Goal: Task Accomplishment & Management: Manage account settings

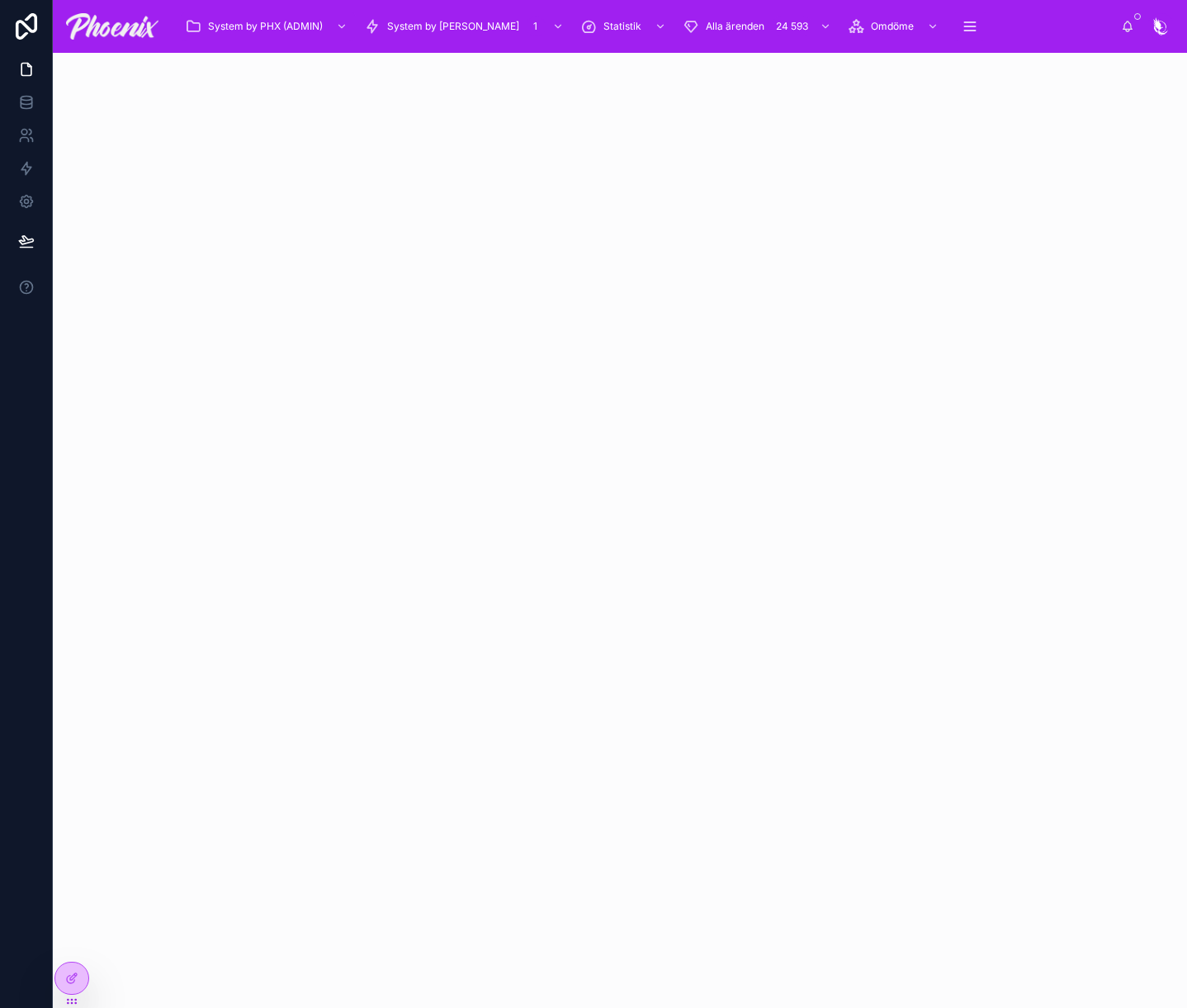
drag, startPoint x: 760, startPoint y: 132, endPoint x: 798, endPoint y: 100, distance: 49.7
click at [761, 132] on div at bounding box center [620, 111] width 1134 height 118
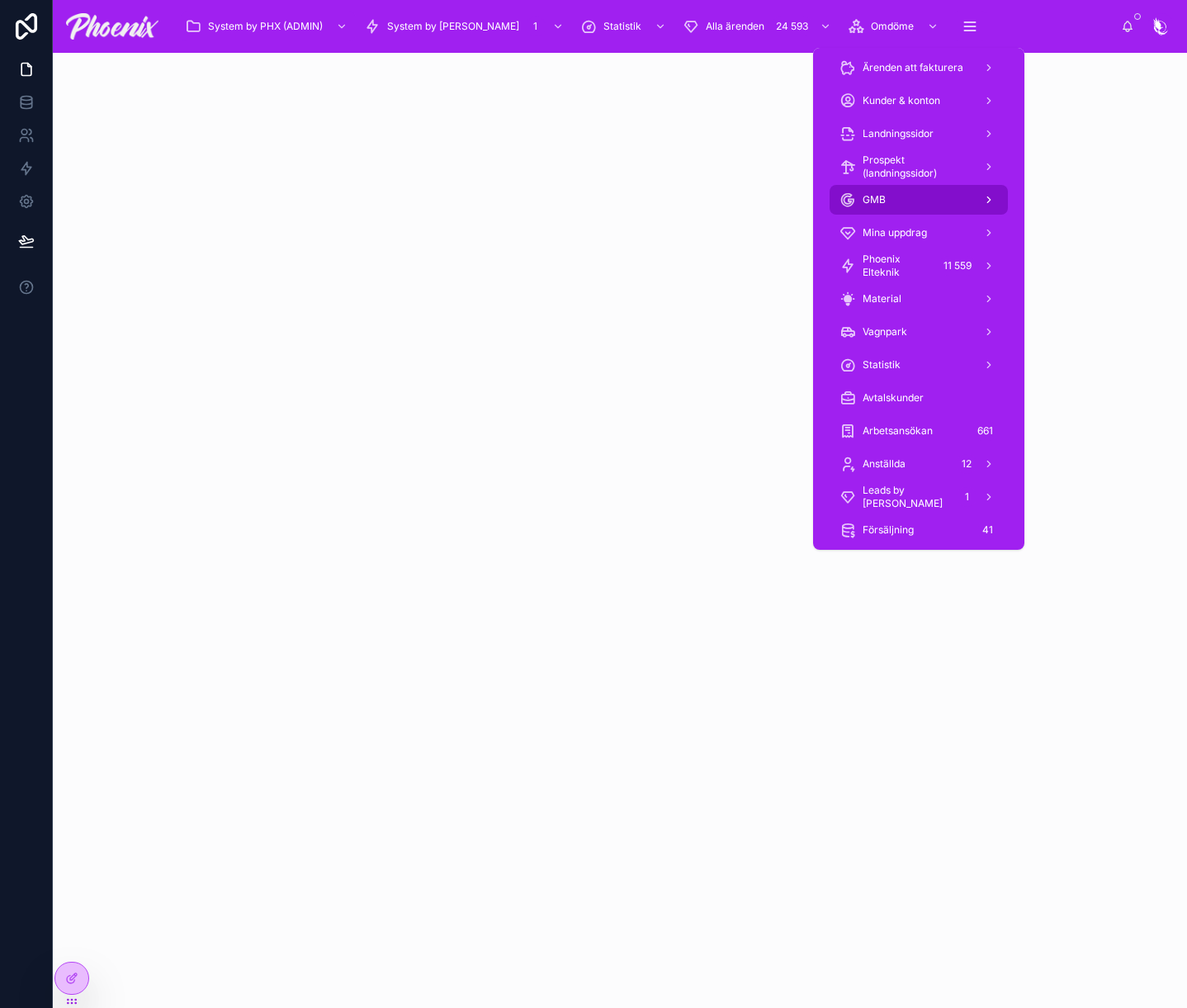
click at [917, 201] on div "GMB" at bounding box center [918, 199] width 158 height 27
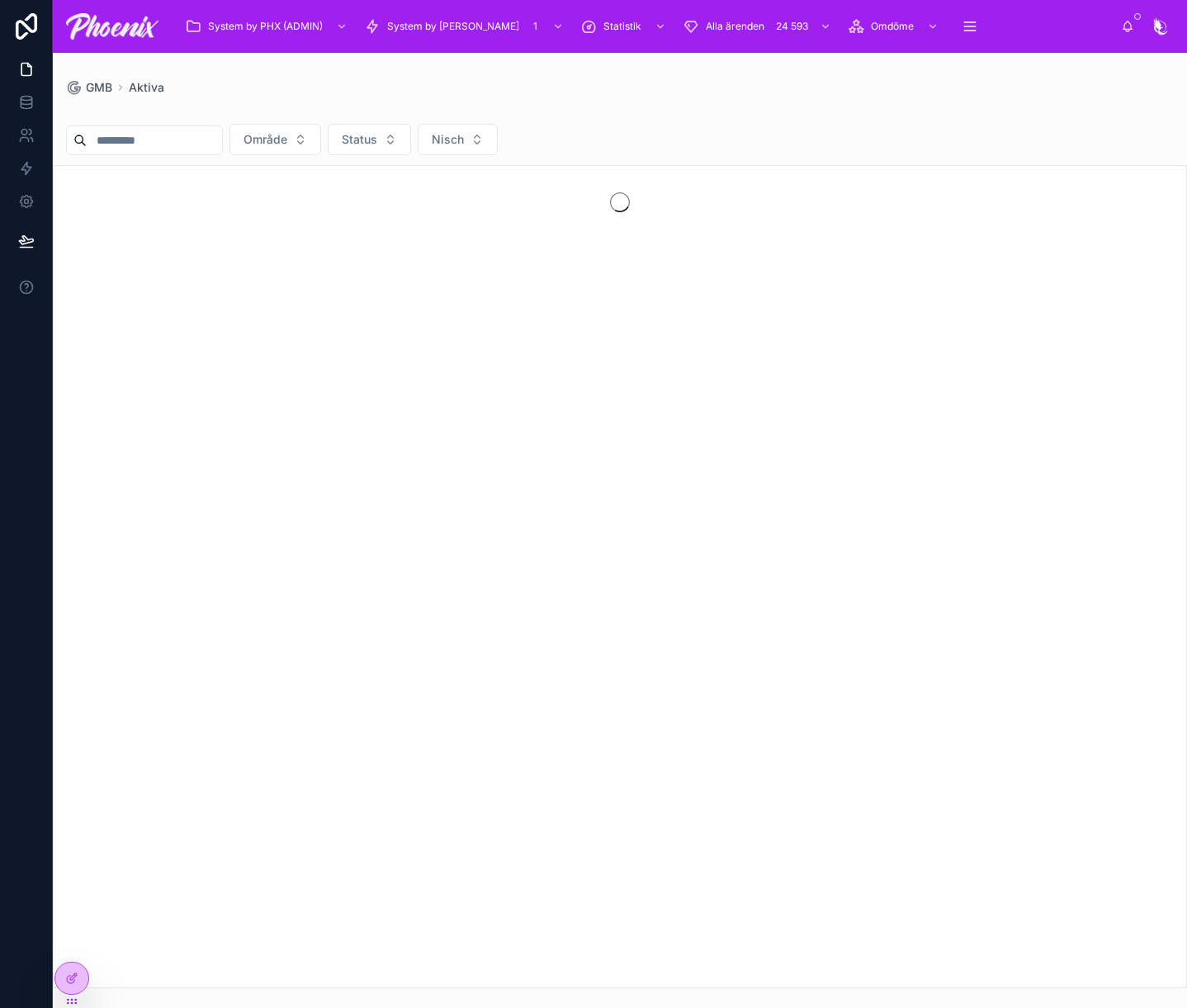
click at [222, 147] on input "text" at bounding box center [154, 139] width 135 height 23
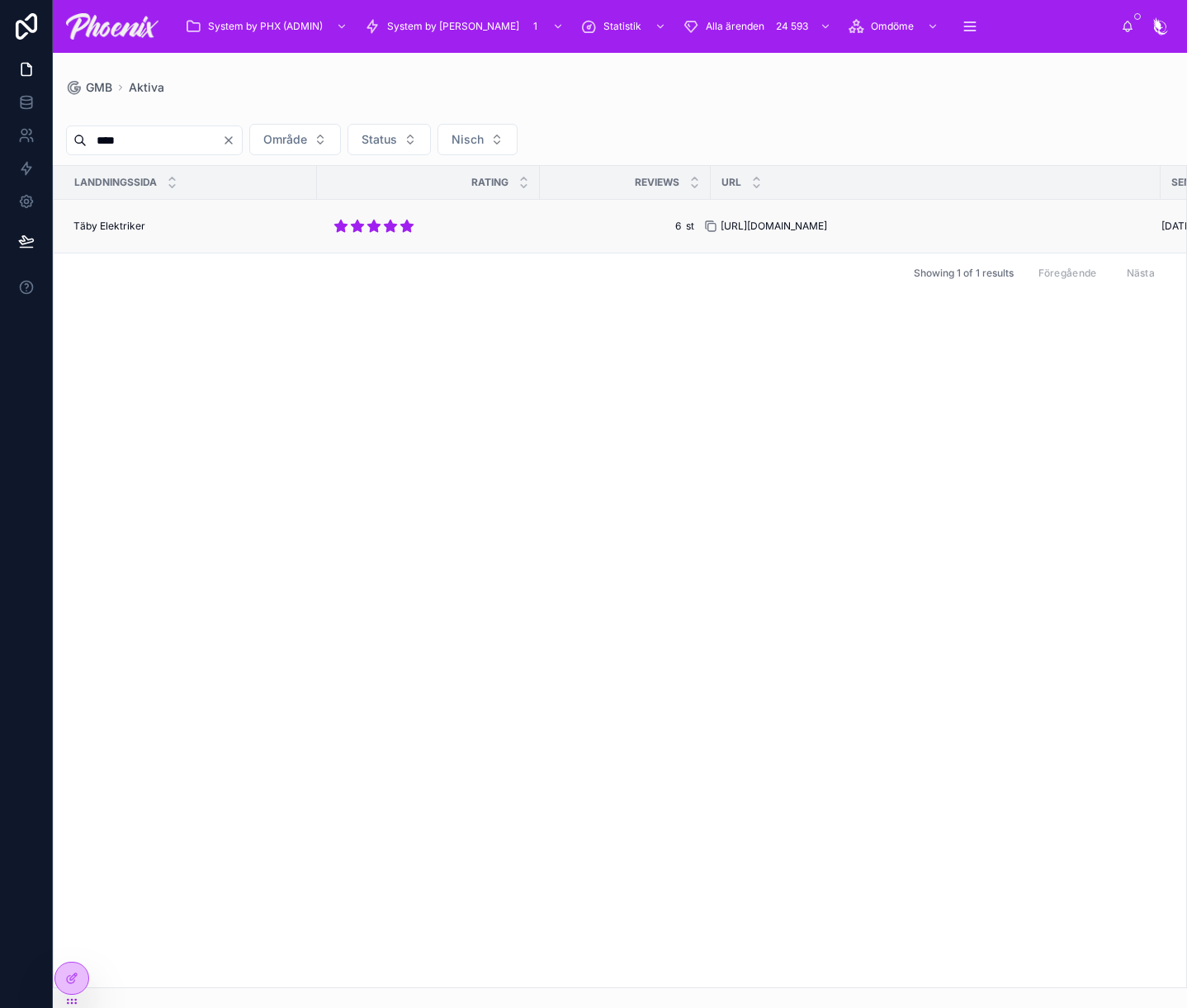
type input "****"
click at [705, 221] on icon at bounding box center [710, 226] width 13 height 13
click at [593, 326] on div "Landningssida rating reviews URL Senast kontrollerad Täby Elektriker Täby Elekt…" at bounding box center [620, 576] width 1132 height 821
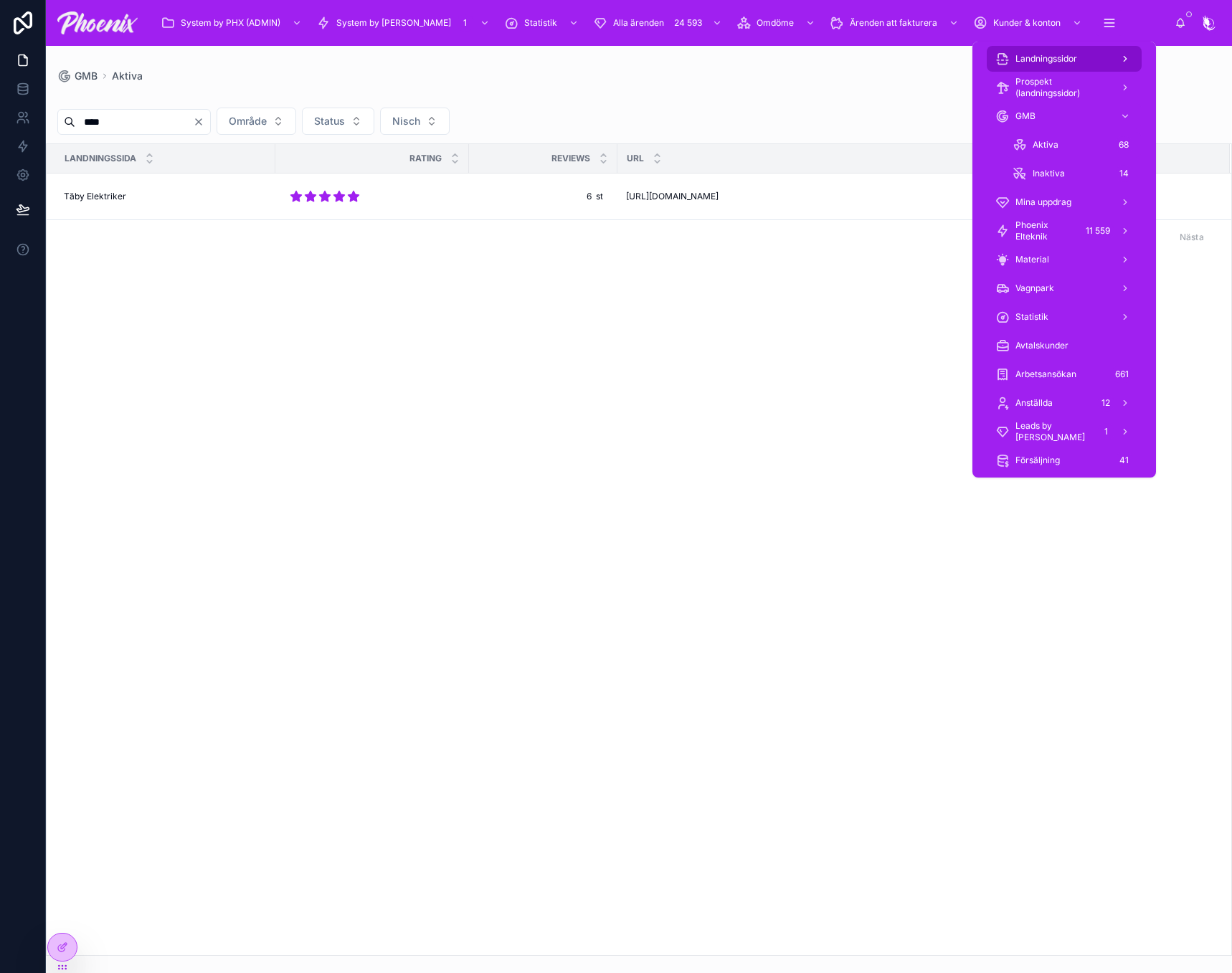
click at [1050, 54] on span "Landningssidor" at bounding box center [1046, 58] width 61 height 11
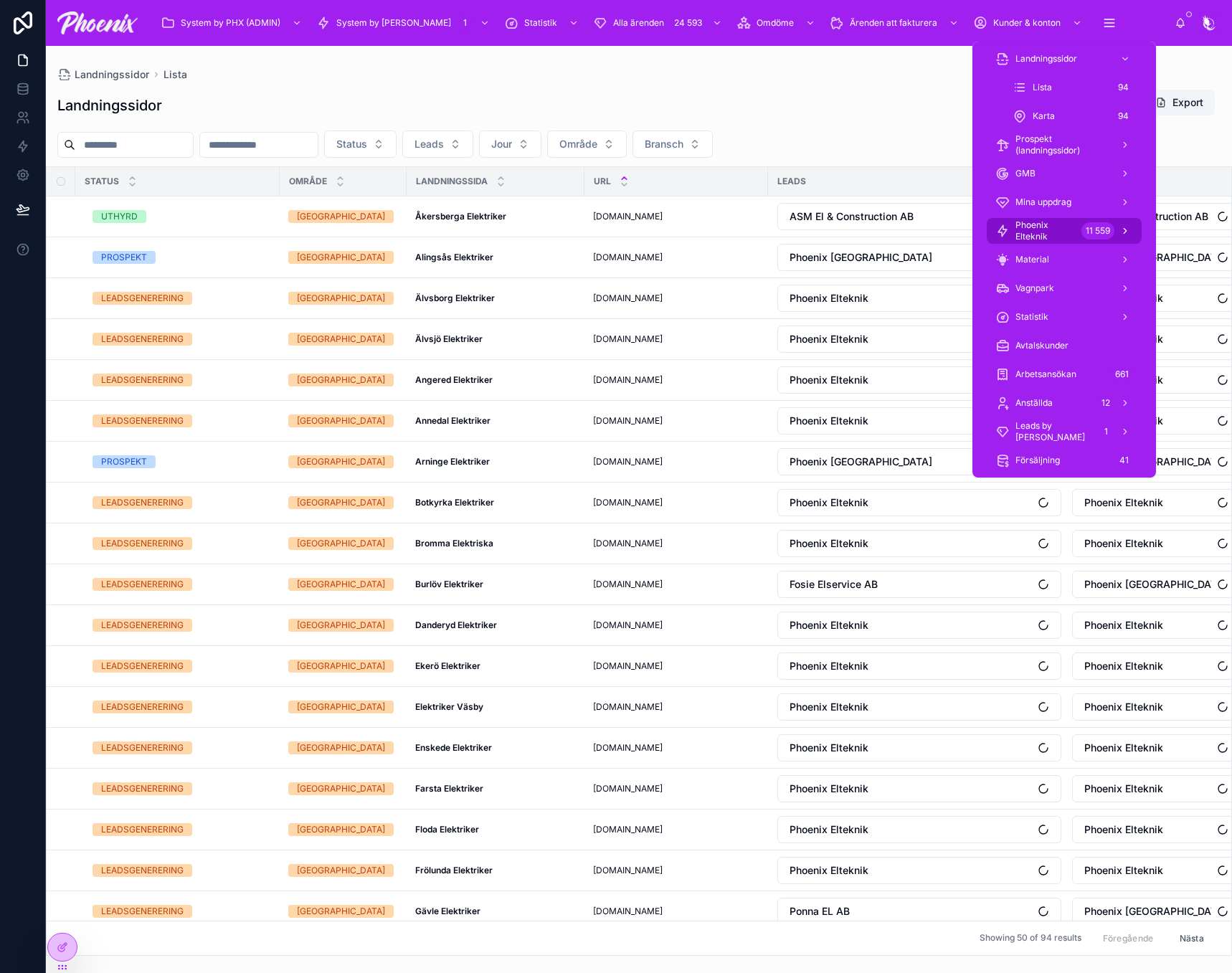
click at [1056, 237] on span "Phoenix Elteknik" at bounding box center [1046, 231] width 61 height 23
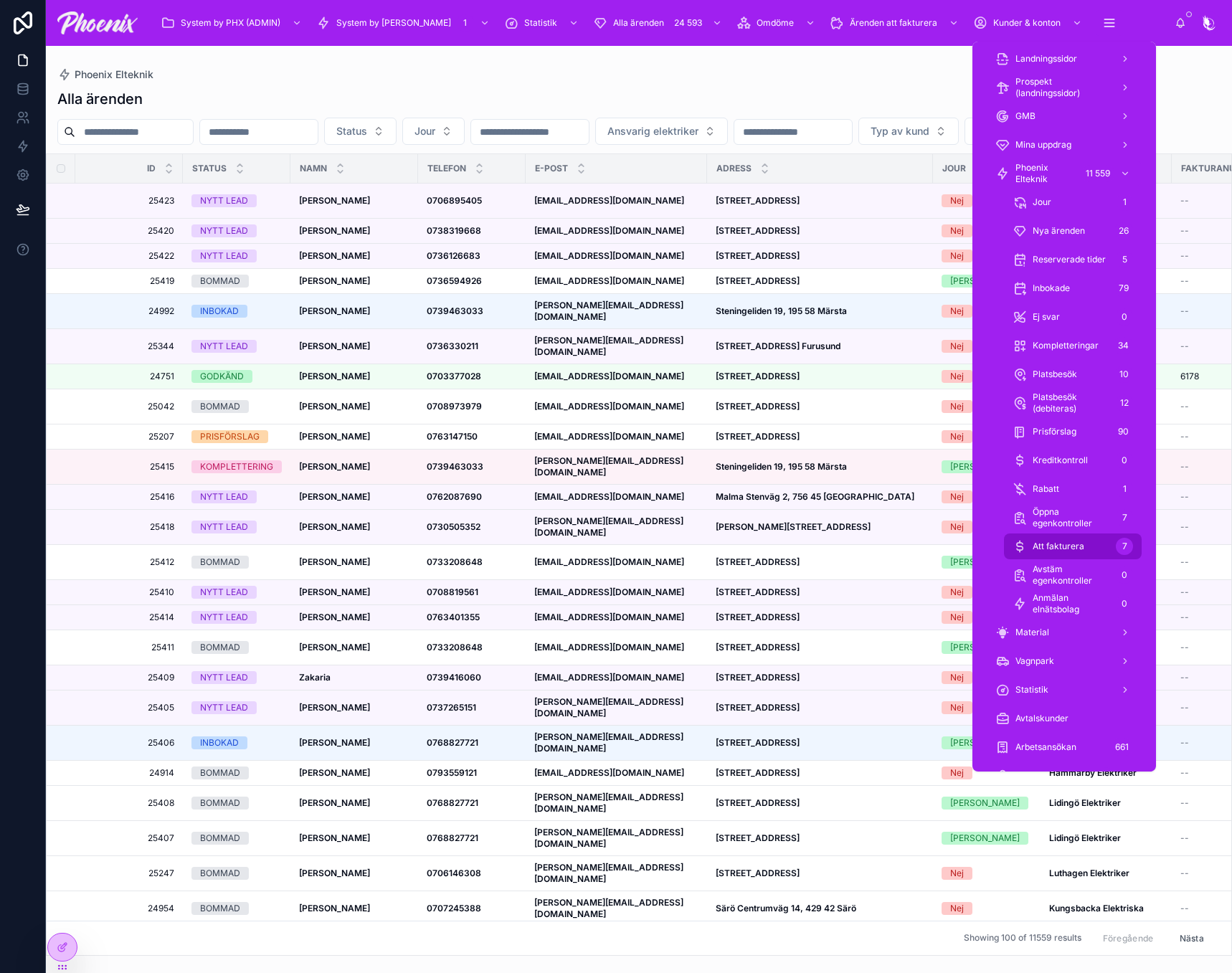
click at [1082, 548] on span "Att fakturera" at bounding box center [1059, 546] width 52 height 11
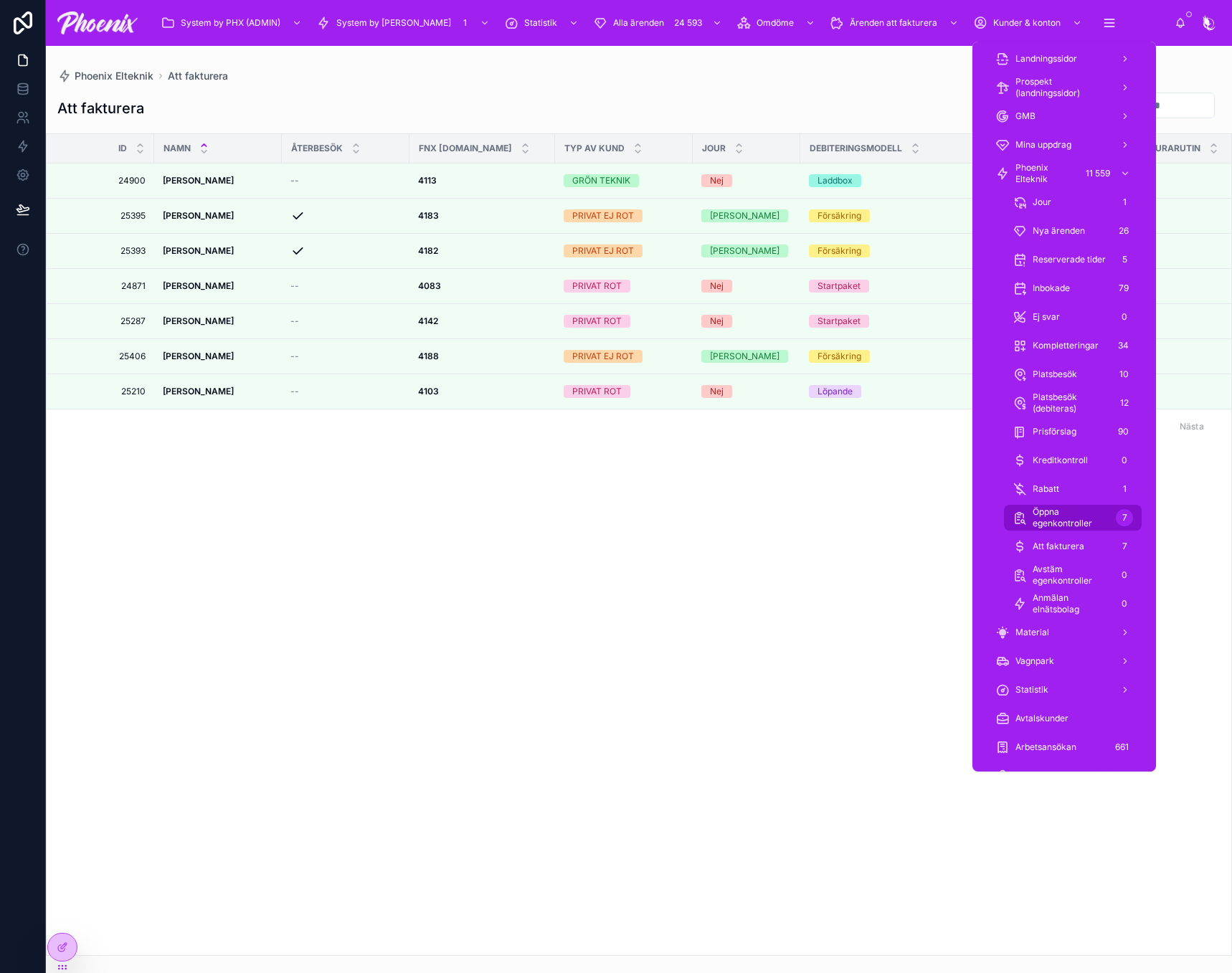
click at [1084, 516] on span "Öppna egenkontroller" at bounding box center [1072, 518] width 78 height 23
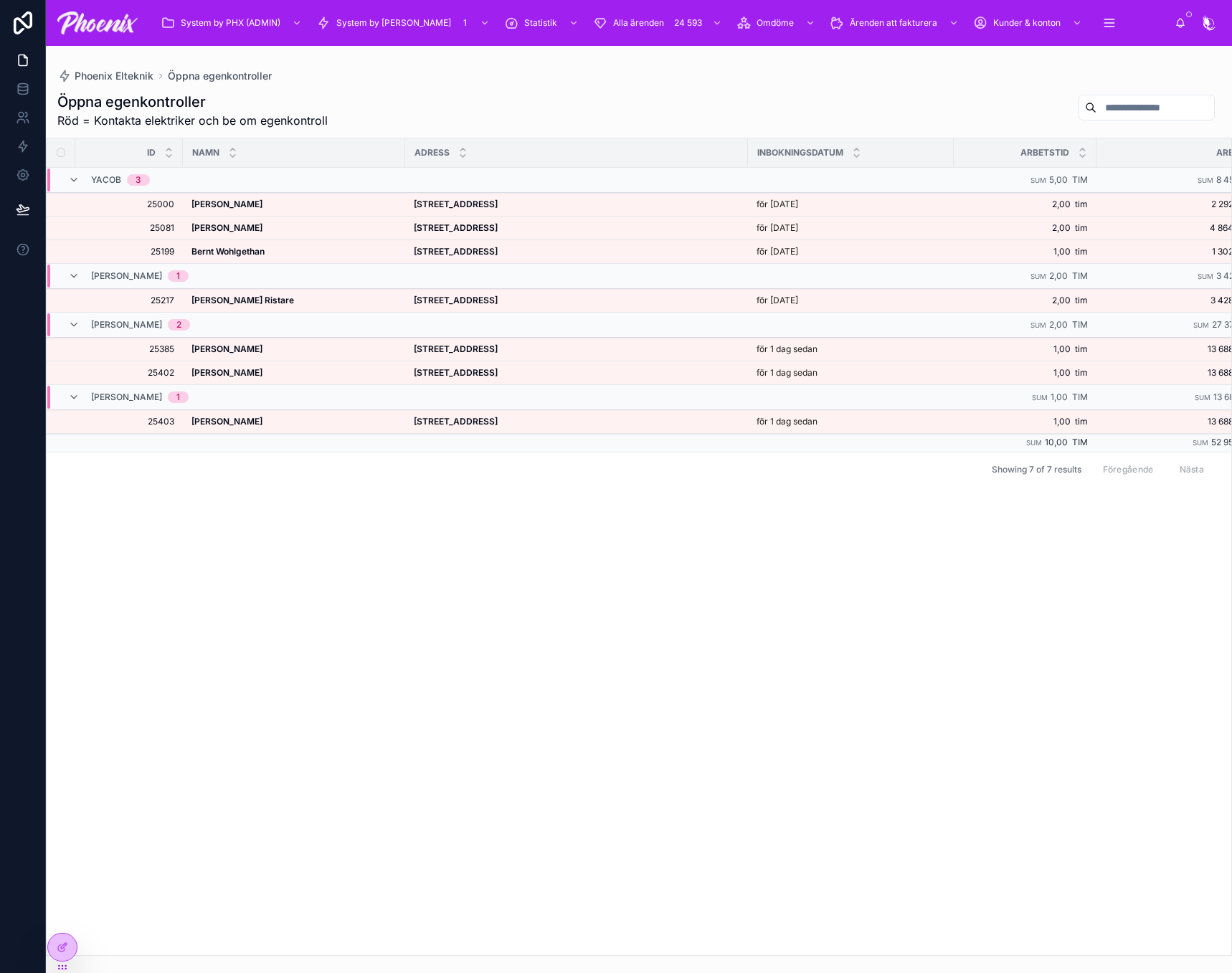
click at [56, 149] on th at bounding box center [61, 152] width 29 height 29
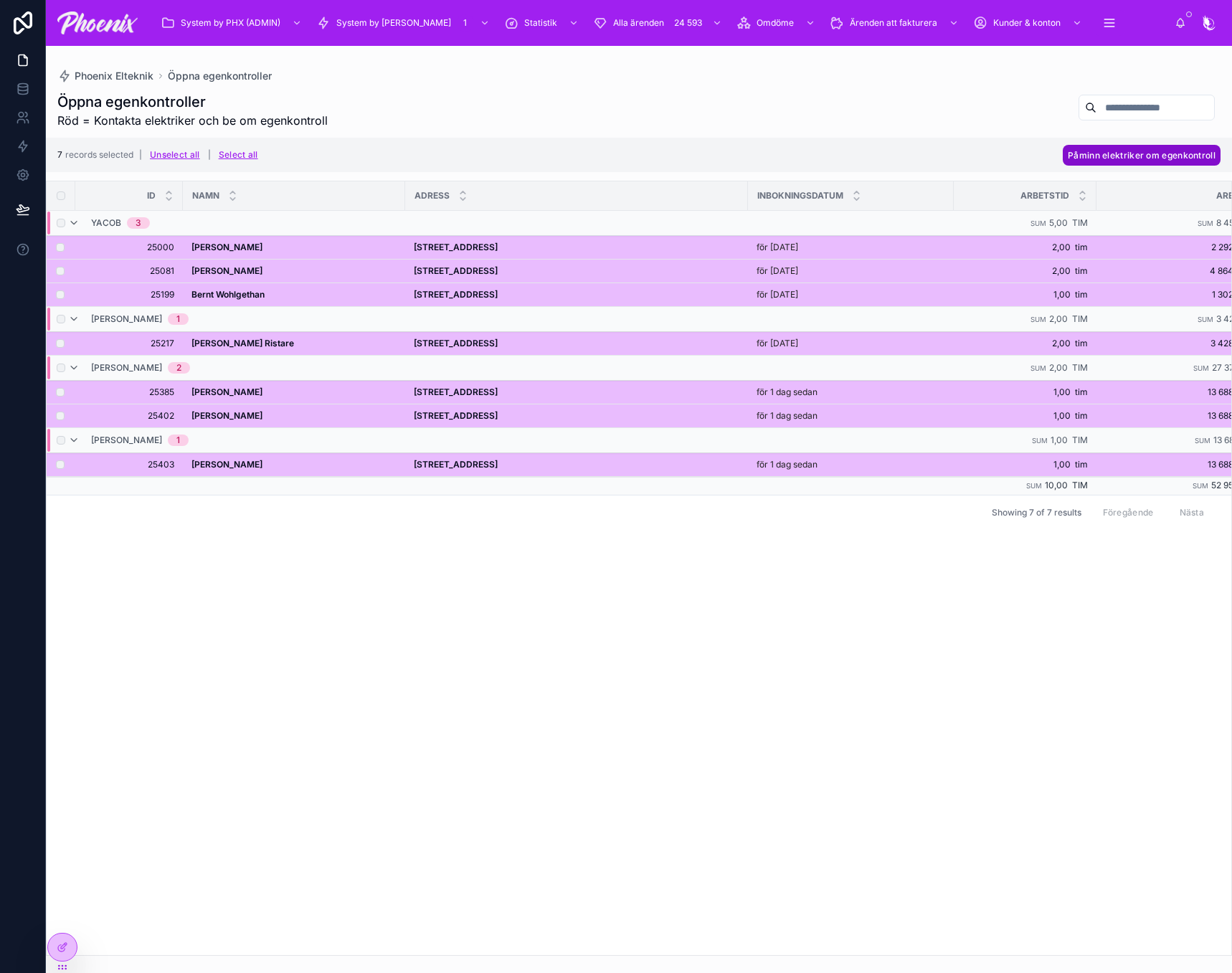
click at [1108, 162] on button "Påminn elektriker om egenkontroll" at bounding box center [1141, 156] width 158 height 21
click at [1191, 127] on icon at bounding box center [1196, 127] width 11 height 11
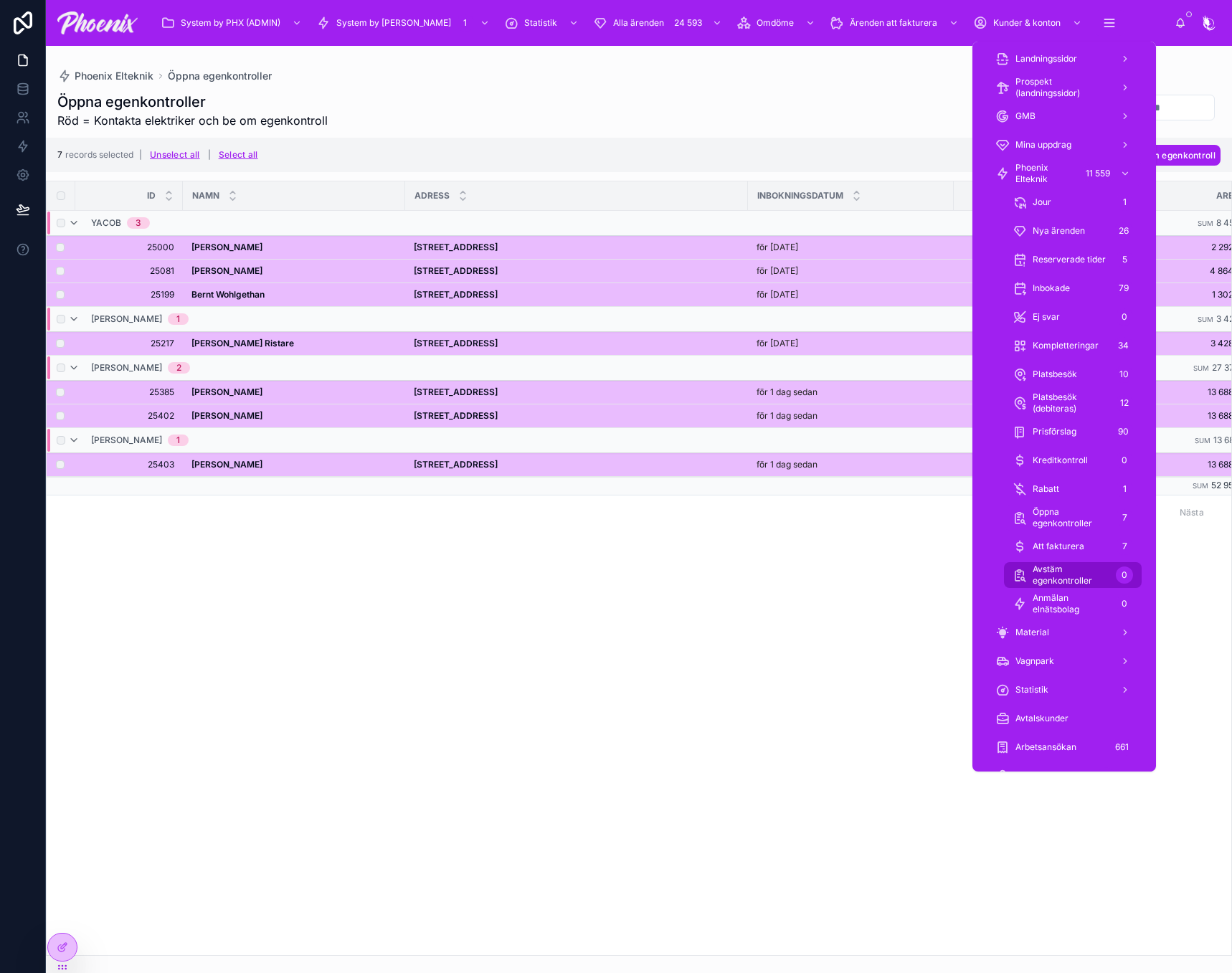
click at [1092, 564] on span "Avstäm egenkontroller" at bounding box center [1072, 575] width 78 height 23
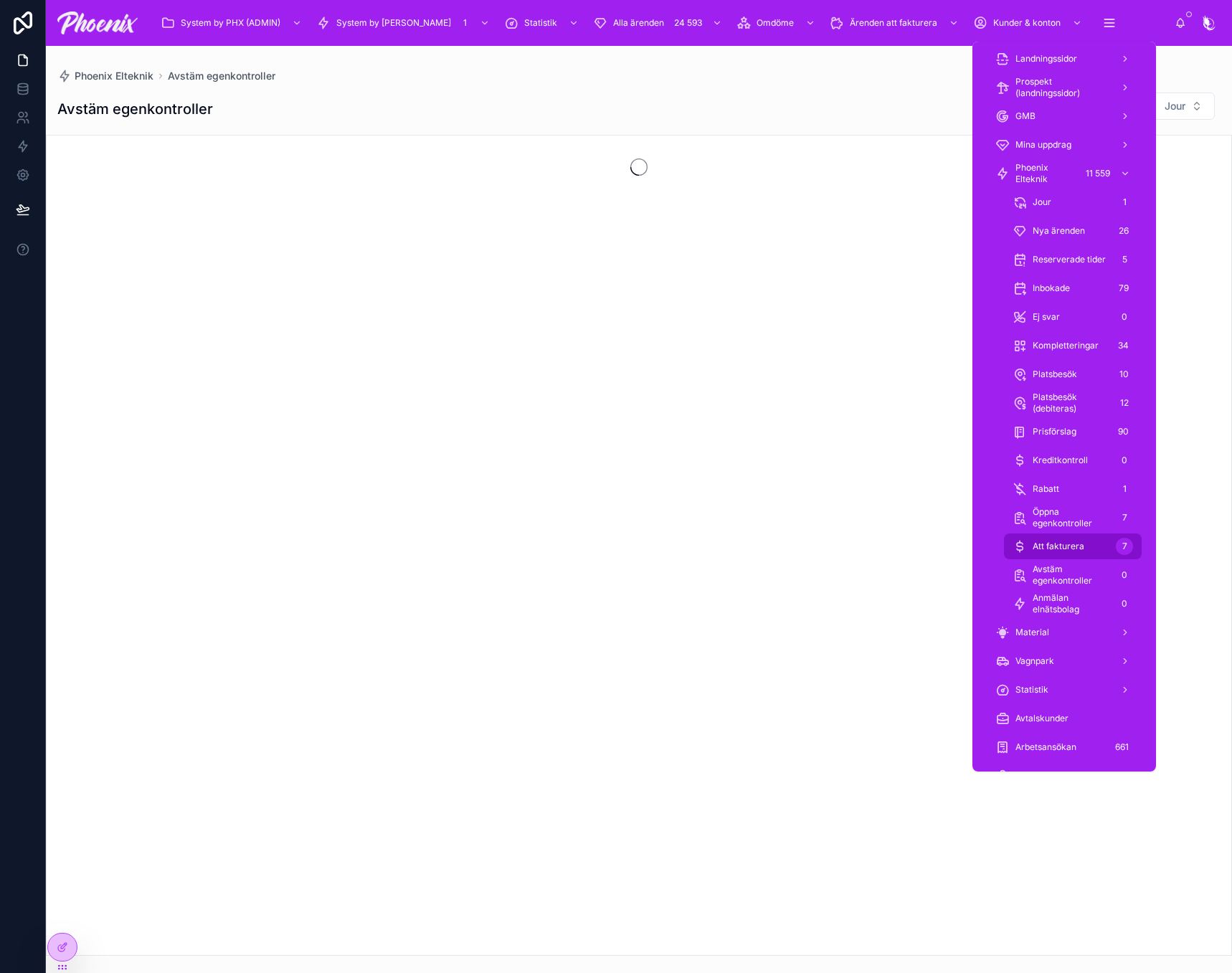
click at [1092, 549] on div "Att fakturera 7" at bounding box center [1072, 546] width 120 height 23
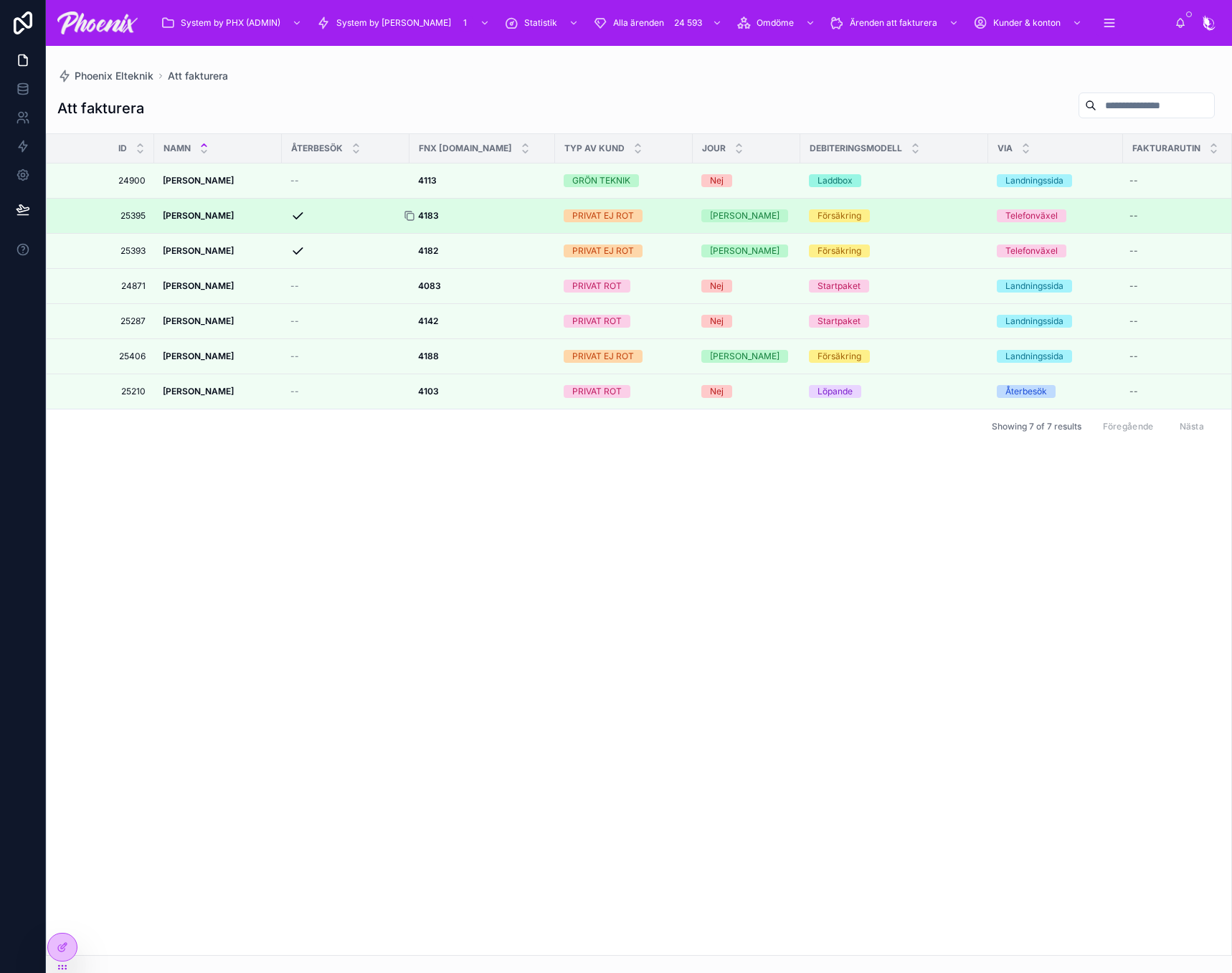
click at [410, 219] on icon at bounding box center [409, 215] width 11 height 11
click at [431, 213] on strong "4183" at bounding box center [429, 215] width 21 height 10
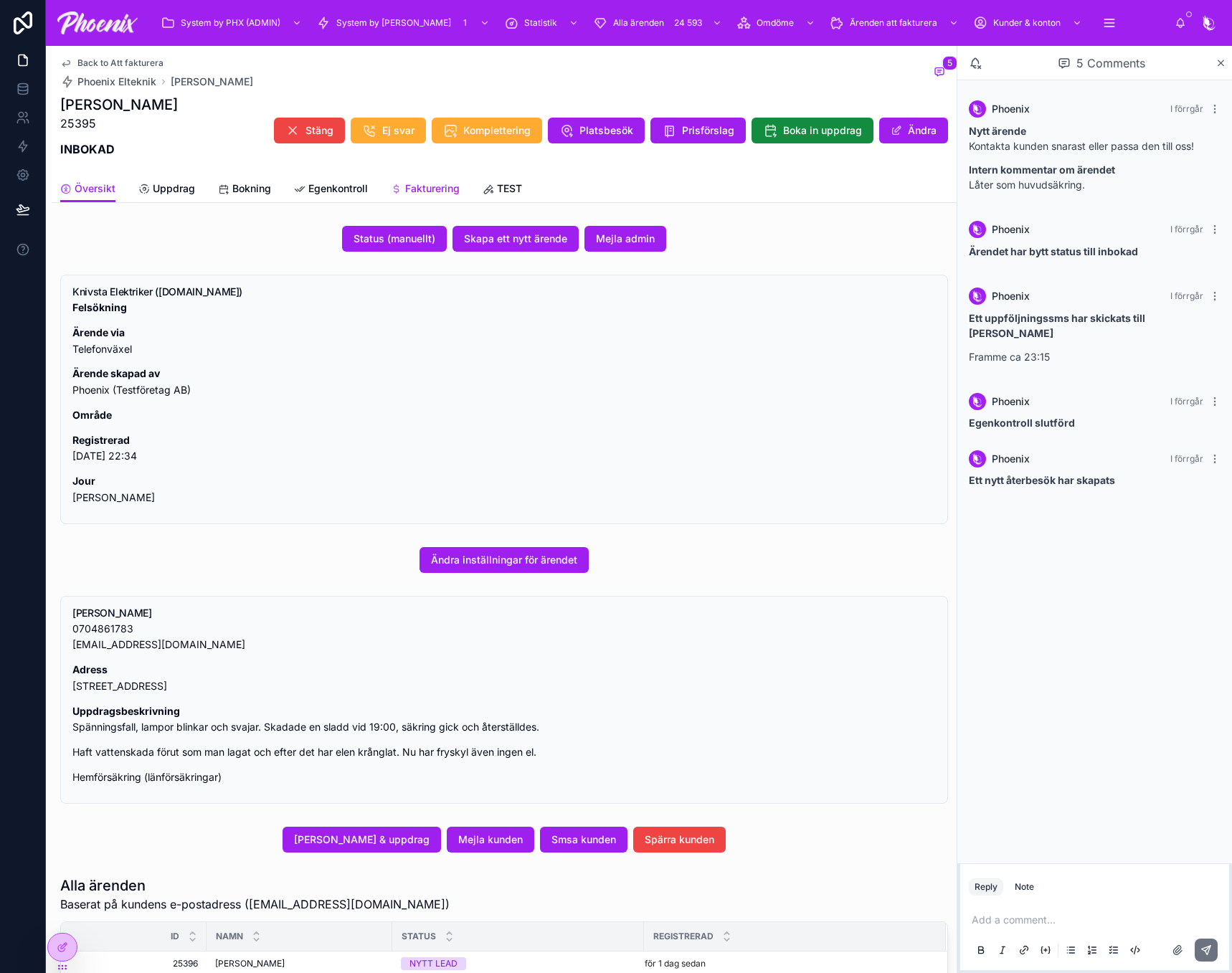
click at [457, 193] on span "Fakturering" at bounding box center [432, 188] width 54 height 15
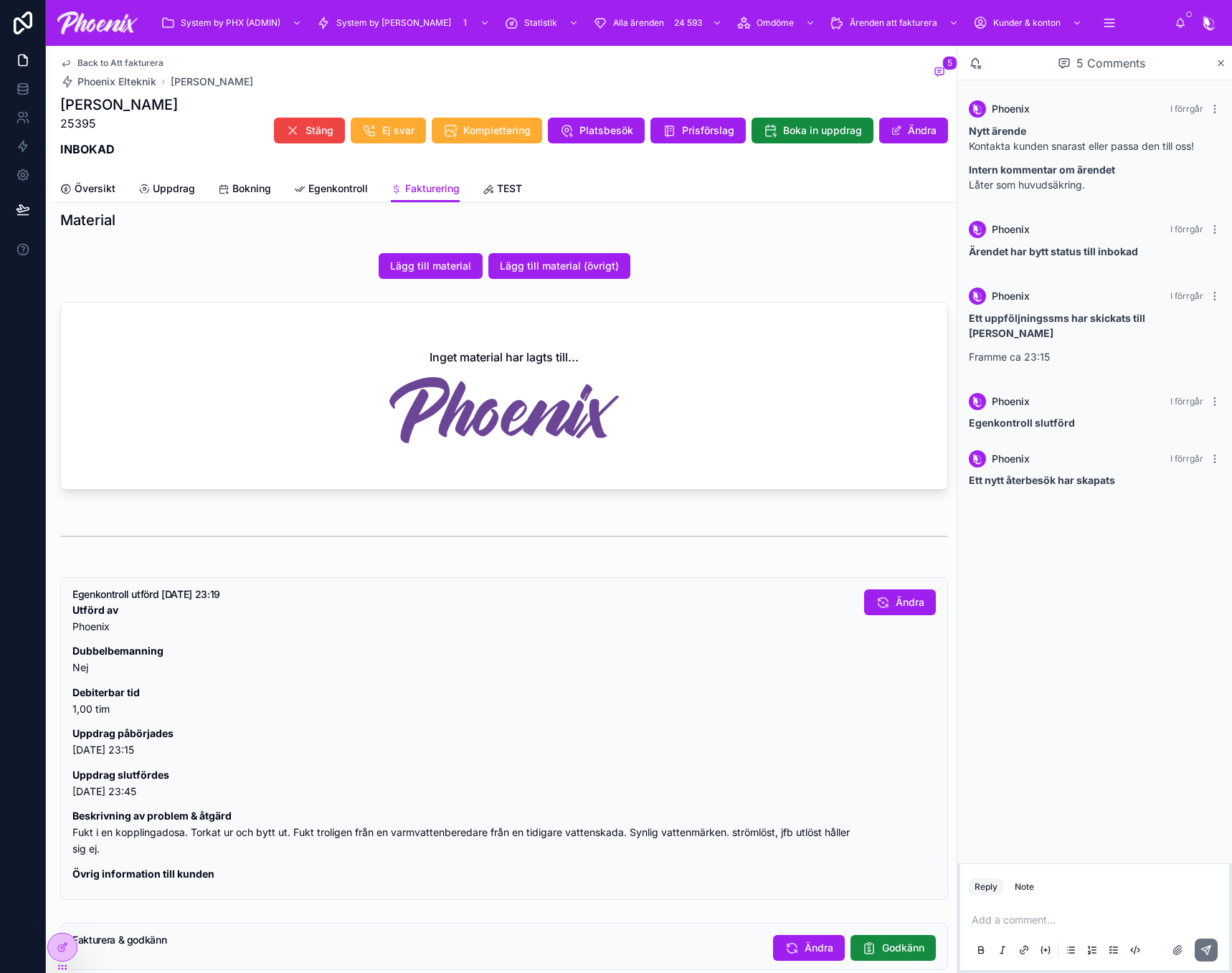
scroll to position [578, 0]
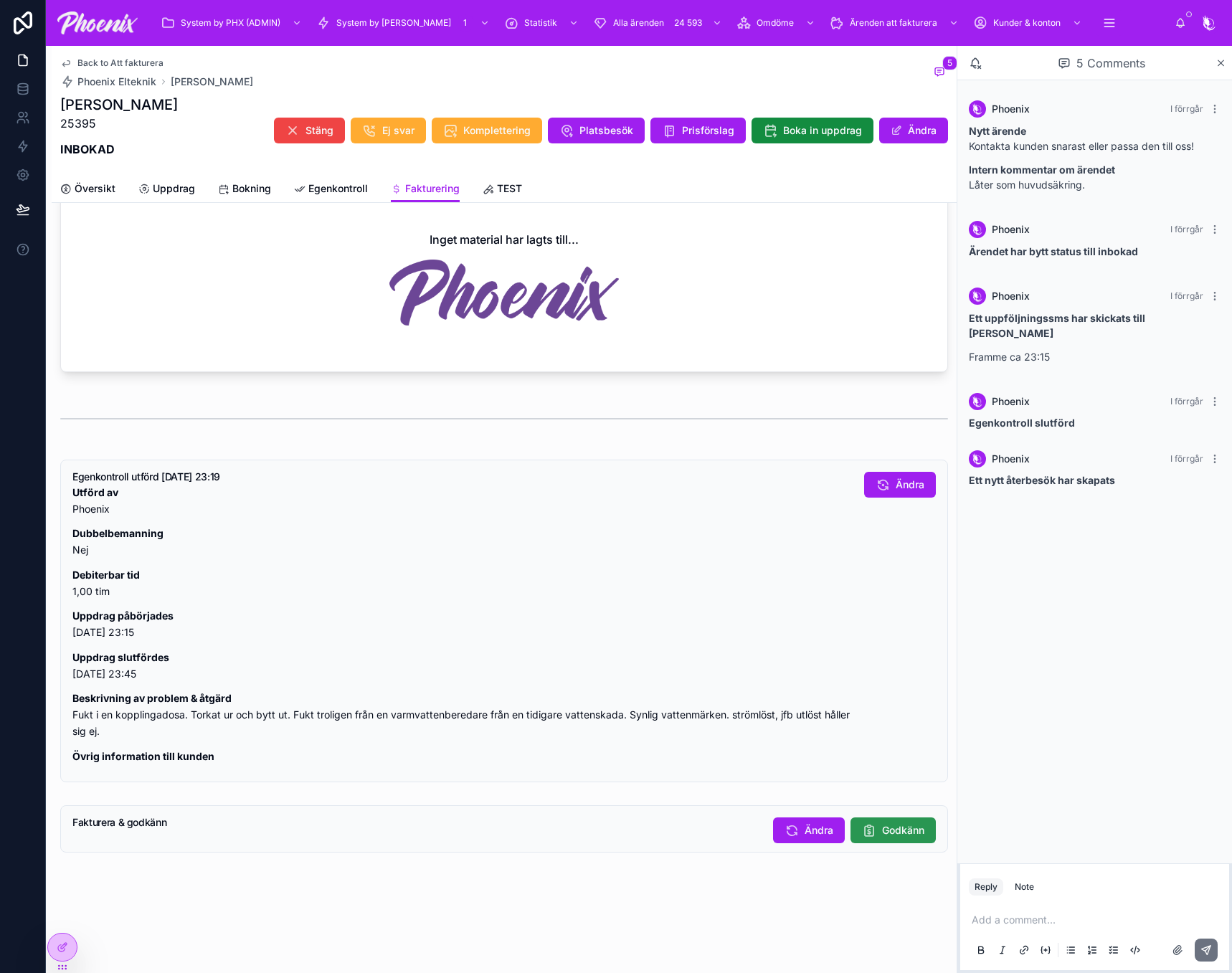
click at [911, 827] on span "Godkänn" at bounding box center [903, 830] width 42 height 15
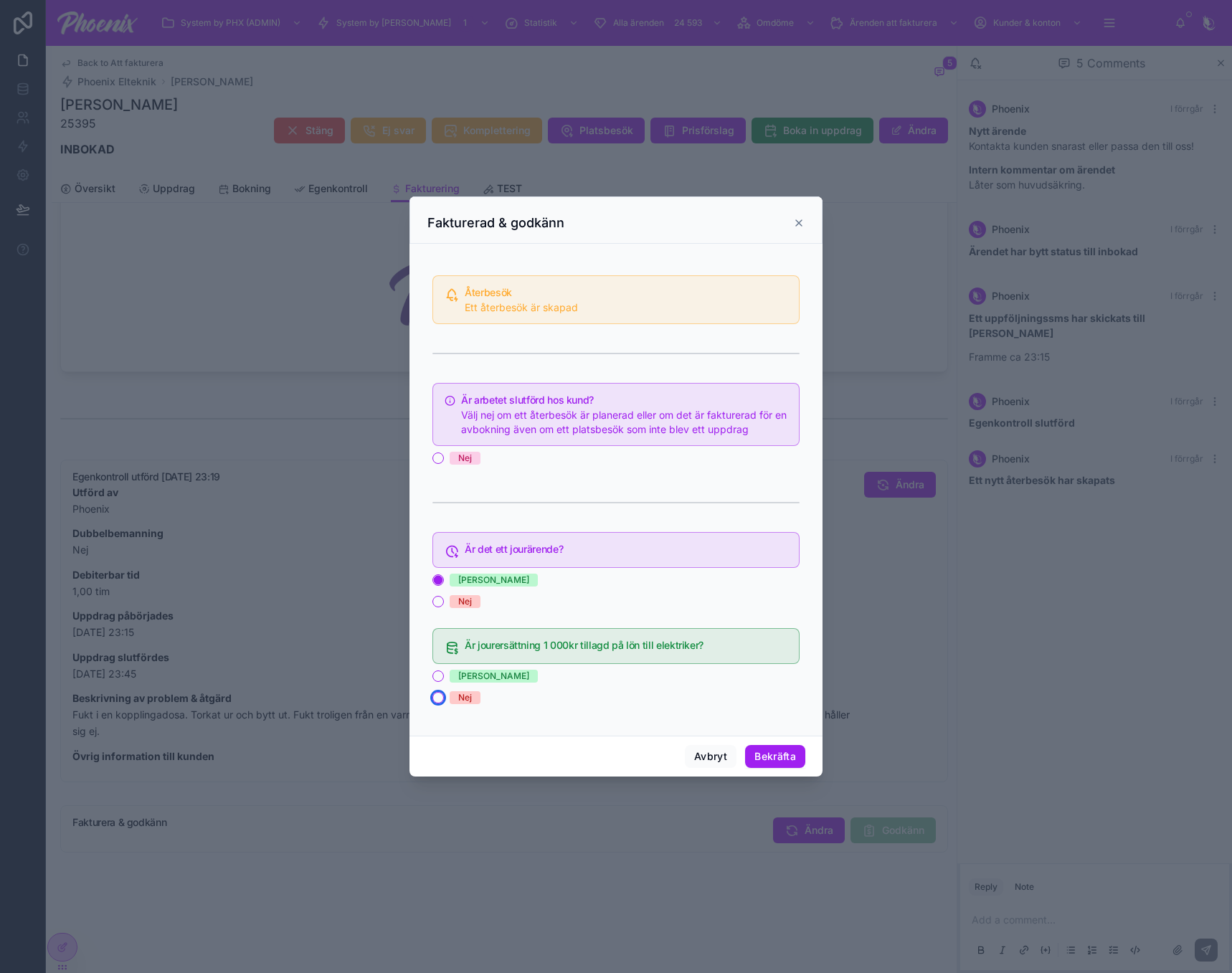
click at [437, 697] on button "Nej" at bounding box center [437, 697] width 11 height 11
click at [435, 461] on button "Nej" at bounding box center [437, 457] width 11 height 11
click at [784, 760] on button "Bekräfta" at bounding box center [776, 756] width 61 height 23
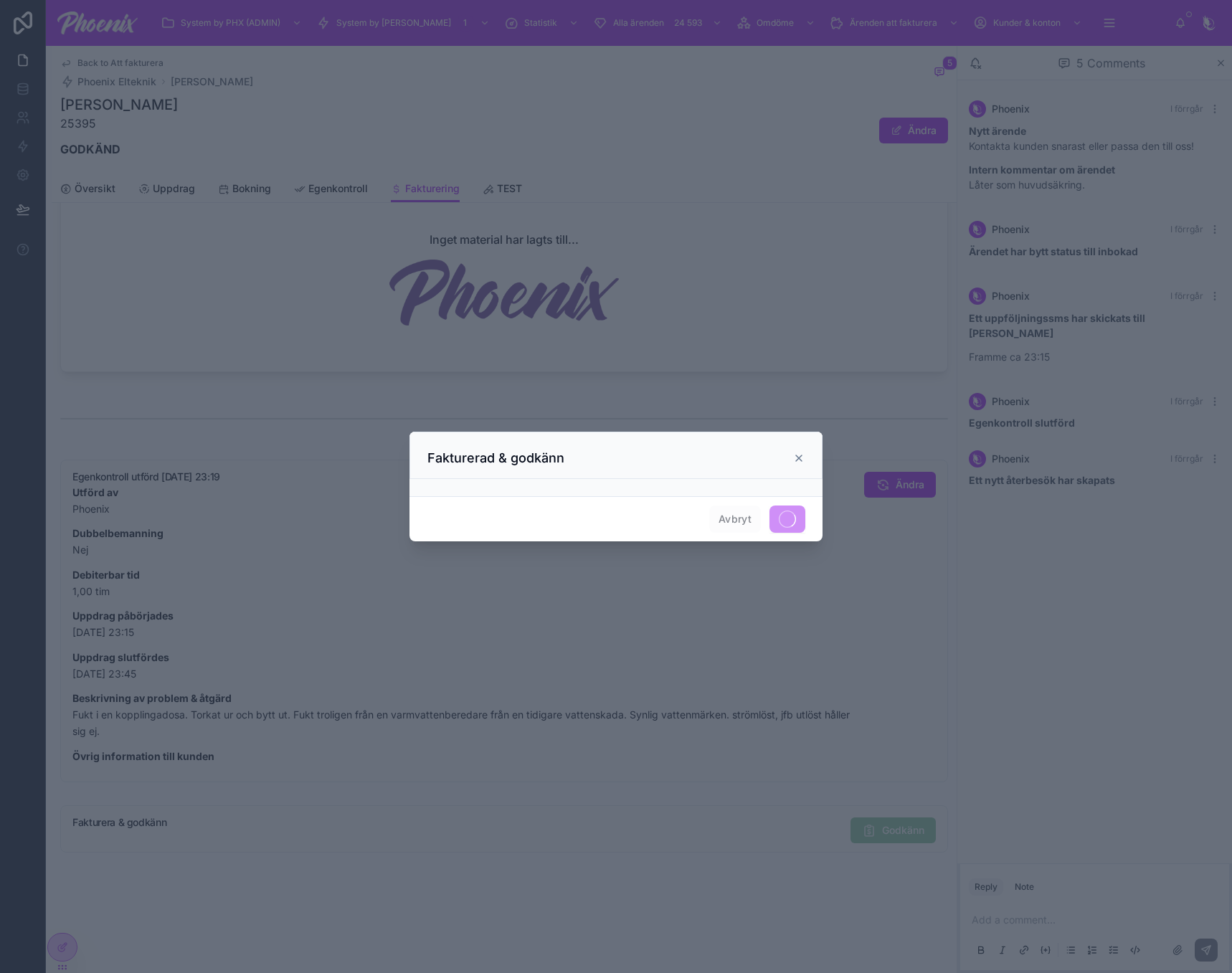
scroll to position [565, 0]
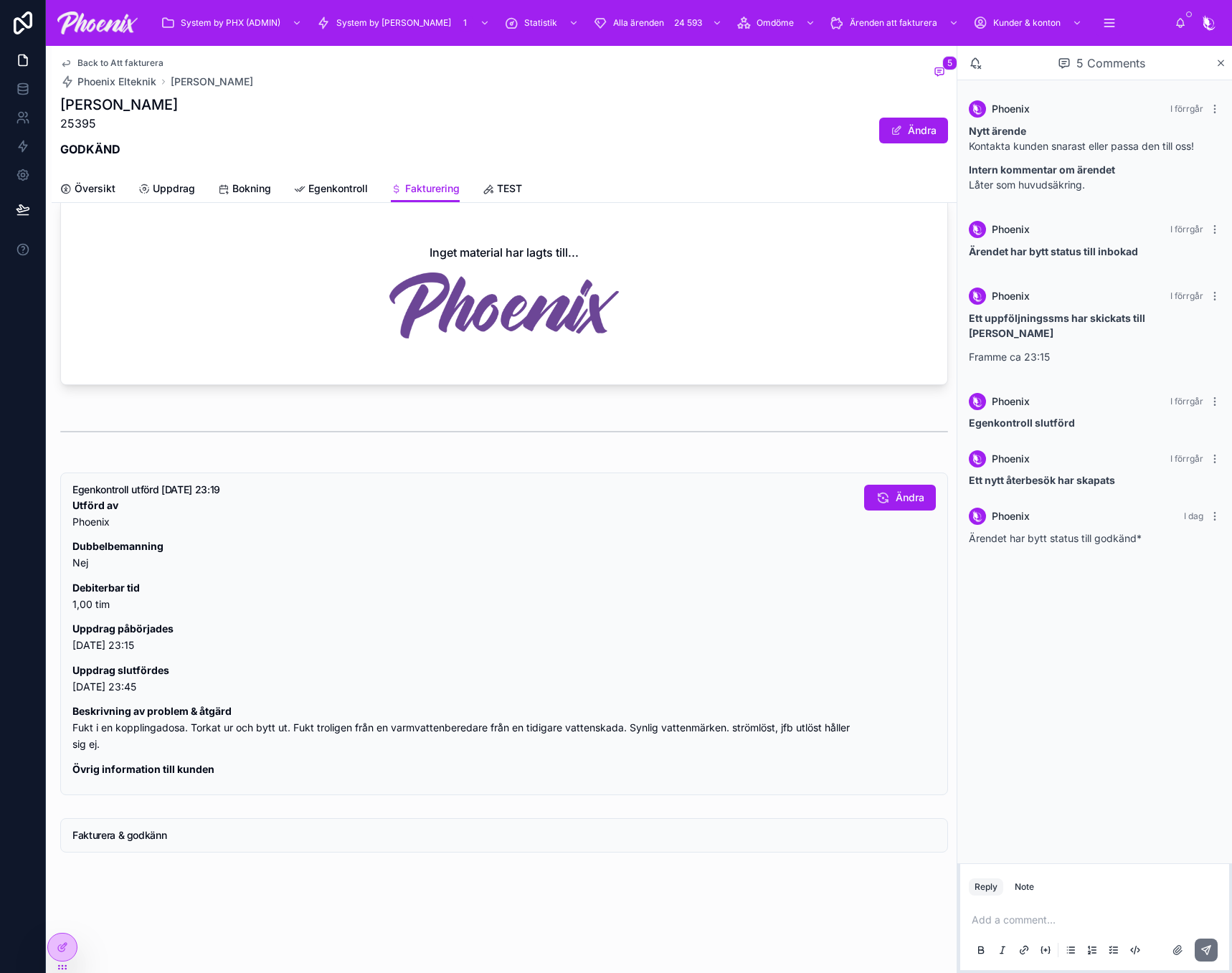
click at [145, 61] on span "Back to Att fakturera" at bounding box center [121, 62] width 86 height 11
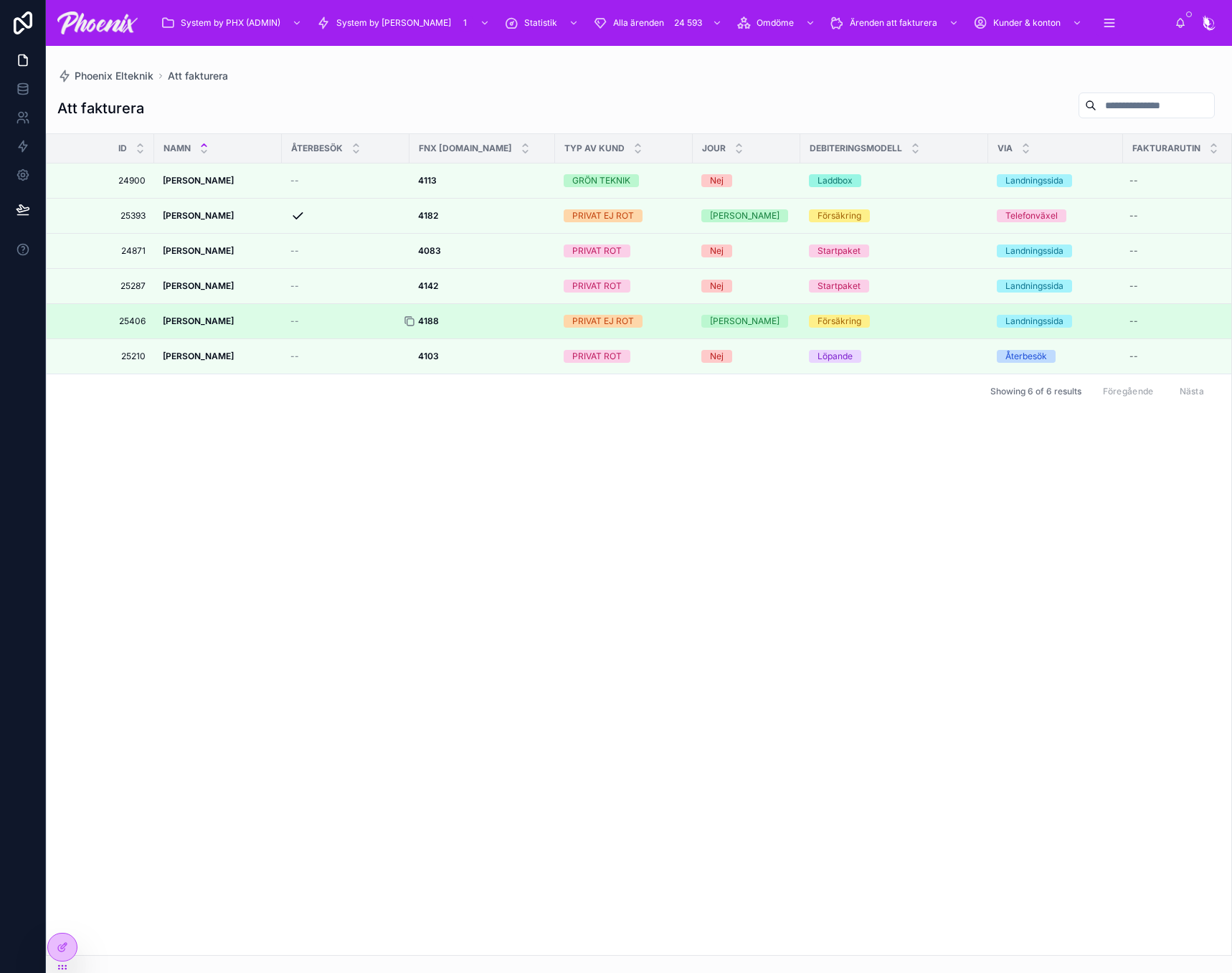
drag, startPoint x: 411, startPoint y: 319, endPoint x: 424, endPoint y: 319, distance: 13.0
click at [411, 319] on icon at bounding box center [410, 321] width 6 height 6
click at [424, 319] on div at bounding box center [415, 321] width 23 height 11
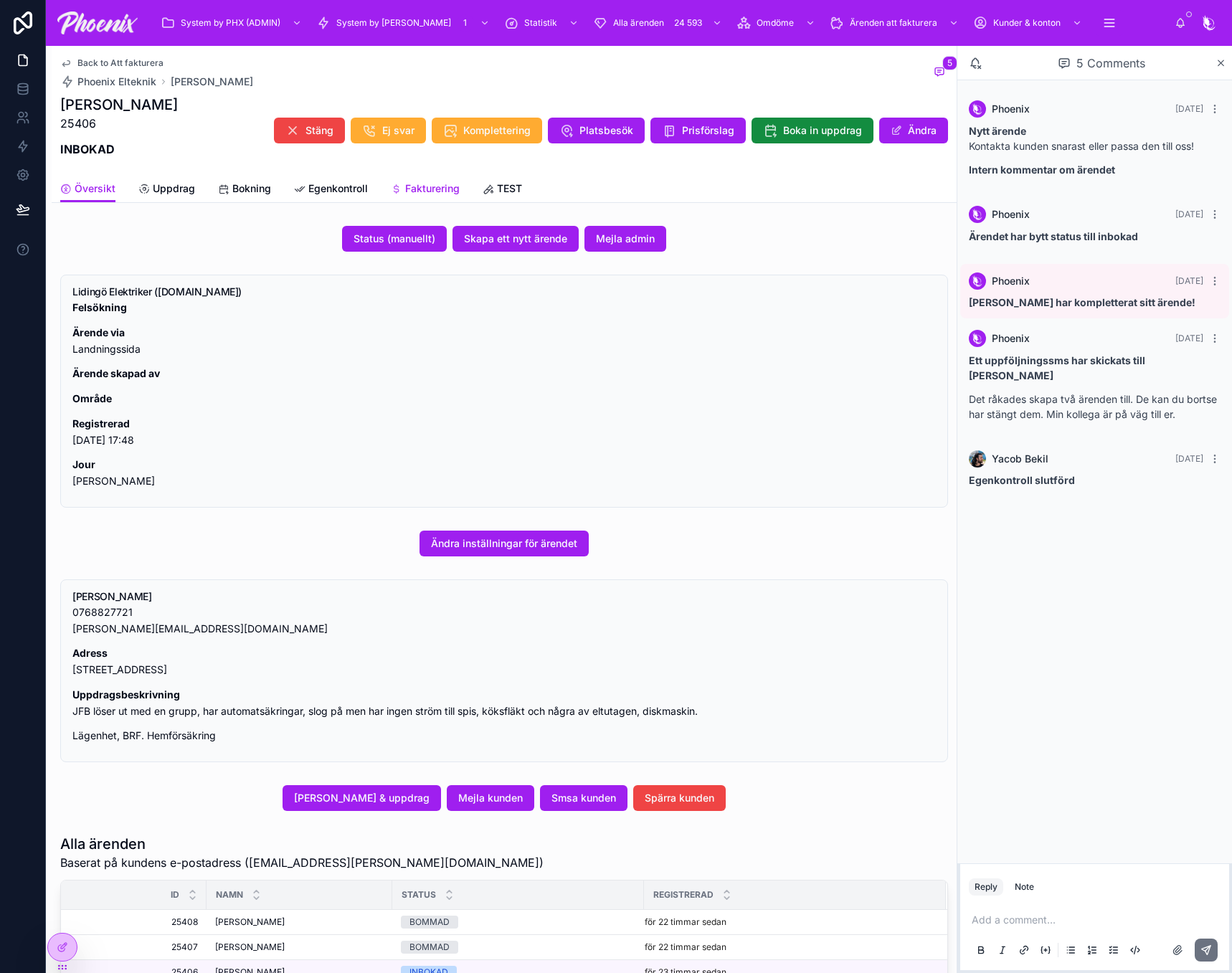
click at [446, 180] on link "Fakturering" at bounding box center [425, 189] width 69 height 29
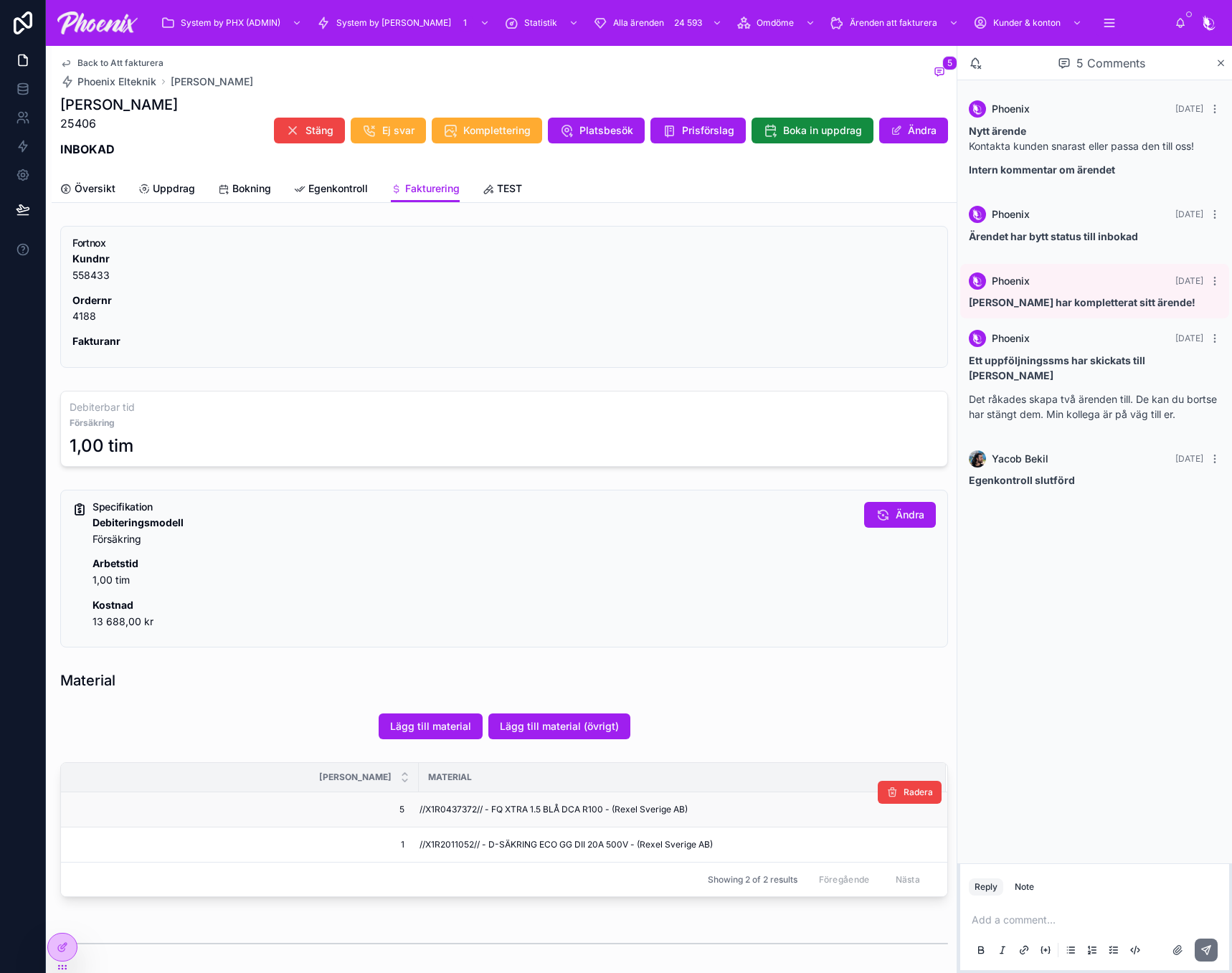
click at [465, 798] on td "//X1R0437372// - FQ XTRA 1.5 BLÅ DCA R100 - (Rexel Sverige AB)" at bounding box center [682, 810] width 527 height 35
copy span "X1R0437372"
click at [465, 849] on span "//X1R2011052// - D-SÄKRING ECO GG DII 20A 500V - (Rexel Sverige AB)" at bounding box center [565, 844] width 293 height 11
drag, startPoint x: 465, startPoint y: 849, endPoint x: 865, endPoint y: 715, distance: 421.8
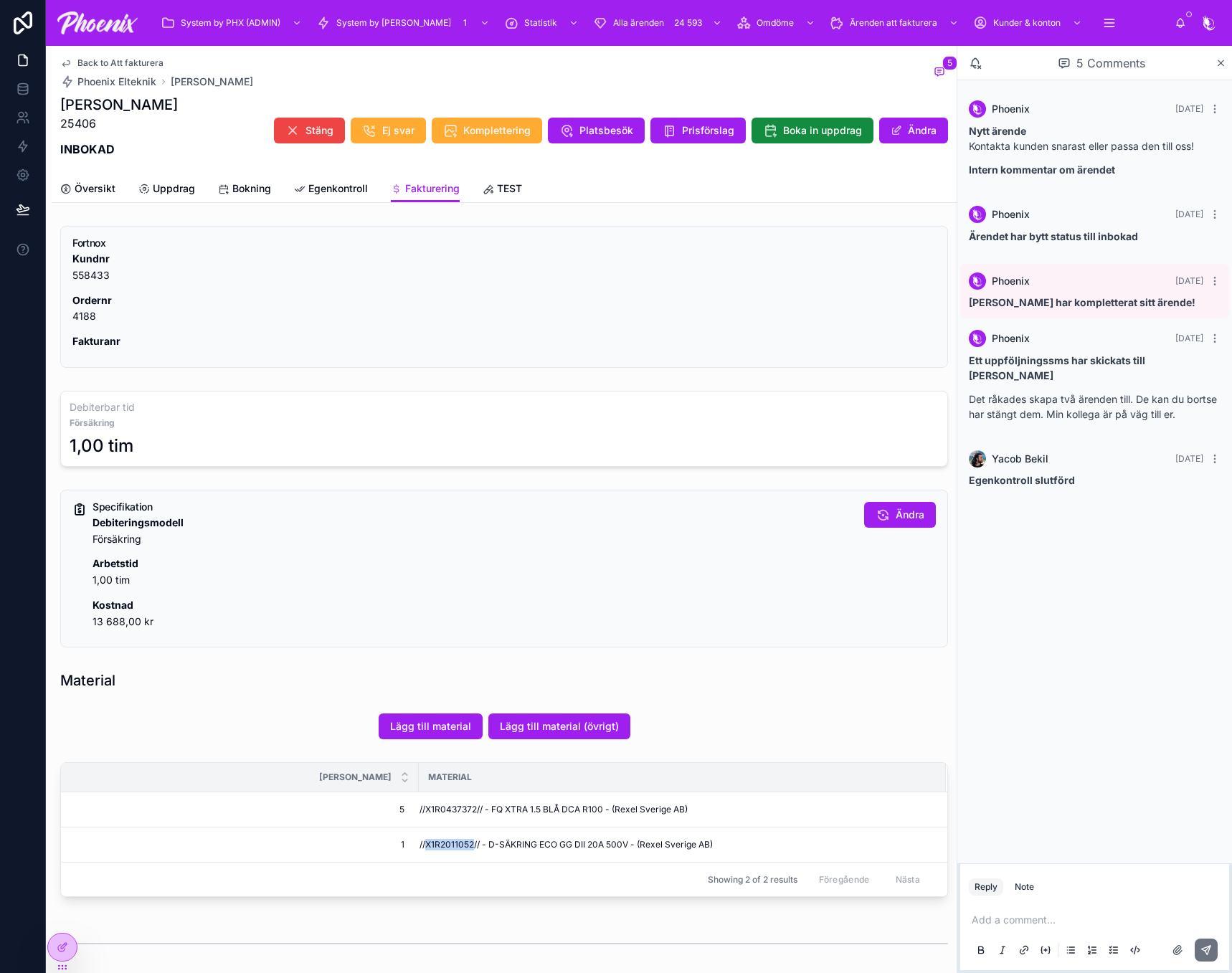
click at [466, 849] on span "//X1R2011052// - D-SÄKRING ECO GG DII 20A 500V - (Rexel Sverige AB)" at bounding box center [565, 844] width 293 height 11
copy span "X1R2011052"
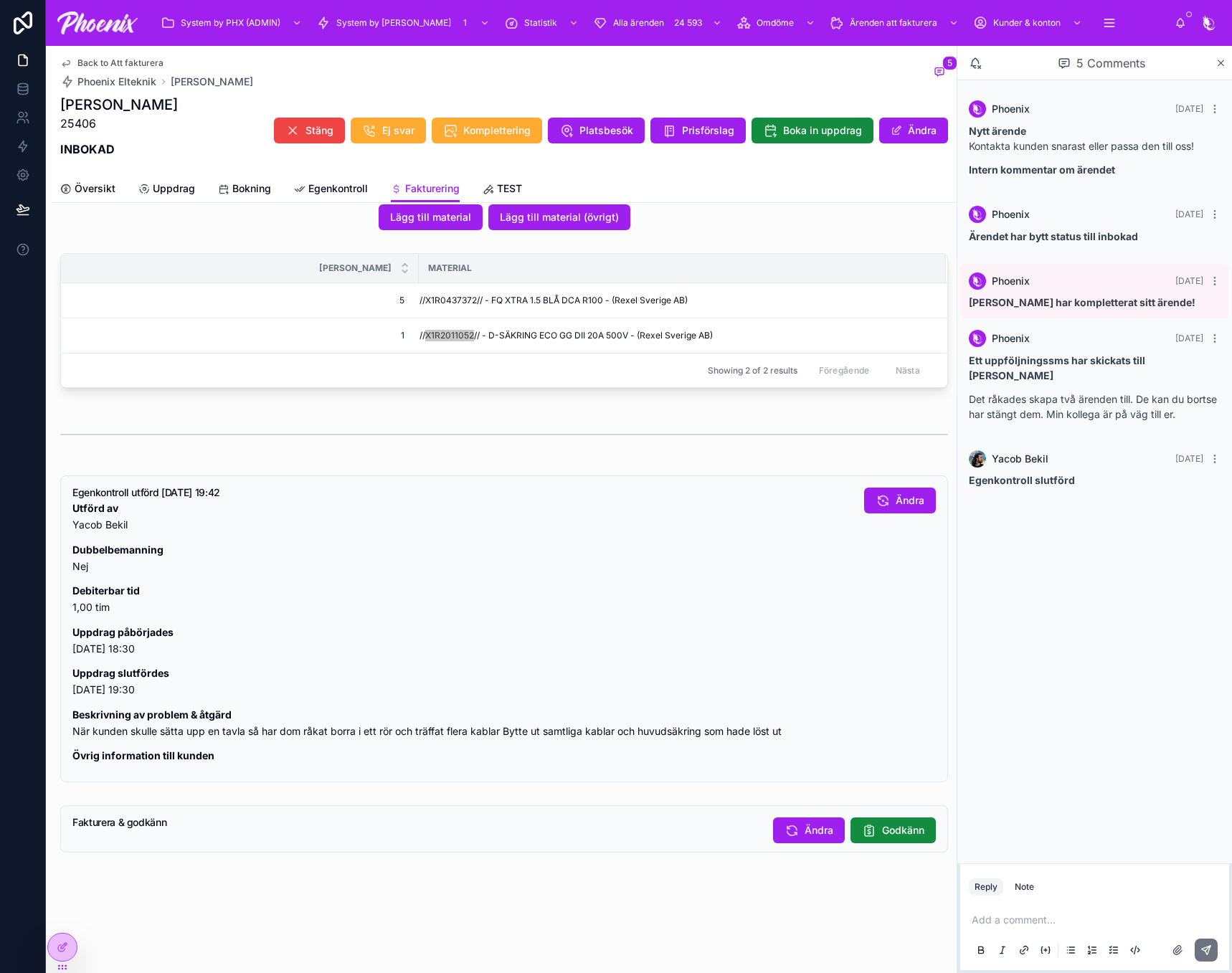
scroll to position [519, 0]
click at [862, 830] on icon at bounding box center [869, 830] width 15 height 15
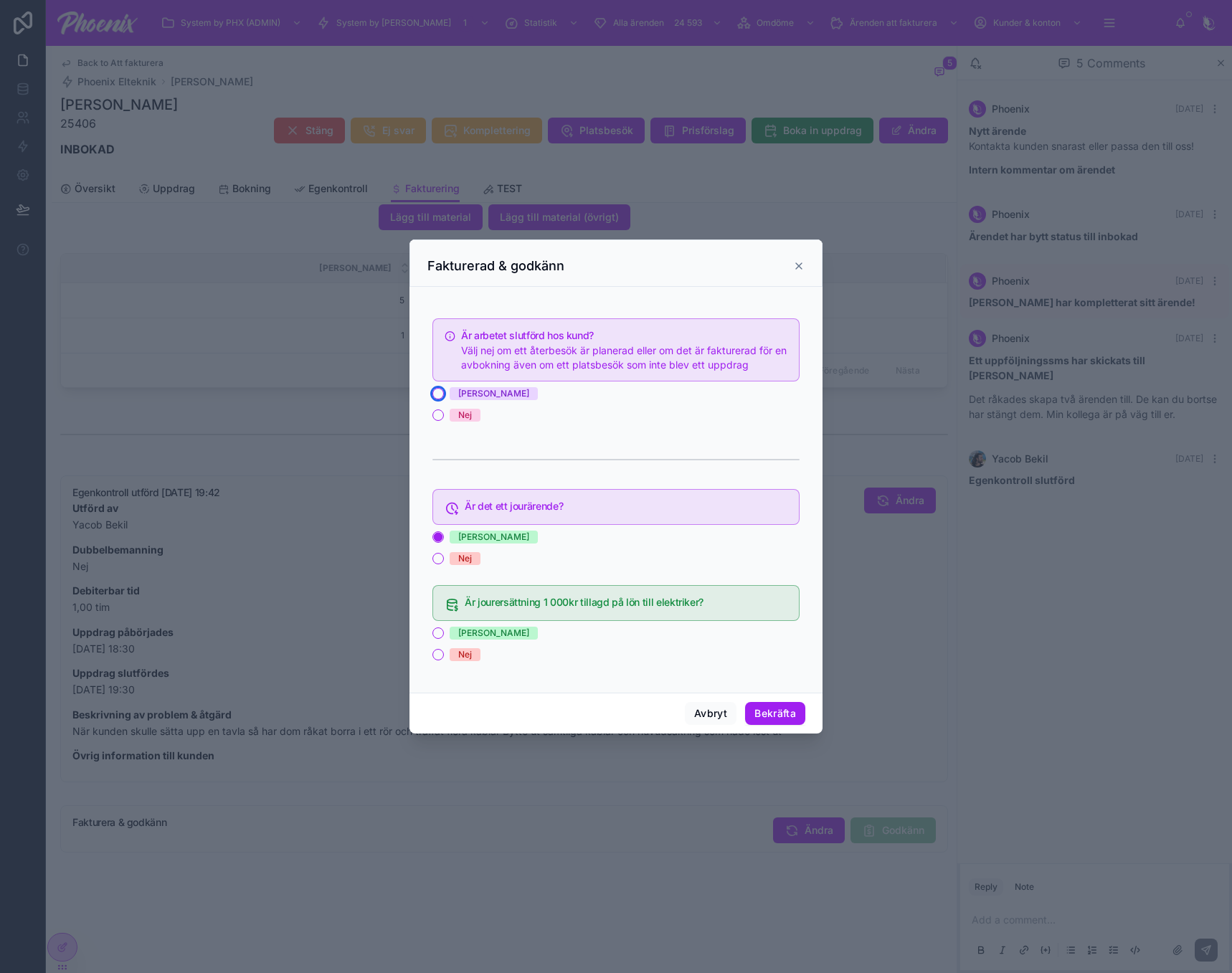
click at [438, 389] on button "[PERSON_NAME]" at bounding box center [437, 393] width 11 height 11
click at [438, 654] on button "Nej" at bounding box center [437, 654] width 11 height 11
click at [763, 709] on button "Bekräfta" at bounding box center [776, 713] width 61 height 23
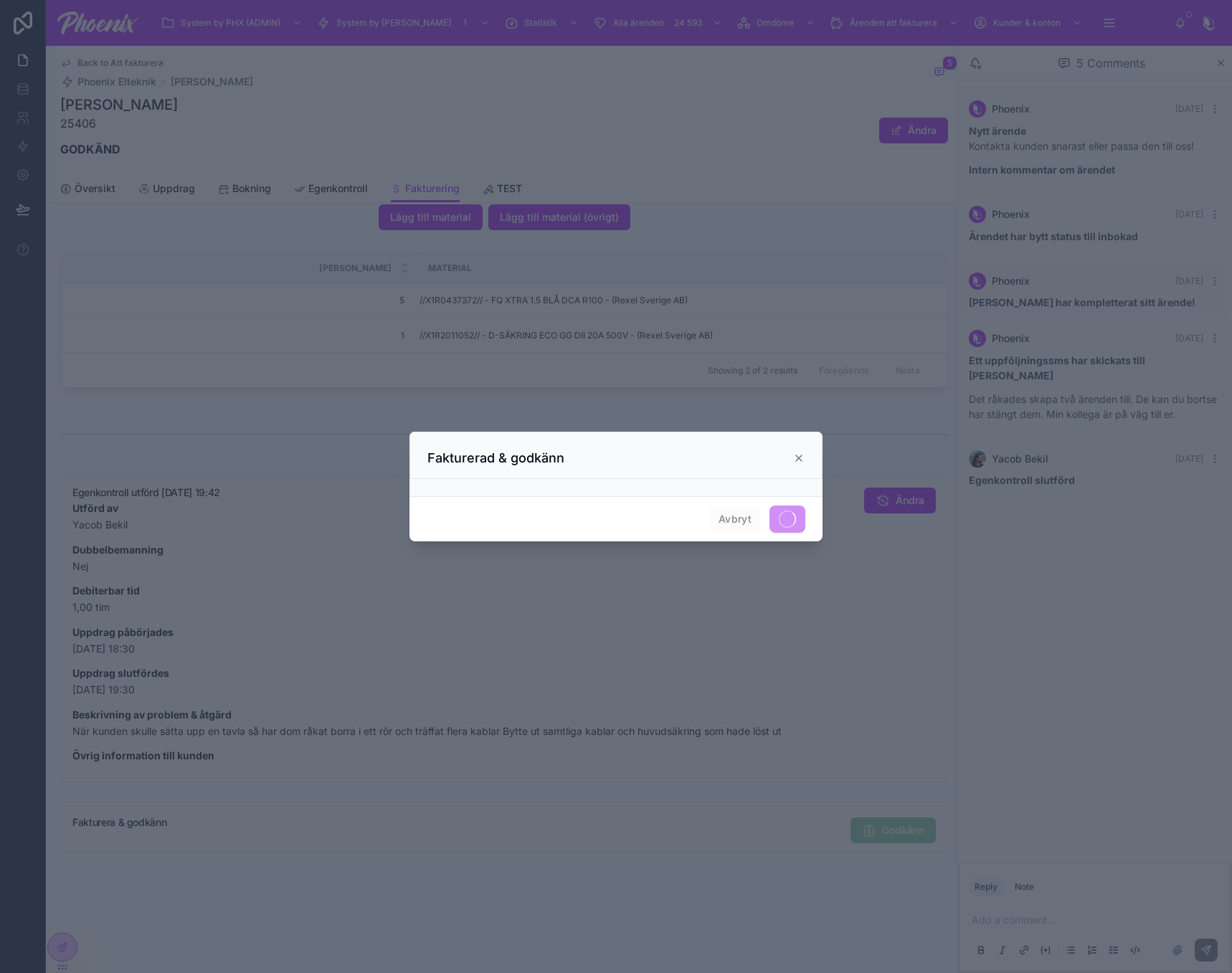
scroll to position [507, 0]
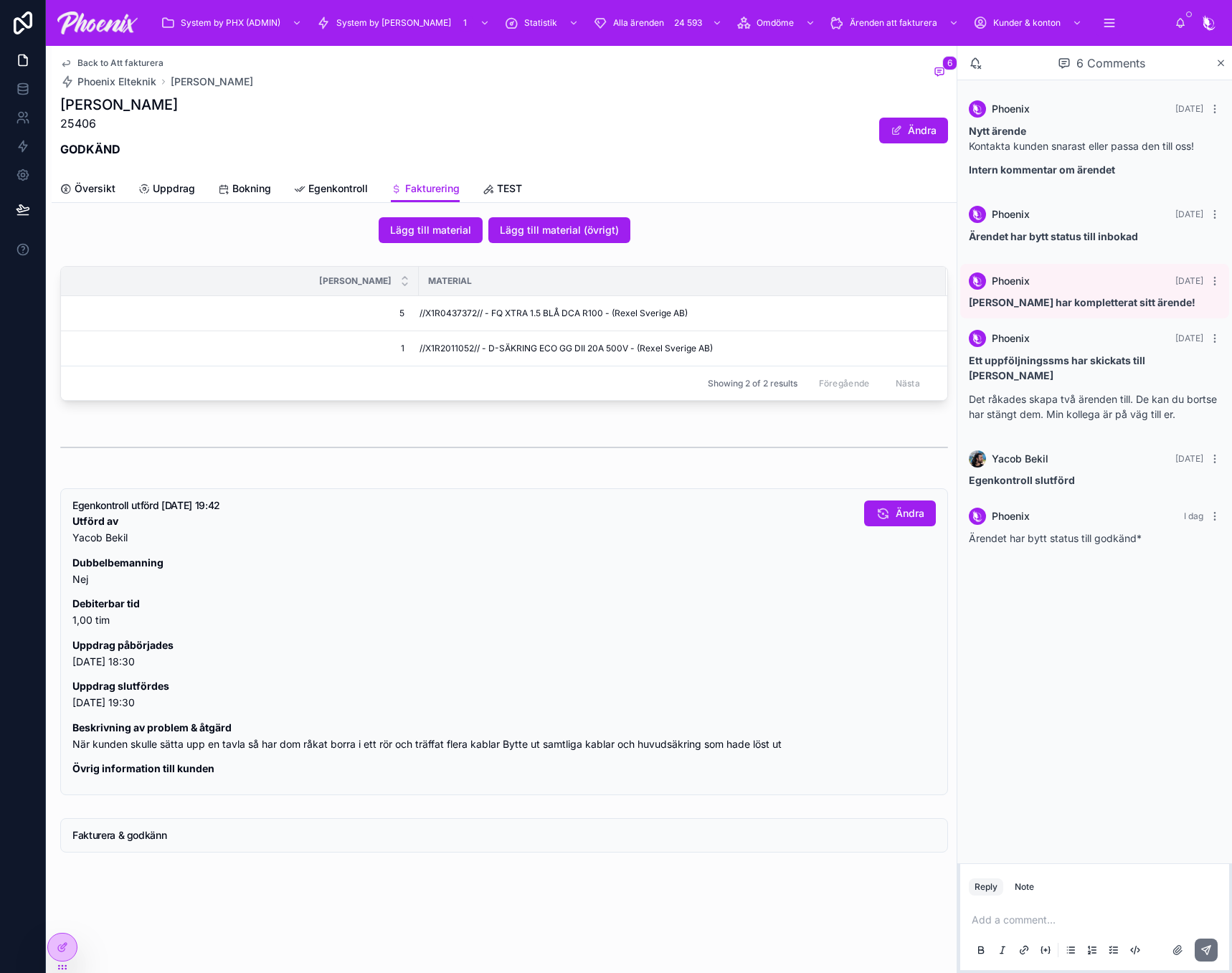
click at [153, 58] on span "Back to Att fakturera" at bounding box center [121, 62] width 86 height 11
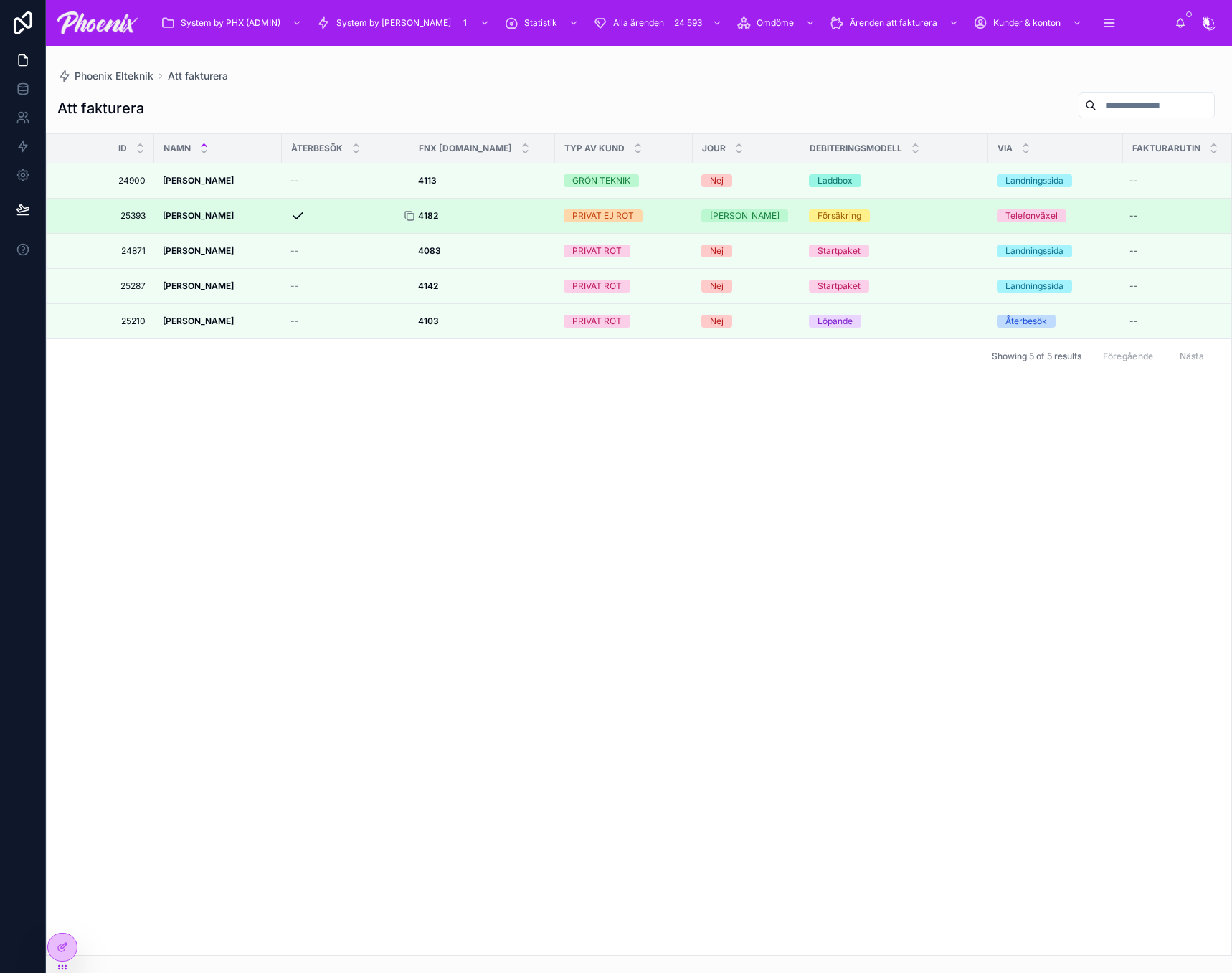
click at [414, 217] on icon at bounding box center [410, 216] width 6 height 6
click at [431, 218] on strong "4182" at bounding box center [428, 215] width 20 height 10
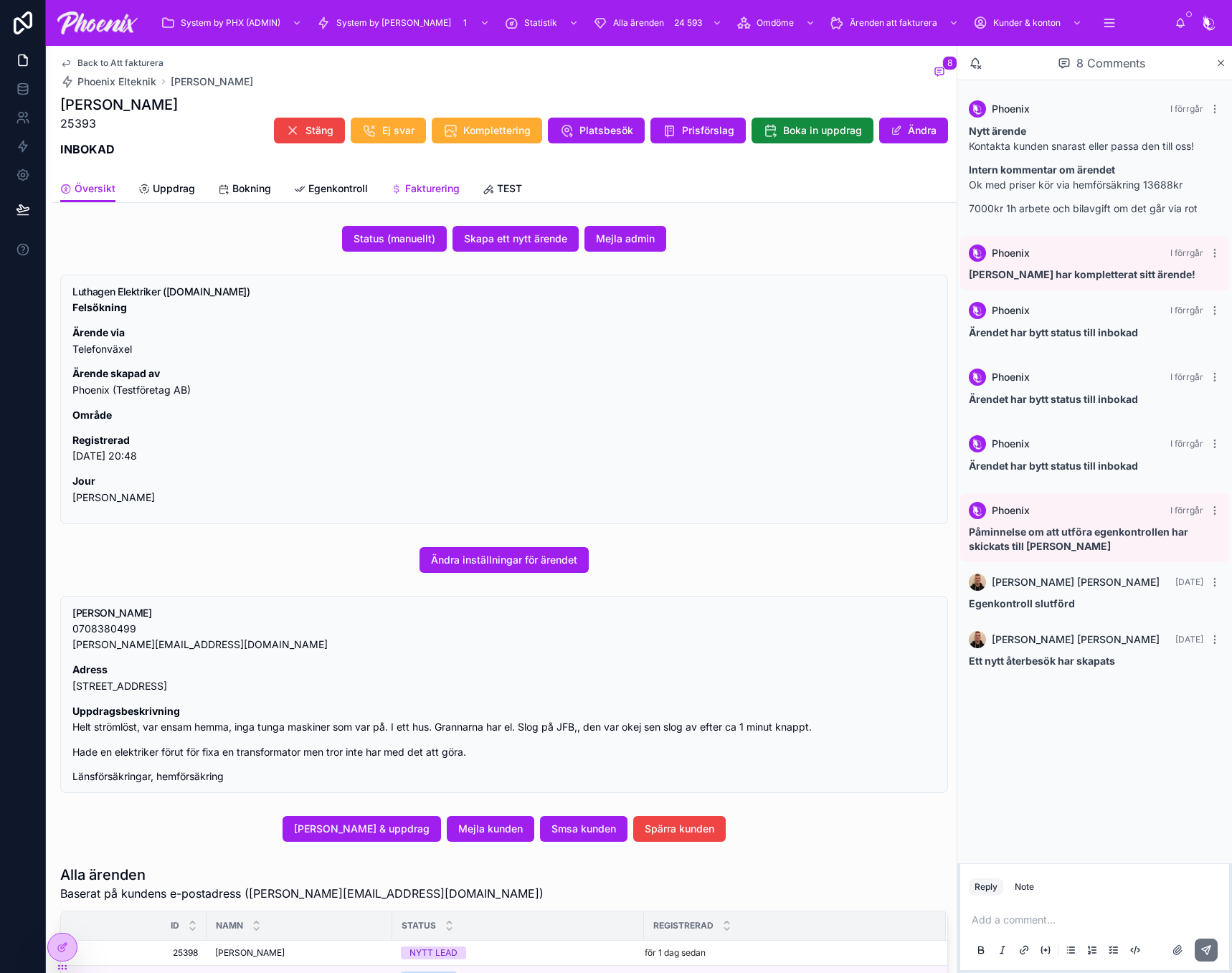
click at [431, 186] on span "Fakturering" at bounding box center [432, 188] width 54 height 15
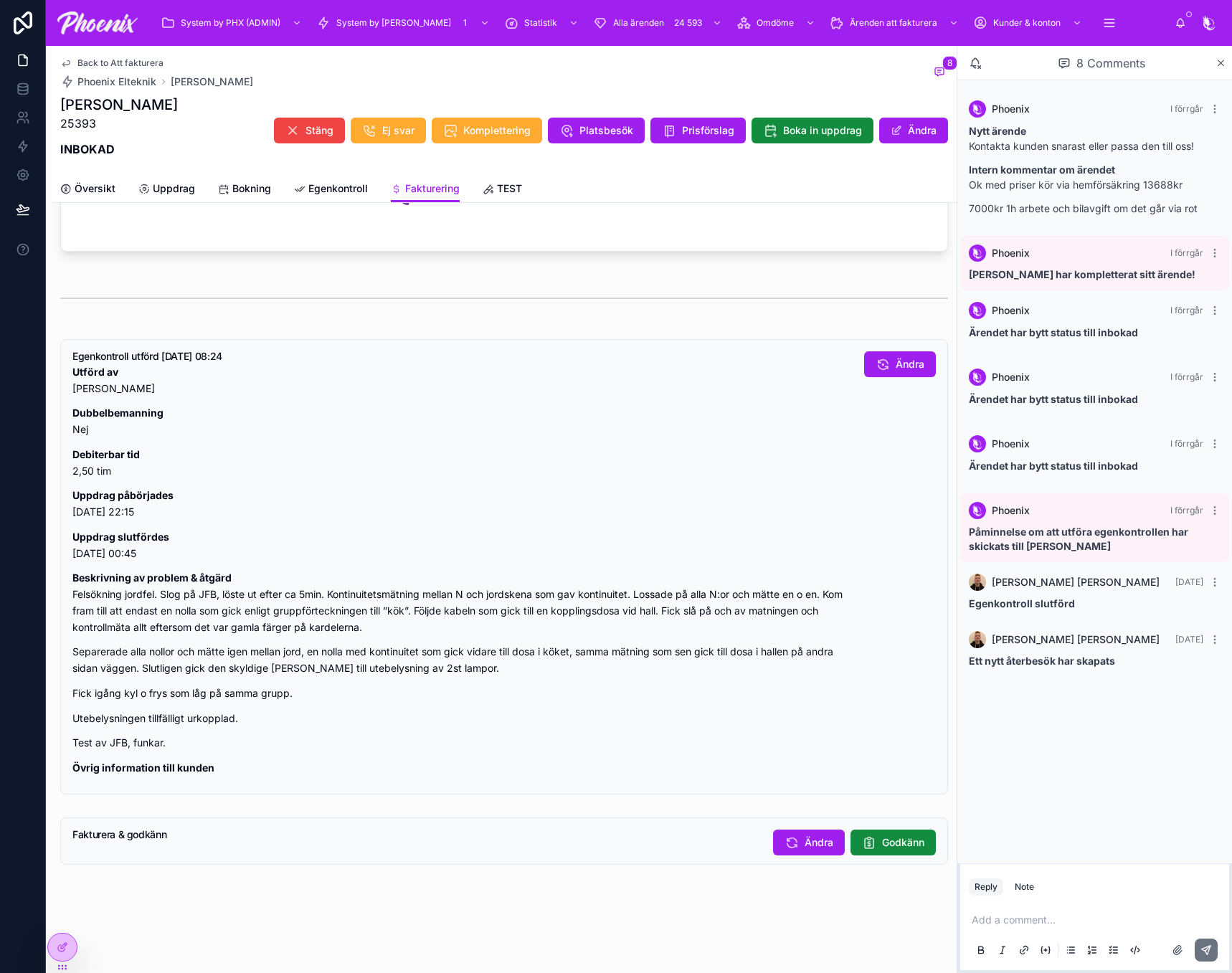
scroll to position [710, 0]
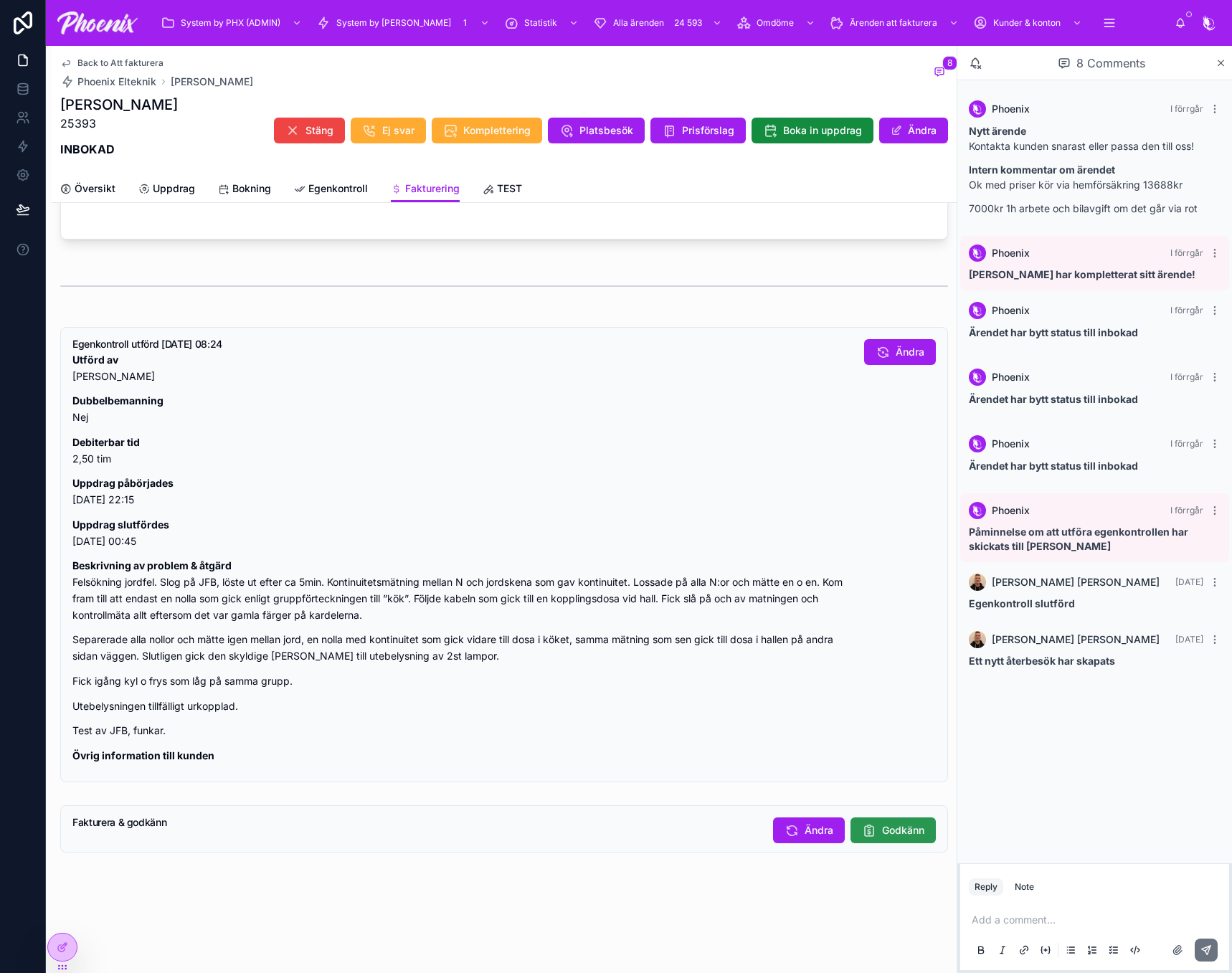
click at [903, 825] on span "Godkänn" at bounding box center [903, 830] width 42 height 15
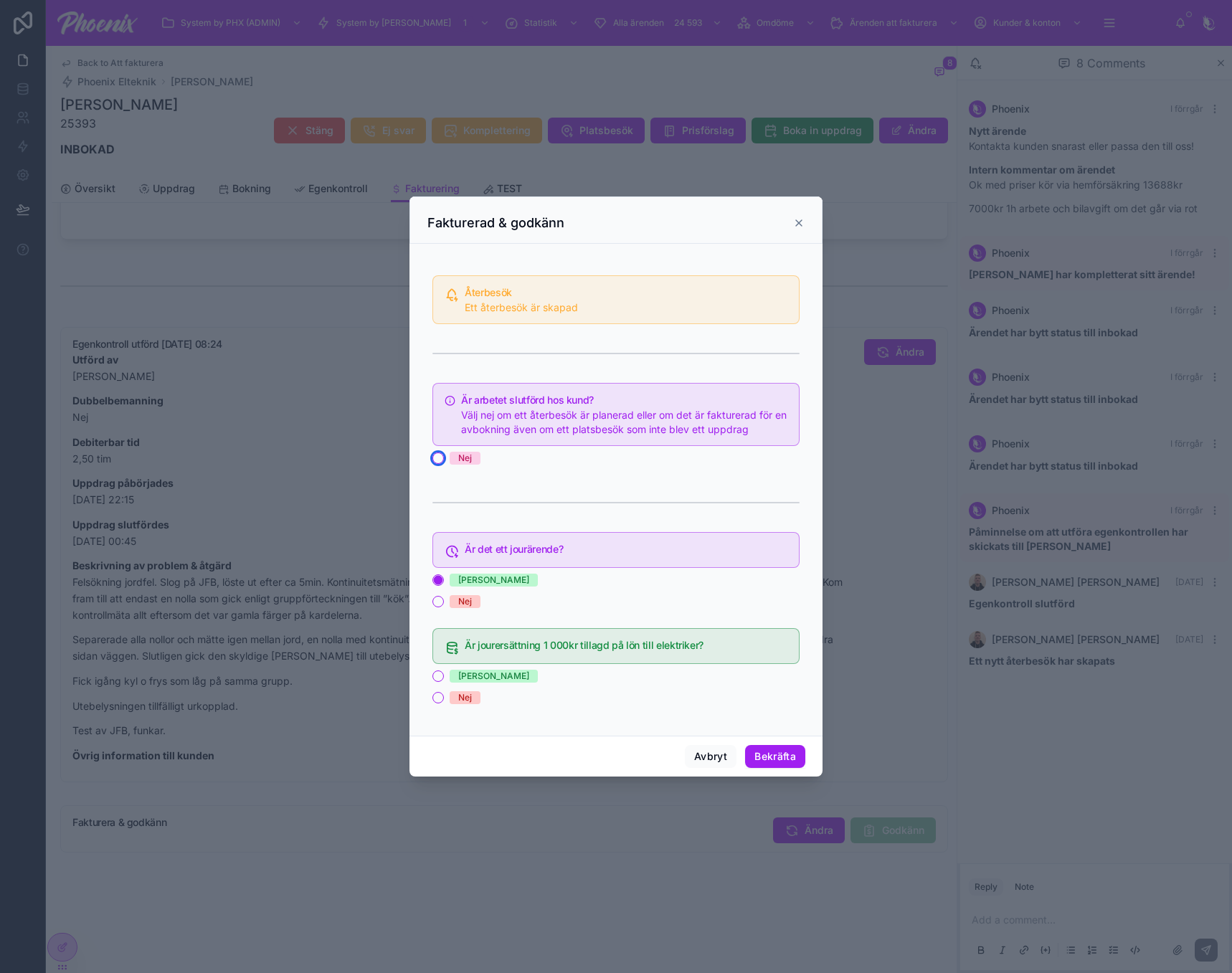
click at [442, 459] on button "Nej" at bounding box center [437, 457] width 11 height 11
click at [435, 677] on button "[PERSON_NAME]" at bounding box center [437, 676] width 11 height 11
click at [770, 759] on button "Bekräfta" at bounding box center [776, 756] width 61 height 23
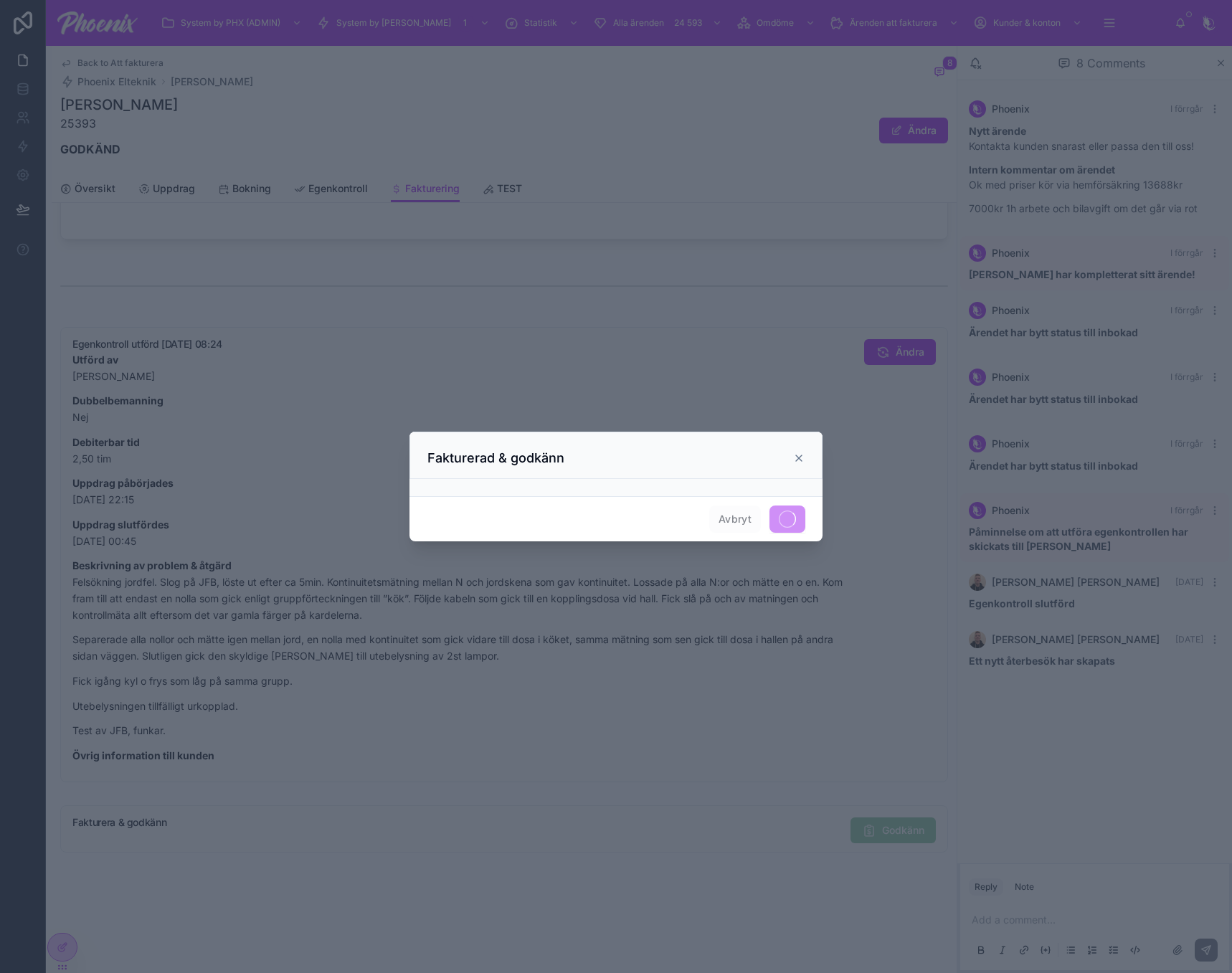
scroll to position [697, 0]
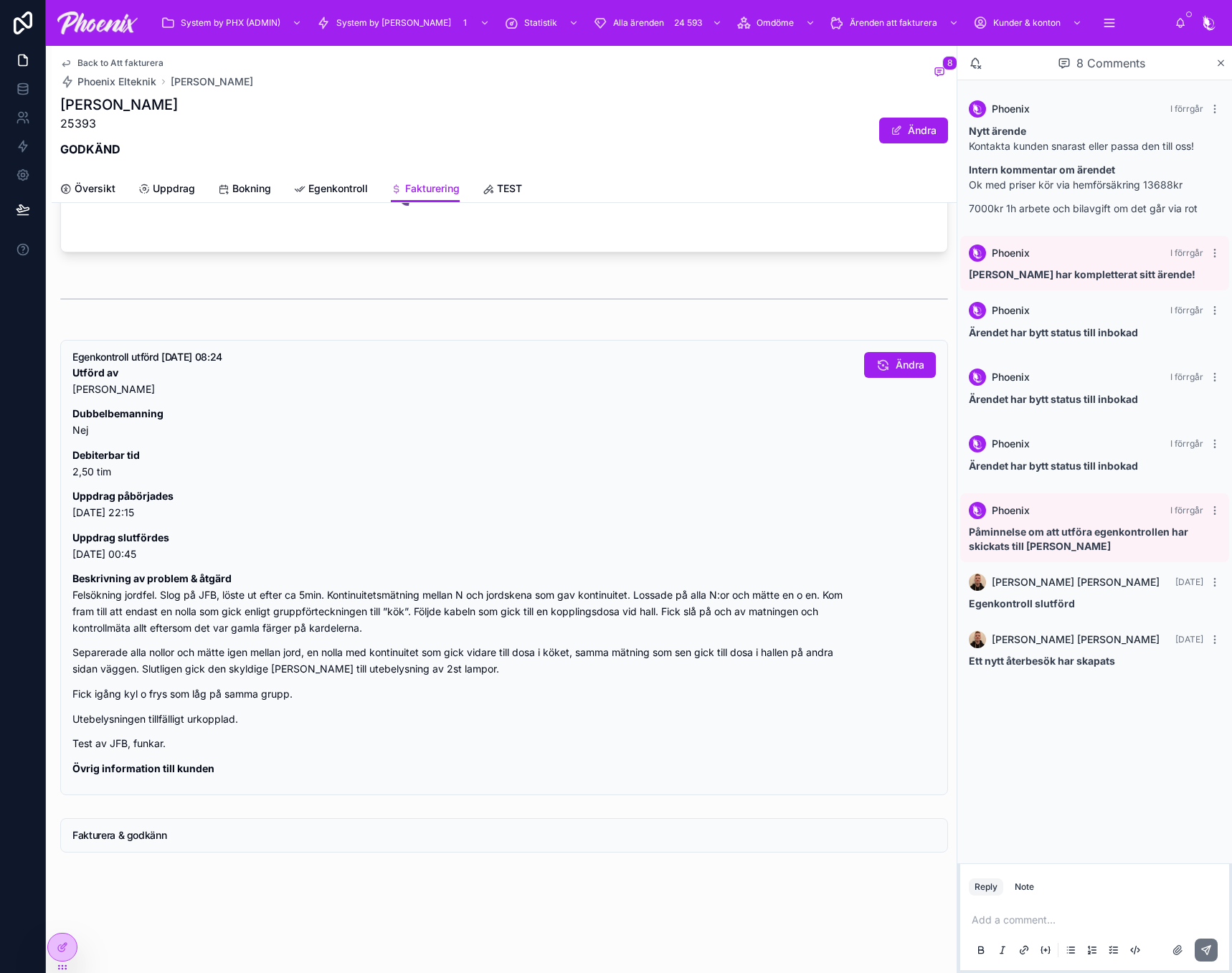
click at [76, 120] on p "25393" at bounding box center [119, 124] width 118 height 17
copy p "25393"
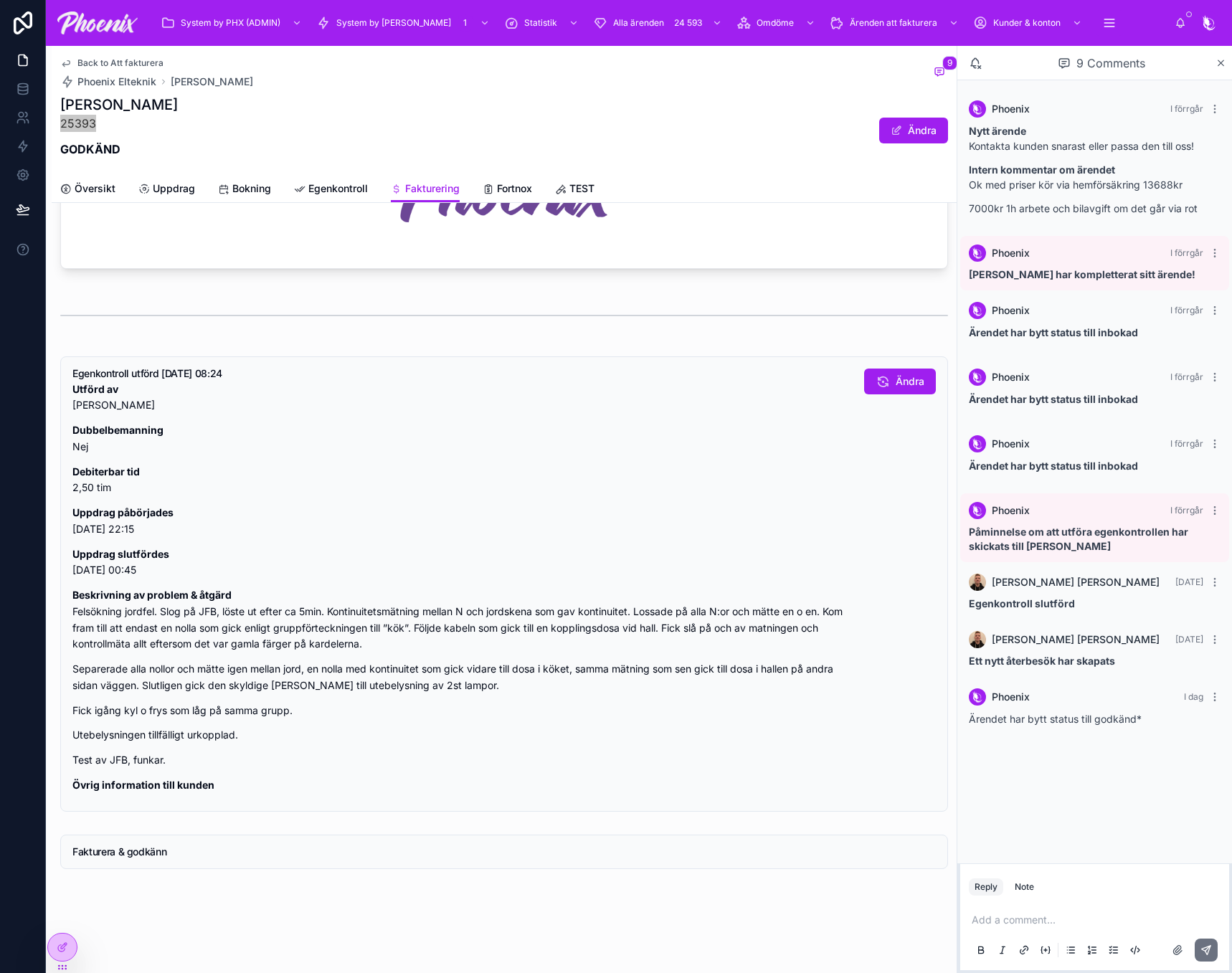
scroll to position [714, 0]
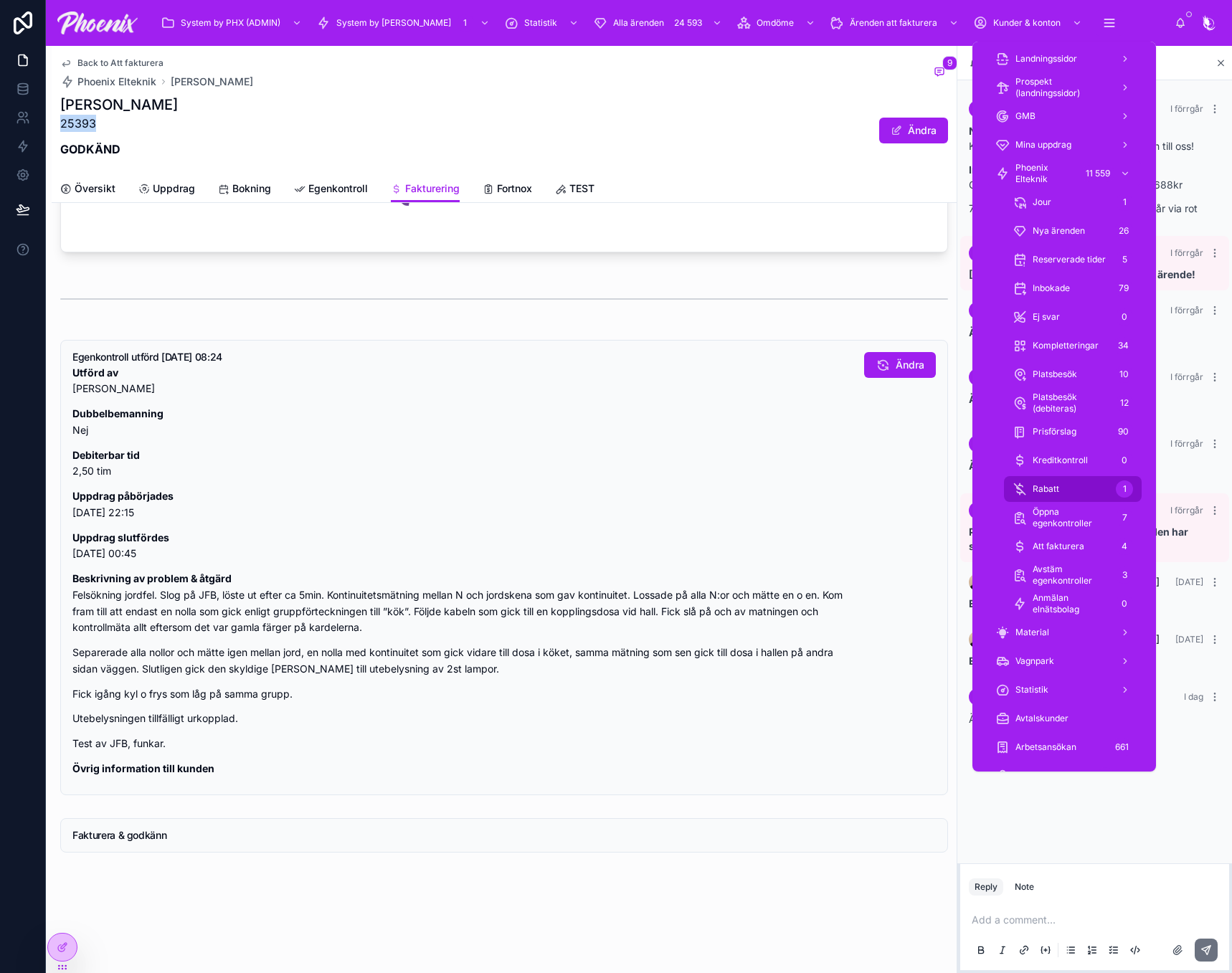
click at [1099, 496] on div "Rabatt 1" at bounding box center [1072, 489] width 120 height 23
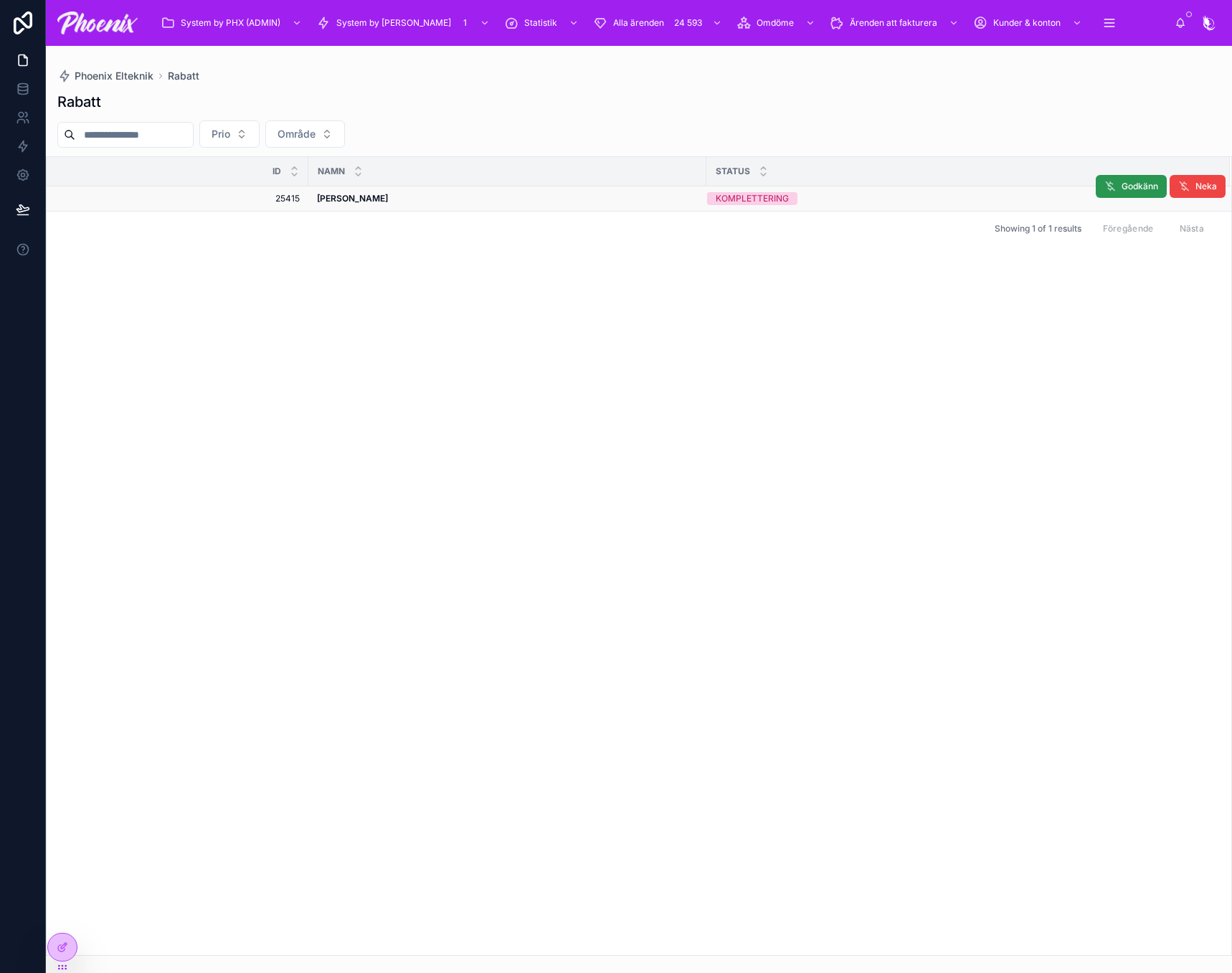
click at [1139, 184] on span "Godkänn" at bounding box center [1139, 186] width 36 height 11
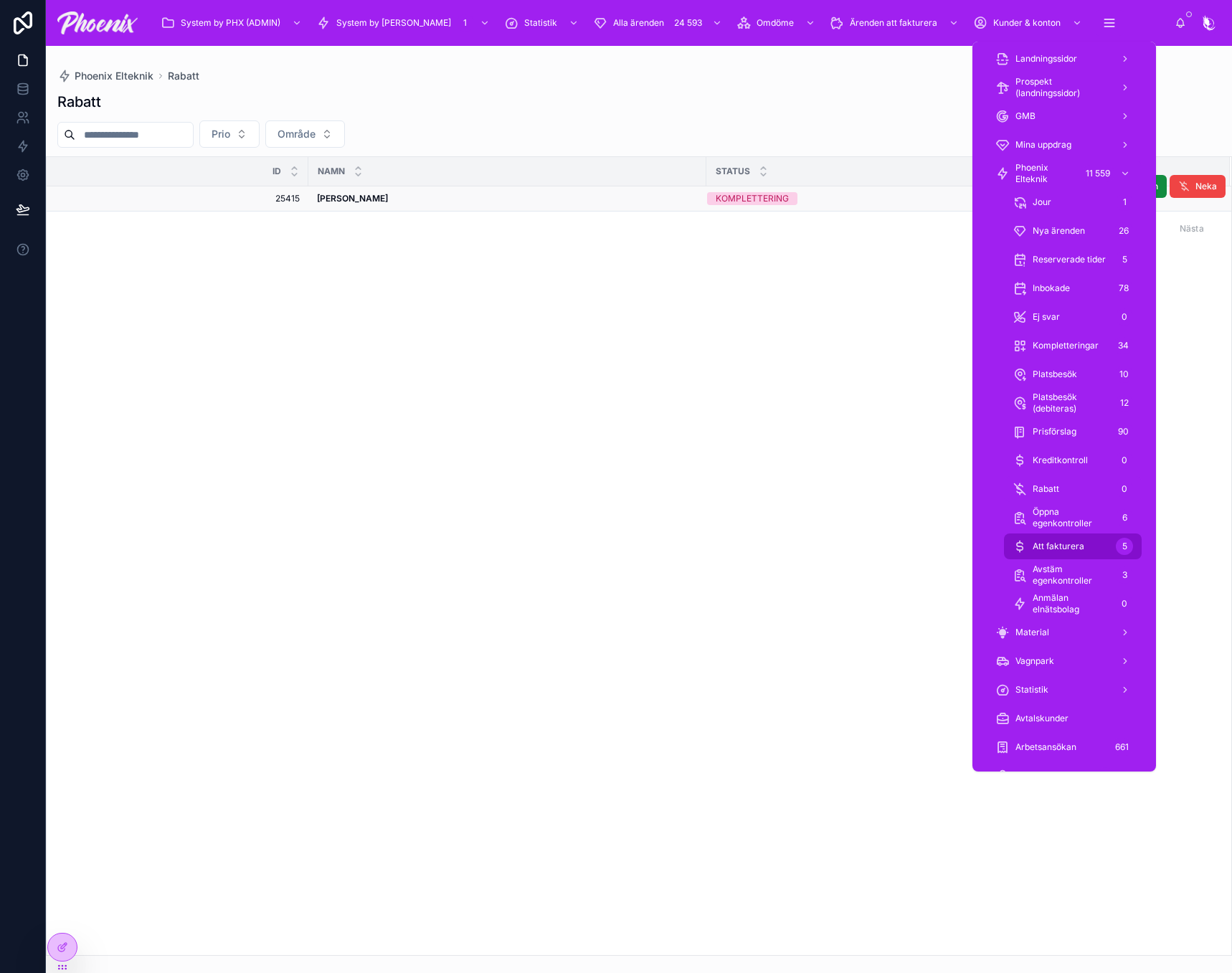
click at [1091, 540] on div "Att fakturera 5" at bounding box center [1072, 546] width 120 height 23
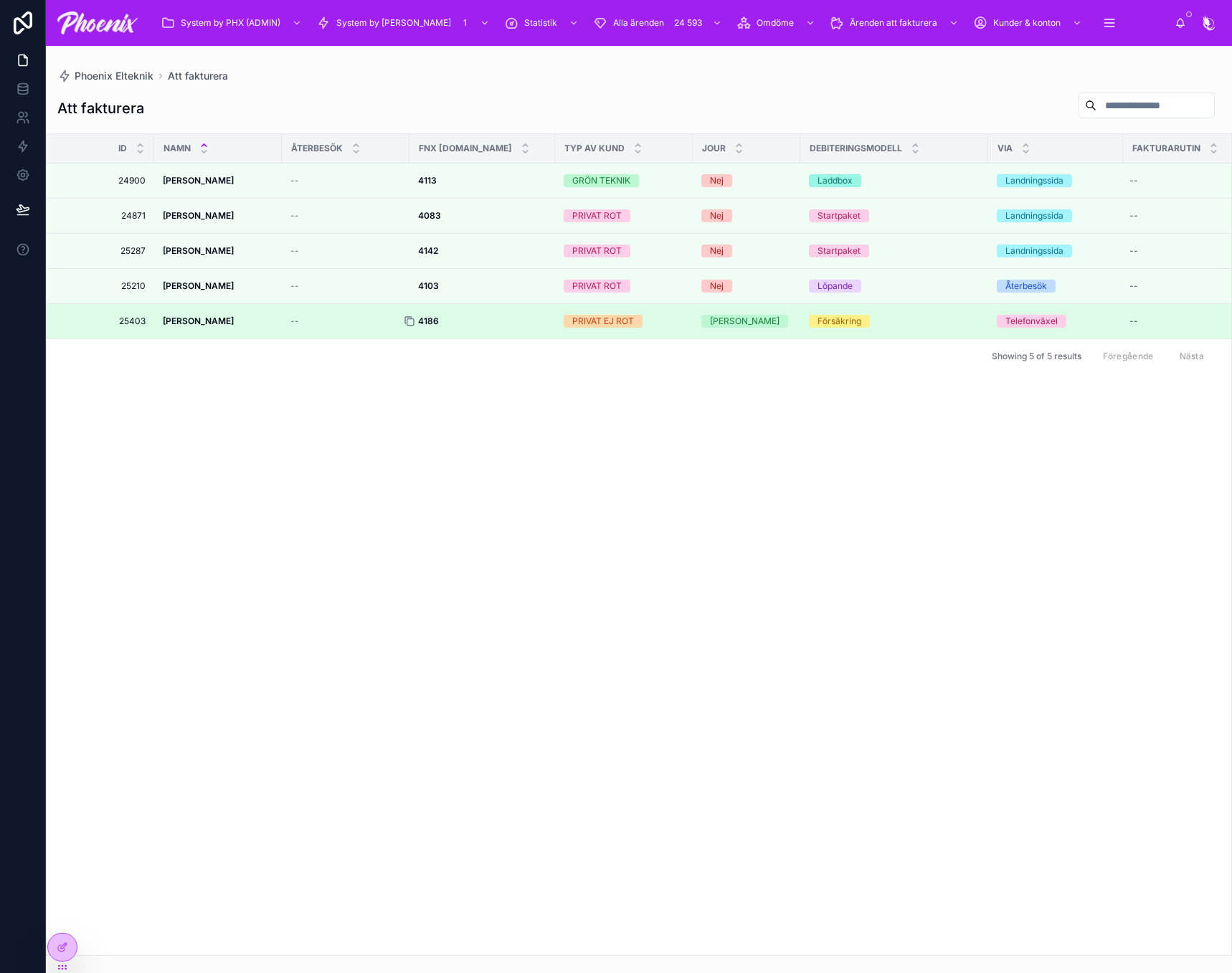
click at [411, 323] on icon at bounding box center [409, 321] width 11 height 11
click at [428, 318] on strong "4186" at bounding box center [429, 321] width 21 height 10
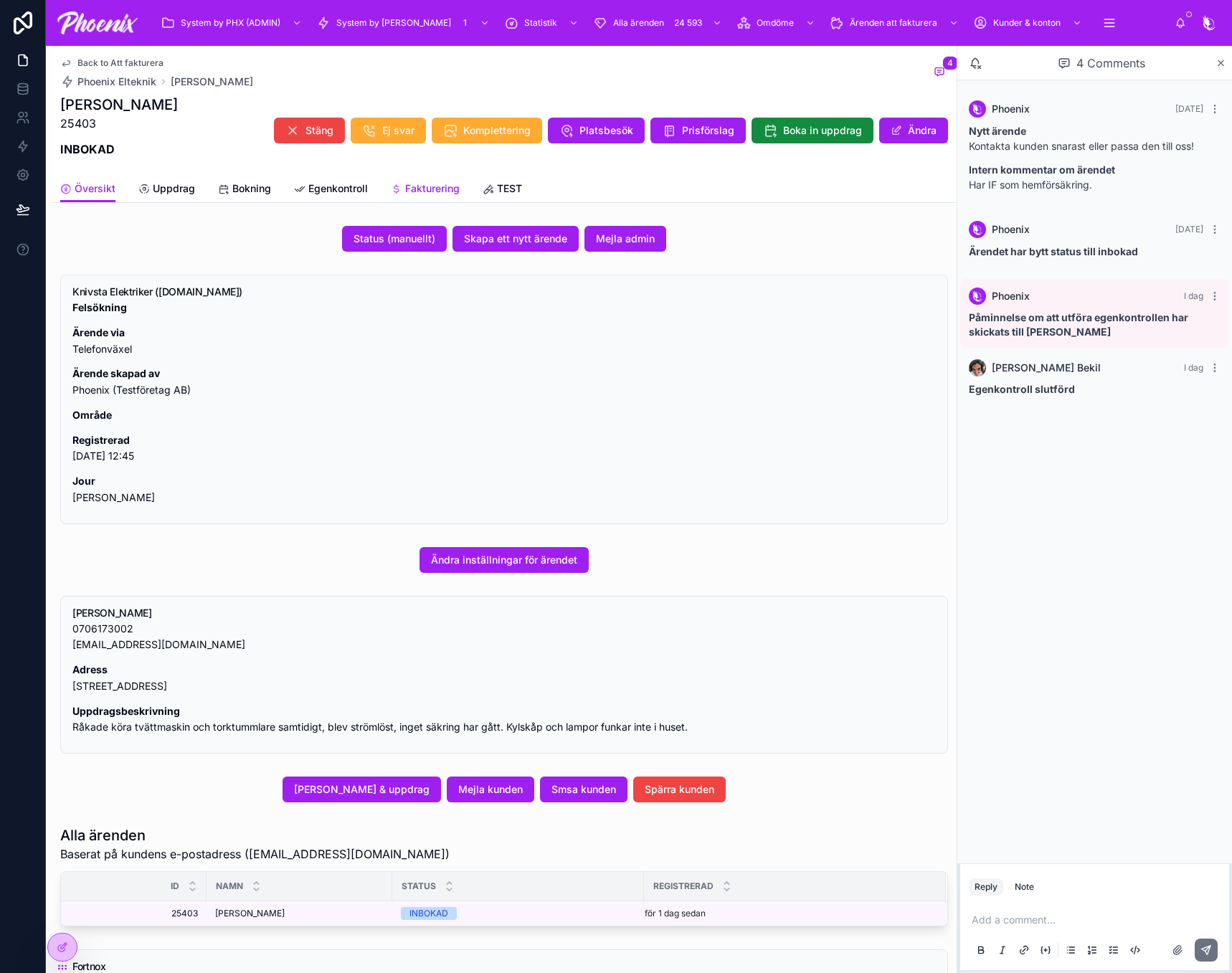
click at [442, 186] on span "Fakturering" at bounding box center [432, 188] width 54 height 15
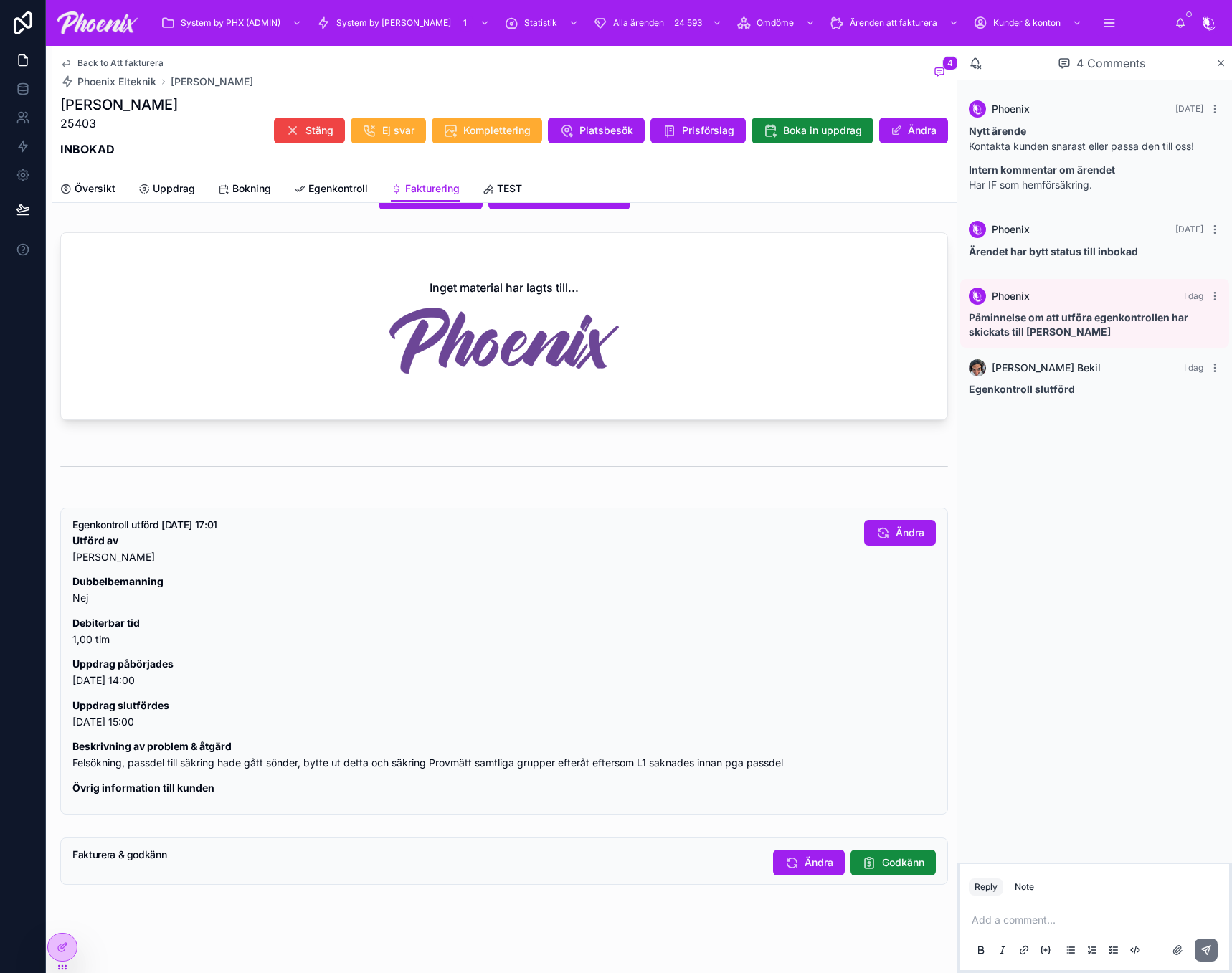
scroll to position [562, 0]
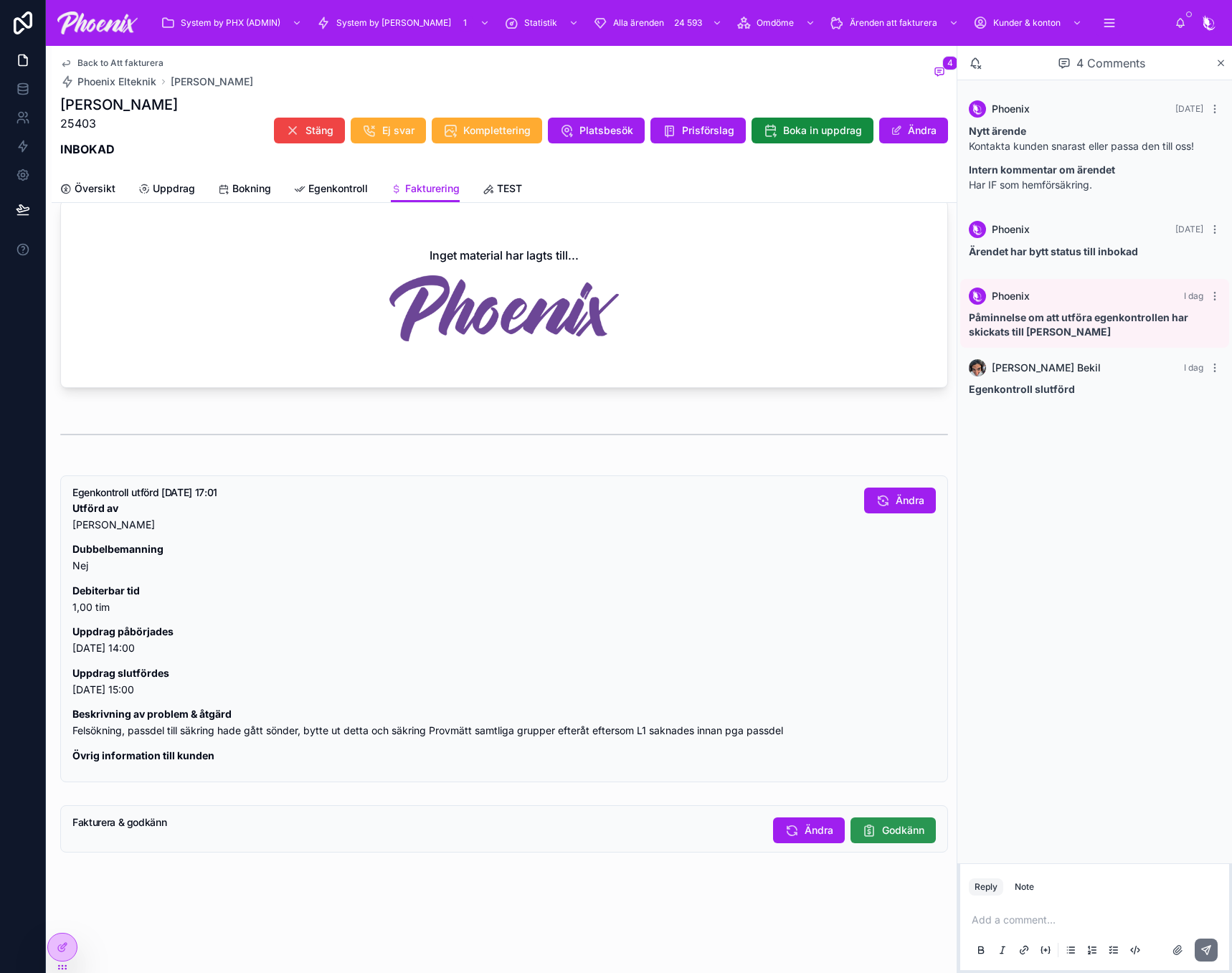
click at [882, 836] on span "Godkänn" at bounding box center [903, 830] width 42 height 15
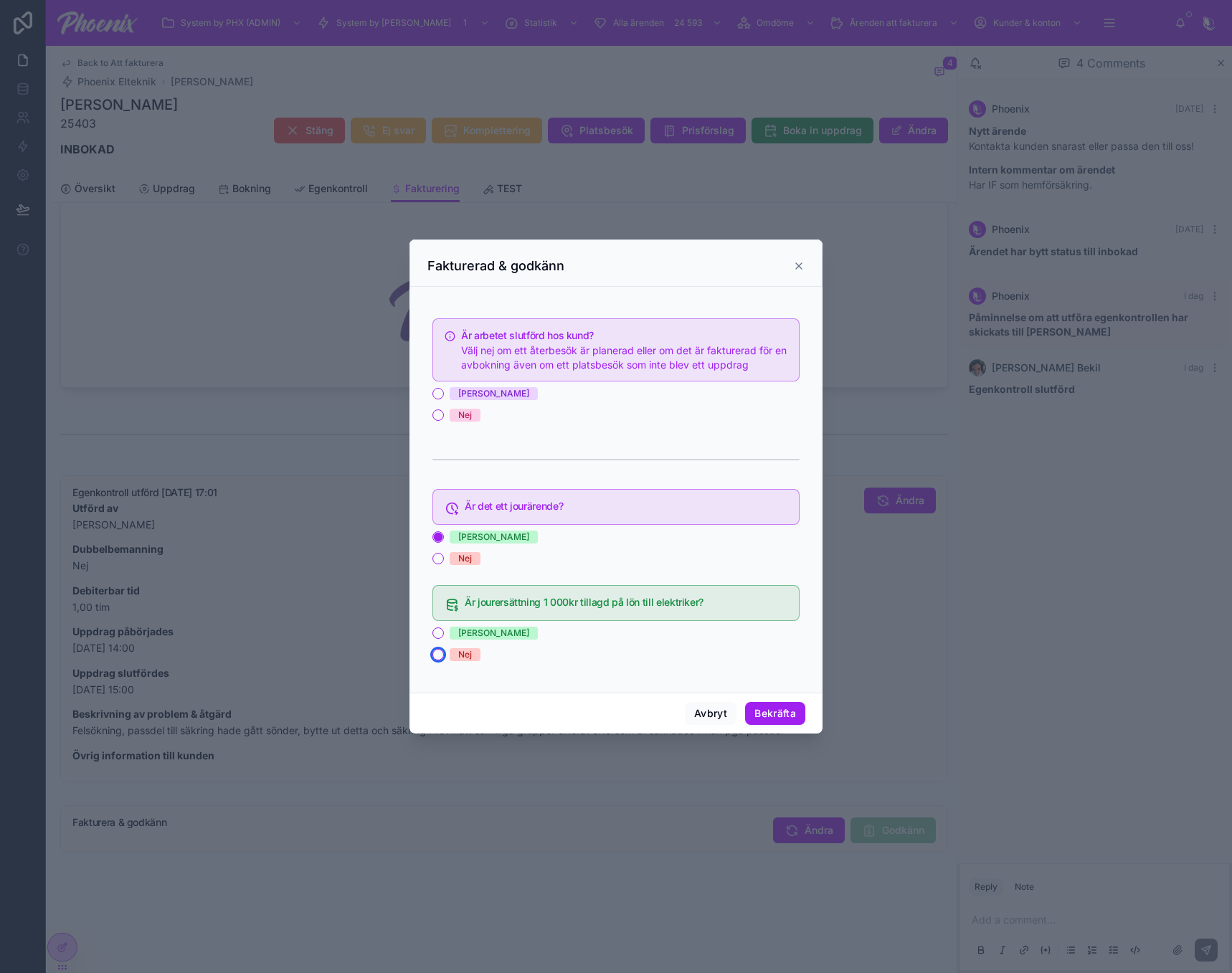
click at [434, 652] on button "Nej" at bounding box center [437, 654] width 11 height 11
click at [439, 397] on button "[PERSON_NAME]" at bounding box center [437, 393] width 11 height 11
click at [814, 725] on div "Avbryt Bekräfta" at bounding box center [616, 712] width 413 height 41
click at [781, 709] on button "Bekräfta" at bounding box center [776, 713] width 61 height 23
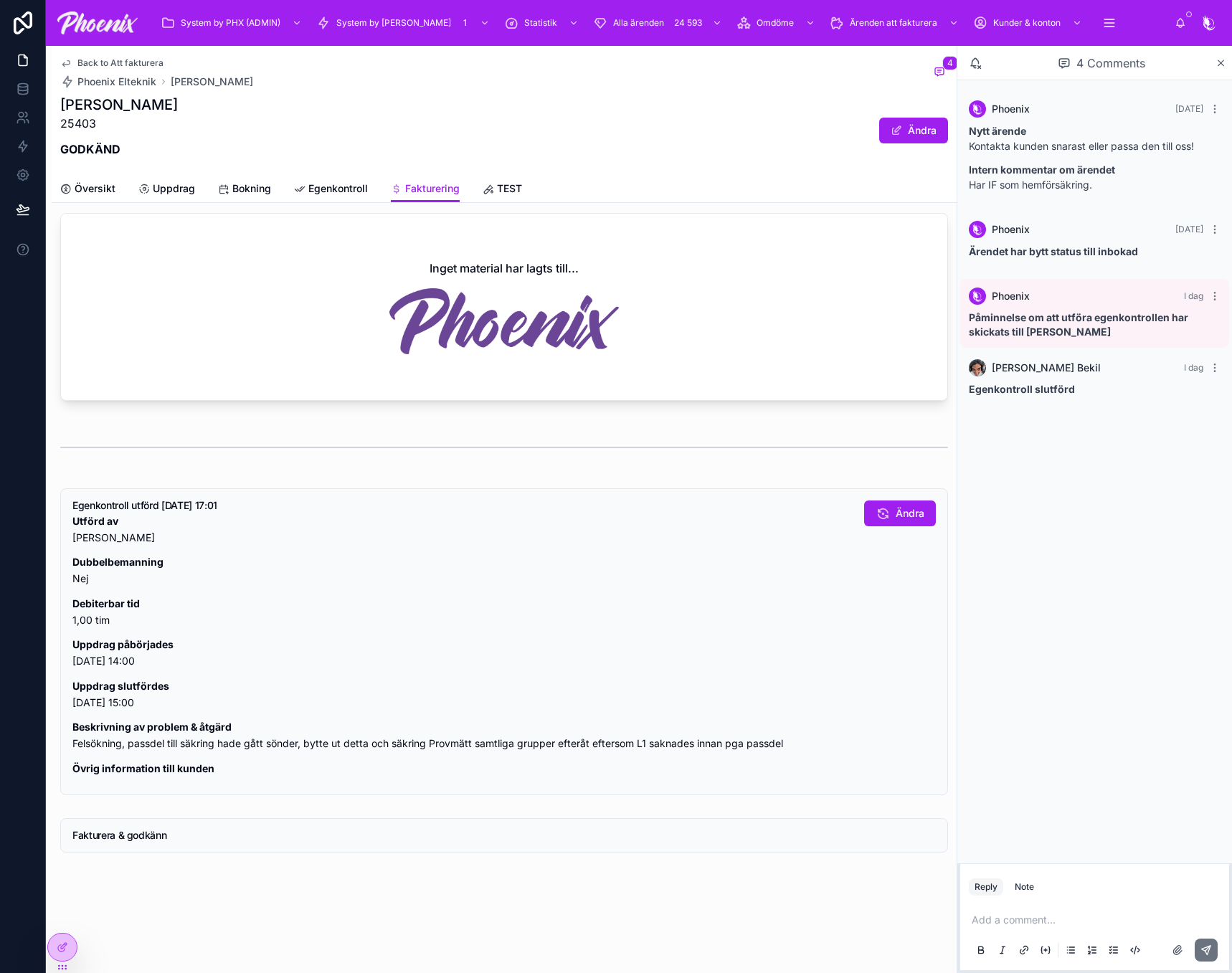
scroll to position [549, 0]
click at [27, 144] on icon at bounding box center [22, 146] width 15 height 15
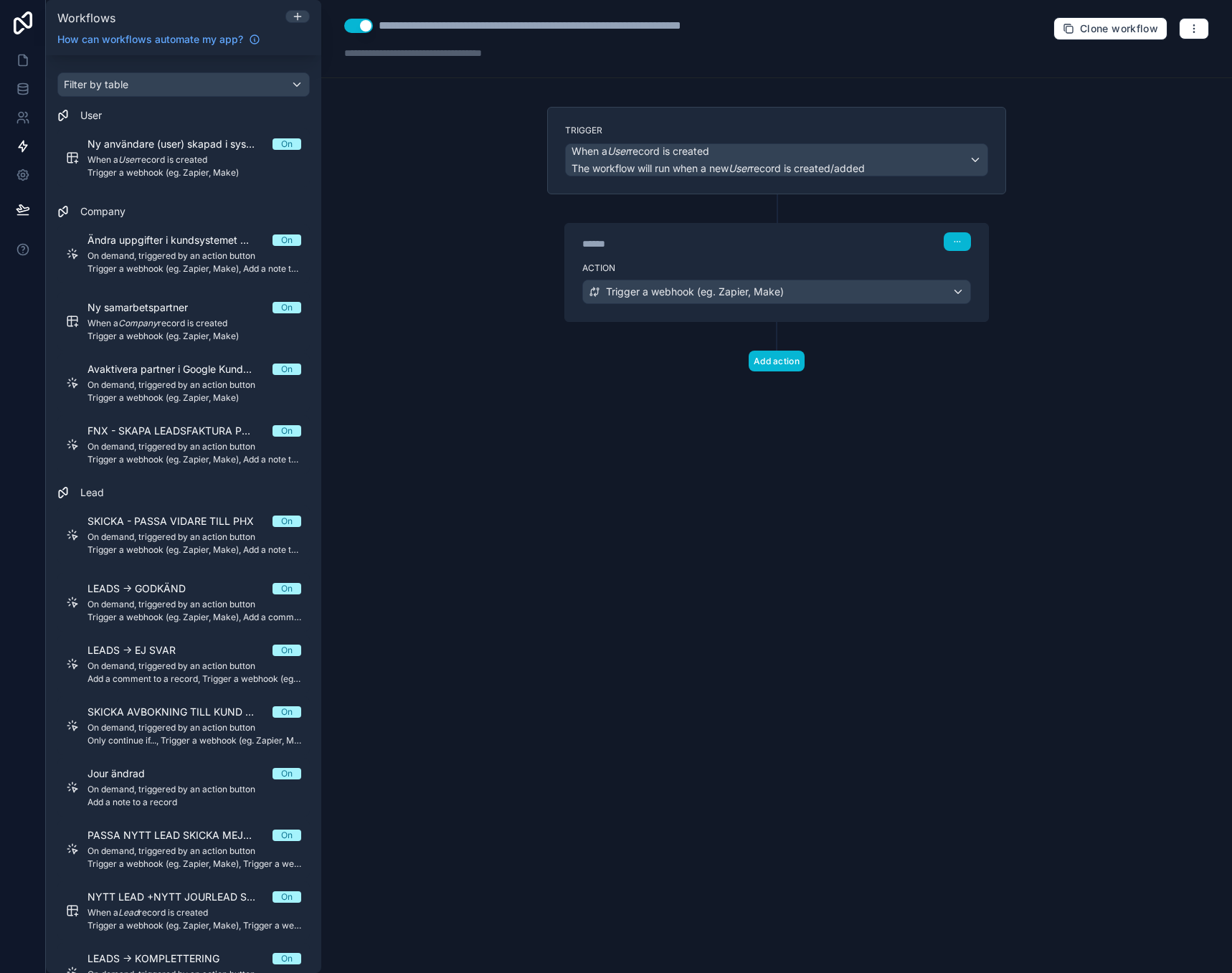
drag, startPoint x: 498, startPoint y: 352, endPoint x: 504, endPoint y: 344, distance: 10.0
click at [496, 352] on div "**********" at bounding box center [777, 487] width 911 height 973
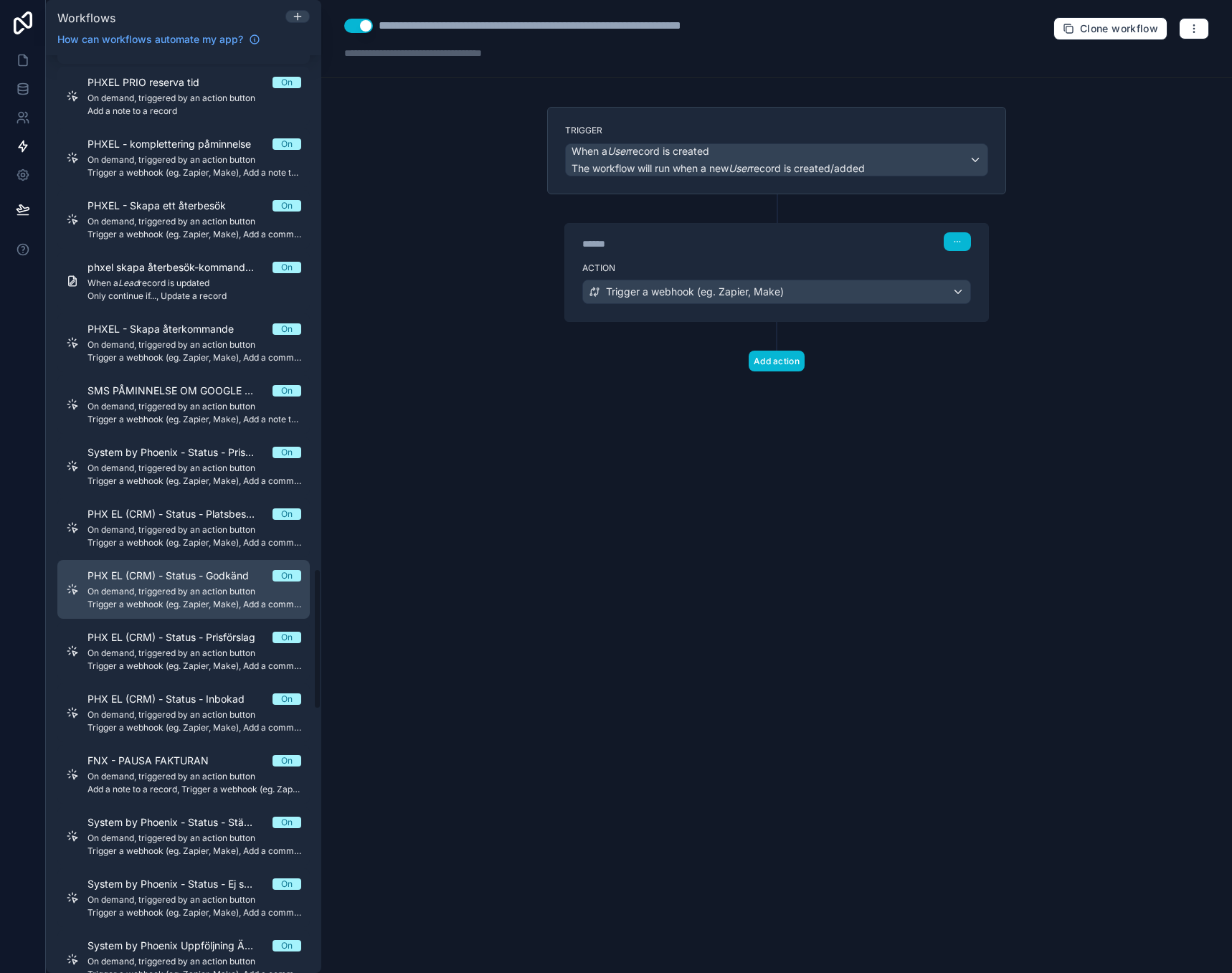
click at [194, 582] on span "PHX EL (CRM) - Status - Godkänd" at bounding box center [176, 576] width 179 height 15
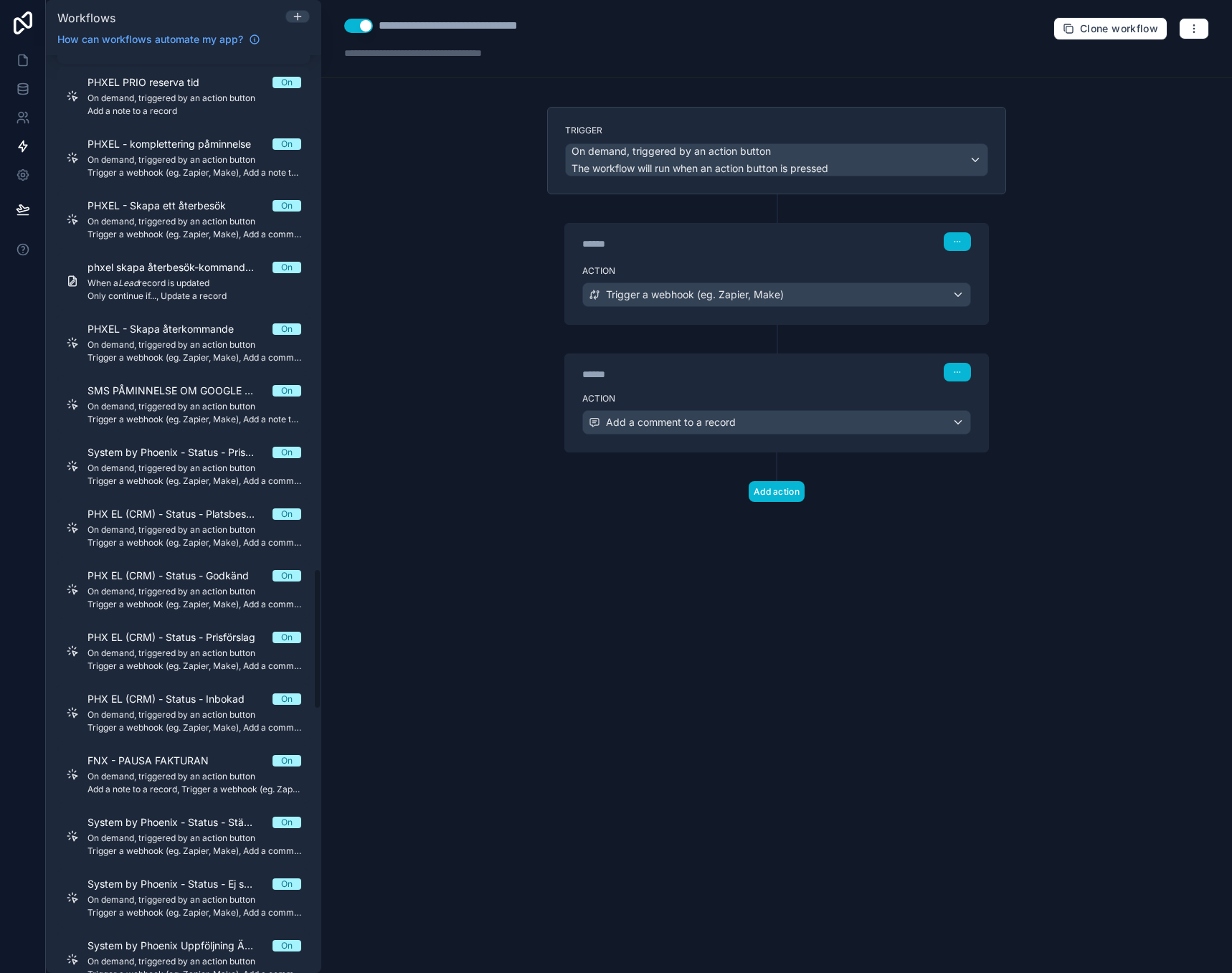
click at [694, 396] on label "Action" at bounding box center [777, 398] width 389 height 11
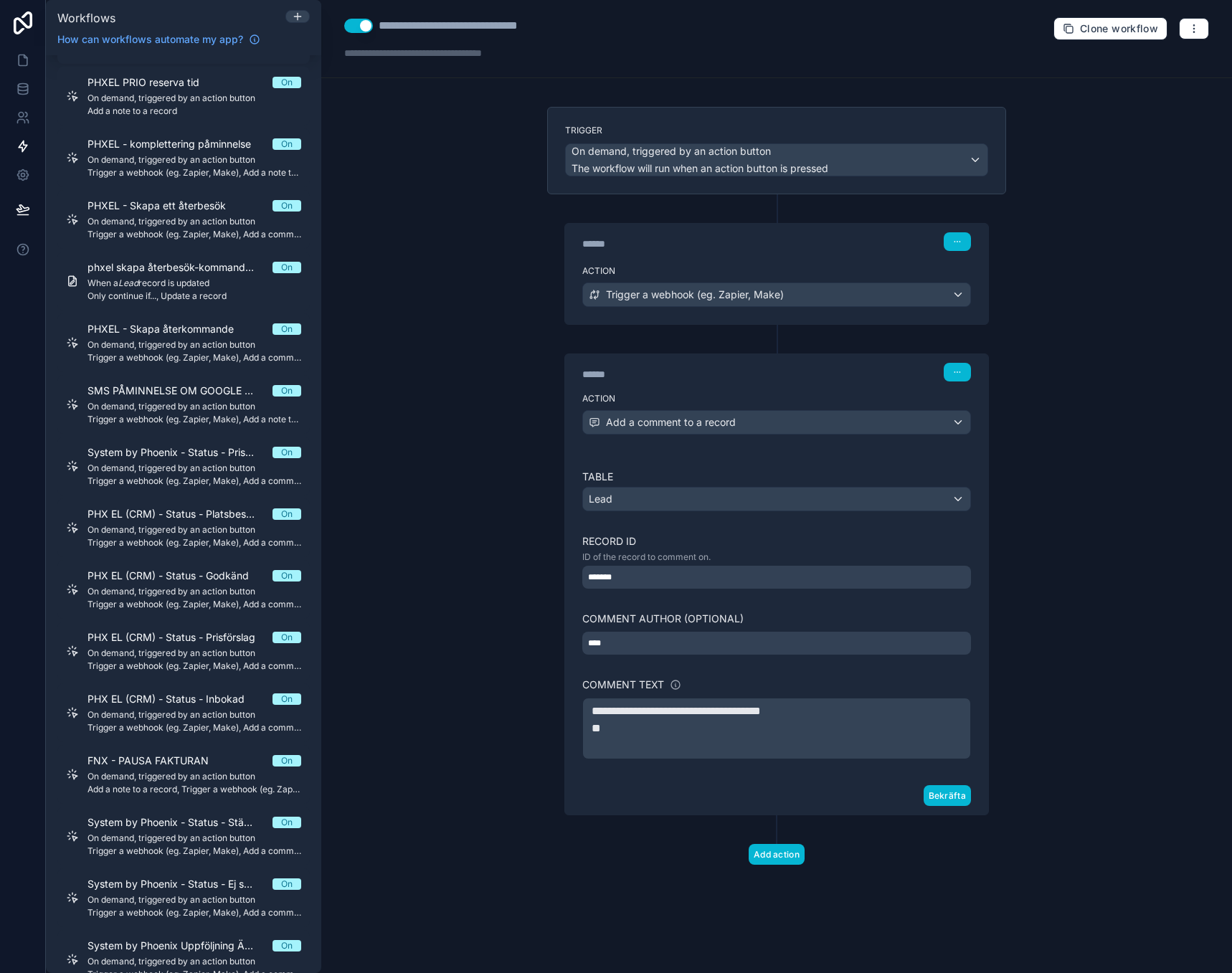
click at [854, 706] on p "**********" at bounding box center [776, 711] width 370 height 17
click at [943, 787] on button "Bekräfta" at bounding box center [948, 795] width 48 height 21
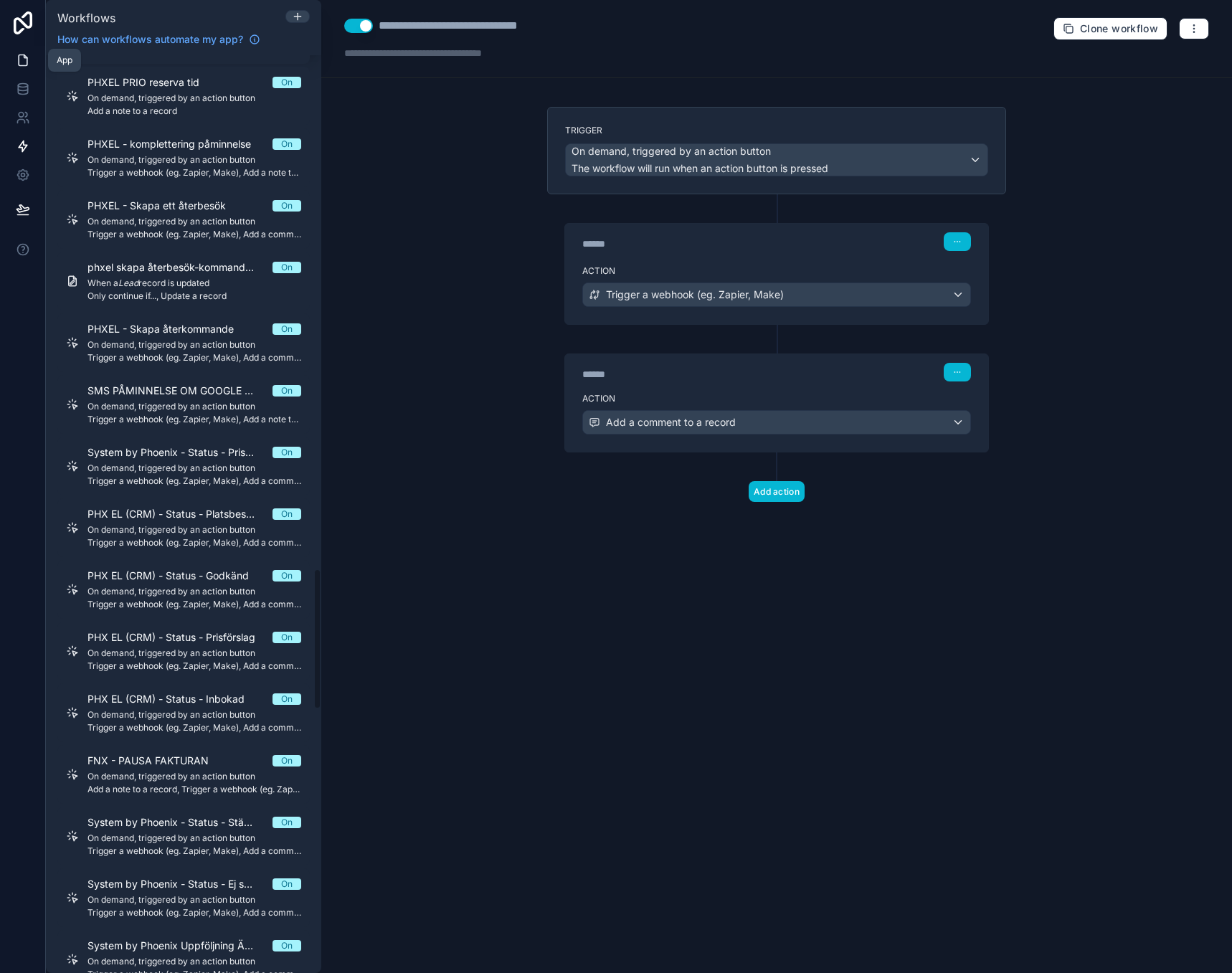
click at [16, 48] on link at bounding box center [22, 60] width 45 height 29
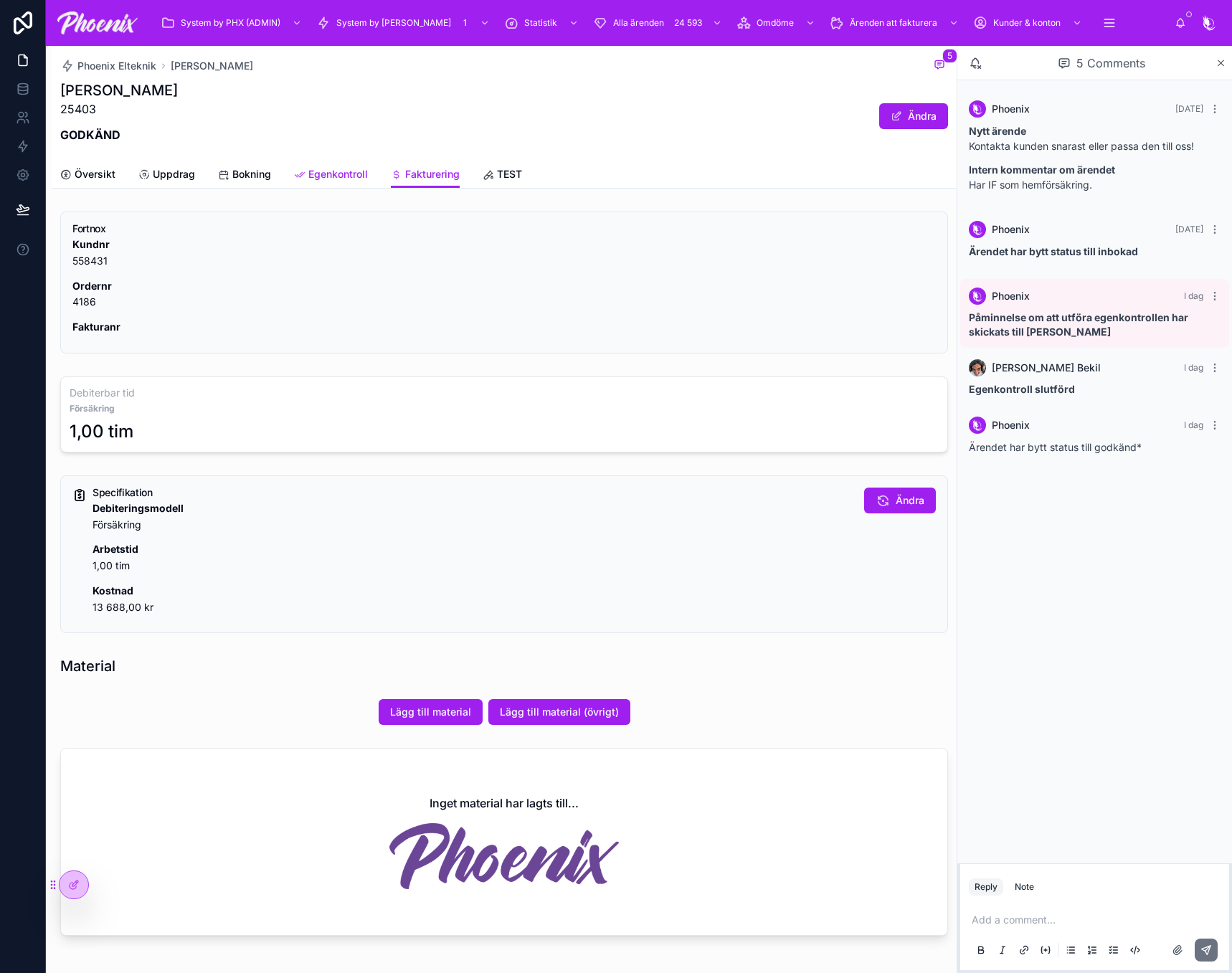
click at [322, 171] on span "Egenkontroll" at bounding box center [338, 174] width 60 height 15
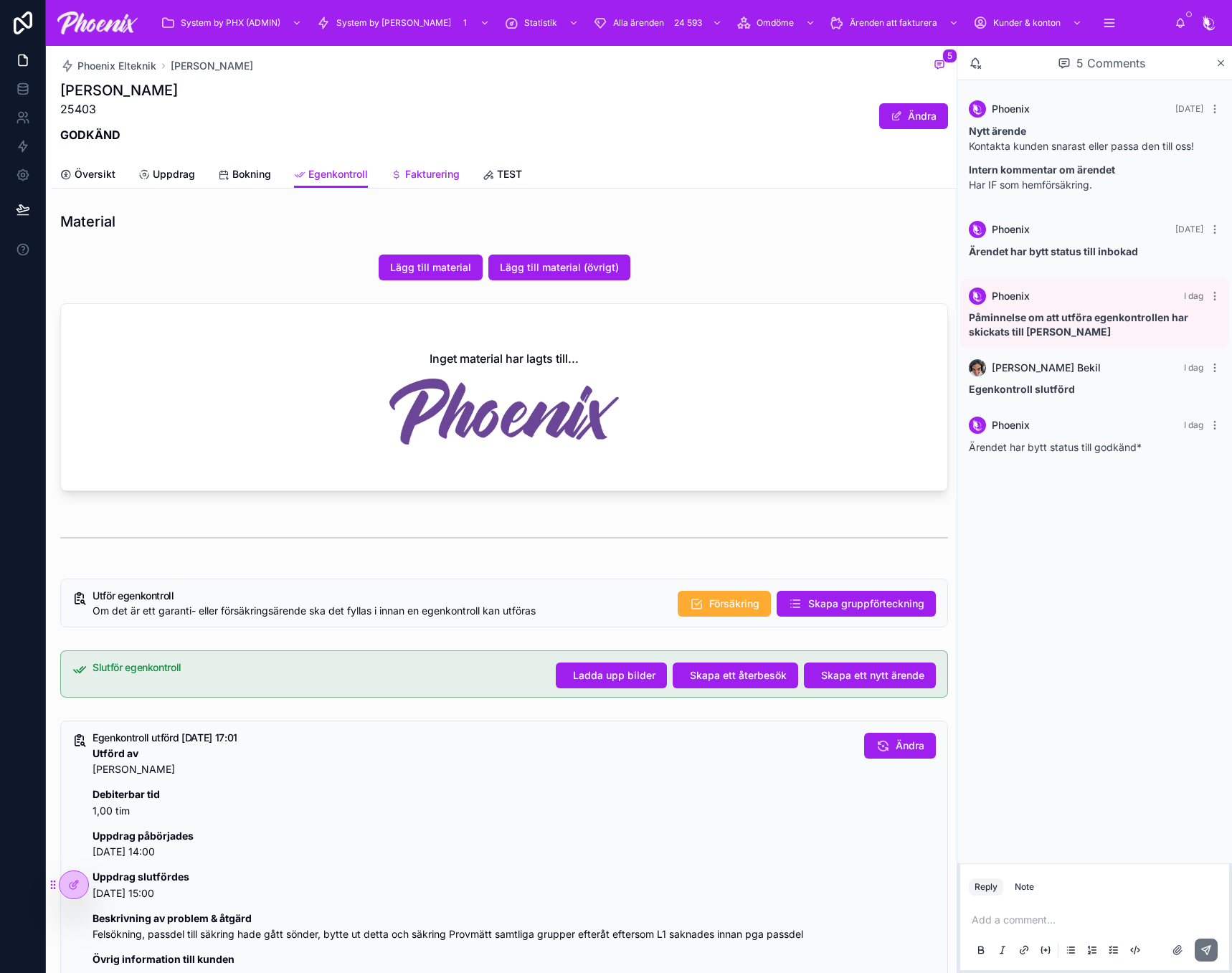
click at [413, 168] on span "Fakturering" at bounding box center [432, 174] width 54 height 15
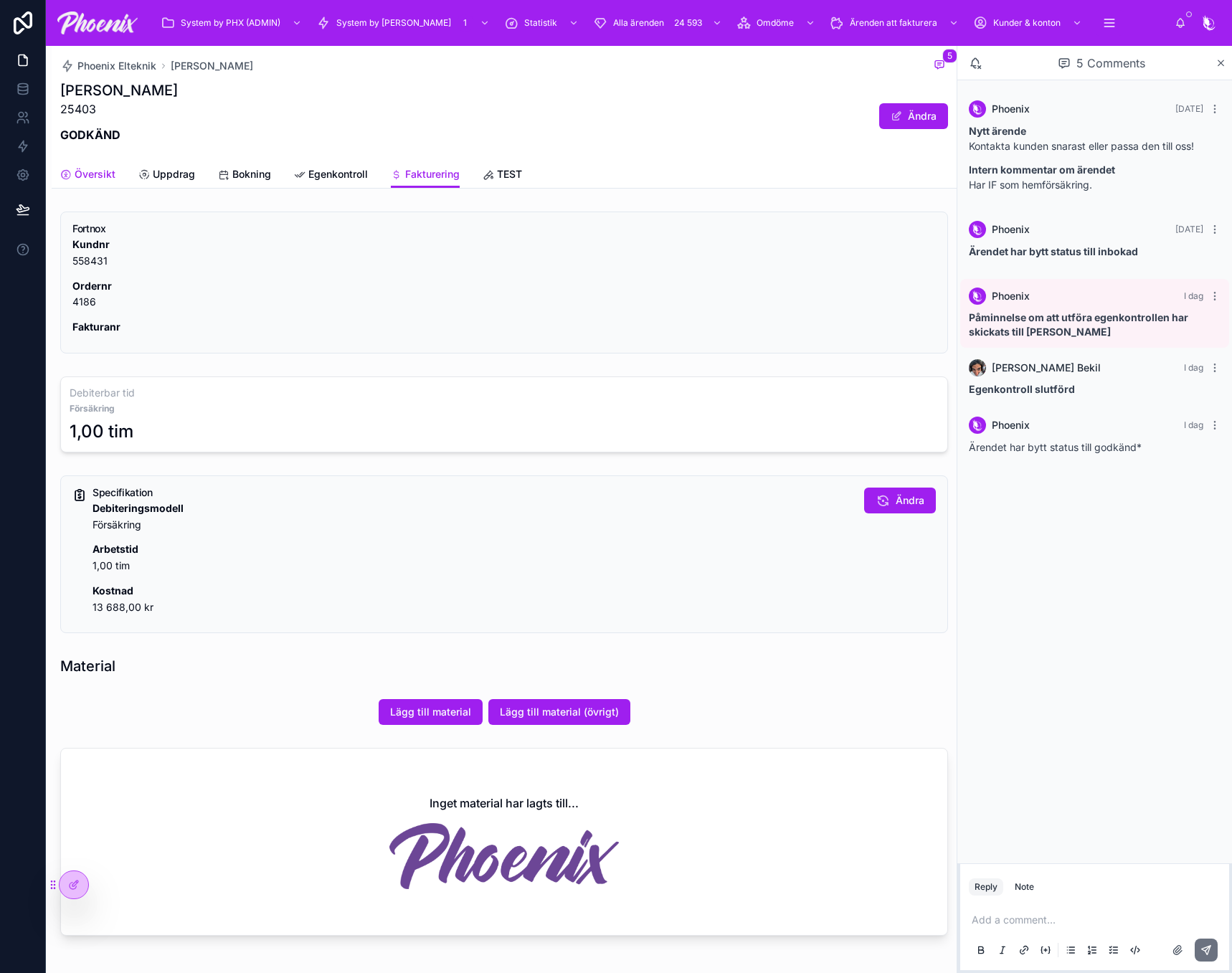
click at [89, 171] on span "Översikt" at bounding box center [94, 174] width 41 height 15
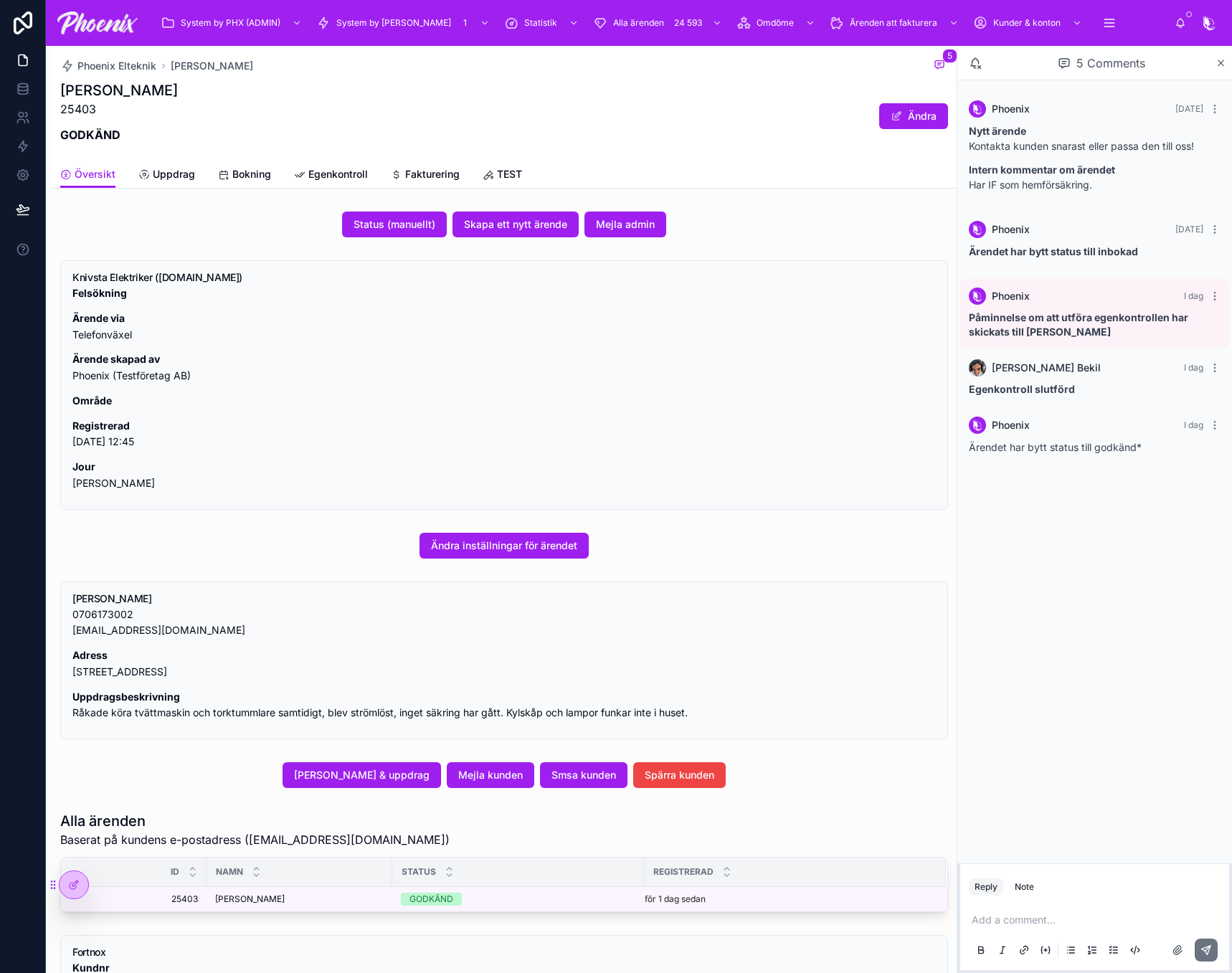
click at [1100, 15] on div "System by PHX (ADMIN) System by Phoenix 1 Statistik Alla ärenden 24 593 Omdöme …" at bounding box center [662, 22] width 1025 height 32
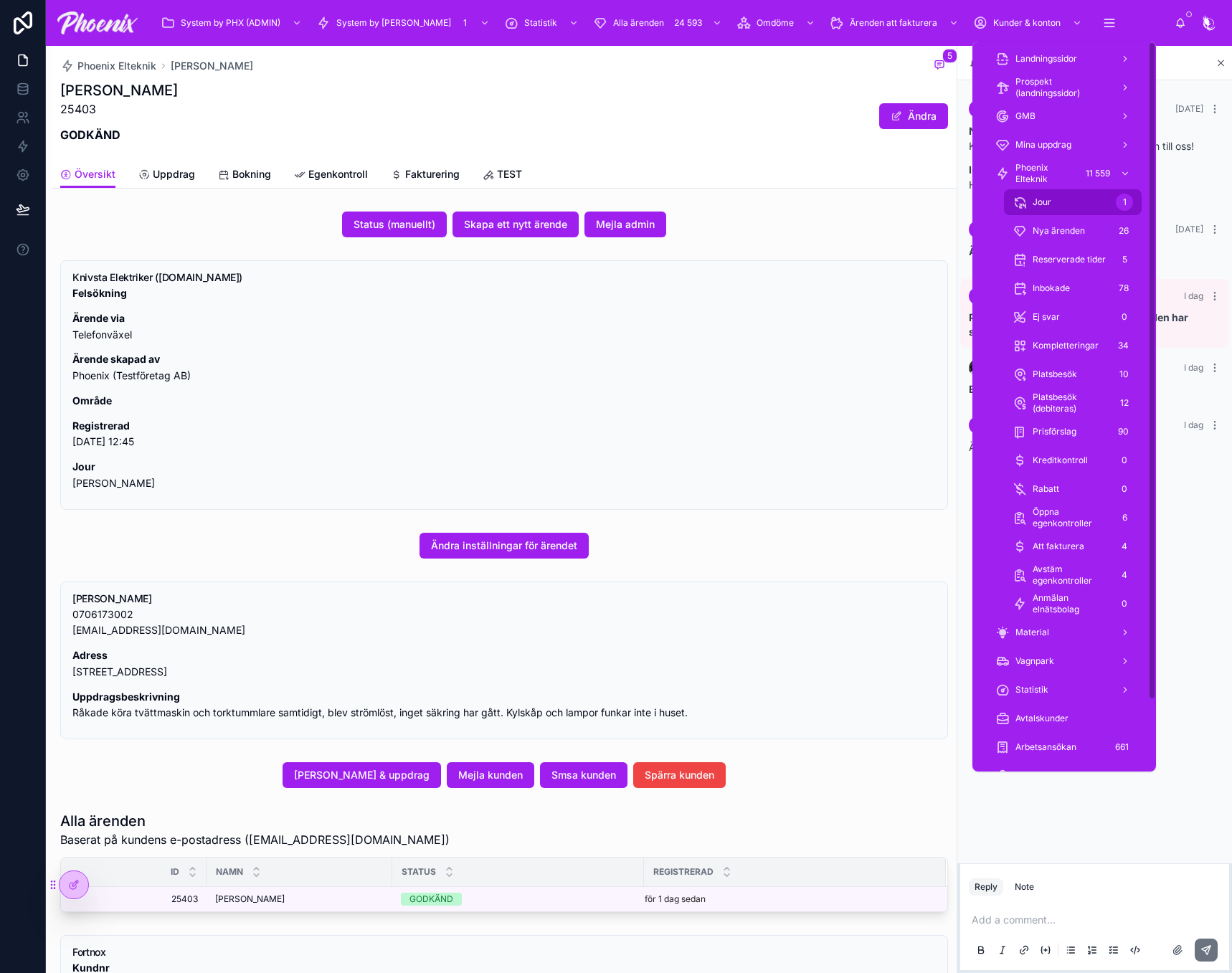
click at [1074, 208] on div "Jour 1" at bounding box center [1072, 202] width 120 height 23
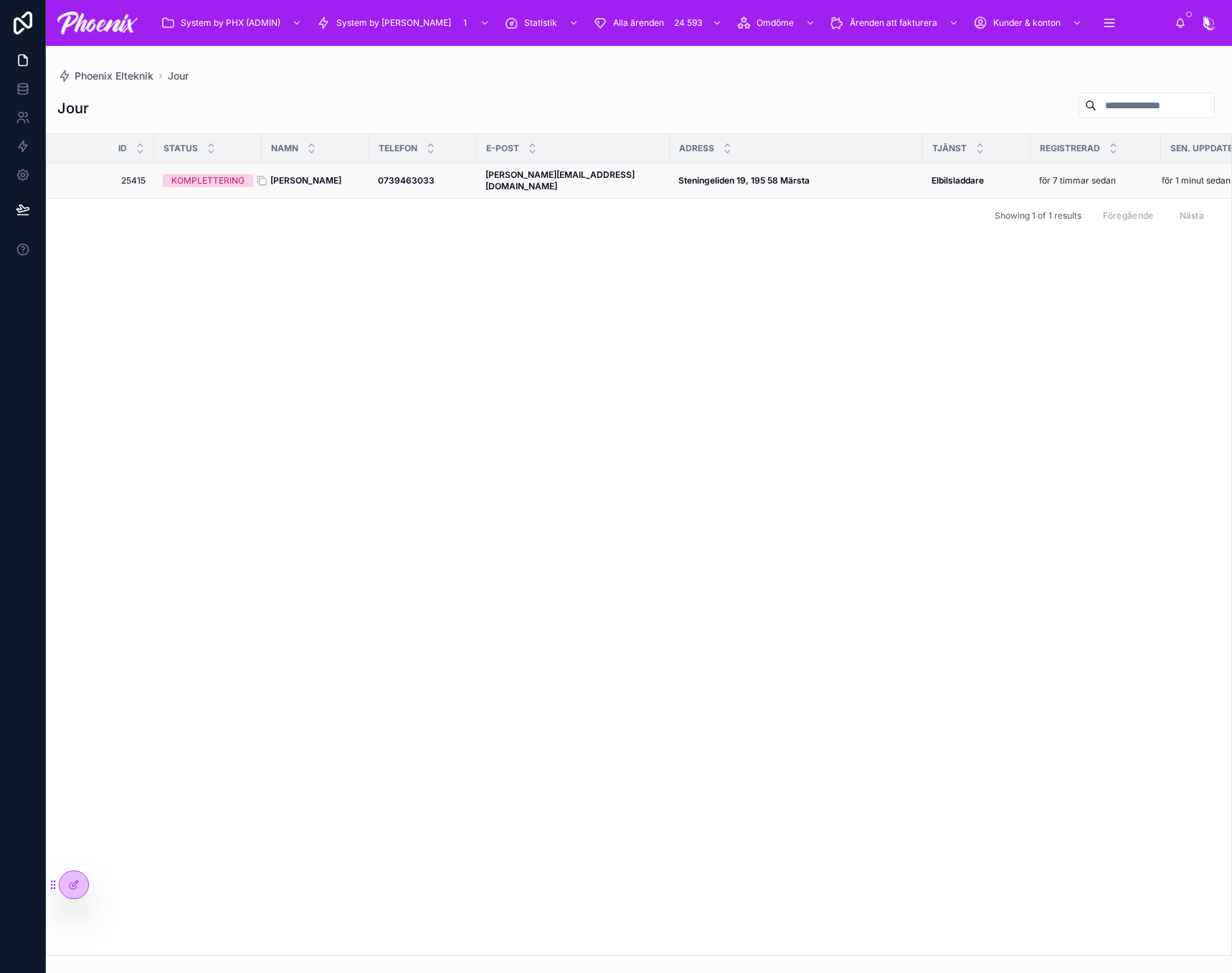
click at [292, 178] on strong "[PERSON_NAME]" at bounding box center [306, 180] width 71 height 10
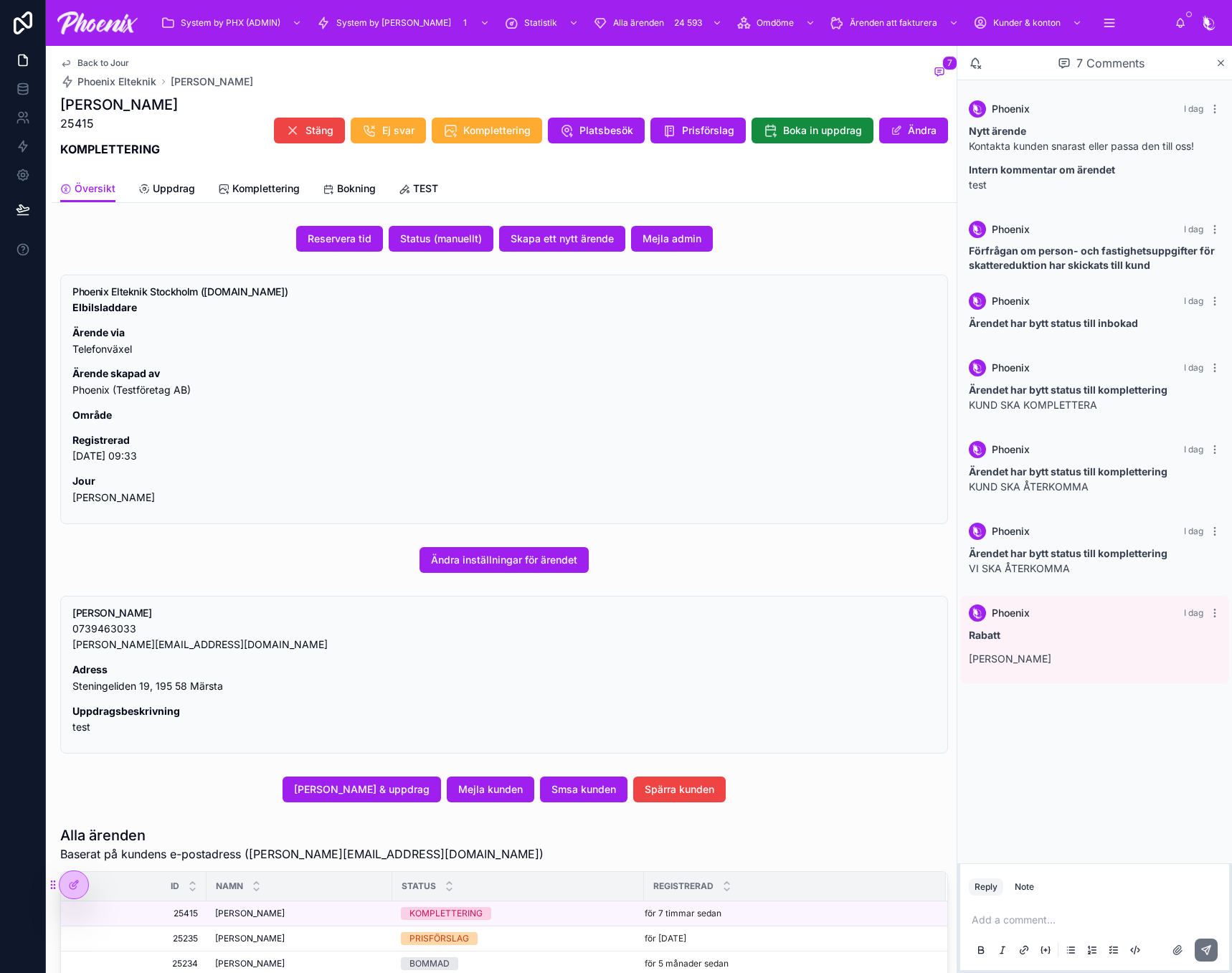
click at [478, 544] on div "Ändra inställningar för ärendet" at bounding box center [504, 559] width 905 height 37
click at [478, 553] on span "Ändra inställningar för ärendet" at bounding box center [504, 560] width 146 height 15
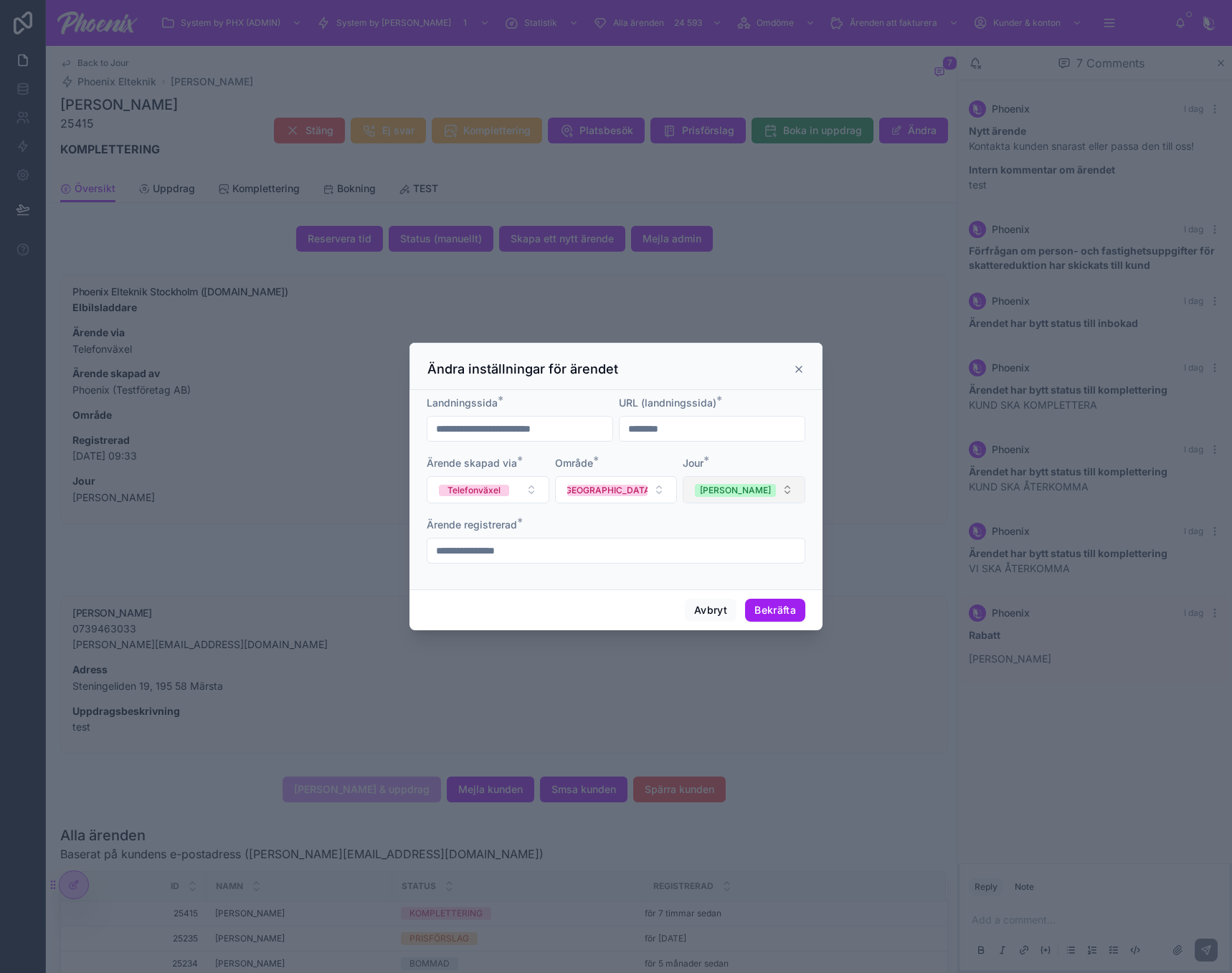
click at [738, 493] on button "[PERSON_NAME]" at bounding box center [744, 490] width 123 height 28
drag, startPoint x: 746, startPoint y: 545, endPoint x: 746, endPoint y: 558, distance: 13.0
click at [746, 547] on div "[PERSON_NAME]" at bounding box center [744, 547] width 172 height 22
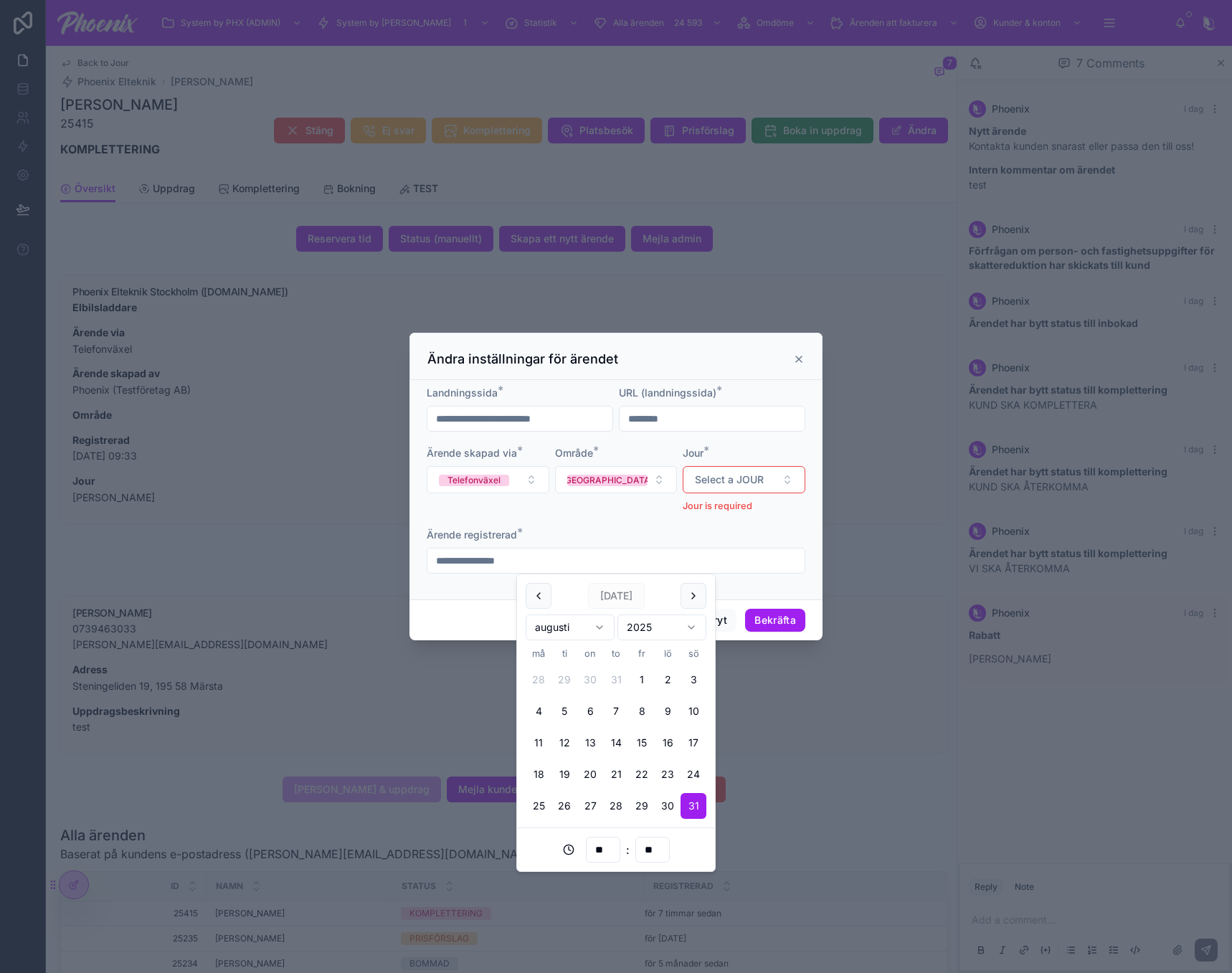
click at [745, 564] on input "**********" at bounding box center [616, 560] width 377 height 20
click at [759, 478] on span "Select a JOUR" at bounding box center [730, 480] width 69 height 15
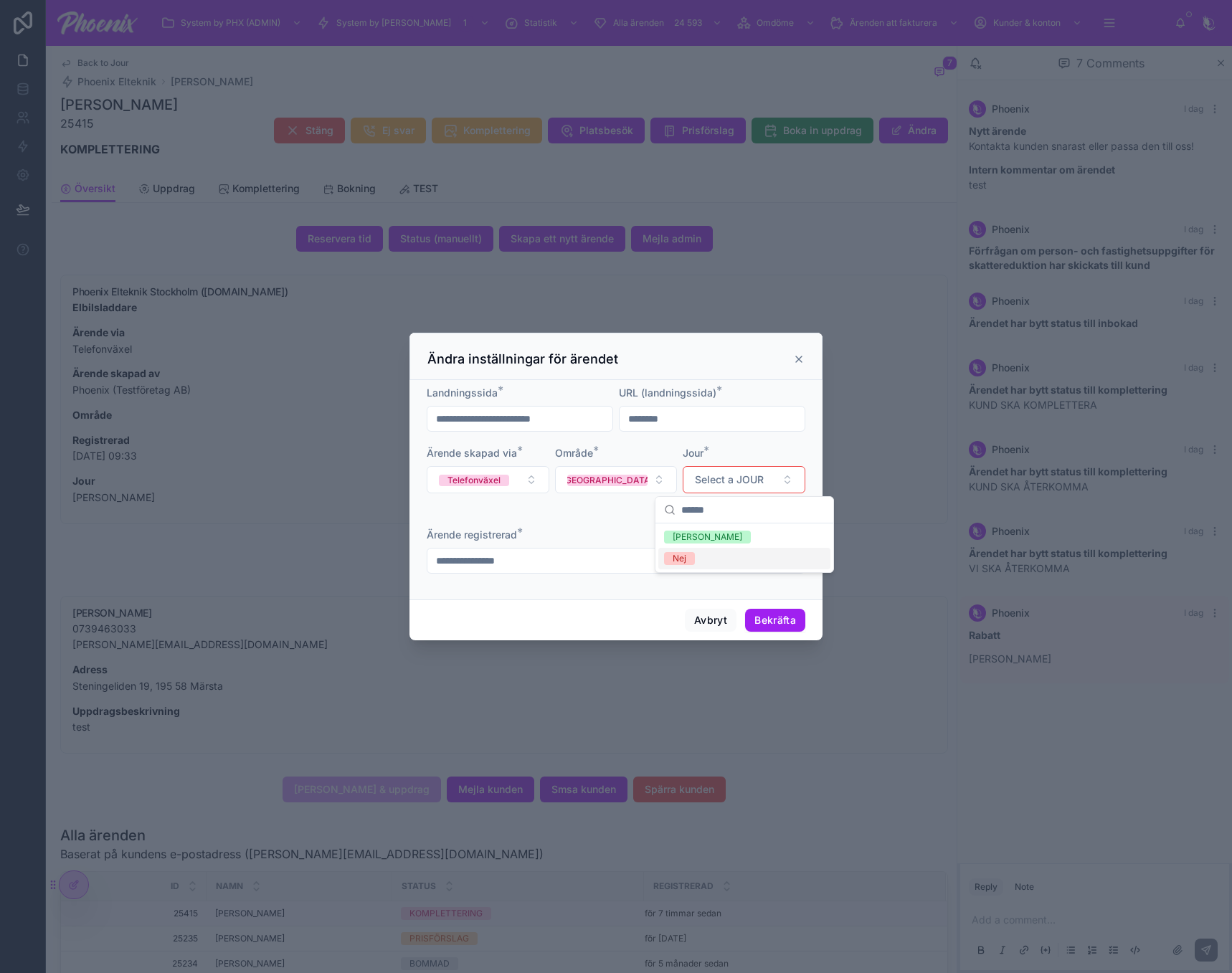
click at [768, 556] on div "Nej" at bounding box center [744, 558] width 172 height 22
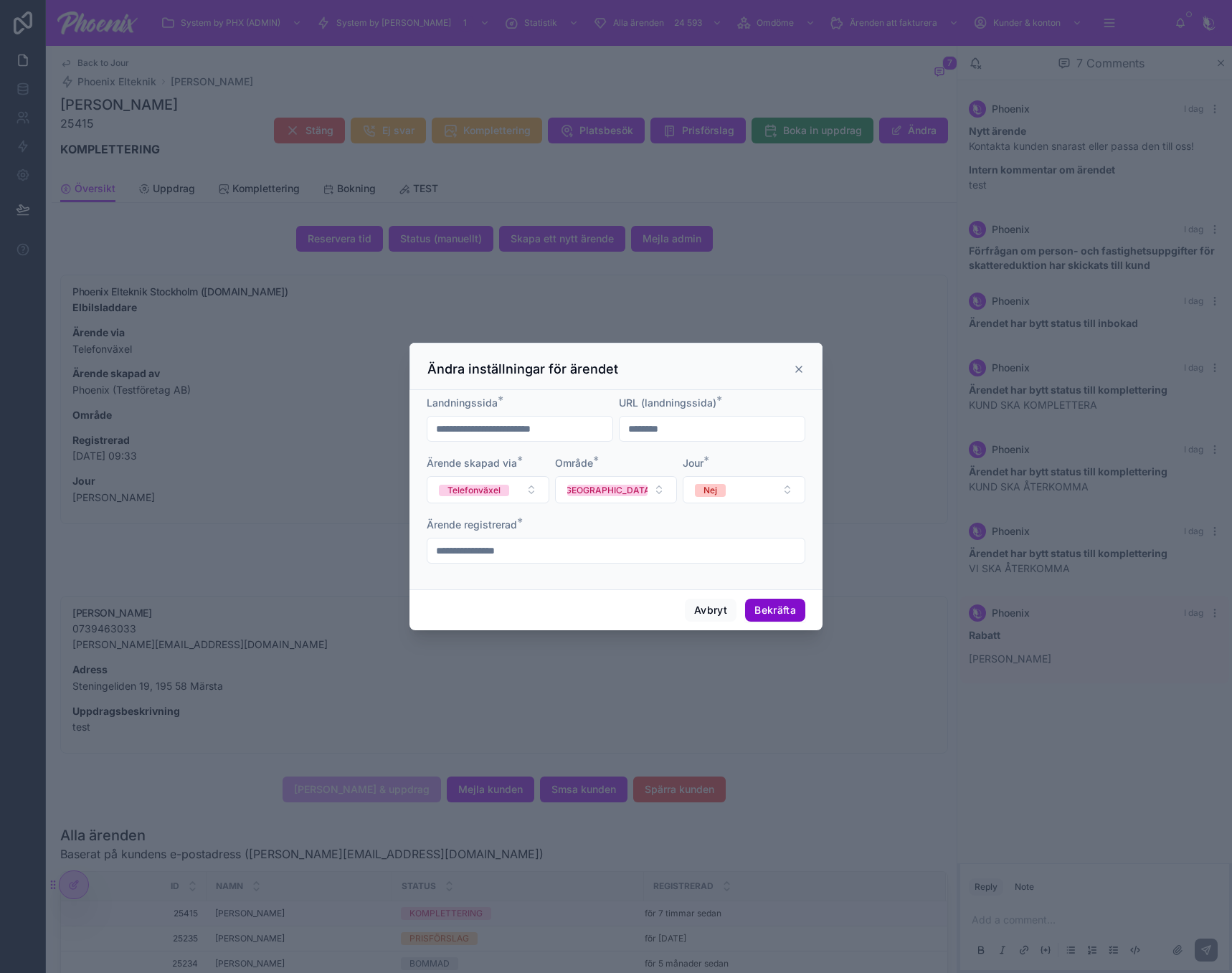
click at [782, 602] on button "Bekräfta" at bounding box center [776, 610] width 61 height 23
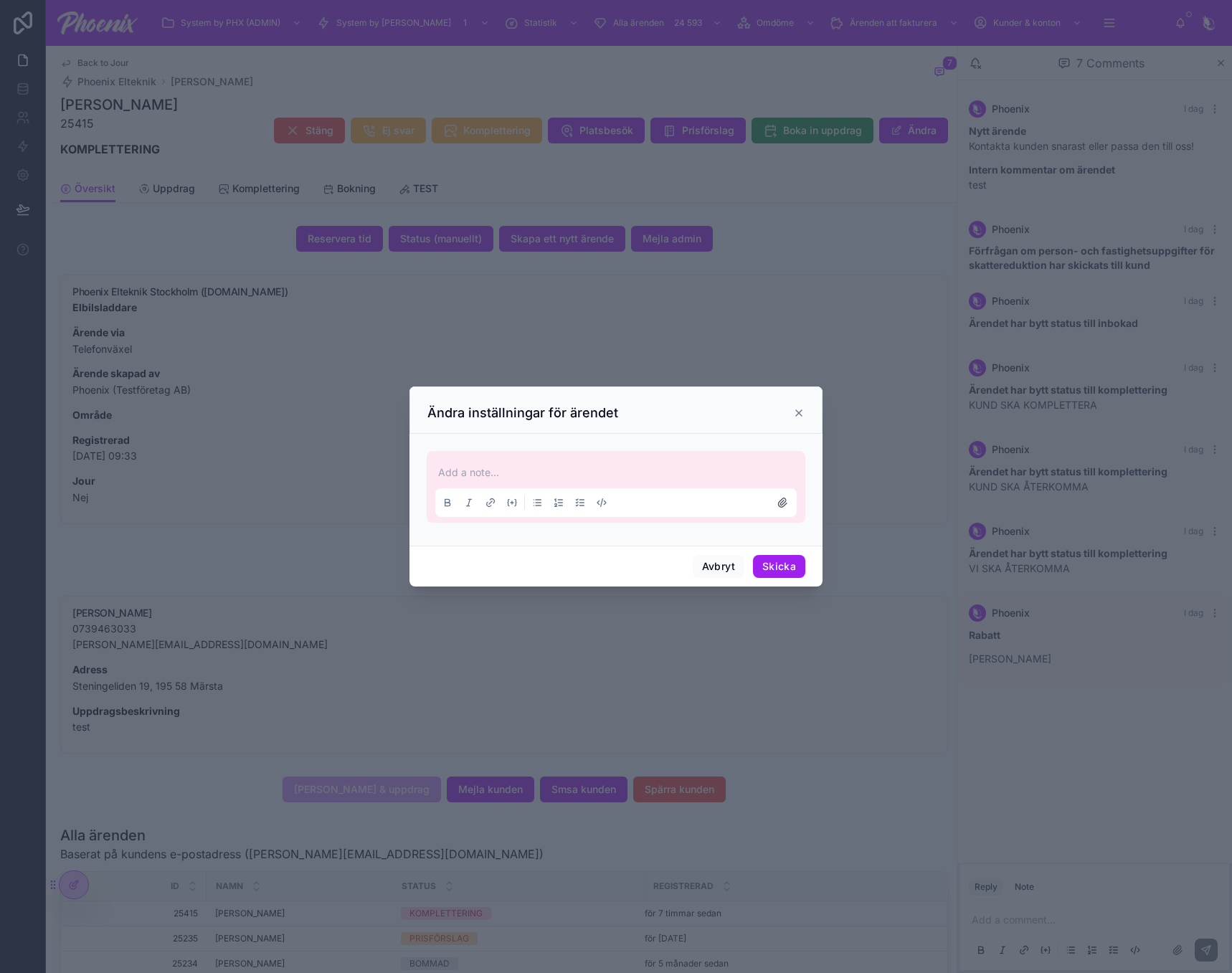
click at [803, 406] on div "Ändra inställningar för ärendet" at bounding box center [616, 413] width 377 height 17
click at [799, 412] on icon at bounding box center [799, 412] width 11 height 11
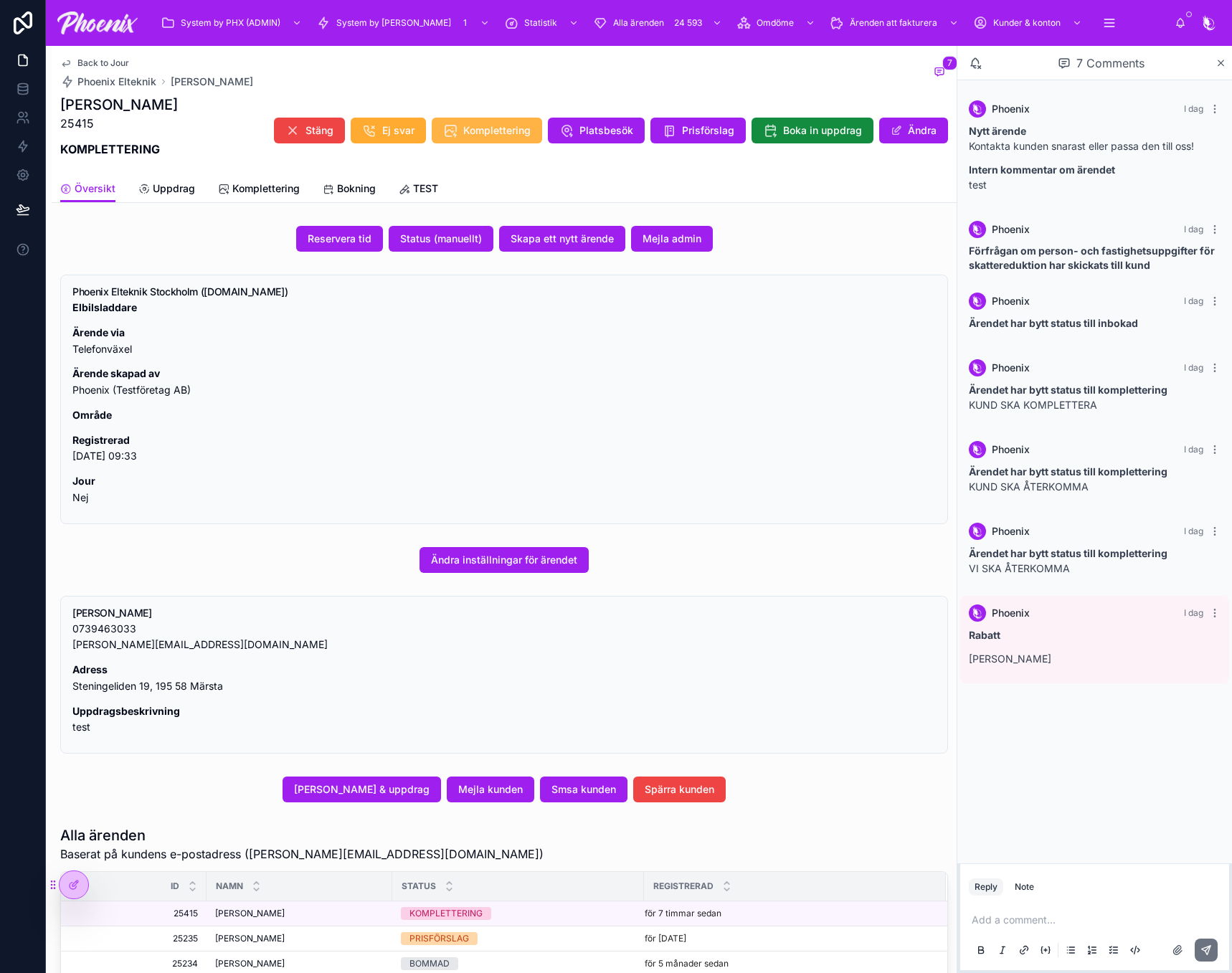
click at [474, 128] on span "Komplettering" at bounding box center [497, 130] width 67 height 15
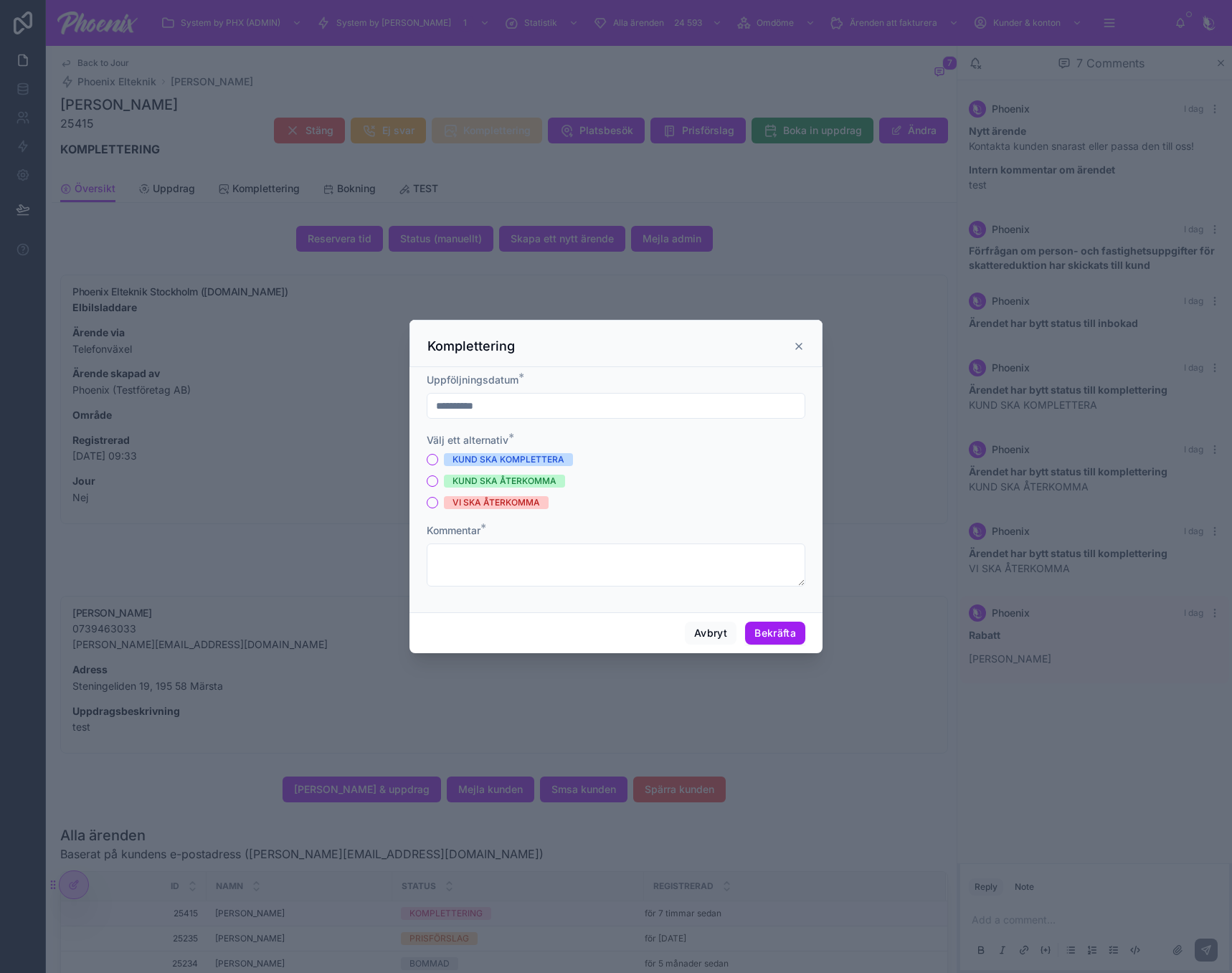
drag, startPoint x: 801, startPoint y: 346, endPoint x: 691, endPoint y: 221, distance: 166.5
click at [800, 343] on icon at bounding box center [799, 346] width 11 height 11
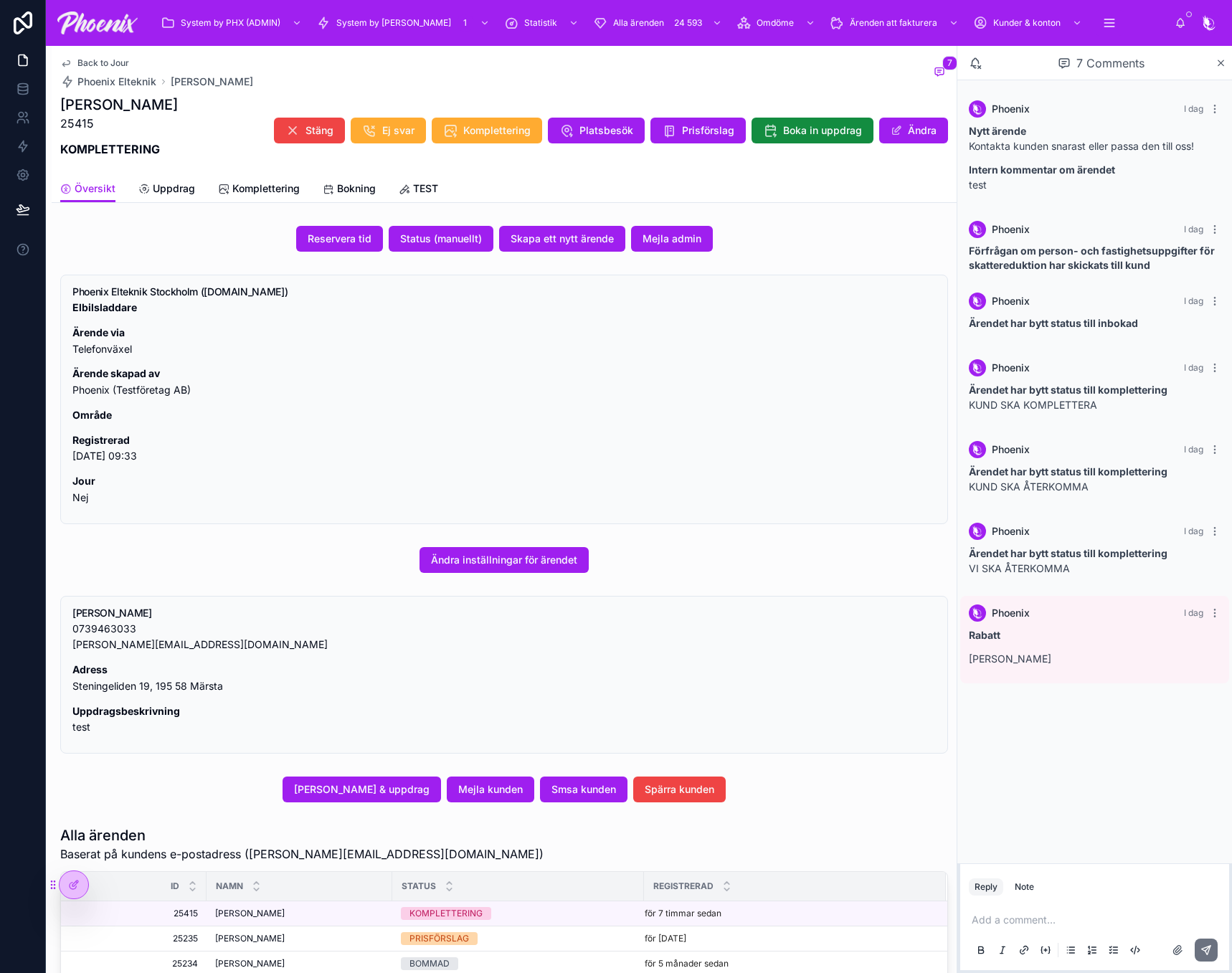
click at [626, 165] on div "Back to Jour Phoenix Elteknik Andreas Sarker 7 Andreas Sarker 25415 KOMPLETTERI…" at bounding box center [504, 110] width 888 height 129
click at [616, 141] on button "Platsbesök" at bounding box center [597, 130] width 97 height 26
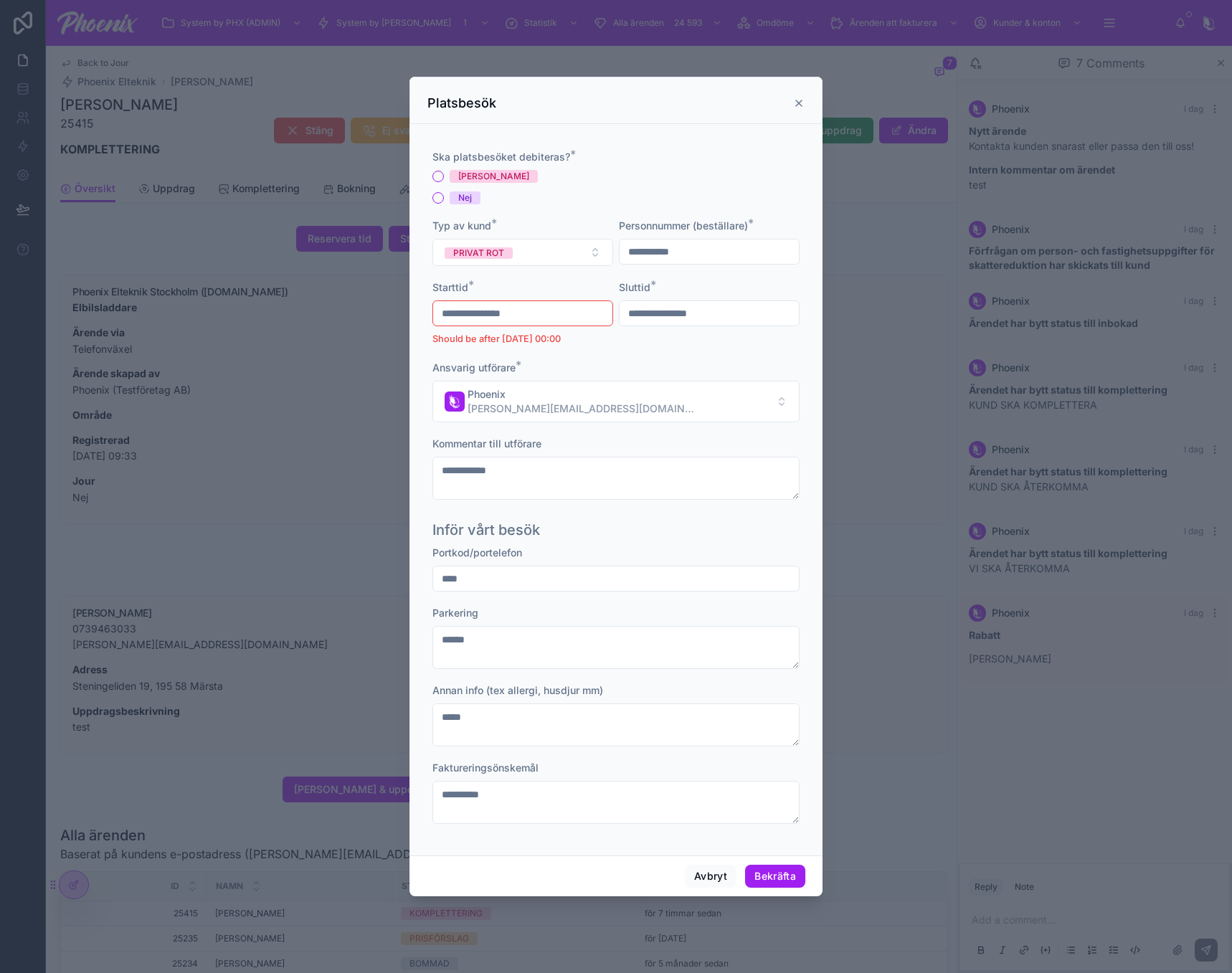
click at [796, 103] on icon at bounding box center [799, 103] width 11 height 11
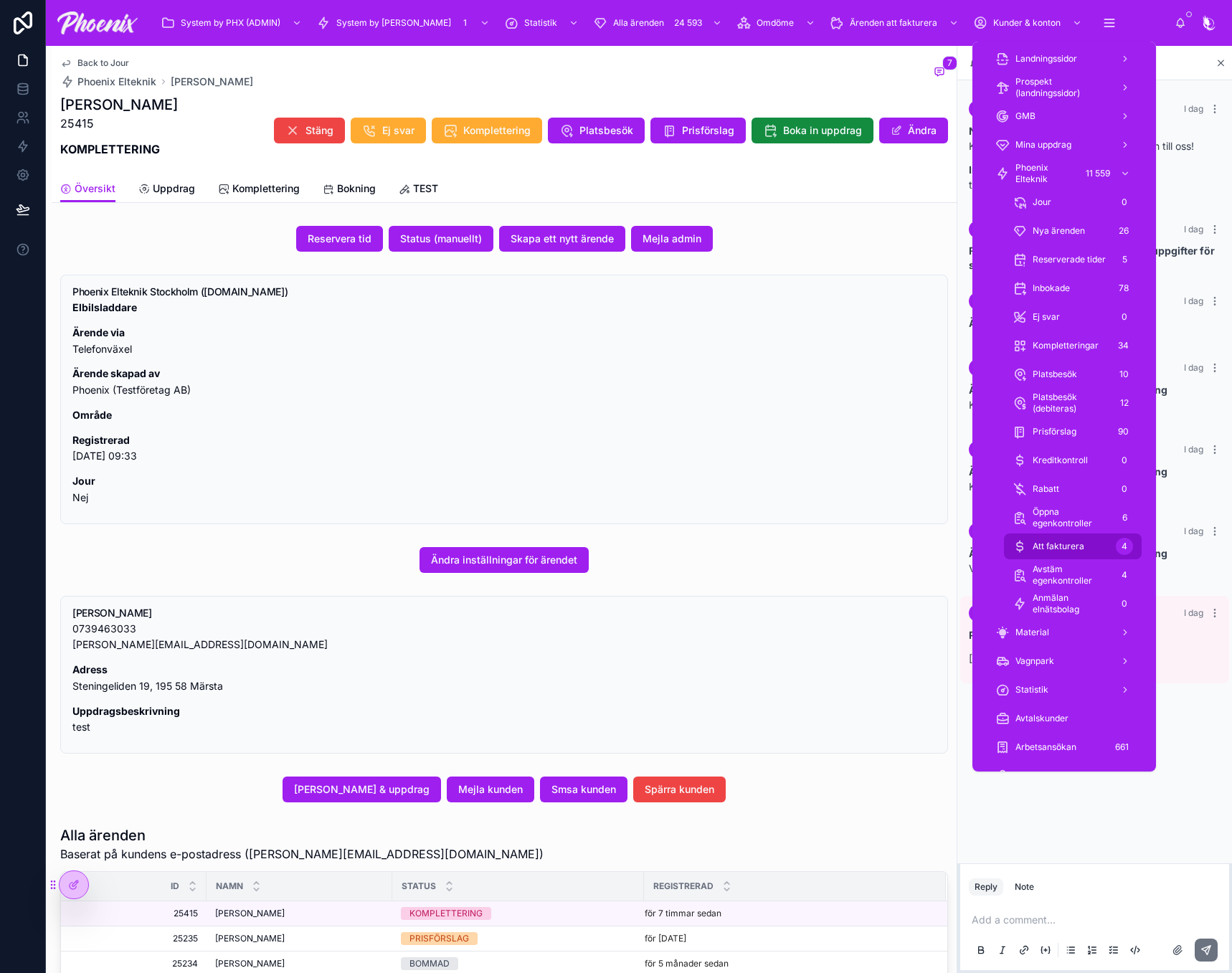
click at [1120, 550] on div "4" at bounding box center [1125, 546] width 17 height 17
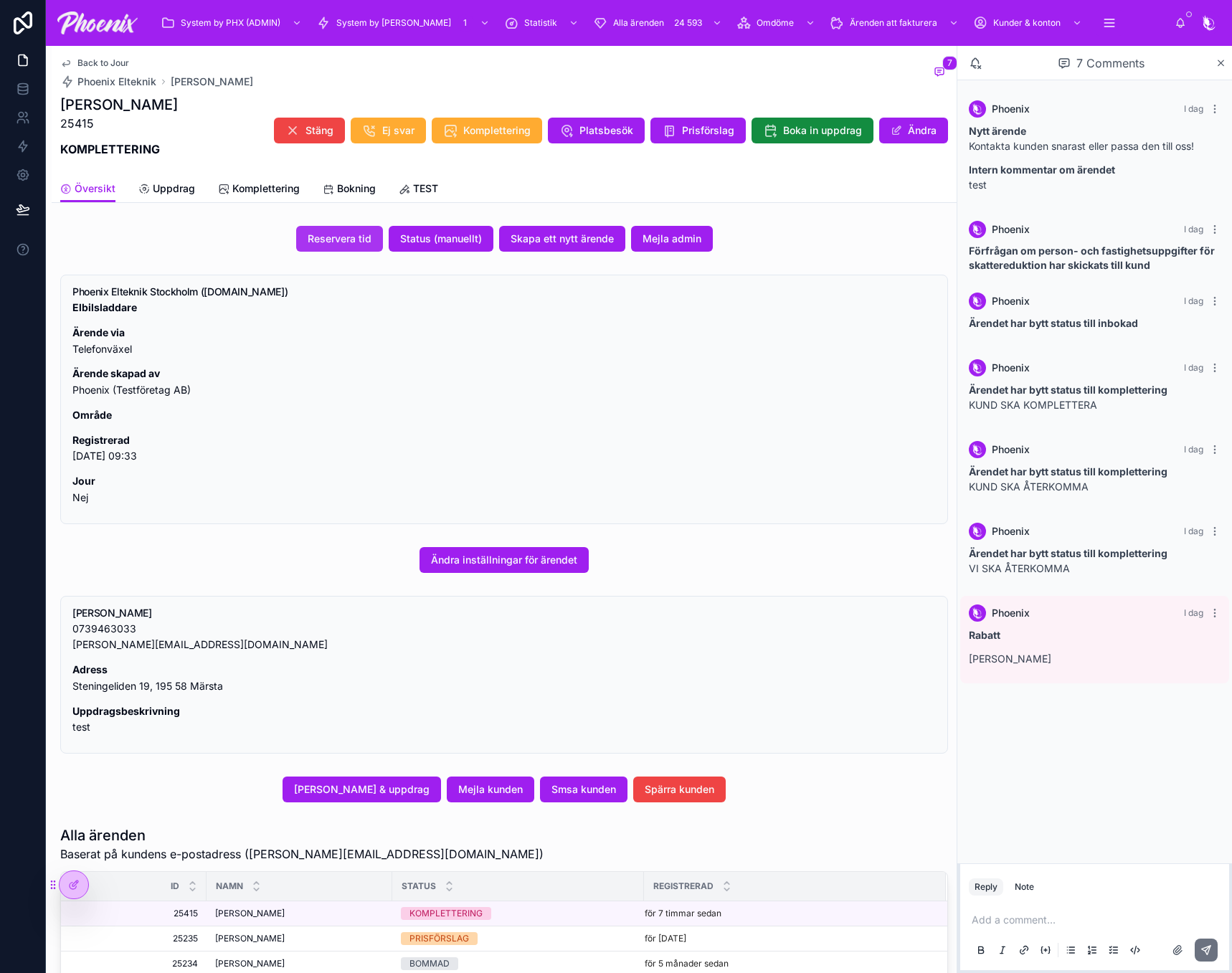
drag, startPoint x: 361, startPoint y: 225, endPoint x: 348, endPoint y: 229, distance: 13.6
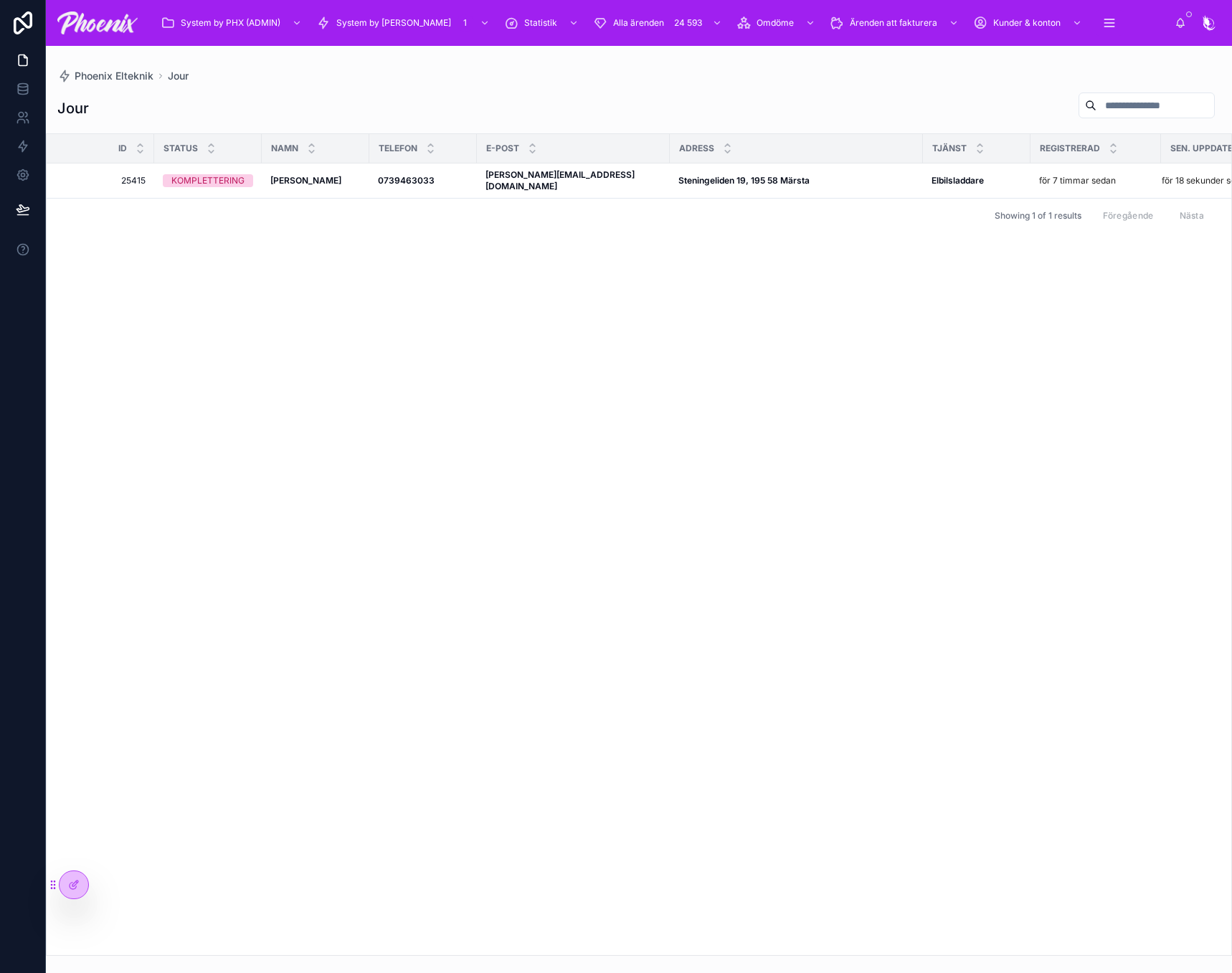
drag, startPoint x: 352, startPoint y: 237, endPoint x: 335, endPoint y: 235, distance: 17.1
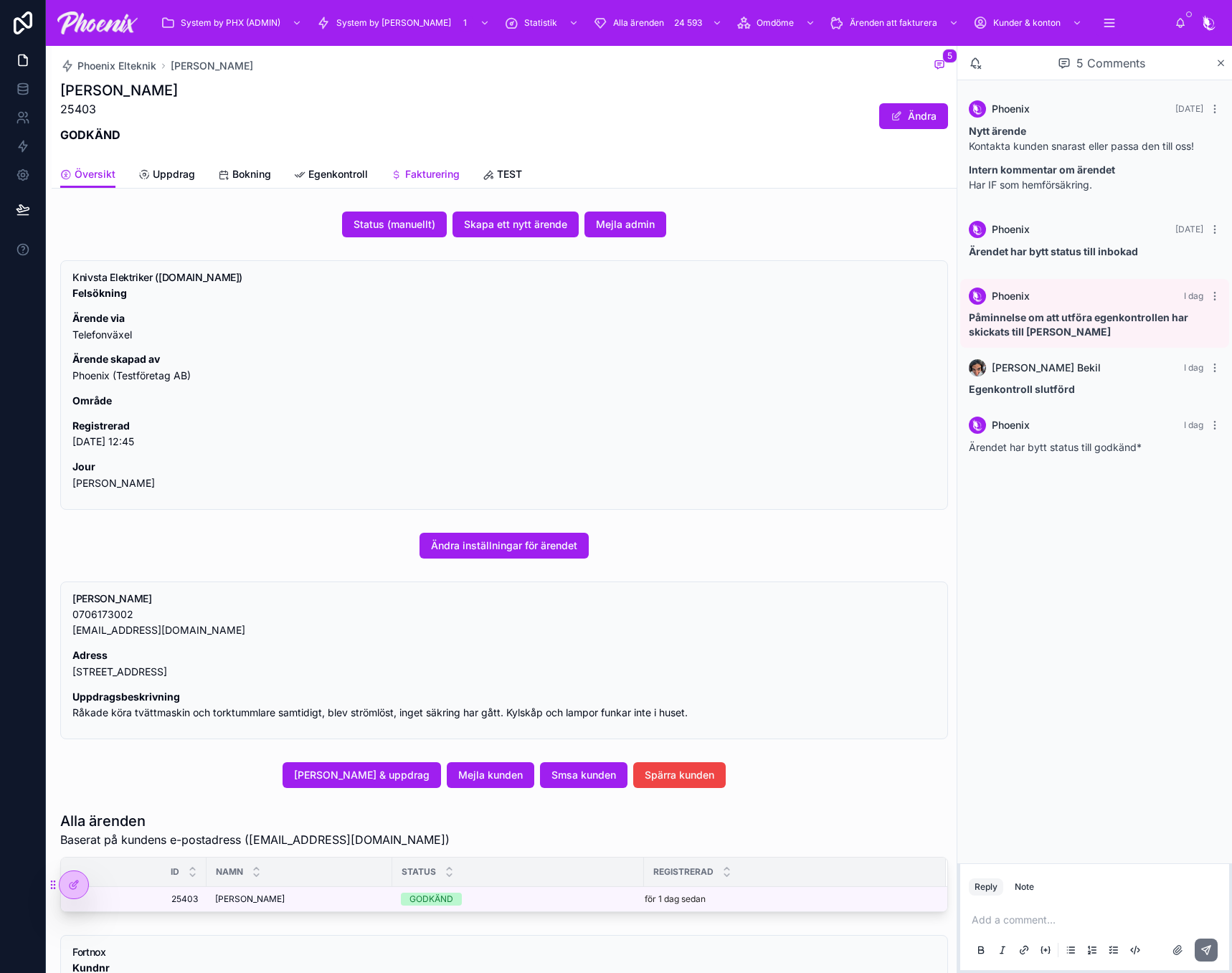
click at [436, 163] on link "Fakturering" at bounding box center [425, 175] width 69 height 29
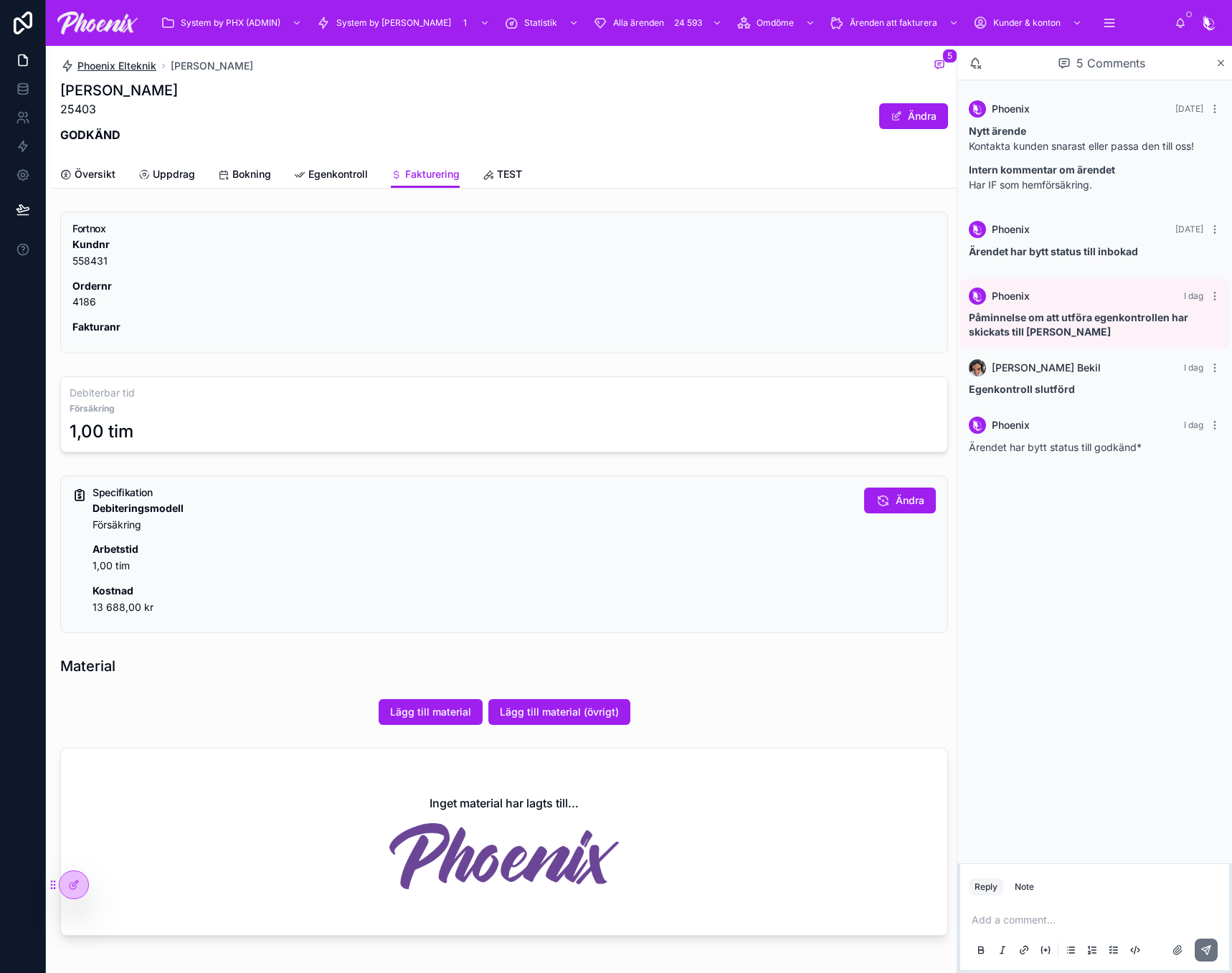
click at [149, 67] on span "Phoenix Elteknik" at bounding box center [117, 66] width 79 height 15
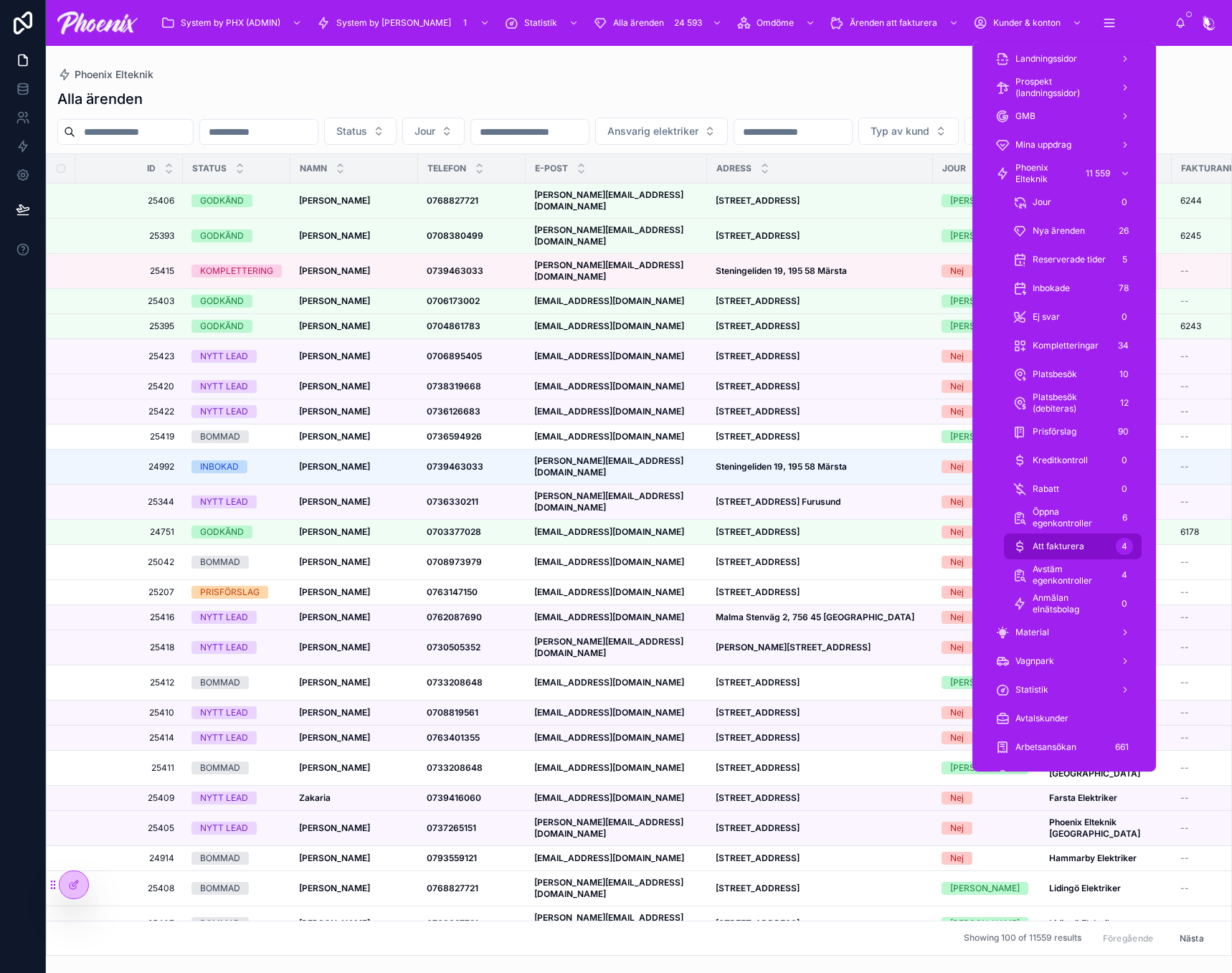
click at [1112, 541] on div "Att fakturera 4" at bounding box center [1072, 546] width 120 height 23
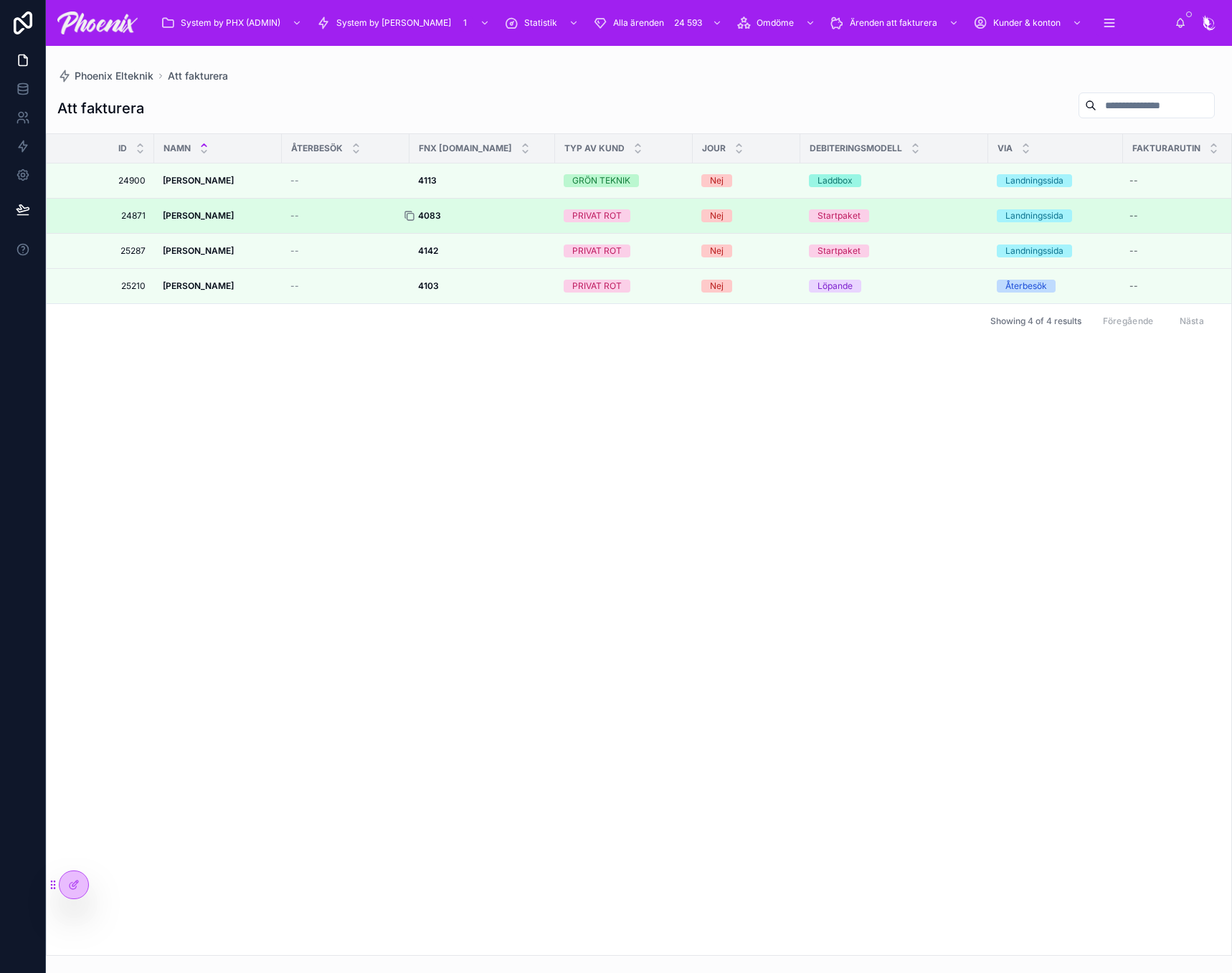
drag, startPoint x: 408, startPoint y: 216, endPoint x: 416, endPoint y: 214, distance: 8.2
click at [408, 216] on icon at bounding box center [409, 215] width 11 height 11
click at [420, 213] on div at bounding box center [415, 215] width 23 height 11
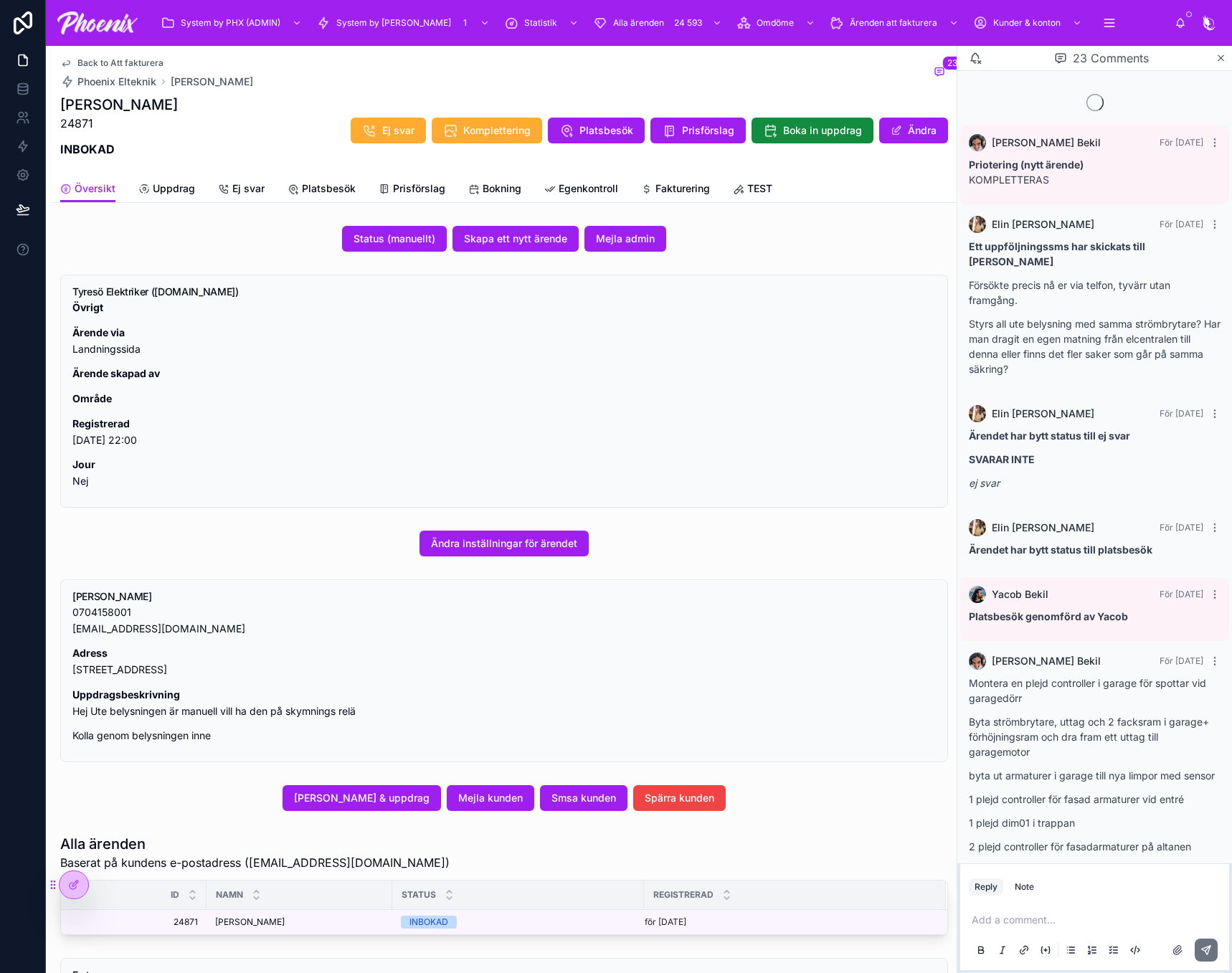
scroll to position [1318, 0]
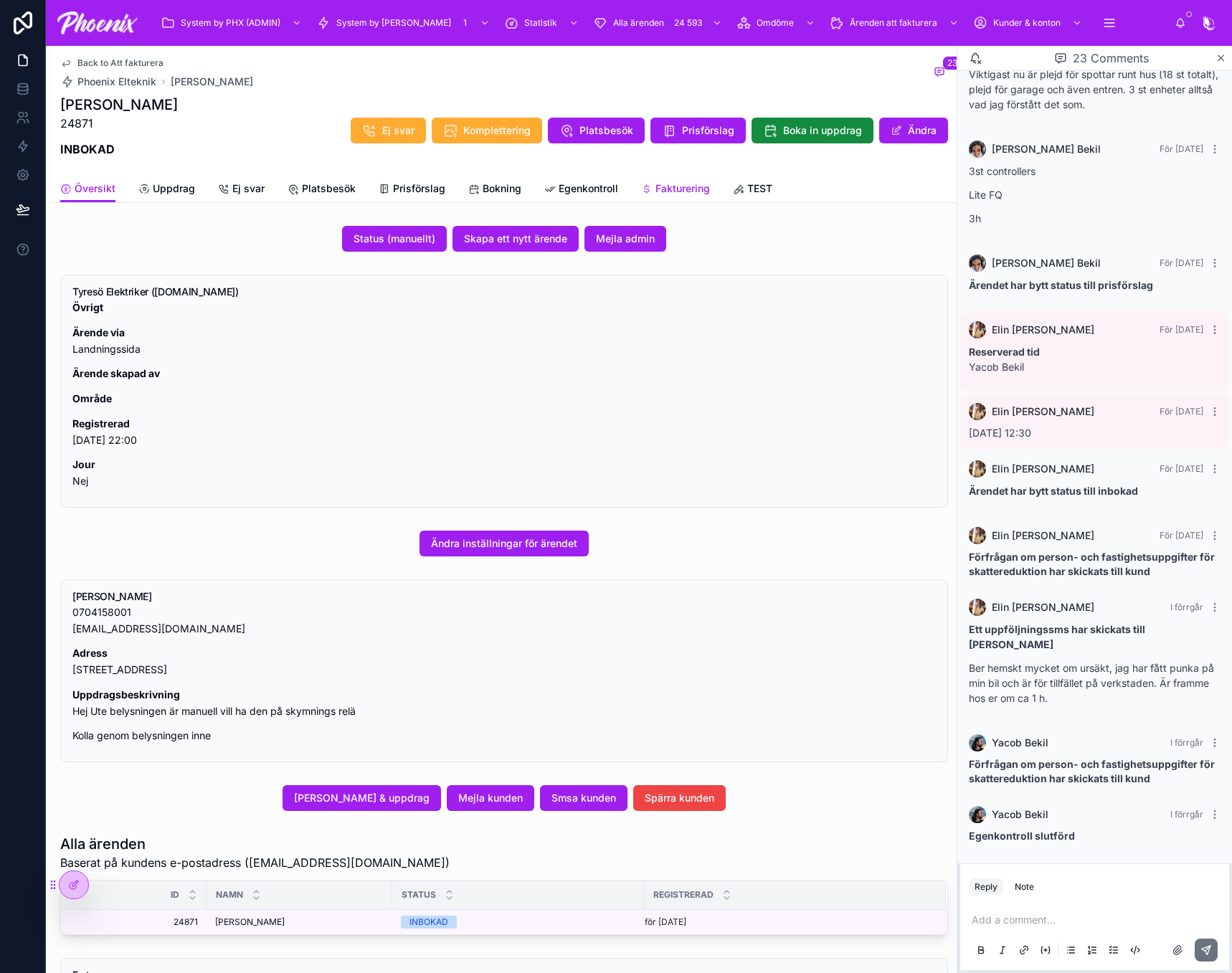
click at [673, 197] on link "Fakturering" at bounding box center [676, 189] width 69 height 29
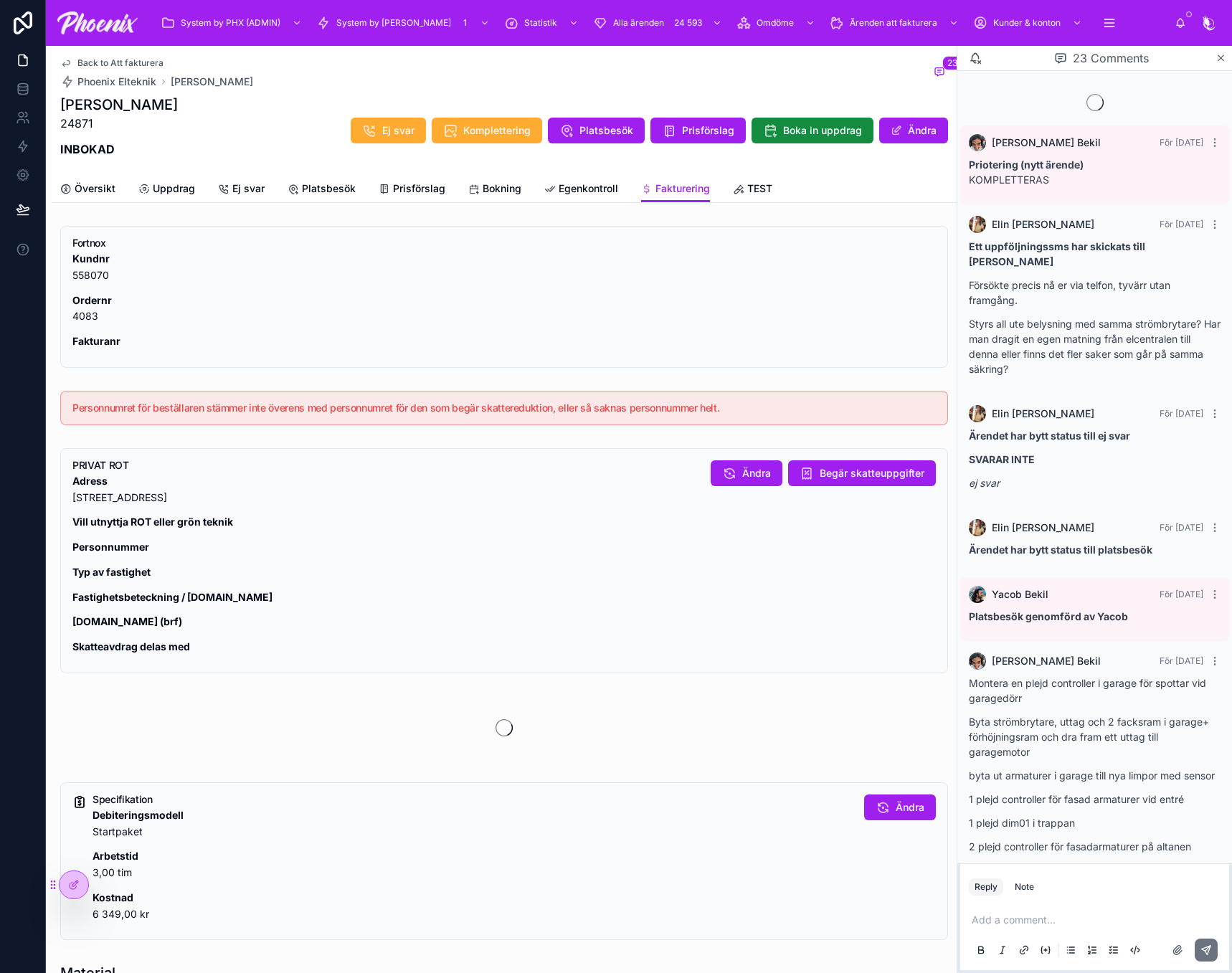
scroll to position [1318, 0]
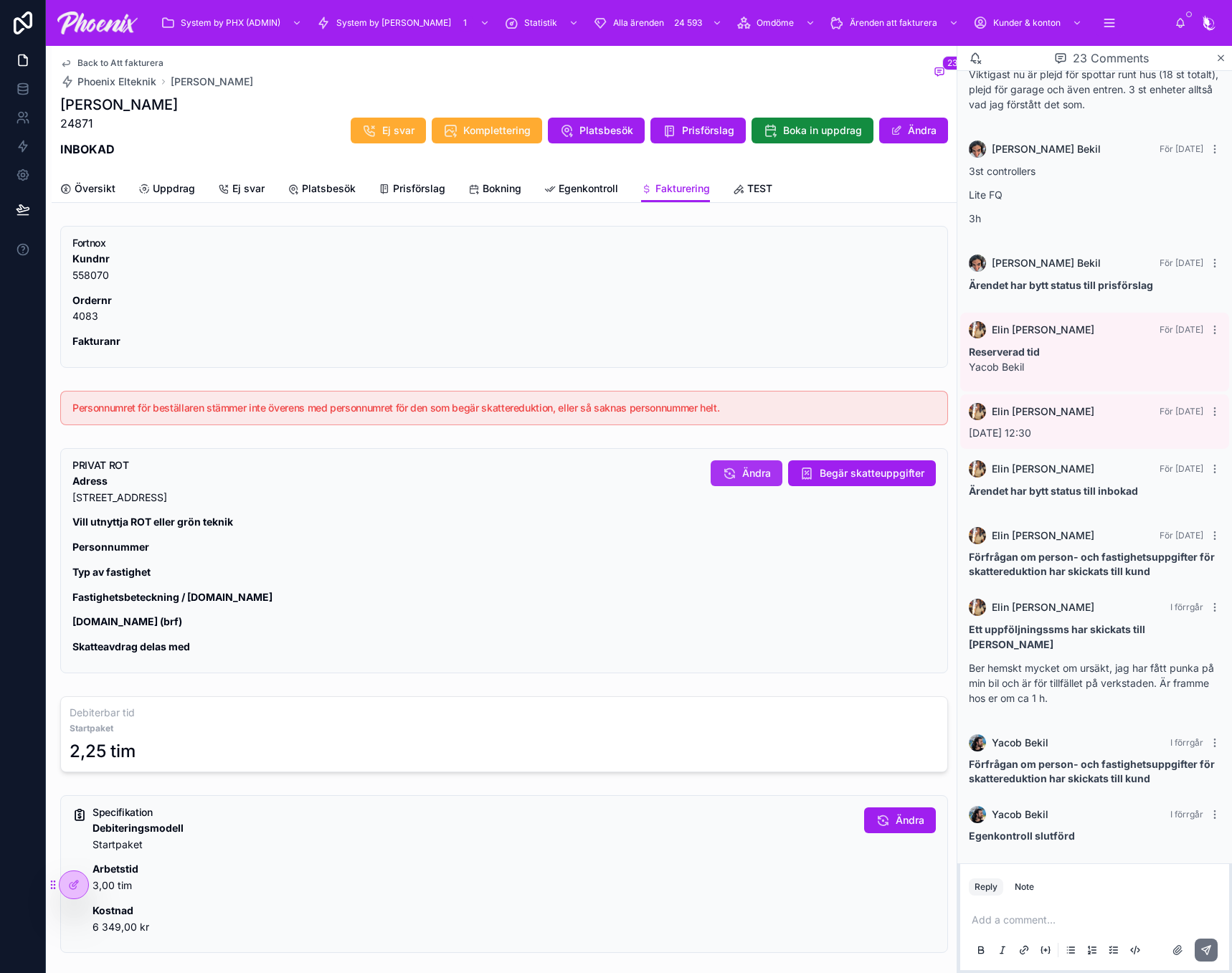
drag, startPoint x: 750, startPoint y: 471, endPoint x: 759, endPoint y: 471, distance: 9.0
click at [759, 471] on span "Ändra" at bounding box center [756, 473] width 29 height 15
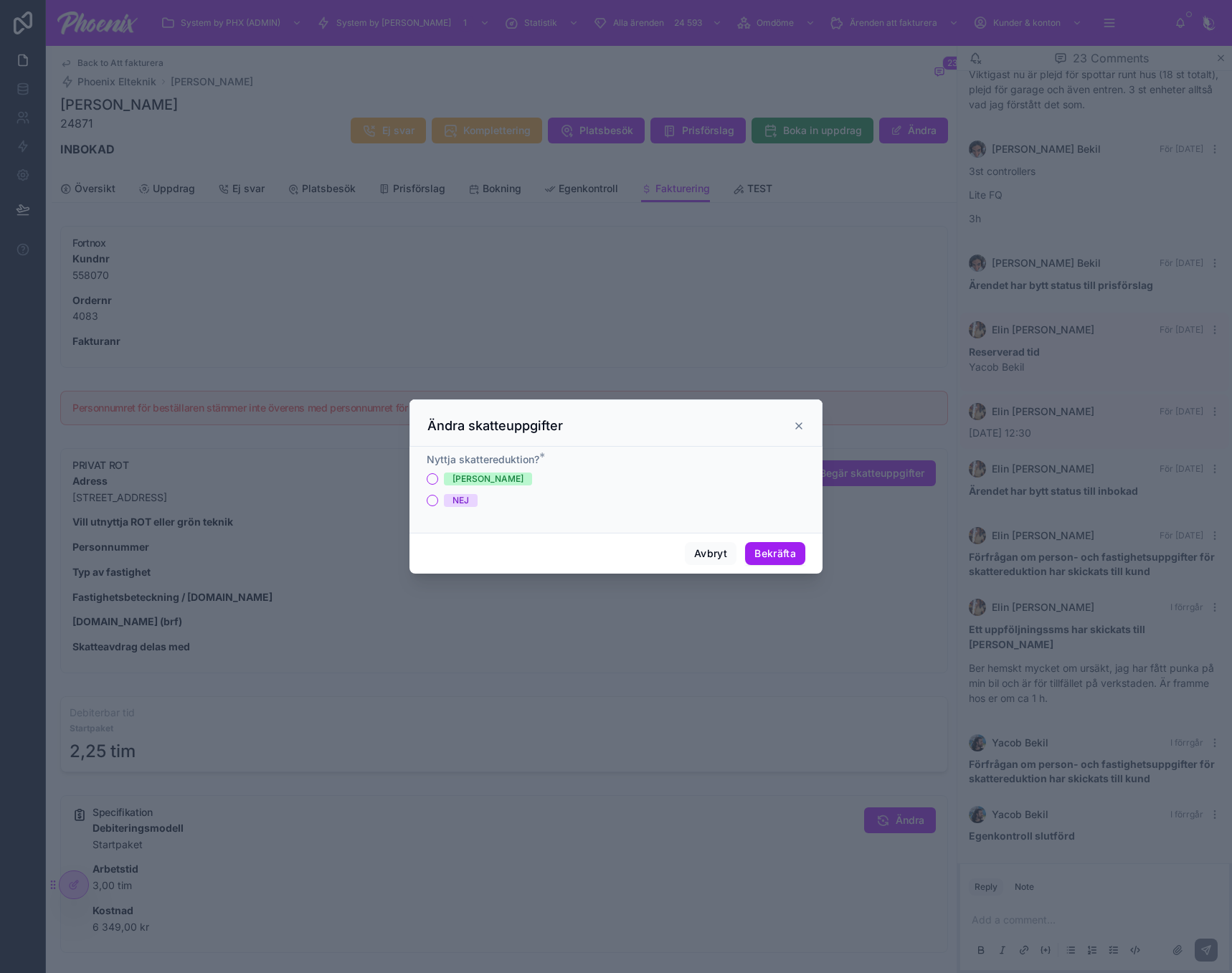
drag, startPoint x: 456, startPoint y: 478, endPoint x: 497, endPoint y: 487, distance: 42.0
click at [458, 478] on div "[PERSON_NAME]" at bounding box center [488, 479] width 71 height 13
click at [438, 478] on button "[PERSON_NAME]" at bounding box center [432, 479] width 11 height 11
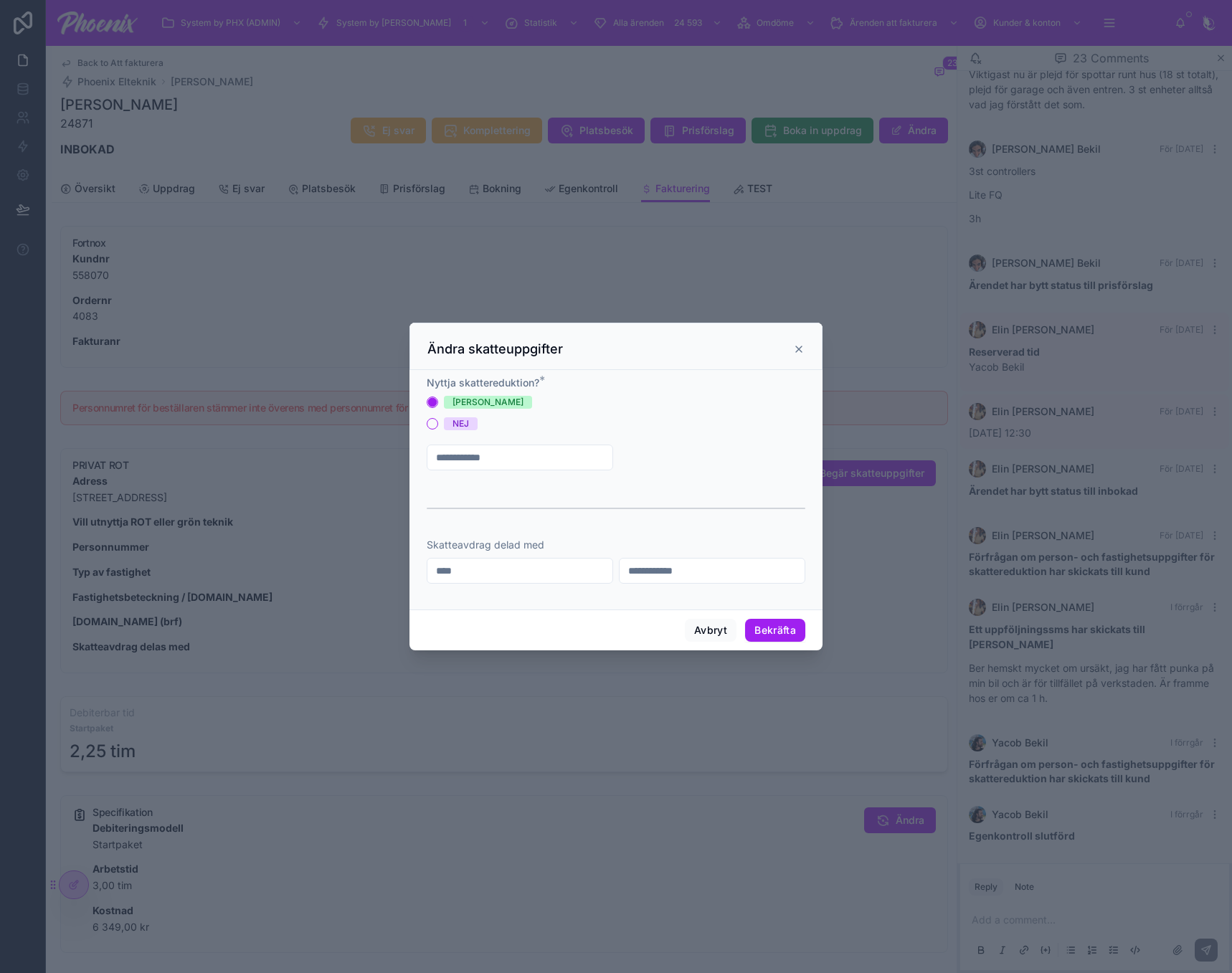
click at [516, 456] on input "text" at bounding box center [520, 457] width 185 height 20
paste input "**********"
type input "**********"
click at [687, 457] on span "Typ av fastighet" at bounding box center [670, 457] width 78 height 15
click at [691, 518] on div "BRF (Bostadsrätt)" at bounding box center [673, 513] width 71 height 11
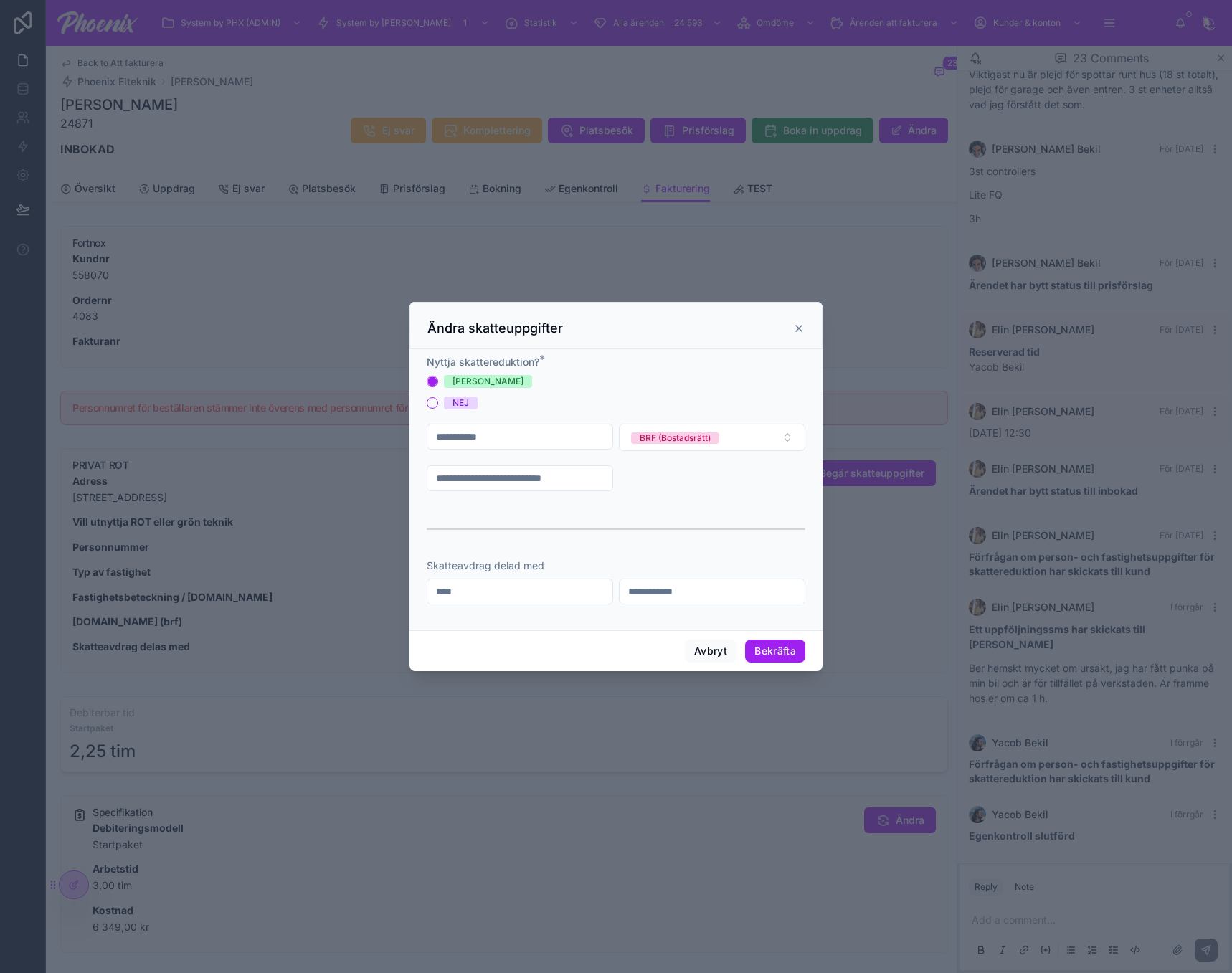
drag, startPoint x: 558, startPoint y: 487, endPoint x: 613, endPoint y: 478, distance: 55.7
click at [558, 486] on input "text" at bounding box center [520, 478] width 185 height 20
paste input "****"
type input "****"
click at [701, 652] on button "Avbryt" at bounding box center [711, 651] width 52 height 23
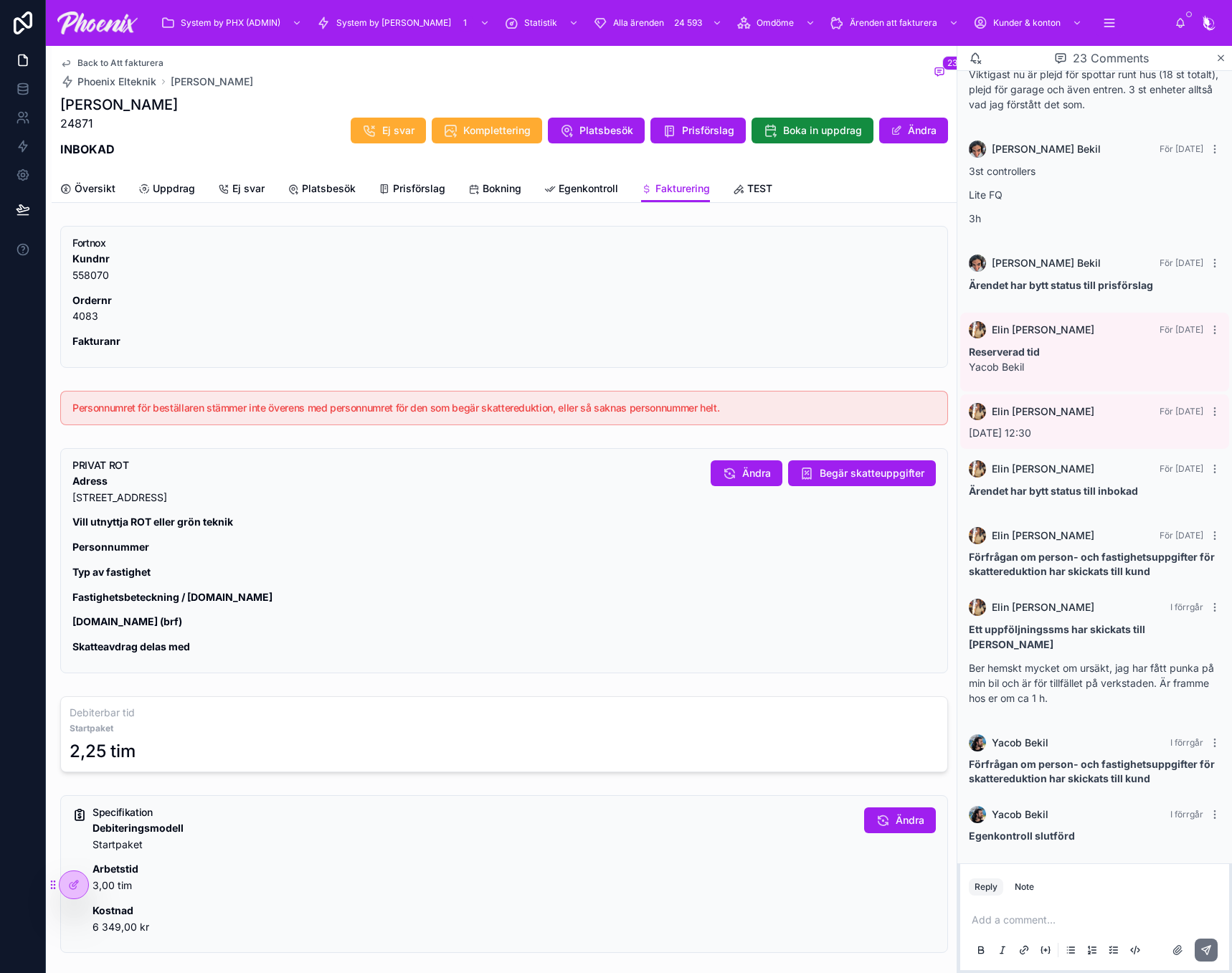
click at [131, 490] on p "Adress Långsjövägen 65A, 135 54 Tyresö" at bounding box center [386, 490] width 627 height 33
drag, startPoint x: 131, startPoint y: 490, endPoint x: 159, endPoint y: 499, distance: 29.4
click at [155, 500] on p "Adress Långsjövägen 65A, 135 54 Tyresö" at bounding box center [386, 490] width 627 height 33
copy p "Långsjövägen 65A"
click at [174, 493] on p "Adress Långsjövägen 65A, 135 54 Tyresö" at bounding box center [386, 490] width 627 height 33
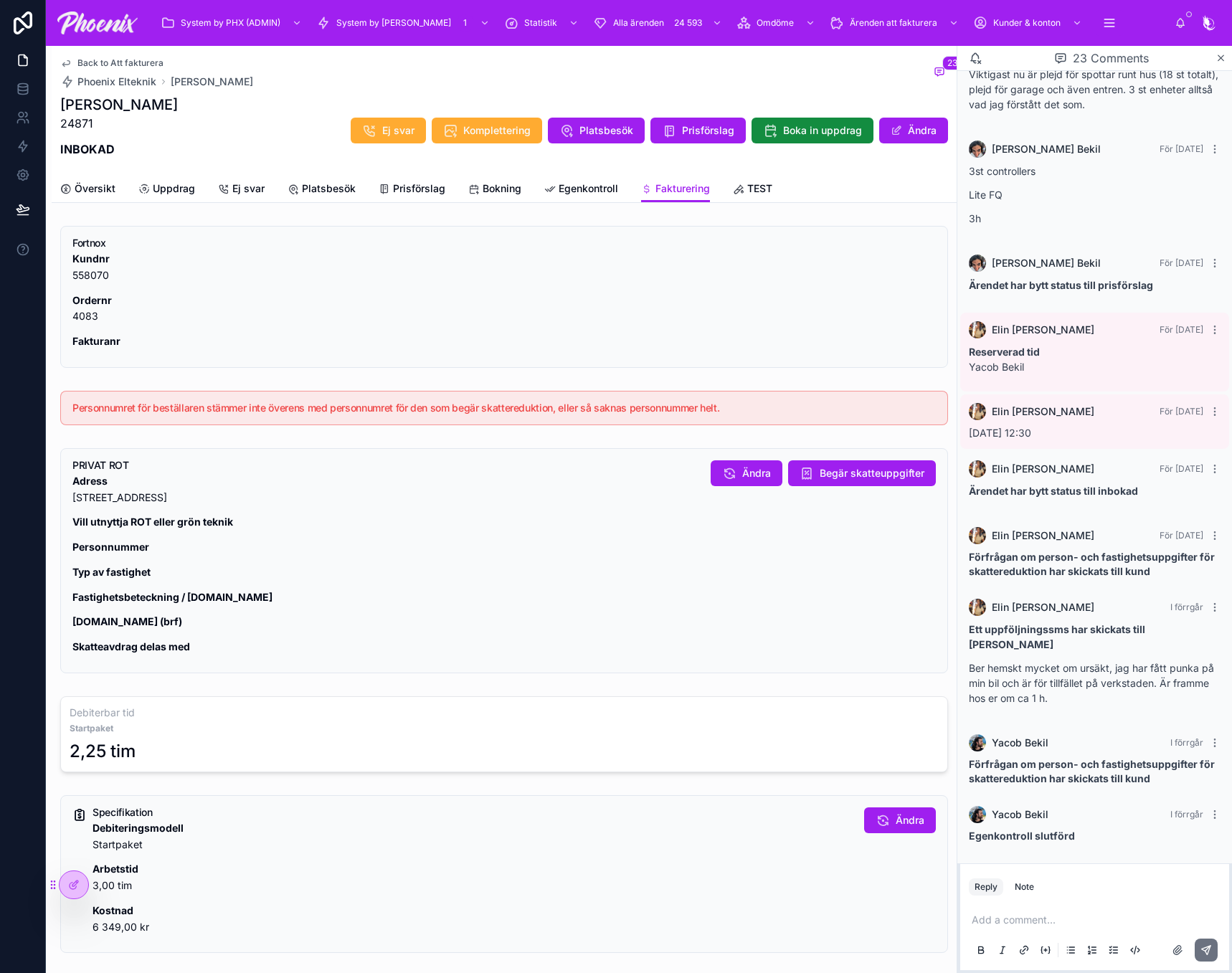
drag, startPoint x: 174, startPoint y: 493, endPoint x: 771, endPoint y: 439, distance: 599.4
click at [187, 495] on p "Adress Långsjövägen 65A, 135 54 Tyresö" at bounding box center [386, 490] width 627 height 33
copy p "135 54"
click at [206, 487] on p "Adress Långsjövägen 65A, 135 54 Tyresö" at bounding box center [386, 490] width 627 height 33
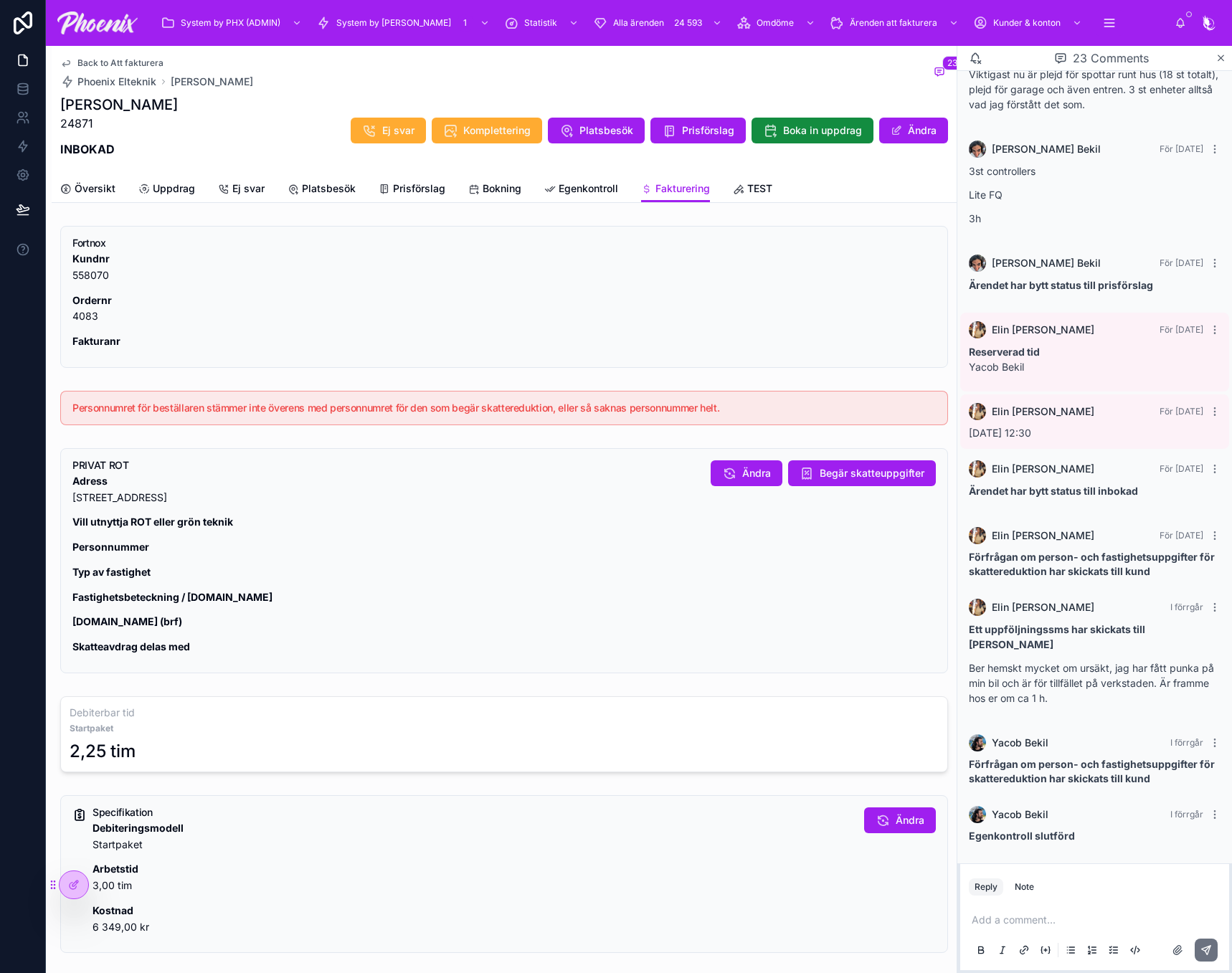
click at [209, 491] on p "Adress Långsjövägen 65A, 135 54 Tyresö" at bounding box center [386, 490] width 627 height 33
copy p "Tyresö"
click at [120, 495] on p "Adress Långsjövägen 65A, 135 54 Tyresö" at bounding box center [386, 490] width 627 height 33
drag, startPoint x: 120, startPoint y: 495, endPoint x: 156, endPoint y: 499, distance: 36.2
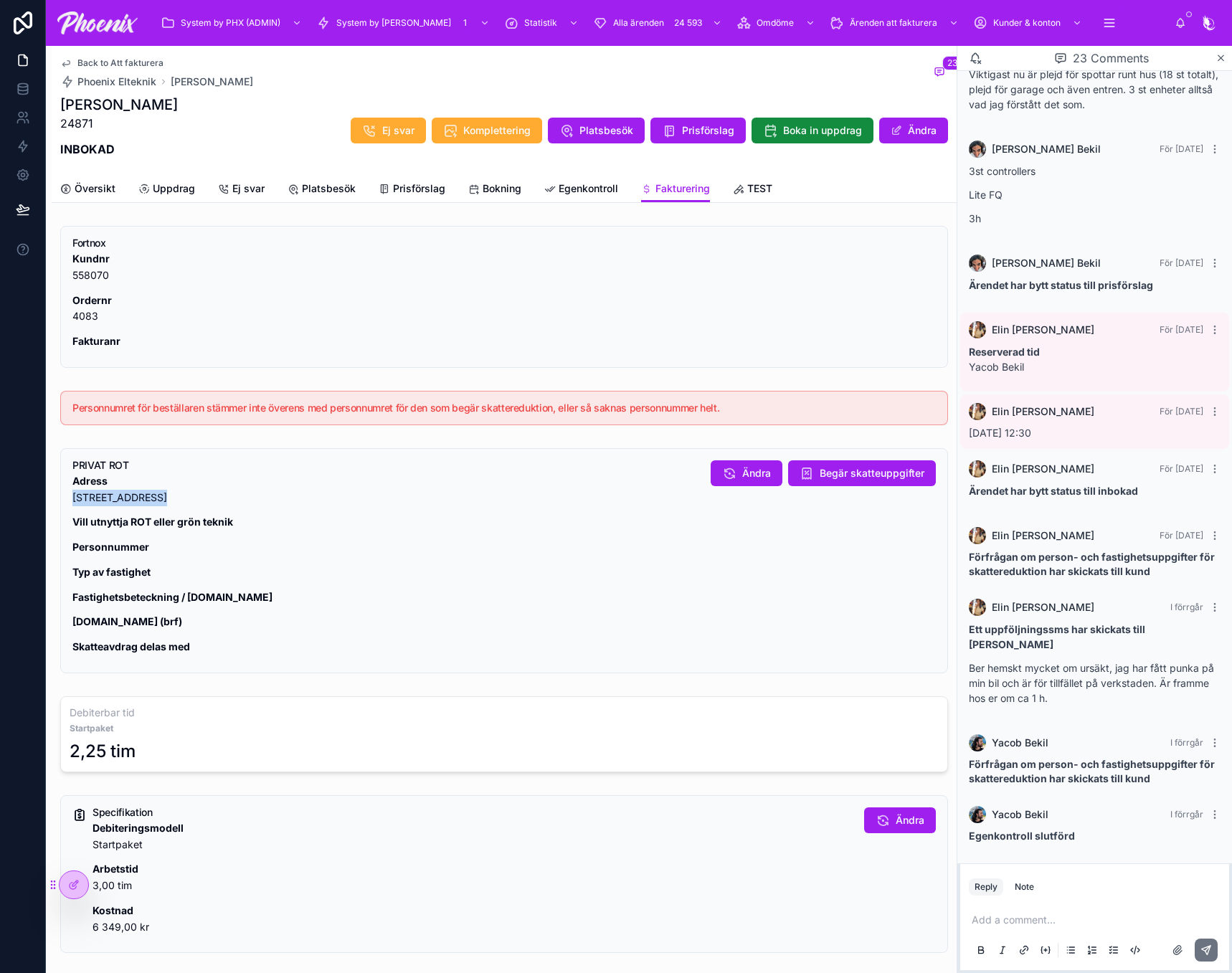
click at [156, 499] on p "Adress Långsjövägen 65A, 135 54 Tyresö" at bounding box center [386, 490] width 627 height 33
copy p "Långsjövägen 65A"
click at [767, 490] on div "PRIVAT ROT Adress Långsjövägen 65A, 135 54 Tyresö Vill utnyttja ROT eller grön …" at bounding box center [504, 563] width 864 height 204
drag, startPoint x: 763, startPoint y: 486, endPoint x: 756, endPoint y: 479, distance: 9.9
click at [763, 486] on div "PRIVAT ROT Adress Långsjövägen 65A, 135 54 Tyresö Vill utnyttja ROT eller grön …" at bounding box center [504, 563] width 864 height 204
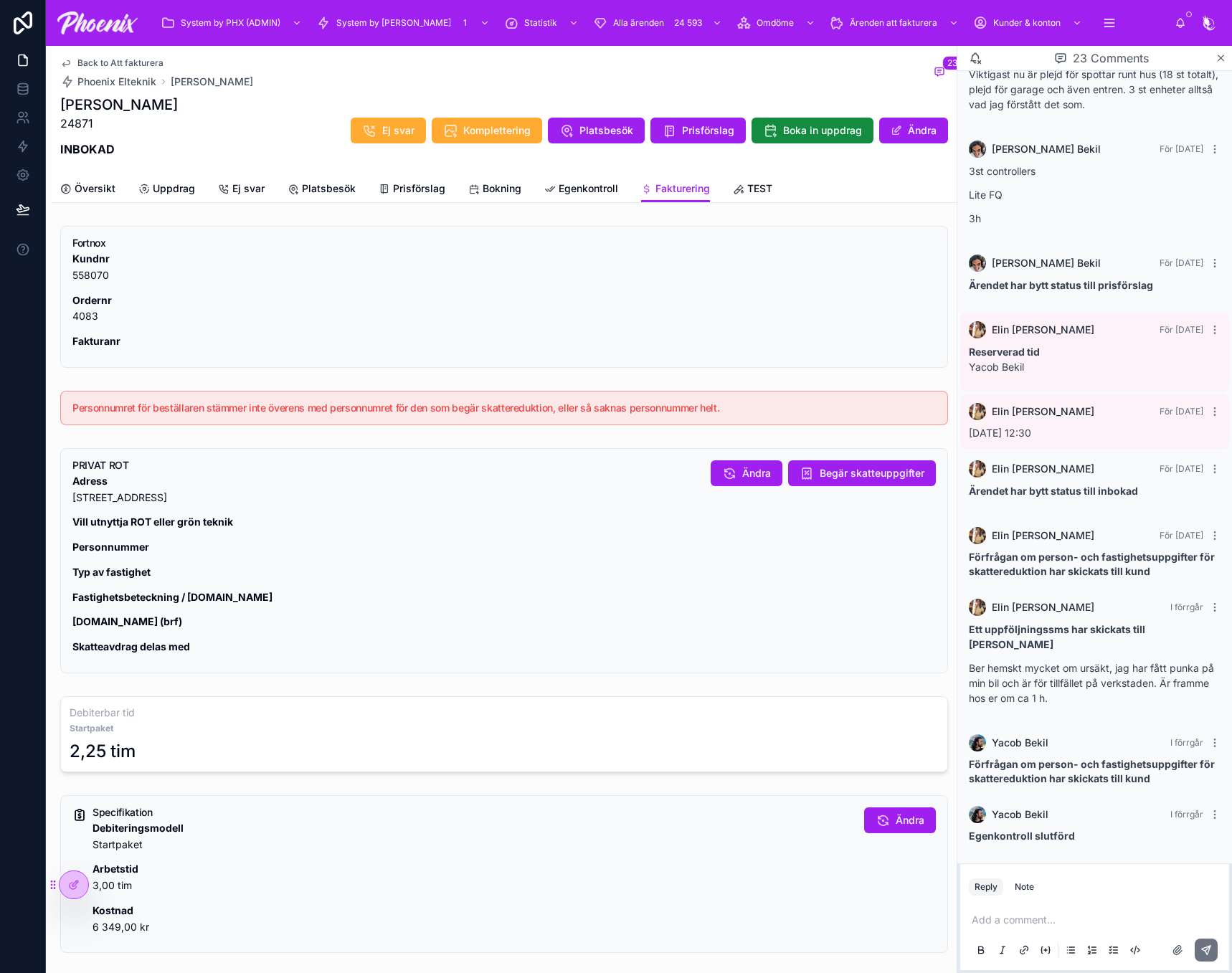
click at [751, 448] on div "PRIVAT ROT Adress Långsjövägen 65A, 135 54 Tyresö Vill utnyttja ROT eller grön …" at bounding box center [504, 560] width 888 height 225
click at [744, 465] on button "Ändra" at bounding box center [746, 474] width 72 height 26
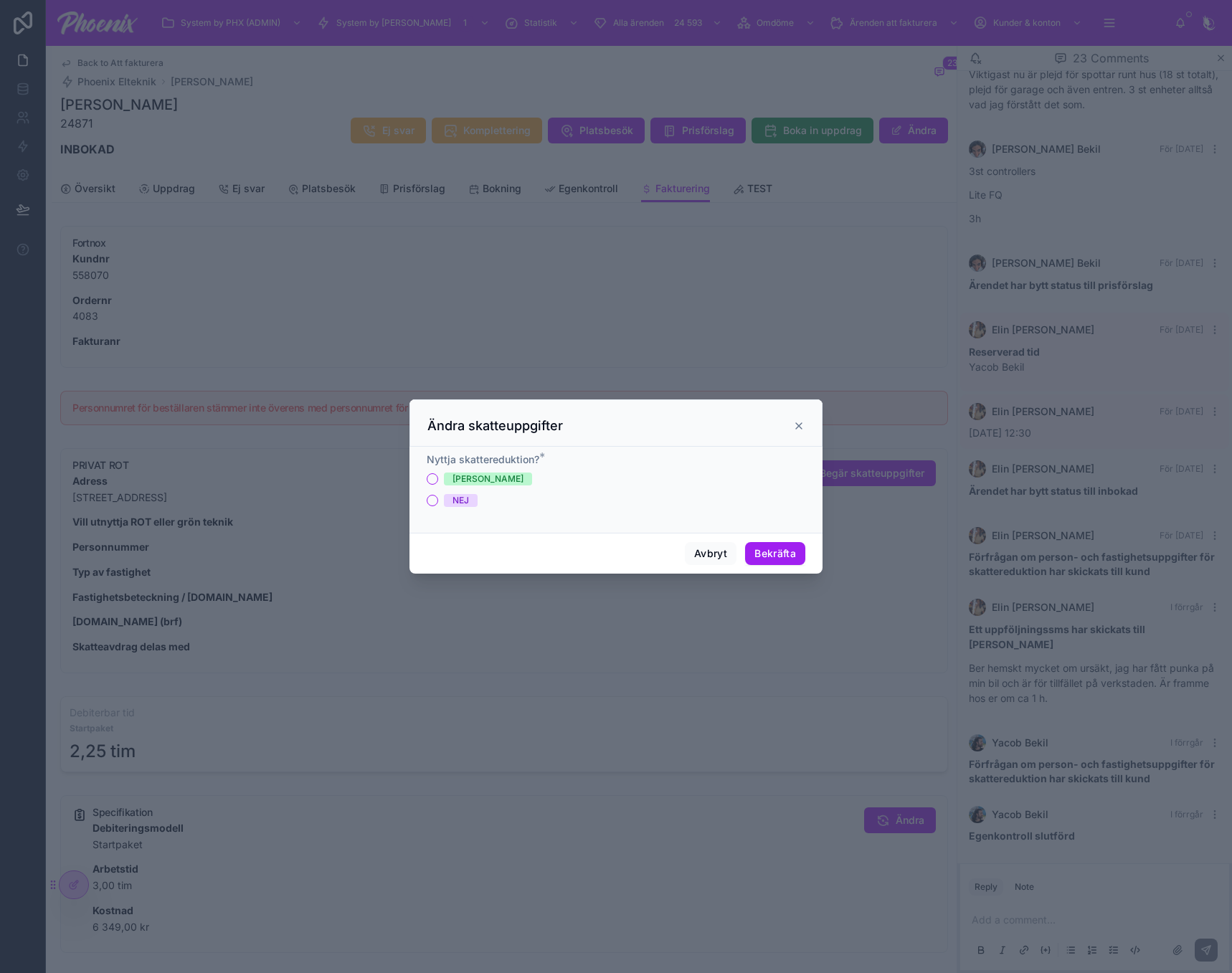
click at [409, 474] on div at bounding box center [616, 487] width 1232 height 973
click at [439, 478] on div "[PERSON_NAME]" at bounding box center [616, 479] width 379 height 13
click at [440, 481] on div "[PERSON_NAME]" at bounding box center [616, 479] width 379 height 13
click at [434, 479] on button "[PERSON_NAME]" at bounding box center [432, 479] width 11 height 11
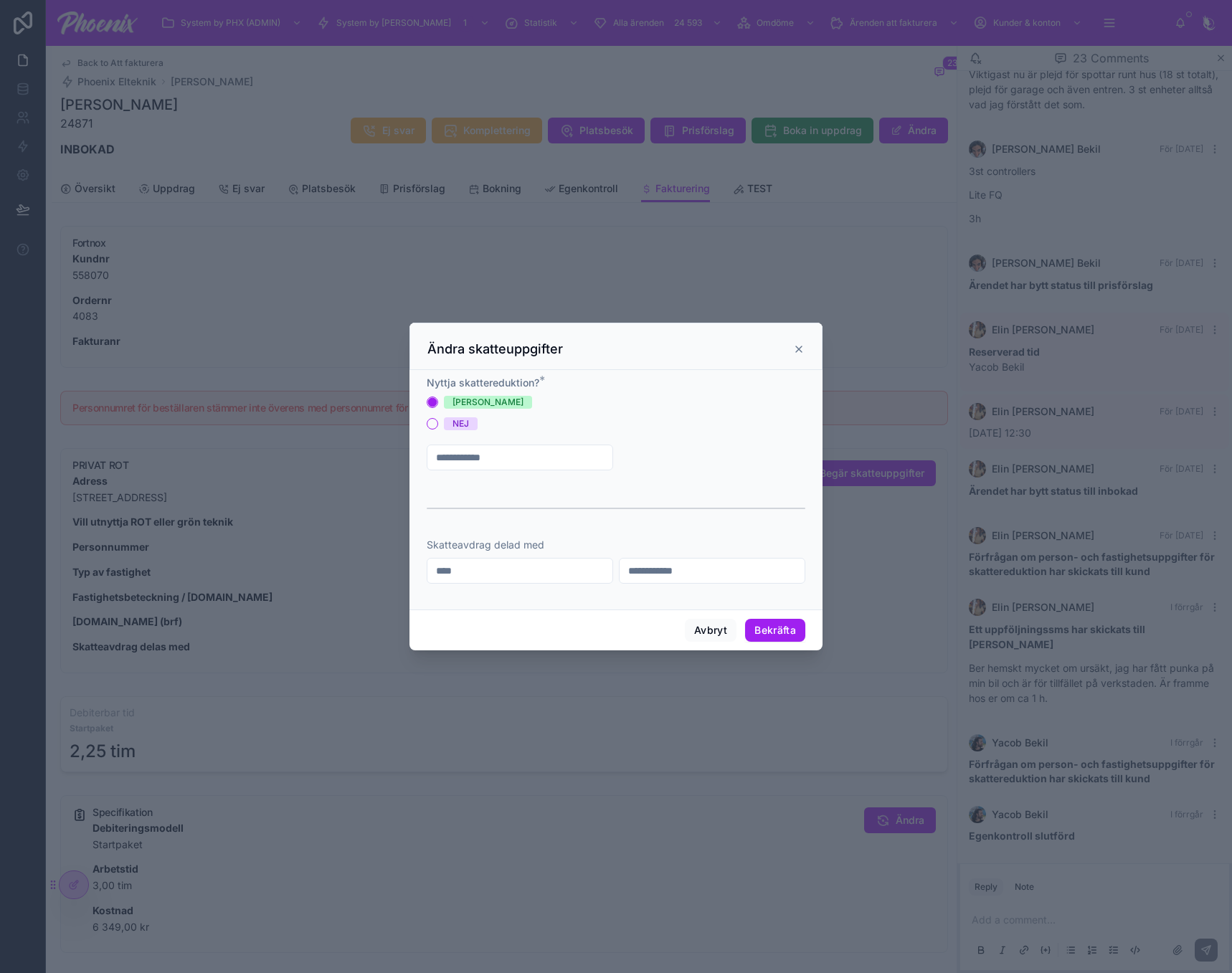
click at [511, 455] on input "text" at bounding box center [520, 457] width 185 height 20
type input "**********"
click at [663, 450] on span "Typ av fastighet" at bounding box center [670, 457] width 78 height 15
click at [660, 529] on span "HUS" at bounding box center [646, 533] width 35 height 11
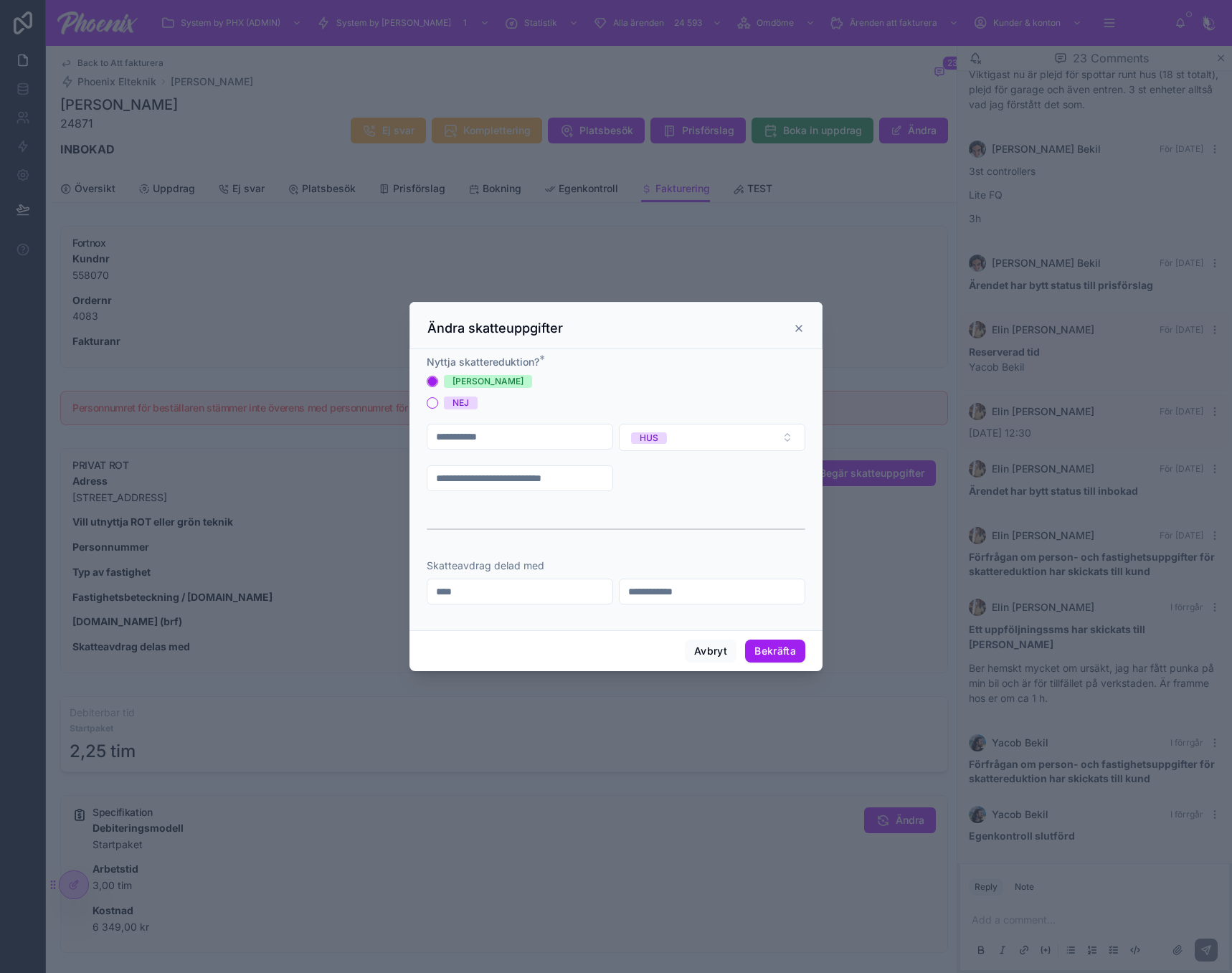
click at [544, 480] on input "text" at bounding box center [520, 478] width 185 height 20
paste input "**********"
type input "**********"
click at [758, 647] on button "Bekräfta" at bounding box center [776, 651] width 61 height 23
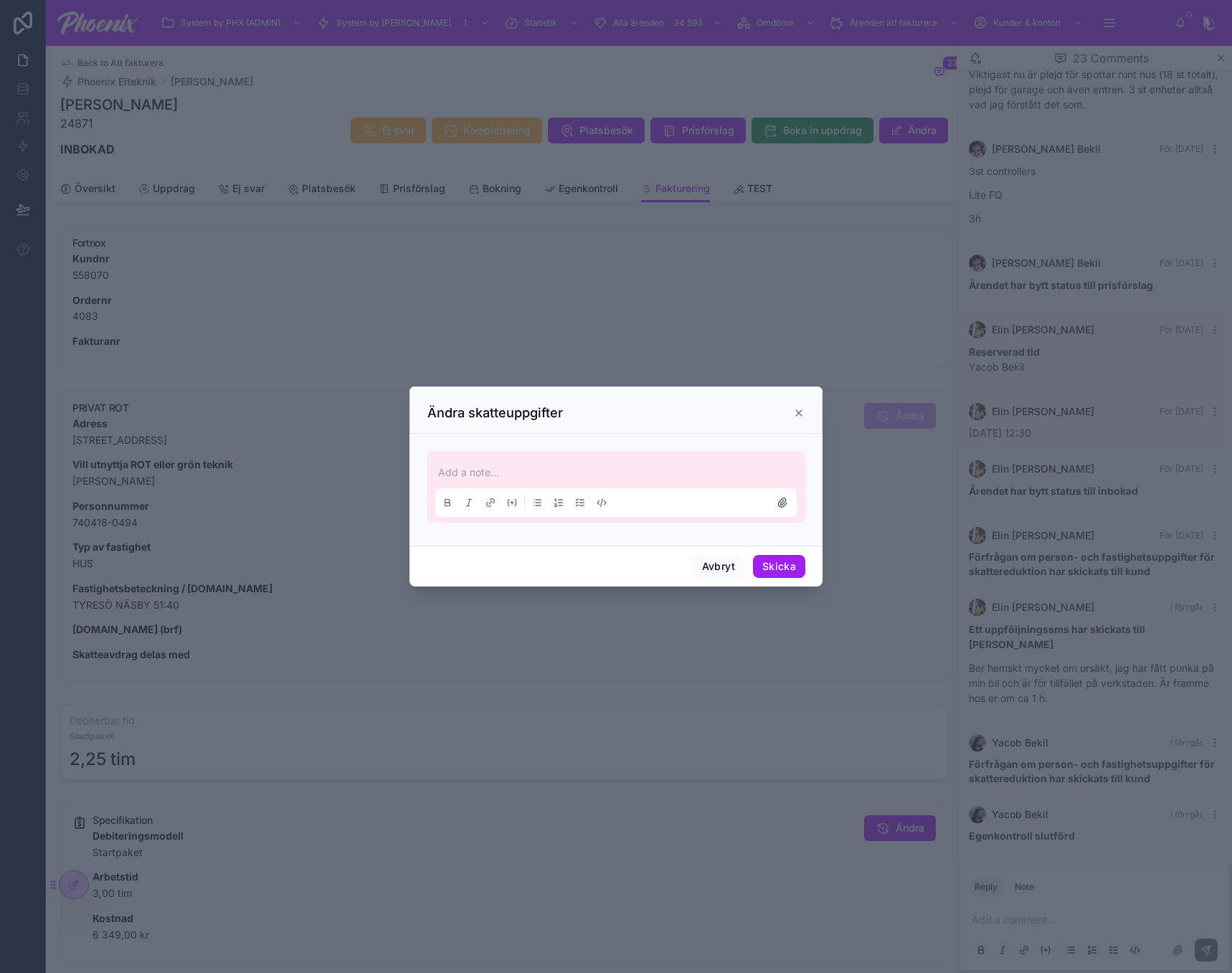
click at [807, 578] on div "Avbryt Skicka" at bounding box center [616, 565] width 413 height 41
drag, startPoint x: 785, startPoint y: 406, endPoint x: 798, endPoint y: 417, distance: 17.0
click at [786, 406] on div "Ändra skatteuppgifter" at bounding box center [616, 413] width 377 height 17
click at [803, 418] on icon at bounding box center [799, 412] width 11 height 11
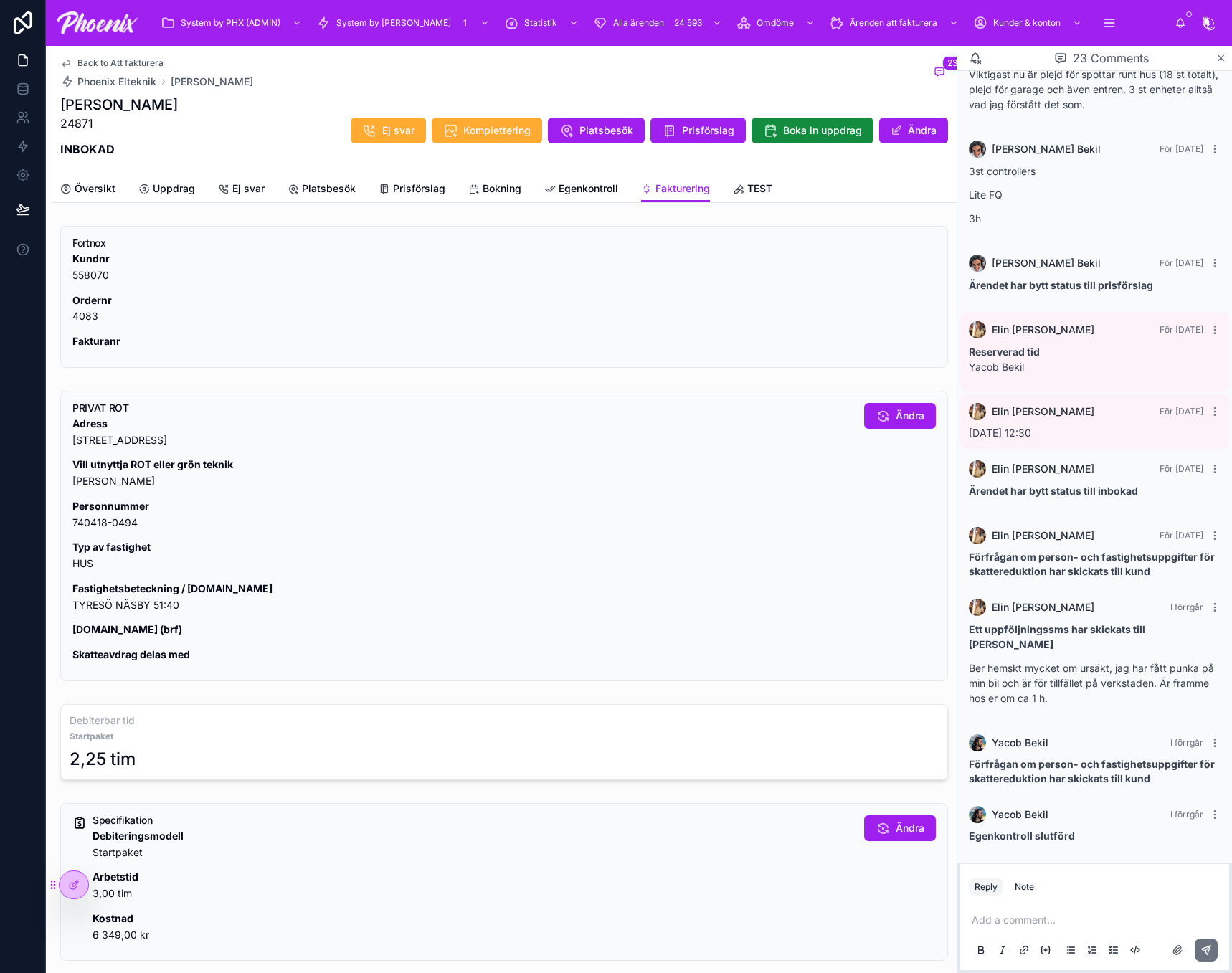
click at [691, 193] on span "Fakturering" at bounding box center [682, 188] width 54 height 15
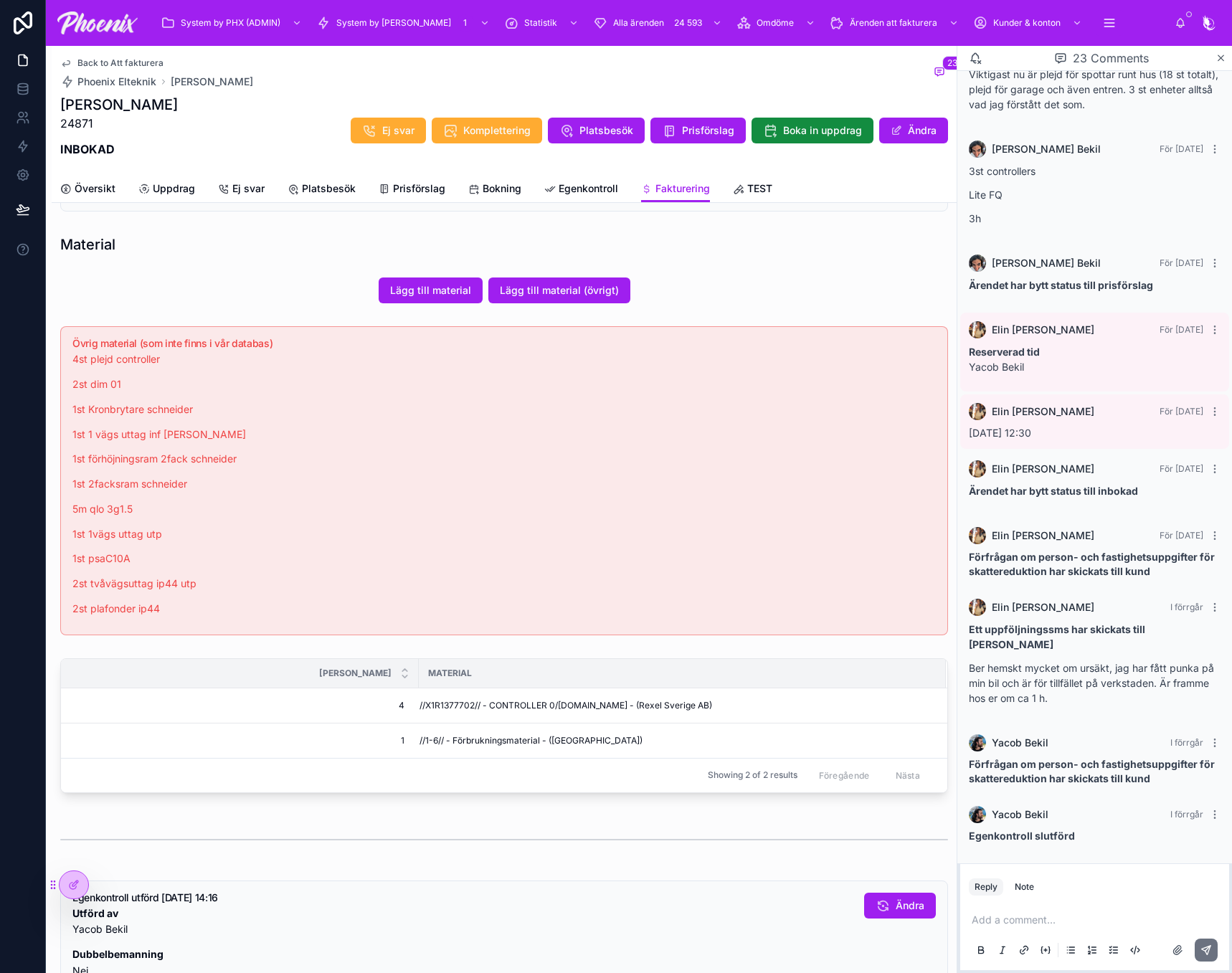
scroll to position [861, 0]
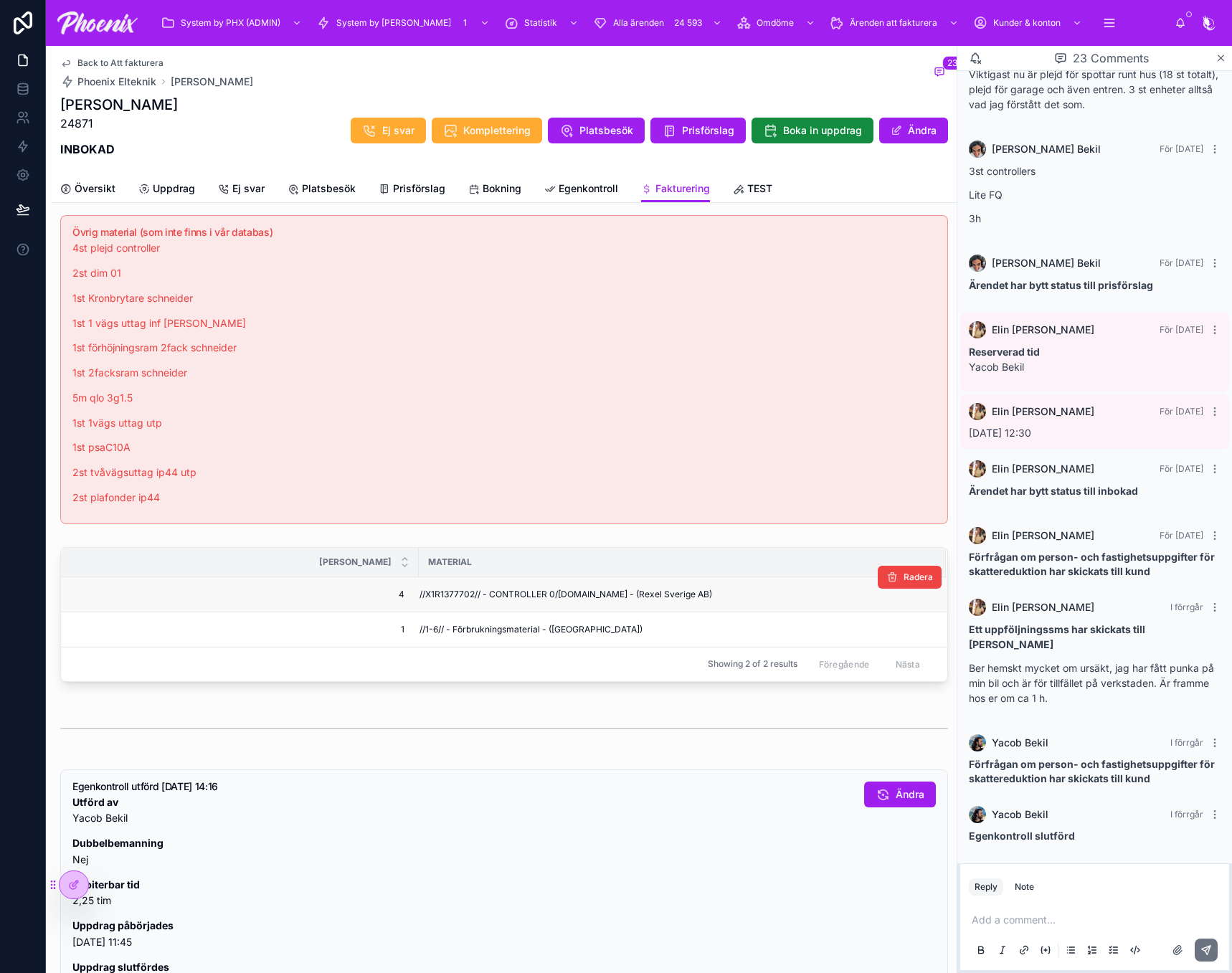
click at [450, 595] on span "//X1R1377702// - CONTROLLER 0/1-10V.16A.MESH.BT - (Rexel Sverige AB)" at bounding box center [565, 594] width 292 height 11
drag, startPoint x: 450, startPoint y: 595, endPoint x: 922, endPoint y: 608, distance: 472.2
click at [450, 595] on span "//X1R1377702// - CONTROLLER 0/1-10V.16A.MESH.BT - (Rexel Sverige AB)" at bounding box center [565, 594] width 292 height 11
copy span "X1R1377702"
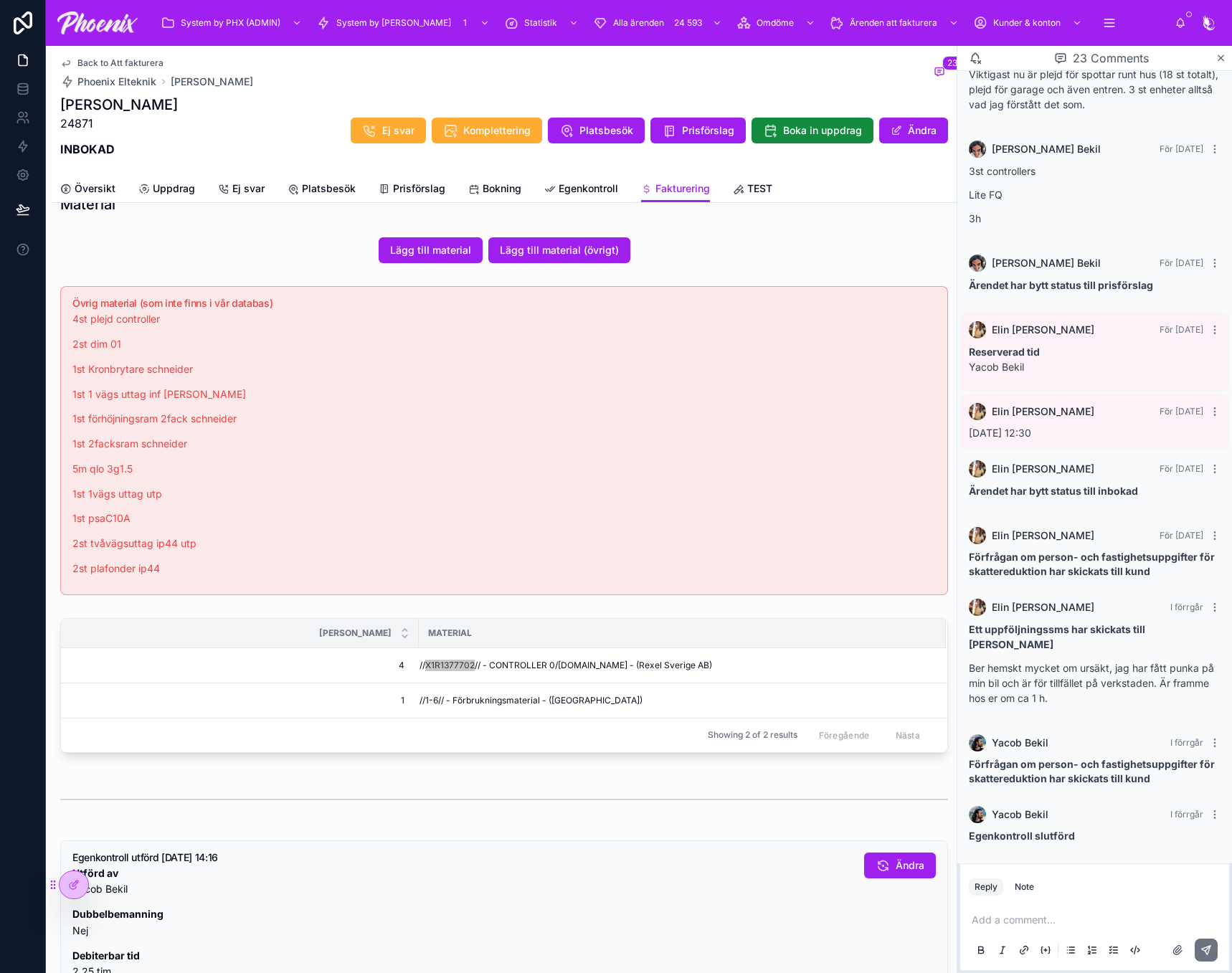
scroll to position [717, 0]
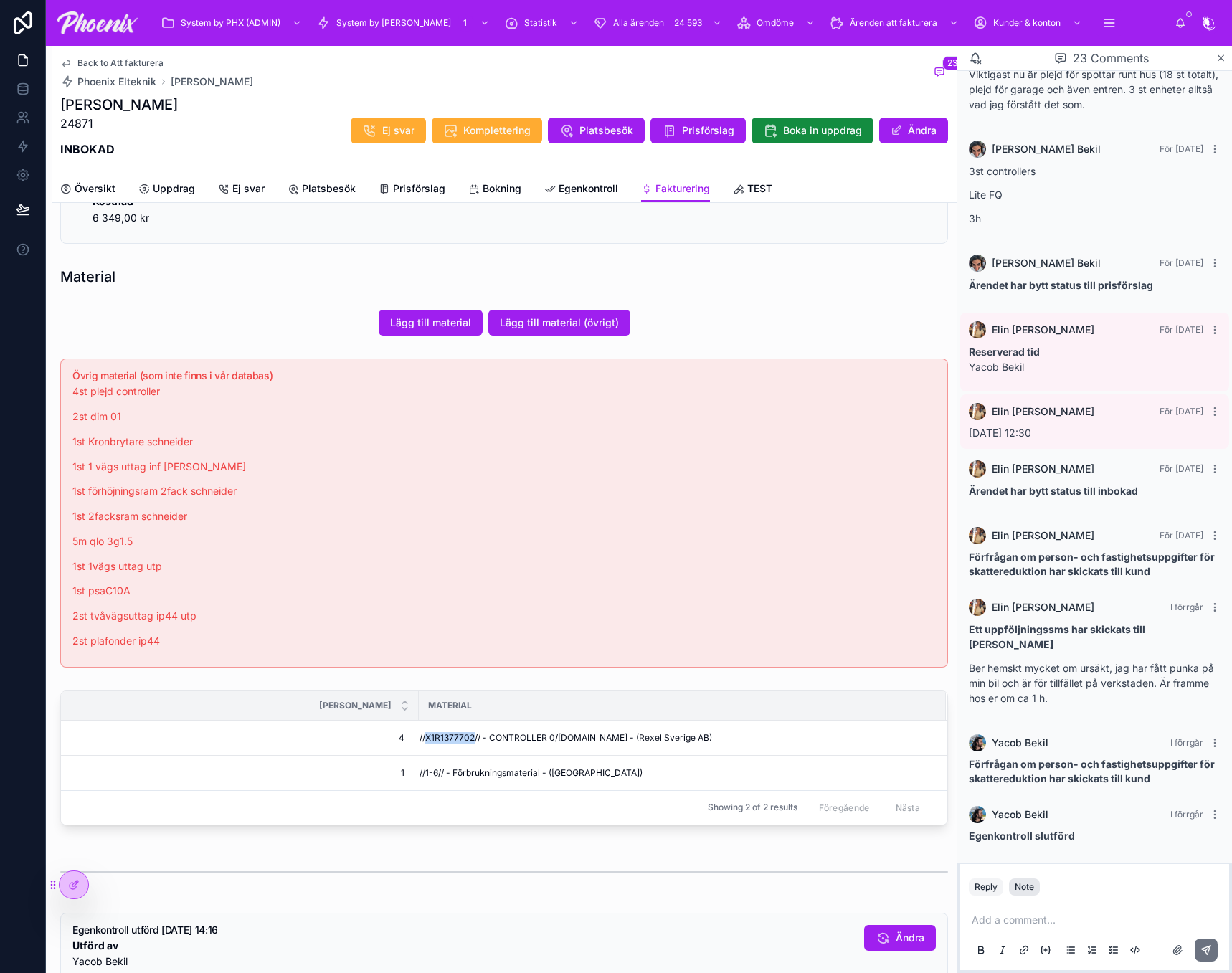
click at [1016, 889] on div "Note" at bounding box center [1025, 887] width 19 height 11
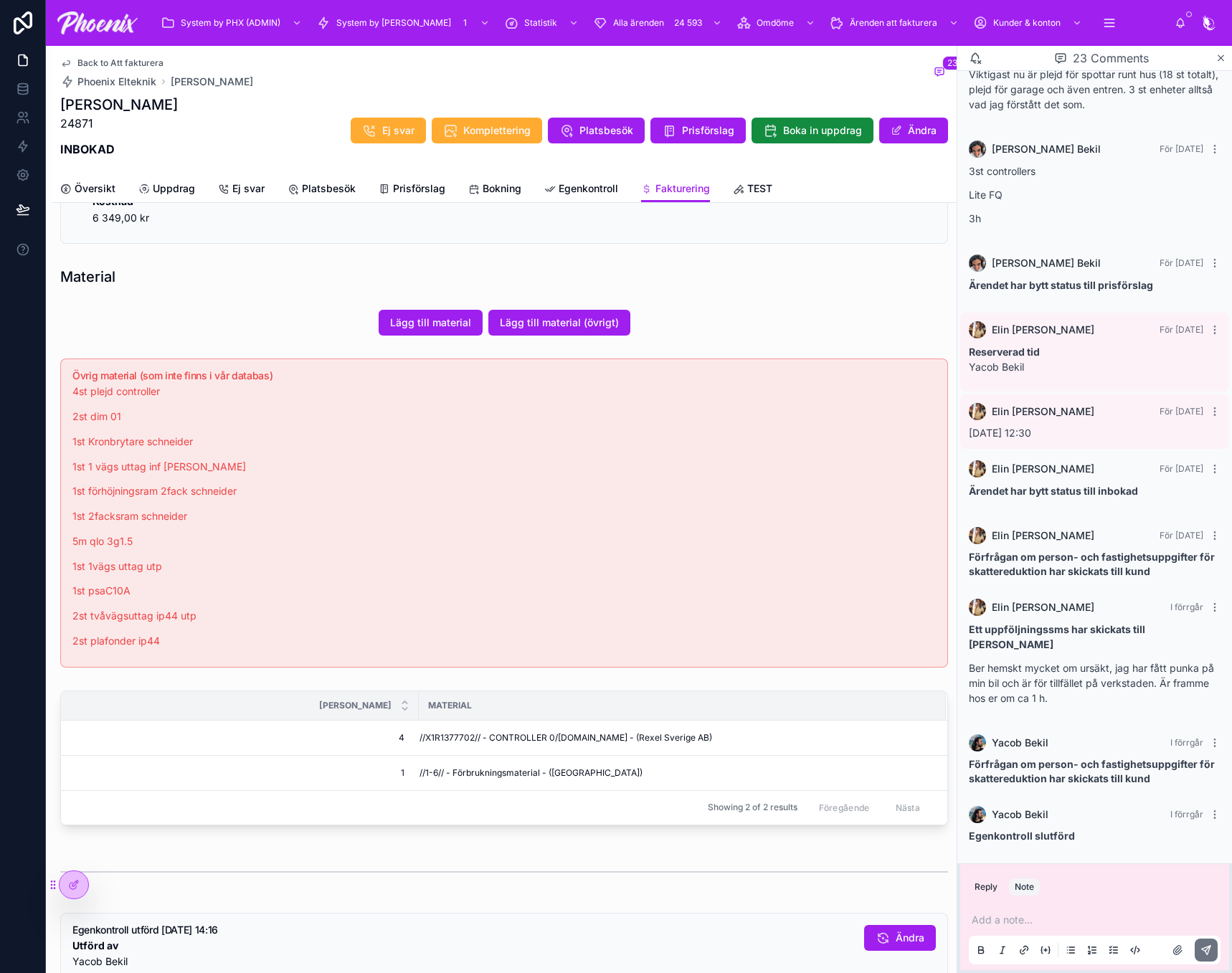
click at [1021, 916] on p at bounding box center [1097, 919] width 252 height 15
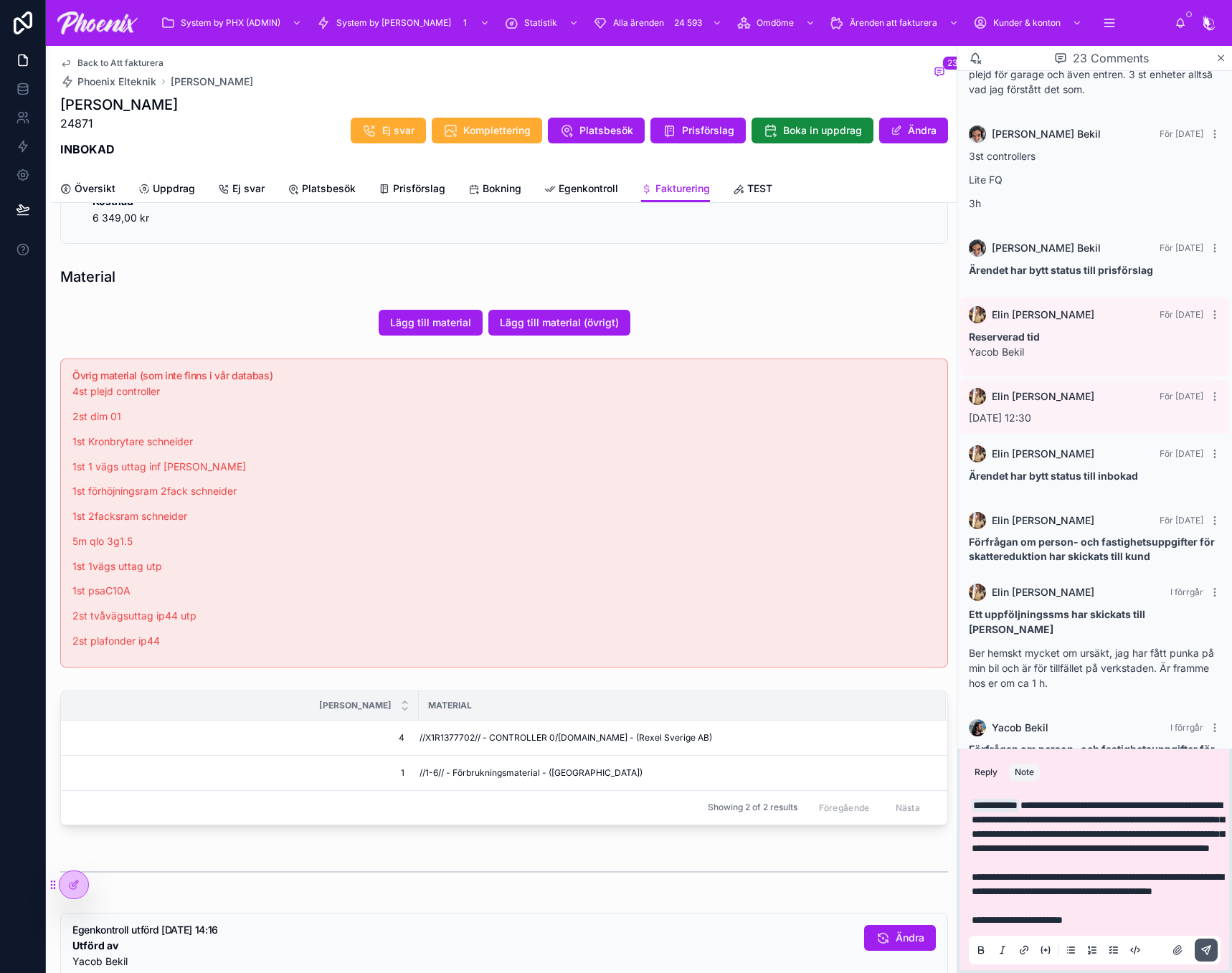
click at [1207, 951] on icon at bounding box center [1206, 950] width 11 height 11
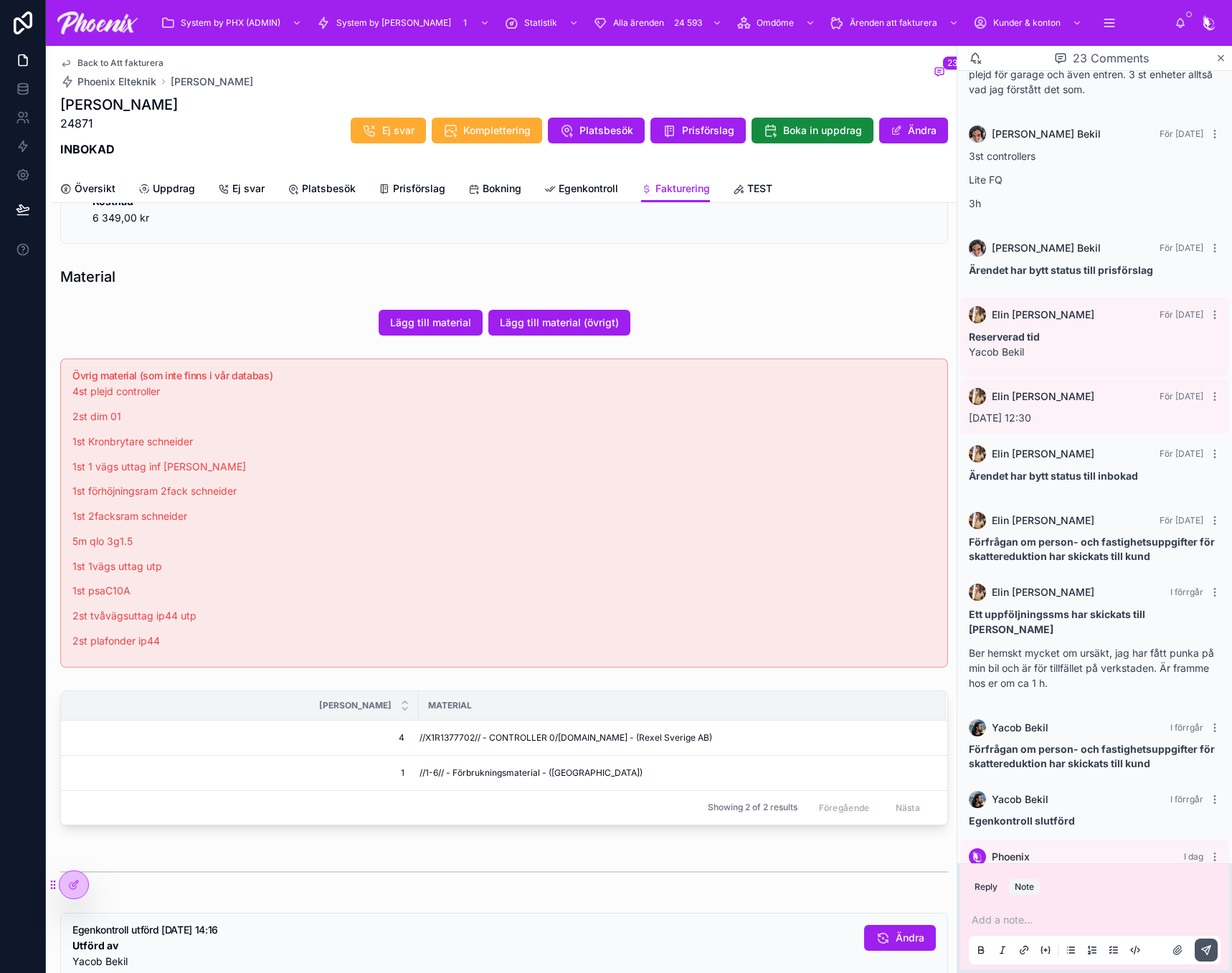
click at [100, 64] on span "Back to Att fakturera" at bounding box center [121, 62] width 86 height 11
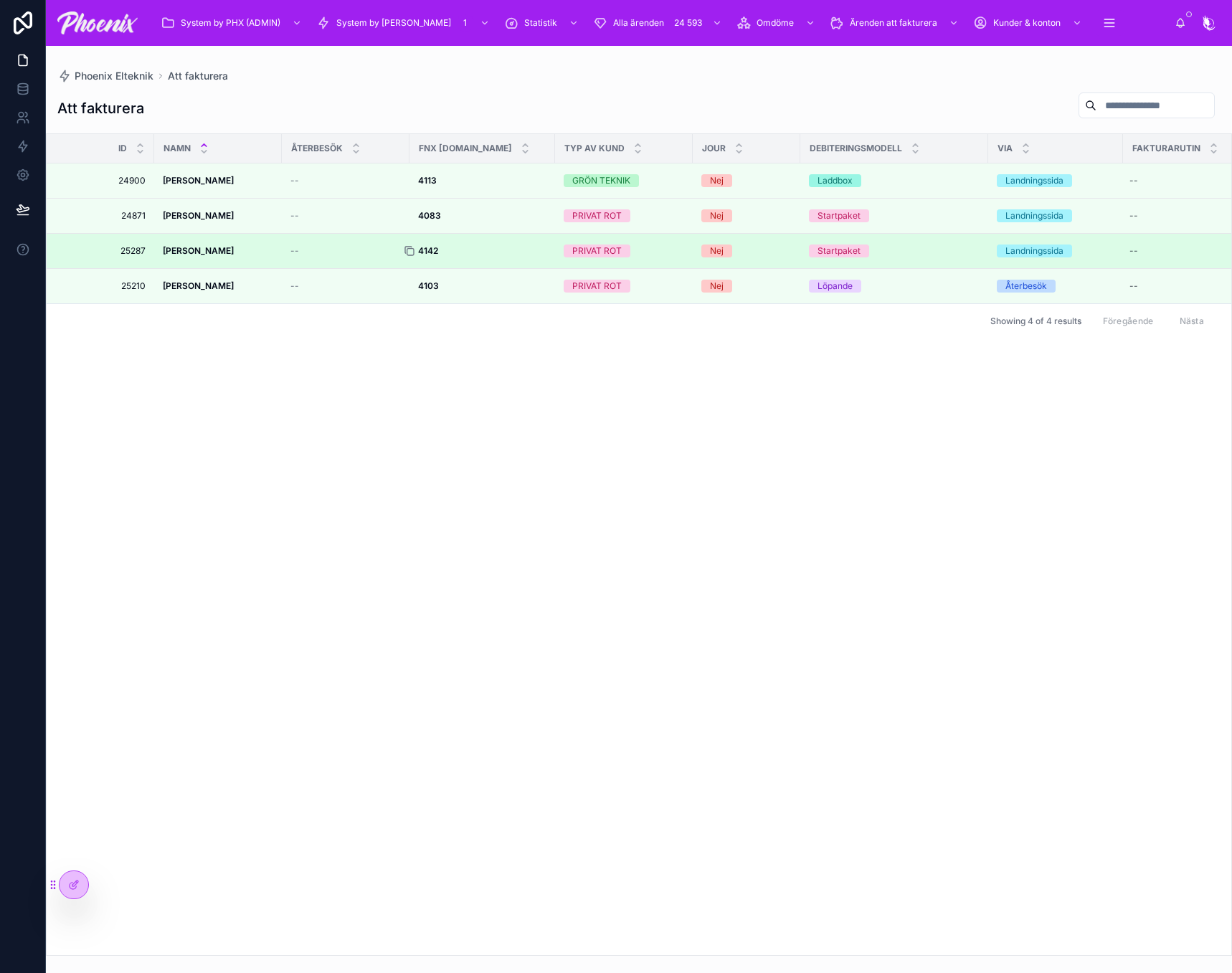
click at [411, 250] on icon at bounding box center [409, 251] width 11 height 11
click at [164, 263] on td "Mathias Lilja Mathias Lilja" at bounding box center [218, 251] width 128 height 35
click at [185, 258] on td "Mathias Lilja Mathias Lilja" at bounding box center [218, 251] width 128 height 35
click at [188, 255] on strong "[PERSON_NAME]" at bounding box center [198, 251] width 71 height 10
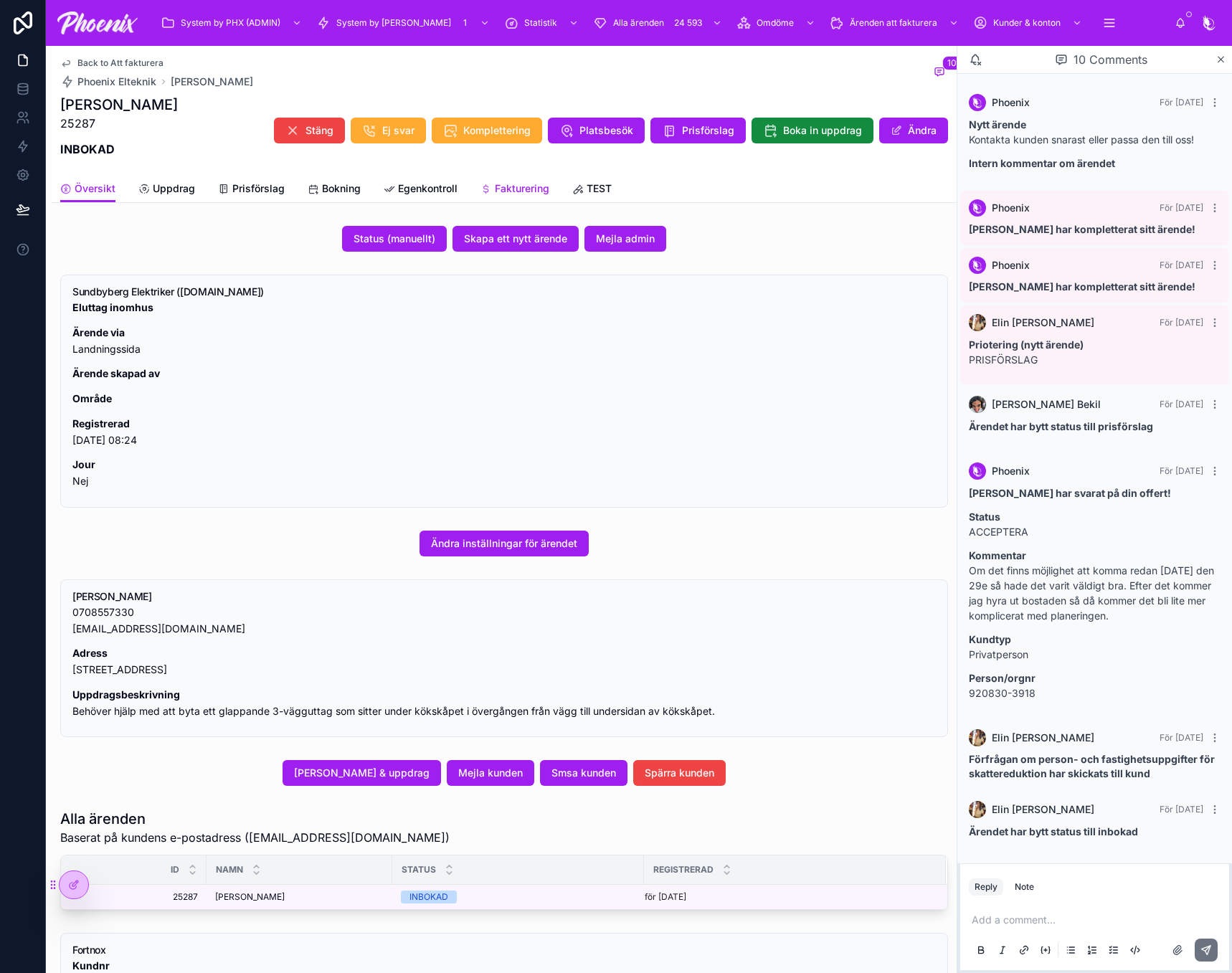
scroll to position [168, 0]
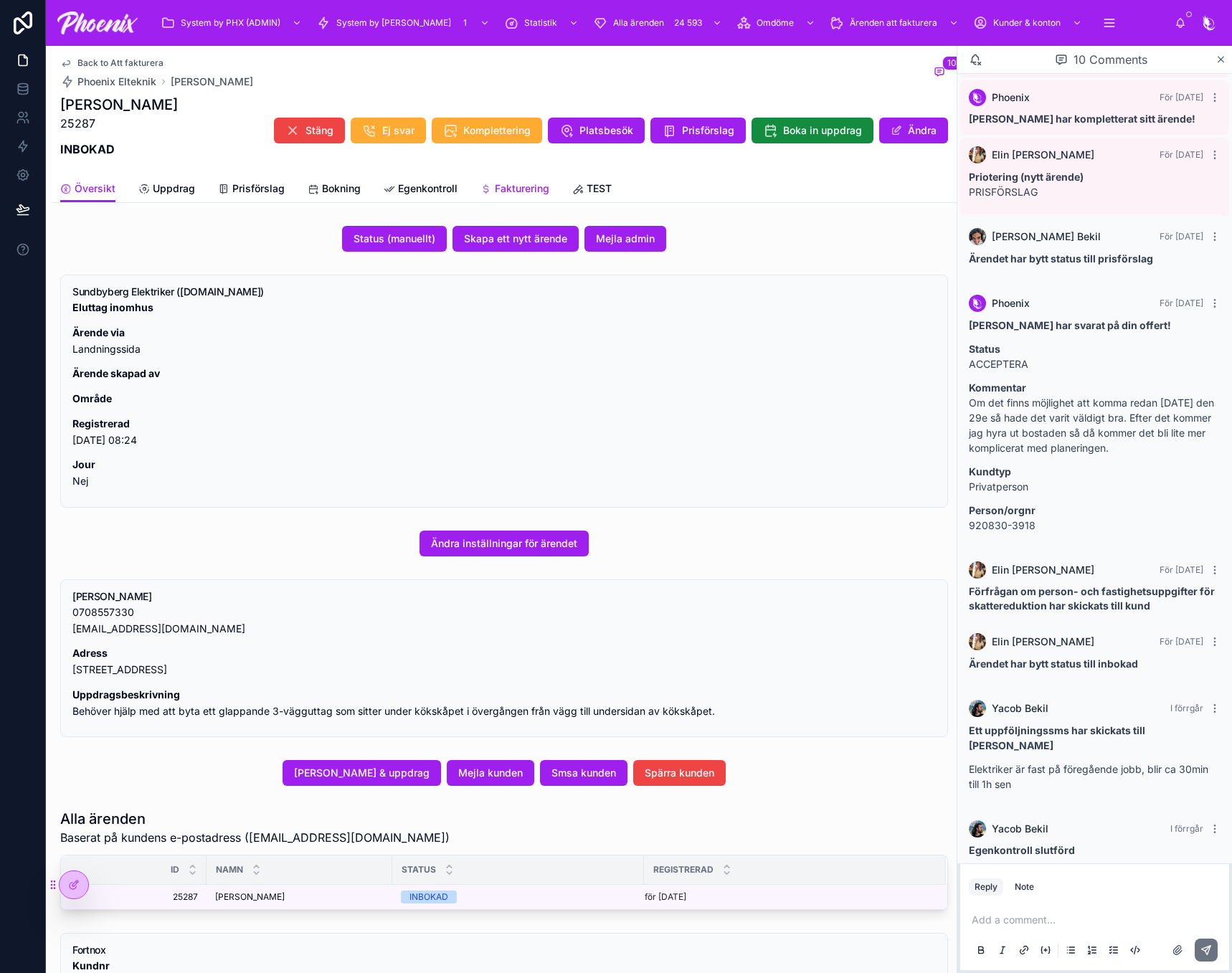
click at [524, 192] on span "Fakturering" at bounding box center [521, 188] width 54 height 15
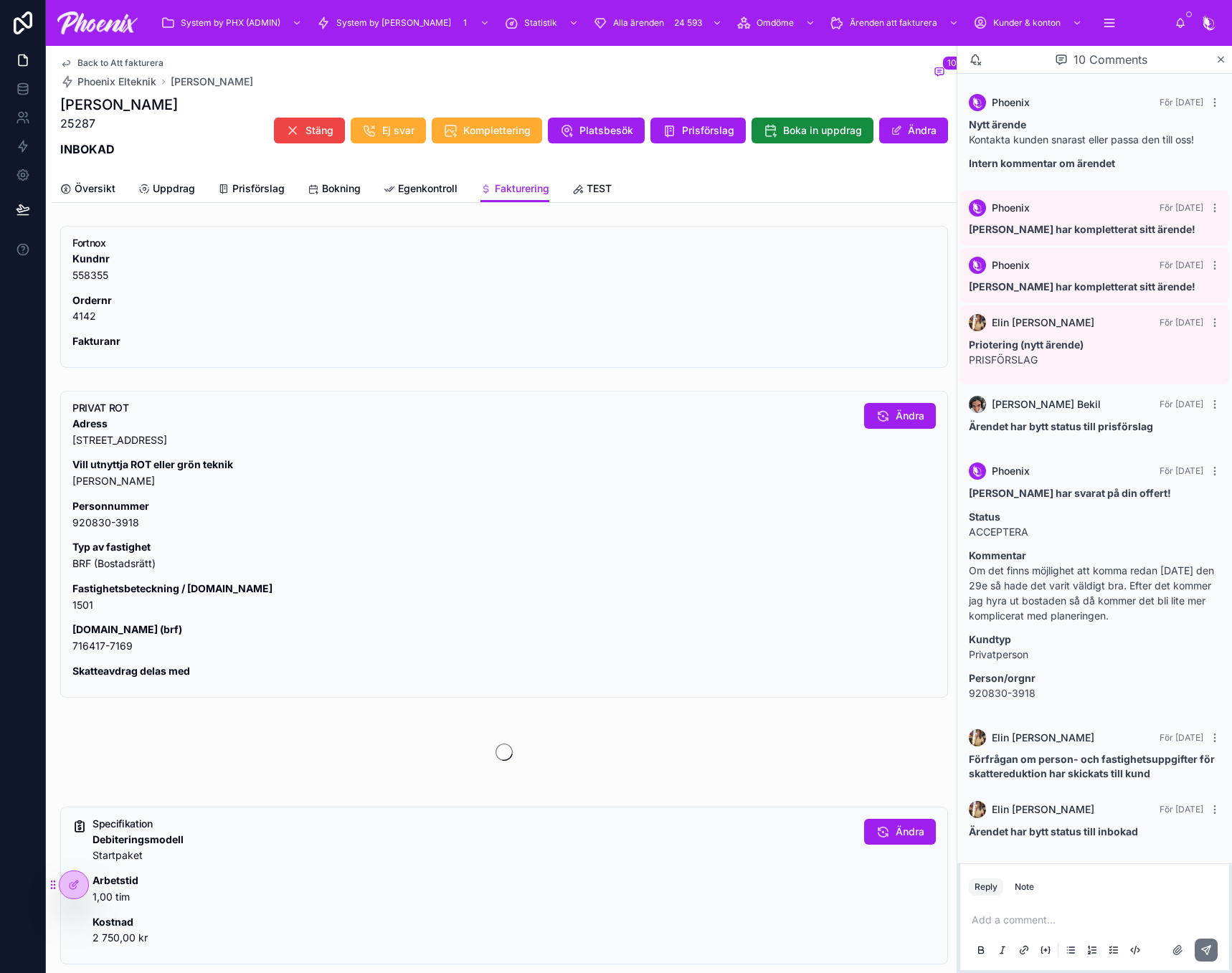
scroll to position [168, 0]
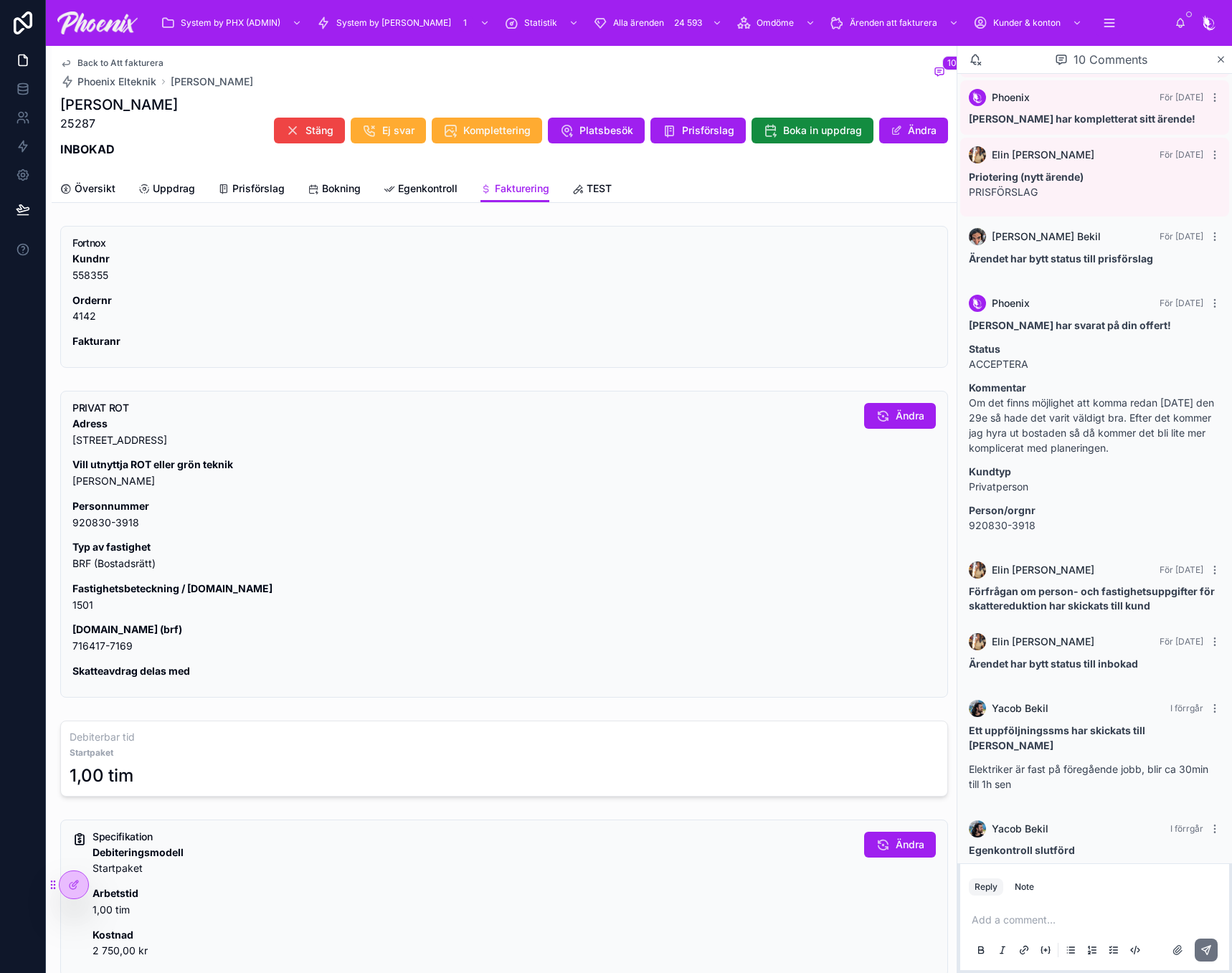
click at [80, 598] on p "Fastighetsbeteckning / lgh.nr 1501" at bounding box center [463, 597] width 781 height 33
drag, startPoint x: 80, startPoint y: 598, endPoint x: 900, endPoint y: 504, distance: 825.4
click at [80, 597] on p "Fastighetsbeteckning / lgh.nr 1501" at bounding box center [463, 597] width 781 height 33
click at [98, 652] on p "Org.nr (brf) 716417-7169" at bounding box center [463, 638] width 781 height 33
click at [98, 652] on p "Org.nr (brf) 716417-7169" at bounding box center [463, 638] width 781 height 33
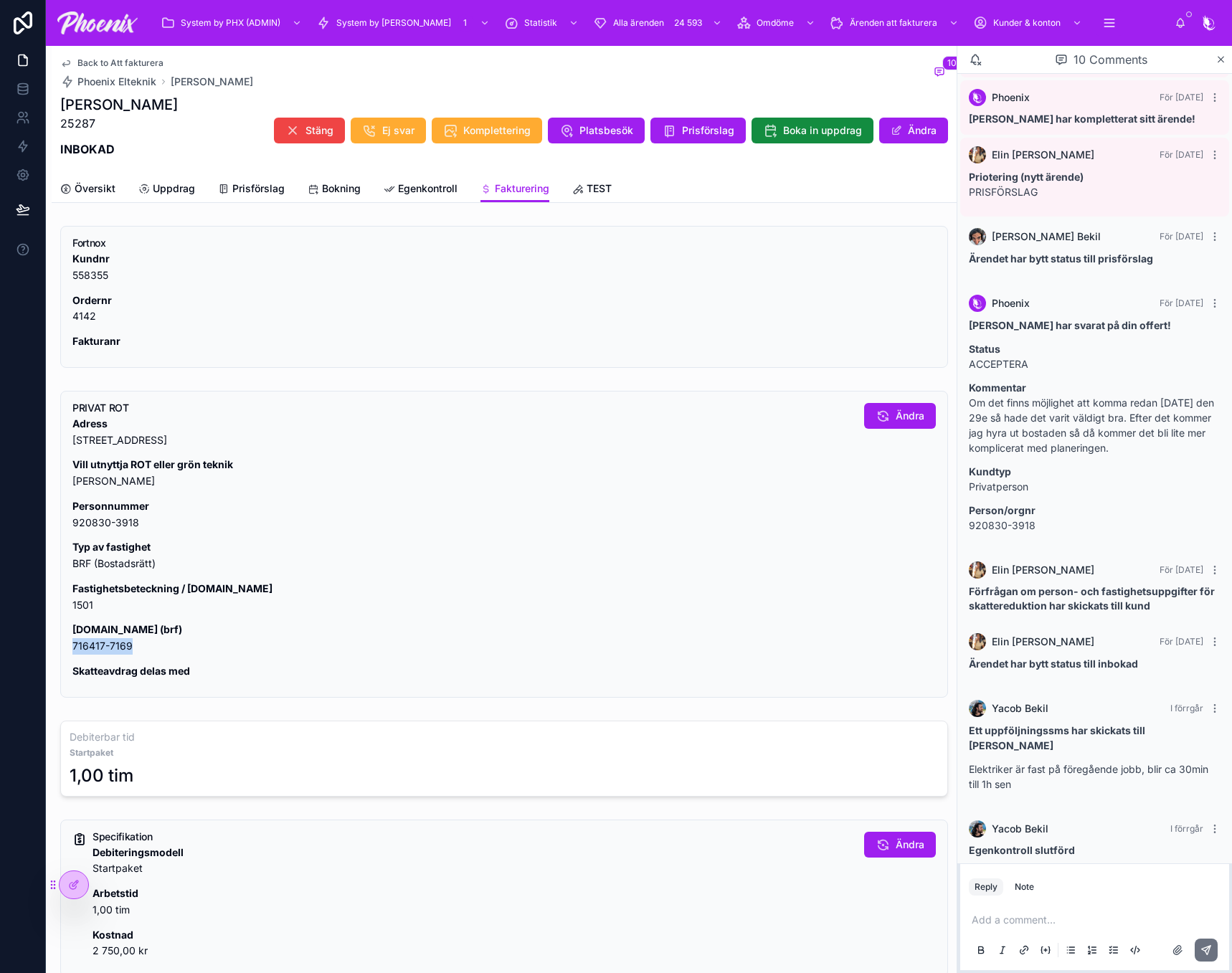
click at [98, 652] on p "Org.nr (brf) 716417-7169" at bounding box center [463, 638] width 781 height 33
copy div "716417-7169"
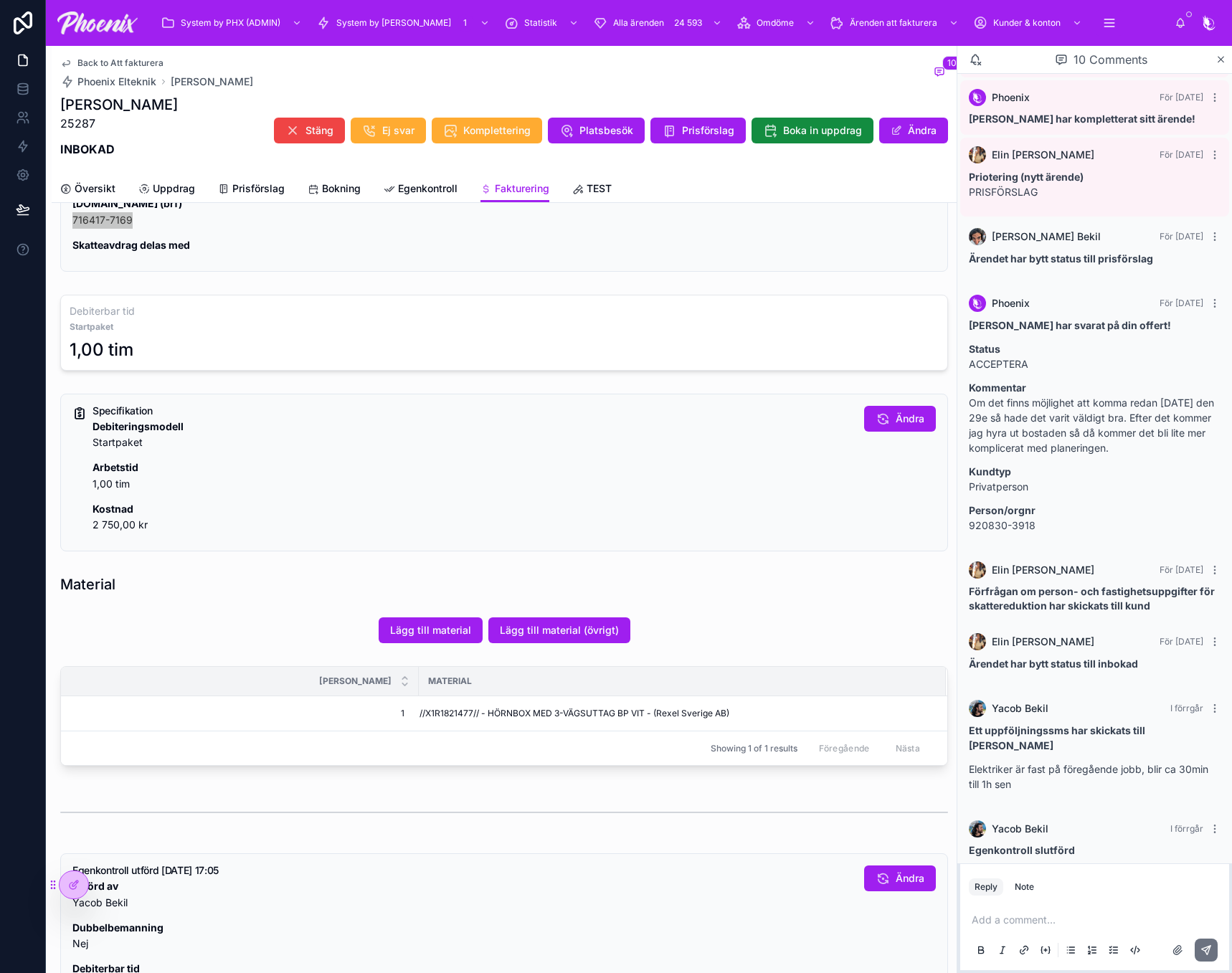
scroll to position [430, 0]
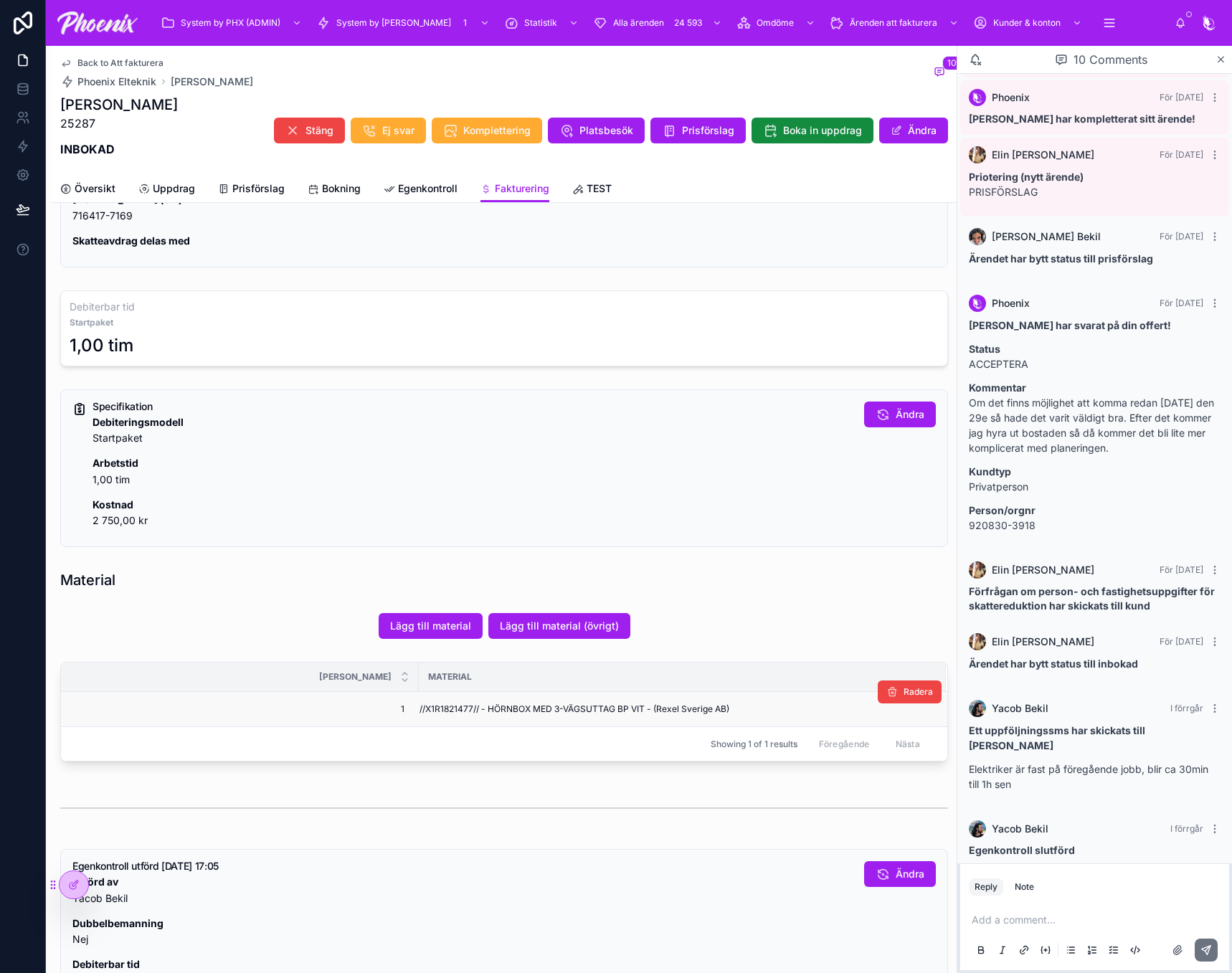
click at [456, 711] on span "//X1R1821477// - HÖRNBOX MED 3-VÄGSUTTAG BP VIT - (Rexel Sverige AB)" at bounding box center [574, 709] width 310 height 11
drag, startPoint x: 456, startPoint y: 711, endPoint x: 614, endPoint y: 717, distance: 158.1
click at [461, 710] on span "//X1R1821477// - HÖRNBOX MED 3-VÄGSUTTAG BP VIT - (Rexel Sverige AB)" at bounding box center [574, 709] width 310 height 11
copy span "X1R1821477"
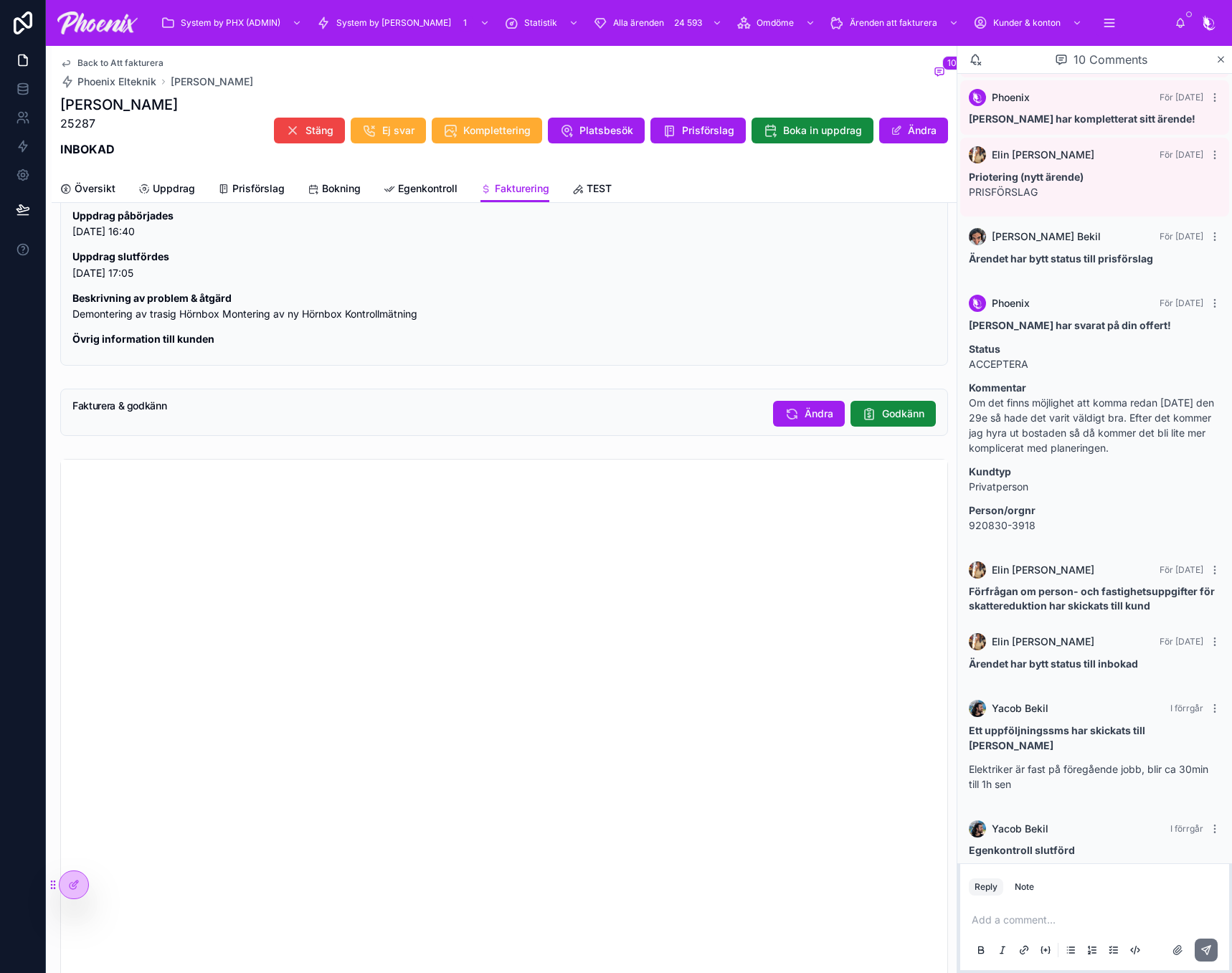
scroll to position [1218, 0]
click at [866, 422] on button "Godkänn" at bounding box center [893, 415] width 86 height 26
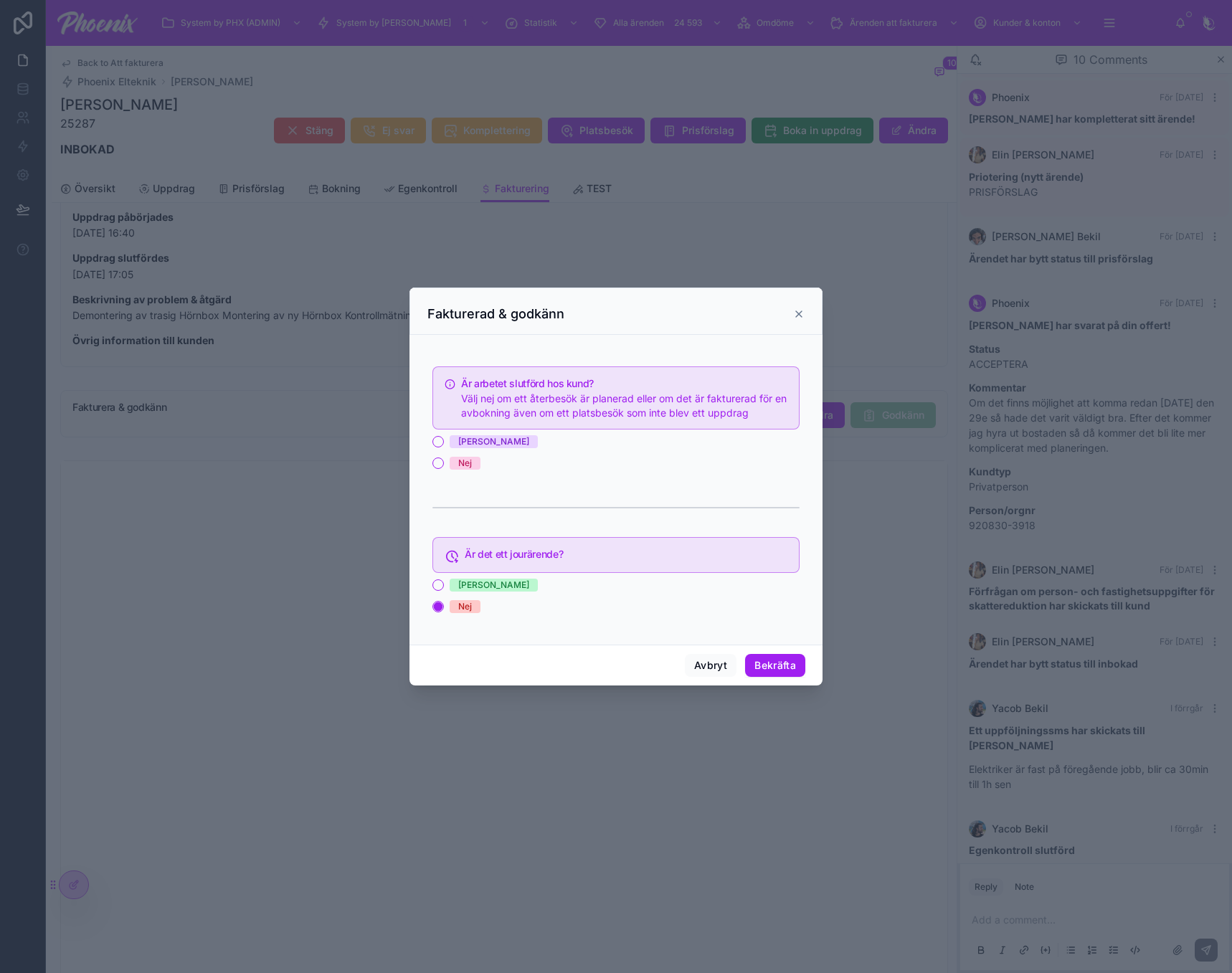
click at [469, 448] on span "[PERSON_NAME]" at bounding box center [494, 442] width 88 height 13
click at [444, 448] on button "[PERSON_NAME]" at bounding box center [437, 441] width 11 height 11
click at [773, 666] on button "Bekräfta" at bounding box center [776, 665] width 61 height 23
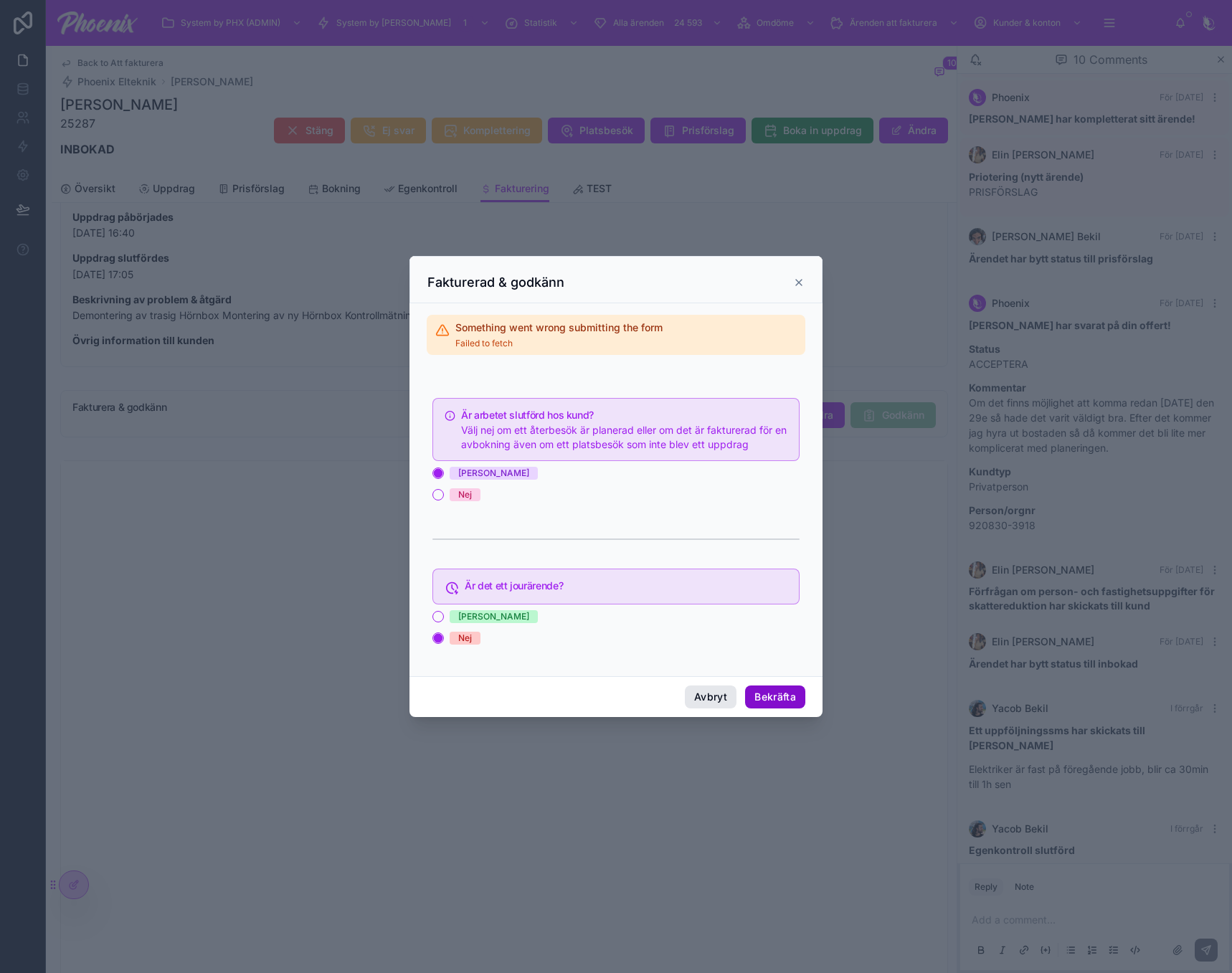
drag, startPoint x: 762, startPoint y: 686, endPoint x: 726, endPoint y: 698, distance: 37.9
click at [730, 698] on div "Avbryt Bekräfta" at bounding box center [616, 696] width 413 height 41
click at [714, 698] on button "Avbryt" at bounding box center [711, 696] width 52 height 23
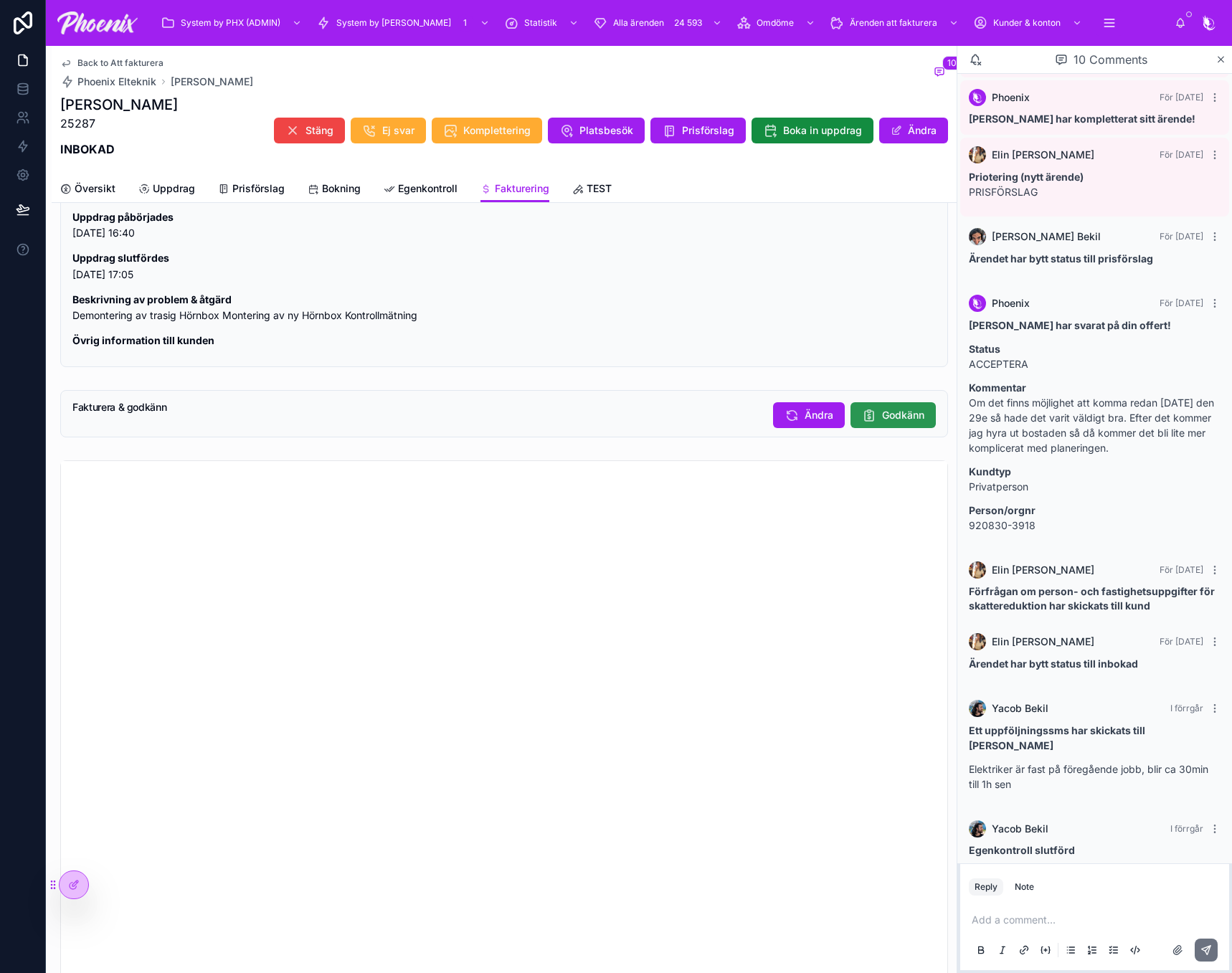
click at [897, 423] on span "Godkänn" at bounding box center [903, 415] width 42 height 15
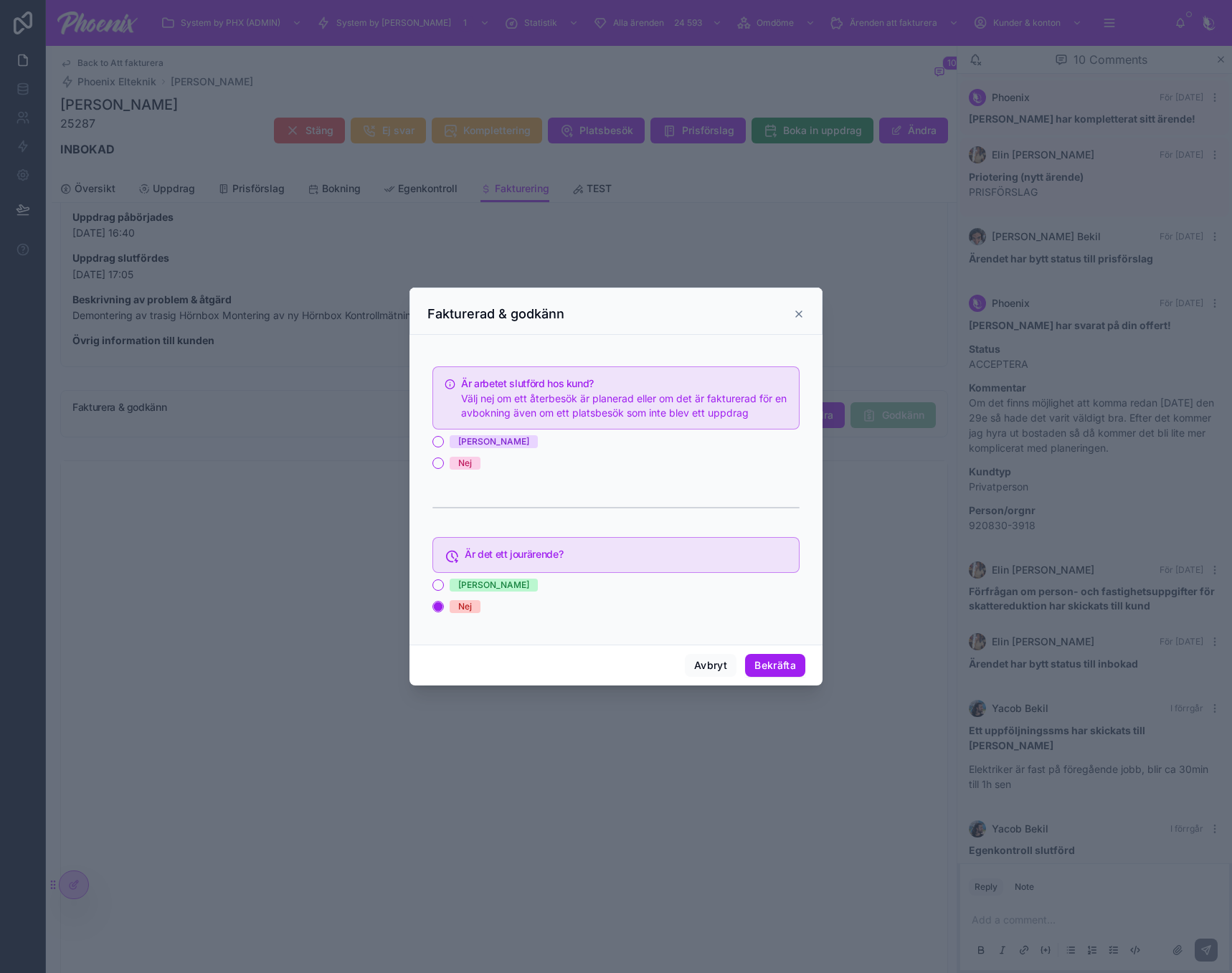
click at [474, 443] on span "[PERSON_NAME]" at bounding box center [494, 442] width 88 height 13
click at [444, 443] on button "[PERSON_NAME]" at bounding box center [437, 441] width 11 height 11
click at [780, 663] on button "Bekräfta" at bounding box center [776, 665] width 61 height 23
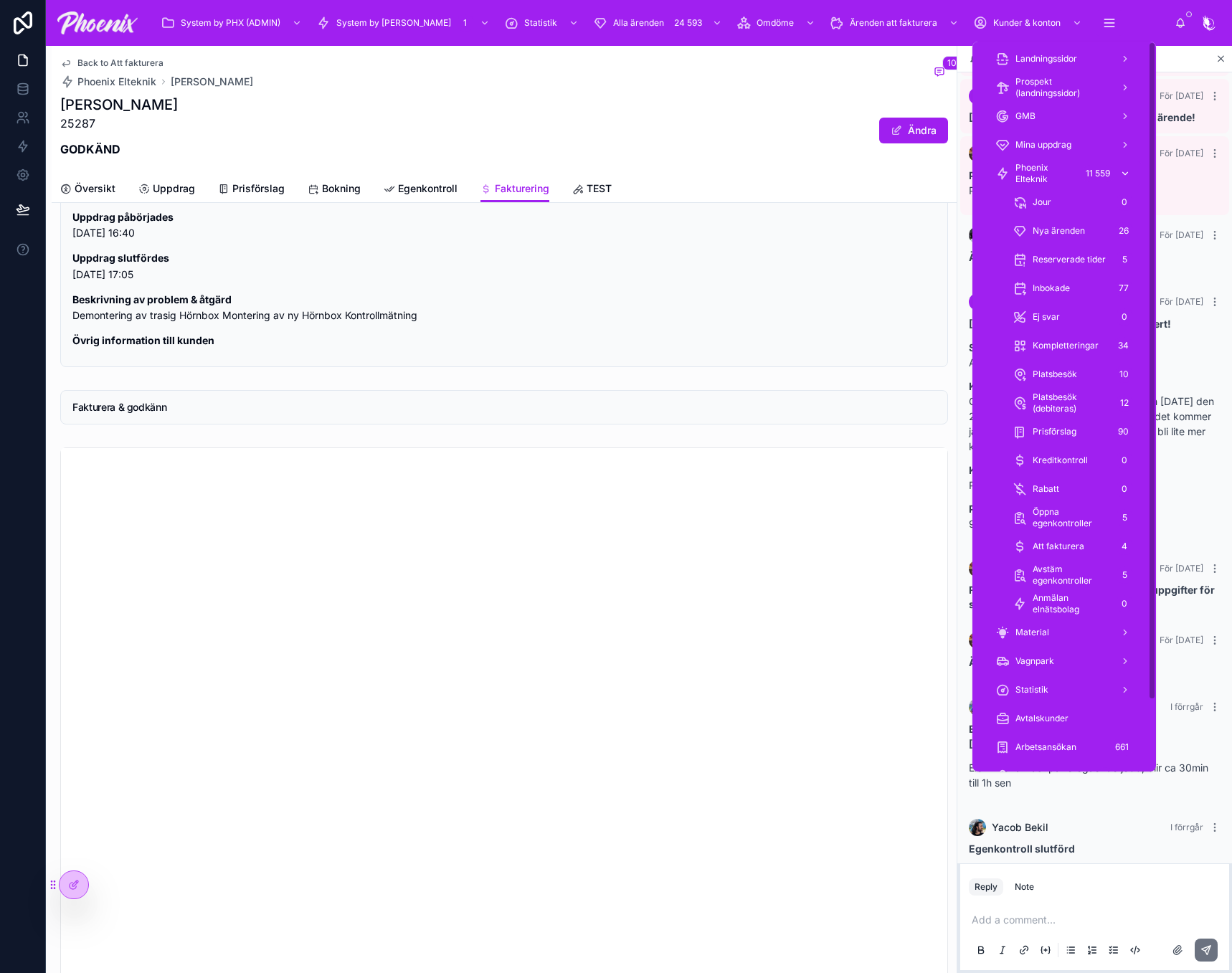
click at [1064, 170] on span "Phoenix Elteknik" at bounding box center [1046, 173] width 61 height 23
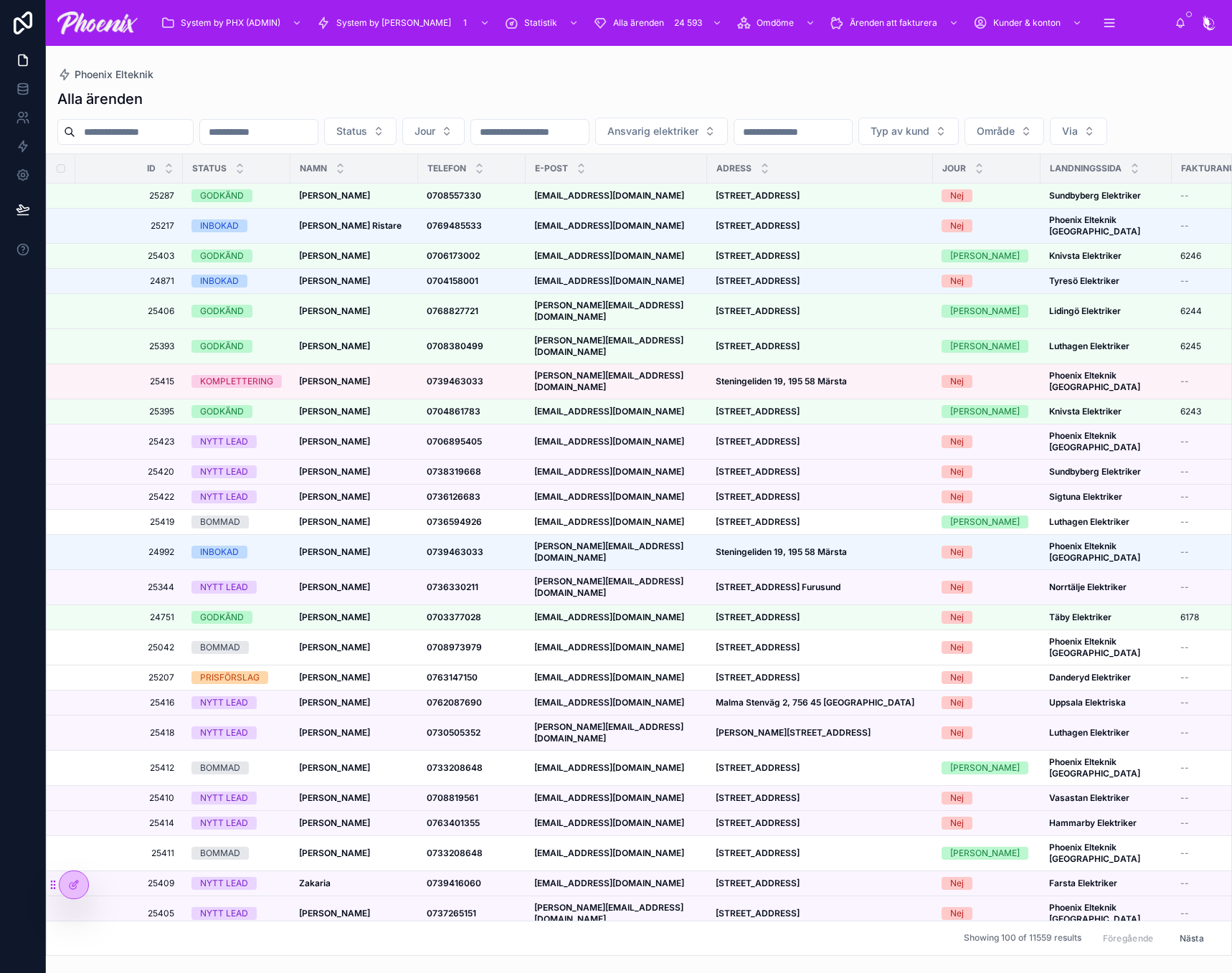
click at [185, 125] on input "text" at bounding box center [134, 131] width 118 height 20
type input "******"
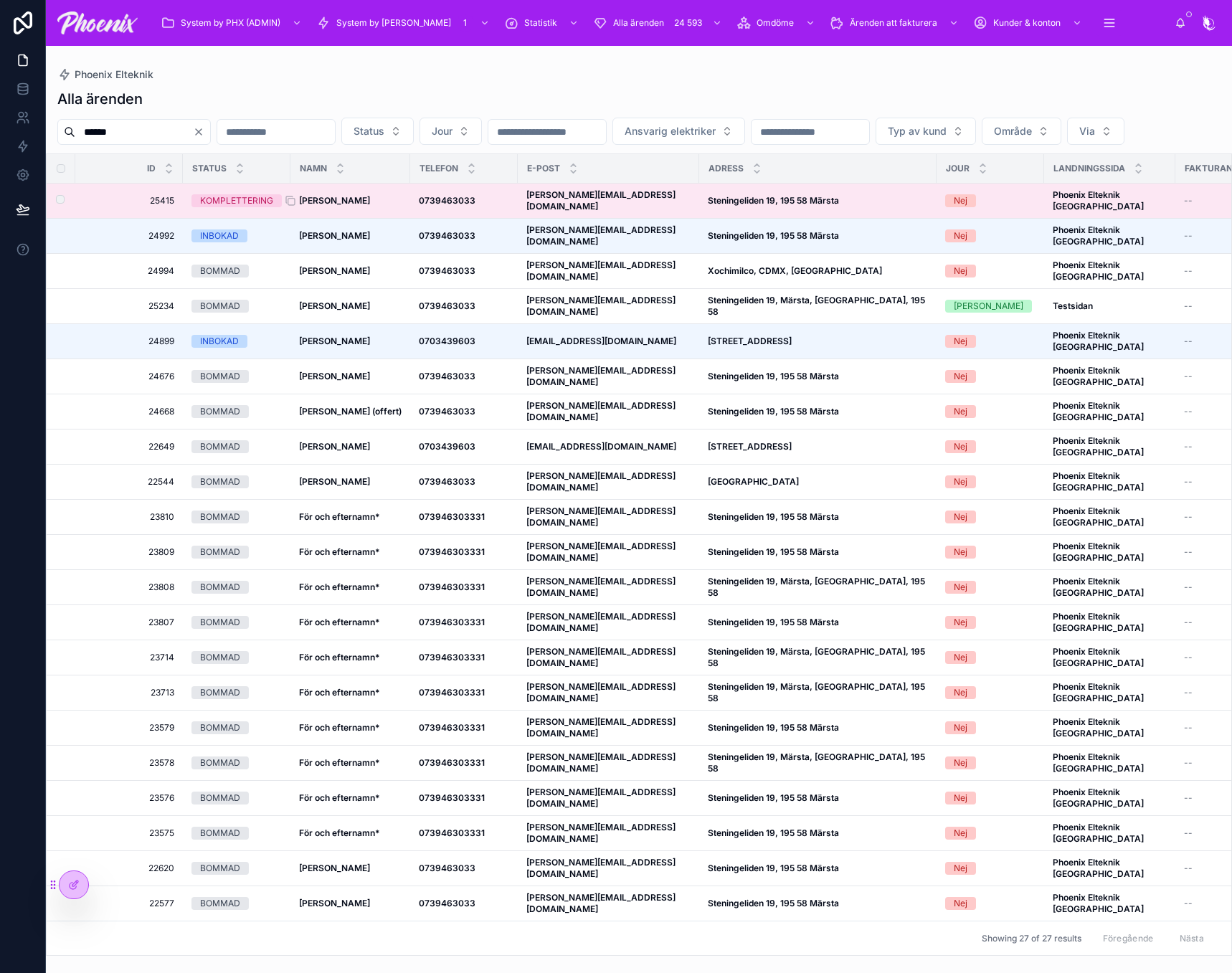
click at [349, 206] on strong "[PERSON_NAME]" at bounding box center [335, 200] width 71 height 10
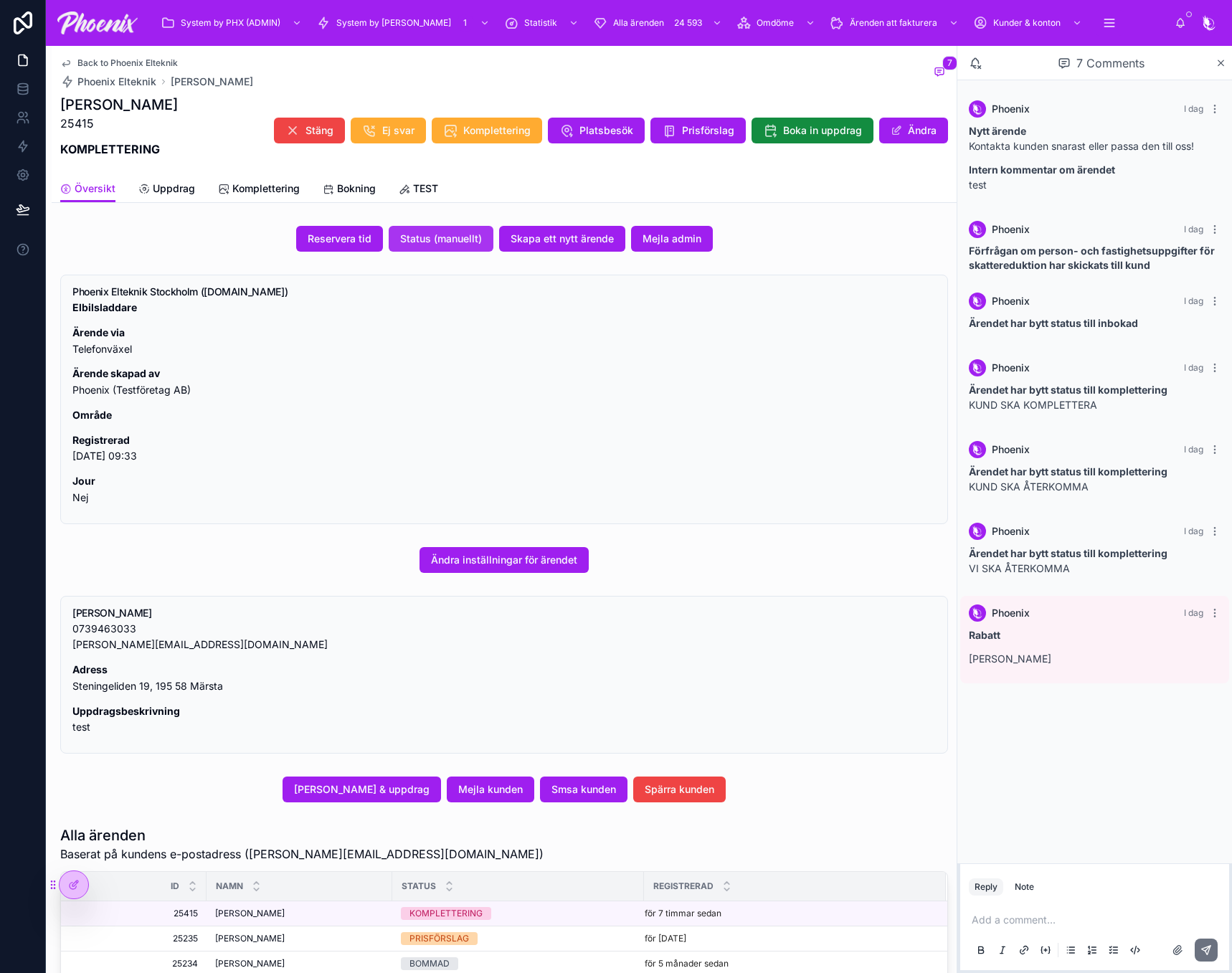
drag, startPoint x: 343, startPoint y: 240, endPoint x: 457, endPoint y: 244, distance: 114.1
click at [457, 259] on div "Reservera tid Status (manuellt) Skapa ett nytt ärende Mejla admin Phoenix Eltek…" at bounding box center [504, 782] width 905 height 1124
click at [456, 243] on span "Status (manuellt)" at bounding box center [441, 238] width 82 height 15
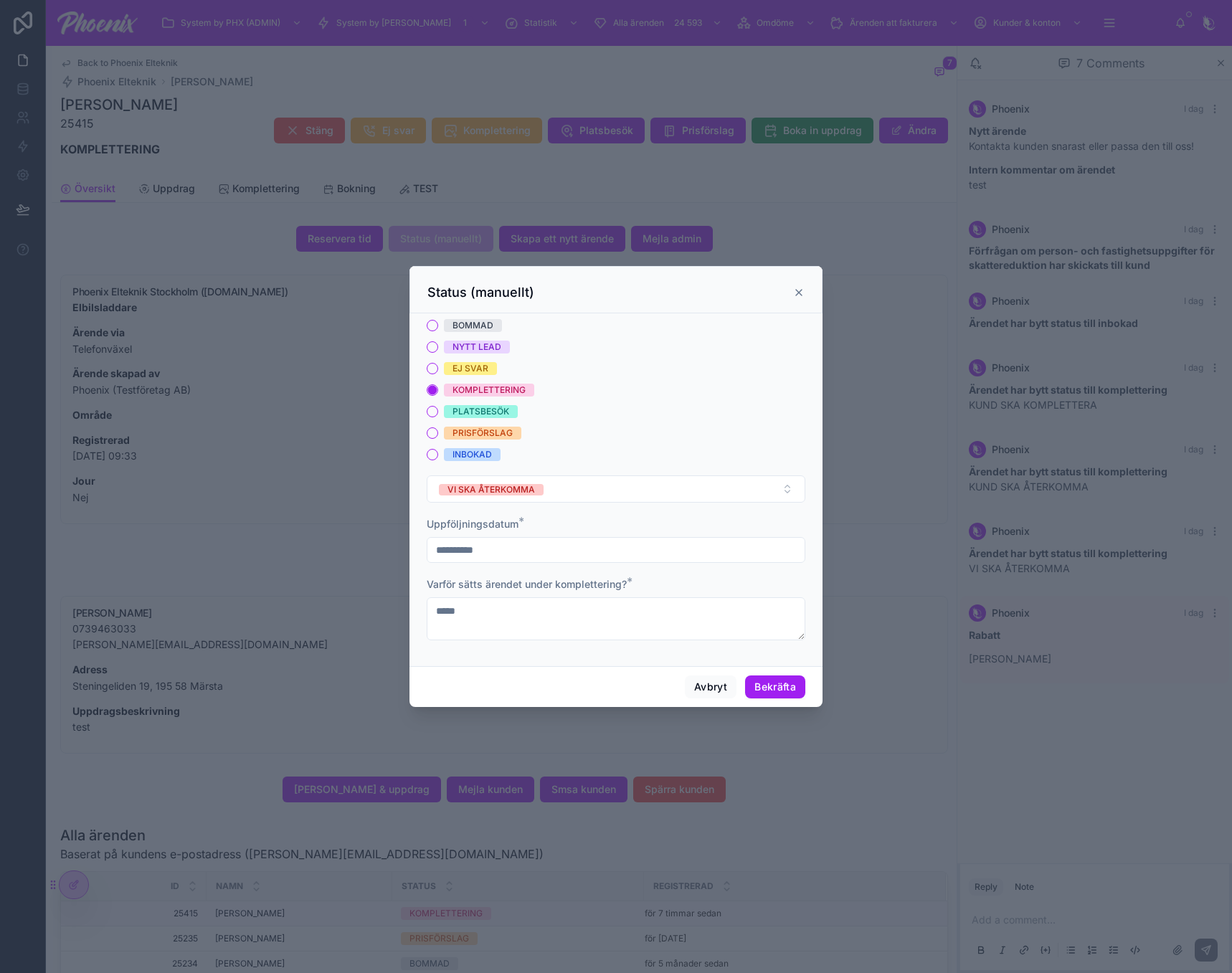
click at [462, 453] on div "INBOKAD" at bounding box center [472, 454] width 40 height 13
click at [438, 453] on button "INBOKAD" at bounding box center [432, 454] width 11 height 11
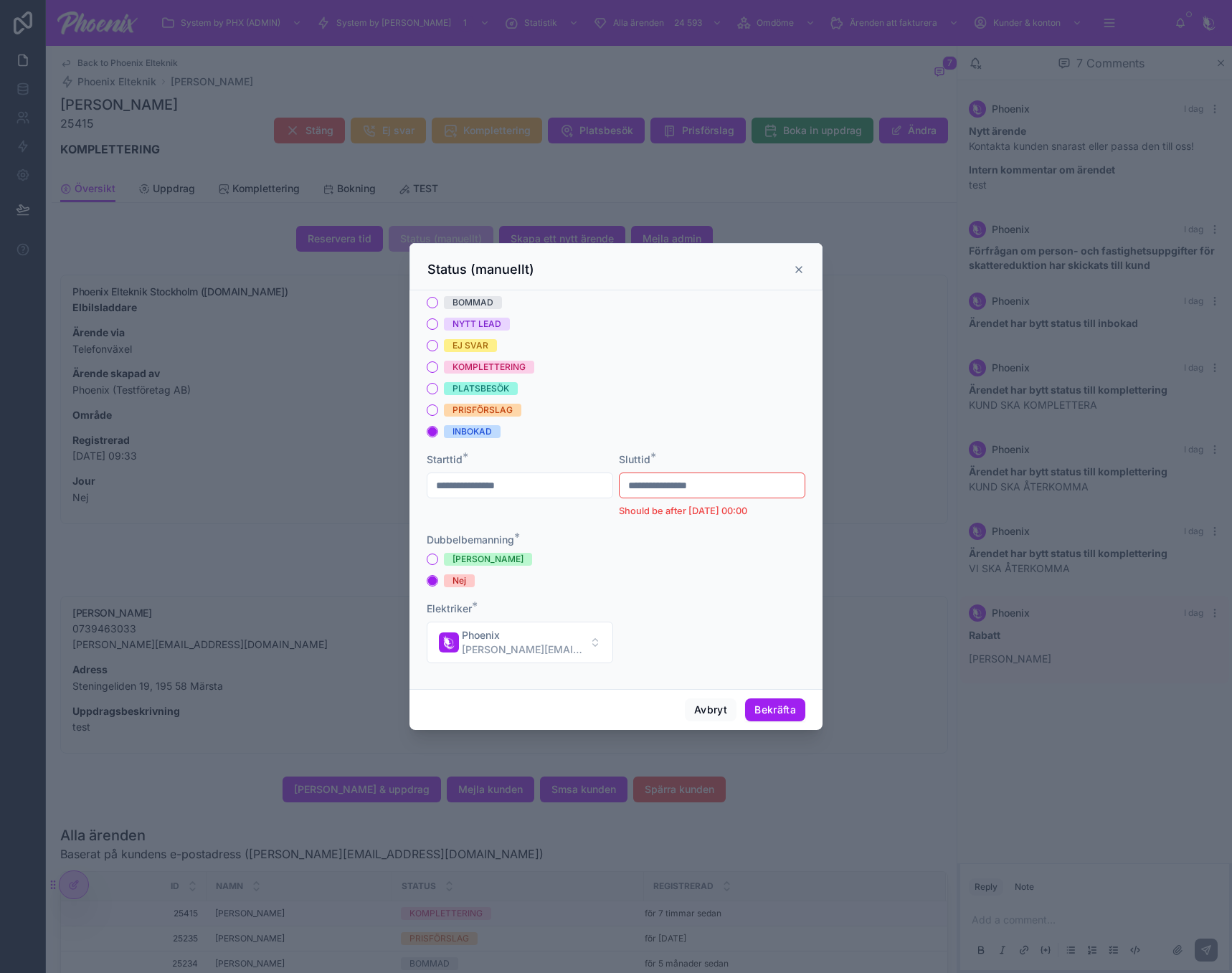
click at [737, 474] on div "**********" at bounding box center [712, 486] width 187 height 26
click at [737, 493] on input "**********" at bounding box center [712, 485] width 185 height 20
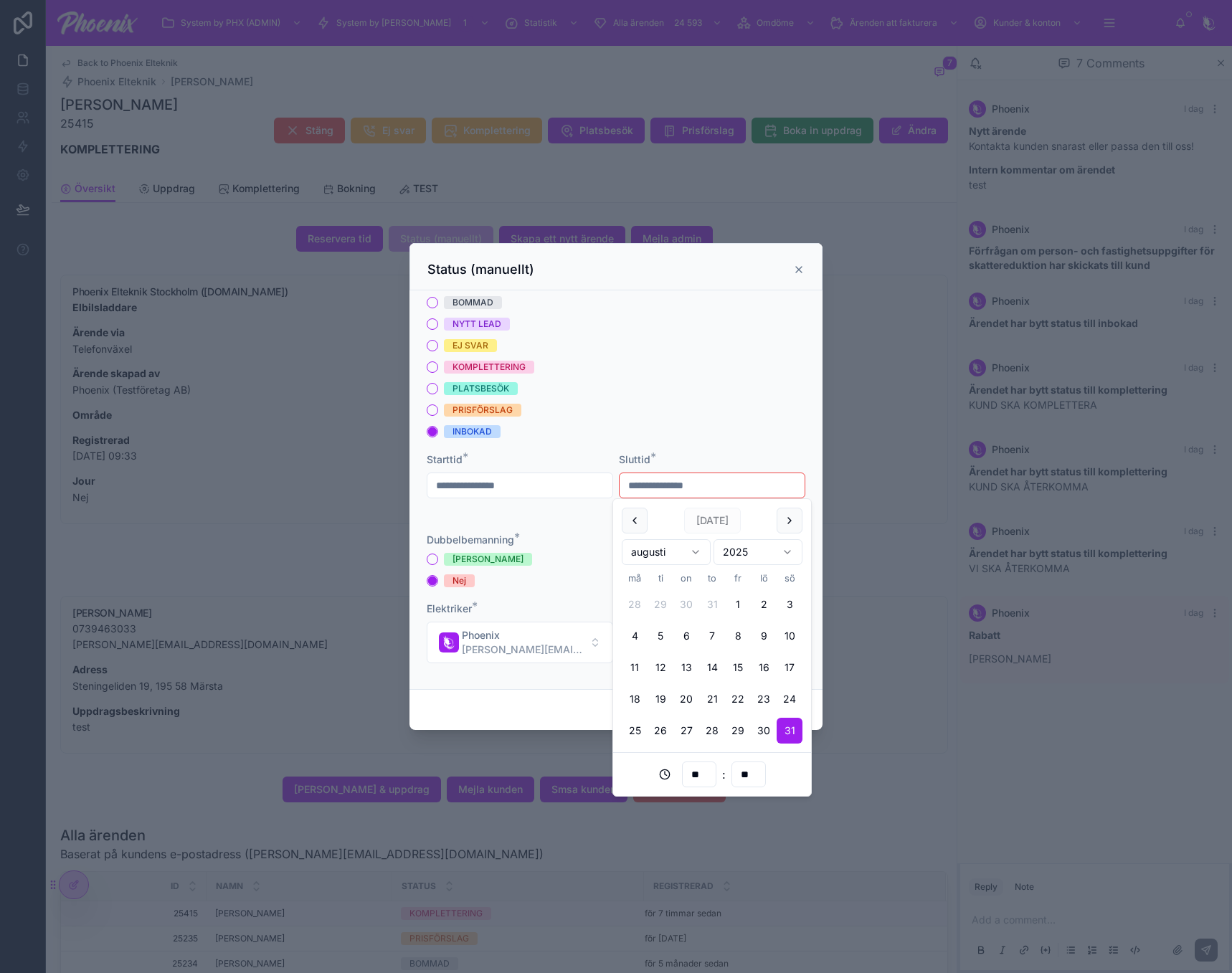
type input "**********"
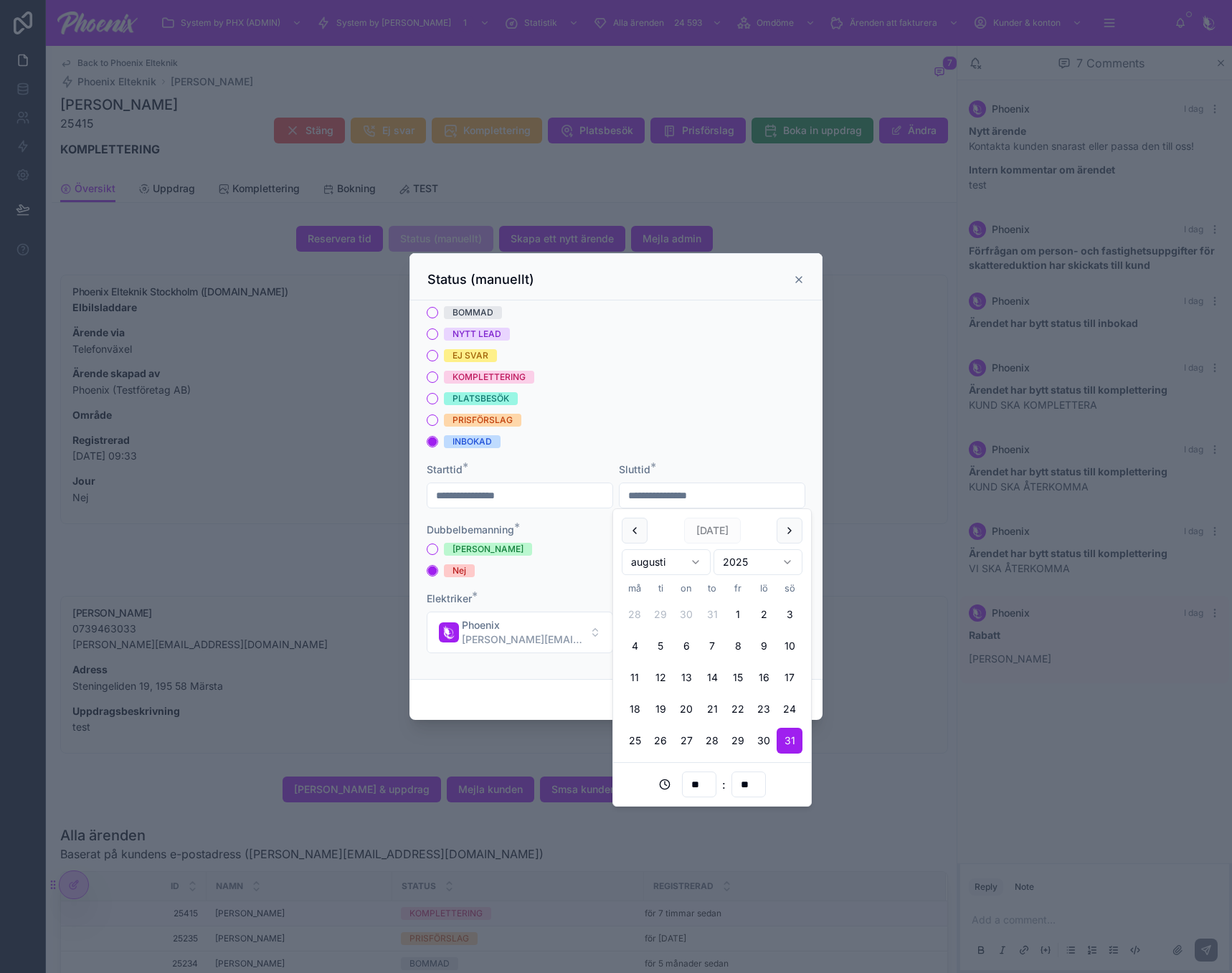
type input "**"
type input "**********"
drag, startPoint x: 738, startPoint y: 456, endPoint x: 763, endPoint y: 515, distance: 64.1
click at [738, 456] on form "**********" at bounding box center [616, 487] width 379 height 361
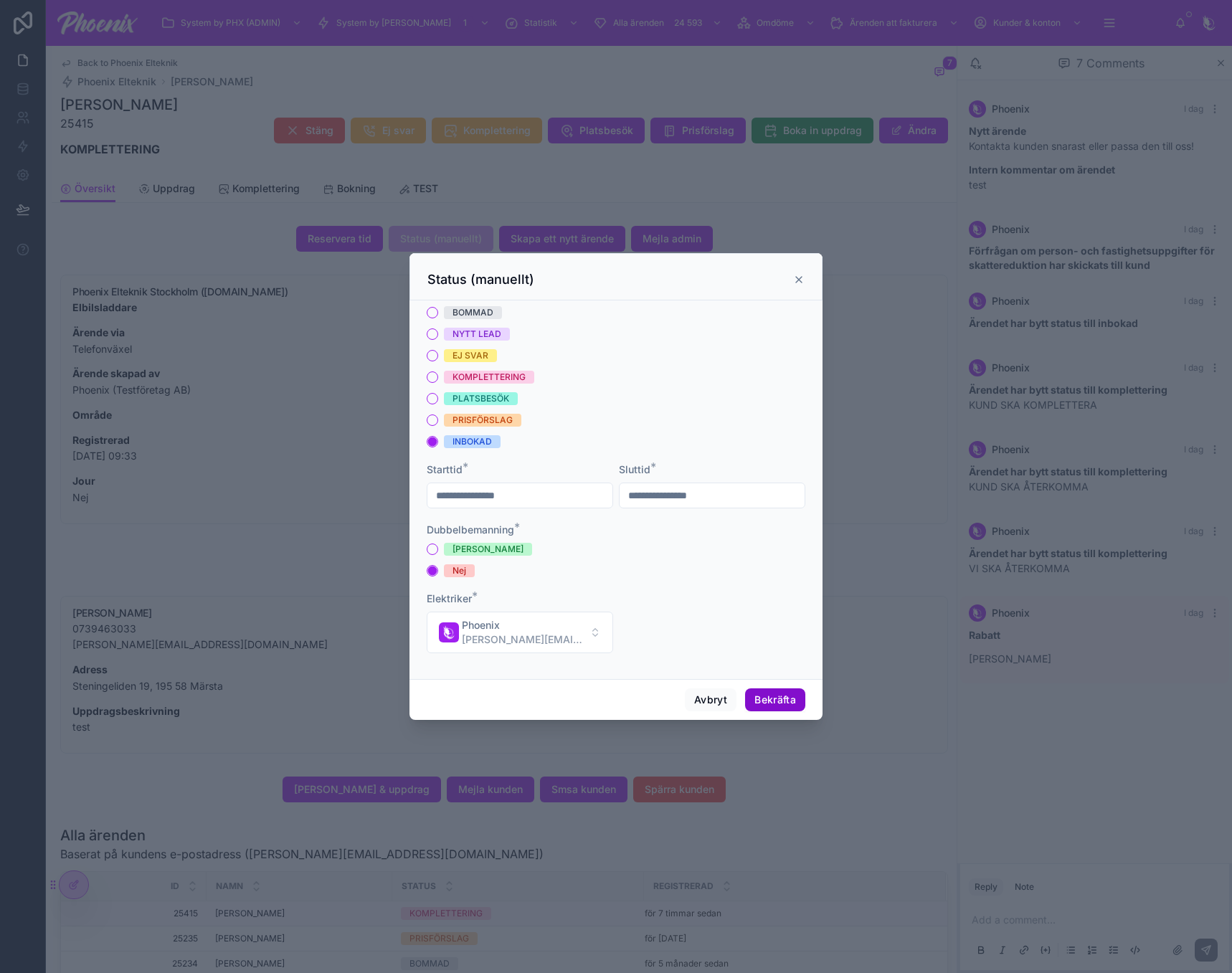
drag, startPoint x: 779, startPoint y: 696, endPoint x: 791, endPoint y: 600, distance: 96.7
click at [779, 695] on button "Bekräfta" at bounding box center [776, 699] width 61 height 23
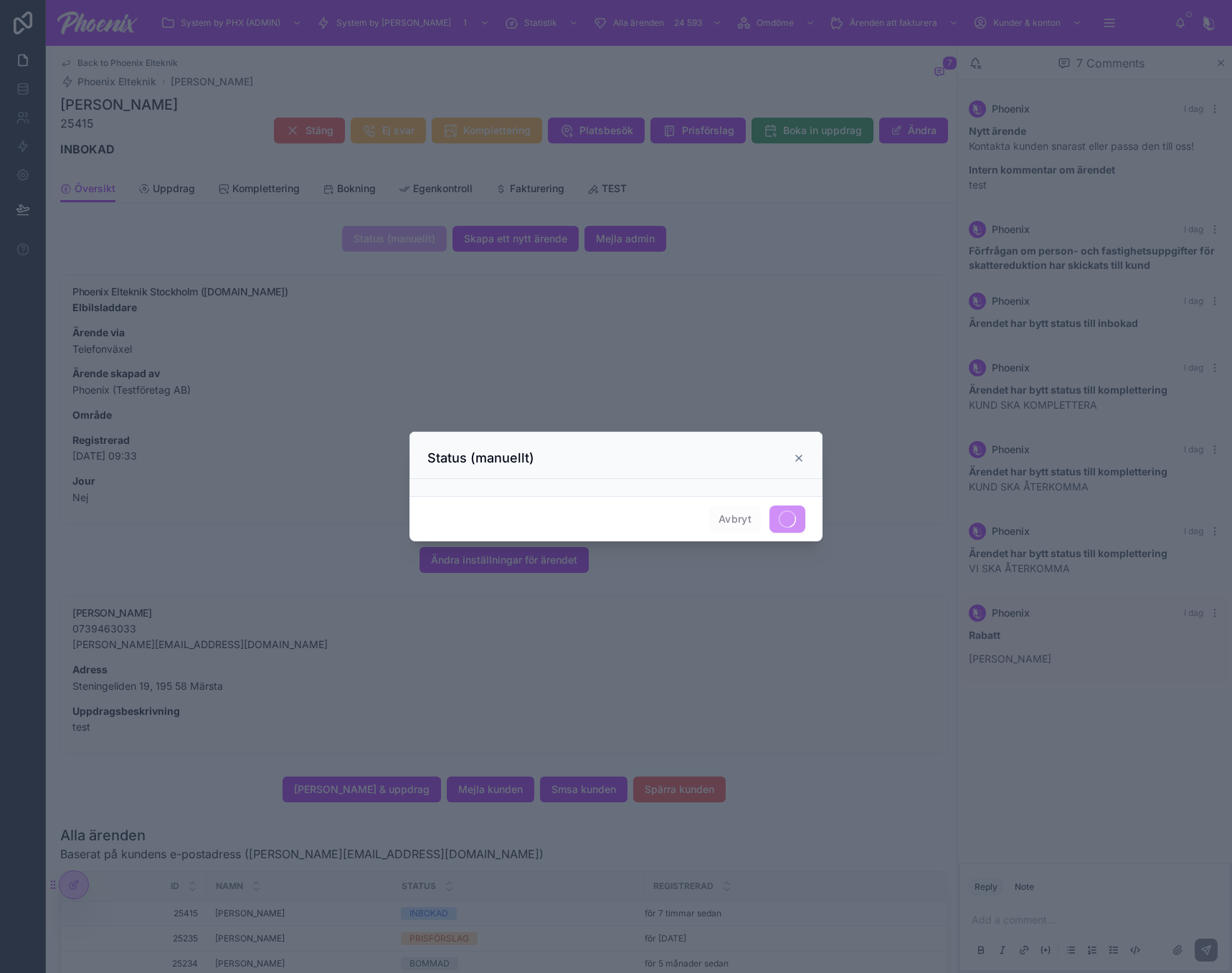
click at [801, 453] on div "Status (manuellt)" at bounding box center [616, 458] width 377 height 17
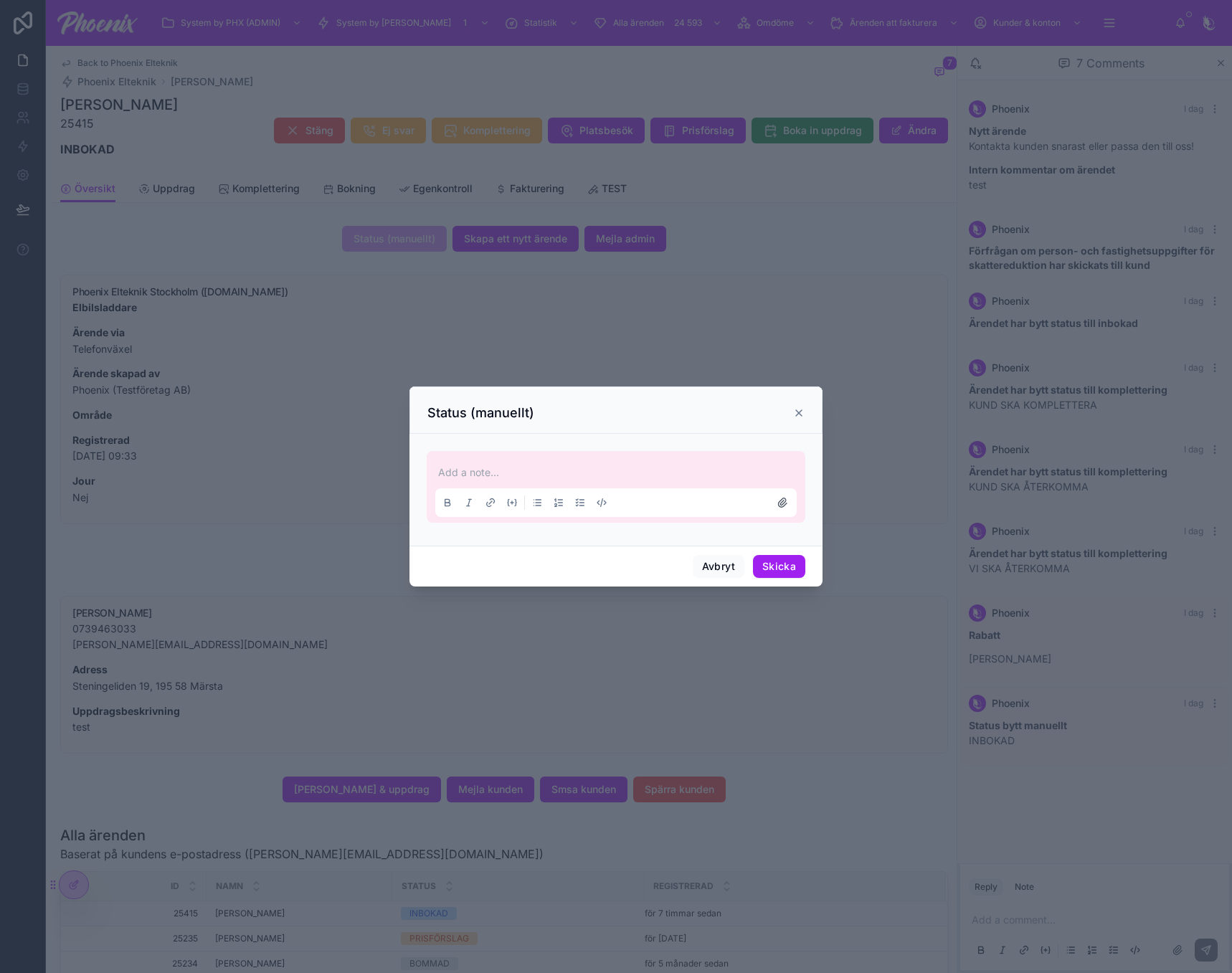
click at [800, 415] on icon at bounding box center [799, 412] width 11 height 11
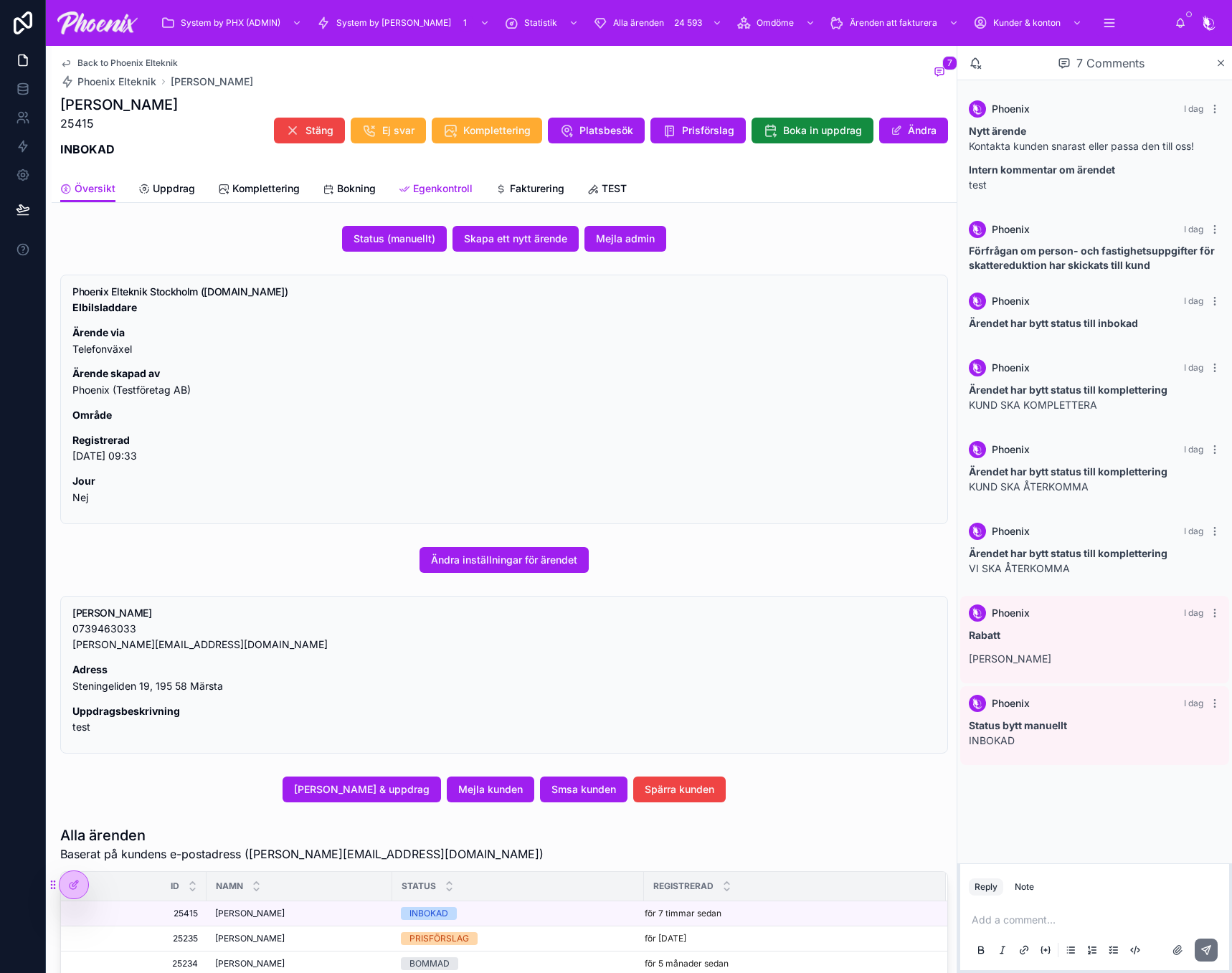
click at [456, 188] on span "Egenkontroll" at bounding box center [443, 188] width 60 height 15
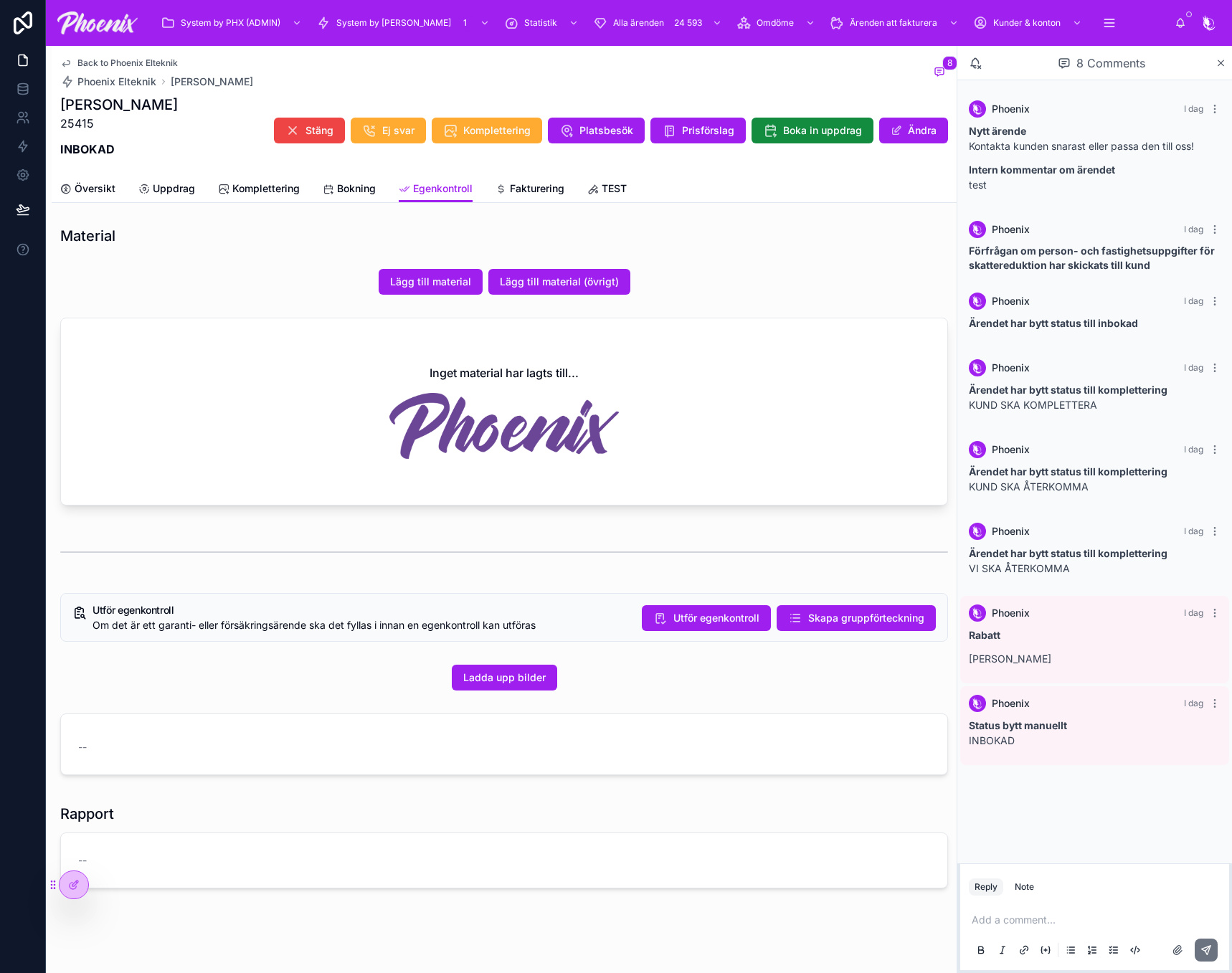
drag, startPoint x: 718, startPoint y: 149, endPoint x: 677, endPoint y: 154, distance: 41.3
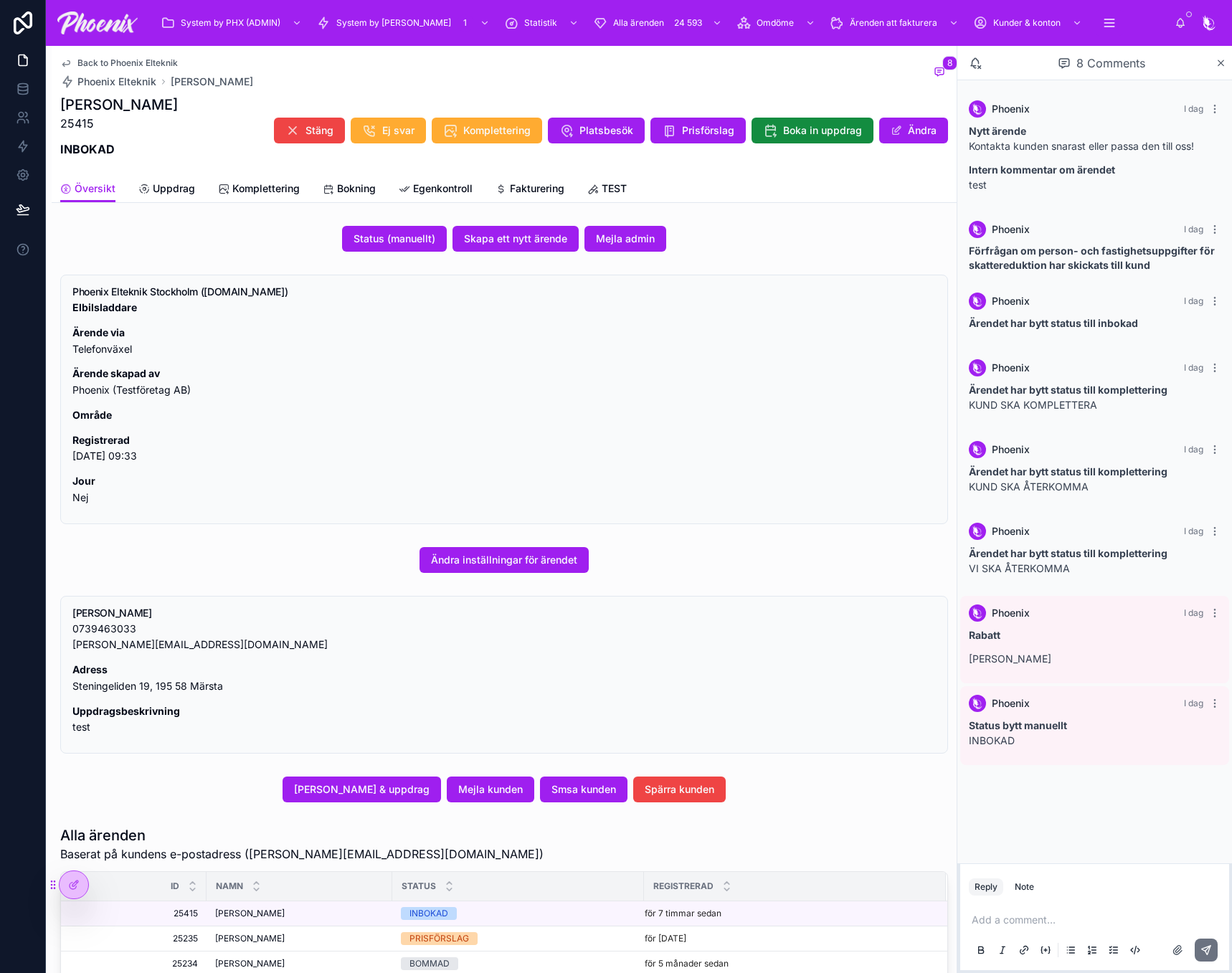
click at [170, 68] on span "Back to Phoenix Elteknik" at bounding box center [128, 62] width 100 height 11
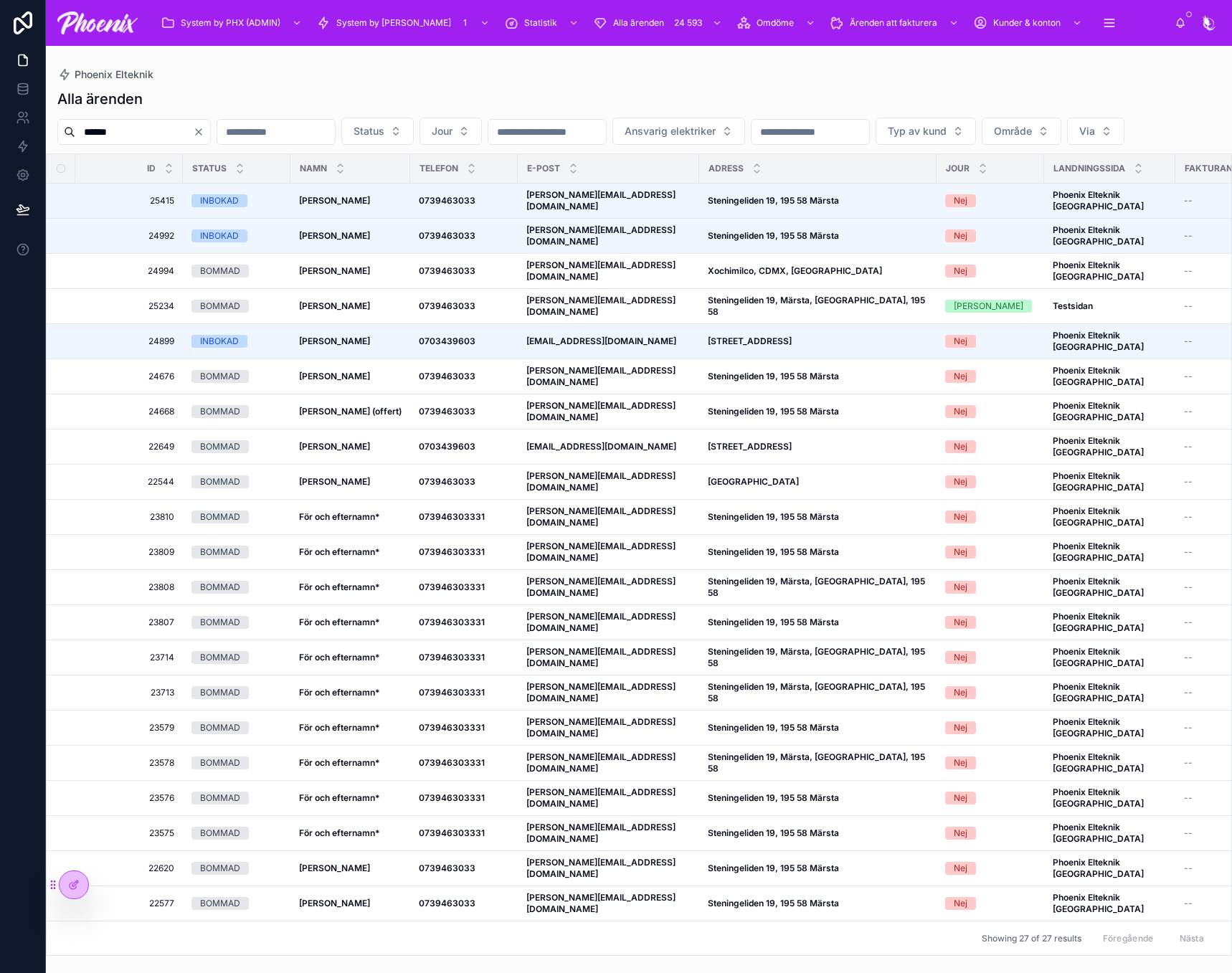
click at [204, 126] on icon "Clear" at bounding box center [198, 131] width 11 height 11
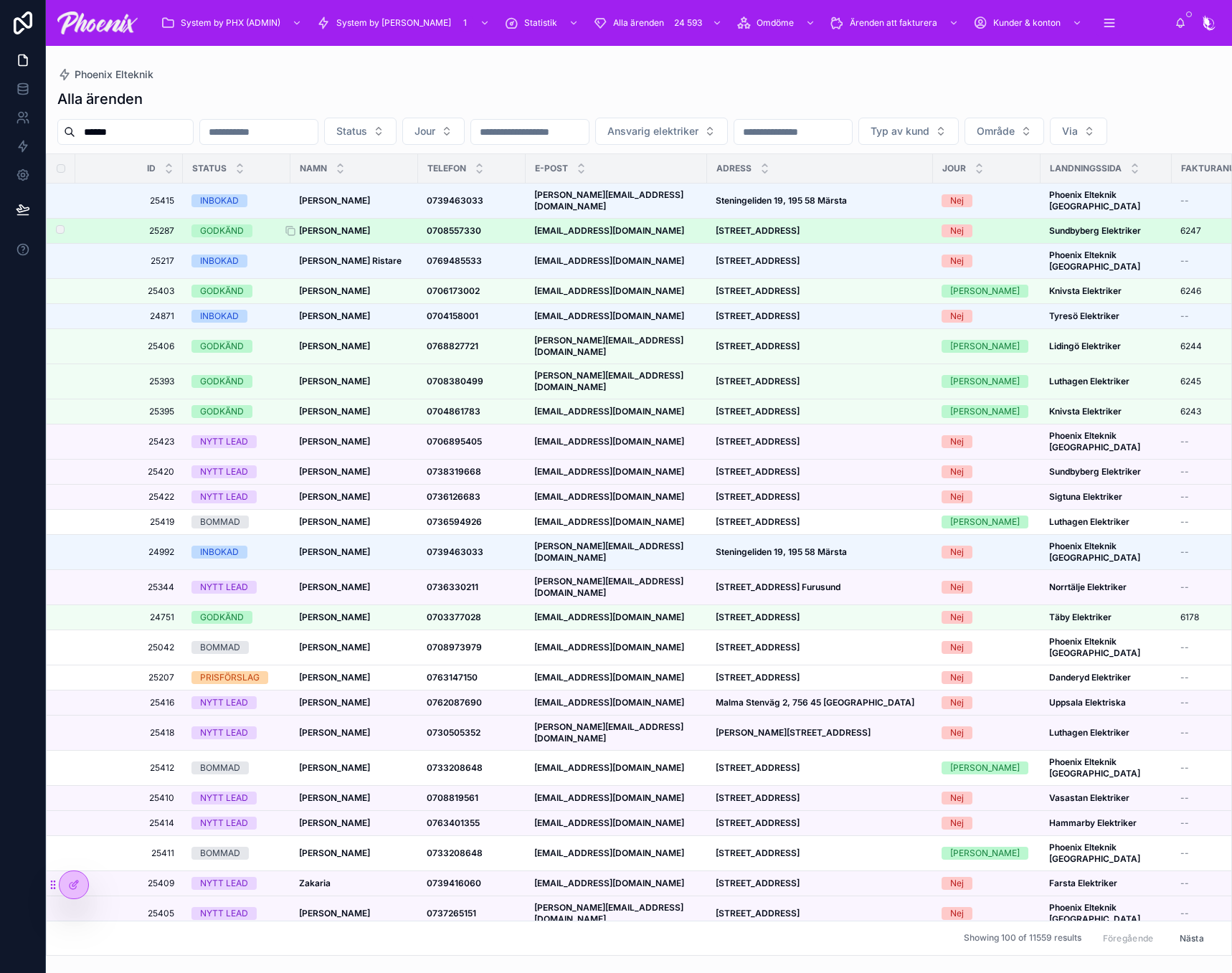
click at [322, 236] on strong "[PERSON_NAME]" at bounding box center [335, 230] width 71 height 10
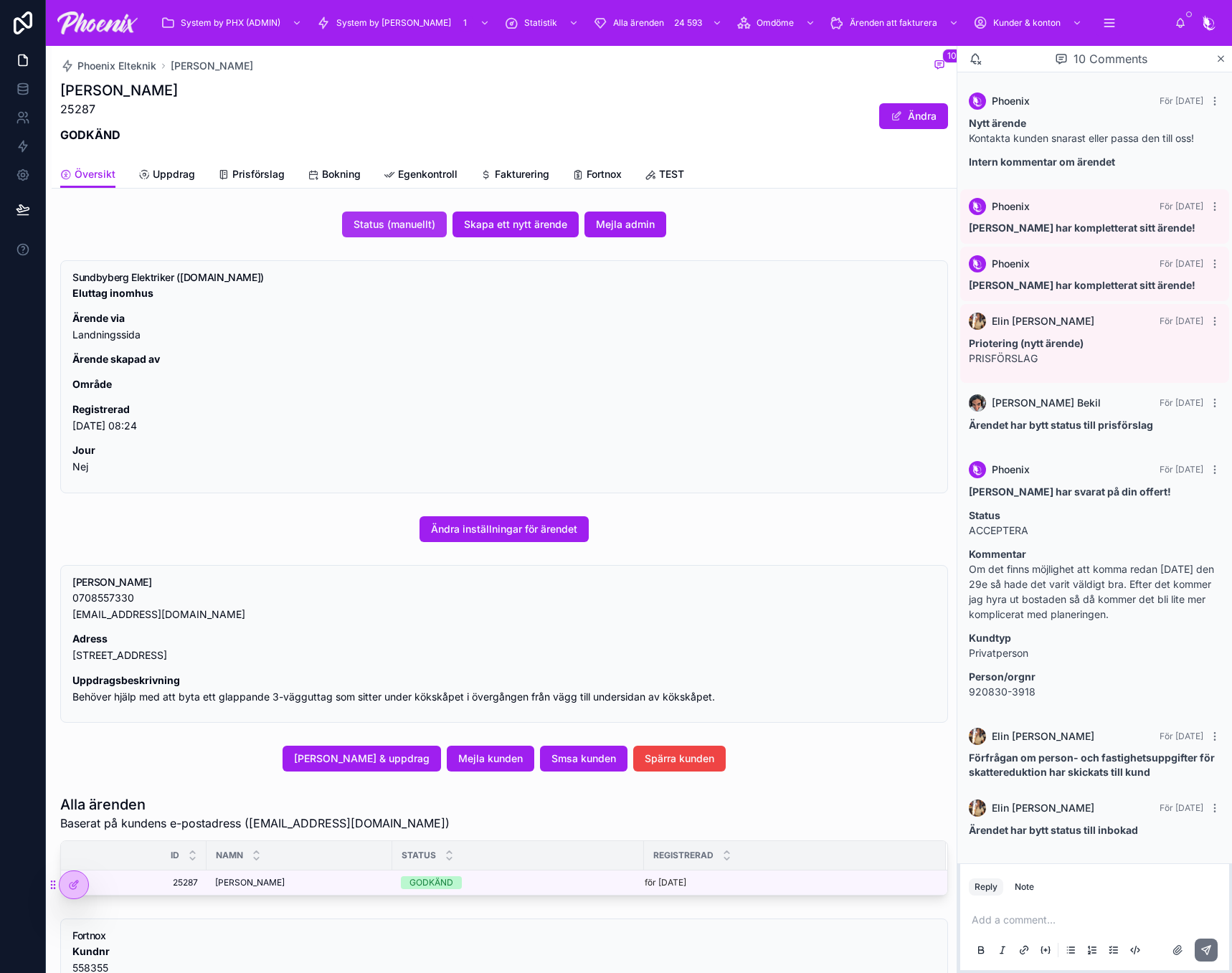
scroll to position [232, 0]
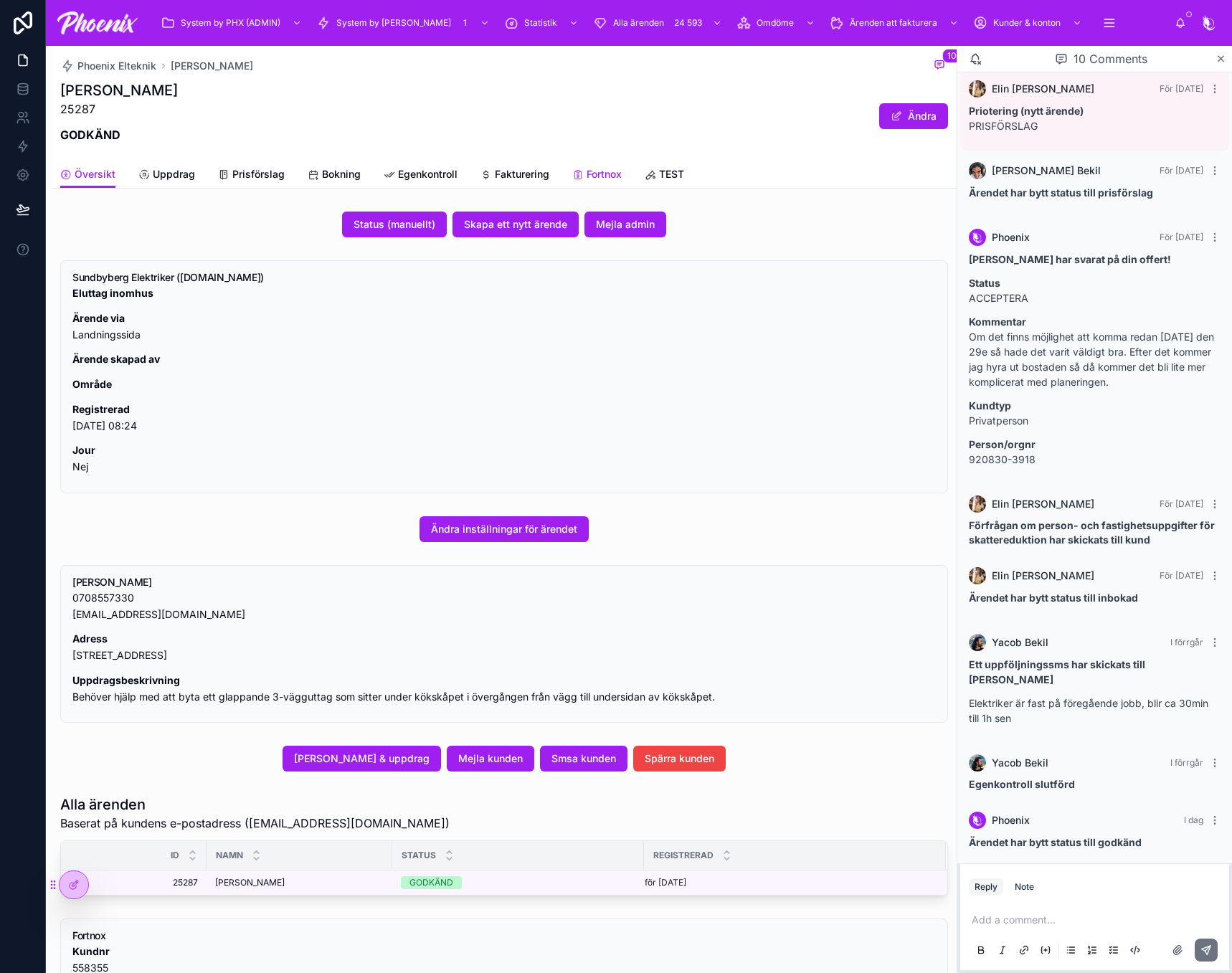
click at [581, 170] on icon at bounding box center [578, 175] width 11 height 11
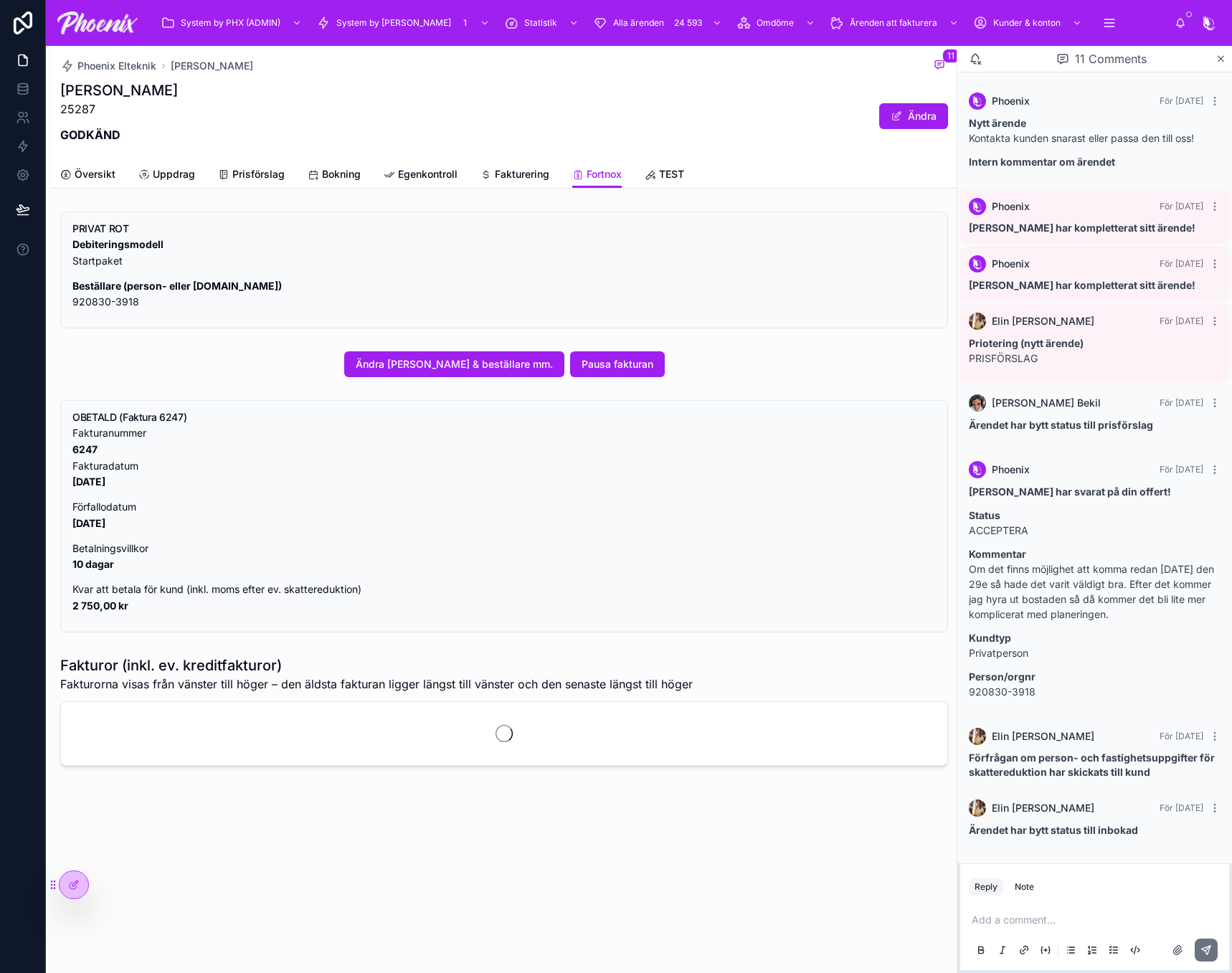
scroll to position [232, 0]
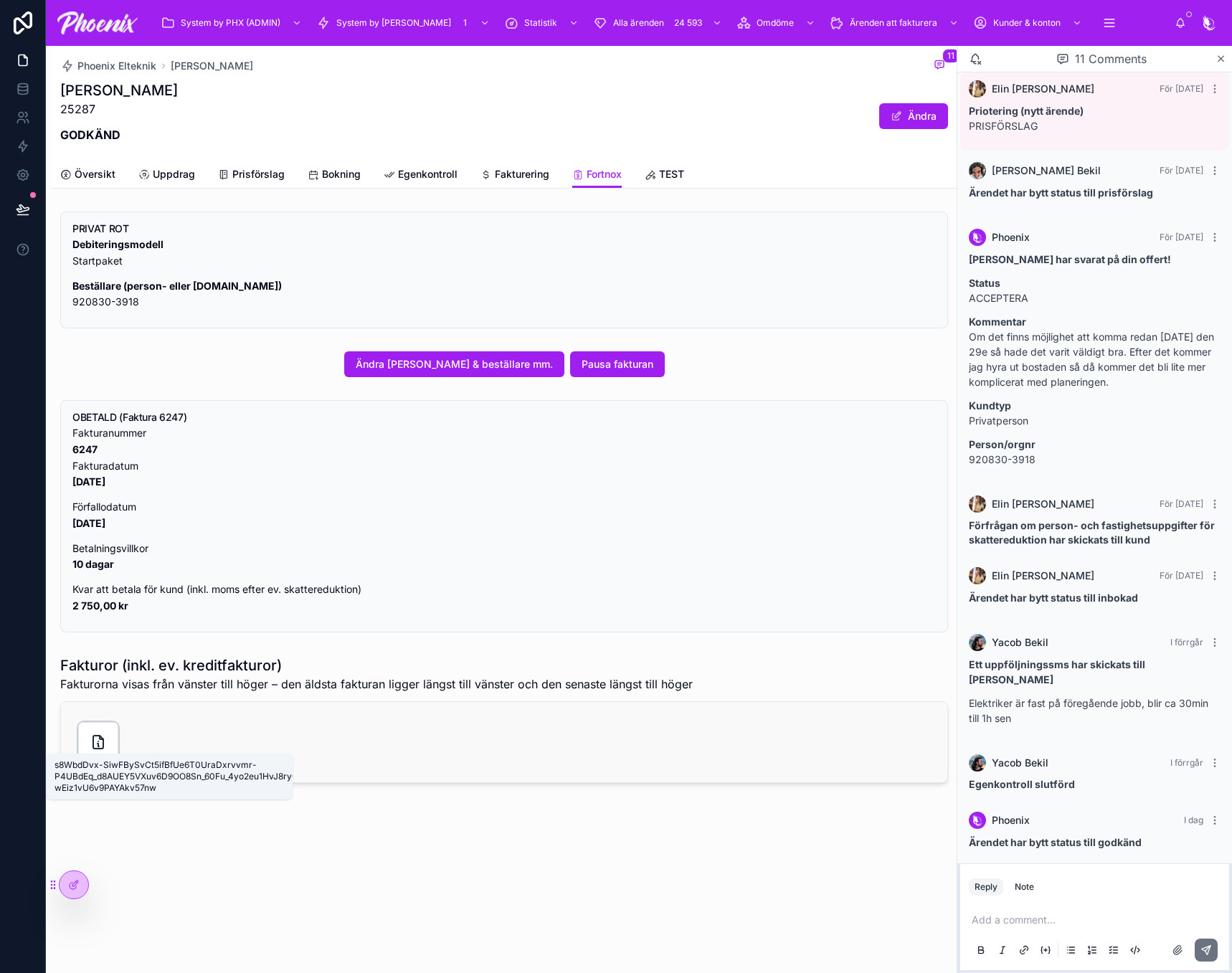
click at [105, 735] on icon at bounding box center [99, 742] width 17 height 17
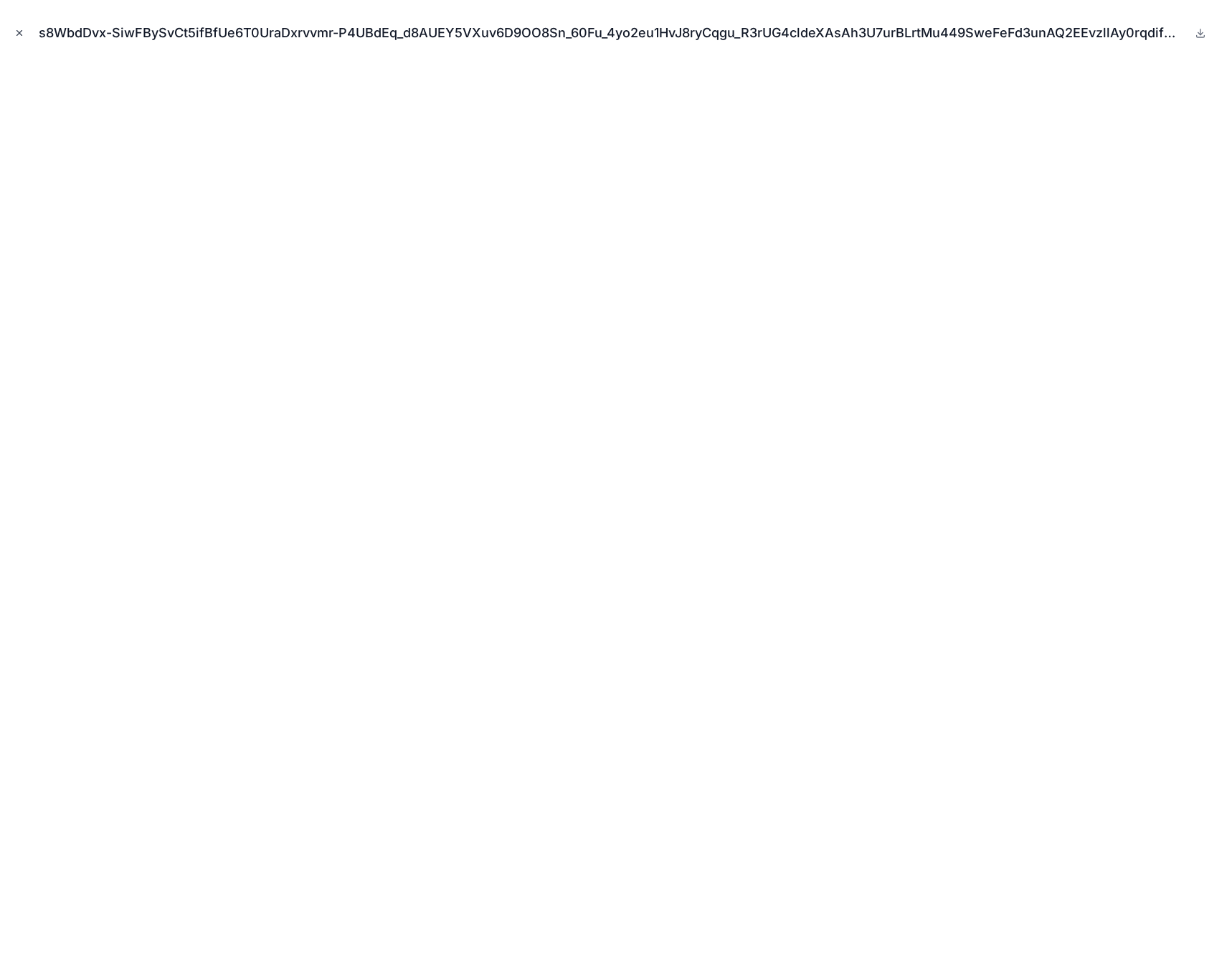
click at [17, 35] on icon "Close modal" at bounding box center [20, 33] width 10 height 10
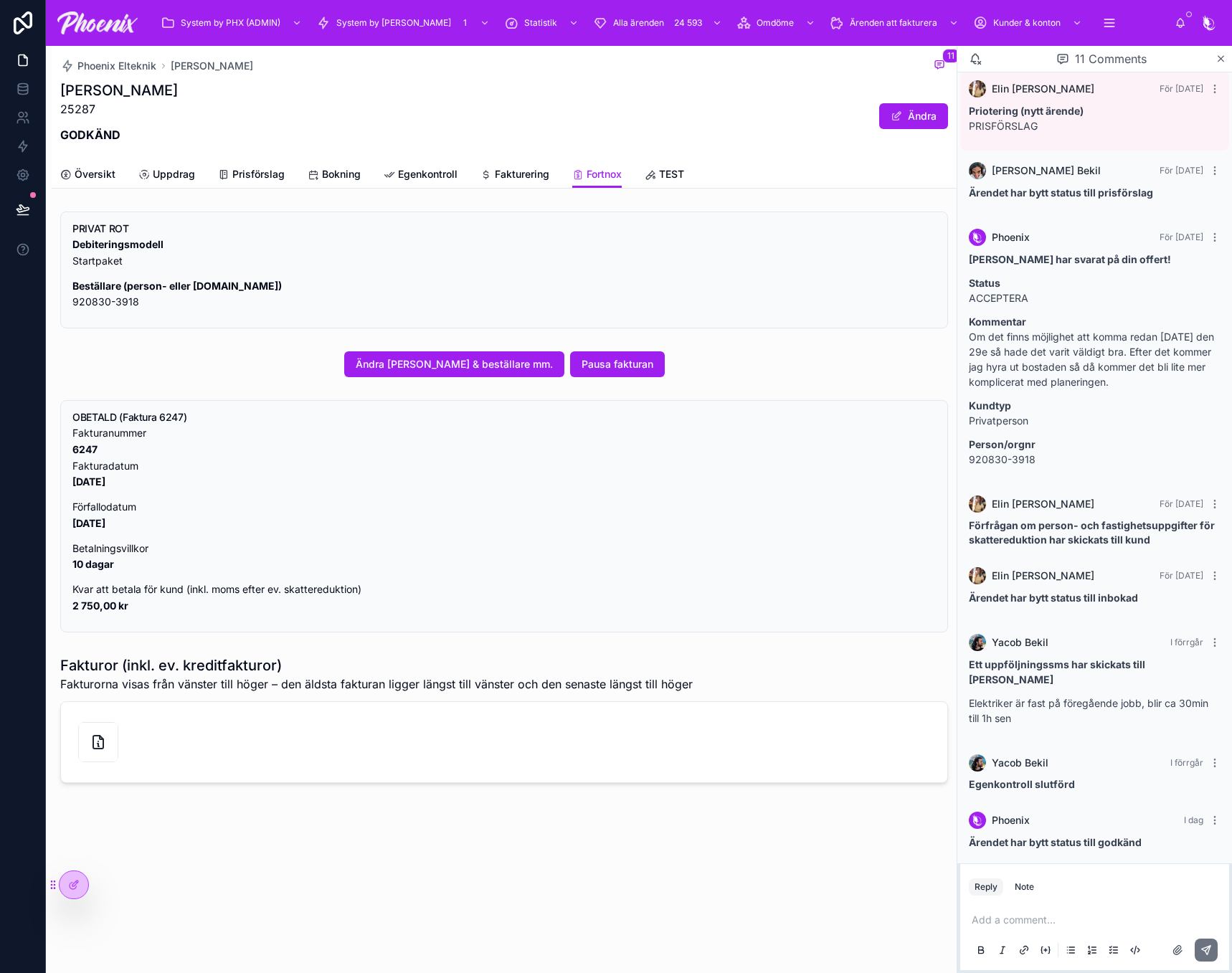
click at [85, 448] on strong "6247" at bounding box center [85, 449] width 25 height 12
drag, startPoint x: 85, startPoint y: 448, endPoint x: 99, endPoint y: 448, distance: 14.0
click at [85, 448] on strong "6247" at bounding box center [85, 449] width 25 height 12
copy strong "6247"
click at [4, 203] on div at bounding box center [22, 209] width 45 height 40
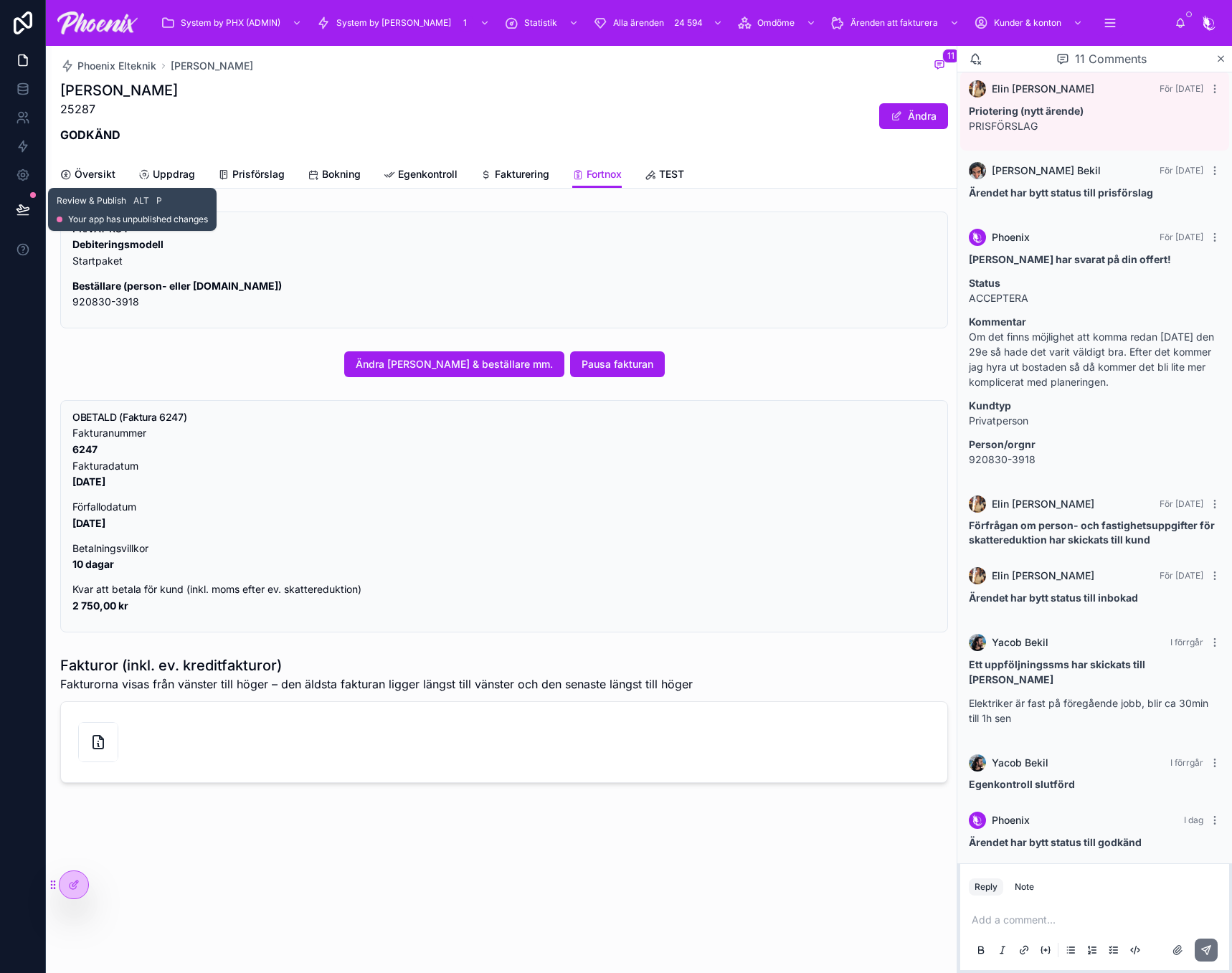
click at [22, 213] on icon at bounding box center [22, 209] width 15 height 15
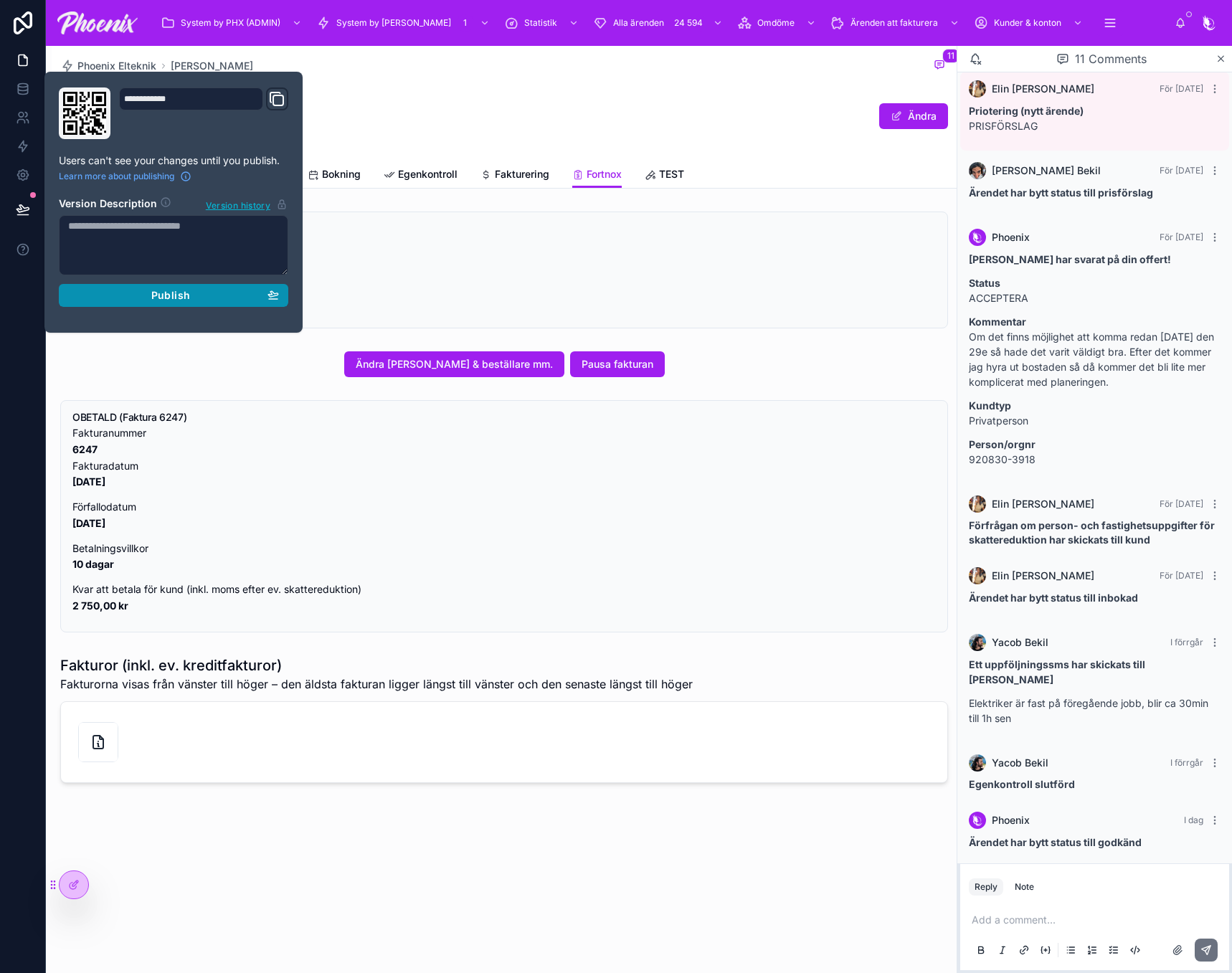
drag, startPoint x: 121, startPoint y: 289, endPoint x: 334, endPoint y: 212, distance: 226.5
click at [121, 289] on div "Publish" at bounding box center [174, 295] width 211 height 13
click at [494, 157] on div "Phoenix Elteknik [PERSON_NAME] 11 [PERSON_NAME] 25287 GODKÄND Ändra" at bounding box center [504, 103] width 888 height 115
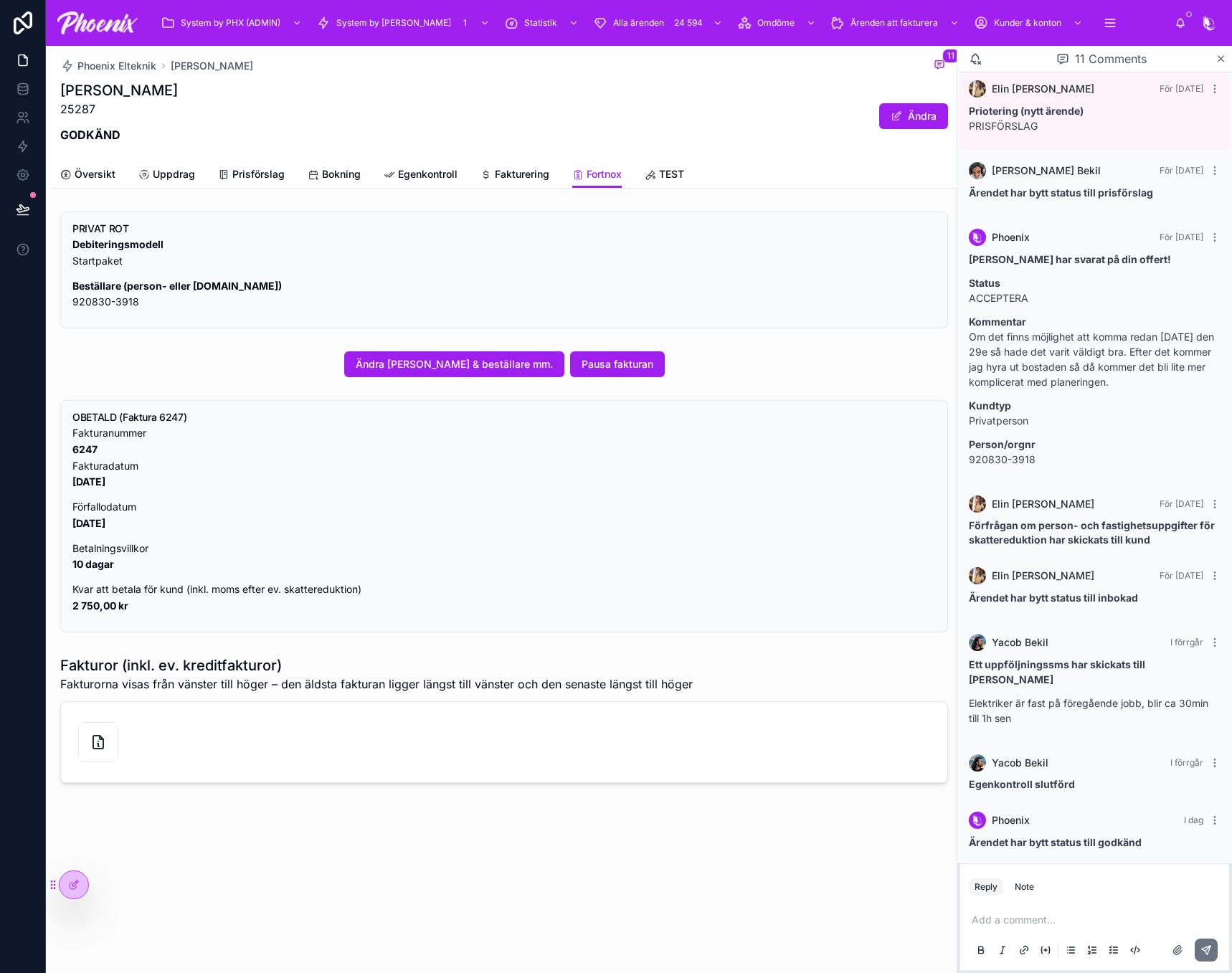
click at [131, 74] on div "Phoenix Elteknik [PERSON_NAME] 11 [PERSON_NAME] 25287 GODKÄND Ändra" at bounding box center [504, 103] width 888 height 115
click at [132, 65] on span "Phoenix Elteknik" at bounding box center [117, 66] width 79 height 15
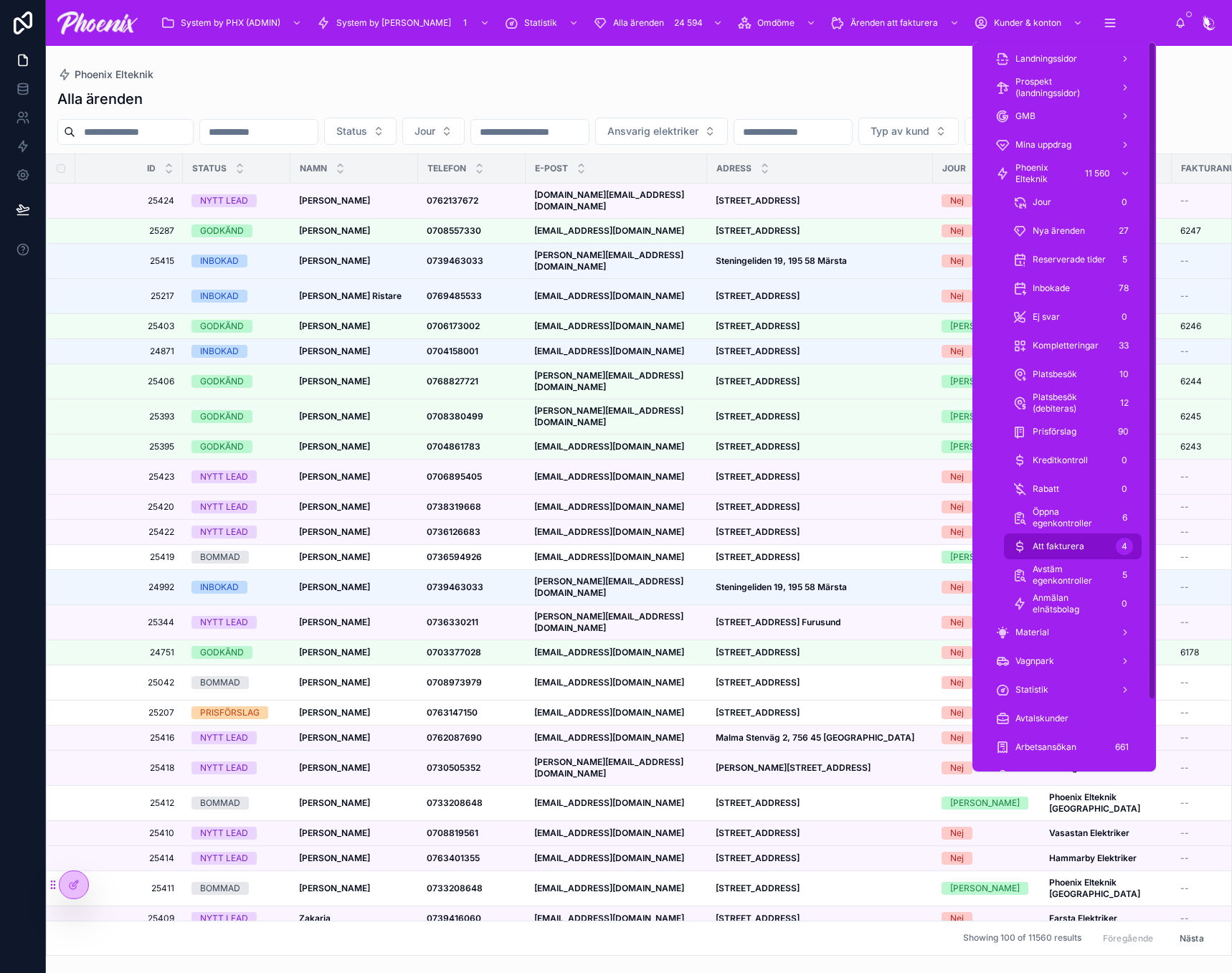
drag, startPoint x: 1083, startPoint y: 546, endPoint x: 1074, endPoint y: 546, distance: 9.0
click at [1083, 546] on span "Att fakturera" at bounding box center [1059, 546] width 52 height 11
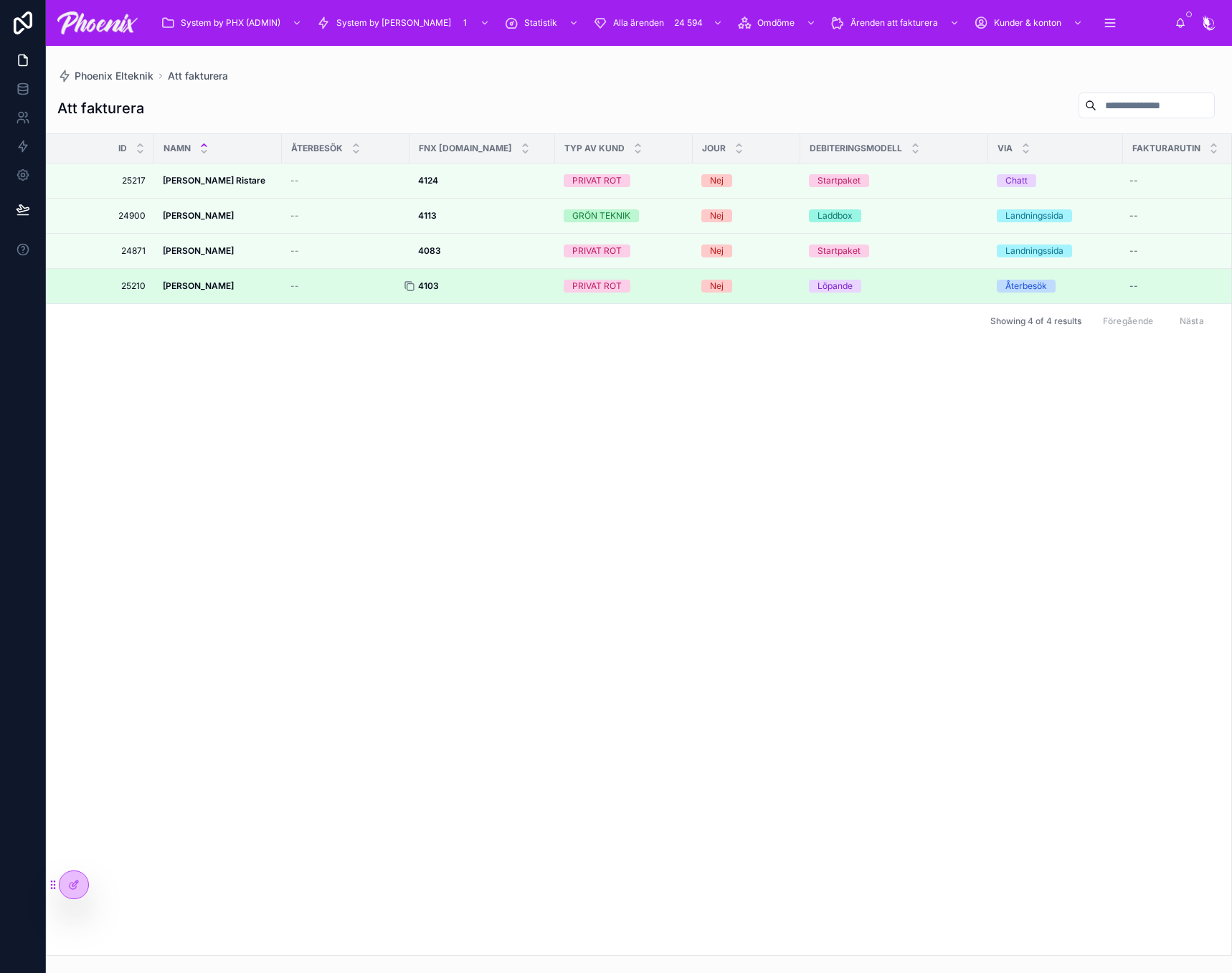
click at [414, 284] on icon at bounding box center [410, 287] width 6 height 6
click at [439, 282] on strong "4103" at bounding box center [429, 285] width 21 height 10
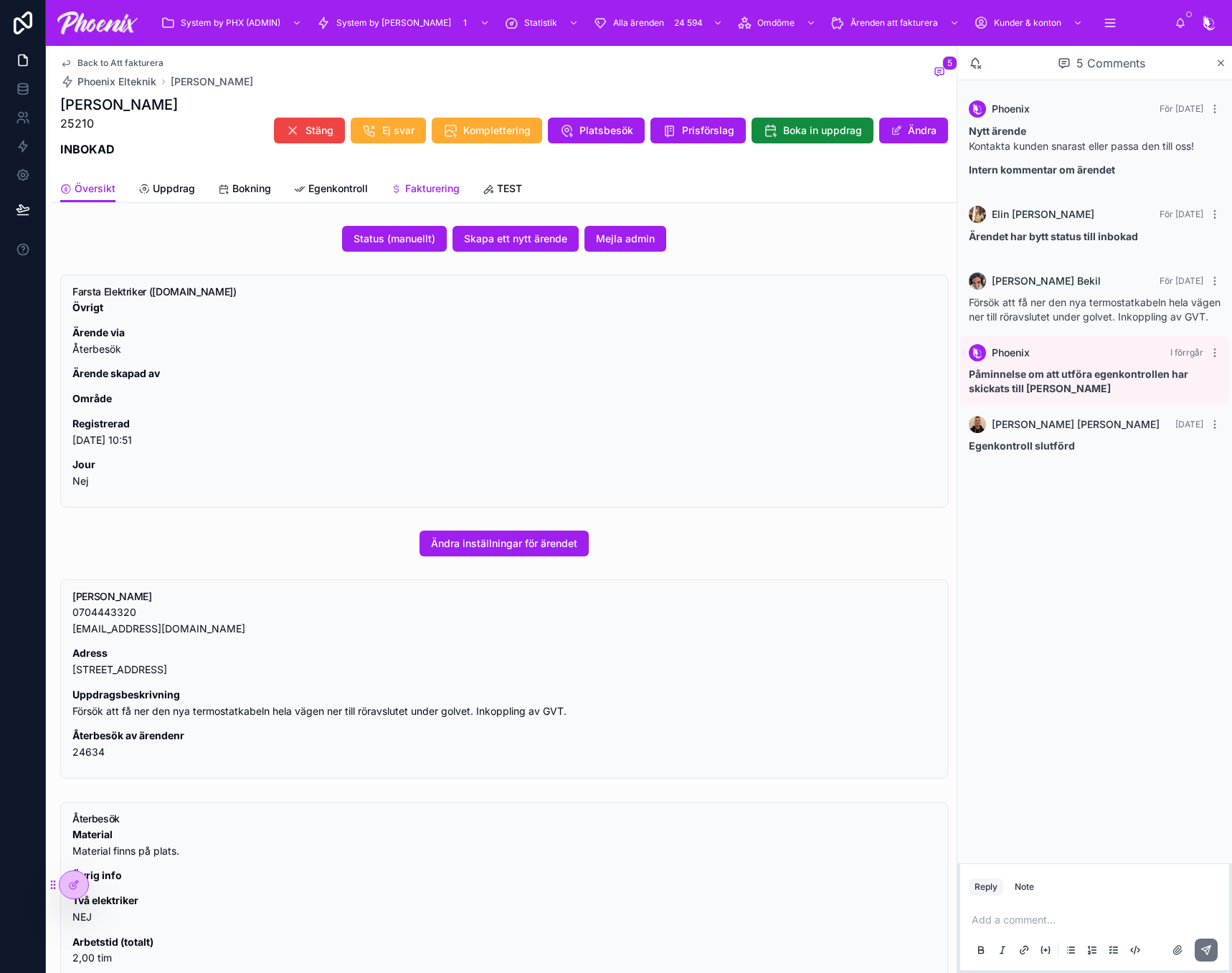
drag, startPoint x: 447, startPoint y: 183, endPoint x: 1140, endPoint y: 187, distance: 693.0
click at [448, 183] on span "Fakturering" at bounding box center [432, 188] width 54 height 15
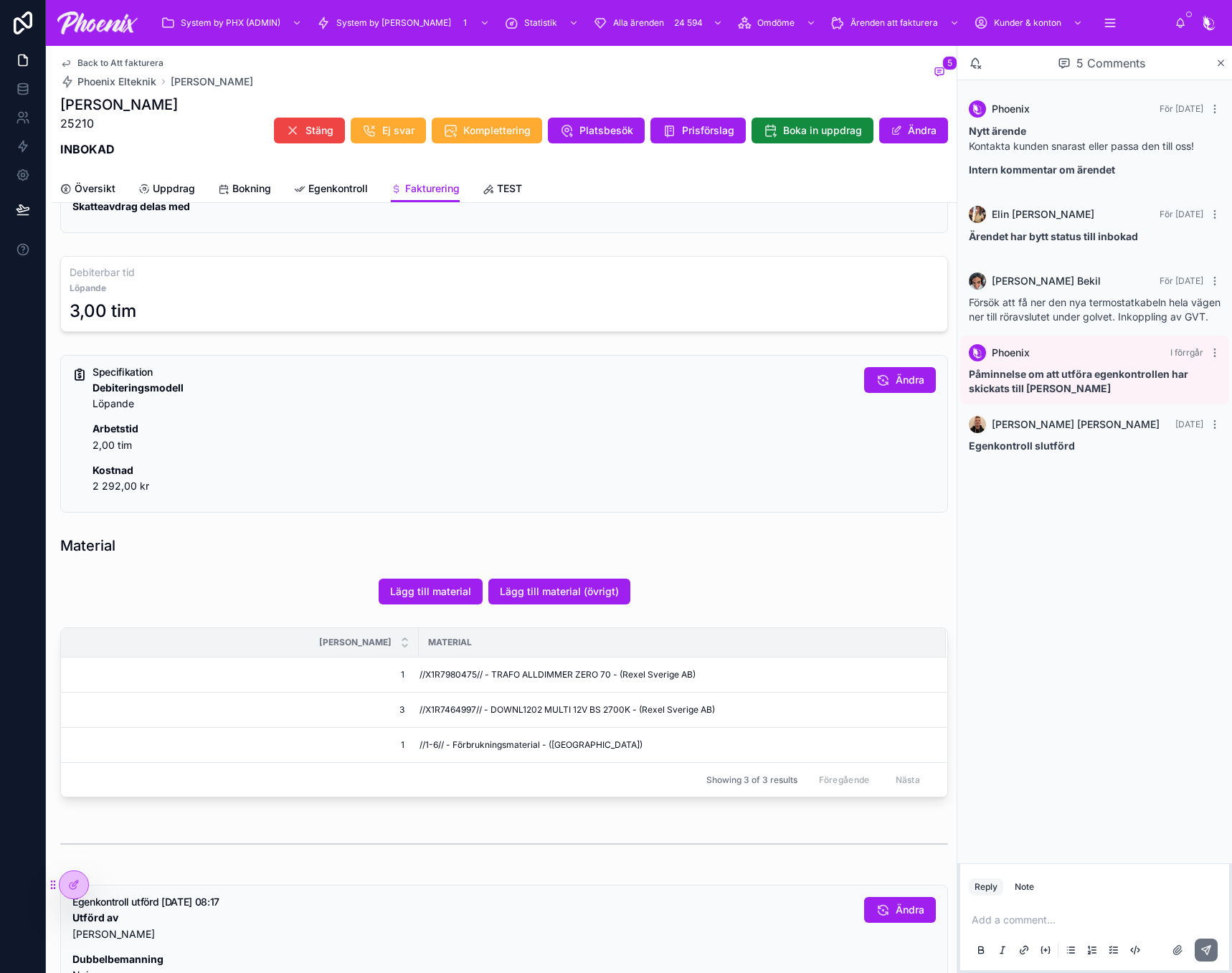
scroll to position [502, 0]
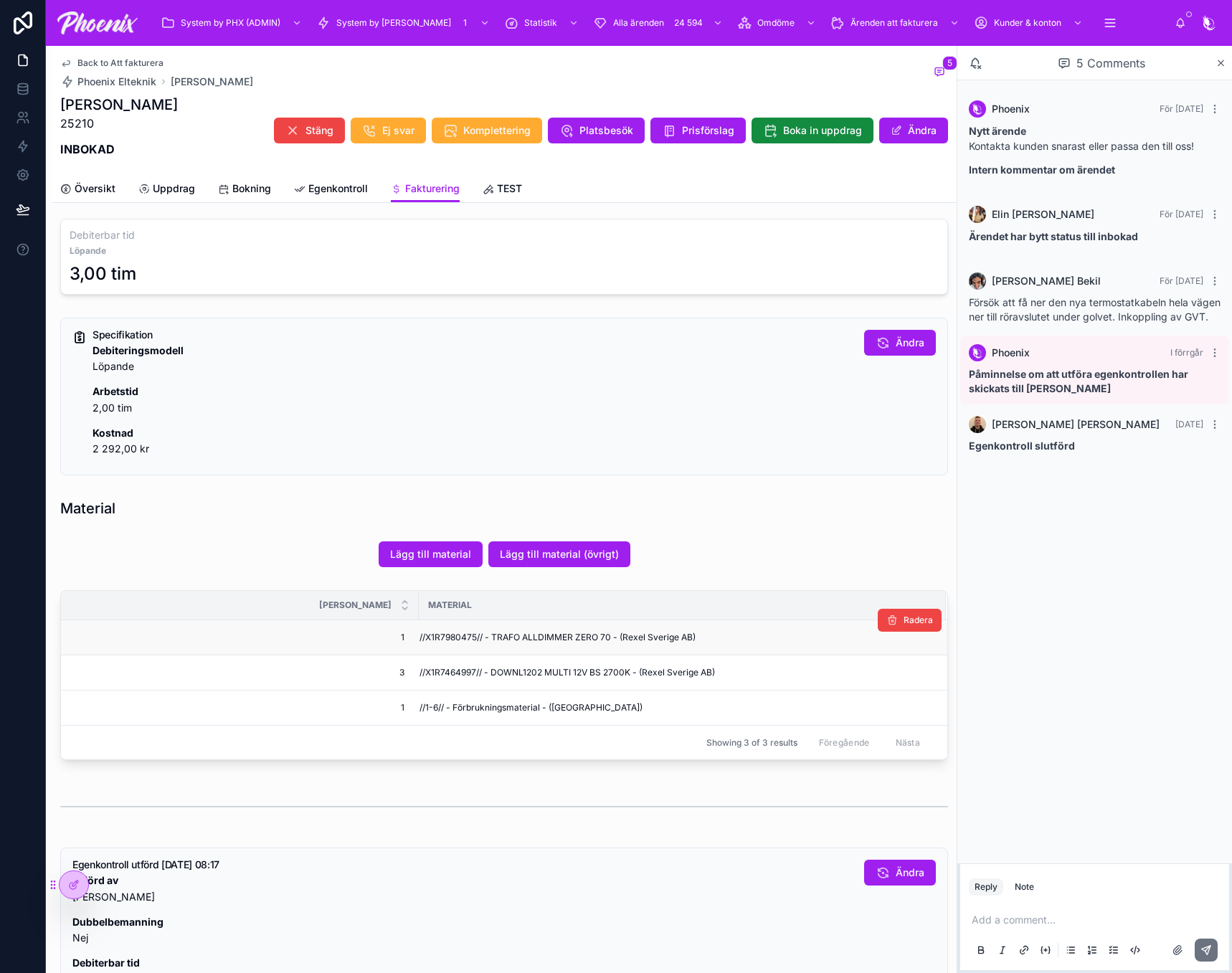
click at [452, 636] on span "//X1R7980475// - TRAFO ALLDIMMER ZERO 70 - (Rexel Sverige AB)" at bounding box center [557, 637] width 276 height 11
drag, startPoint x: 452, startPoint y: 636, endPoint x: 692, endPoint y: 654, distance: 240.7
click at [469, 634] on span "//X1R7980475// - TRAFO ALLDIMMER ZERO 70 - (Rexel Sverige AB)" at bounding box center [557, 637] width 276 height 11
copy span "X1R7980475"
click at [448, 667] on span "//X1R7464997// - DOWNL1202 MULTI 12V BS 2700K - (Rexel Sverige AB)" at bounding box center [567, 672] width 296 height 11
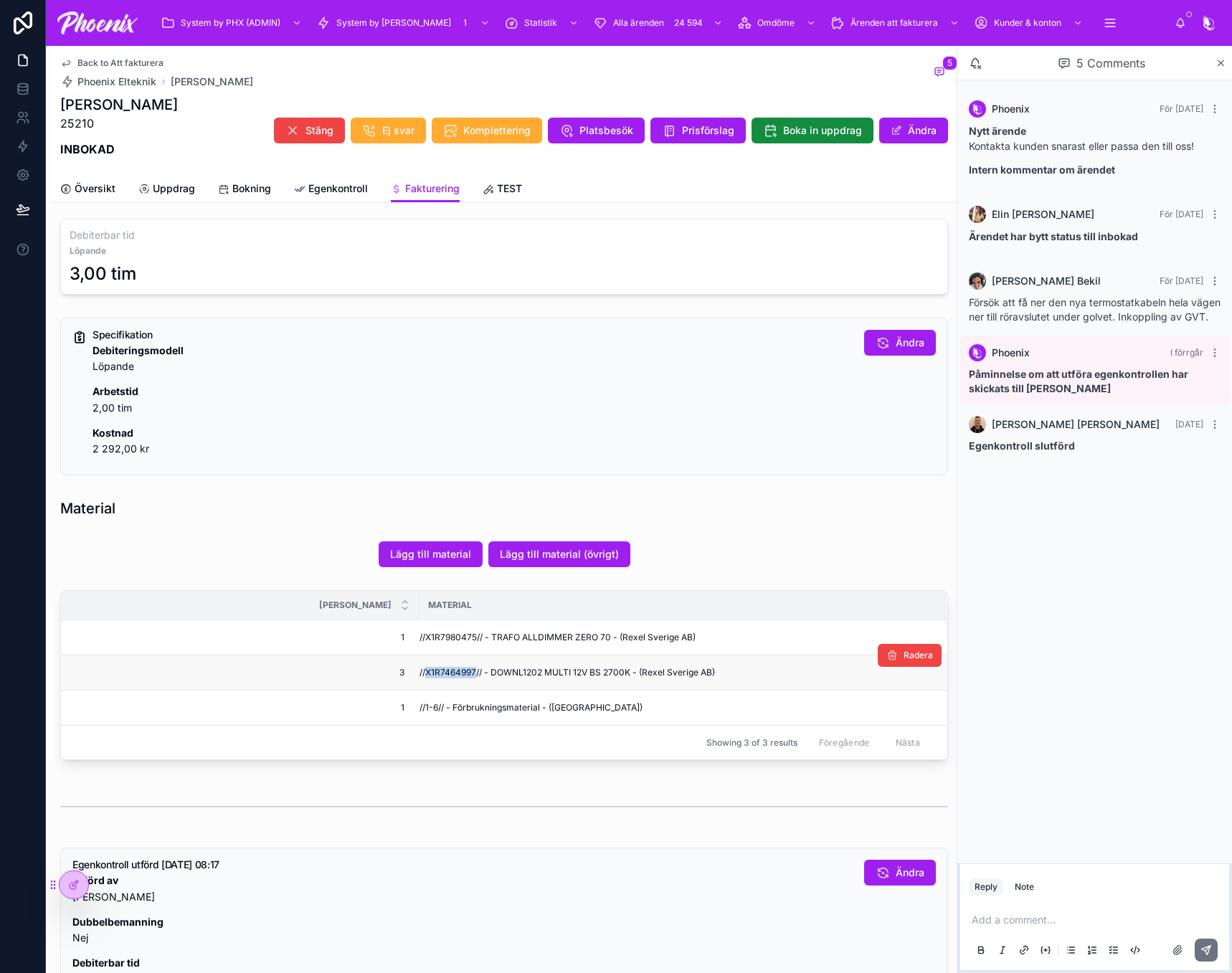
click at [448, 667] on span "//X1R7464997// - DOWNL1202 MULTI 12V BS 2700K - (Rexel Sverige AB)" at bounding box center [567, 672] width 296 height 11
copy span "X1R7464997"
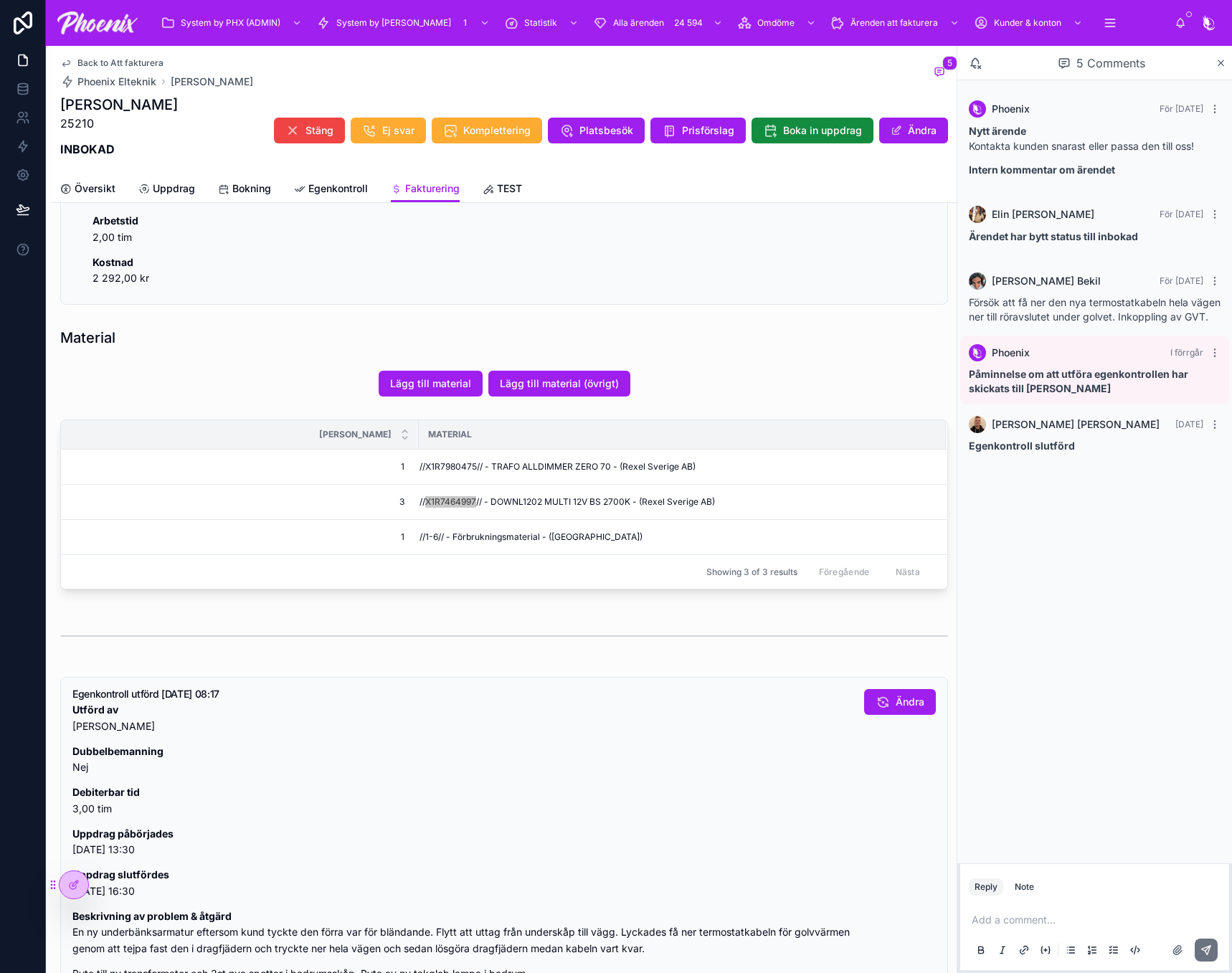
scroll to position [925, 0]
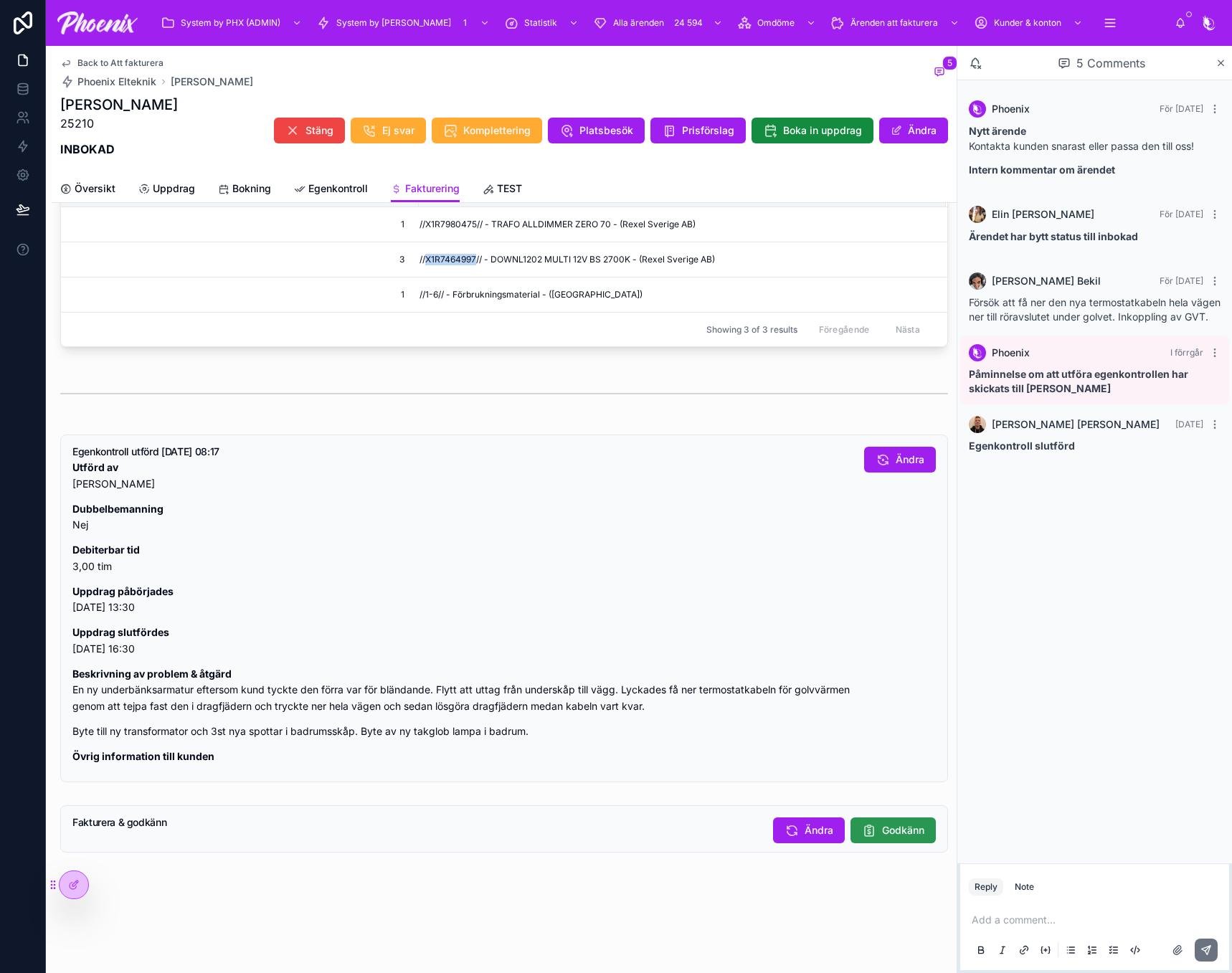
click at [887, 832] on span "Godkänn" at bounding box center [903, 830] width 42 height 15
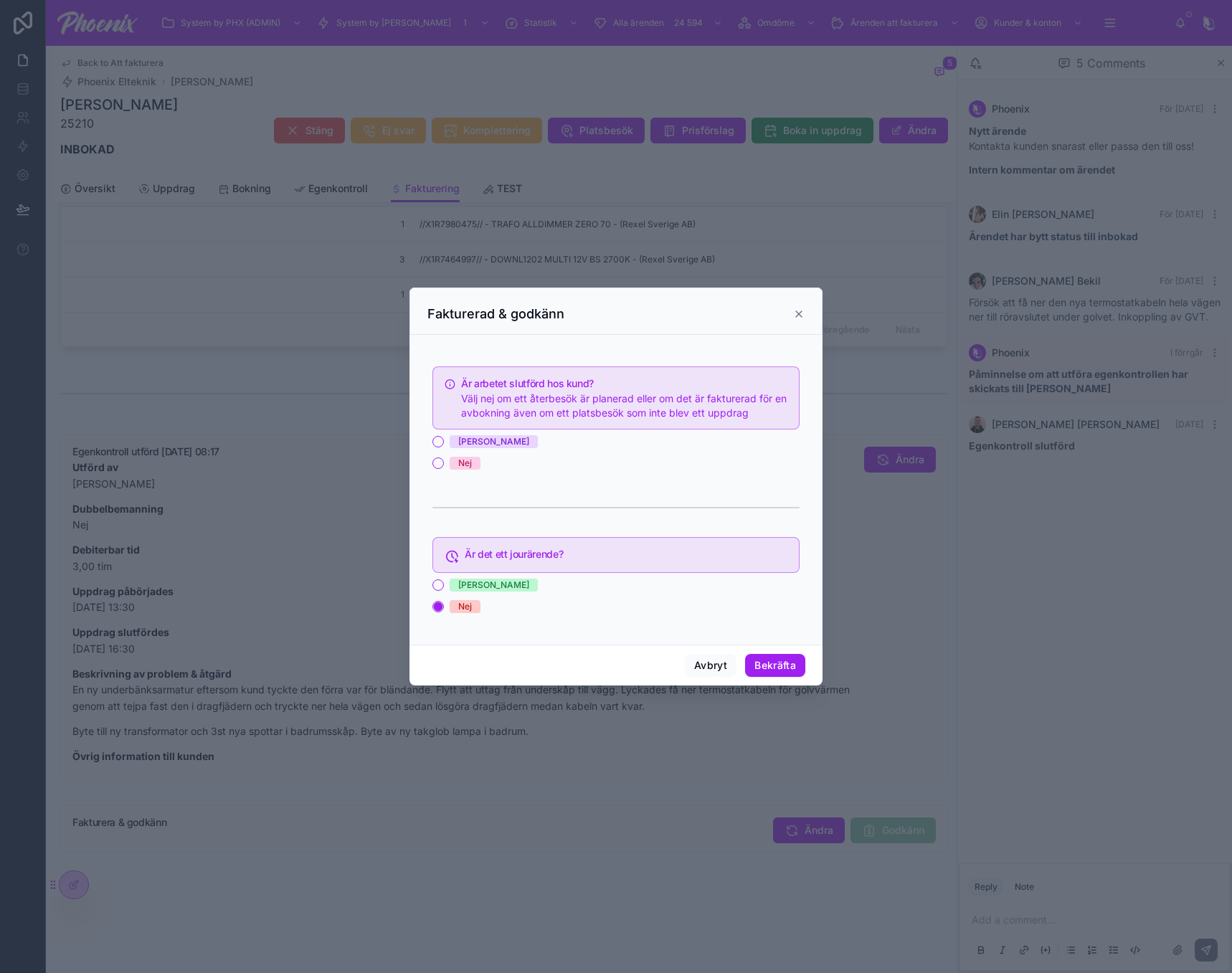
click at [453, 445] on span "[PERSON_NAME]" at bounding box center [494, 442] width 88 height 13
click at [444, 445] on button "[PERSON_NAME]" at bounding box center [437, 441] width 11 height 11
click at [794, 669] on button "Bekräfta" at bounding box center [776, 665] width 61 height 23
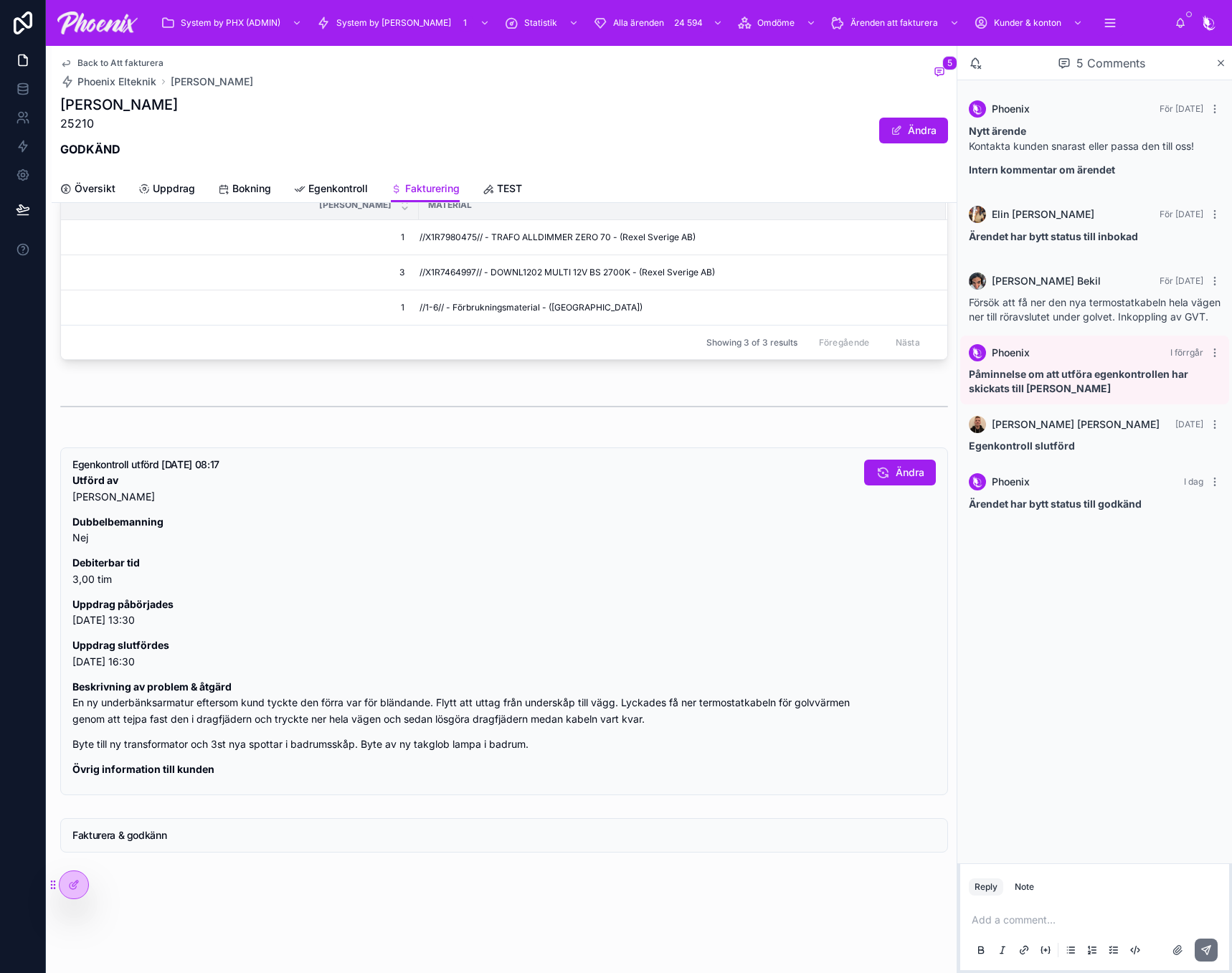
scroll to position [913, 0]
click at [150, 65] on span "Back to Att fakturera" at bounding box center [121, 62] width 86 height 11
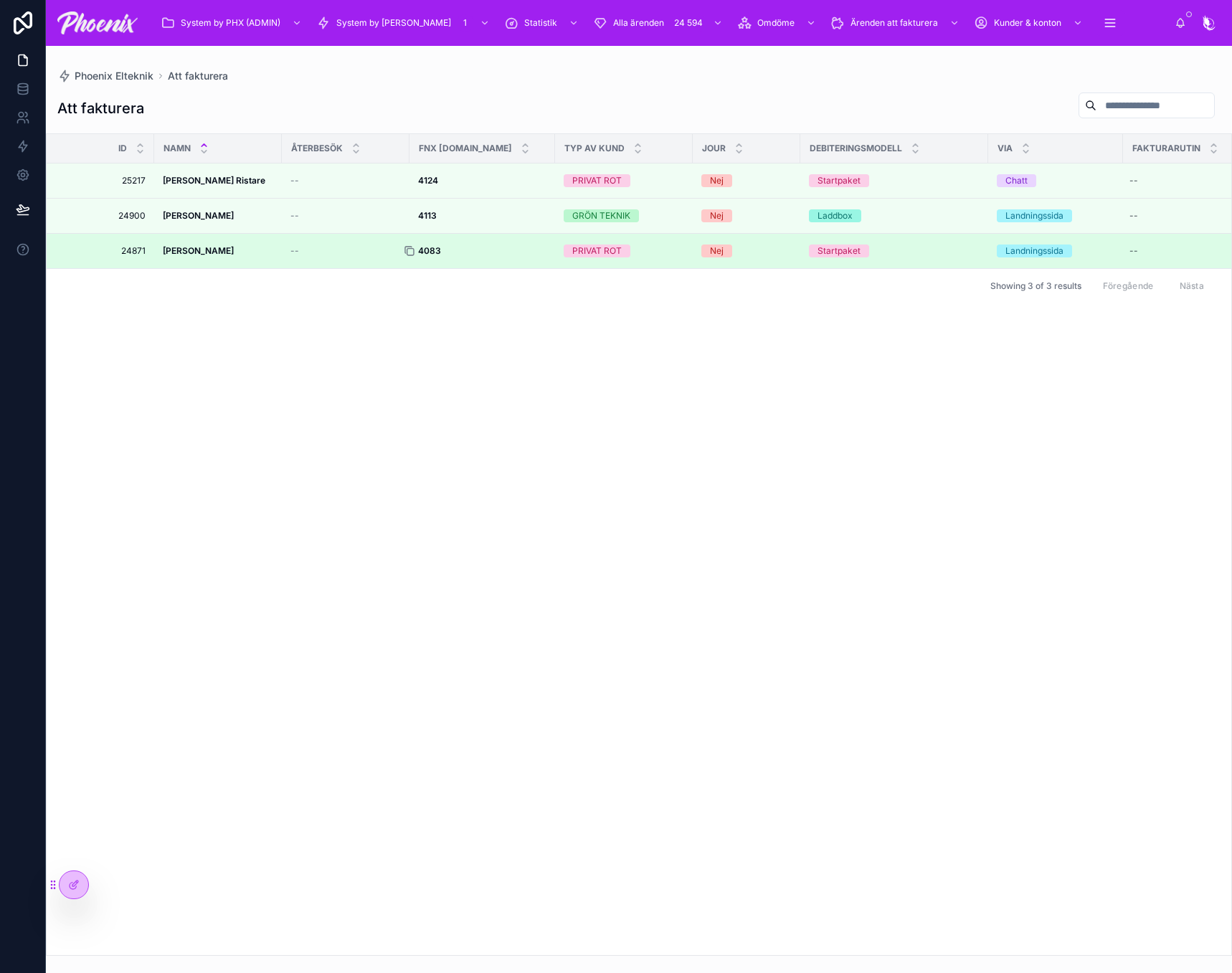
click at [415, 252] on icon at bounding box center [409, 251] width 11 height 11
click at [427, 252] on div at bounding box center [415, 251] width 23 height 11
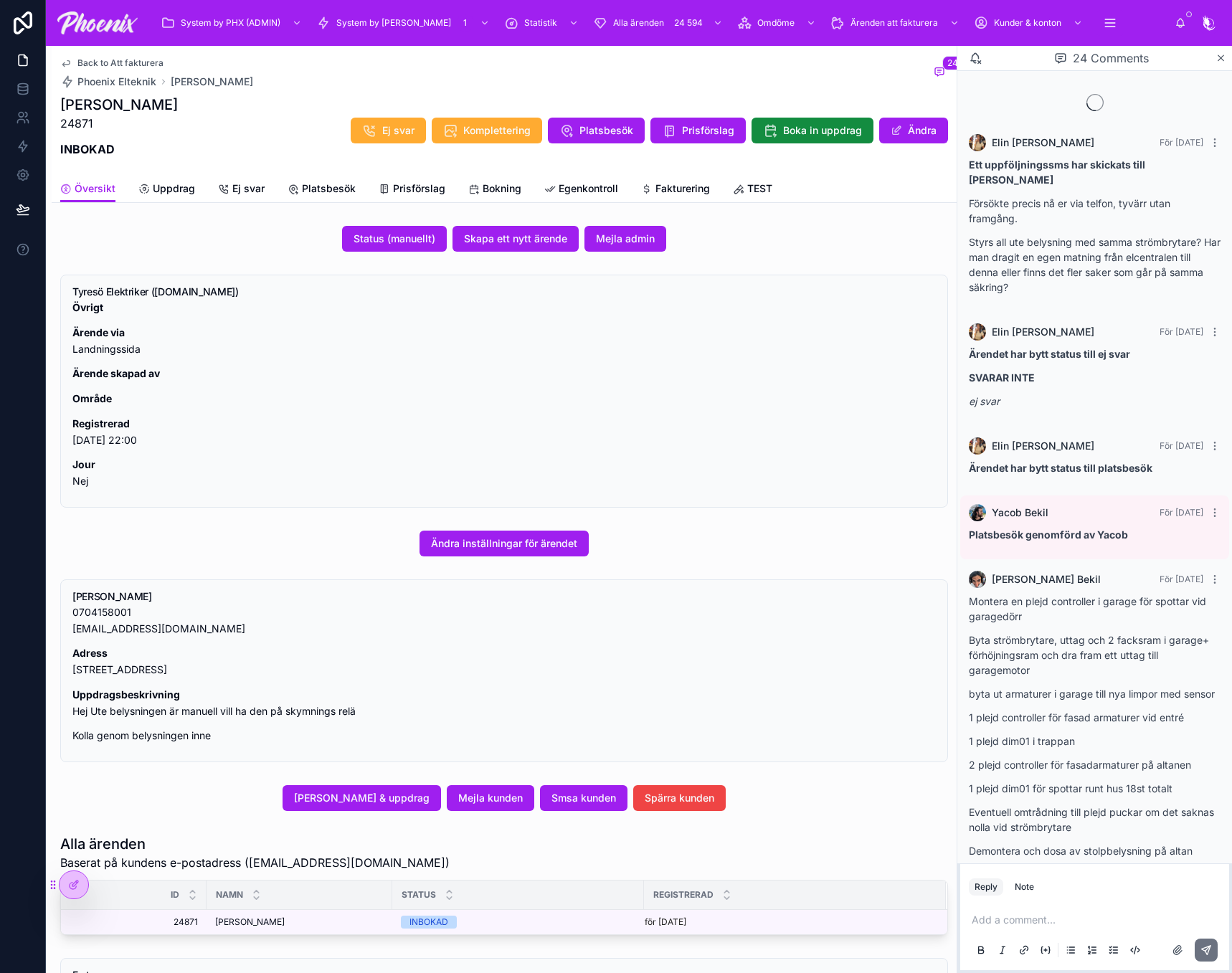
scroll to position [1442, 0]
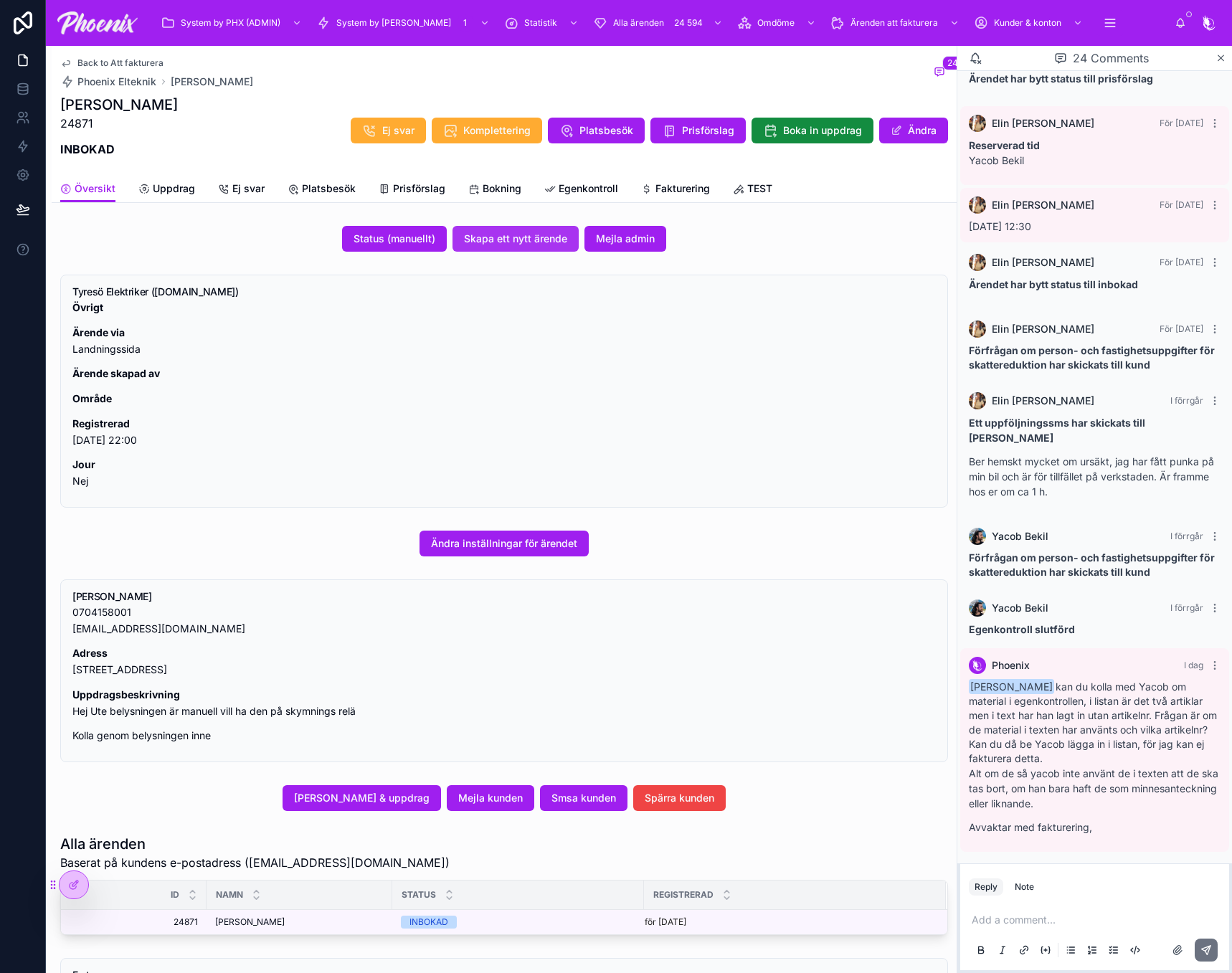
drag, startPoint x: 553, startPoint y: 238, endPoint x: 546, endPoint y: 235, distance: 7.6
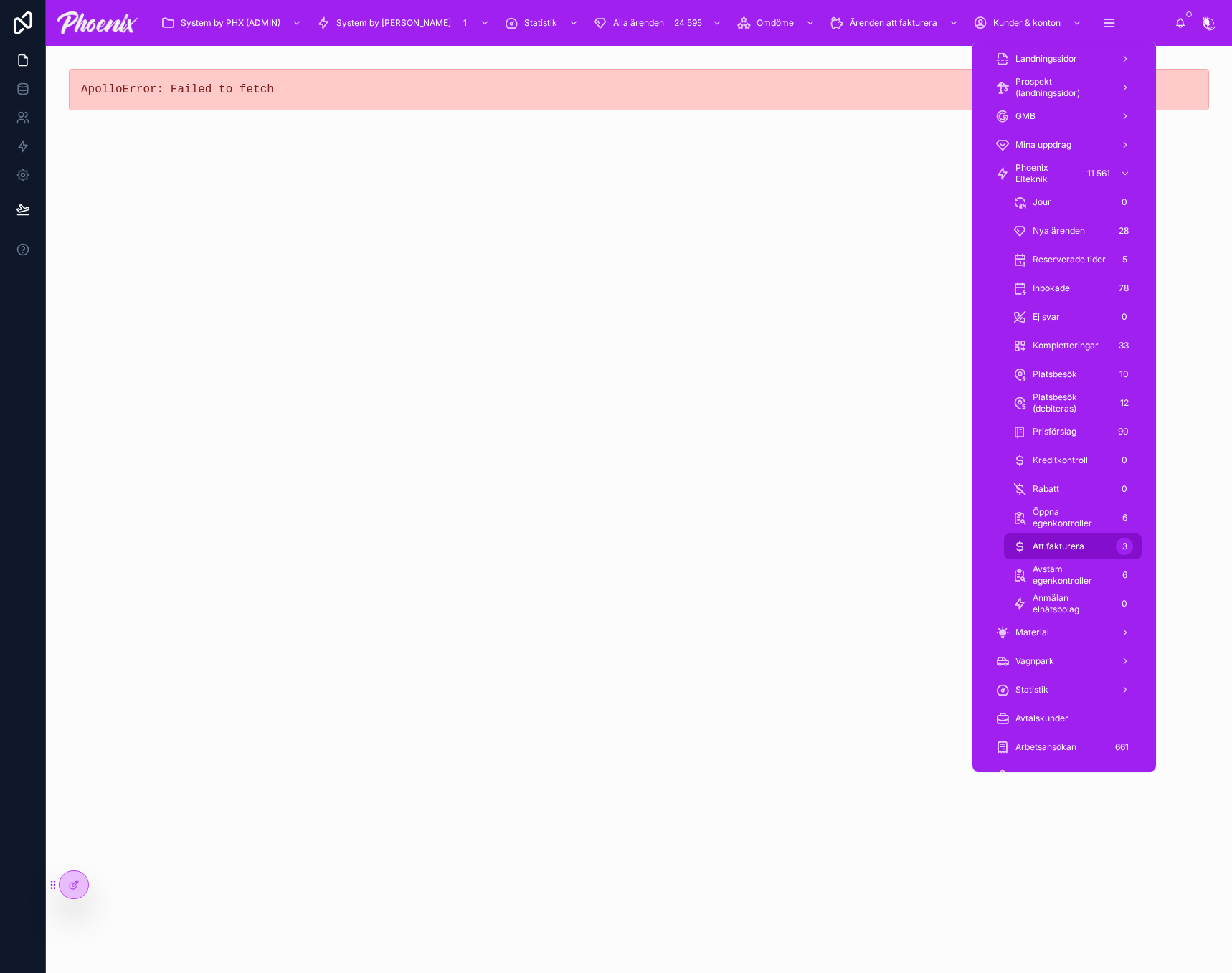
click at [1089, 542] on div "Att fakturera 3" at bounding box center [1072, 546] width 120 height 23
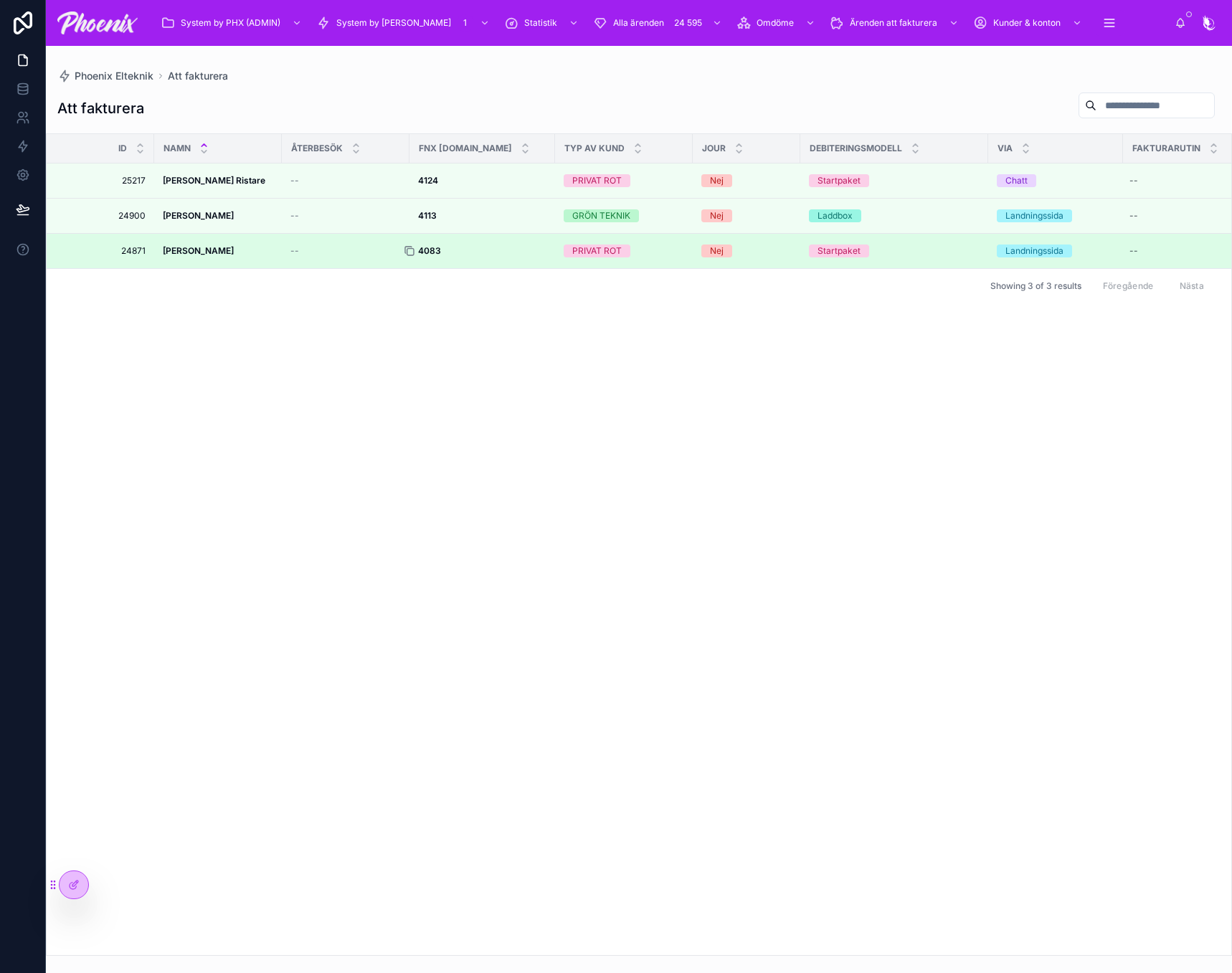
click at [415, 255] on icon at bounding box center [409, 251] width 11 height 11
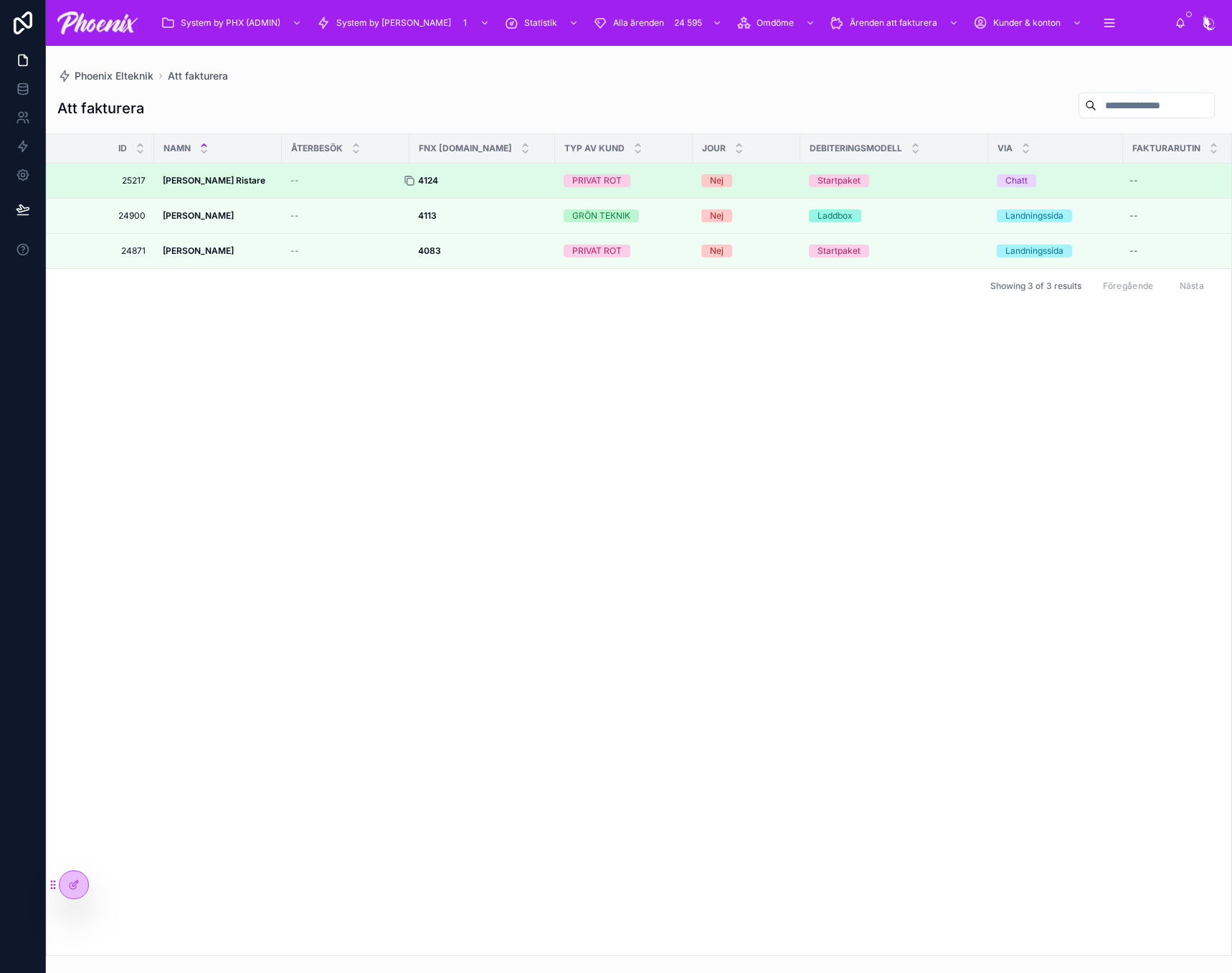
click at [414, 179] on icon at bounding box center [410, 181] width 6 height 6
click at [437, 176] on strong "4124" at bounding box center [428, 180] width 20 height 10
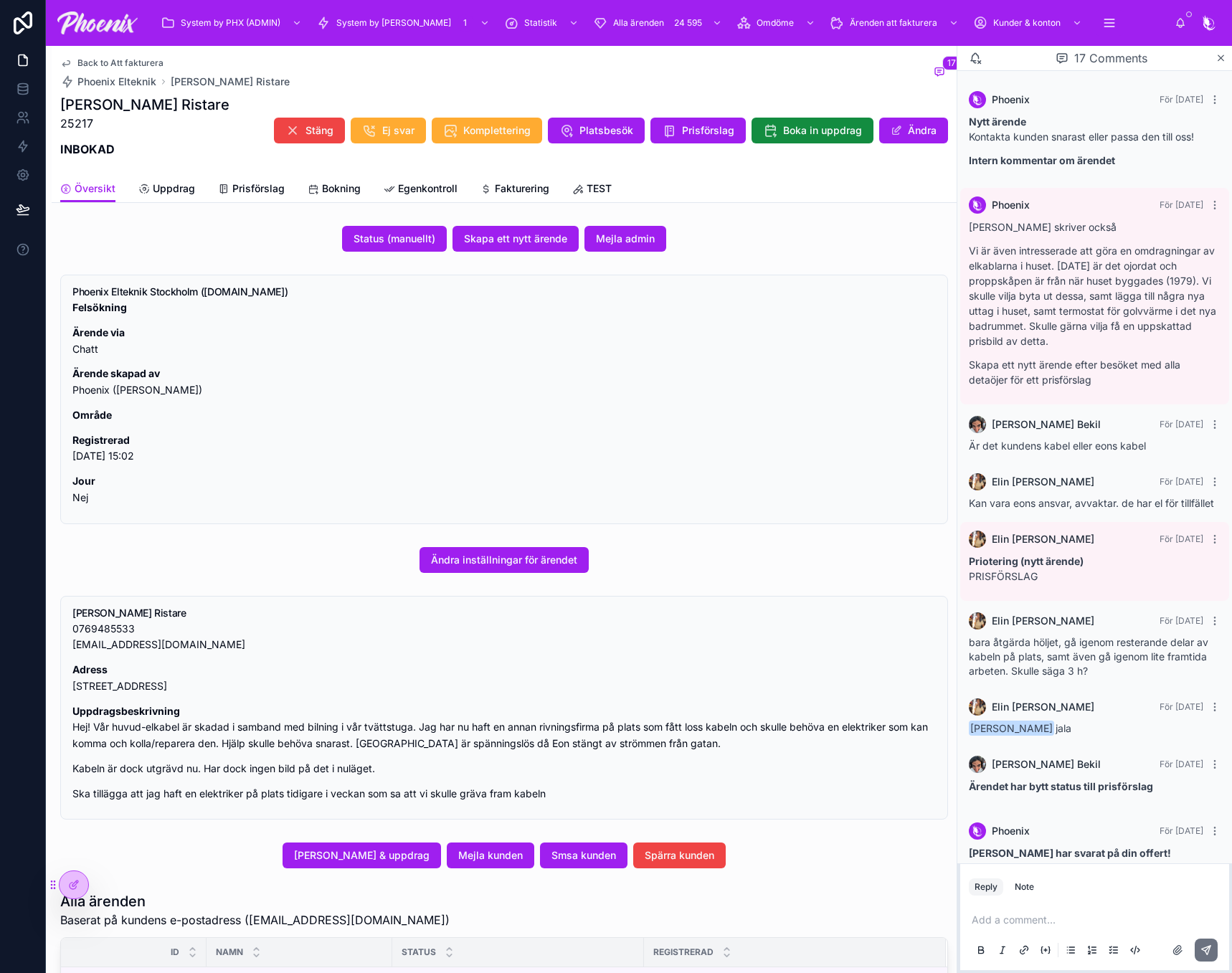
scroll to position [1030, 0]
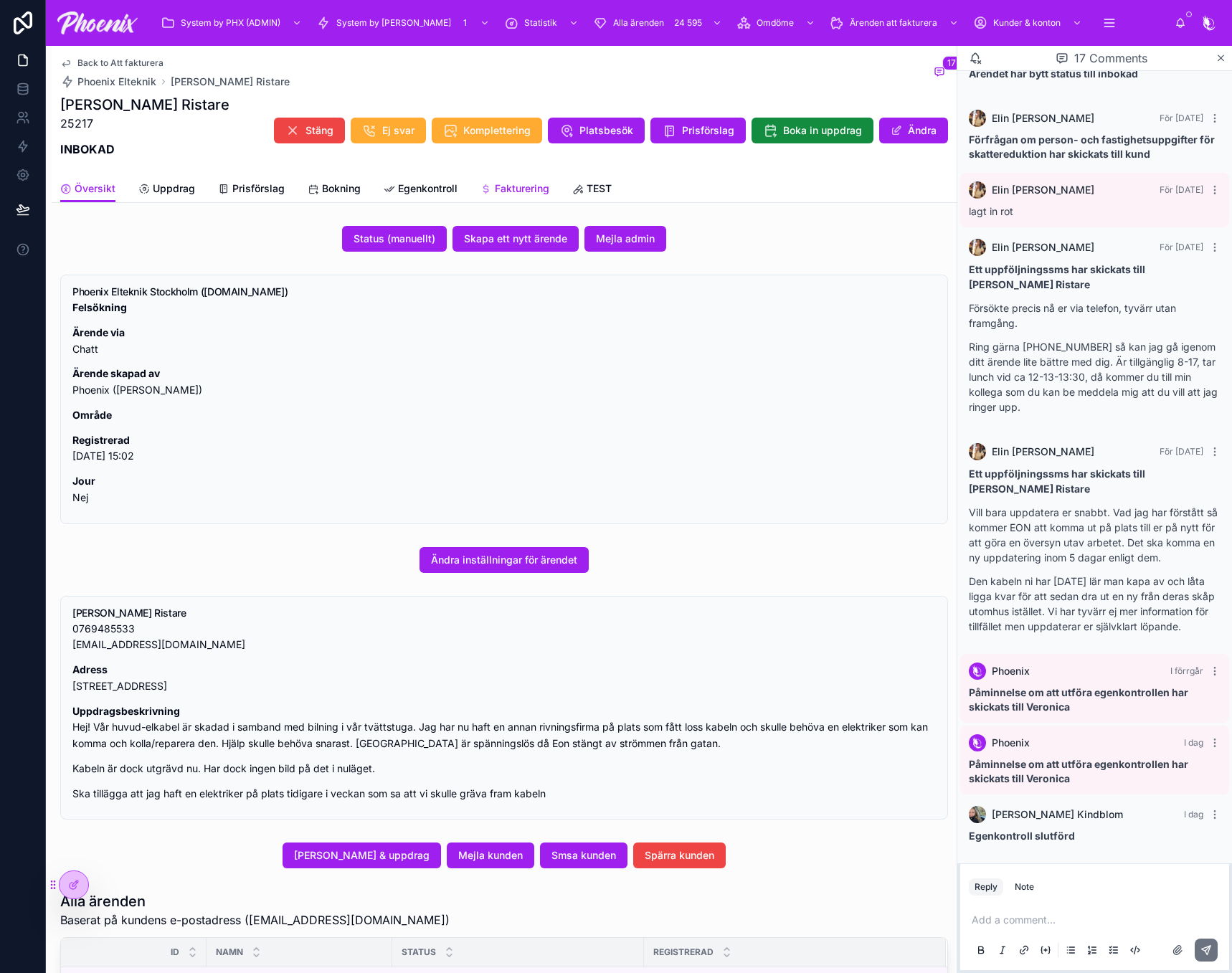
click at [498, 184] on span "Fakturering" at bounding box center [521, 188] width 54 height 15
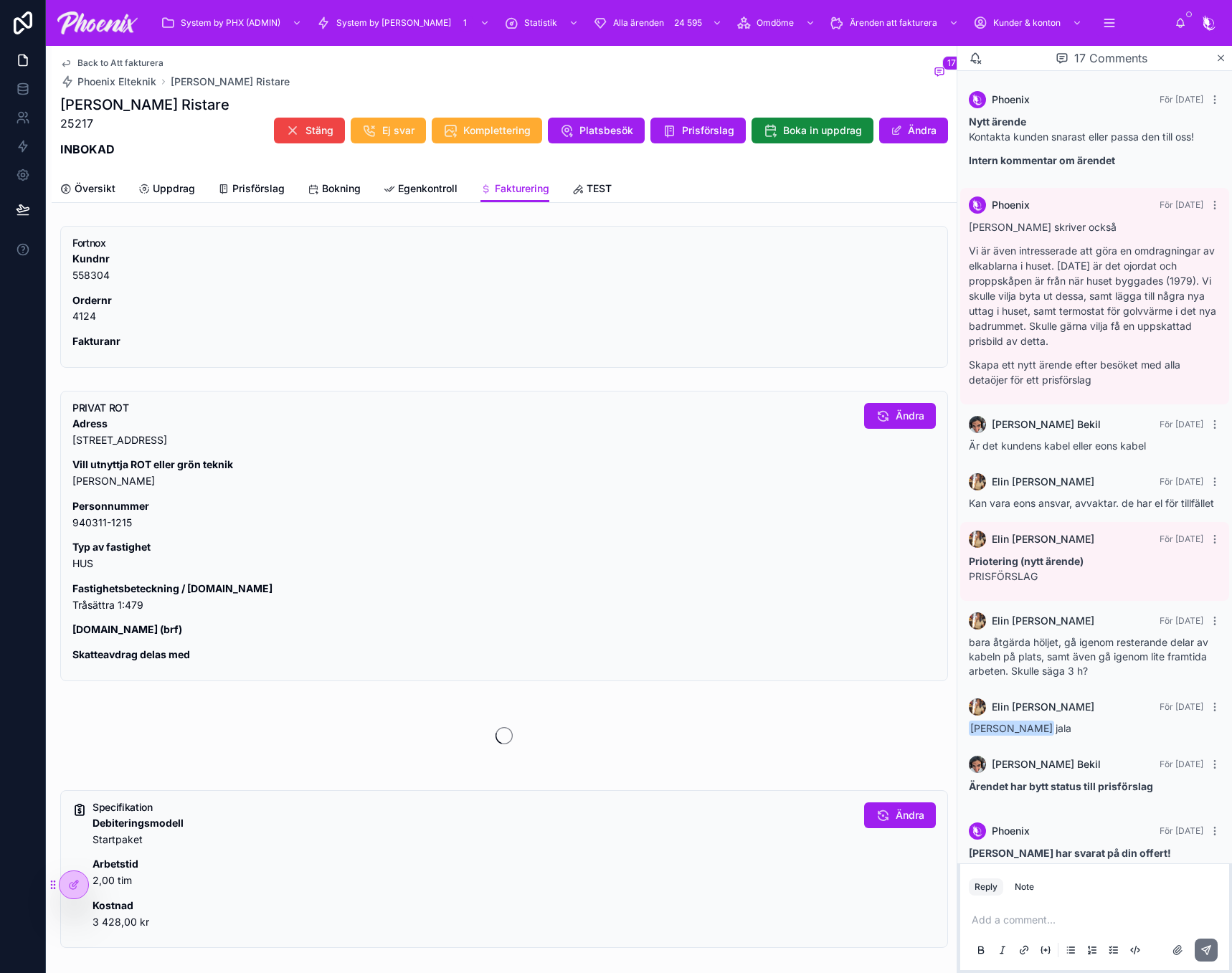
scroll to position [1030, 0]
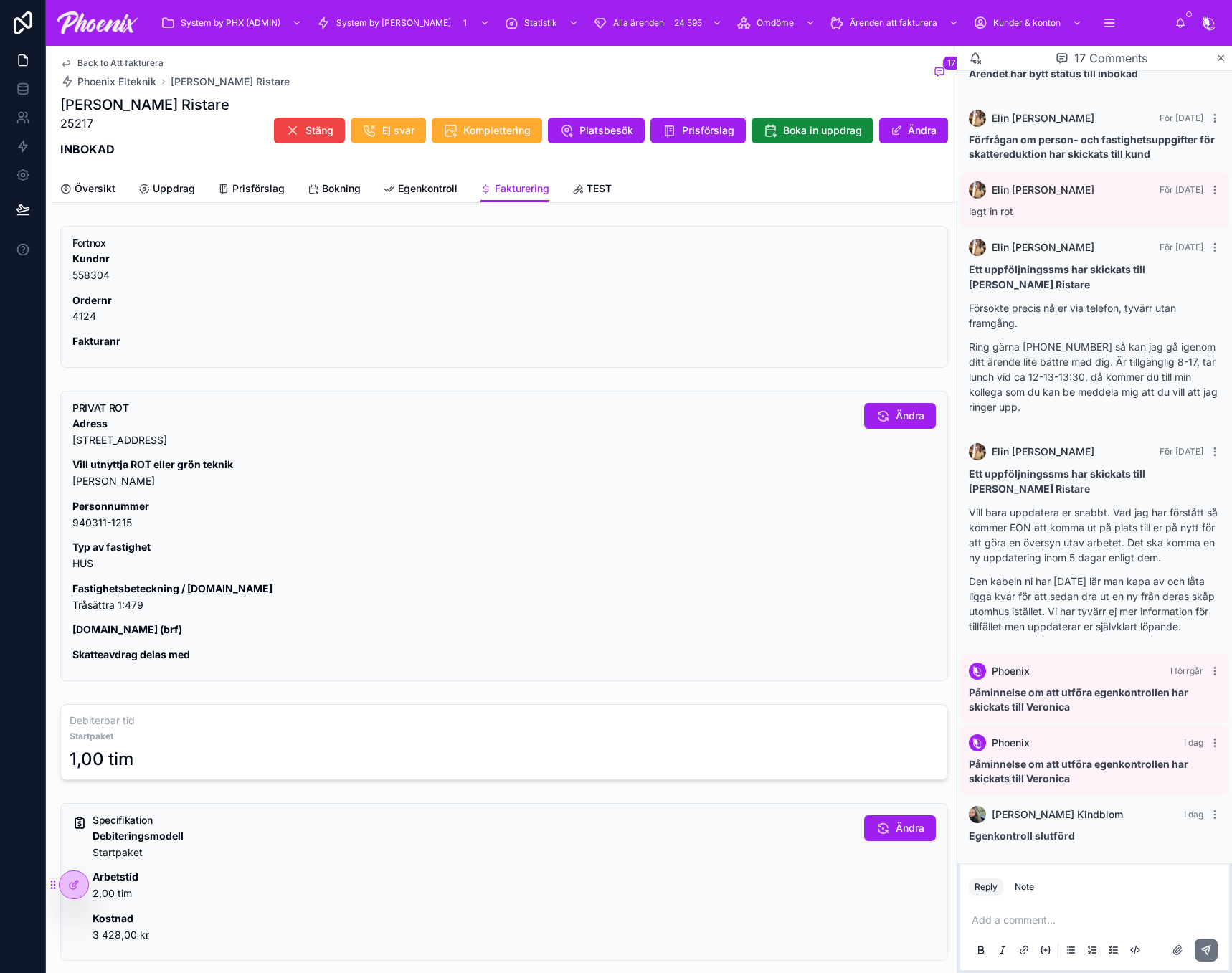
click at [123, 606] on p "Fastighetsbeteckning / [DOMAIN_NAME] [GEOGRAPHIC_DATA] 1:479" at bounding box center [463, 597] width 781 height 33
click at [121, 606] on p "Fastighetsbeteckning / [DOMAIN_NAME] [GEOGRAPHIC_DATA] 1:479" at bounding box center [463, 597] width 781 height 33
copy div "Tråsättra 1:479"
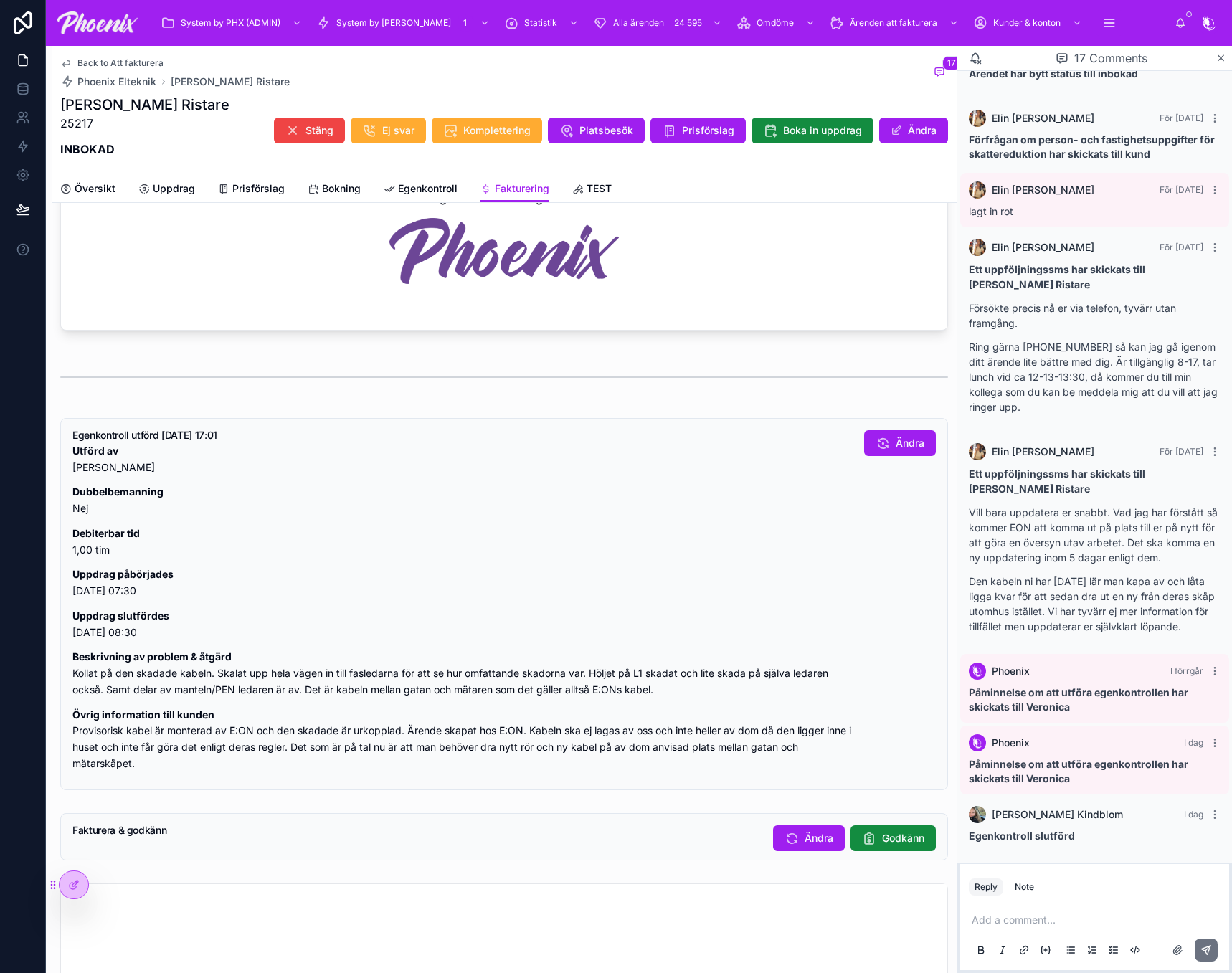
scroll to position [932, 0]
click at [903, 840] on span "Godkänn" at bounding box center [903, 838] width 42 height 15
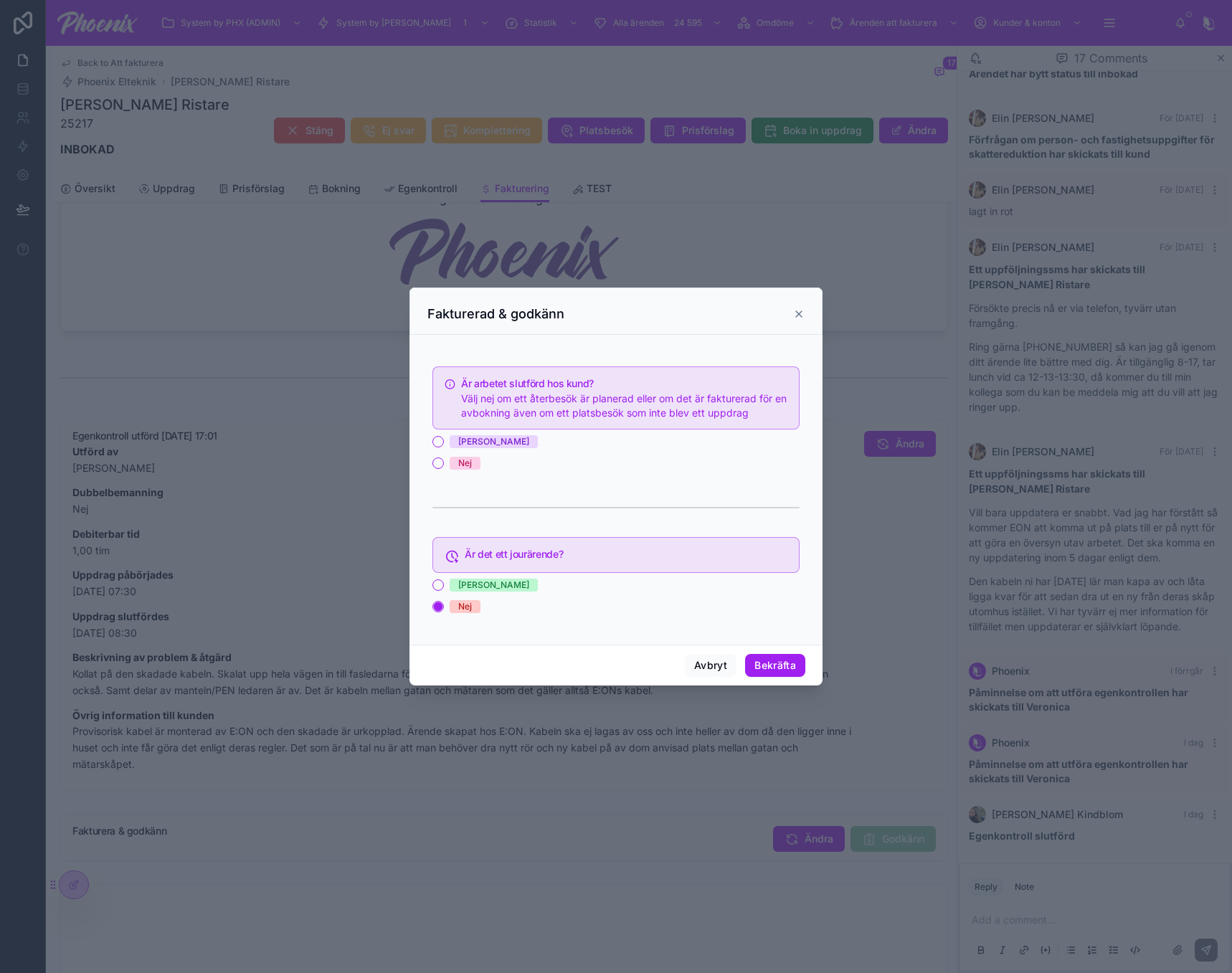
click at [470, 448] on div "Ja Nej" at bounding box center [616, 453] width 367 height 35
click at [467, 446] on div "[PERSON_NAME]" at bounding box center [494, 442] width 71 height 13
click at [444, 446] on button "[PERSON_NAME]" at bounding box center [437, 441] width 11 height 11
click at [794, 670] on button "Bekräfta" at bounding box center [776, 665] width 61 height 23
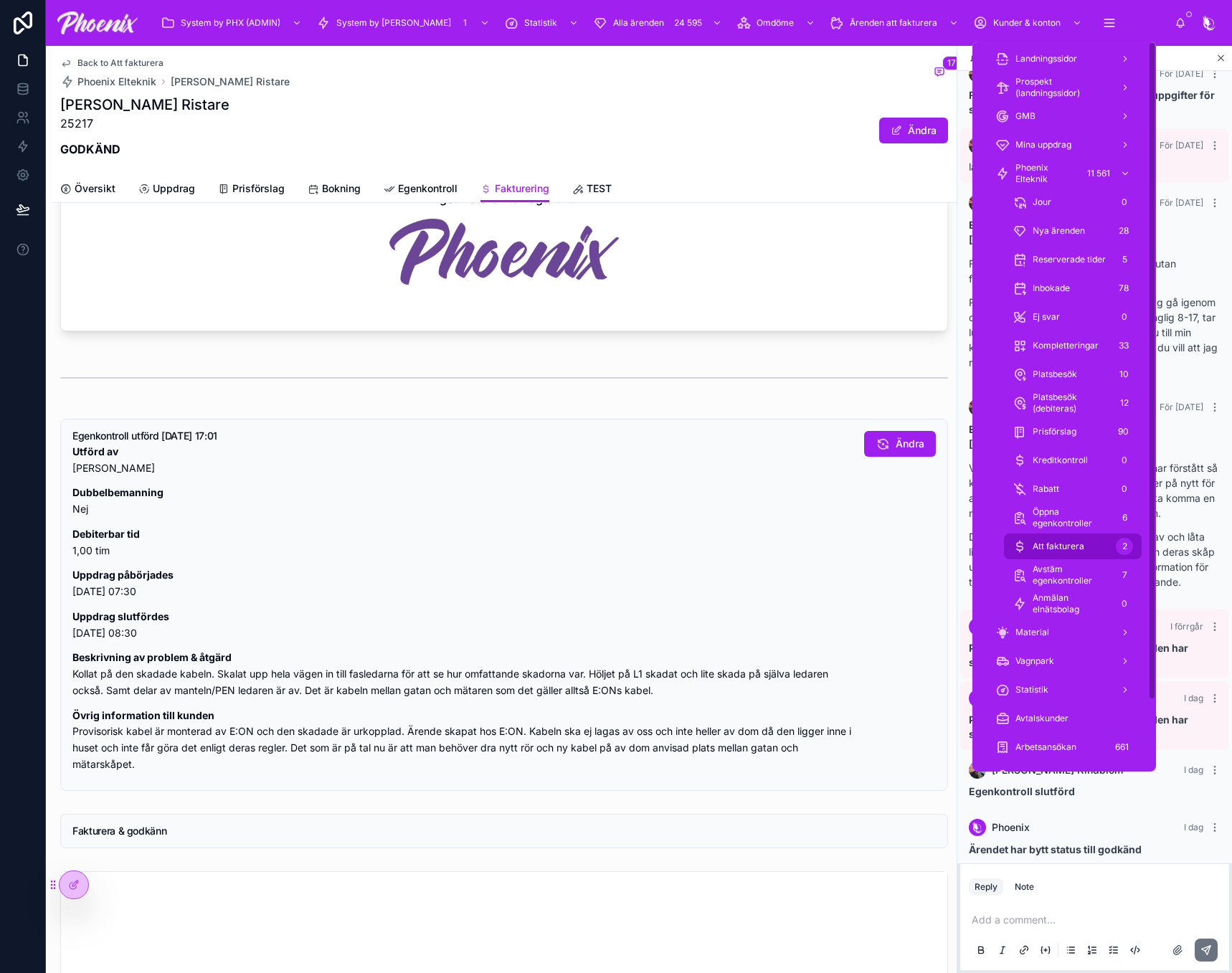
click at [1077, 549] on span "Att fakturera" at bounding box center [1059, 546] width 52 height 11
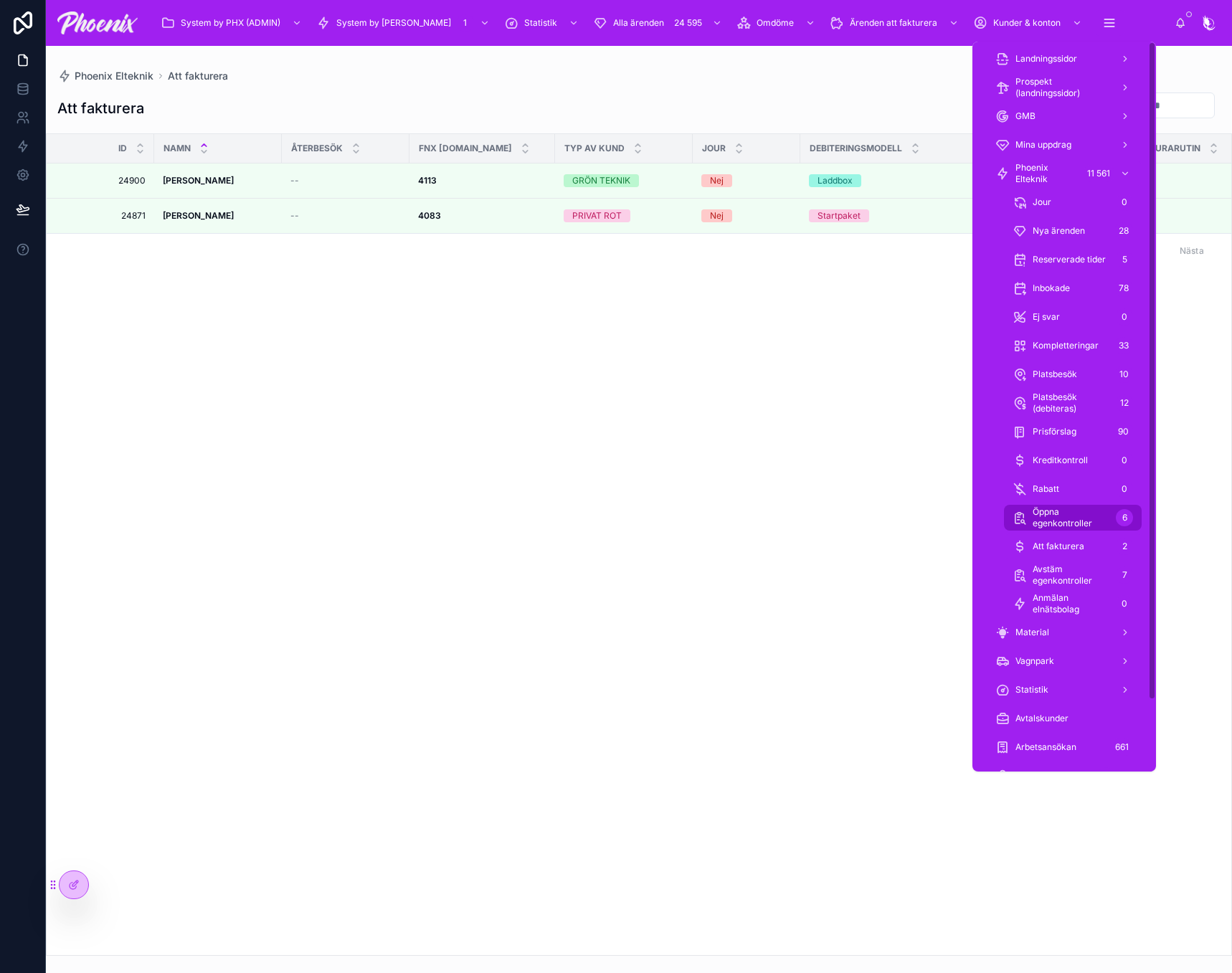
click at [1098, 513] on span "Öppna egenkontroller" at bounding box center [1072, 518] width 78 height 23
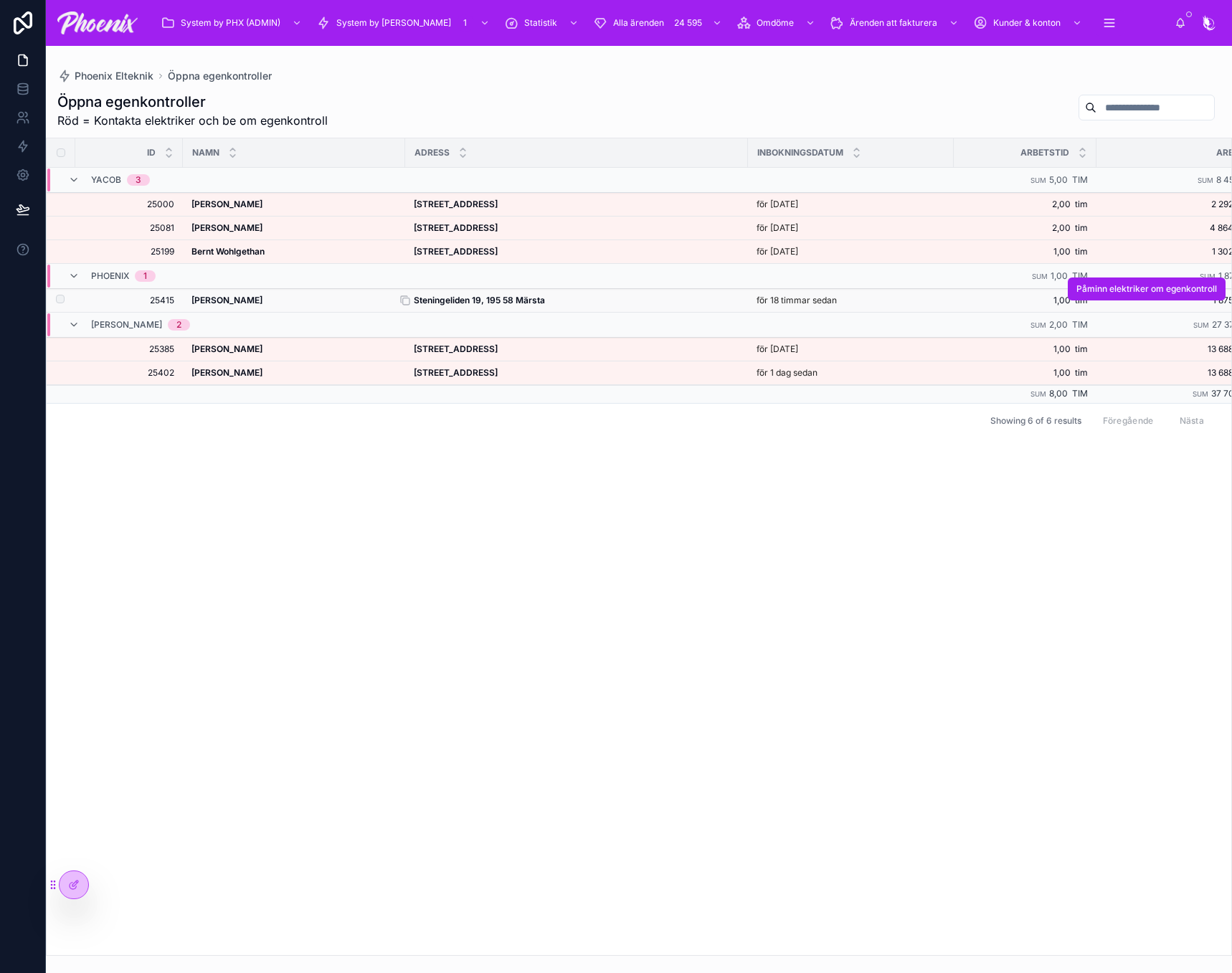
click at [515, 302] on strong "Steningeliden 19, 195 58 Märsta" at bounding box center [480, 300] width 131 height 10
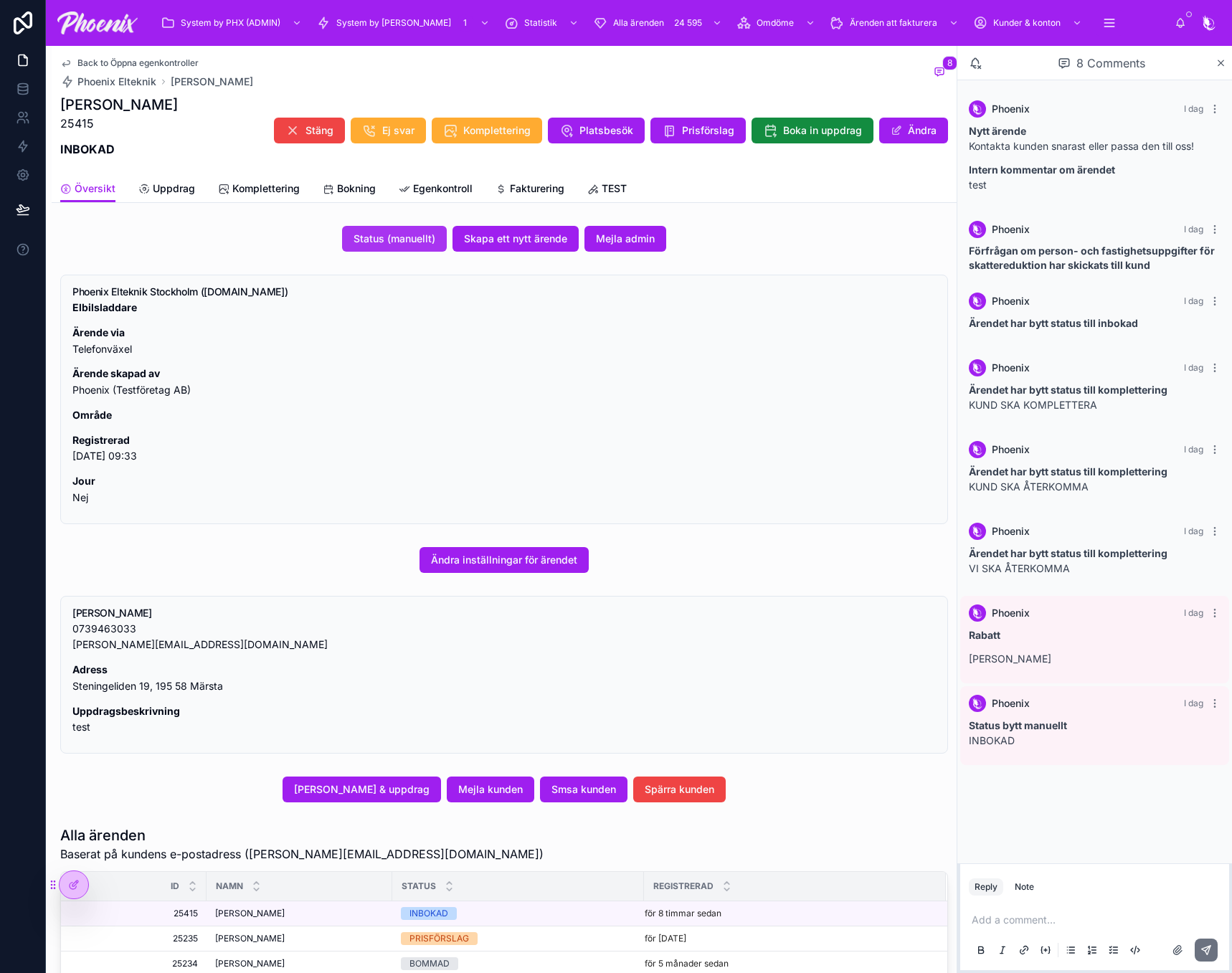
click at [432, 238] on button "Status (manuellt)" at bounding box center [394, 238] width 105 height 26
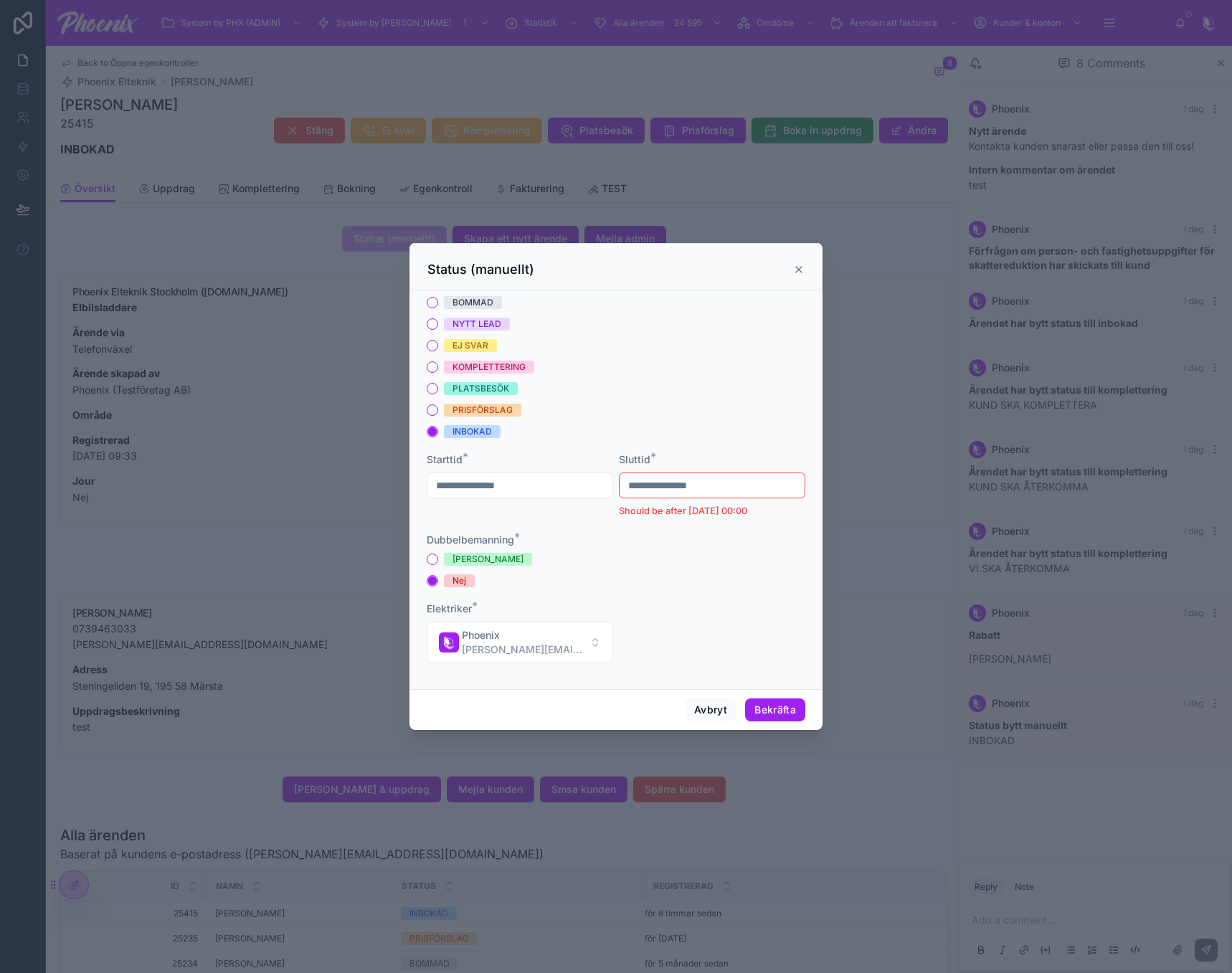
click at [468, 298] on div "BOMMAD" at bounding box center [472, 302] width 41 height 13
click at [438, 298] on button "BOMMAD" at bounding box center [432, 302] width 11 height 11
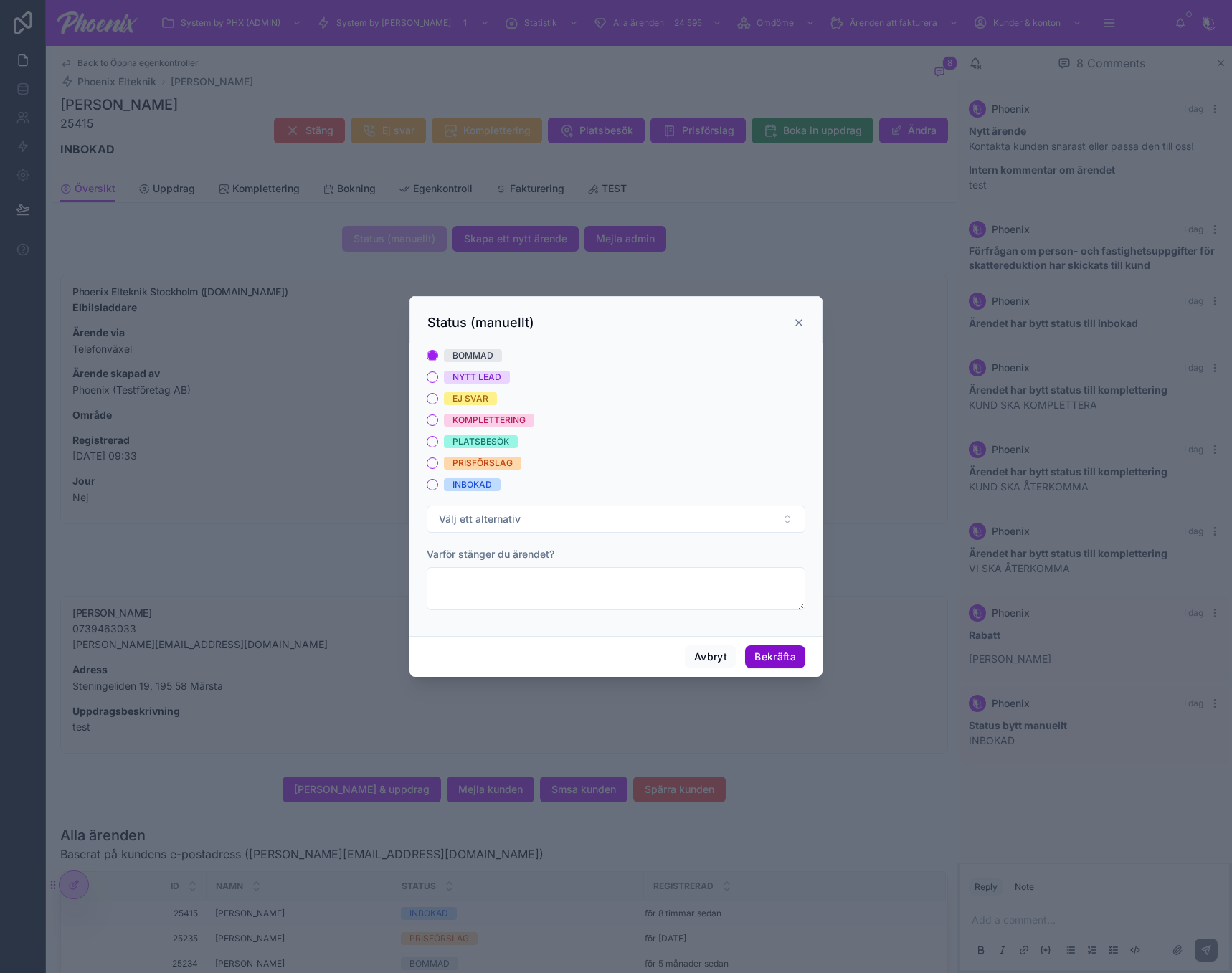
click at [766, 660] on div "Avbryt Bekräfta" at bounding box center [616, 656] width 413 height 41
click at [768, 661] on button "Bekräfta" at bounding box center [776, 657] width 61 height 23
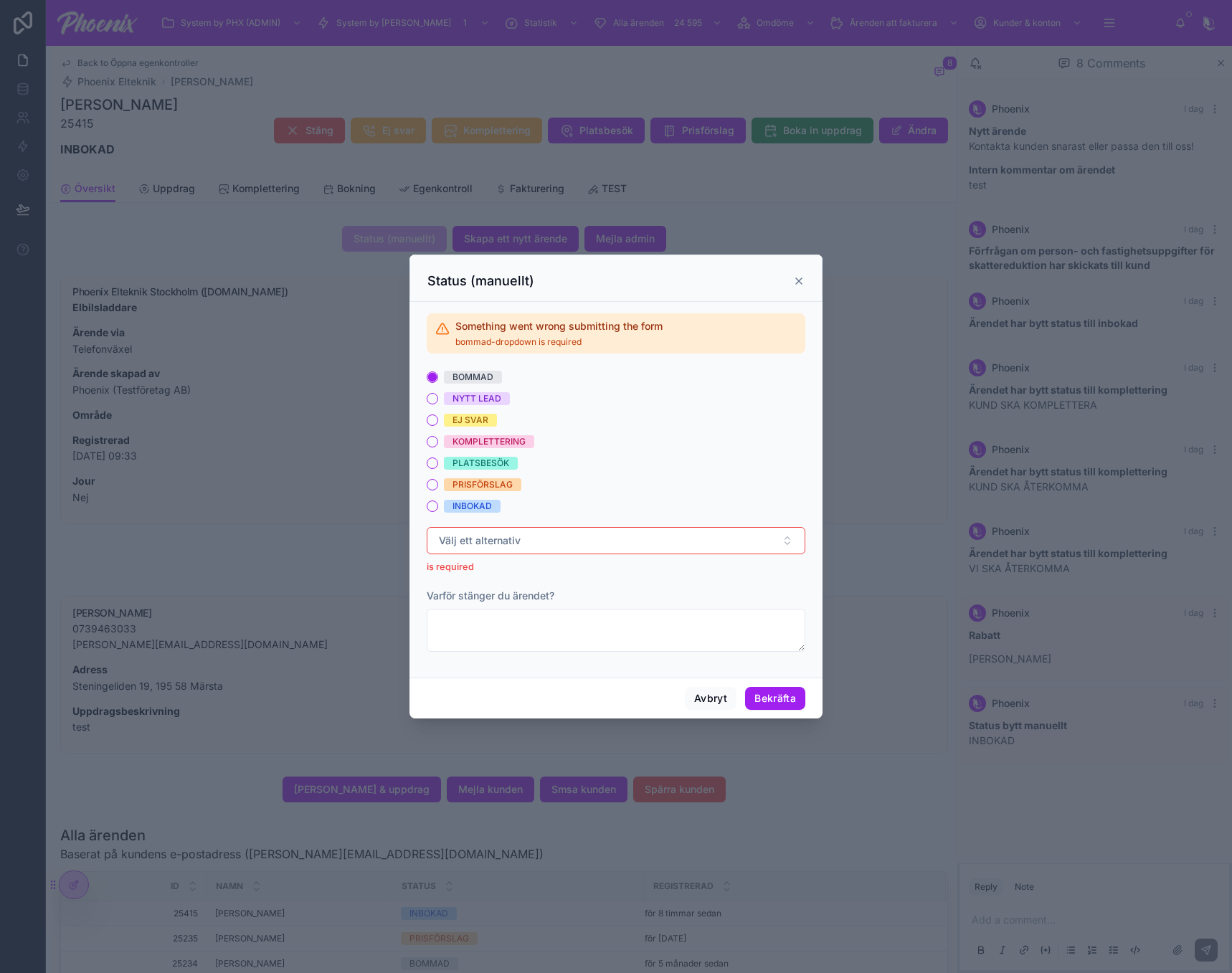
drag, startPoint x: 719, startPoint y: 515, endPoint x: 716, endPoint y: 537, distance: 22.2
click at [719, 515] on form "BOMMAD NYTT LEAD EJ SVAR KOMPLETTERING PLATSBESÖK PRISFÖRSLAG INBOKAD Välj ett …" at bounding box center [616, 518] width 379 height 296
click at [716, 537] on button "Välj ett alternativ" at bounding box center [616, 541] width 379 height 28
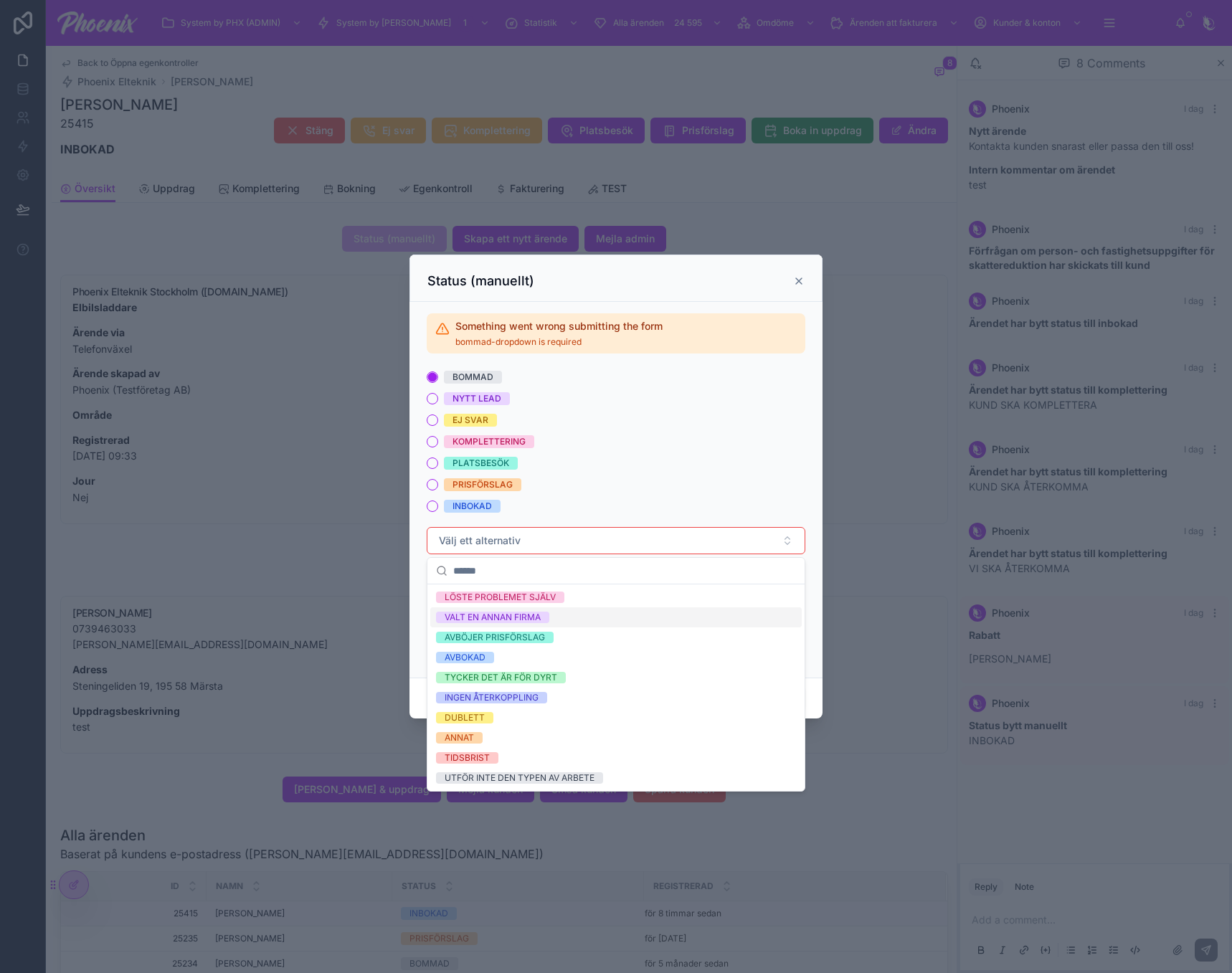
click at [689, 617] on div "VALT EN ANNAN FIRMA" at bounding box center [616, 617] width 372 height 20
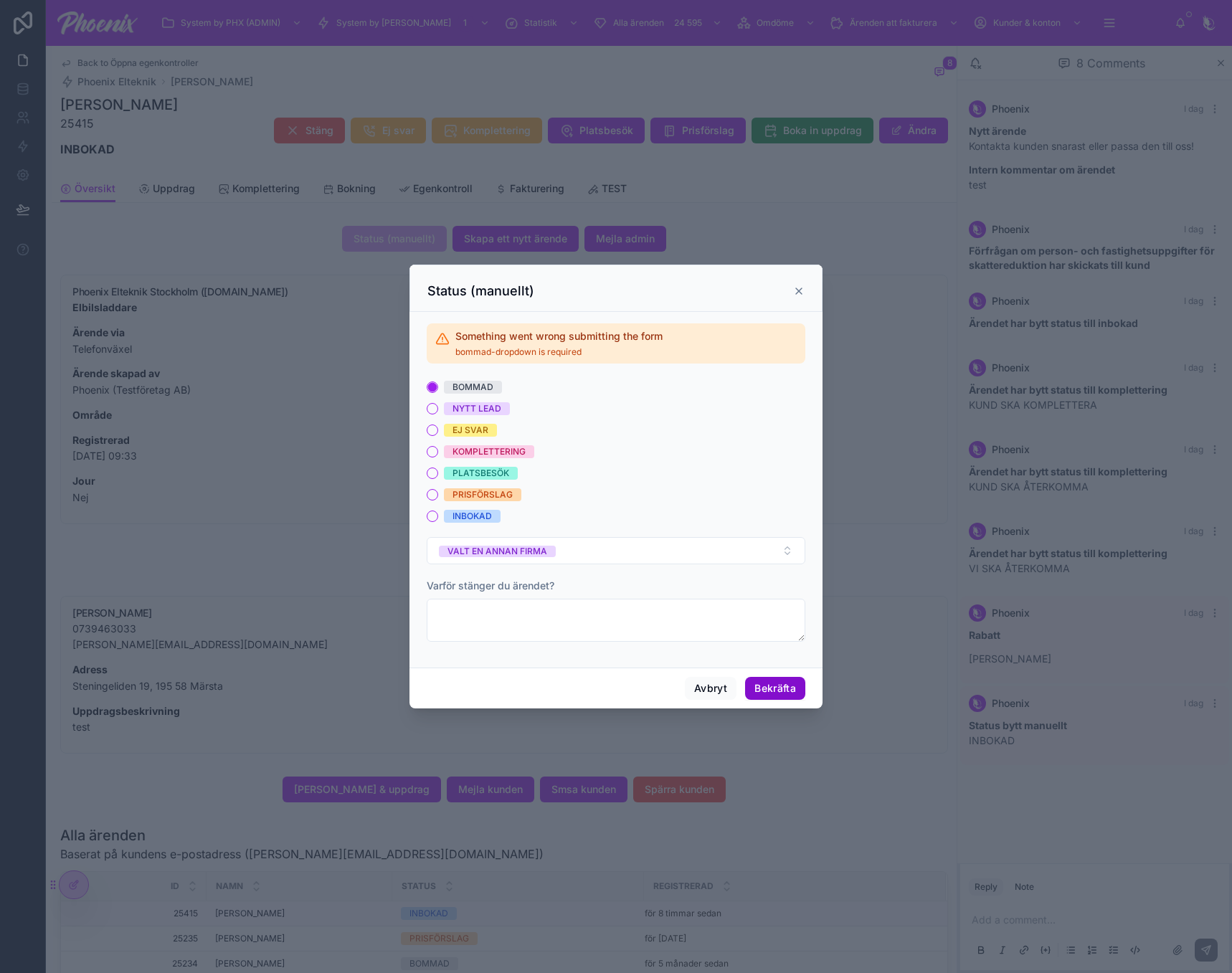
drag, startPoint x: 788, startPoint y: 682, endPoint x: 795, endPoint y: 658, distance: 25.0
click at [789, 682] on button "Bekräfta" at bounding box center [776, 688] width 61 height 23
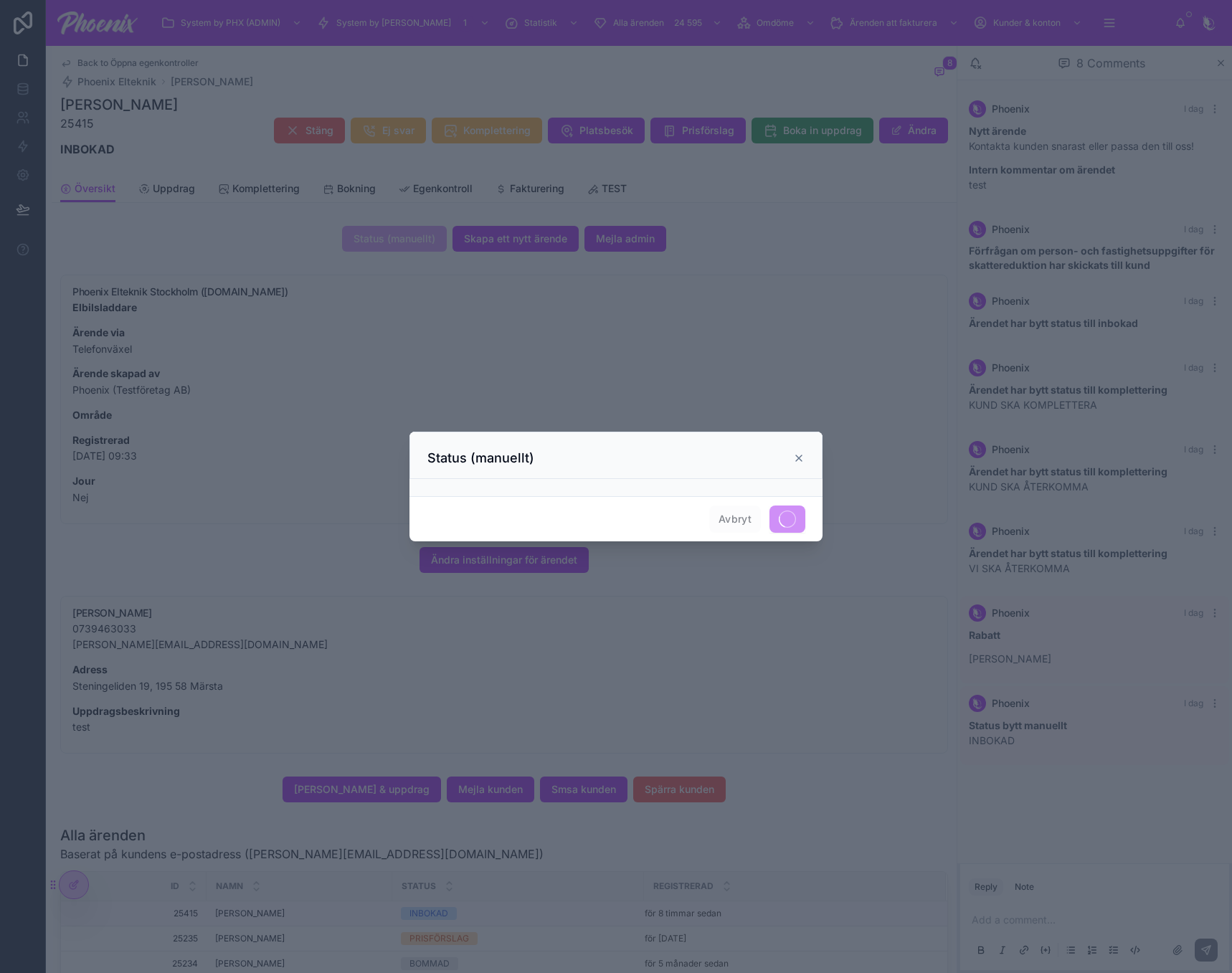
drag, startPoint x: 802, startPoint y: 458, endPoint x: 697, endPoint y: 405, distance: 117.6
click at [801, 458] on icon at bounding box center [799, 457] width 11 height 11
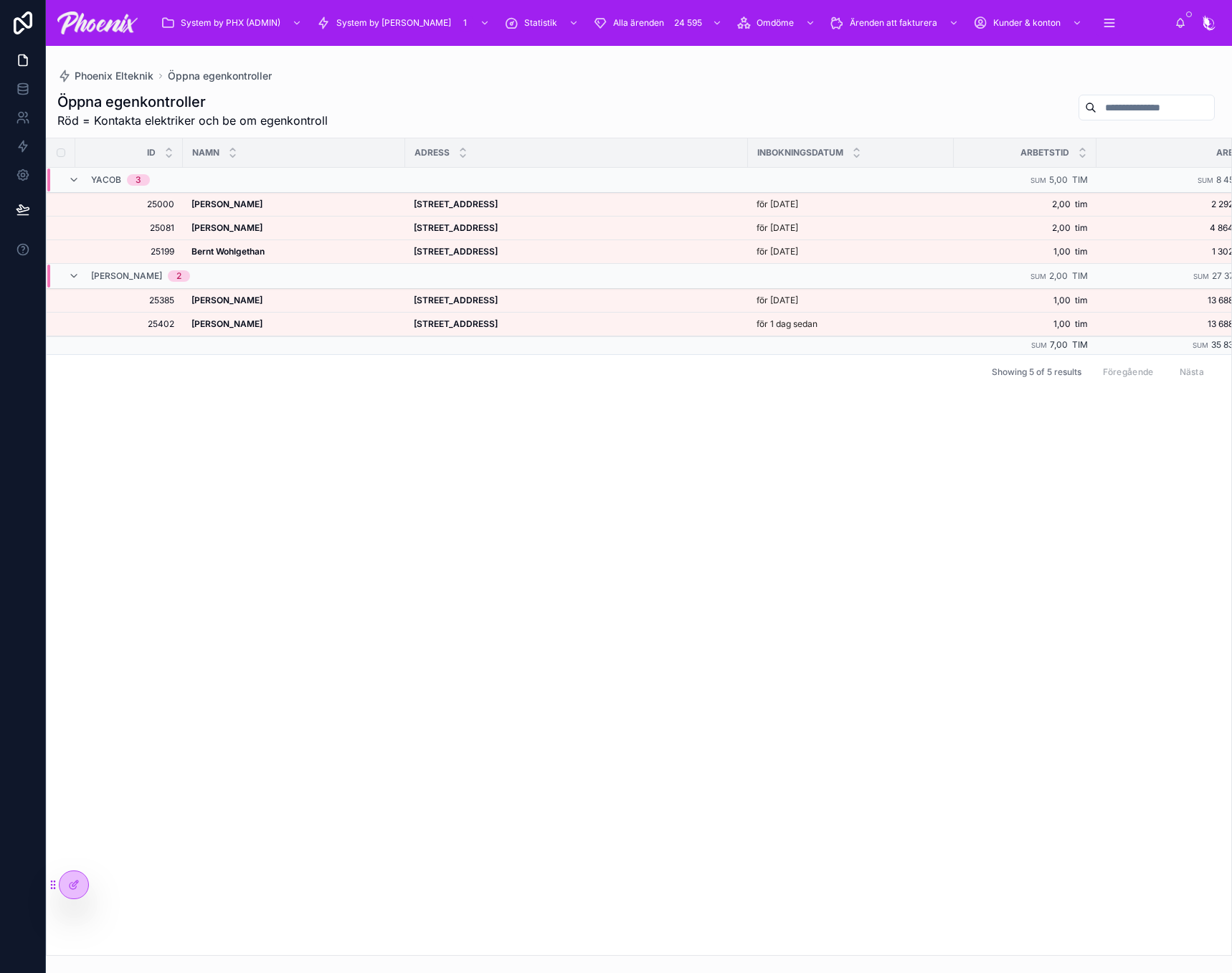
drag, startPoint x: 902, startPoint y: 473, endPoint x: 895, endPoint y: 461, distance: 13.9
click at [903, 472] on div "Id NAMN ADRESS INBOKNINGSDATUM Arbetstid Arbete Yacob 3 Sum 5,00 tim Sum 8 458,…" at bounding box center [639, 546] width 1184 height 817
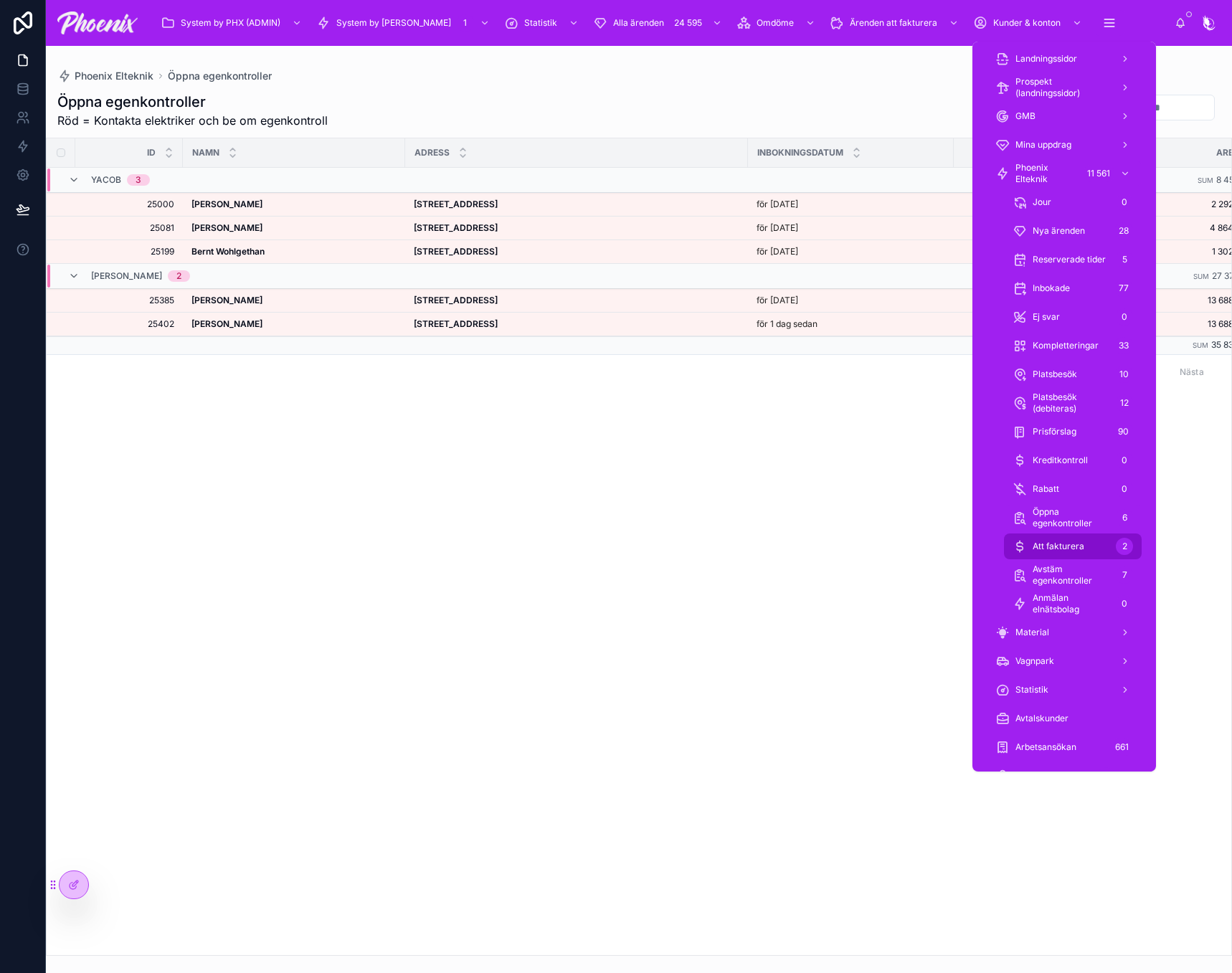
click at [1075, 544] on span "Att fakturera" at bounding box center [1059, 546] width 52 height 11
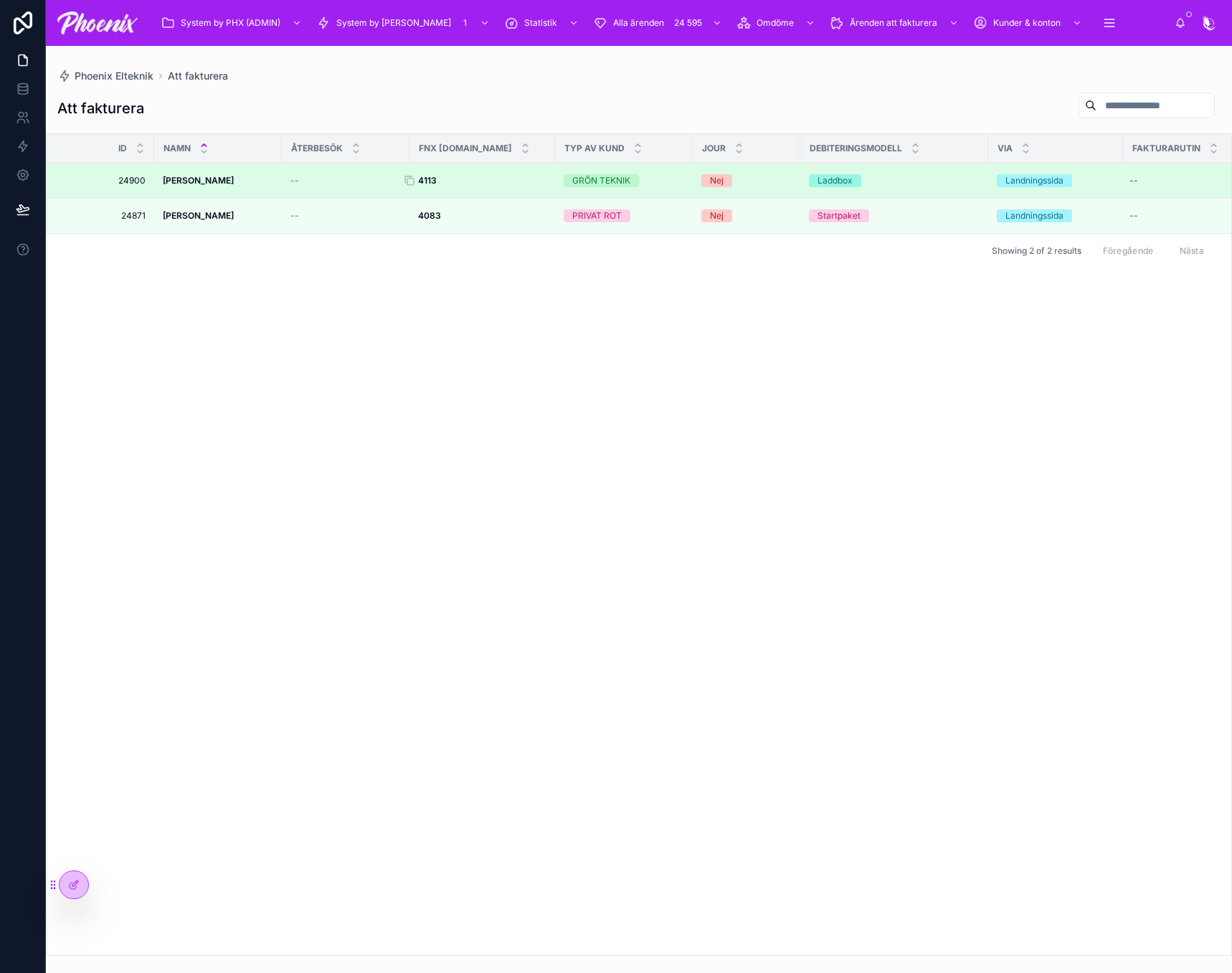
drag, startPoint x: 411, startPoint y: 181, endPoint x: 509, endPoint y: 182, distance: 98.0
click at [411, 181] on icon at bounding box center [409, 180] width 11 height 11
click at [592, 175] on div "GRÖN TEKNIK" at bounding box center [601, 181] width 58 height 13
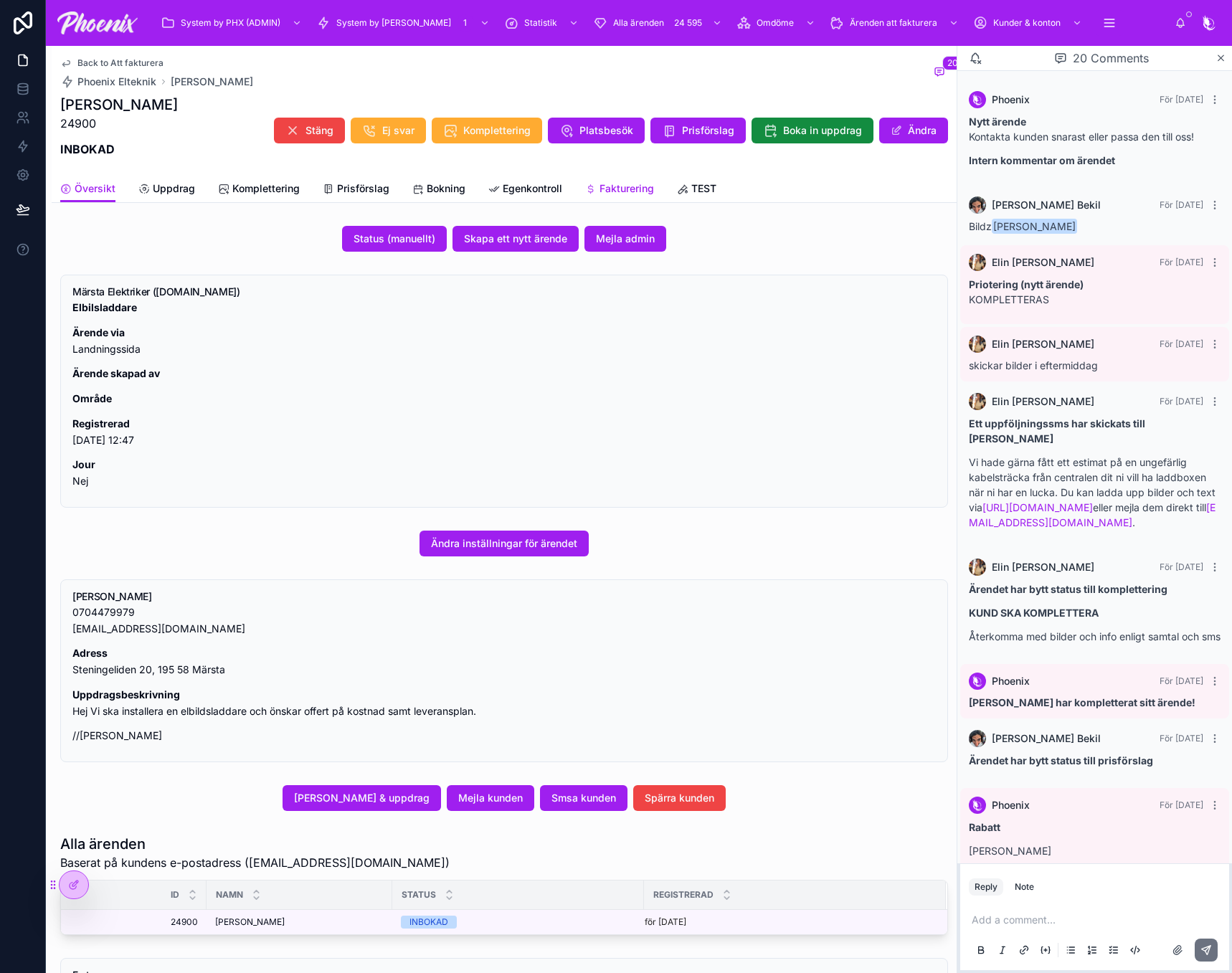
scroll to position [1176, 0]
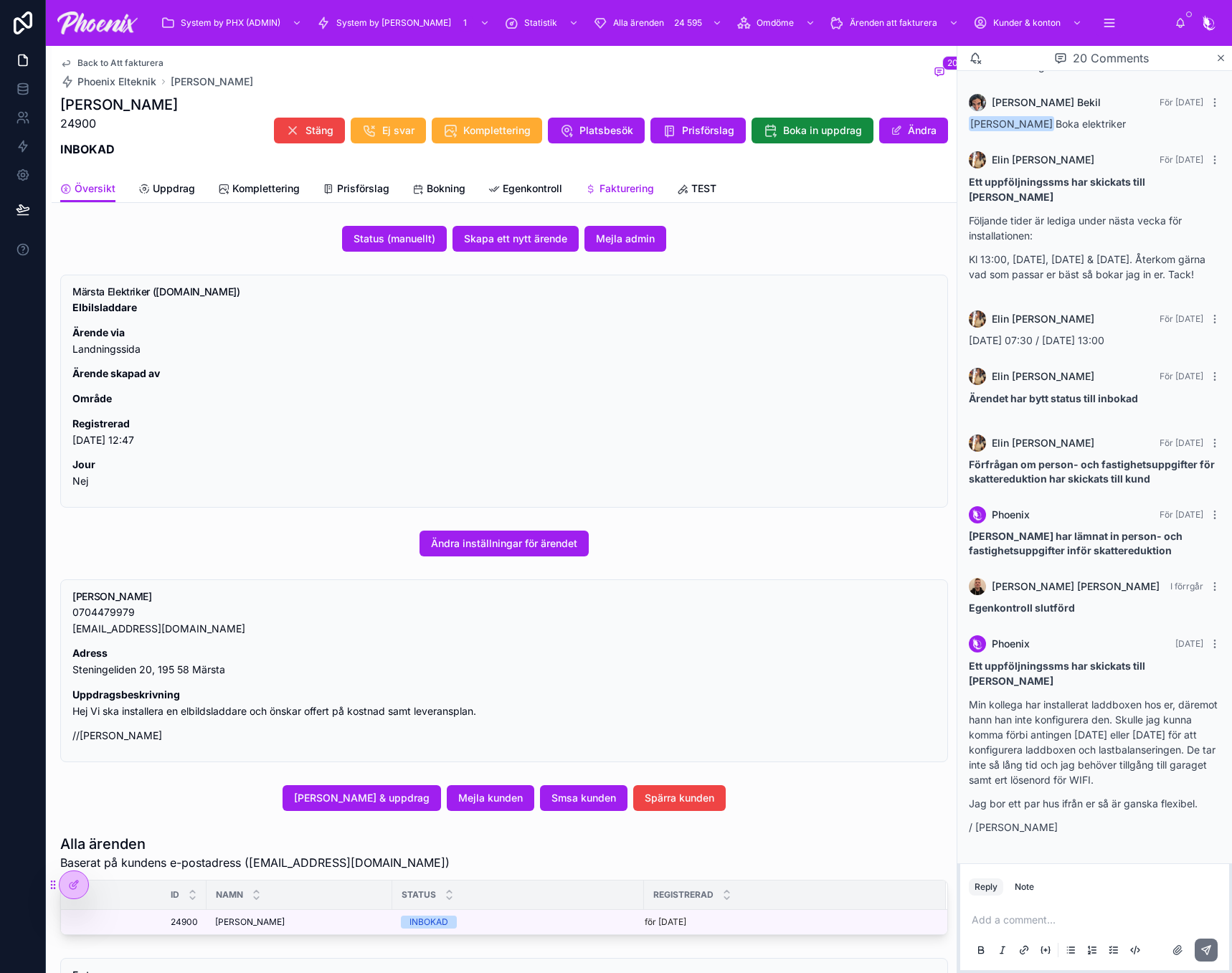
click at [653, 189] on span "Fakturering" at bounding box center [627, 188] width 54 height 15
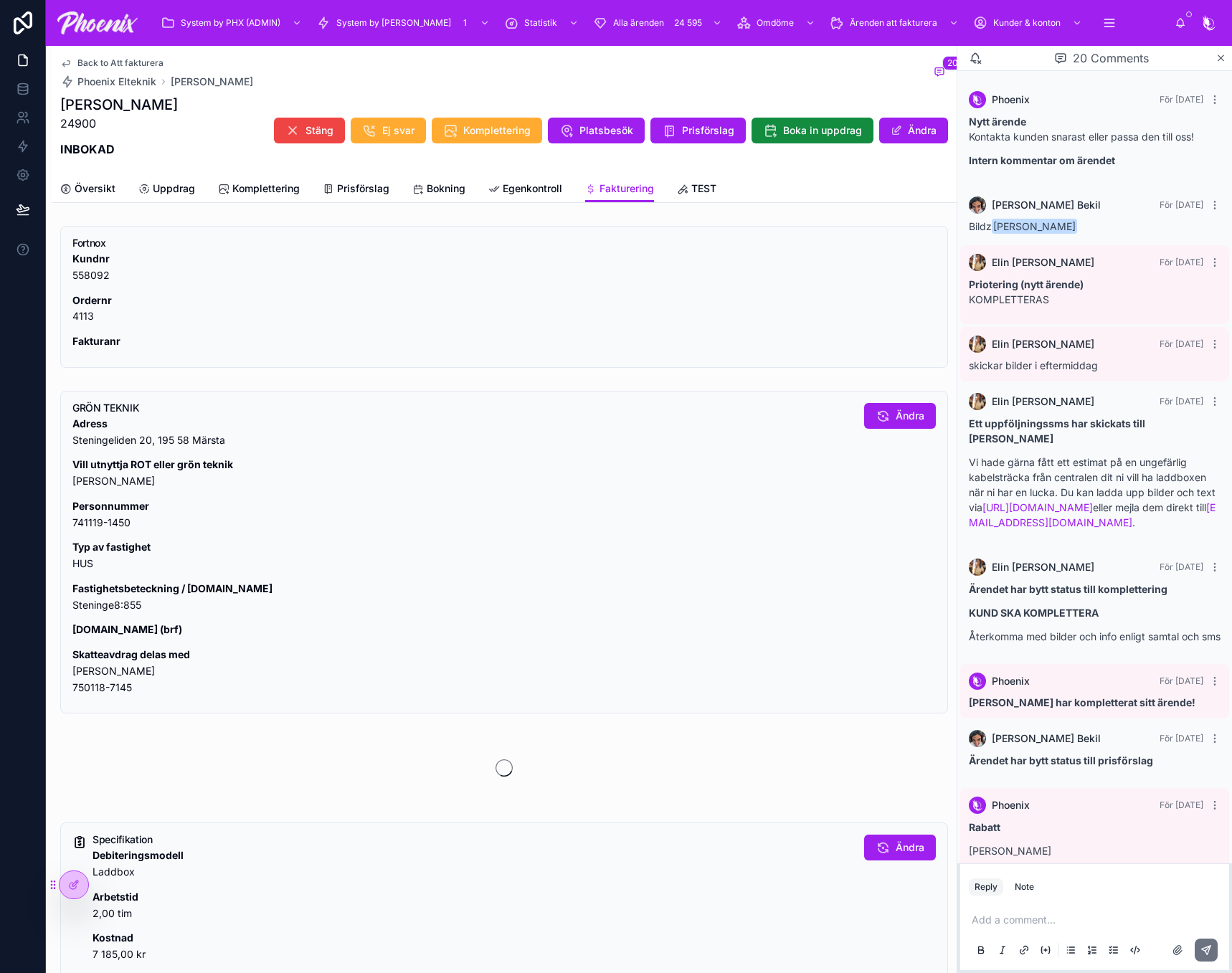
scroll to position [1176, 0]
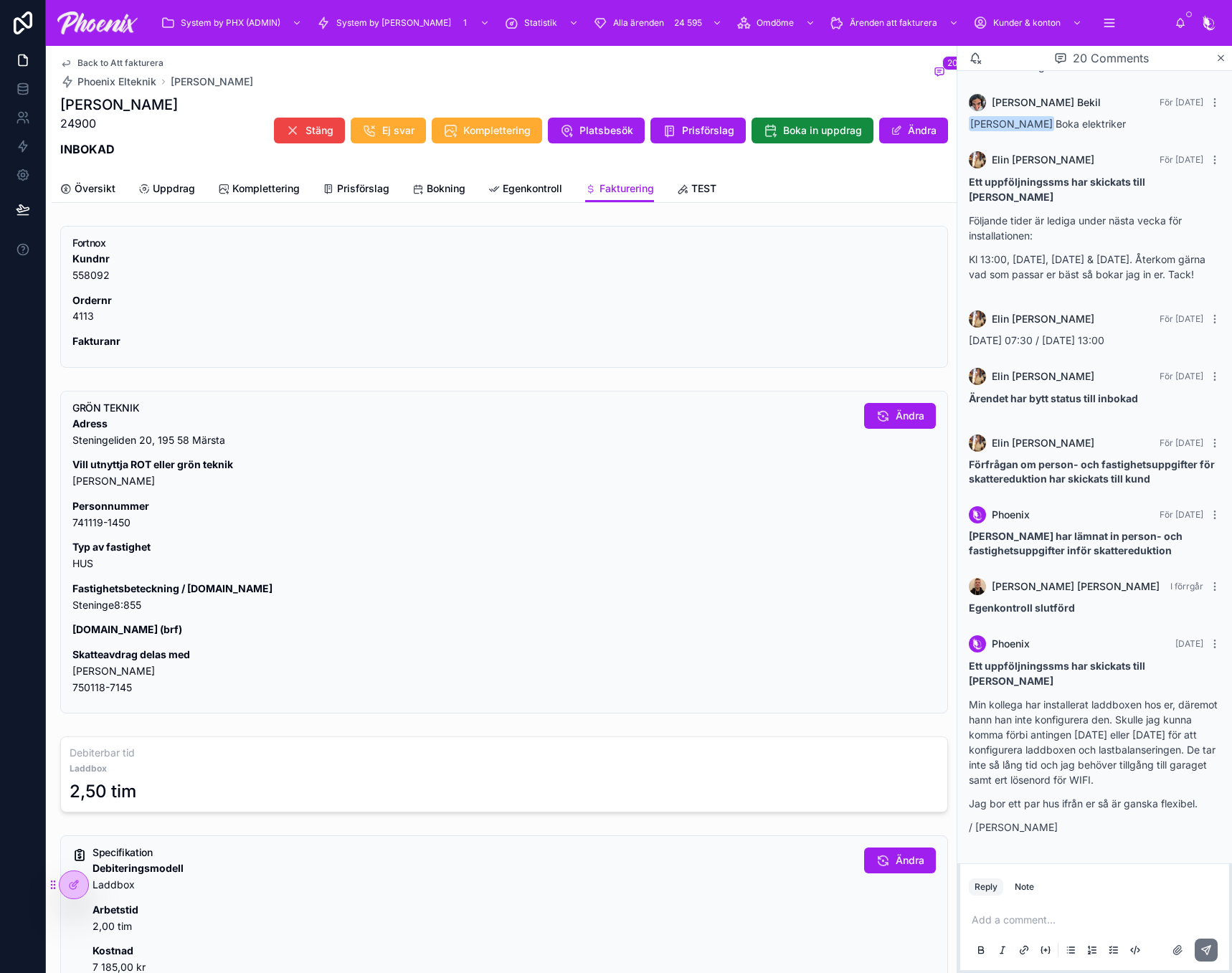
click at [96, 604] on p "Fastighetsbeteckning / [DOMAIN_NAME] Steninge8:855" at bounding box center [463, 597] width 781 height 33
copy div "Steninge8:855"
click at [86, 677] on p "Skatteavdrag delas med [PERSON_NAME] 750118-7145" at bounding box center [463, 671] width 781 height 48
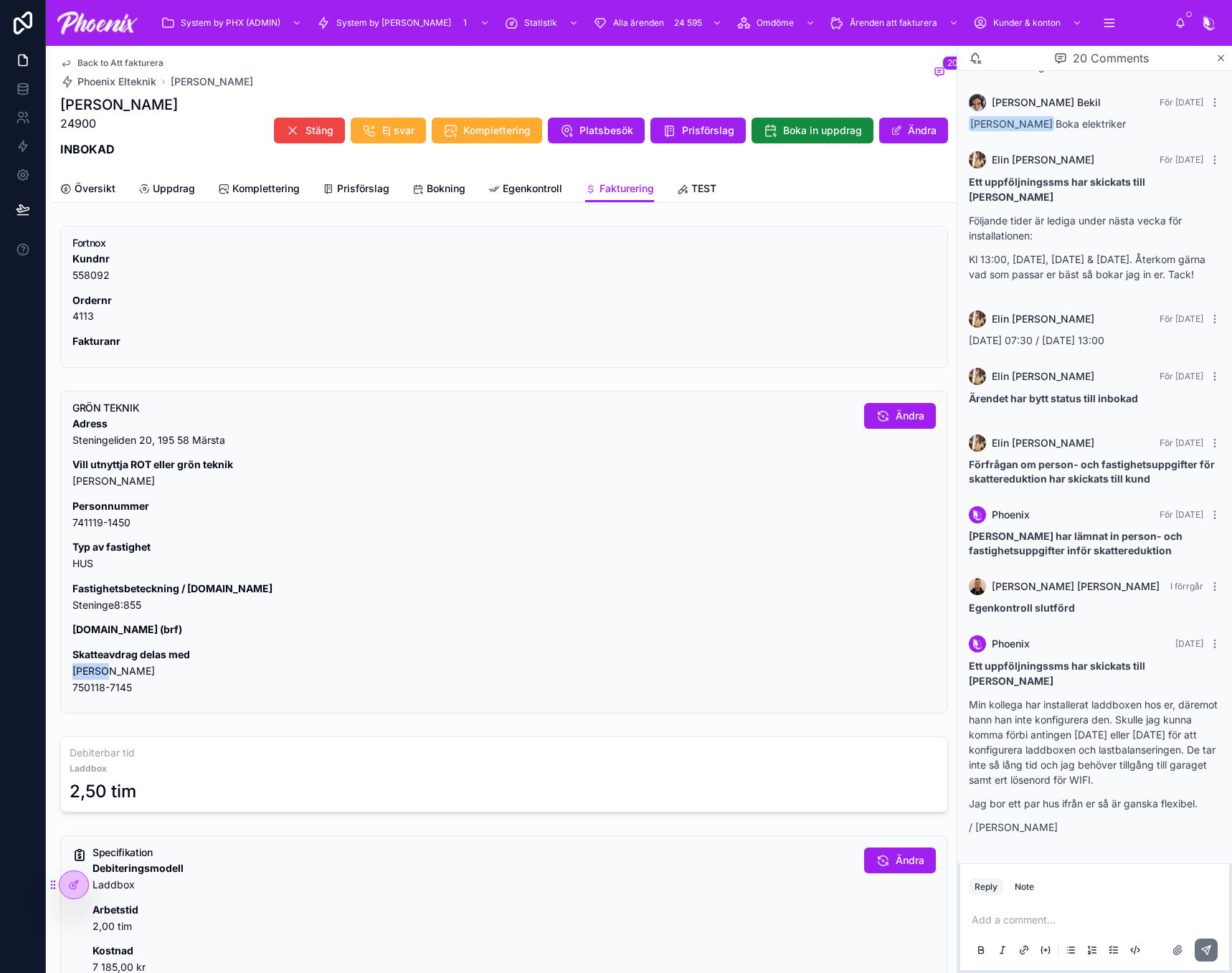
click at [86, 677] on p "Skatteavdrag delas med [PERSON_NAME] 750118-7145" at bounding box center [463, 671] width 781 height 48
copy p "[PERSON_NAME]"
click at [89, 688] on p "Skatteavdrag delas med [PERSON_NAME] 750118-7145" at bounding box center [463, 671] width 781 height 48
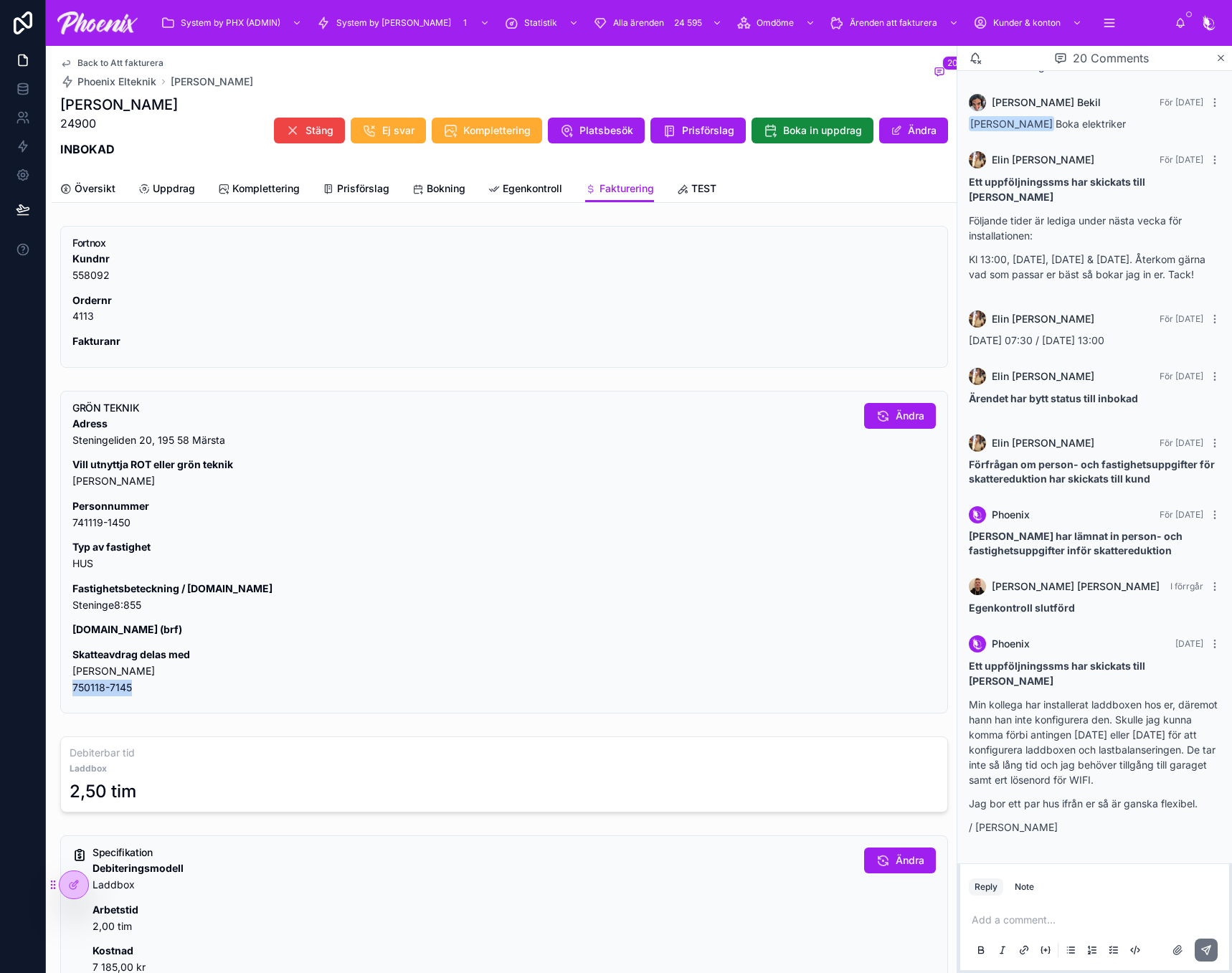
click at [89, 688] on p "Skatteavdrag delas med [PERSON_NAME] 750118-7145" at bounding box center [463, 671] width 781 height 48
copy p "750118-7145"
click at [625, 192] on span "Fakturering" at bounding box center [627, 188] width 54 height 15
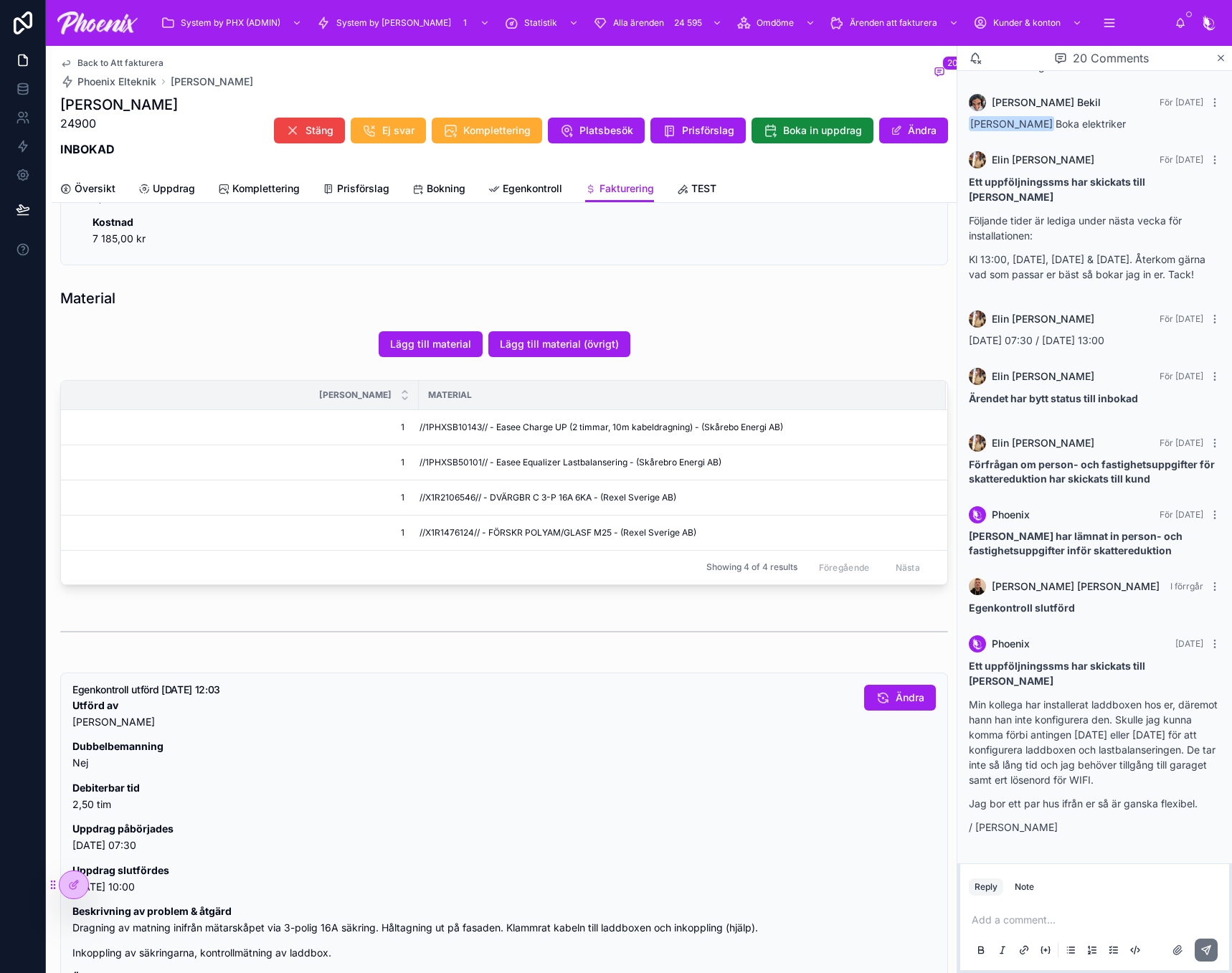
scroll to position [715, 0]
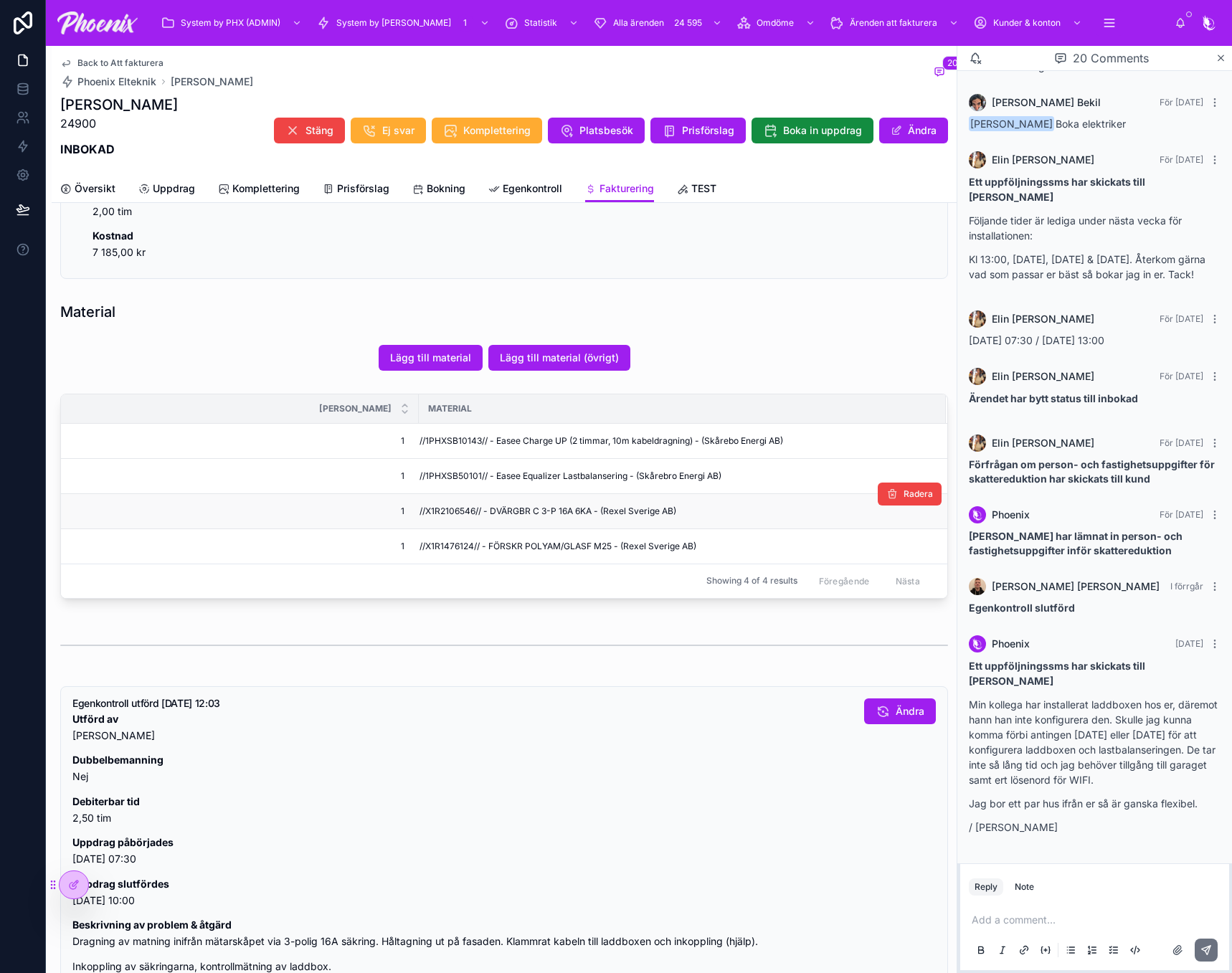
click at [450, 506] on span "//X1R2106546// - DVÄRGBR C 3-P 16A 6KA - (Rexel Sverige AB)" at bounding box center [547, 511] width 257 height 11
click at [450, 550] on span "//X1R1476124// - FÖRSKR POLYAM/GLASF M25 - (Rexel Sverige AB)" at bounding box center [558, 546] width 277 height 11
click at [450, 549] on span "//X1R1476124// - FÖRSKR POLYAM/GLASF M25 - (Rexel Sverige AB)" at bounding box center [558, 546] width 277 height 11
copy span "X1R1476124"
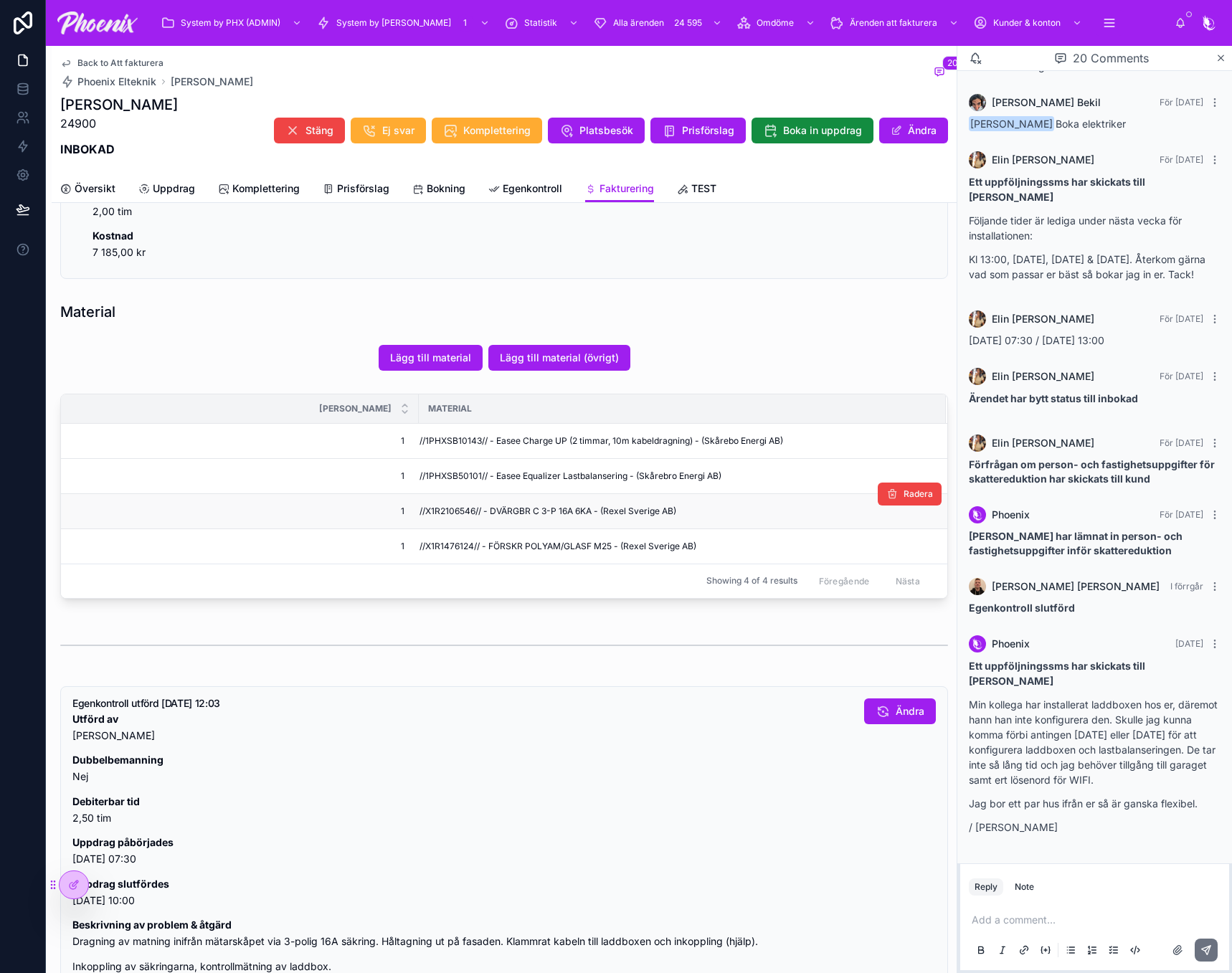
click at [445, 514] on span "//X1R2106546// - DVÄRGBR C 3-P 16A 6KA - (Rexel Sverige AB)" at bounding box center [547, 511] width 257 height 11
drag, startPoint x: 445, startPoint y: 514, endPoint x: 458, endPoint y: 512, distance: 13.2
click at [446, 514] on span "//X1R2106546// - DVÄRGBR C 3-P 16A 6KA - (Rexel Sverige AB)" at bounding box center [547, 511] width 257 height 11
copy span "X1R2106546"
click at [448, 548] on span "//X1R1476124// - FÖRSKR POLYAM/GLASF M25 - (Rexel Sverige AB)" at bounding box center [558, 546] width 277 height 11
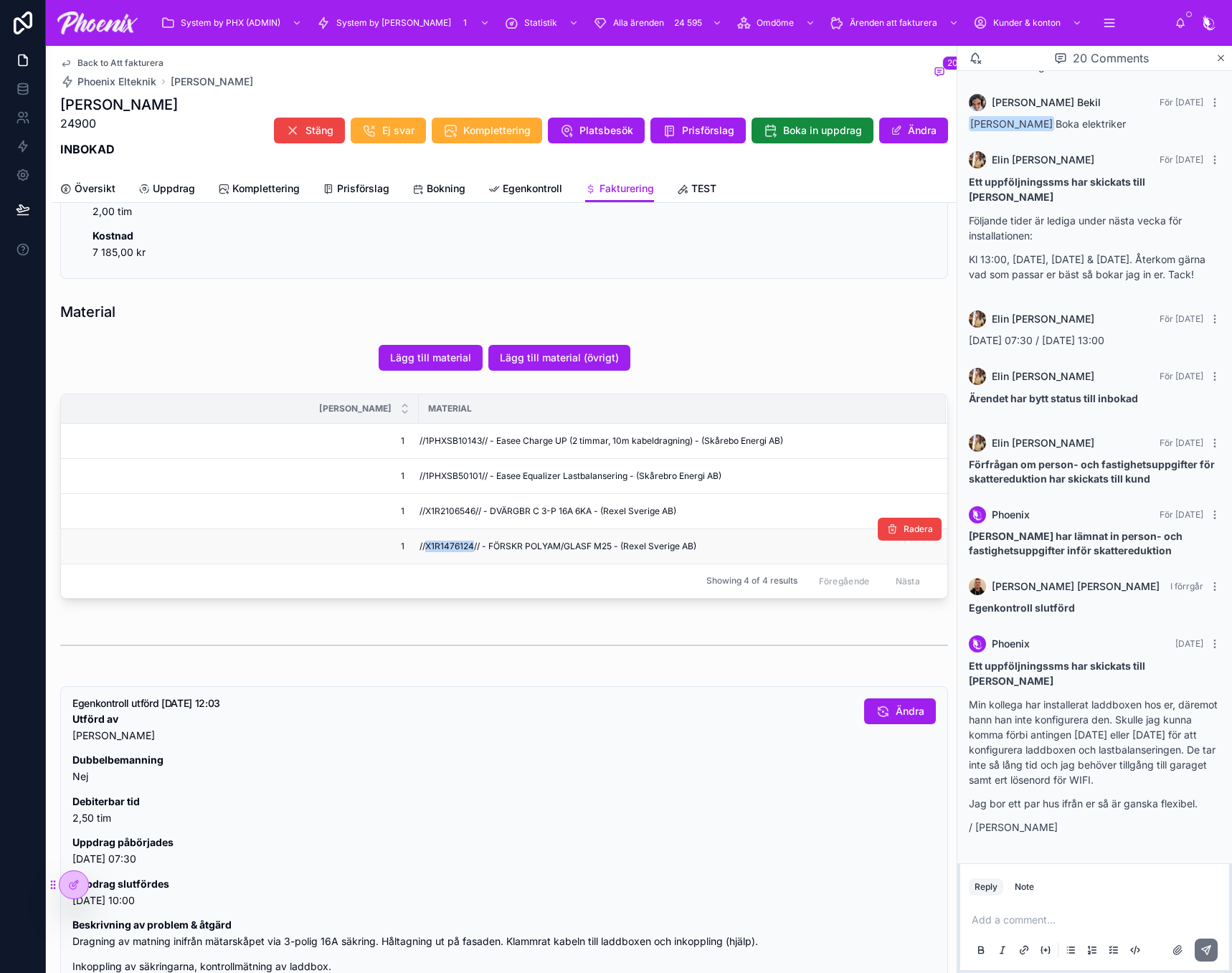
click at [448, 548] on span "//X1R1476124// - FÖRSKR POLYAM/GLASF M25 - (Rexel Sverige AB)" at bounding box center [558, 546] width 277 height 11
copy span "X1R1476124"
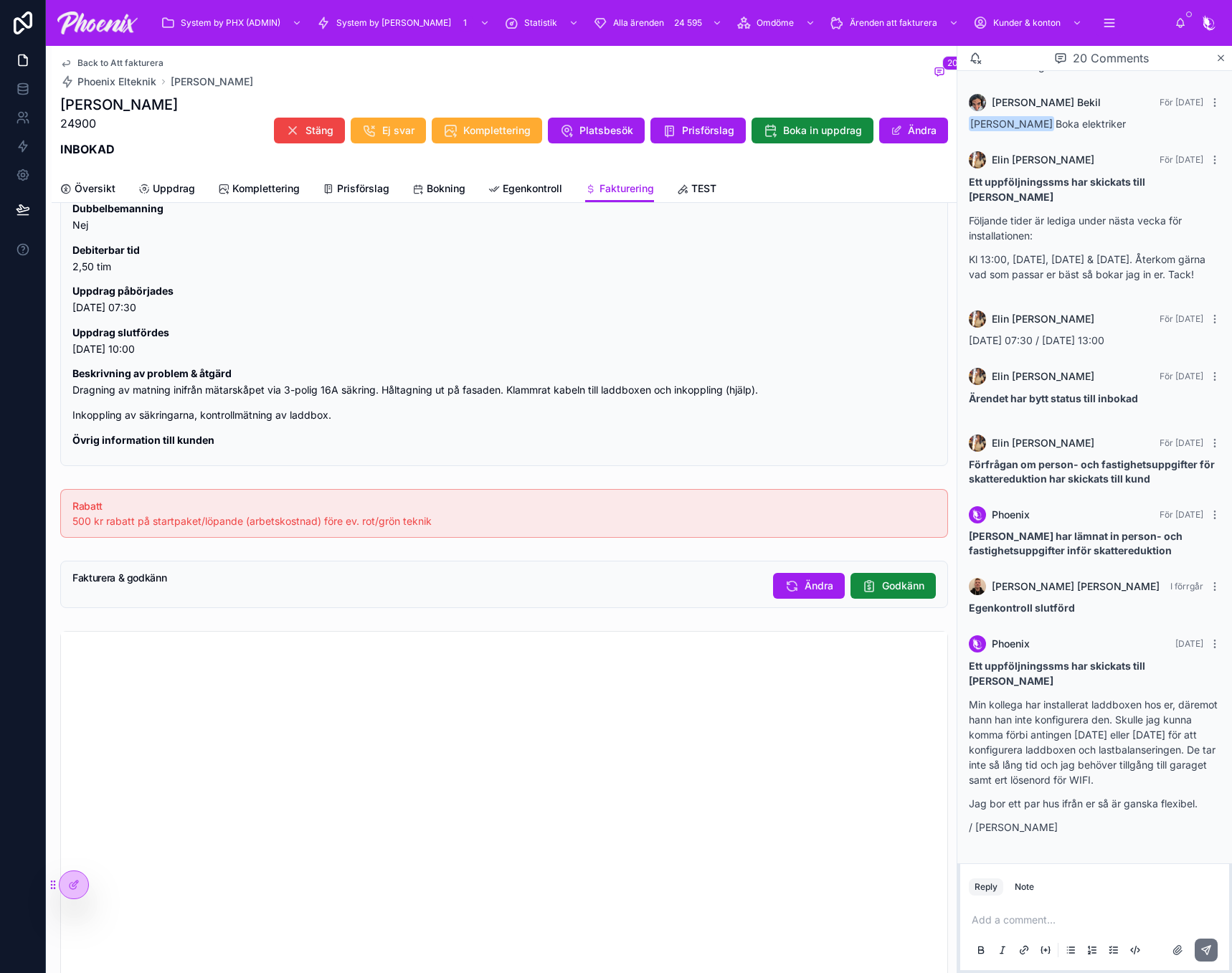
scroll to position [1145, 0]
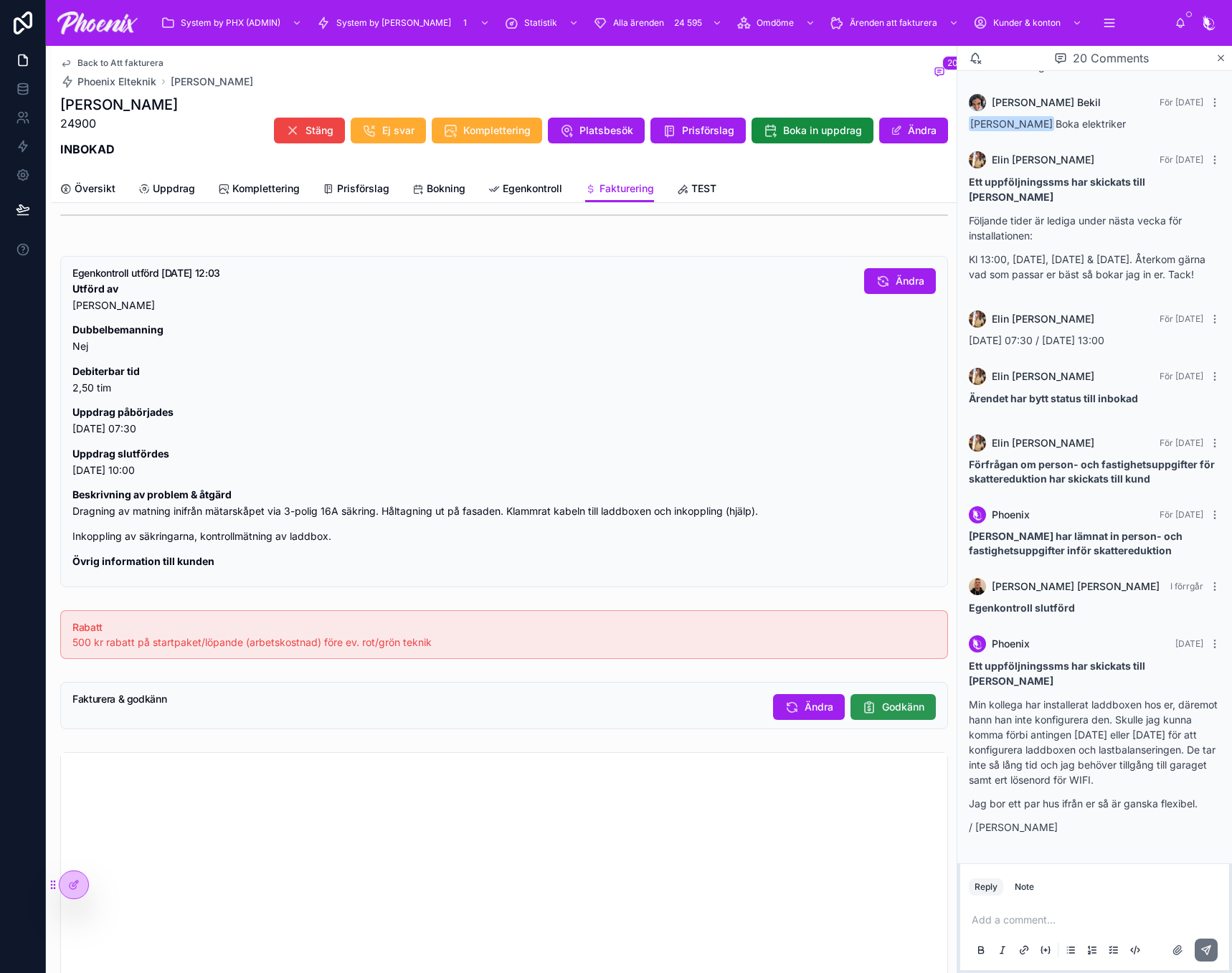
click at [868, 709] on button "Godkänn" at bounding box center [893, 707] width 86 height 26
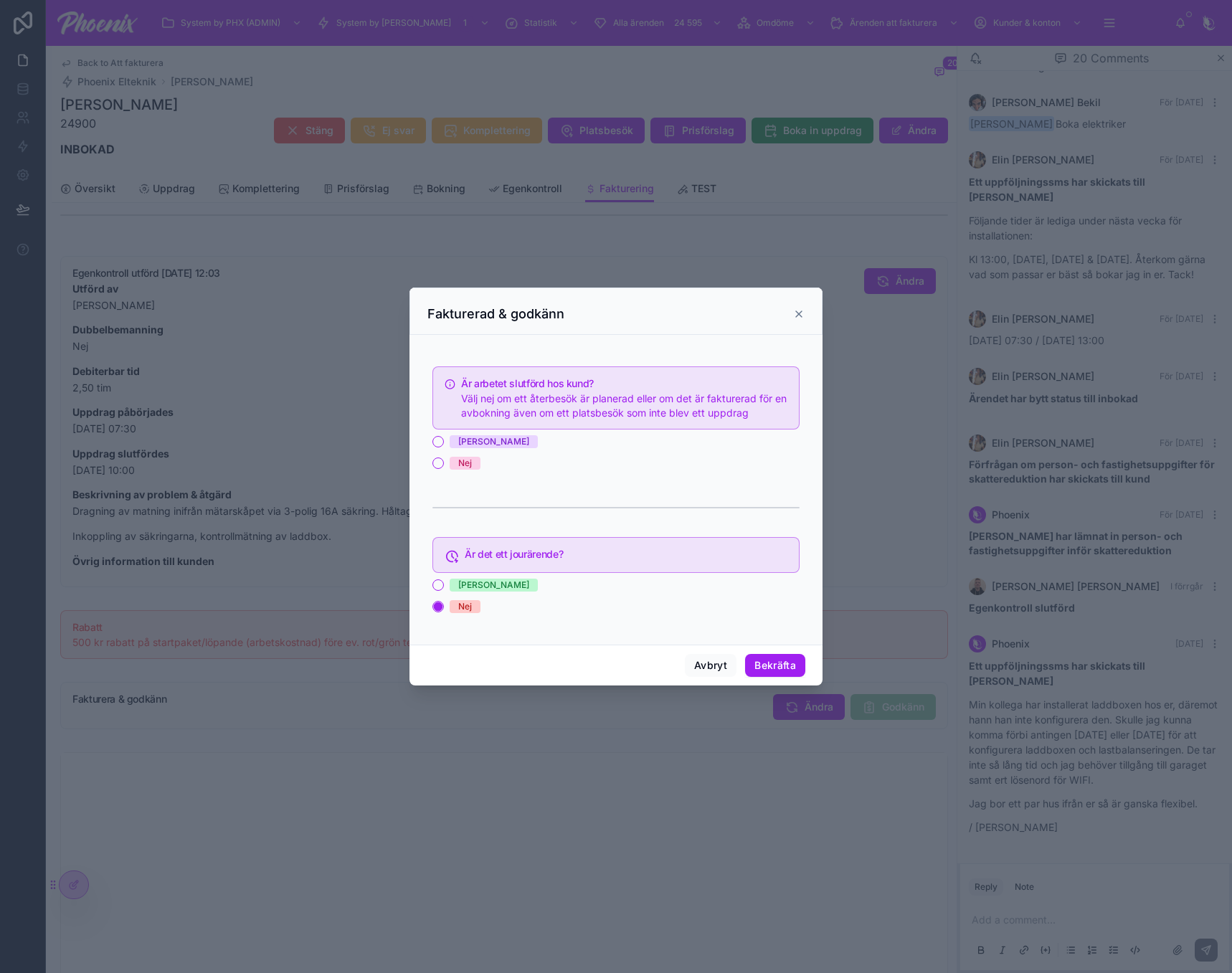
click at [475, 434] on div "Är arbetet slutförd hos kund? Välj nej om ett återbesök är planerad eller om de…" at bounding box center [616, 493] width 367 height 267
click at [474, 443] on span "[PERSON_NAME]" at bounding box center [494, 442] width 88 height 13
click at [444, 443] on button "[PERSON_NAME]" at bounding box center [437, 441] width 11 height 11
click at [778, 656] on button "Bekräfta" at bounding box center [776, 665] width 61 height 23
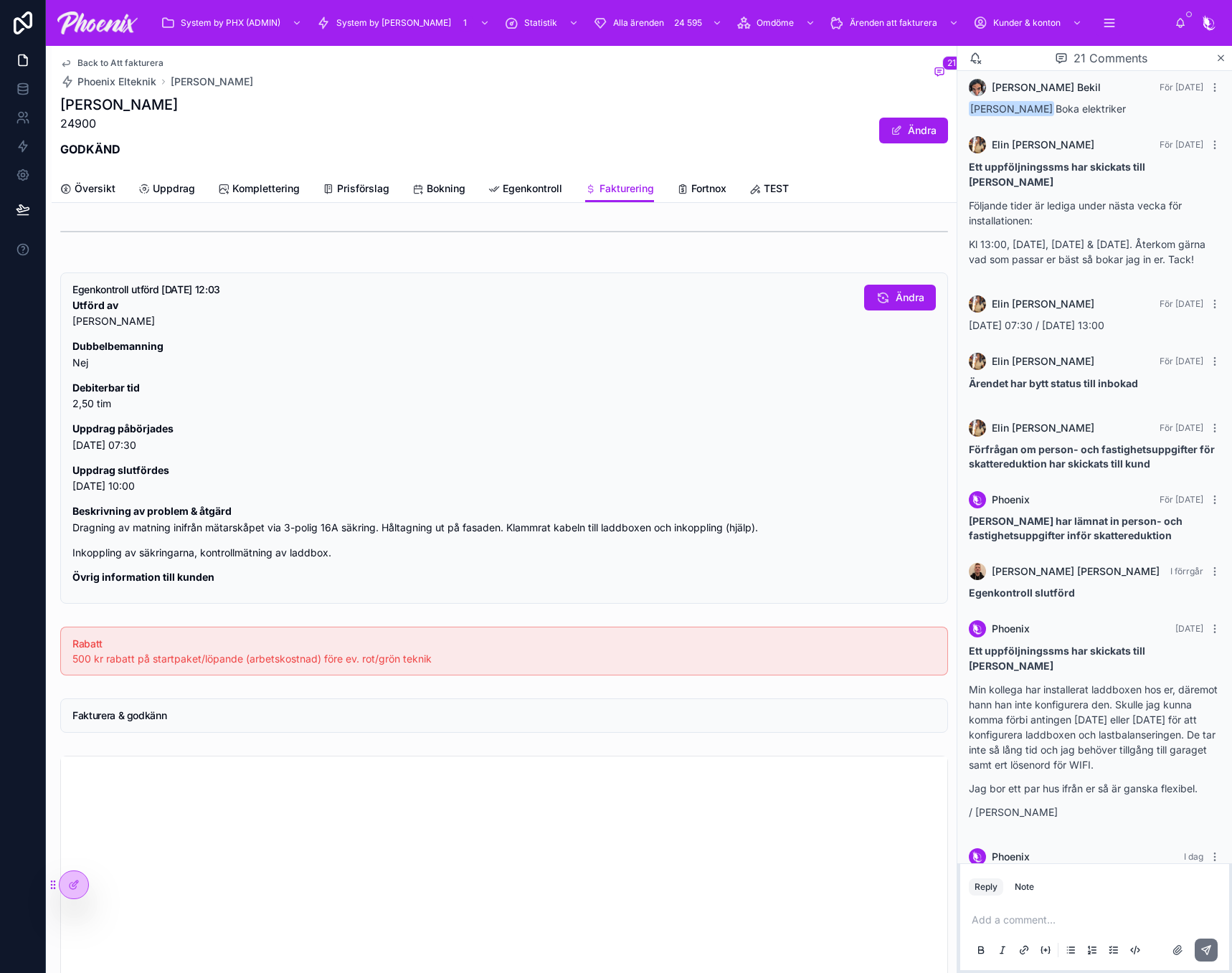
scroll to position [1161, 0]
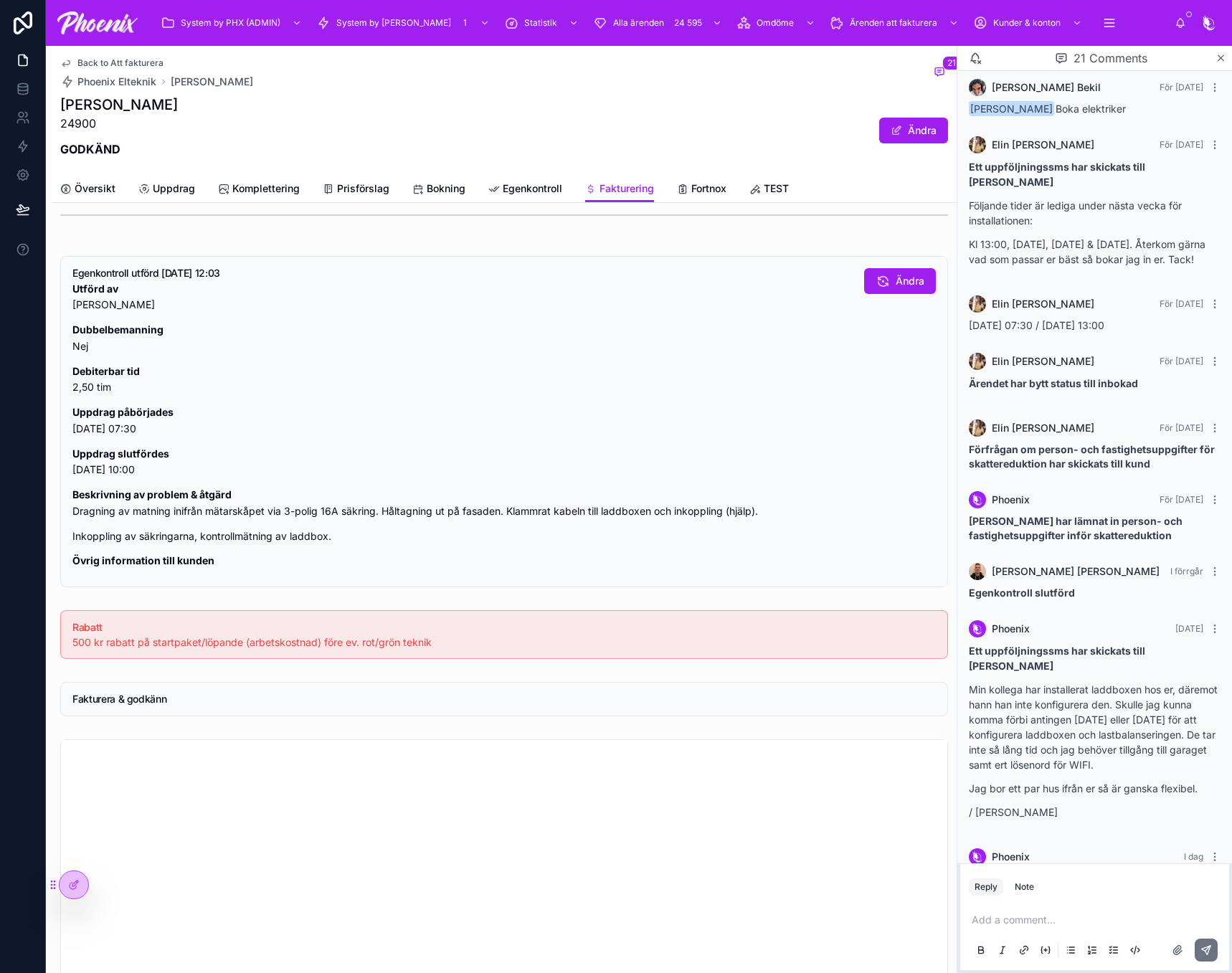
drag, startPoint x: 173, startPoint y: 347, endPoint x: 330, endPoint y: 278, distance: 171.5
click at [176, 347] on p "Dubbelbemanning Nej" at bounding box center [463, 338] width 781 height 33
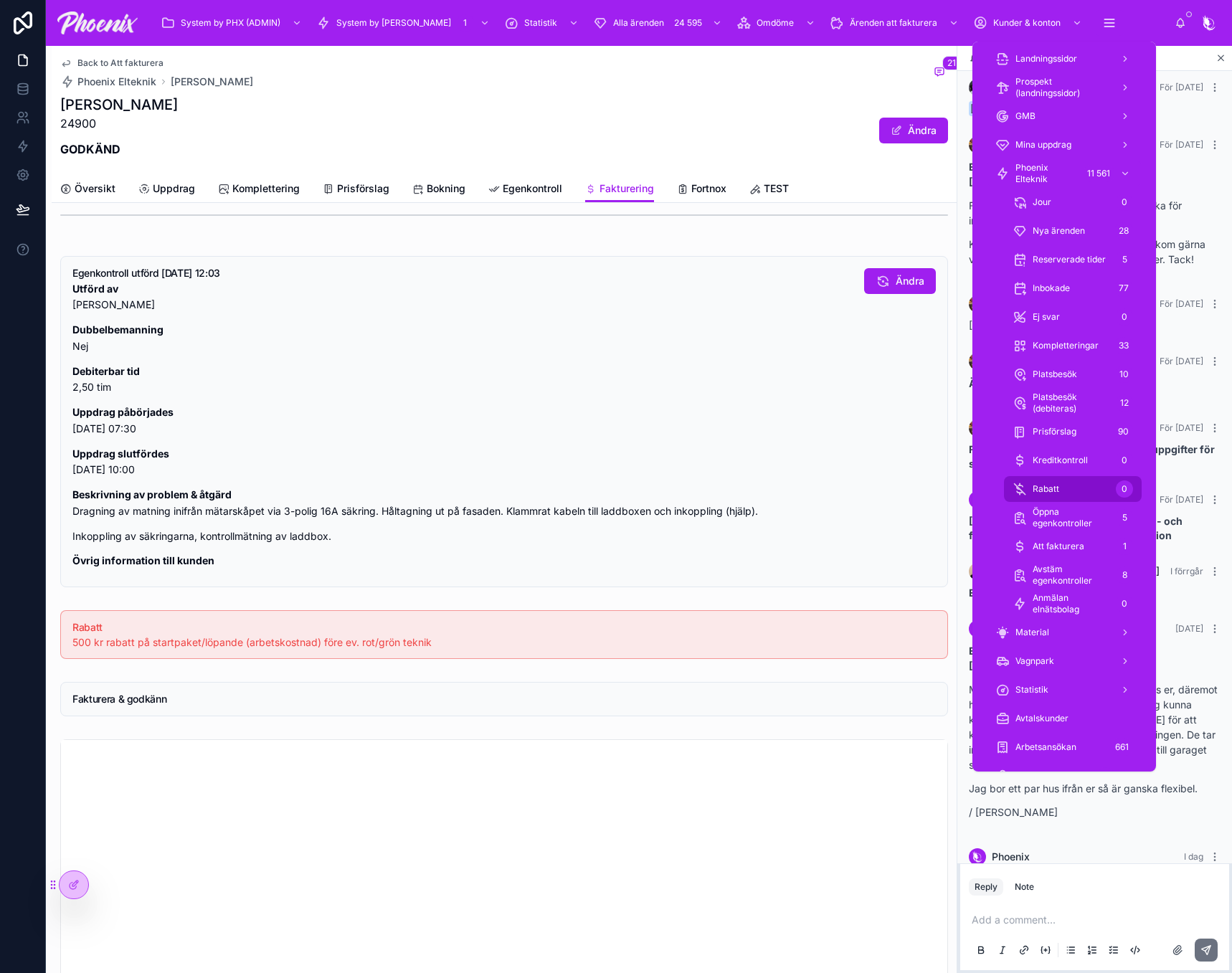
click at [1080, 496] on div "Rabatt 0" at bounding box center [1072, 489] width 120 height 23
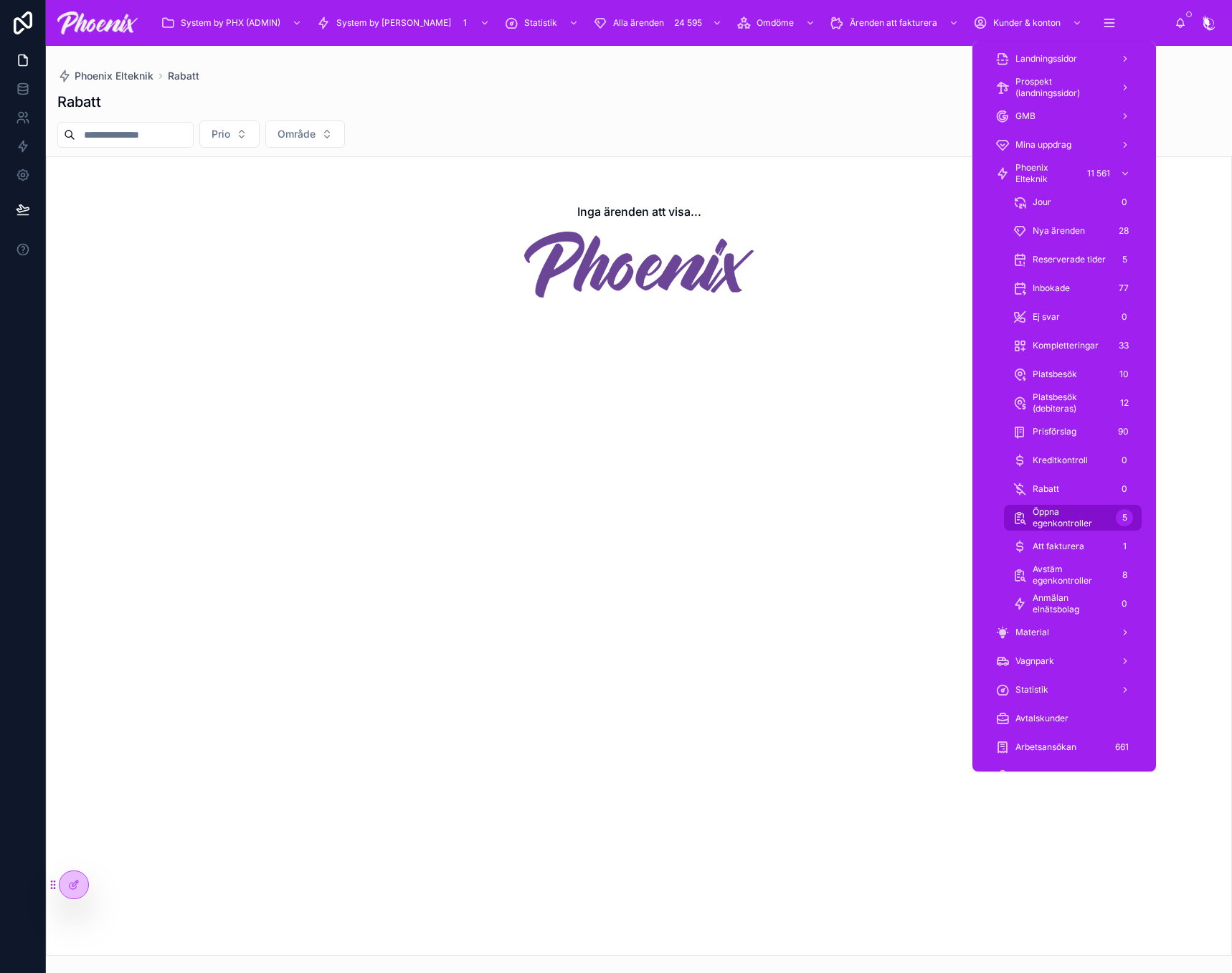
click at [1077, 526] on span "Öppna egenkontroller" at bounding box center [1072, 518] width 78 height 23
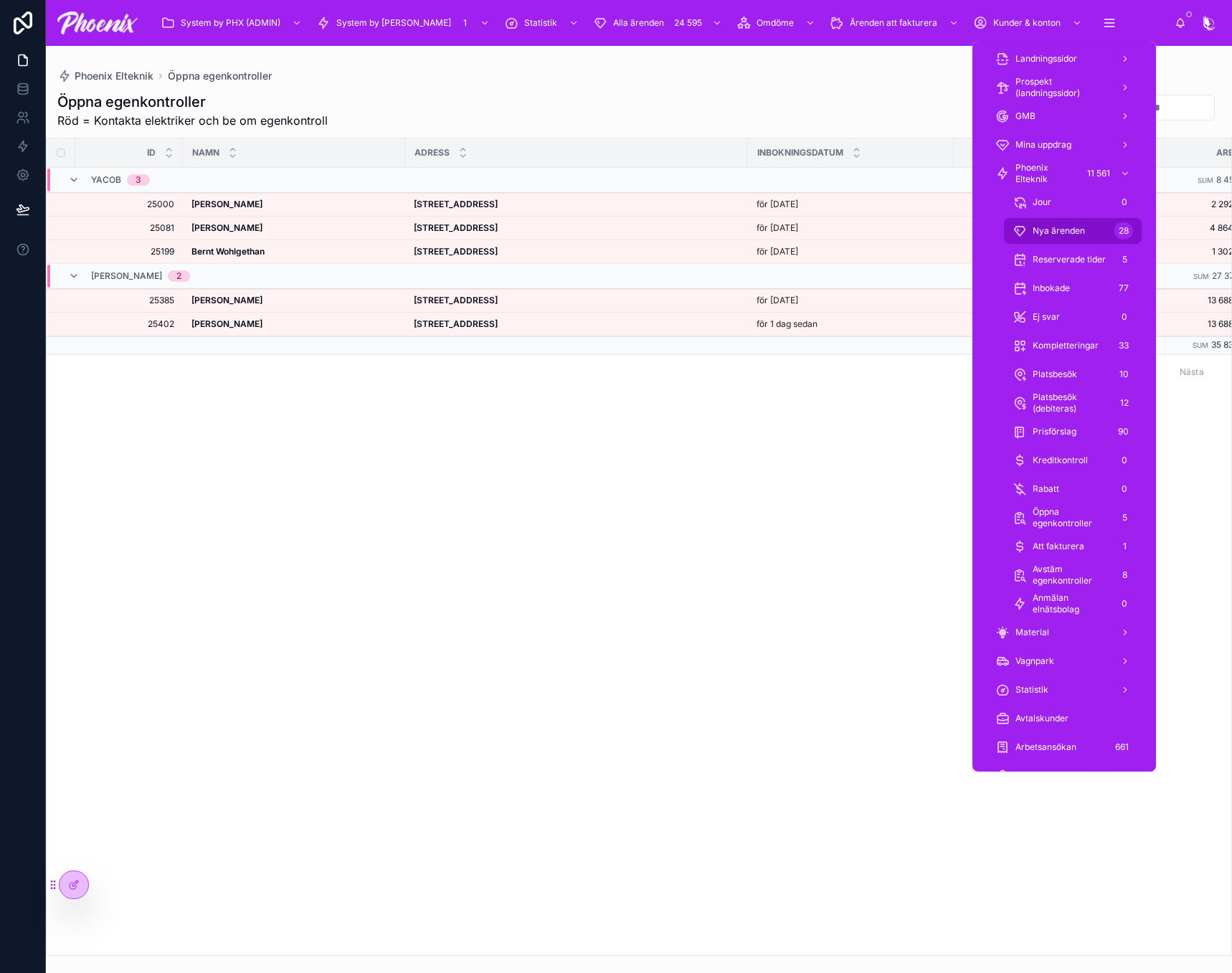
click at [1052, 230] on span "Nya ärenden" at bounding box center [1059, 230] width 53 height 11
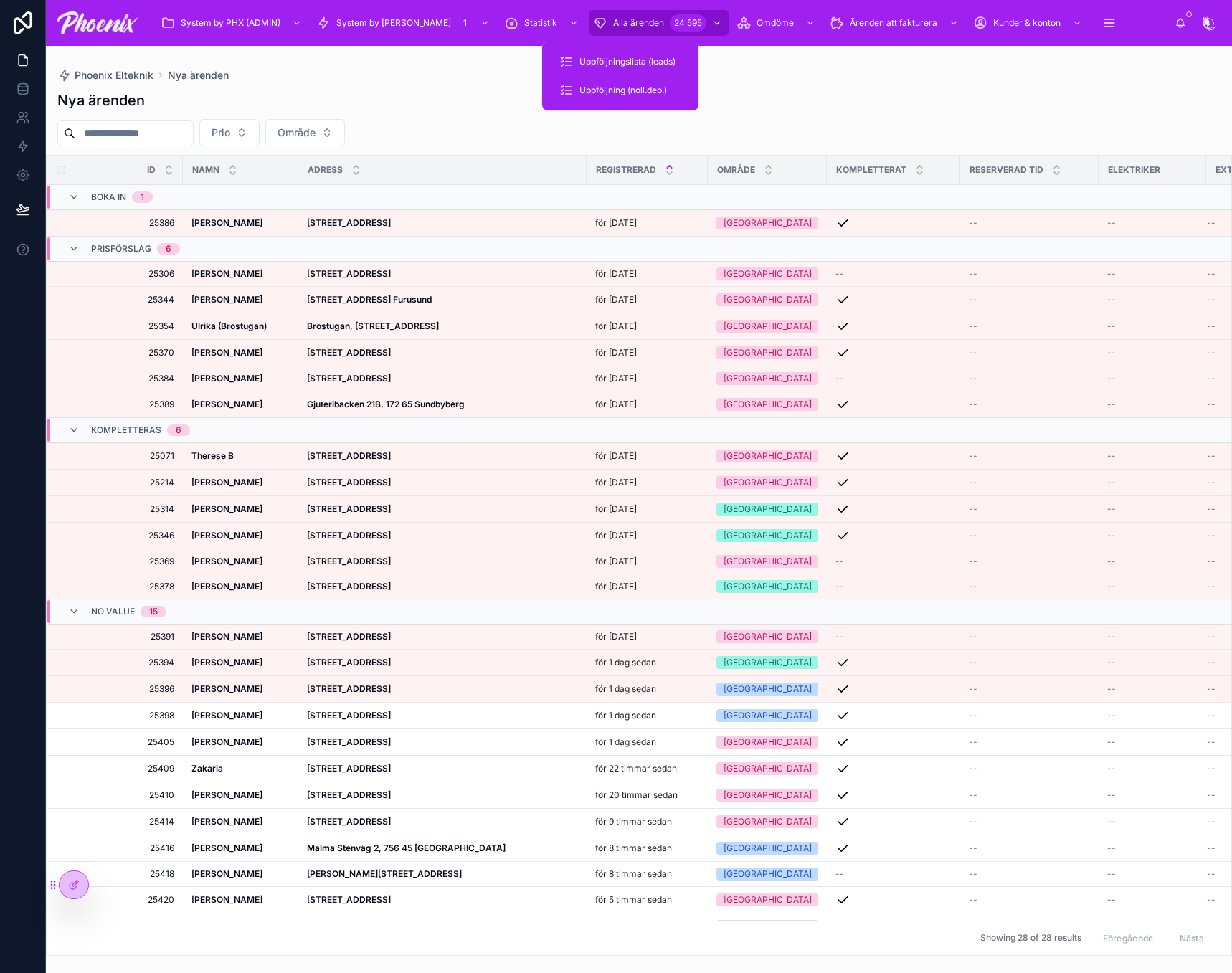
click at [613, 22] on span "Alla ärenden" at bounding box center [638, 22] width 51 height 11
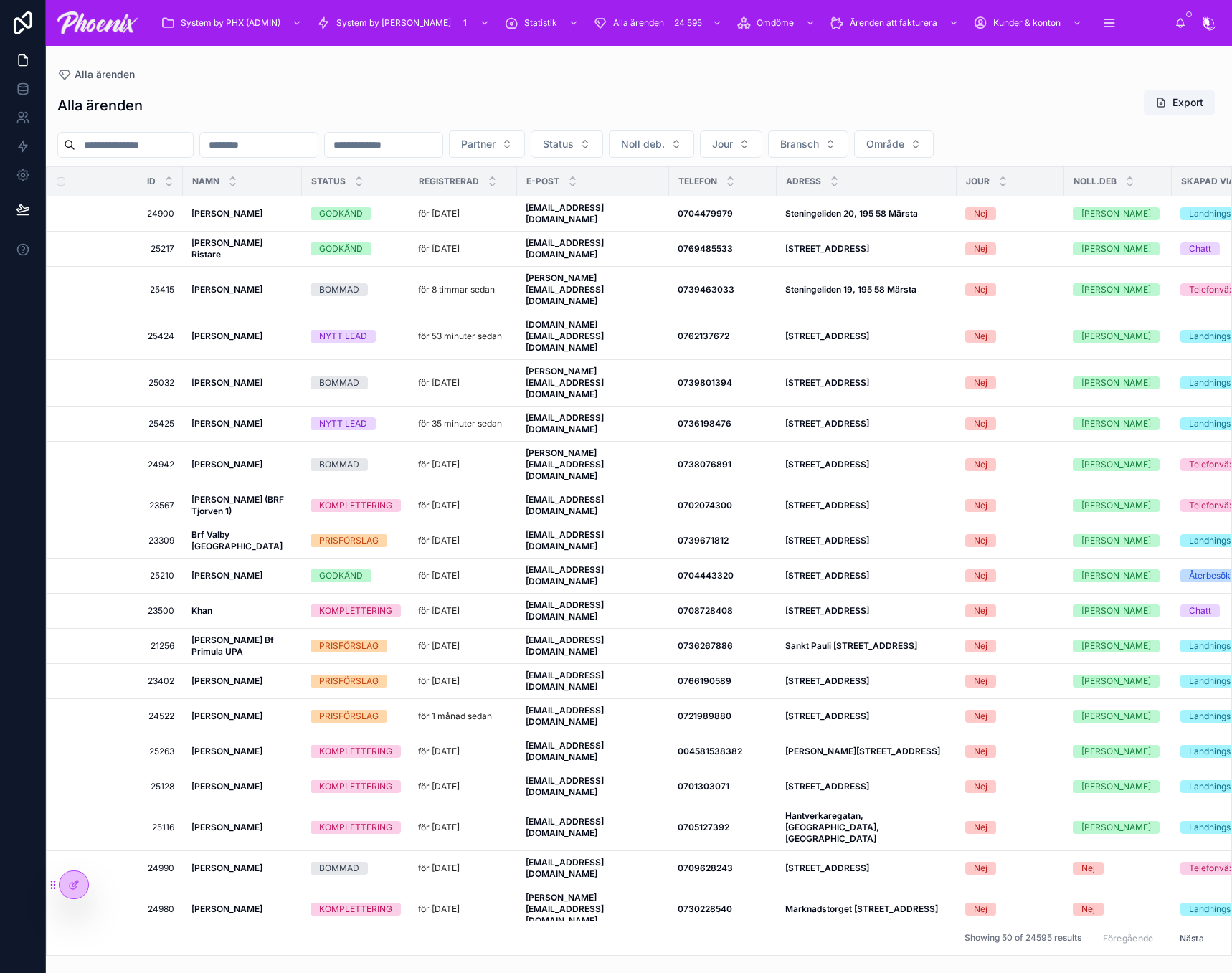
click at [124, 143] on input "text" at bounding box center [134, 144] width 118 height 20
paste input "**********"
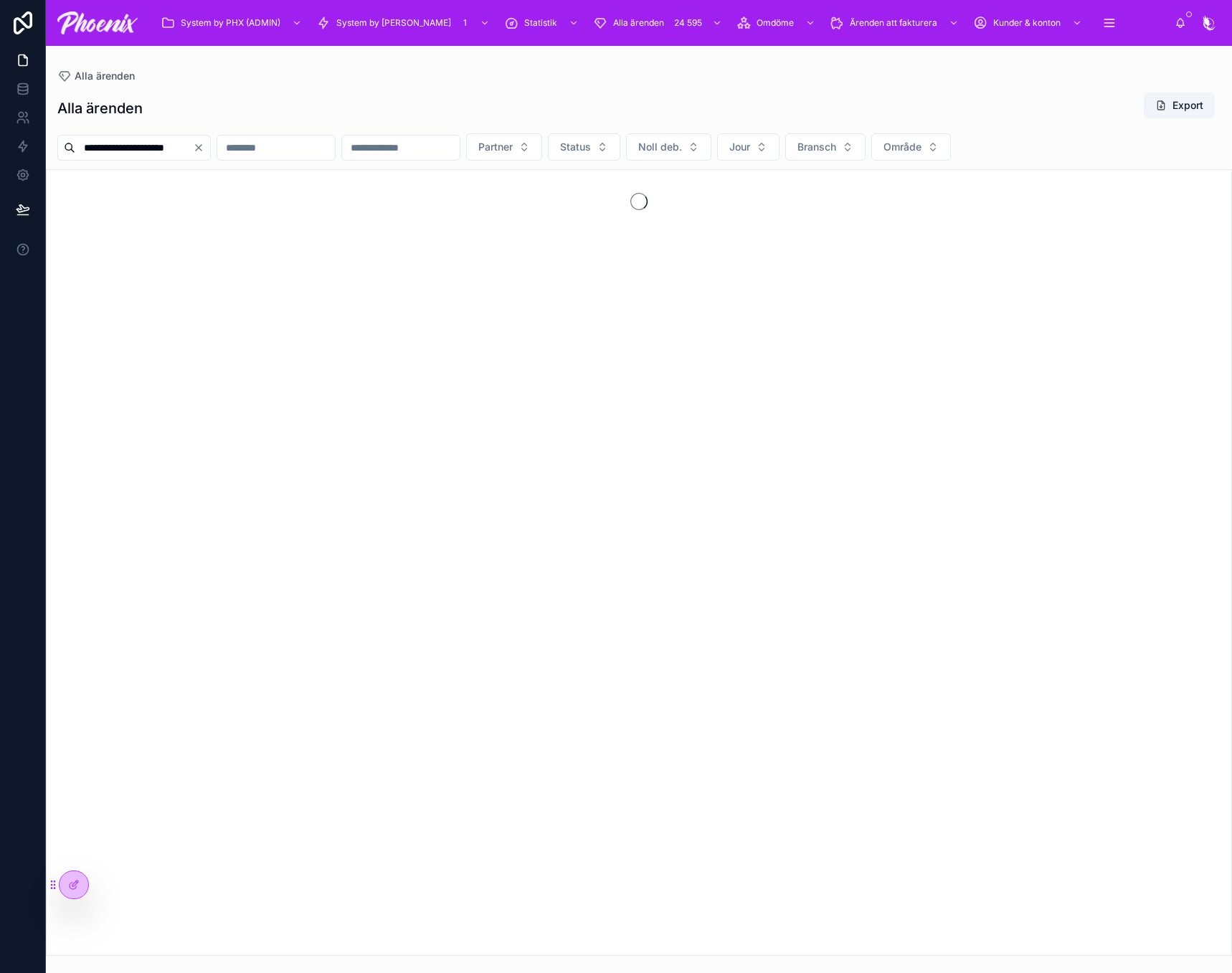
type input "**********"
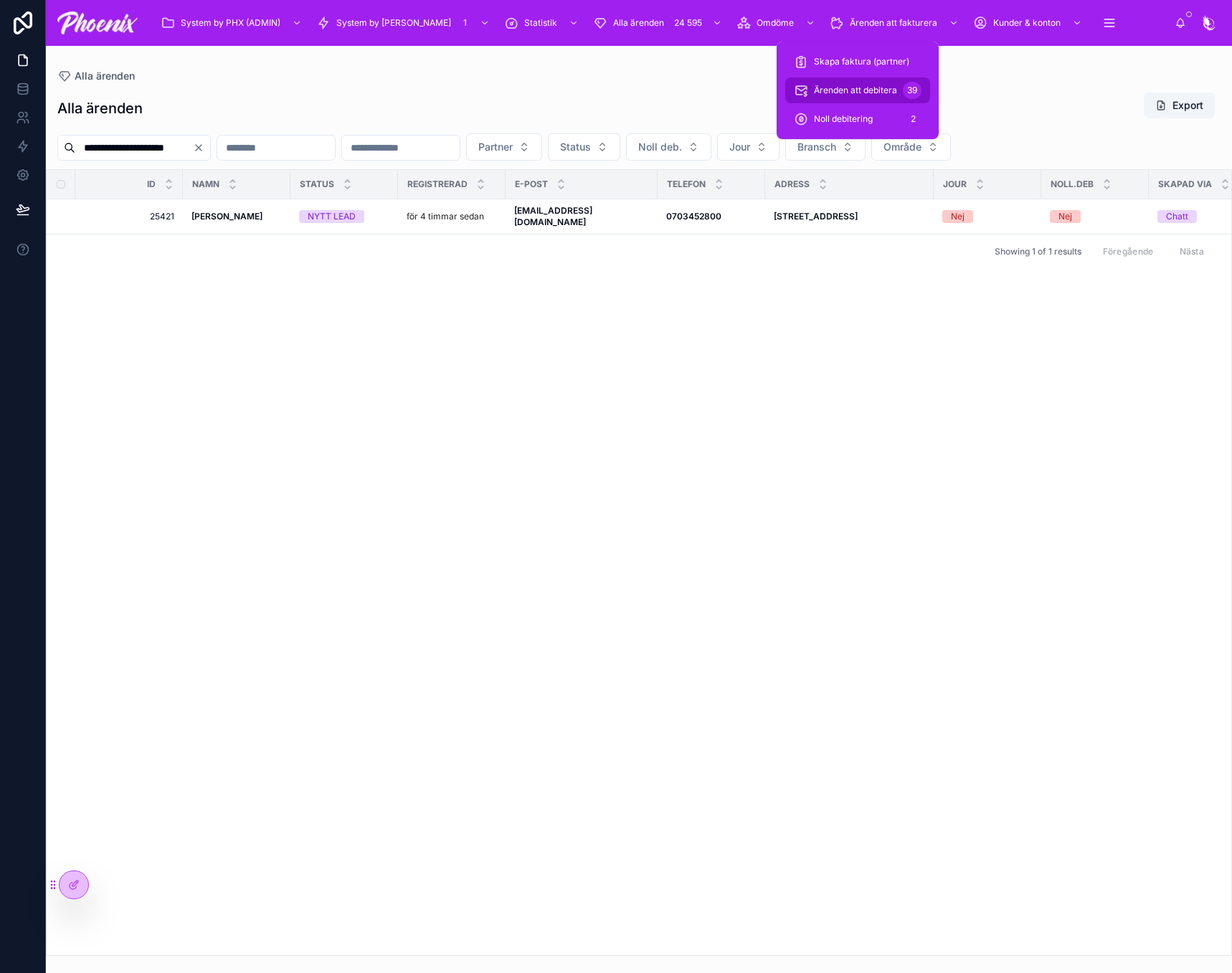
click at [873, 89] on span "Ärenden att debitera" at bounding box center [856, 90] width 83 height 11
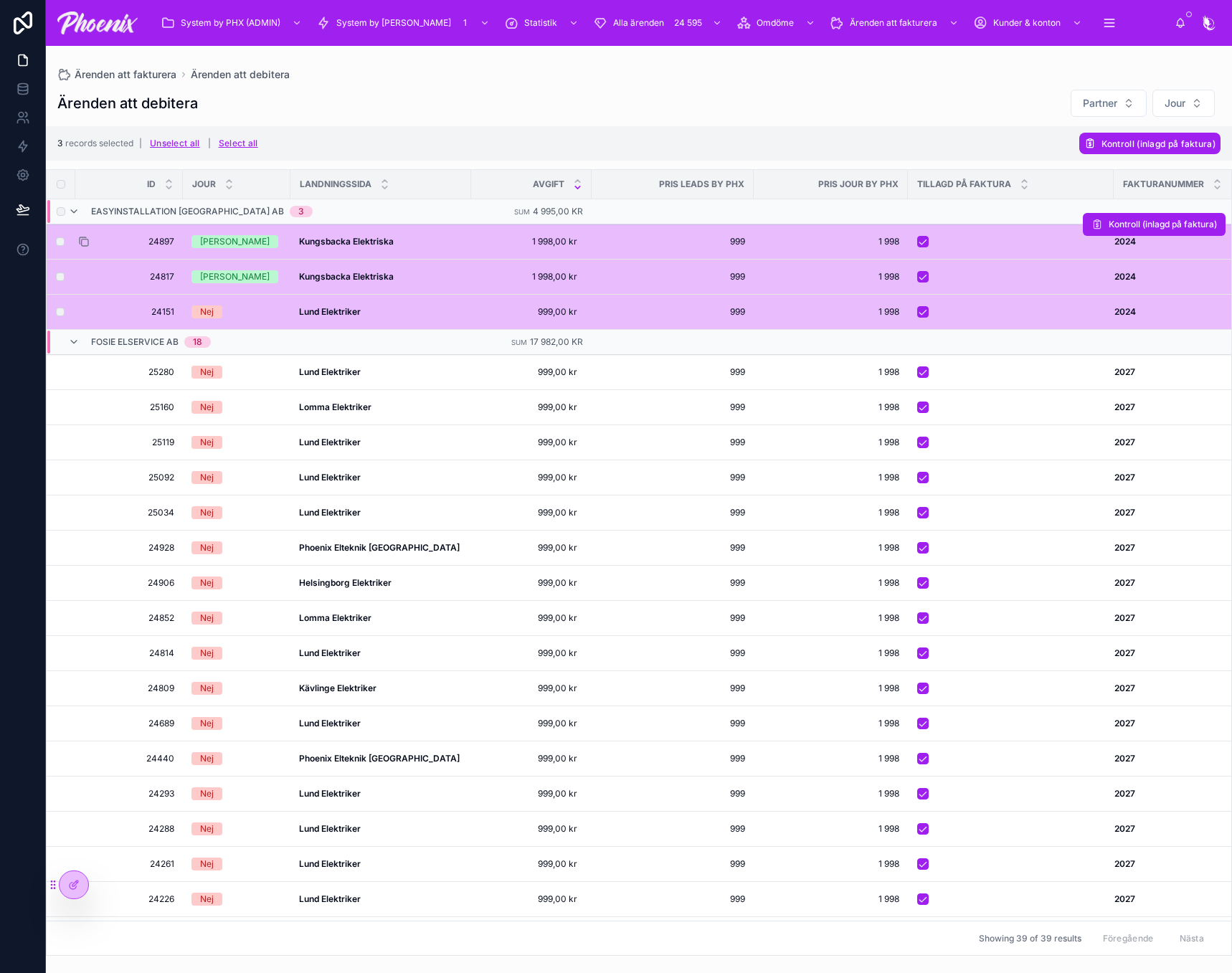
click at [86, 241] on icon at bounding box center [83, 241] width 11 height 11
click at [1150, 138] on span "Kontroll (inlagd på faktura)" at bounding box center [1159, 143] width 114 height 10
click at [1194, 112] on icon at bounding box center [1196, 115] width 11 height 11
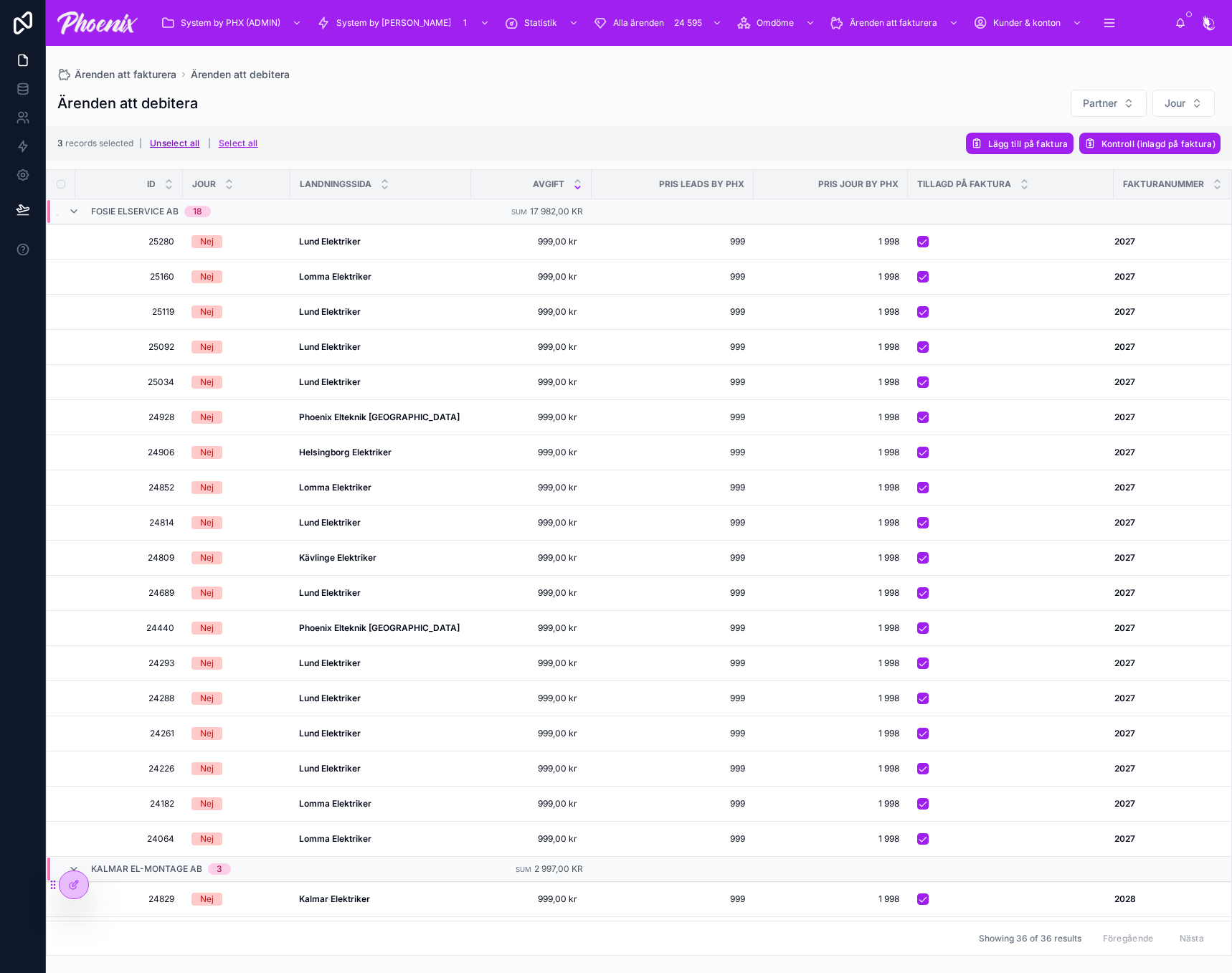
drag, startPoint x: 179, startPoint y: 137, endPoint x: 126, endPoint y: 175, distance: 65.2
click at [179, 137] on button "Unselect all" at bounding box center [176, 143] width 61 height 23
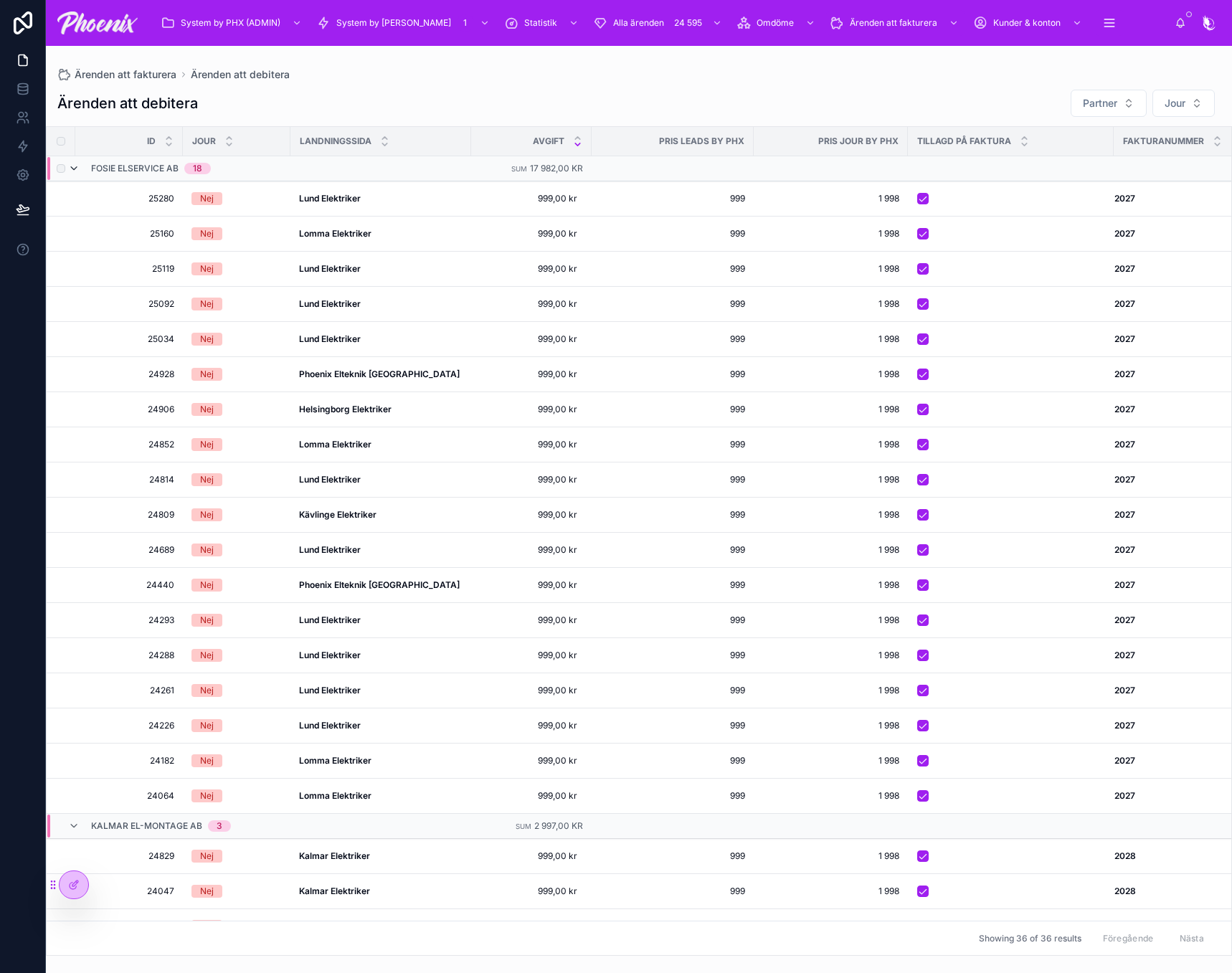
click at [78, 166] on icon at bounding box center [73, 168] width 11 height 11
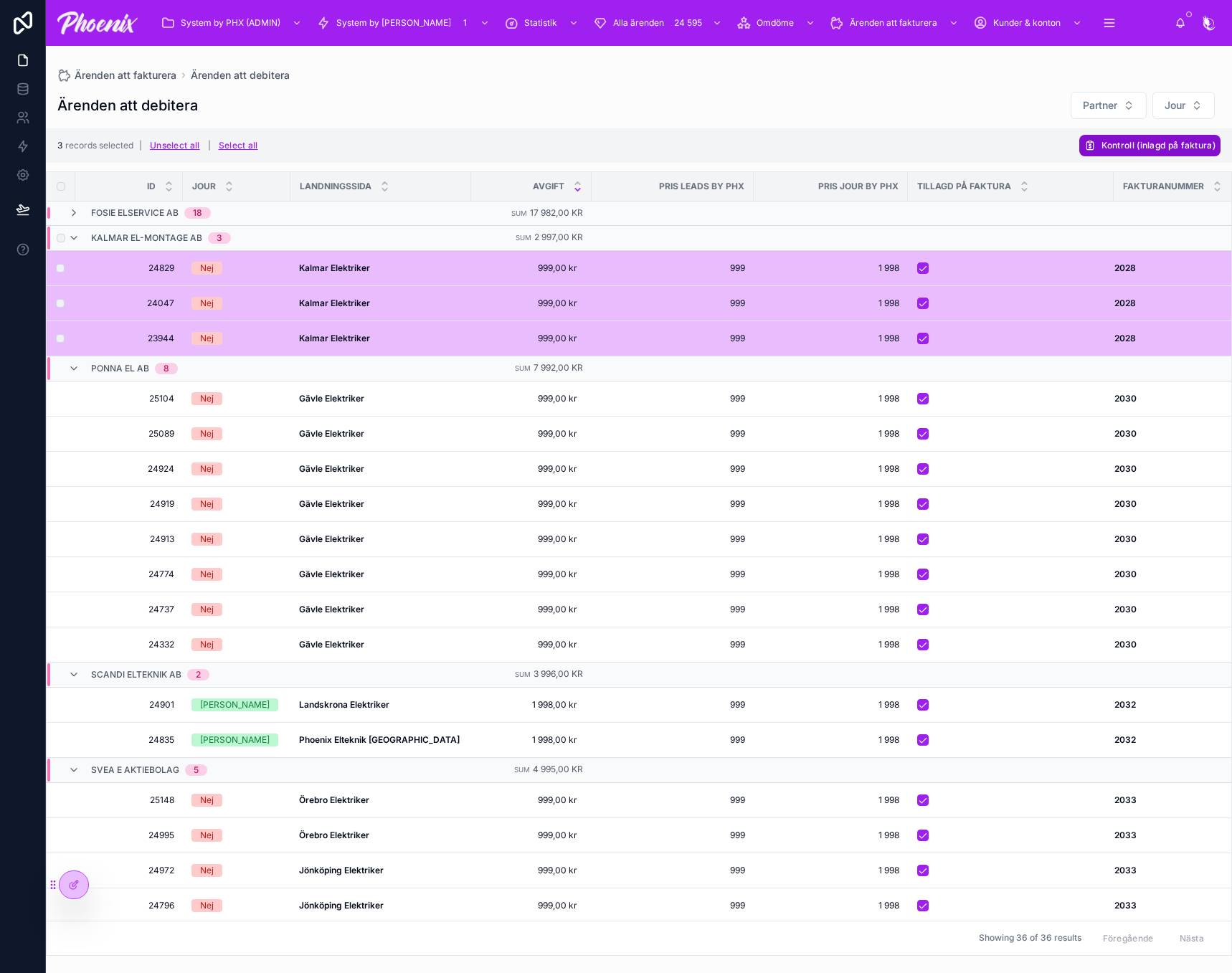
click at [1126, 145] on span "Kontroll (inlagd på faktura)" at bounding box center [1159, 145] width 114 height 10
click at [1194, 118] on icon at bounding box center [1197, 118] width 7 height 5
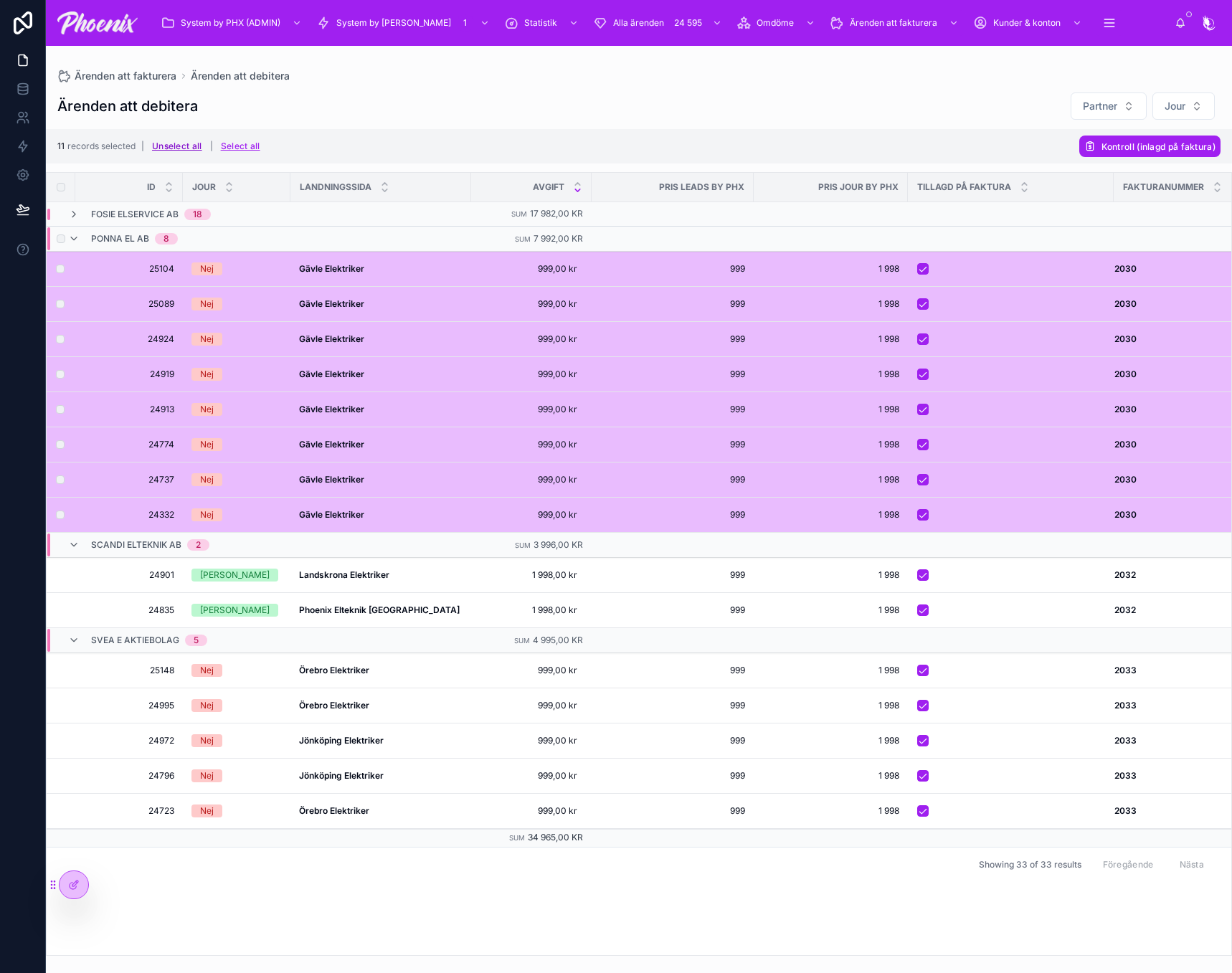
click at [203, 139] on button "Unselect all" at bounding box center [177, 146] width 61 height 23
click at [1170, 144] on span "Kontroll (inlagd på faktura)" at bounding box center [1159, 146] width 114 height 10
click at [1197, 115] on icon at bounding box center [1196, 118] width 11 height 11
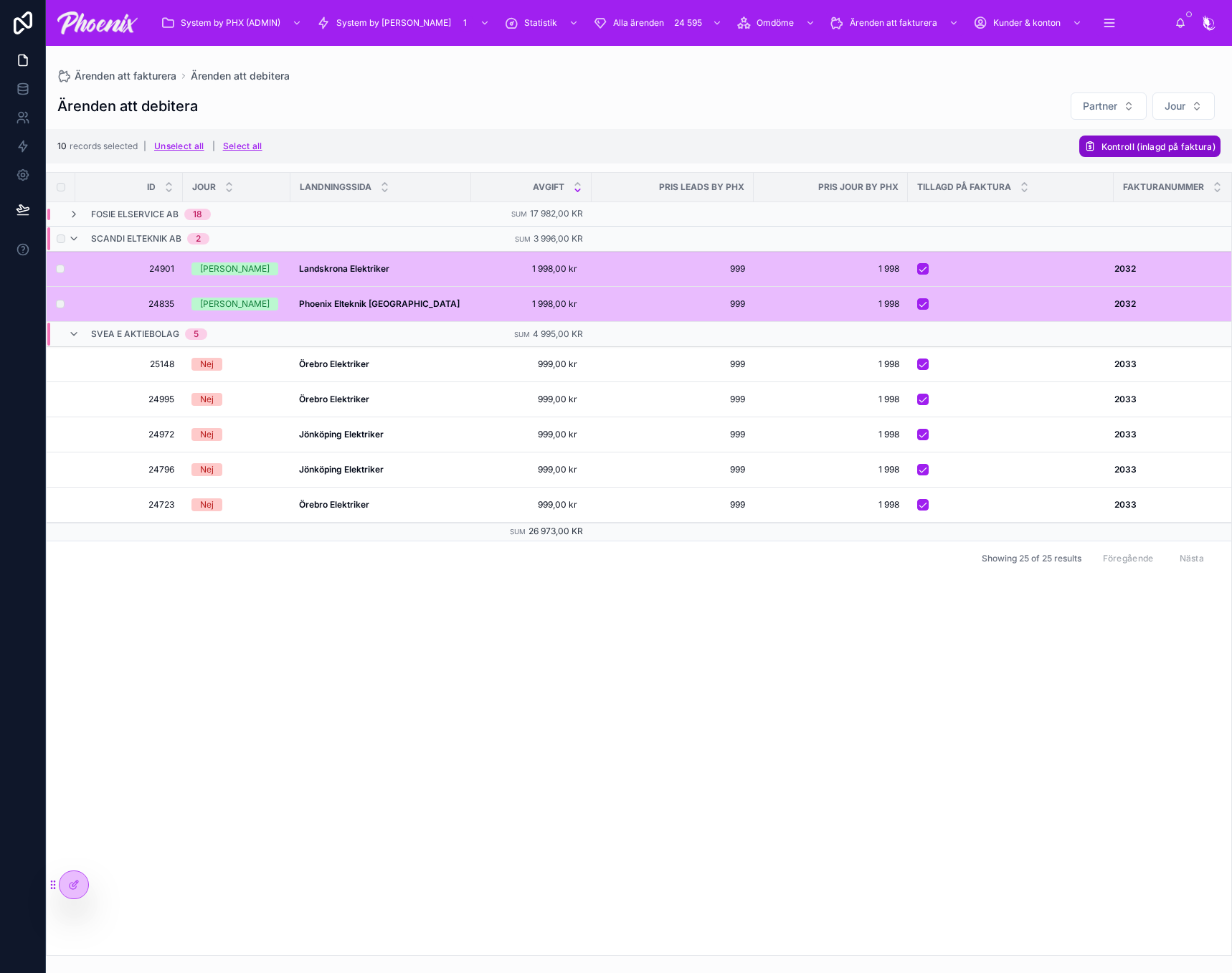
click at [1197, 156] on div "10 records selected | Unselect all | Select all Kontroll (inlagd på faktura)" at bounding box center [639, 146] width 1186 height 35
click at [1197, 151] on span "Kontroll (inlagd på faktura)" at bounding box center [1159, 146] width 114 height 10
click at [1203, 116] on button at bounding box center [1197, 118] width 17 height 17
click at [200, 150] on button "Unselect all" at bounding box center [180, 146] width 61 height 23
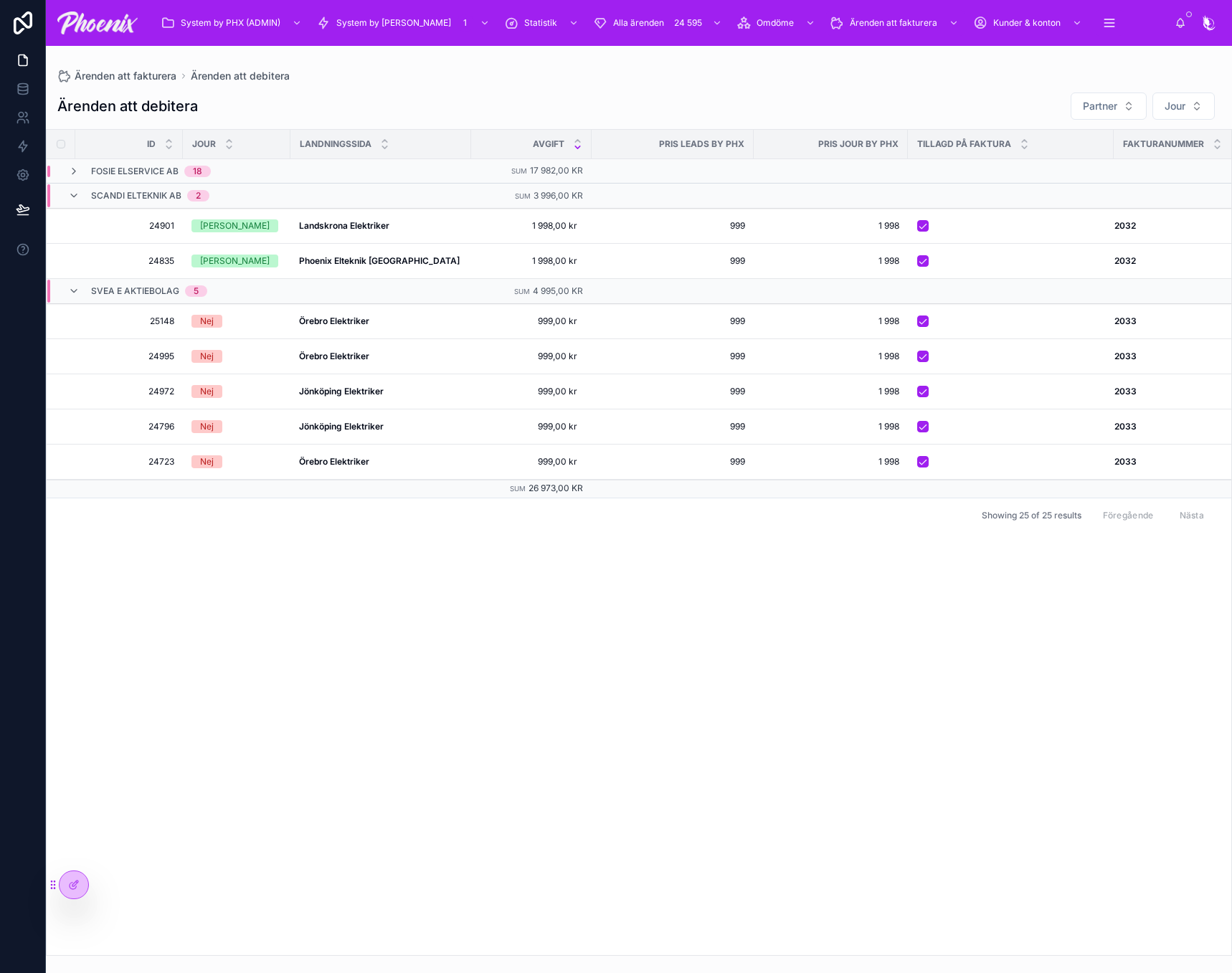
click at [762, 604] on div "Id JOUR LANDNINGSSIDA avgift PRIS LEADS BY PHX PRIS JOUR BY PHX Tillagd på fakt…" at bounding box center [639, 542] width 1184 height 825
drag, startPoint x: 296, startPoint y: 103, endPoint x: 312, endPoint y: 106, distance: 16.3
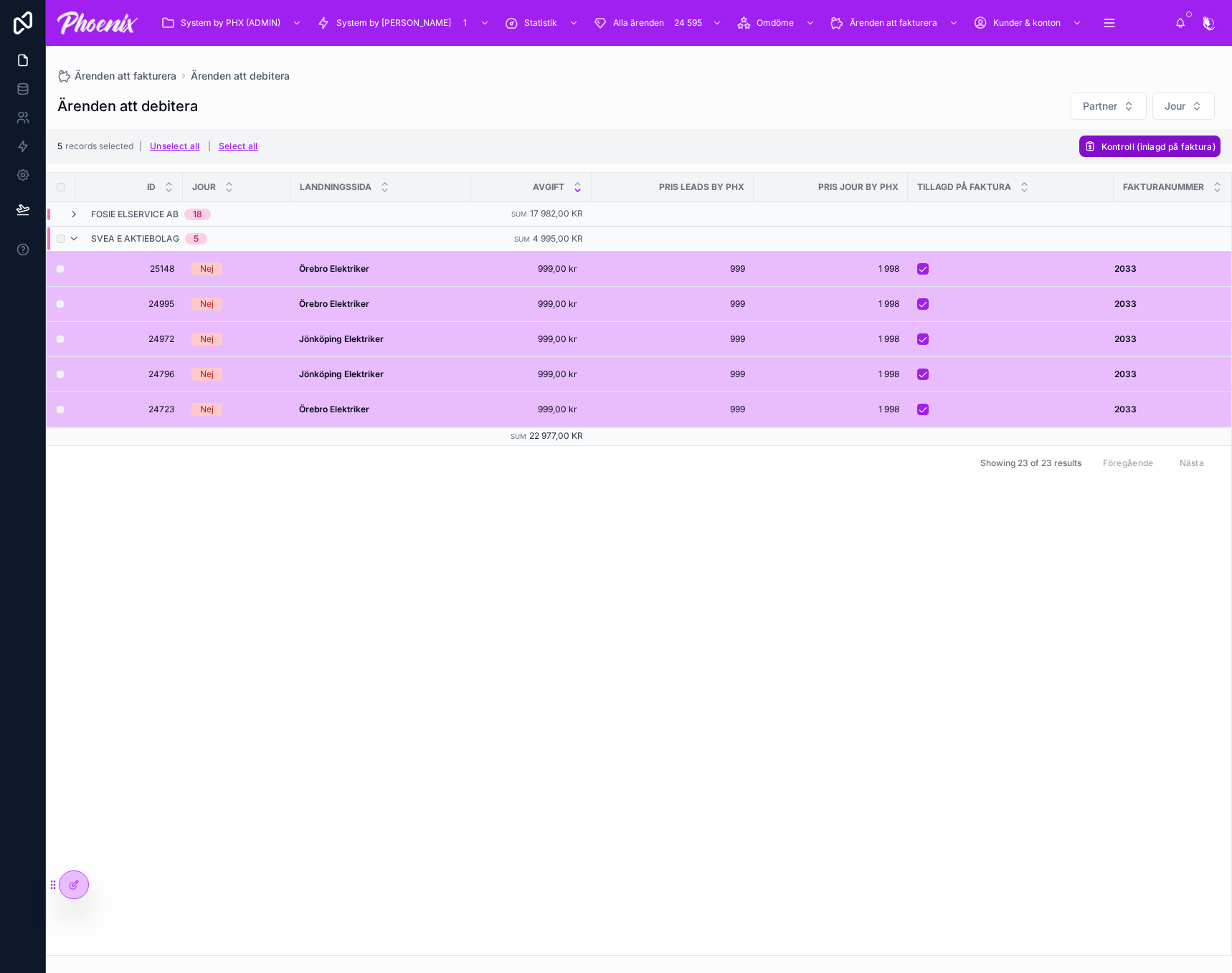
drag, startPoint x: 1122, startPoint y: 163, endPoint x: 1127, endPoint y: 150, distance: 13.9
click at [1127, 153] on div "Ärenden att debitera Partner Jour 5 records selected | Unselect all | Select al…" at bounding box center [639, 519] width 1186 height 873
click at [1127, 149] on span "Kontroll (inlagd på faktura)" at bounding box center [1159, 146] width 114 height 10
click at [1193, 114] on icon at bounding box center [1196, 118] width 11 height 11
click at [79, 210] on icon at bounding box center [73, 213] width 11 height 11
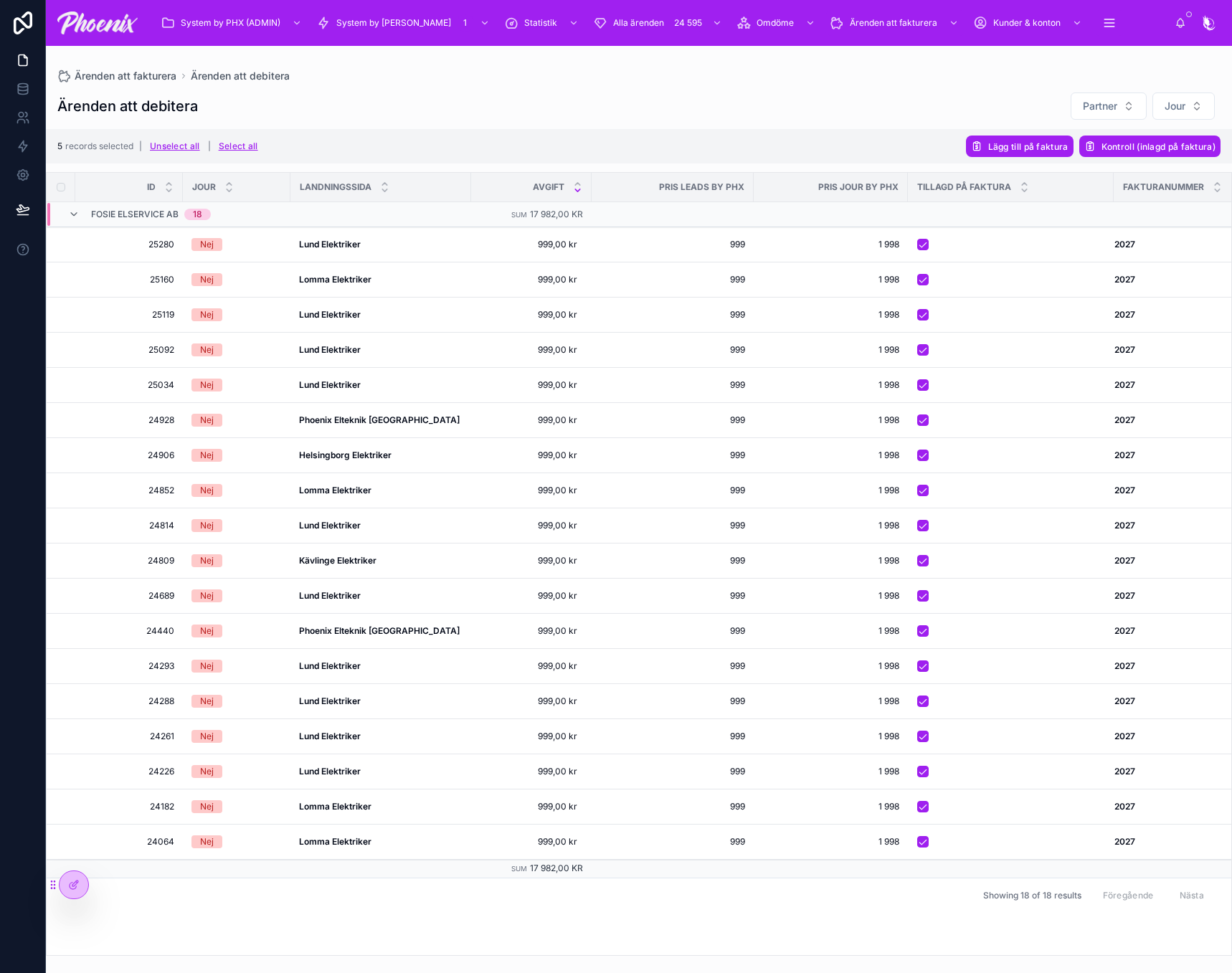
click at [865, 103] on div "Ärenden att debitera Partner Jour" at bounding box center [639, 105] width 1164 height 29
click at [900, 107] on div "Ärenden att debitera Partner Jour" at bounding box center [639, 105] width 1164 height 29
click at [889, 108] on div "Ärenden att debitera Partner Jour" at bounding box center [639, 105] width 1164 height 29
click at [789, 103] on div "Ärenden att debitera Partner Jour" at bounding box center [639, 105] width 1164 height 29
click at [83, 244] on icon at bounding box center [83, 244] width 11 height 11
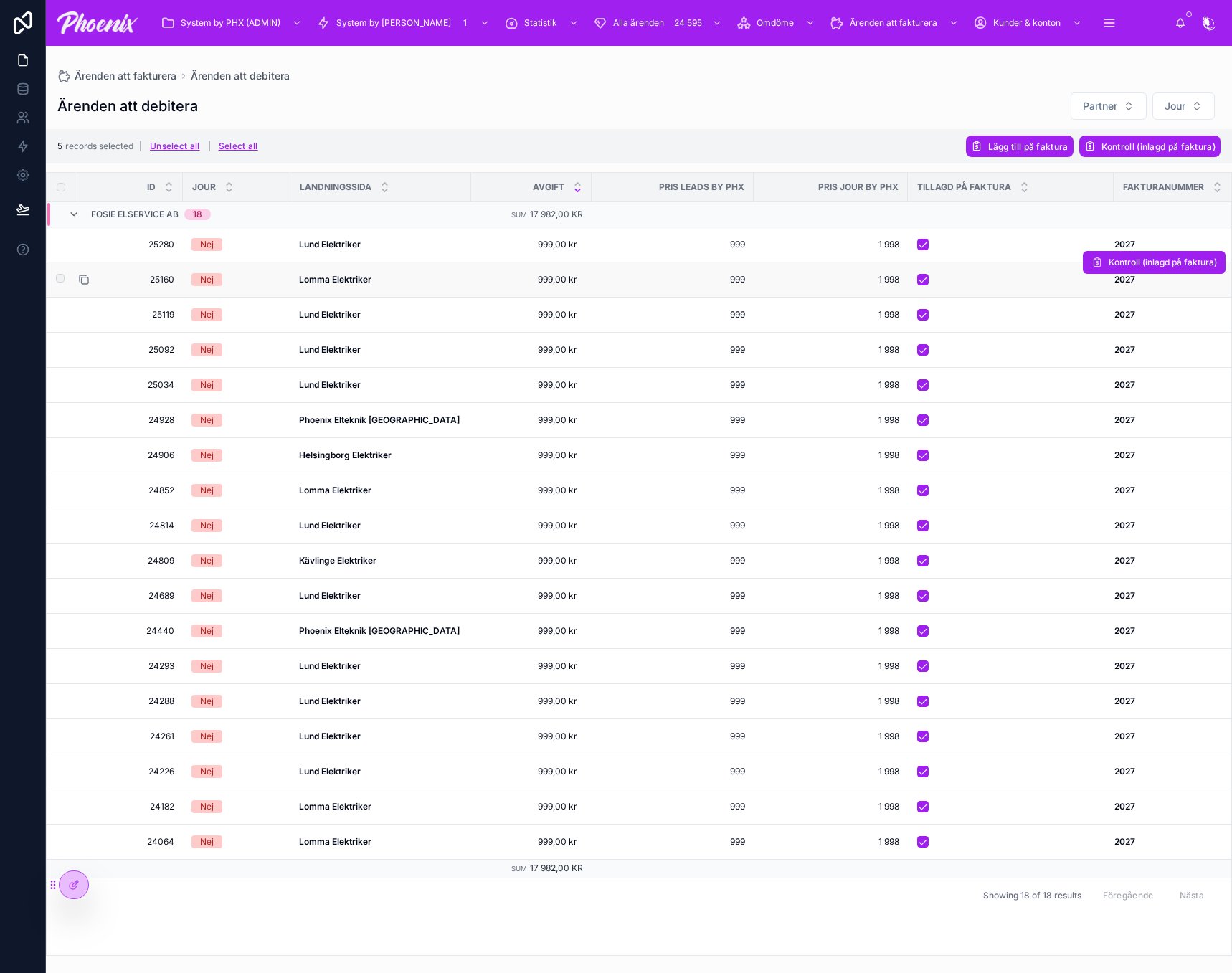
click at [83, 283] on icon at bounding box center [83, 279] width 11 height 11
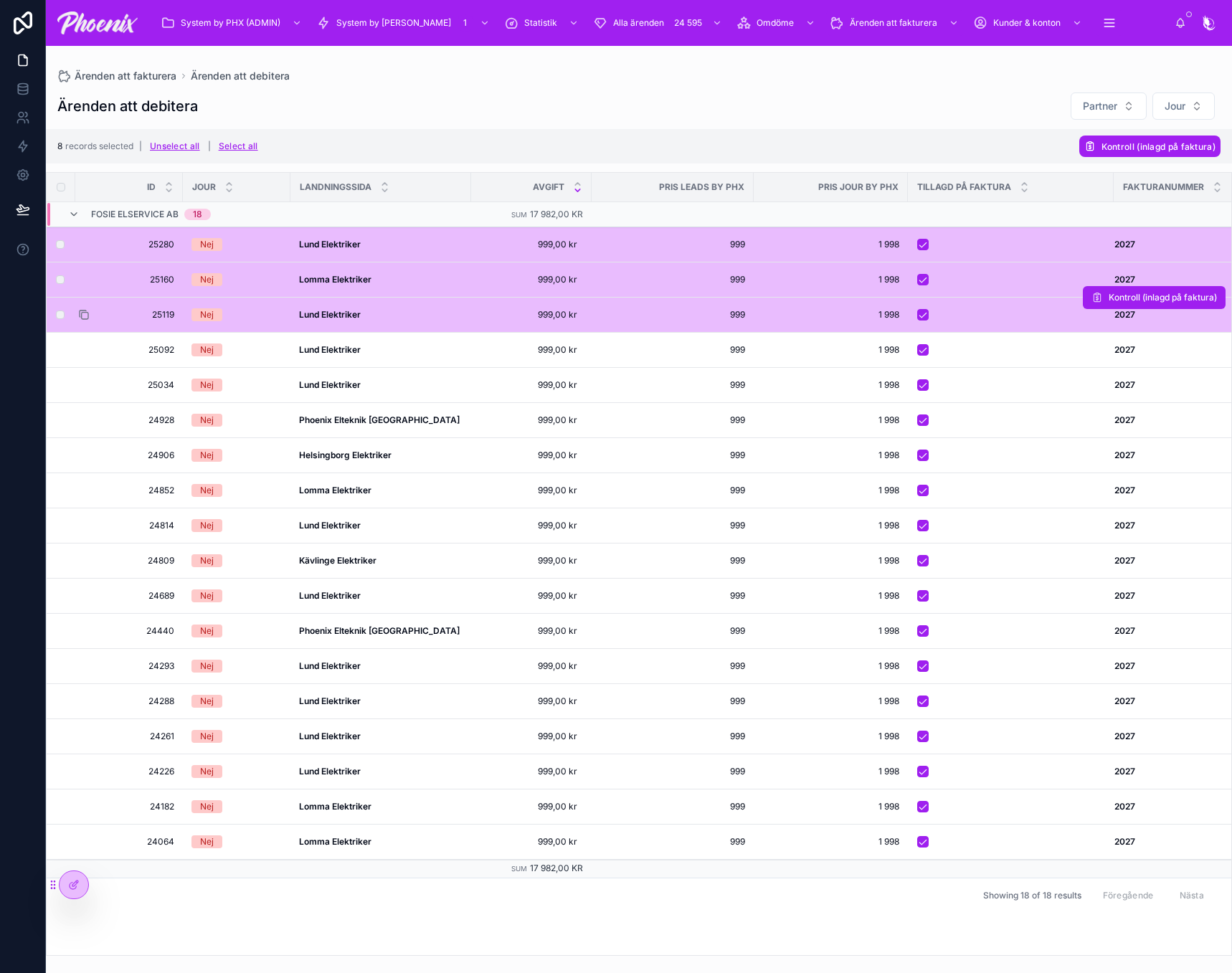
click at [83, 314] on icon at bounding box center [83, 315] width 11 height 11
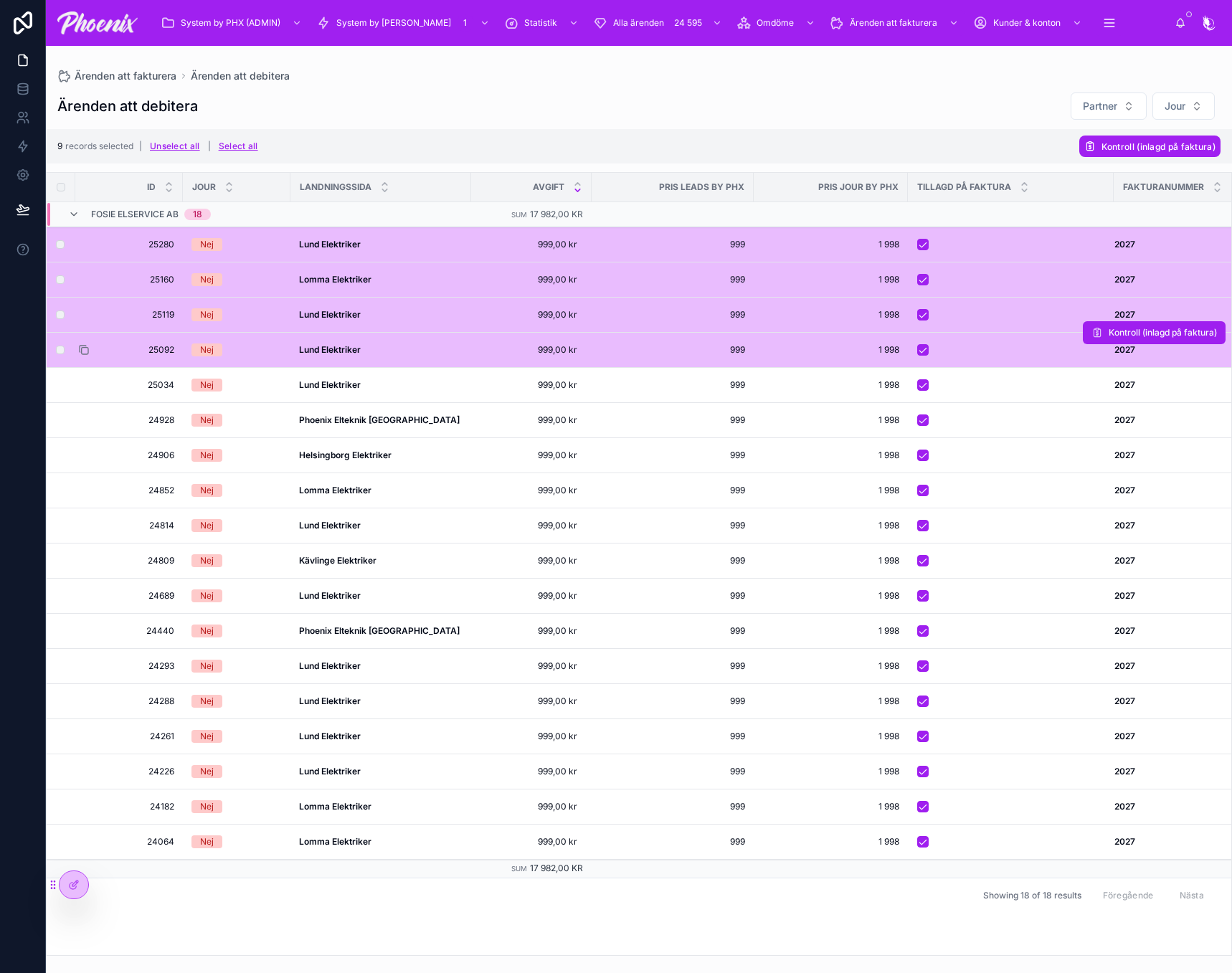
click at [86, 350] on icon at bounding box center [83, 349] width 11 height 11
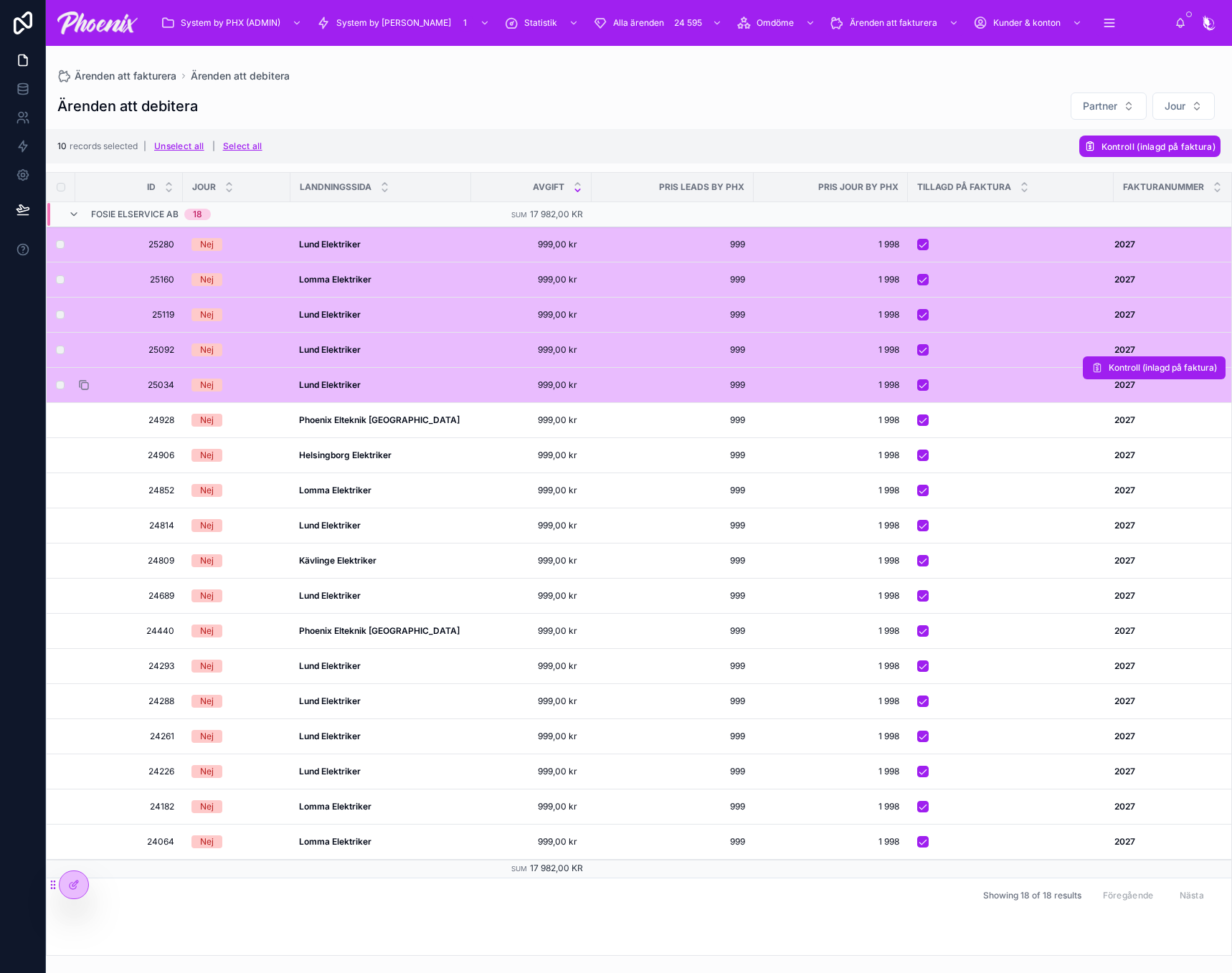
click at [86, 385] on icon at bounding box center [83, 385] width 11 height 11
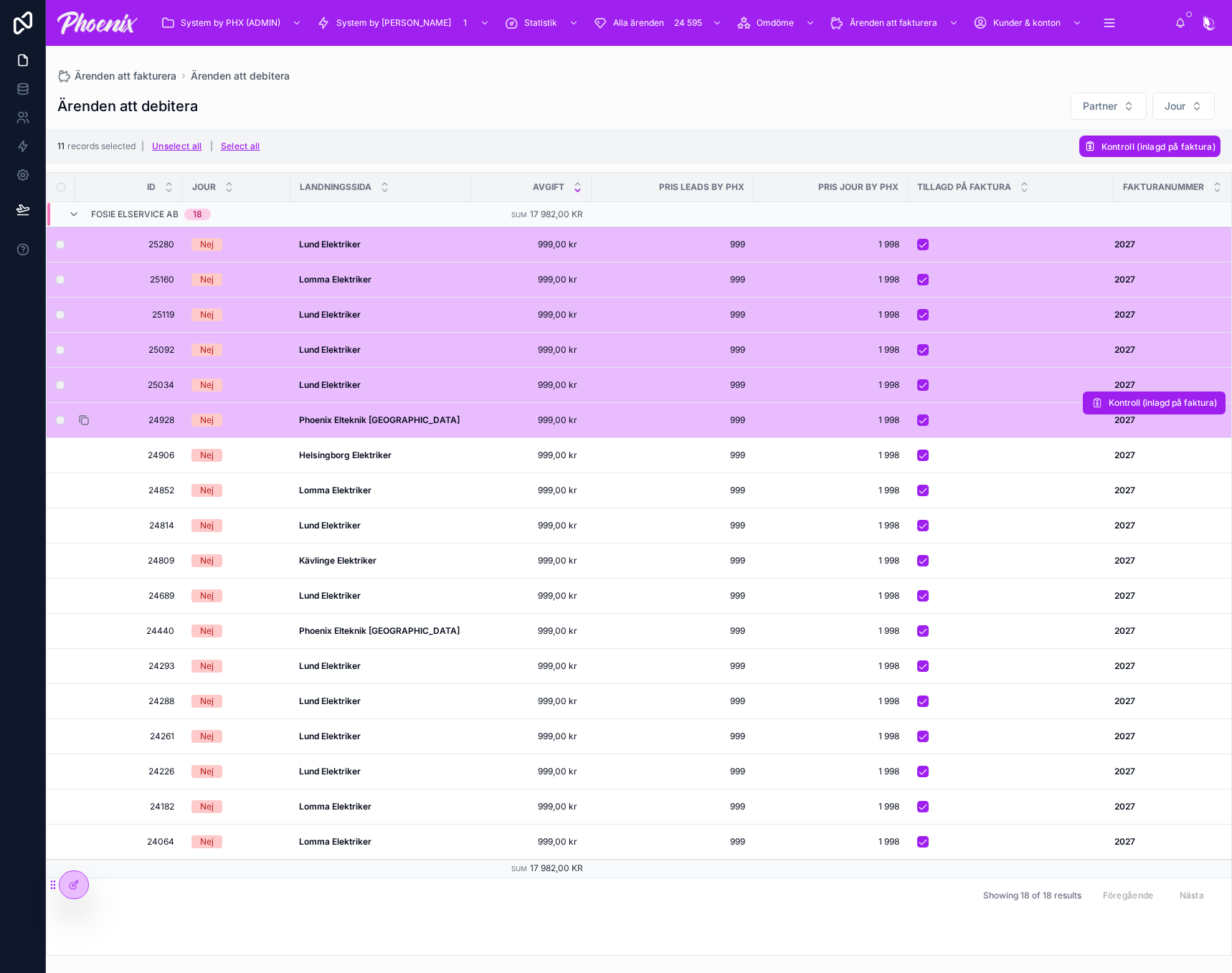
click at [84, 421] on icon at bounding box center [83, 420] width 11 height 11
click at [56, 458] on label at bounding box center [52, 455] width 9 height 11
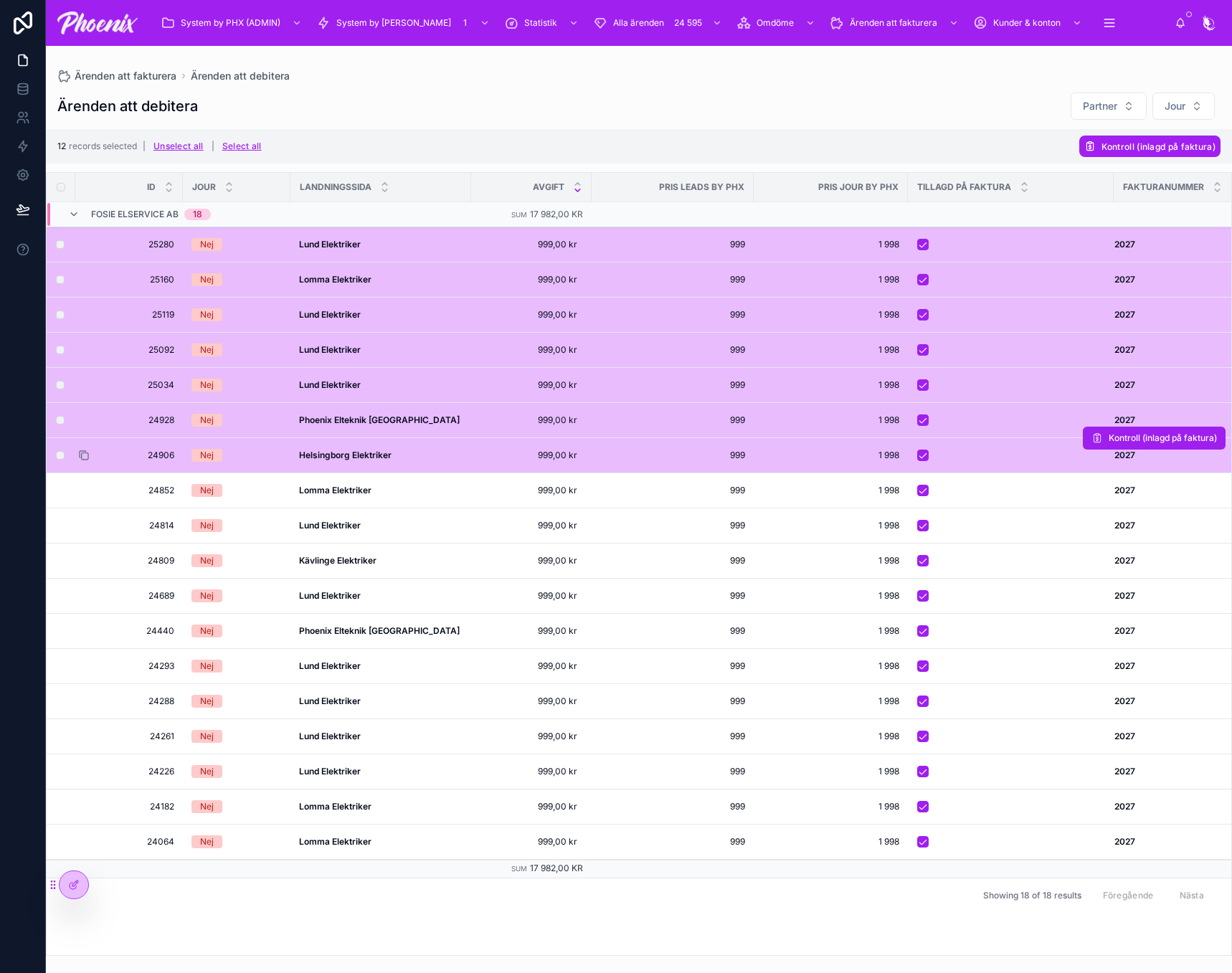
click at [86, 455] on icon at bounding box center [83, 455] width 11 height 11
click at [55, 487] on label at bounding box center [52, 490] width 9 height 11
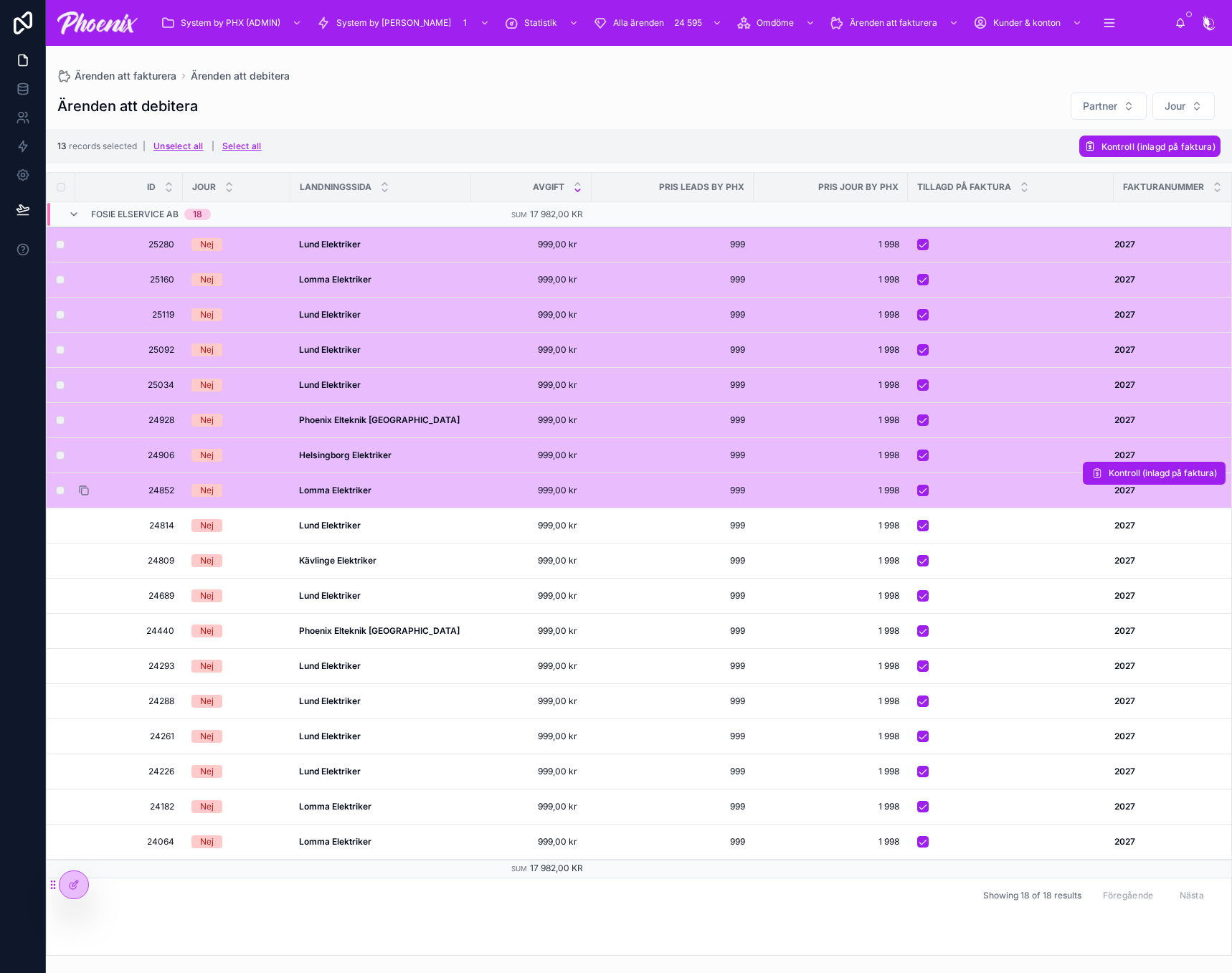
drag, startPoint x: 86, startPoint y: 489, endPoint x: 495, endPoint y: 484, distance: 409.0
click at [0, 0] on icon at bounding box center [0, 0] width 0 height 0
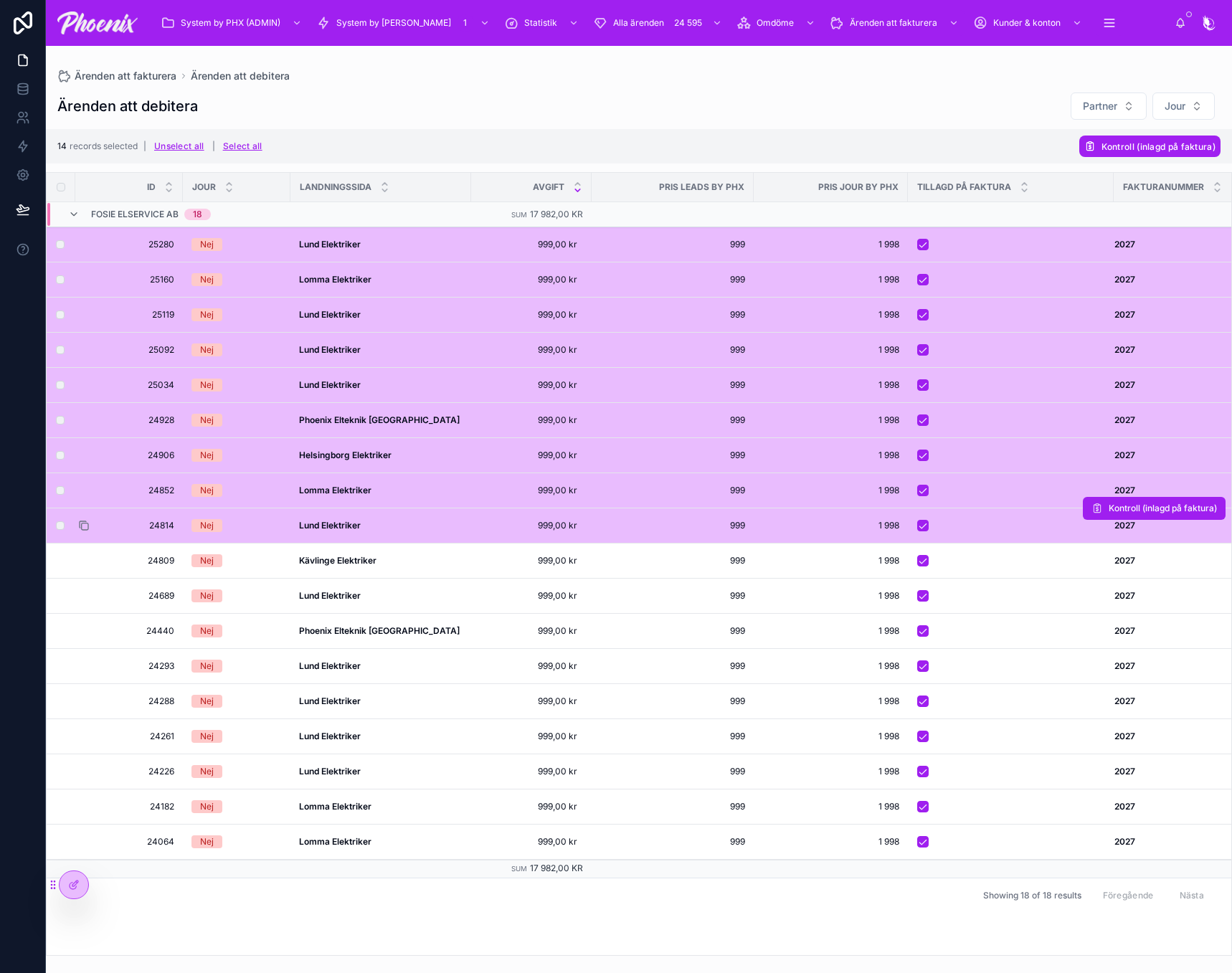
click at [80, 526] on icon at bounding box center [82, 524] width 6 height 6
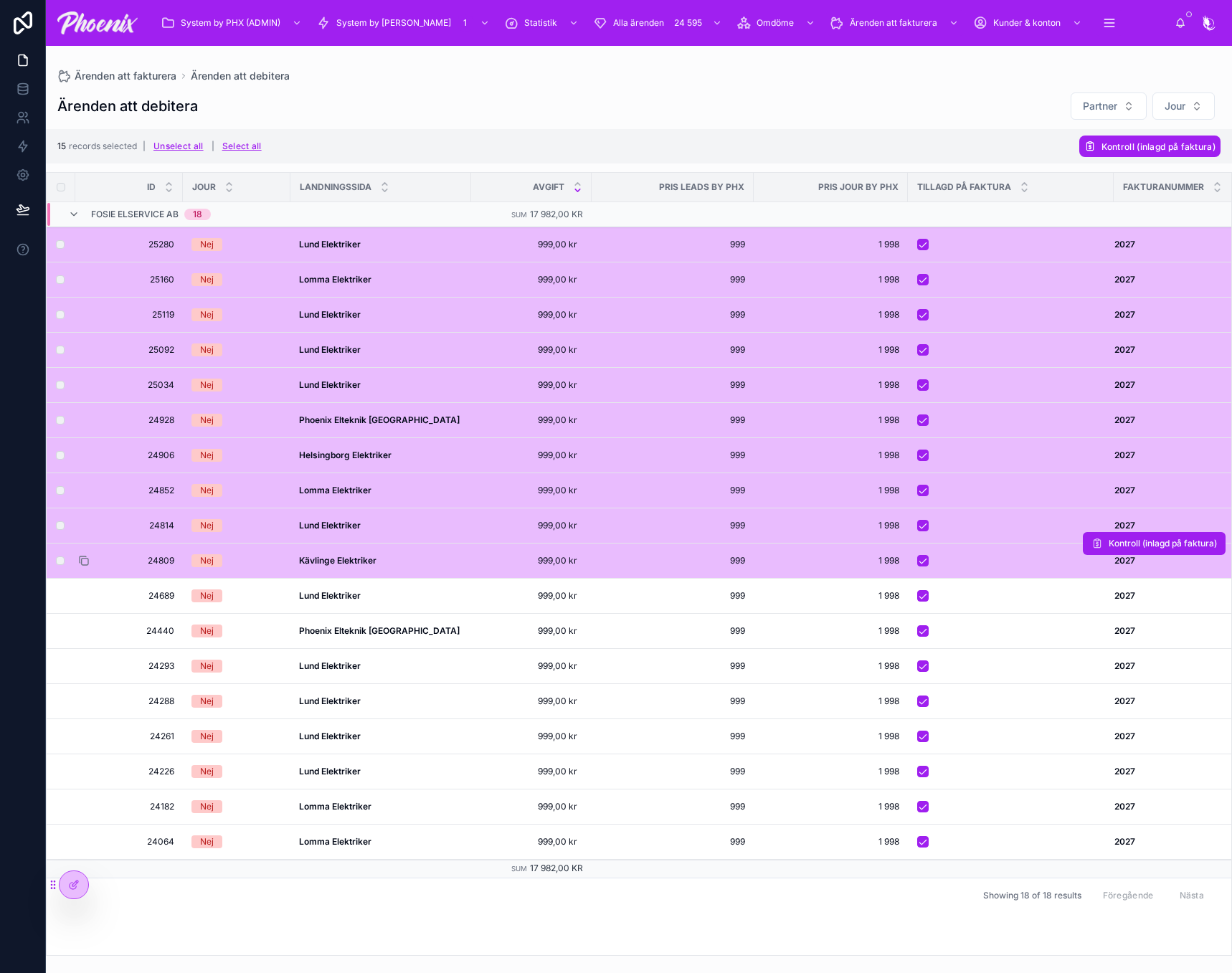
click at [86, 562] on icon at bounding box center [83, 560] width 11 height 11
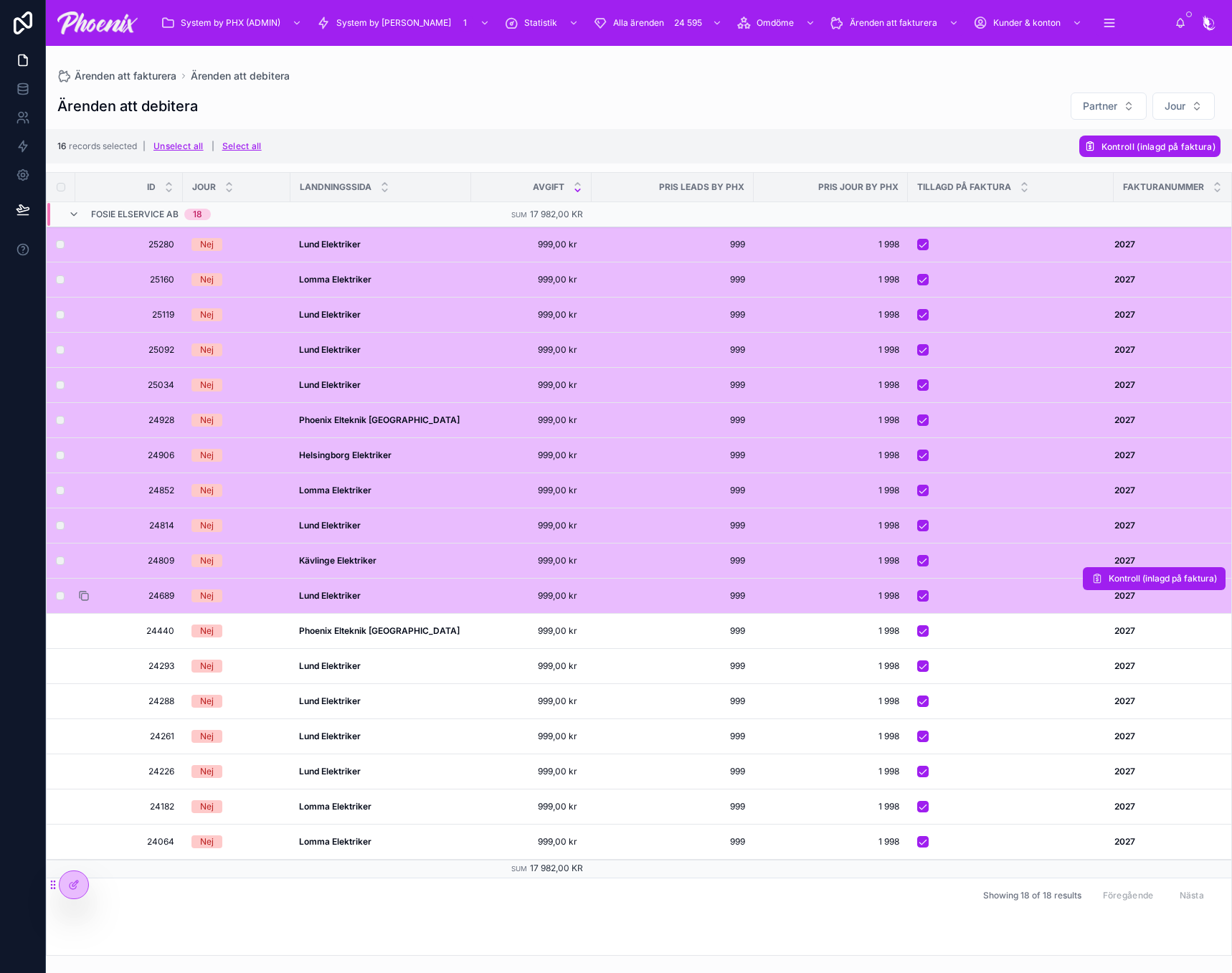
click at [84, 599] on icon at bounding box center [83, 595] width 11 height 11
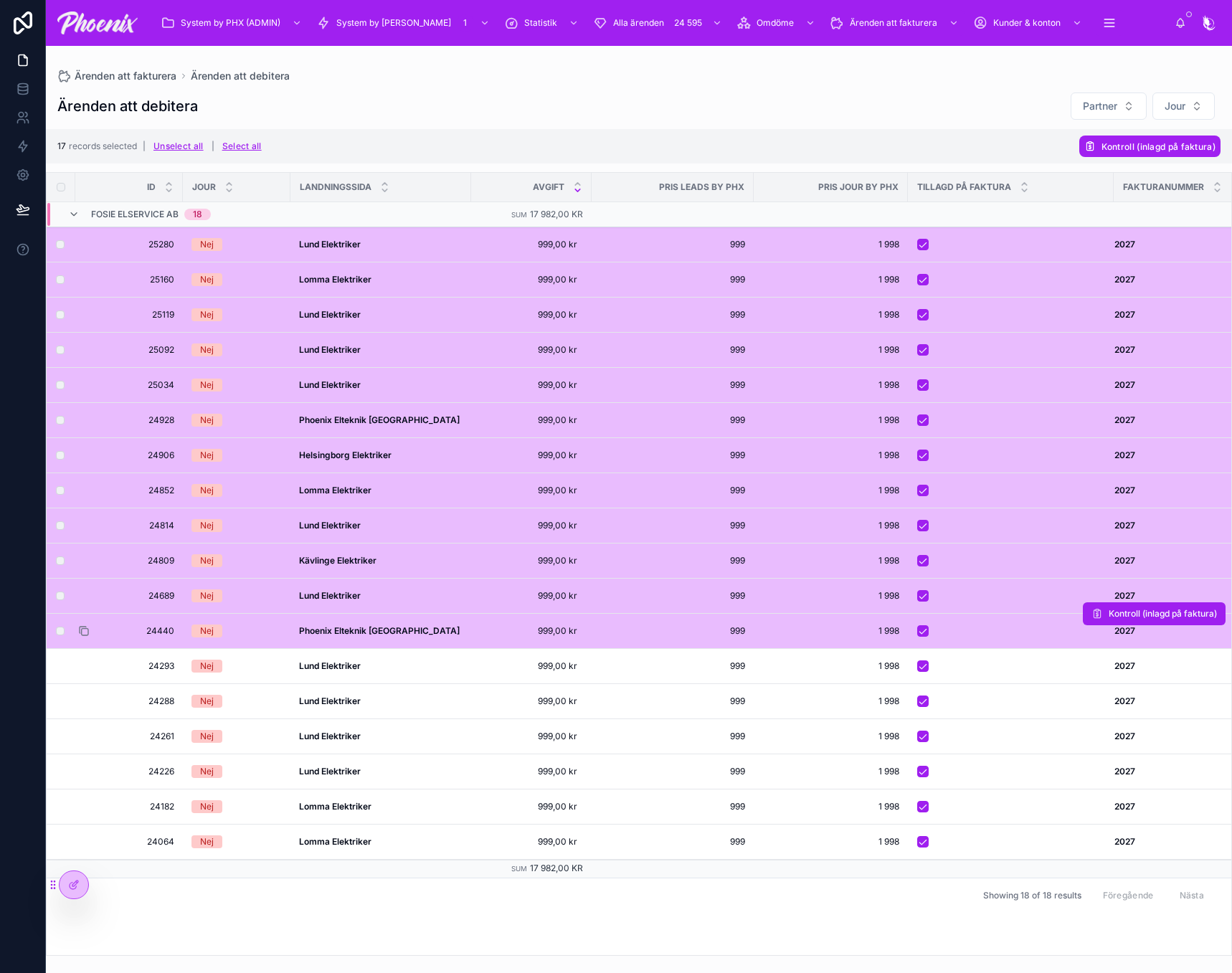
click at [82, 633] on icon at bounding box center [83, 630] width 11 height 11
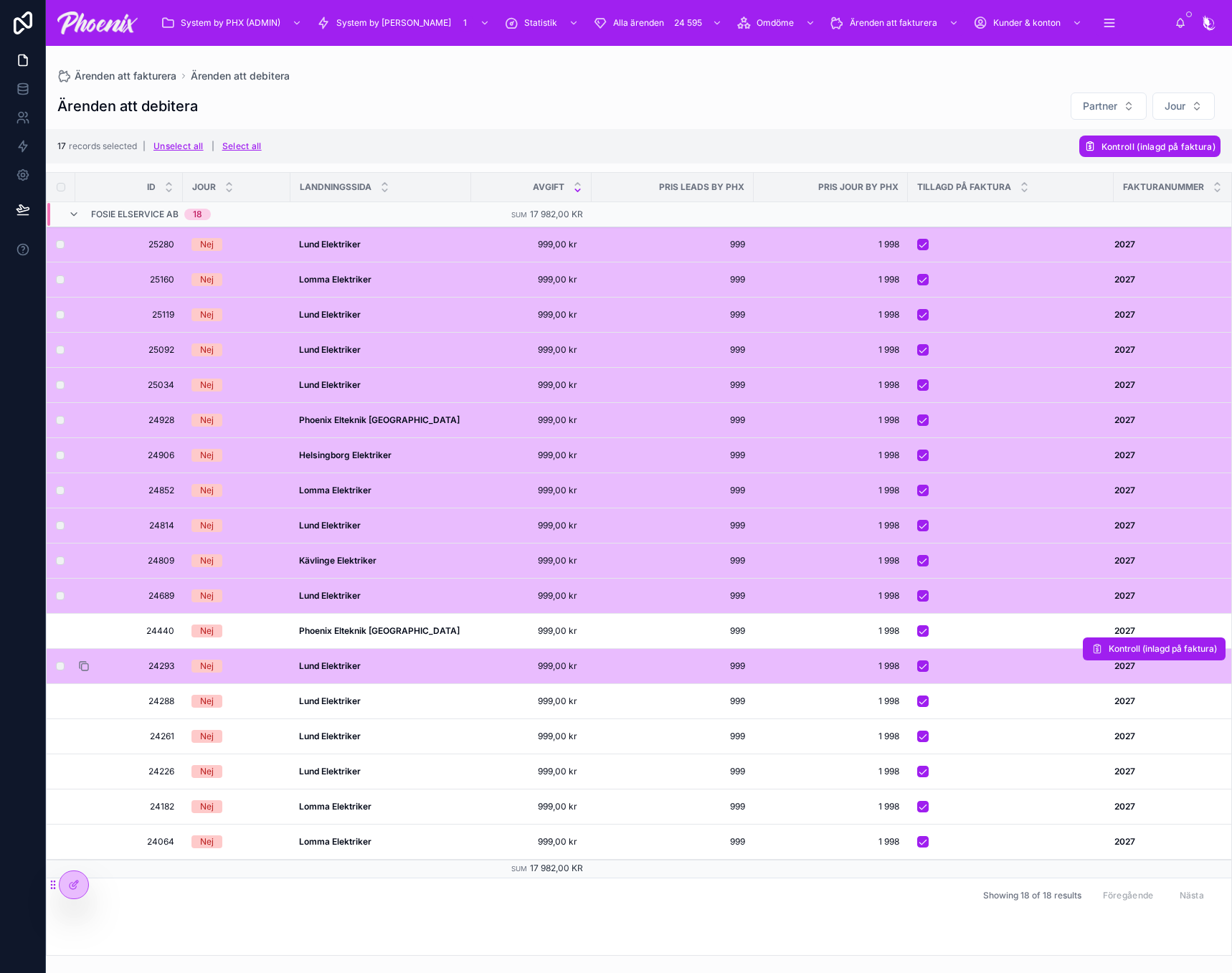
click at [82, 667] on icon at bounding box center [85, 666] width 6 height 6
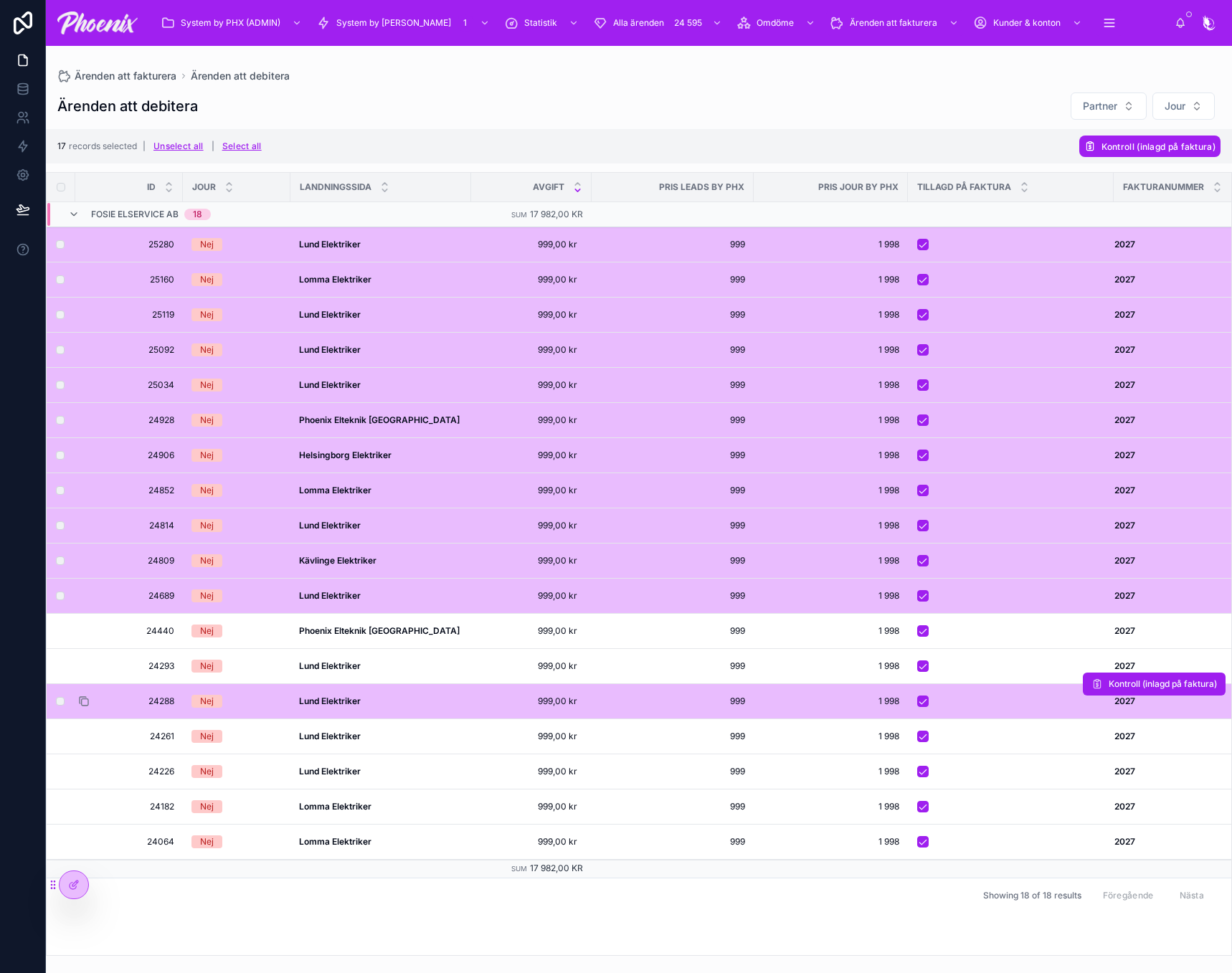
click at [86, 701] on icon at bounding box center [83, 701] width 11 height 11
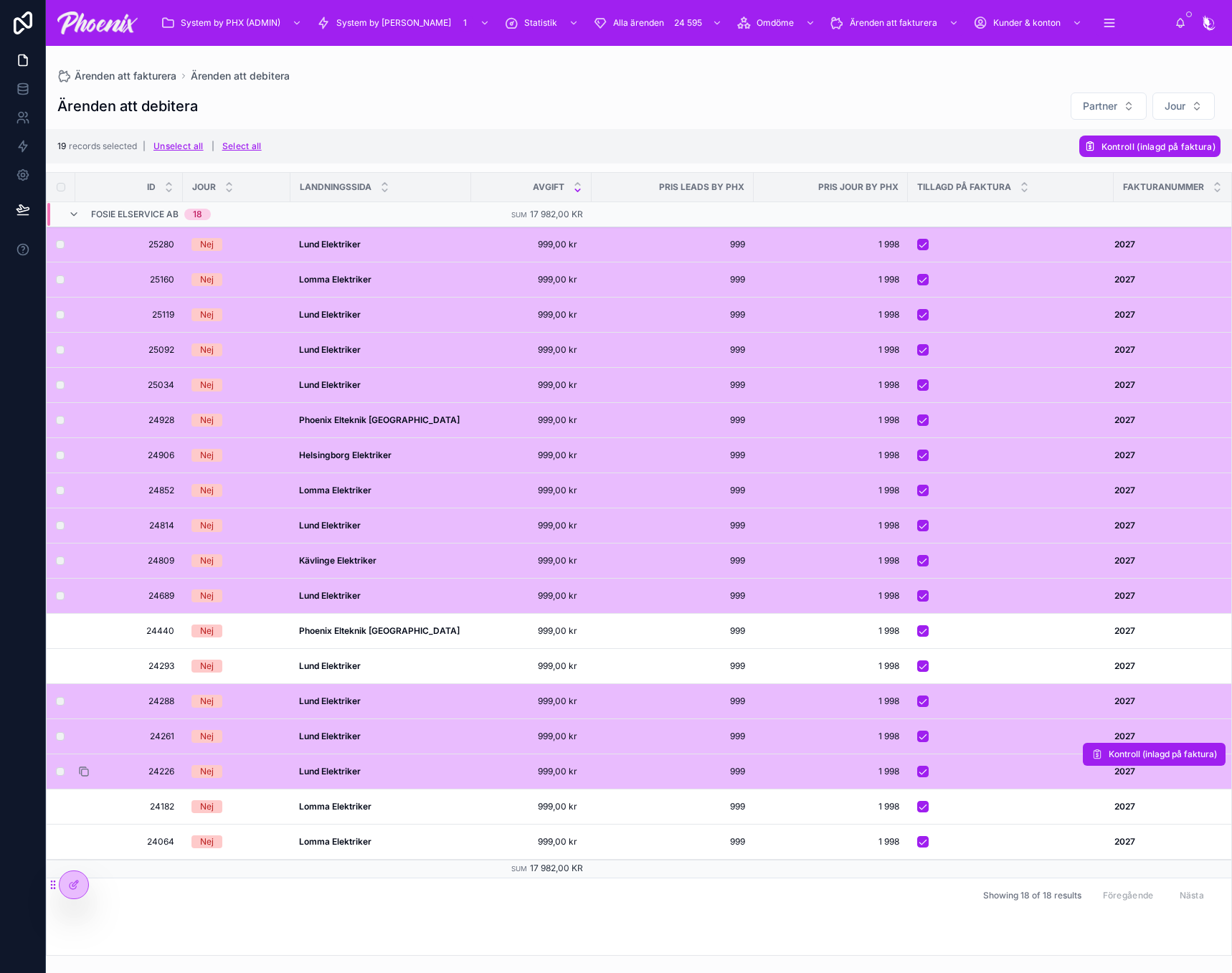
click at [86, 771] on icon at bounding box center [83, 771] width 11 height 11
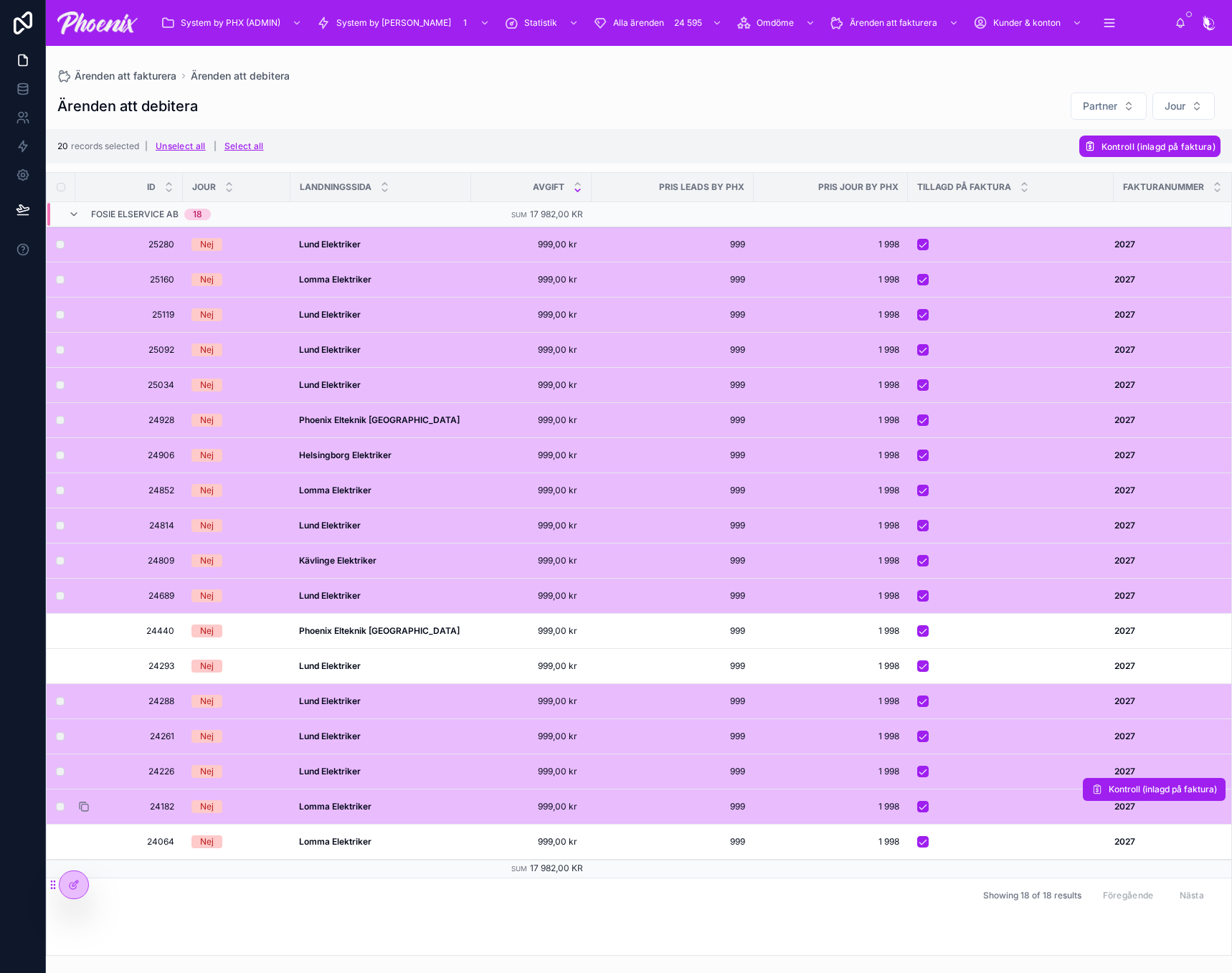
click at [86, 807] on icon at bounding box center [83, 806] width 11 height 11
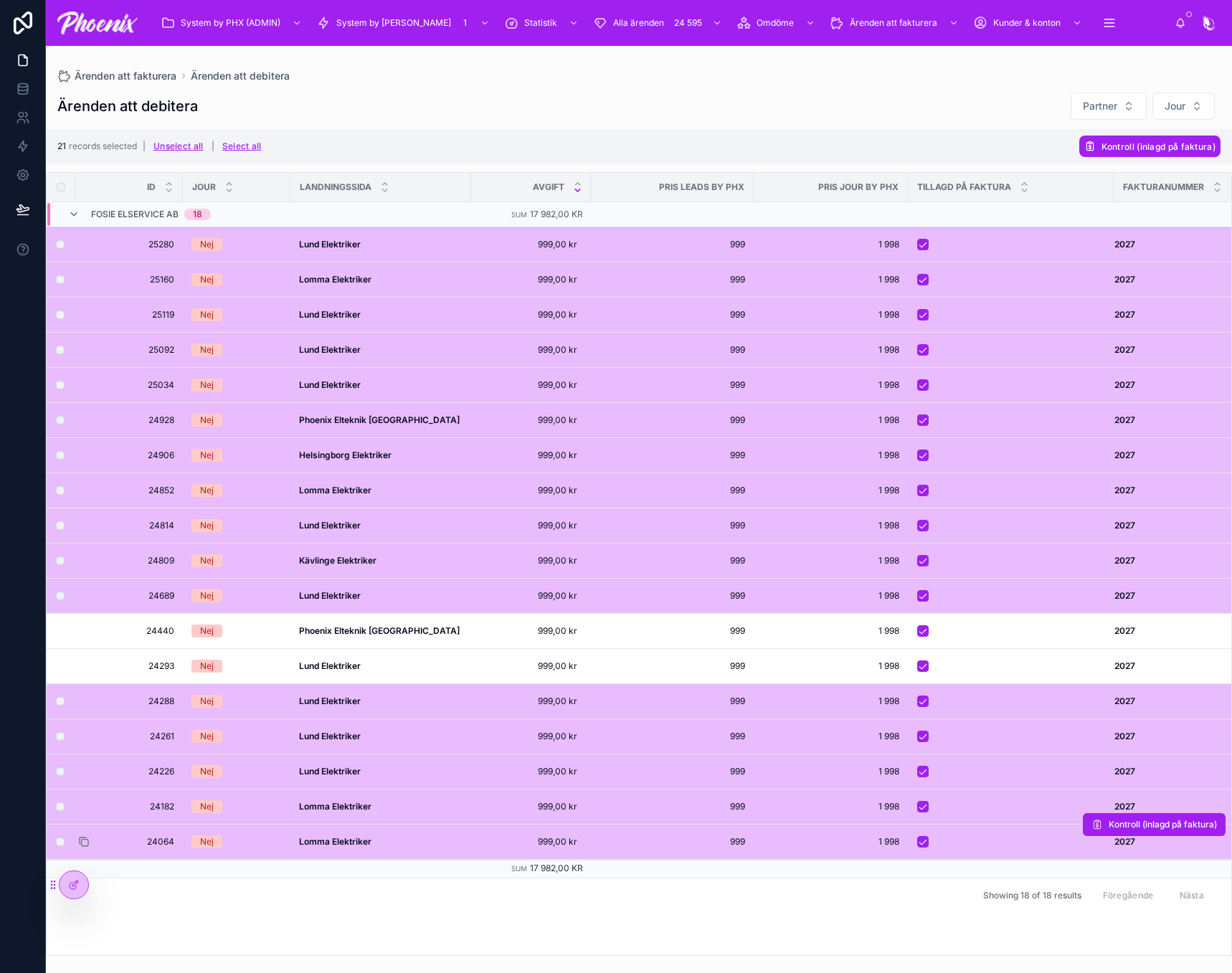
click at [84, 843] on icon at bounding box center [83, 841] width 11 height 11
click at [1215, 149] on span "Kontroll (inlagd på faktura)" at bounding box center [1159, 146] width 114 height 10
click at [1197, 122] on icon at bounding box center [1196, 118] width 11 height 11
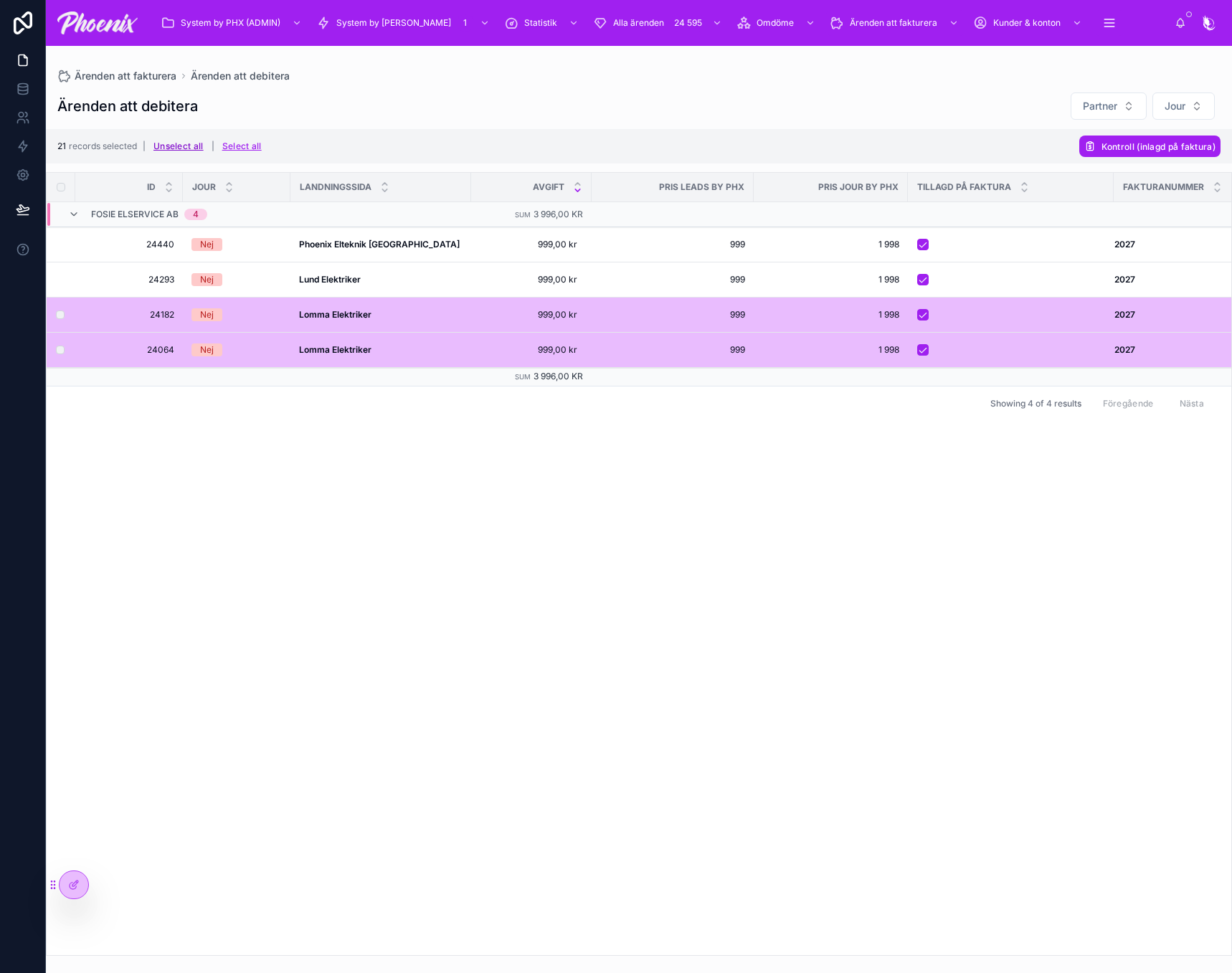
click at [190, 143] on button "Unselect all" at bounding box center [179, 146] width 61 height 23
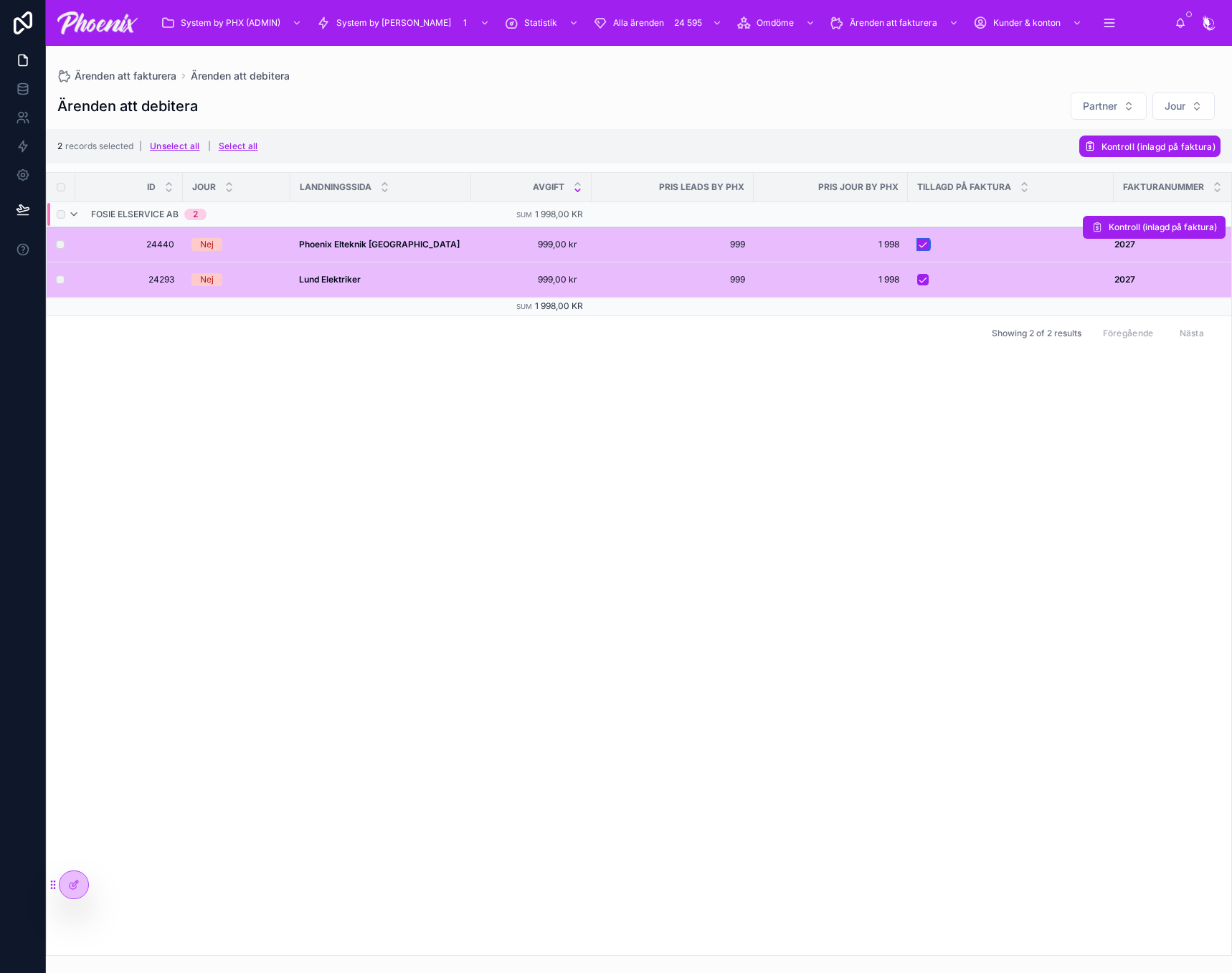
click at [926, 243] on button "button" at bounding box center [922, 244] width 11 height 11
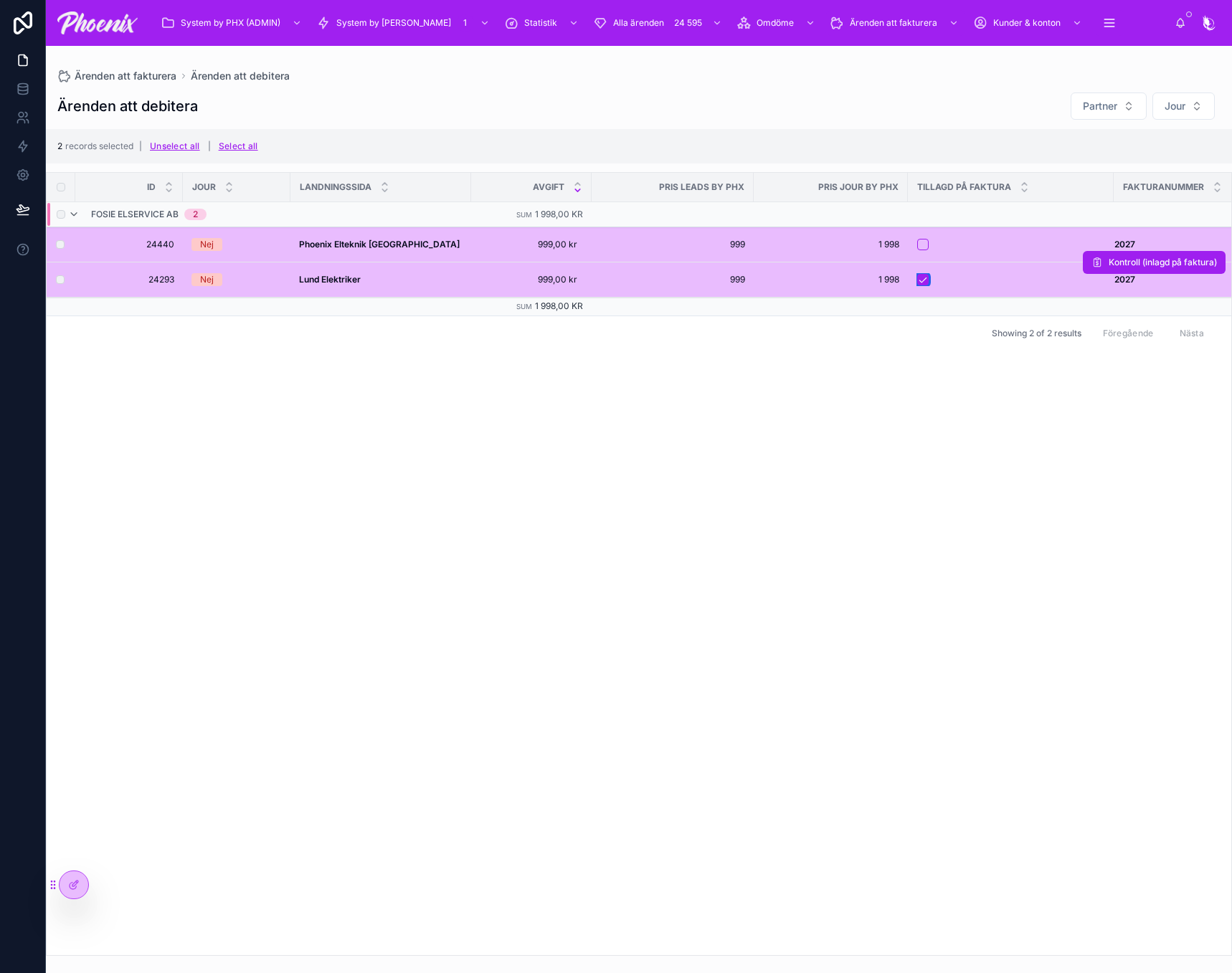
click at [923, 278] on button "button" at bounding box center [922, 279] width 11 height 11
click at [1172, 149] on span "Lägg till på faktura" at bounding box center [1175, 146] width 80 height 10
click at [1204, 118] on button at bounding box center [1197, 118] width 17 height 17
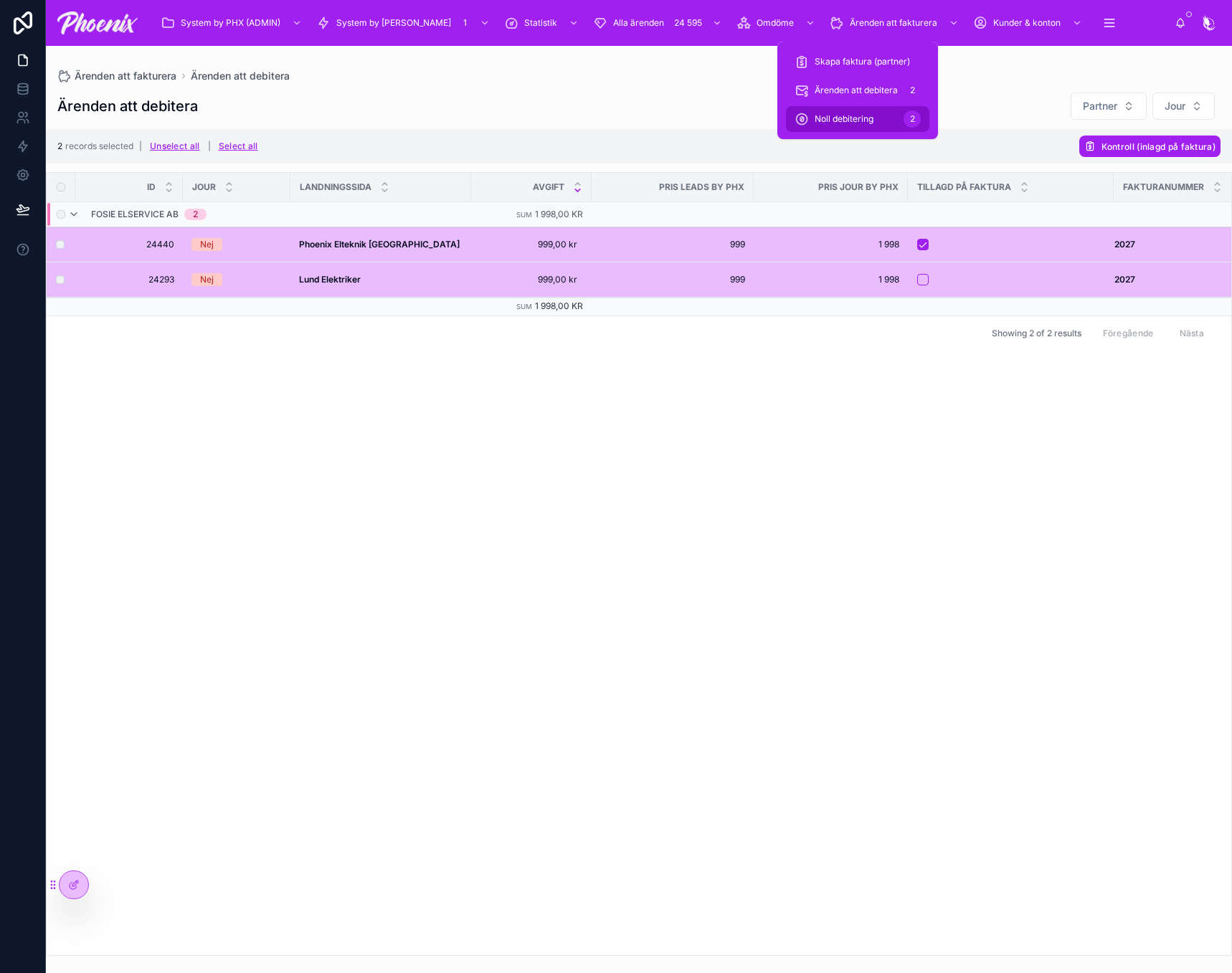
click at [852, 113] on span "Noll debitering" at bounding box center [844, 118] width 59 height 11
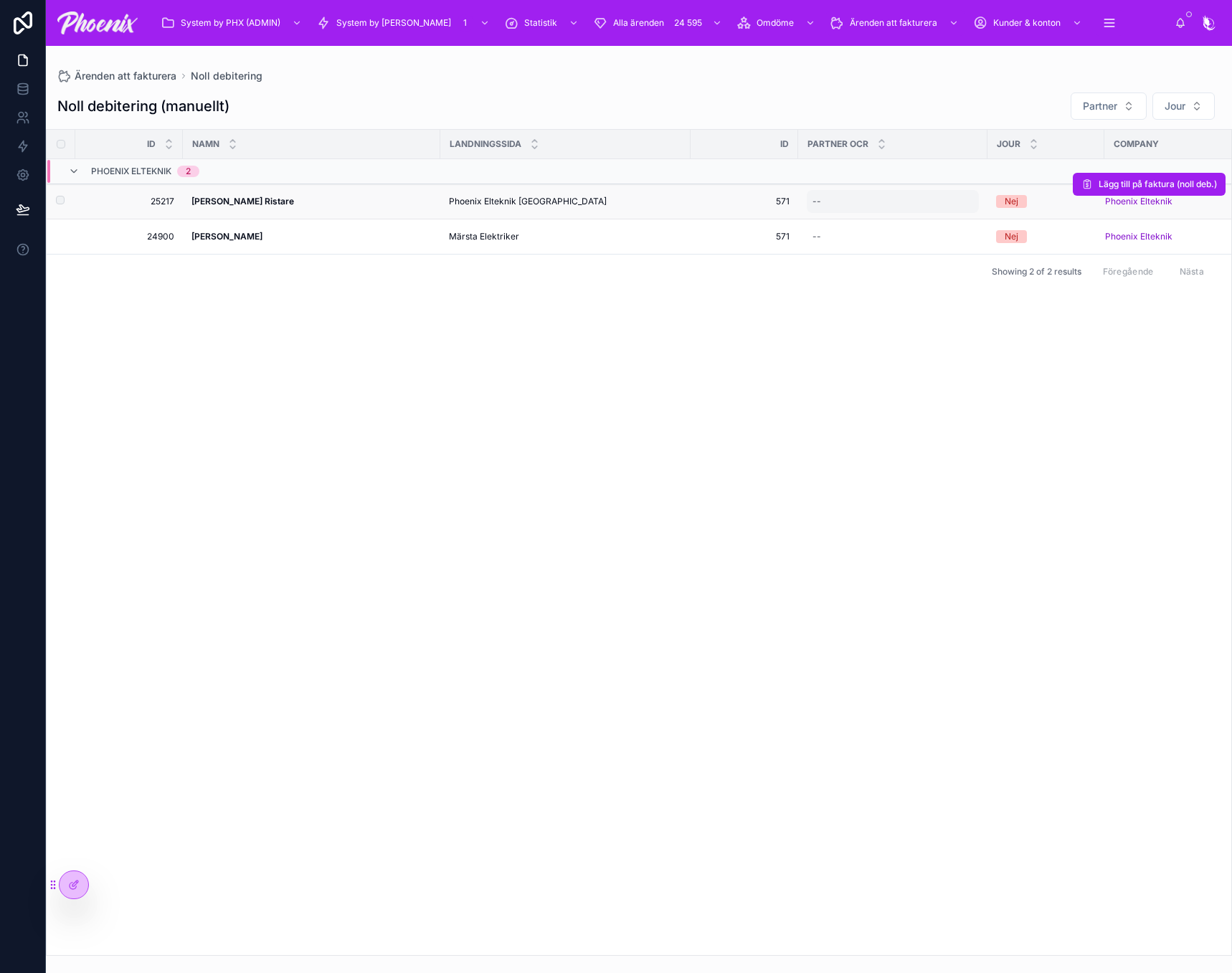
click at [839, 195] on div "--" at bounding box center [892, 201] width 172 height 23
type input "***"
click at [987, 217] on button "submit" at bounding box center [988, 221] width 17 height 17
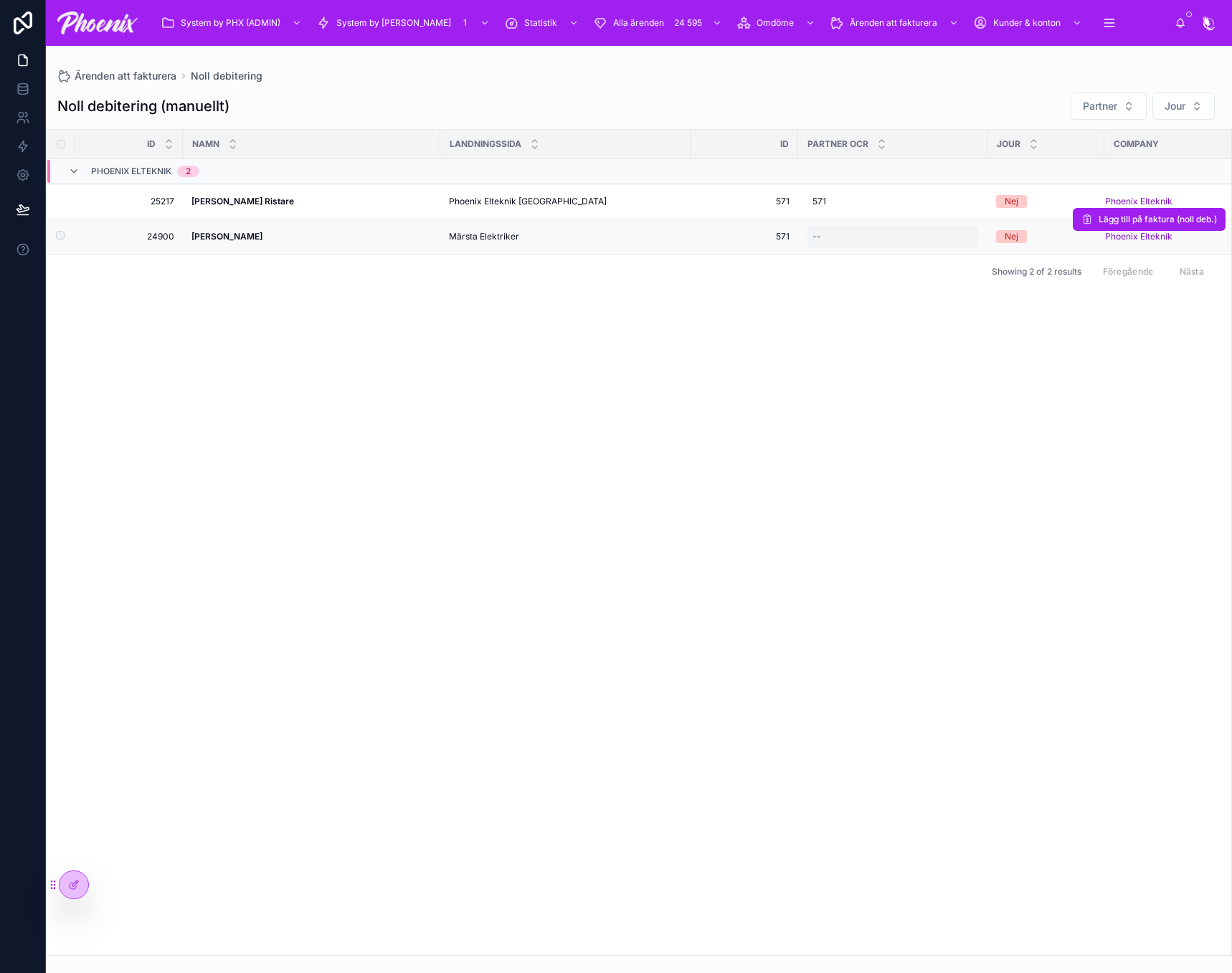
click at [881, 229] on div "--" at bounding box center [892, 236] width 172 height 23
type input "***"
drag, startPoint x: 721, startPoint y: 401, endPoint x: 513, endPoint y: 360, distance: 212.0
click at [603, 389] on div "Id NAMN LANDNINGSSIDA Id Partner OCR JOUR Company Phoenix Elteknik 2 25217 2521…" at bounding box center [639, 542] width 1184 height 825
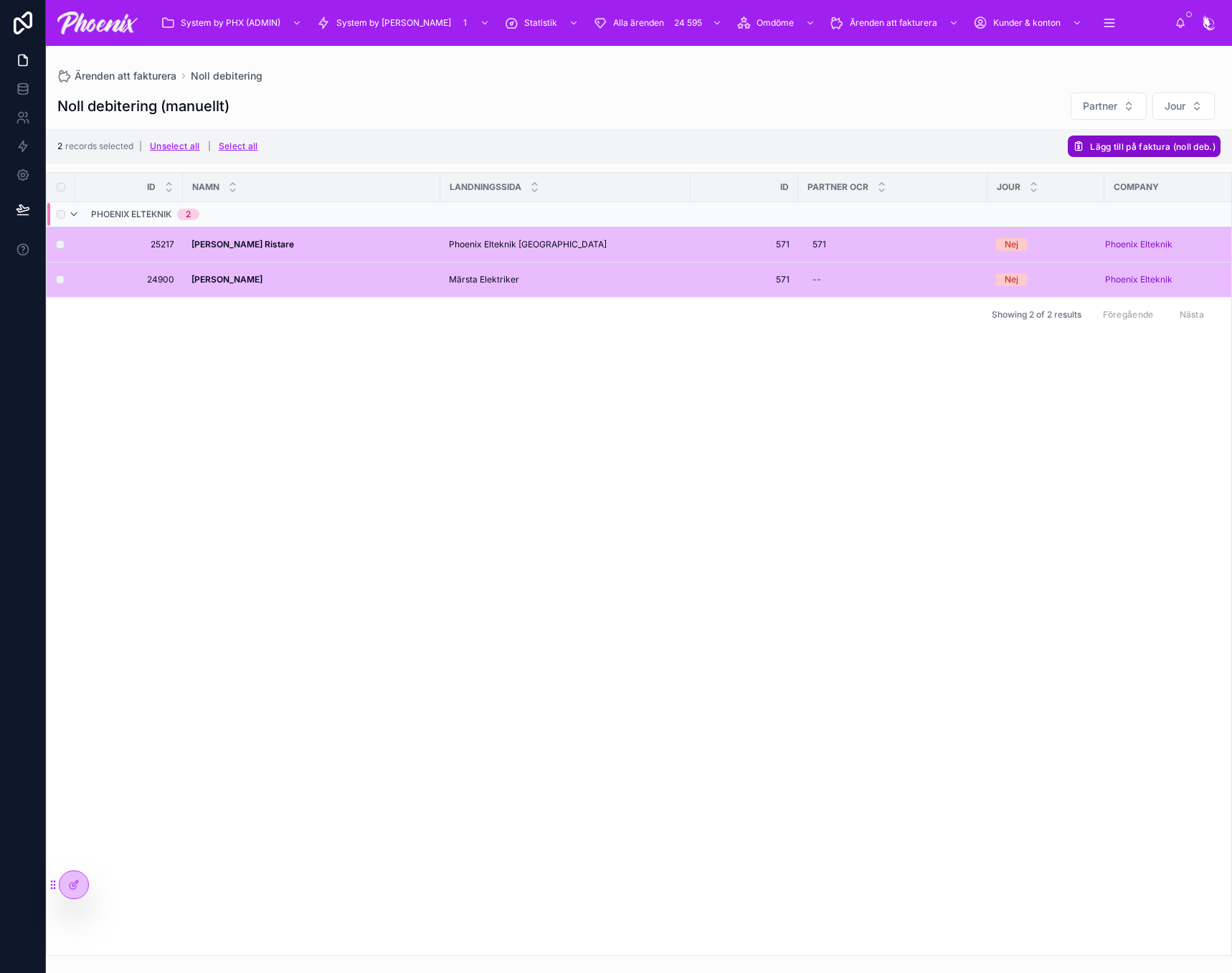
click at [1143, 148] on span "Lägg till på faktura (noll deb.)" at bounding box center [1152, 146] width 125 height 10
click at [1191, 118] on button at bounding box center [1197, 118] width 17 height 17
drag, startPoint x: 601, startPoint y: 413, endPoint x: 578, endPoint y: 397, distance: 28.0
click at [591, 407] on div "Id NAMN LANDNINGSSIDA Id Partner OCR JOUR Company Phoenix Elteknik 2 25217 2521…" at bounding box center [639, 563] width 1184 height 782
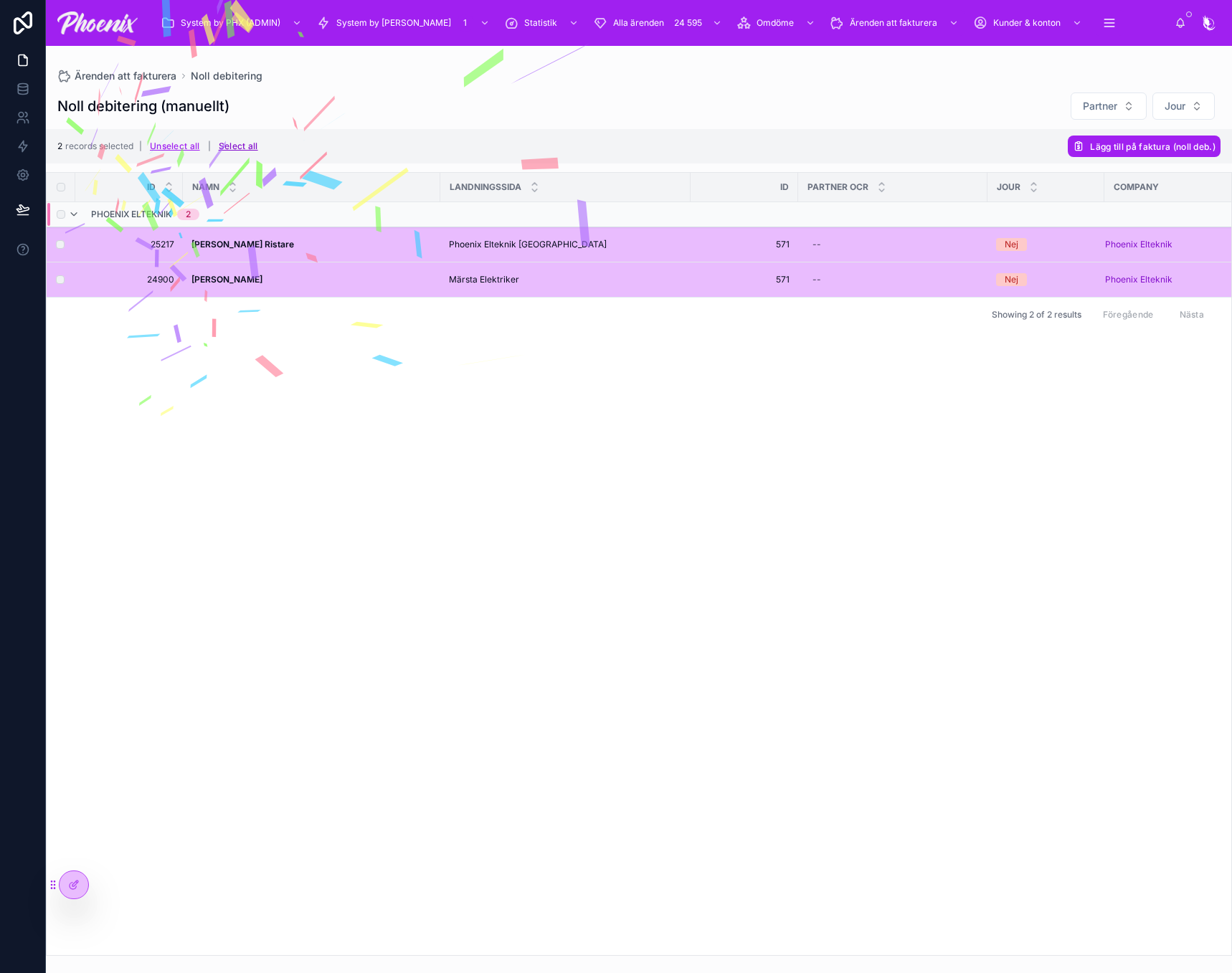
drag, startPoint x: 254, startPoint y: 132, endPoint x: 243, endPoint y: 143, distance: 15.6
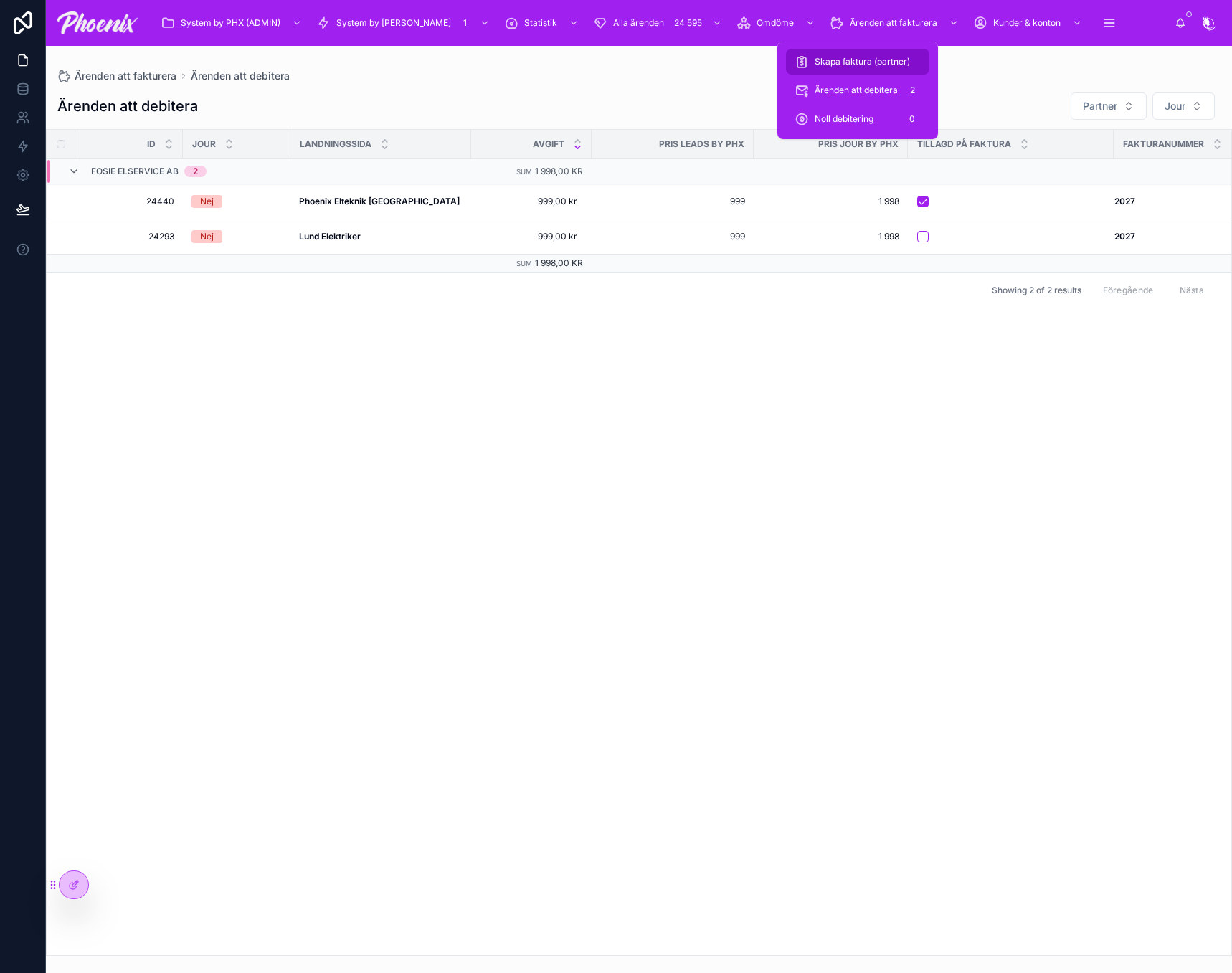
click at [894, 61] on span "Skapa faktura (partner)" at bounding box center [862, 61] width 95 height 11
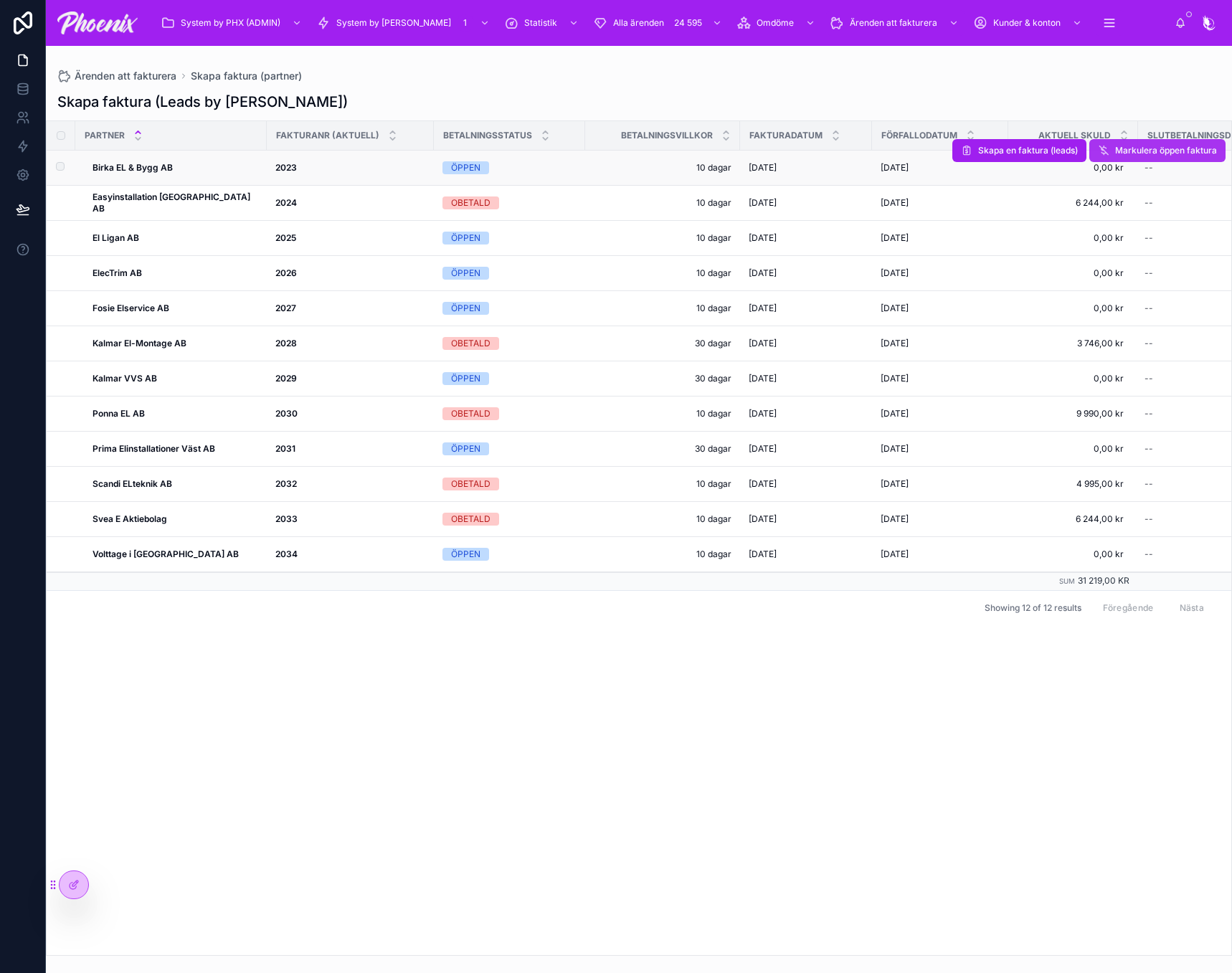
click at [1136, 149] on span "Markulera öppen faktura" at bounding box center [1166, 150] width 102 height 11
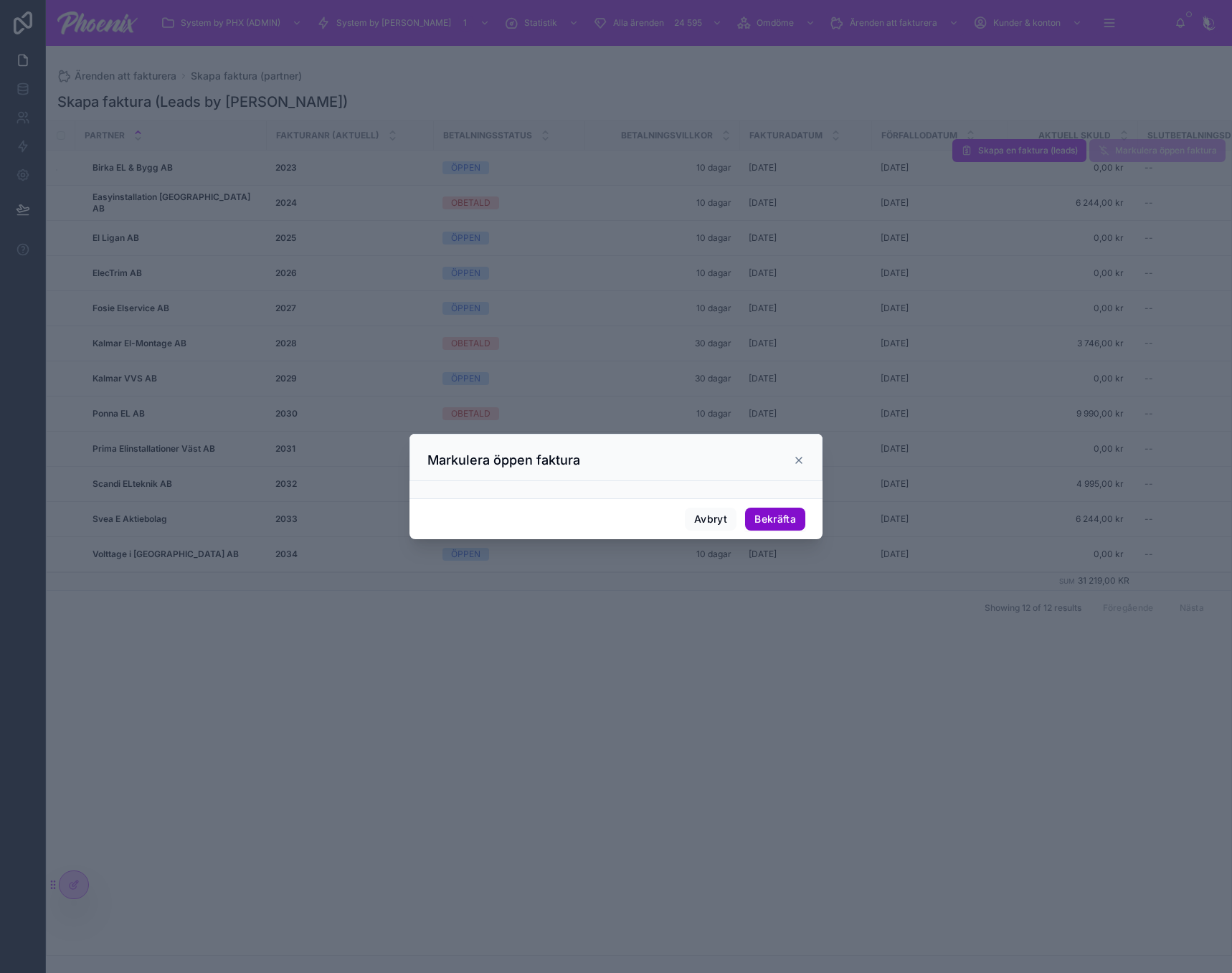
click at [756, 512] on button "Bekräfta" at bounding box center [776, 518] width 61 height 23
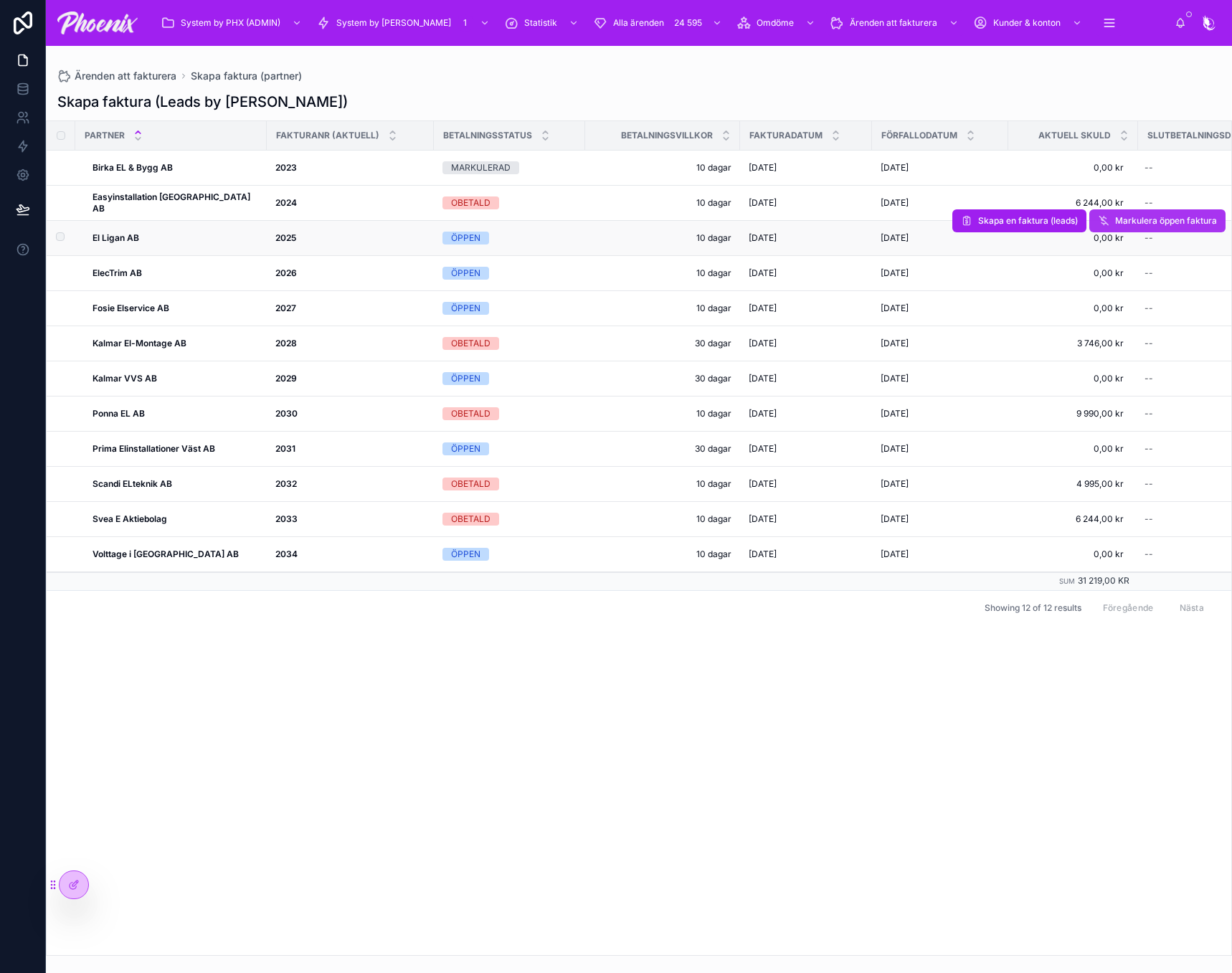
click at [1181, 221] on span "Markulera öppen faktura" at bounding box center [1166, 220] width 102 height 11
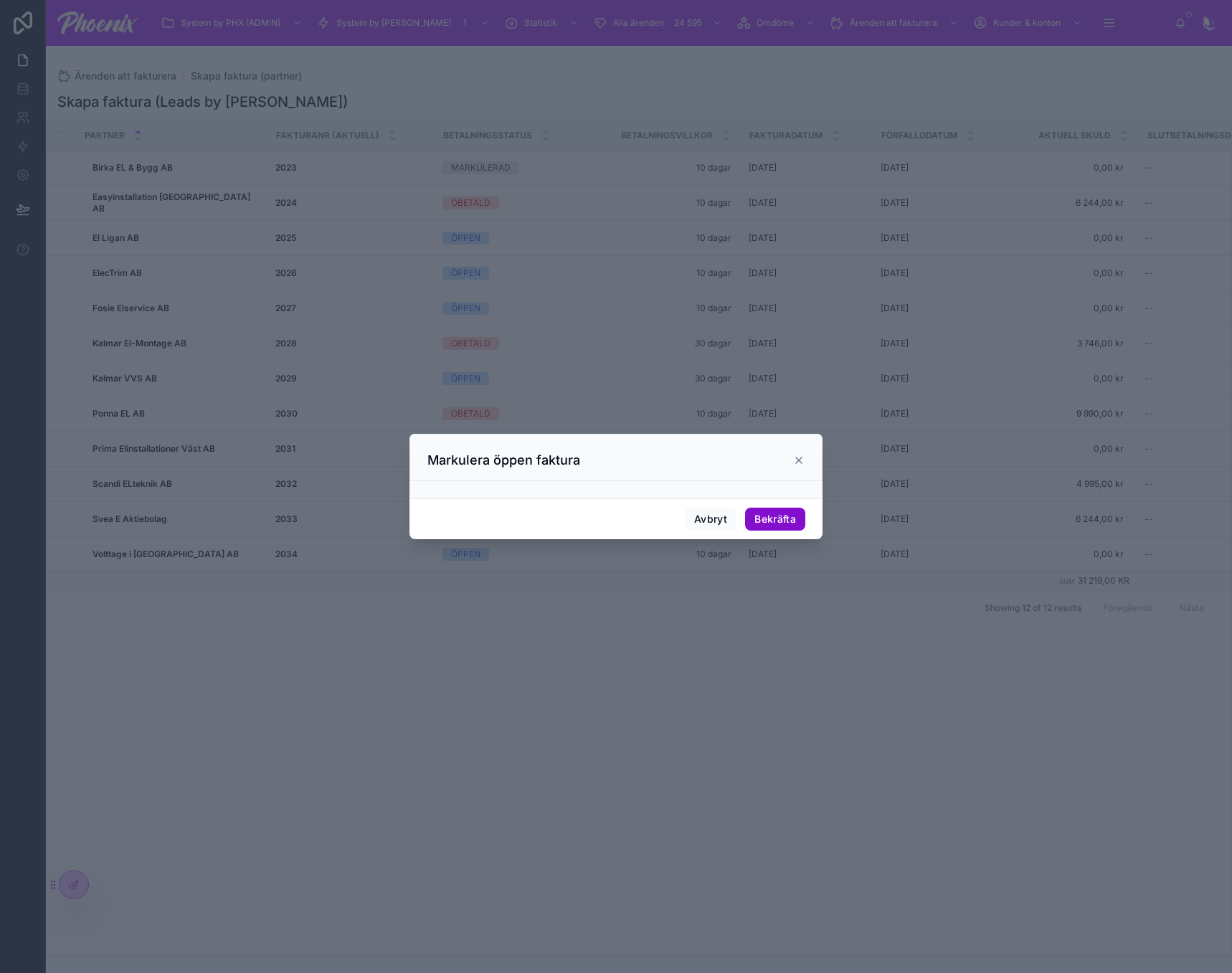
drag, startPoint x: 767, startPoint y: 515, endPoint x: 781, endPoint y: 511, distance: 14.6
click at [767, 515] on button "Bekräfta" at bounding box center [776, 518] width 61 height 23
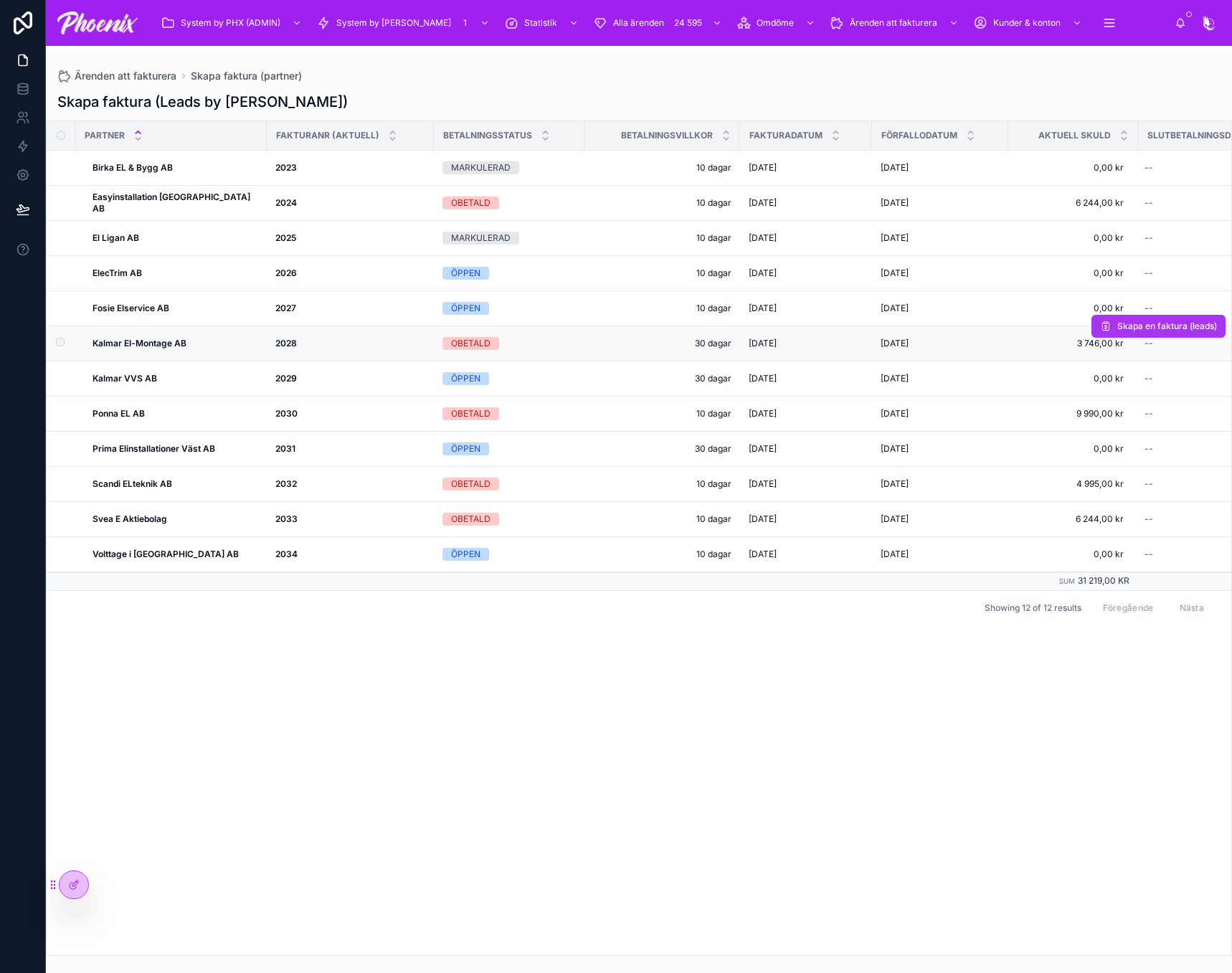
click at [1162, 328] on span "Skapa en faktura (leads)" at bounding box center [1167, 326] width 99 height 11
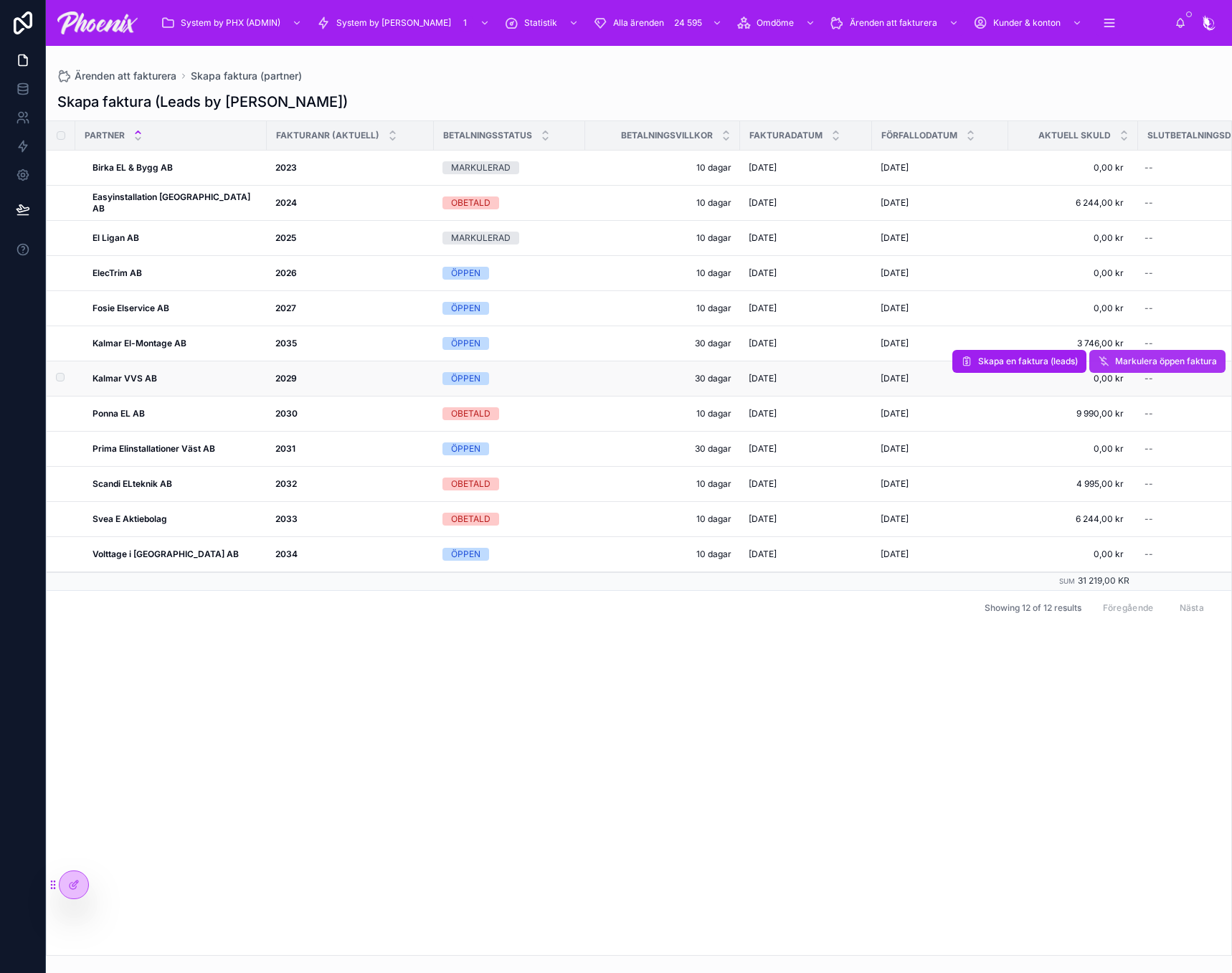
click at [1175, 364] on span "Markulera öppen faktura" at bounding box center [1166, 360] width 102 height 11
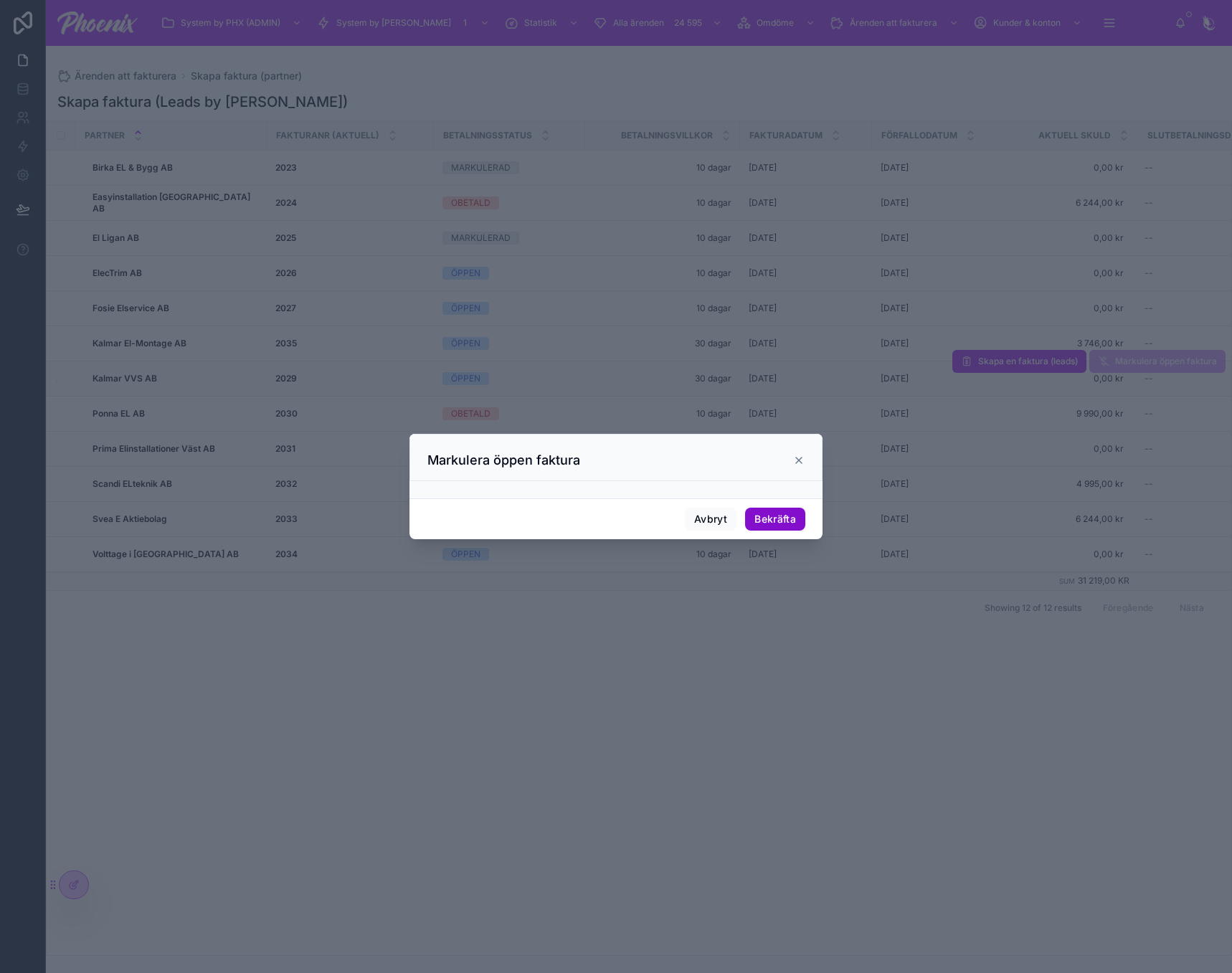
click at [778, 523] on button "Bekräfta" at bounding box center [776, 518] width 61 height 23
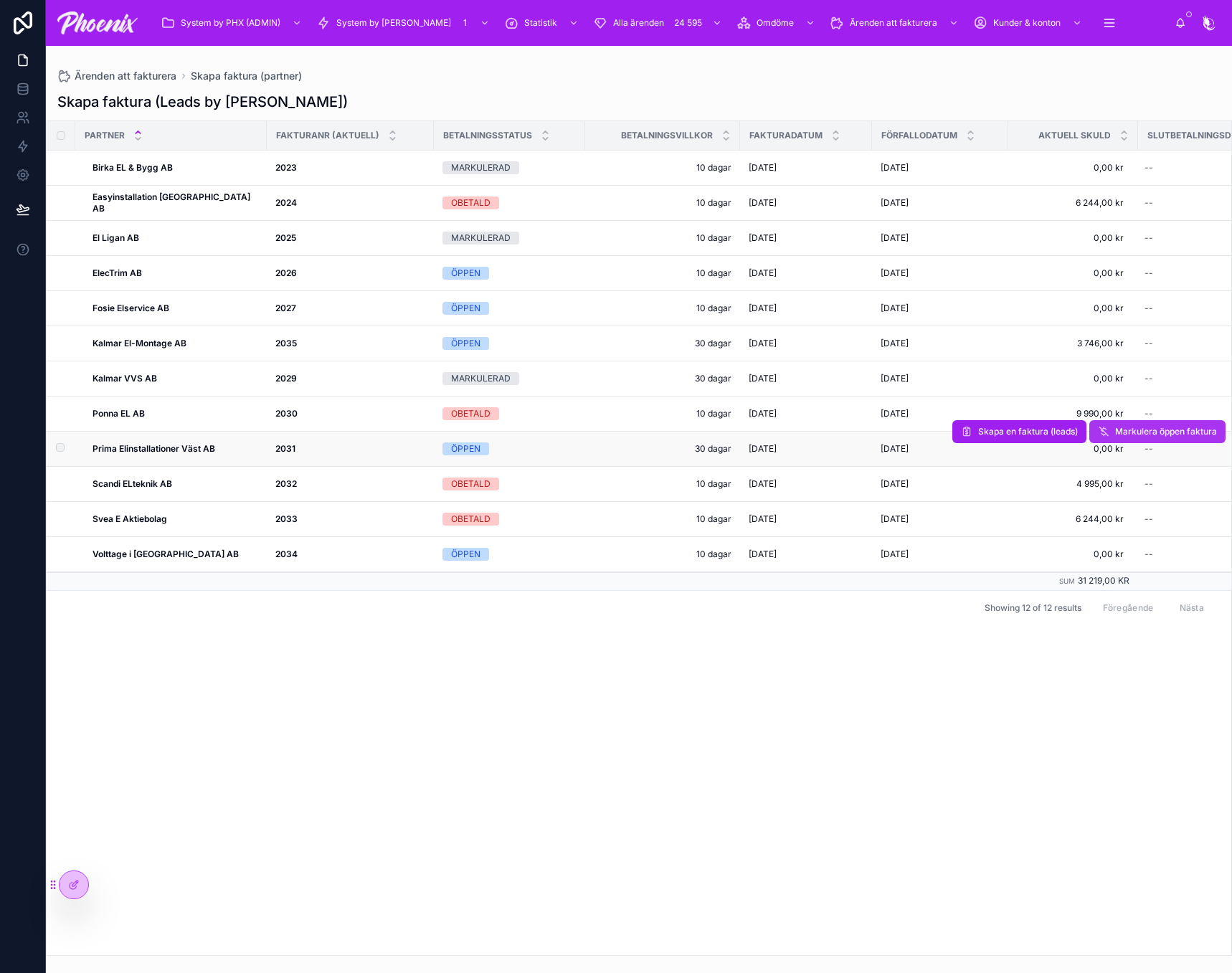
click at [1151, 429] on span "Markulera öppen faktura" at bounding box center [1166, 431] width 102 height 11
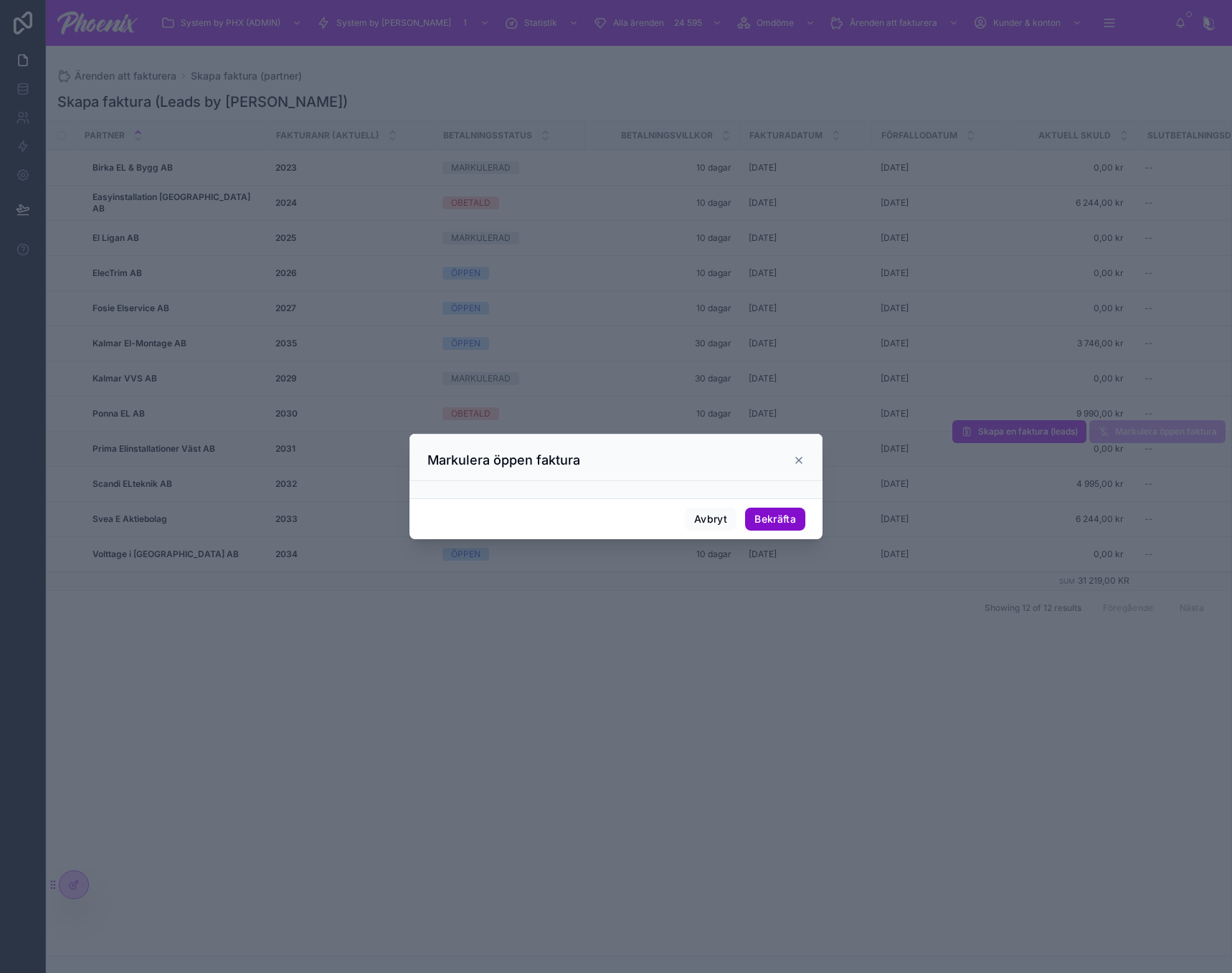
click at [792, 525] on button "Bekräfta" at bounding box center [776, 518] width 61 height 23
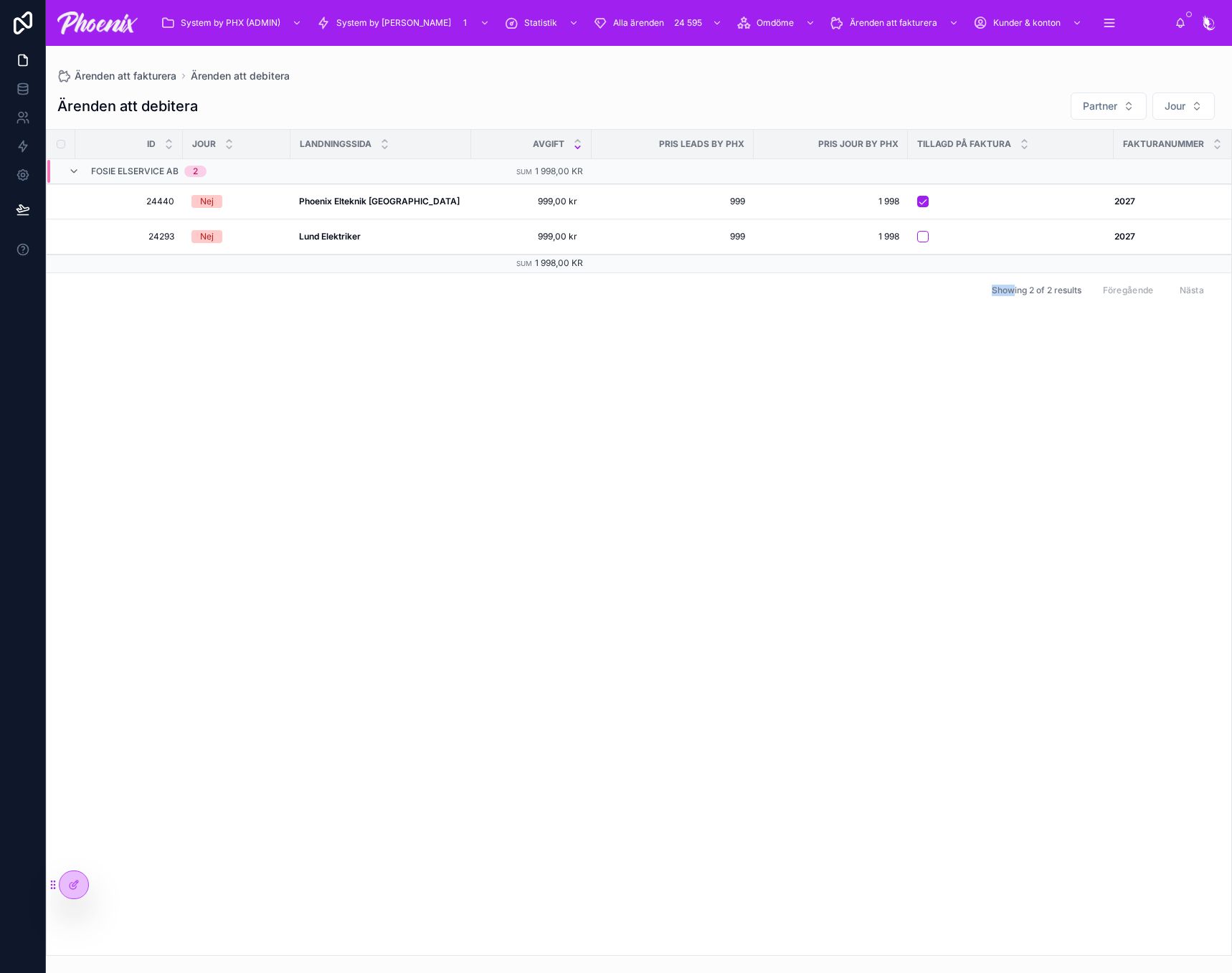
drag, startPoint x: 978, startPoint y: 511, endPoint x: 999, endPoint y: 531, distance: 29.0
click at [1012, 541] on div "Id JOUR LANDNINGSSIDA avgift PRIS LEADS BY PHX PRIS JOUR BY PHX Tillagd på fakt…" at bounding box center [639, 542] width 1184 height 825
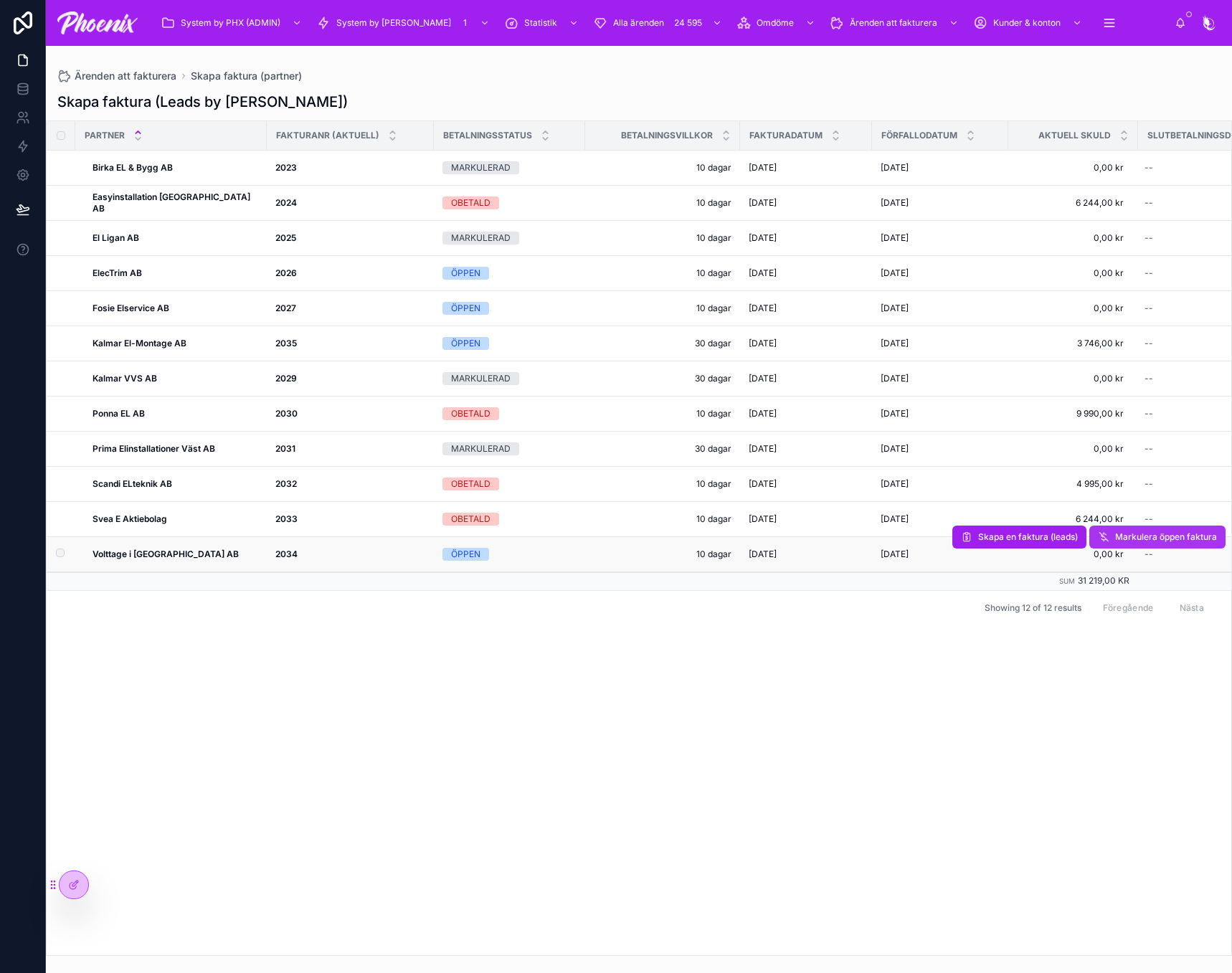
click at [1167, 539] on span "Markulera öppen faktura" at bounding box center [1166, 537] width 102 height 11
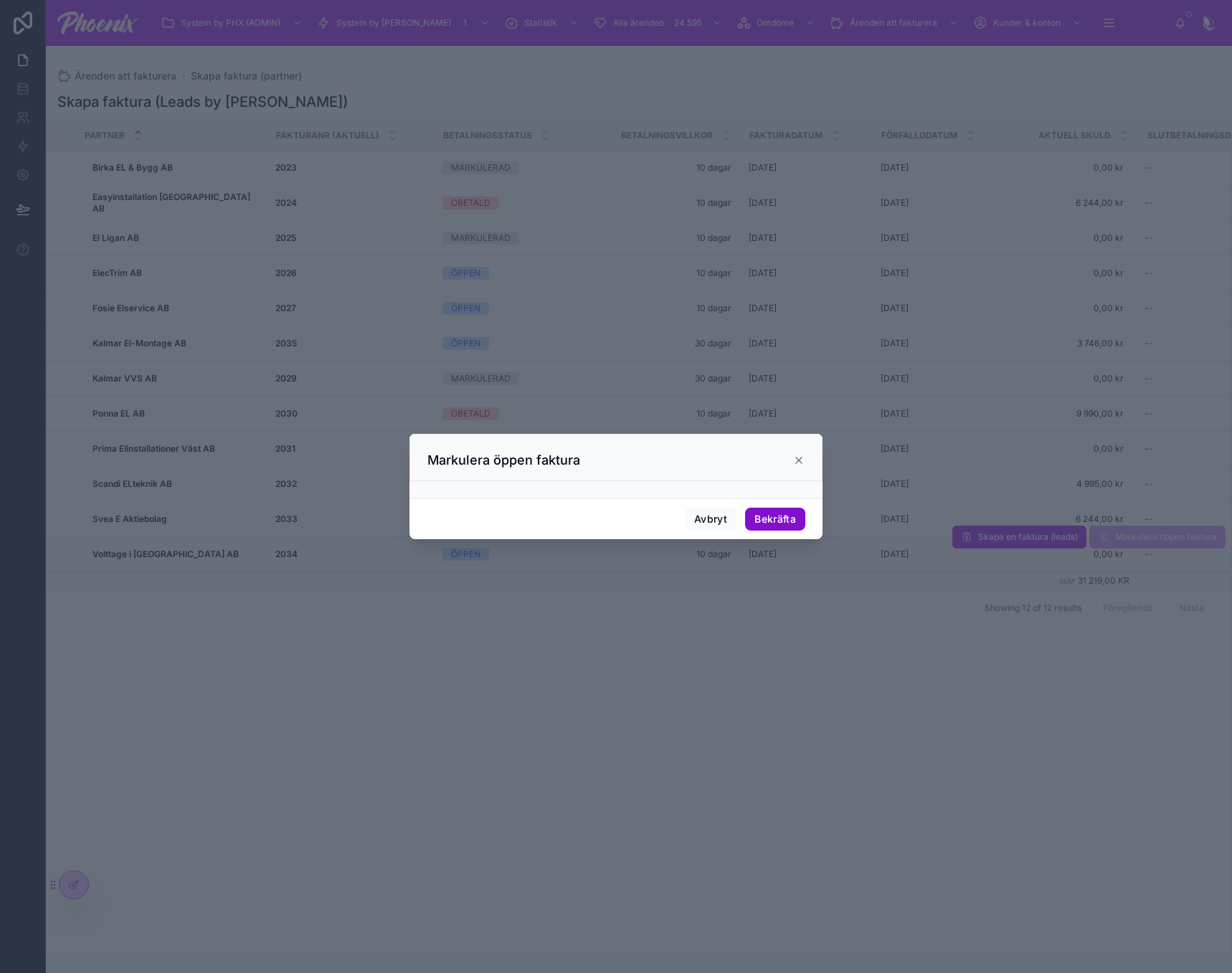
drag, startPoint x: 787, startPoint y: 527, endPoint x: 870, endPoint y: 512, distance: 84.3
click at [788, 526] on button "Bekräfta" at bounding box center [776, 518] width 61 height 23
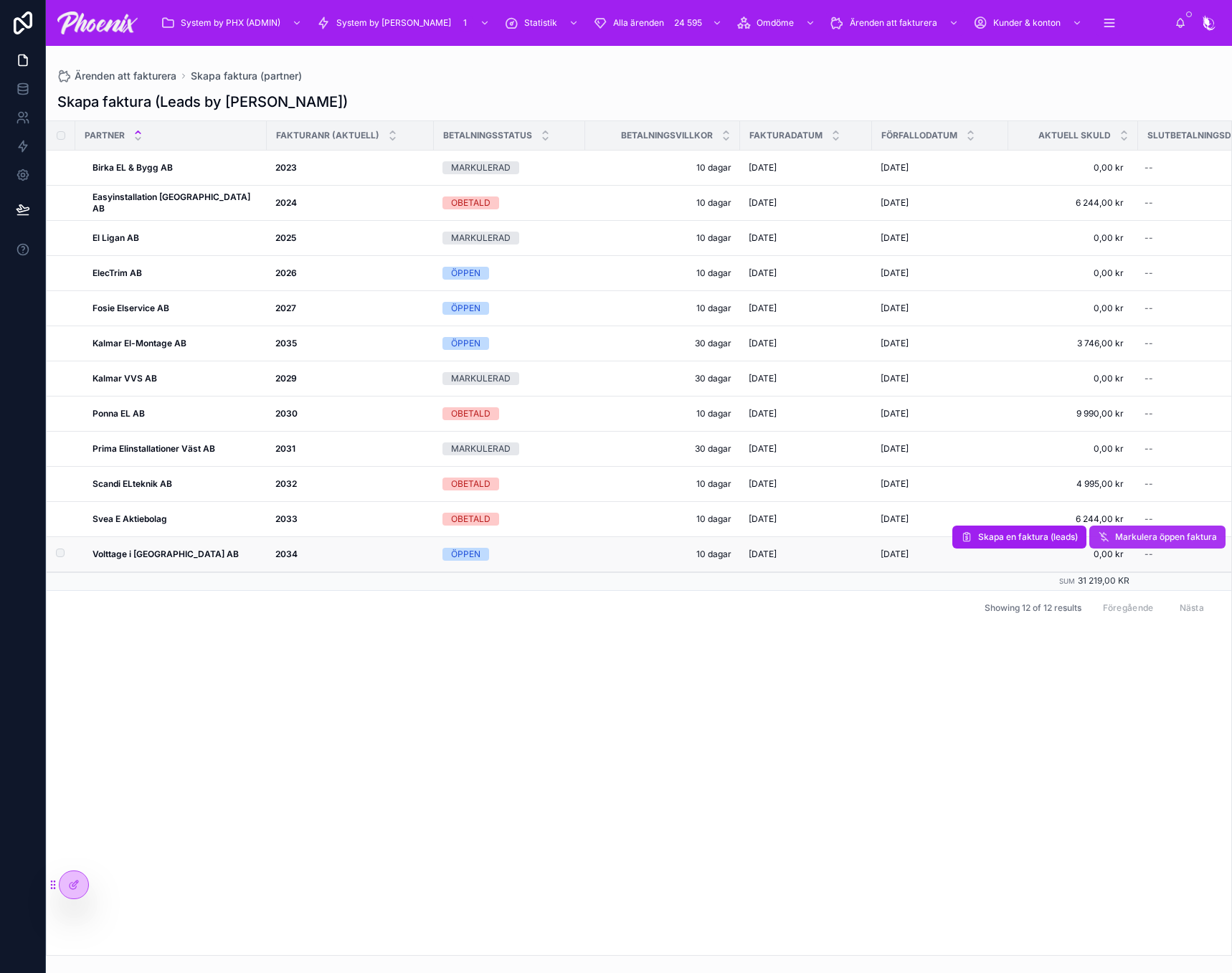
click at [1167, 539] on span "Markulera öppen faktura" at bounding box center [1166, 537] width 102 height 11
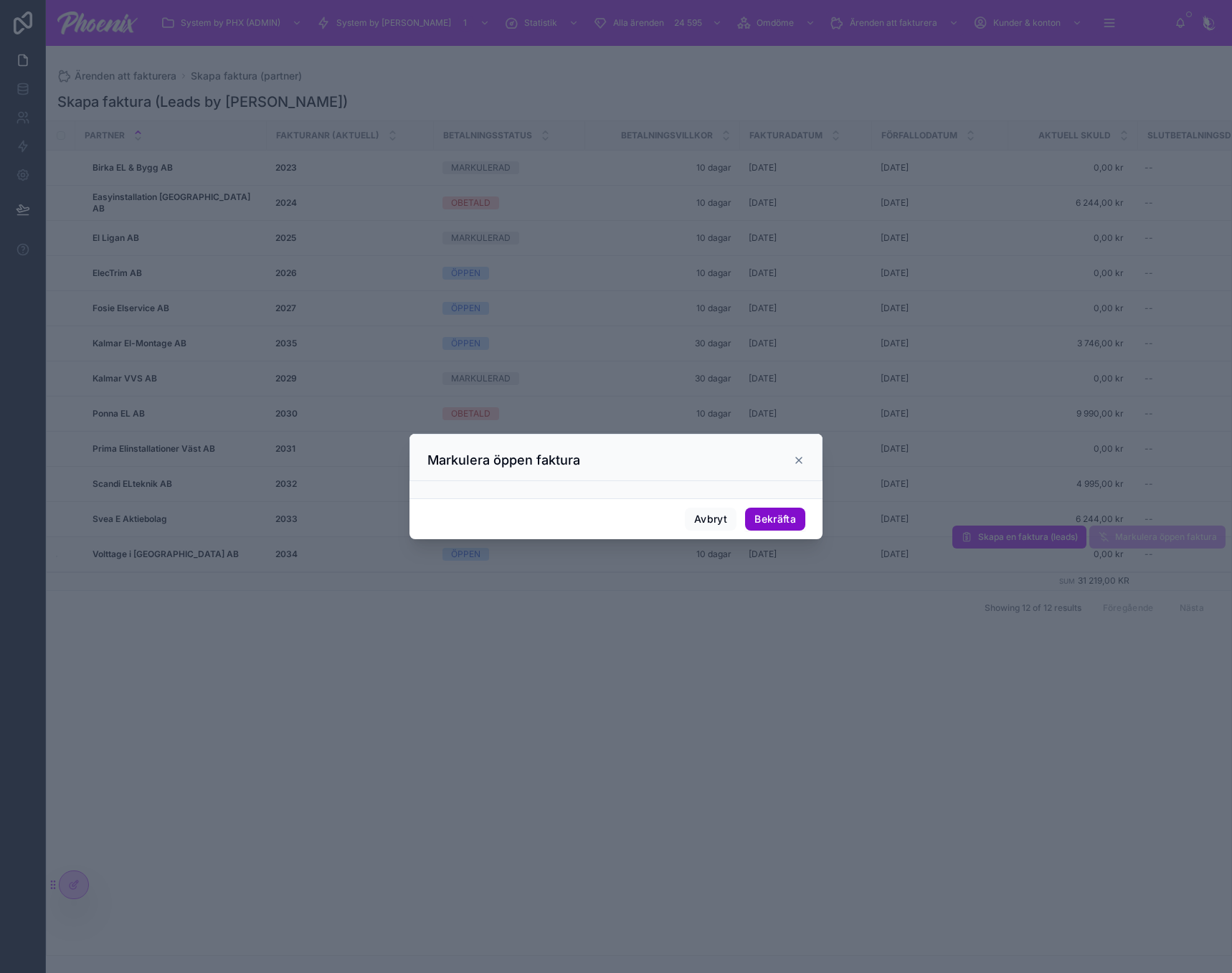
click at [789, 525] on button "Bekräfta" at bounding box center [776, 518] width 61 height 23
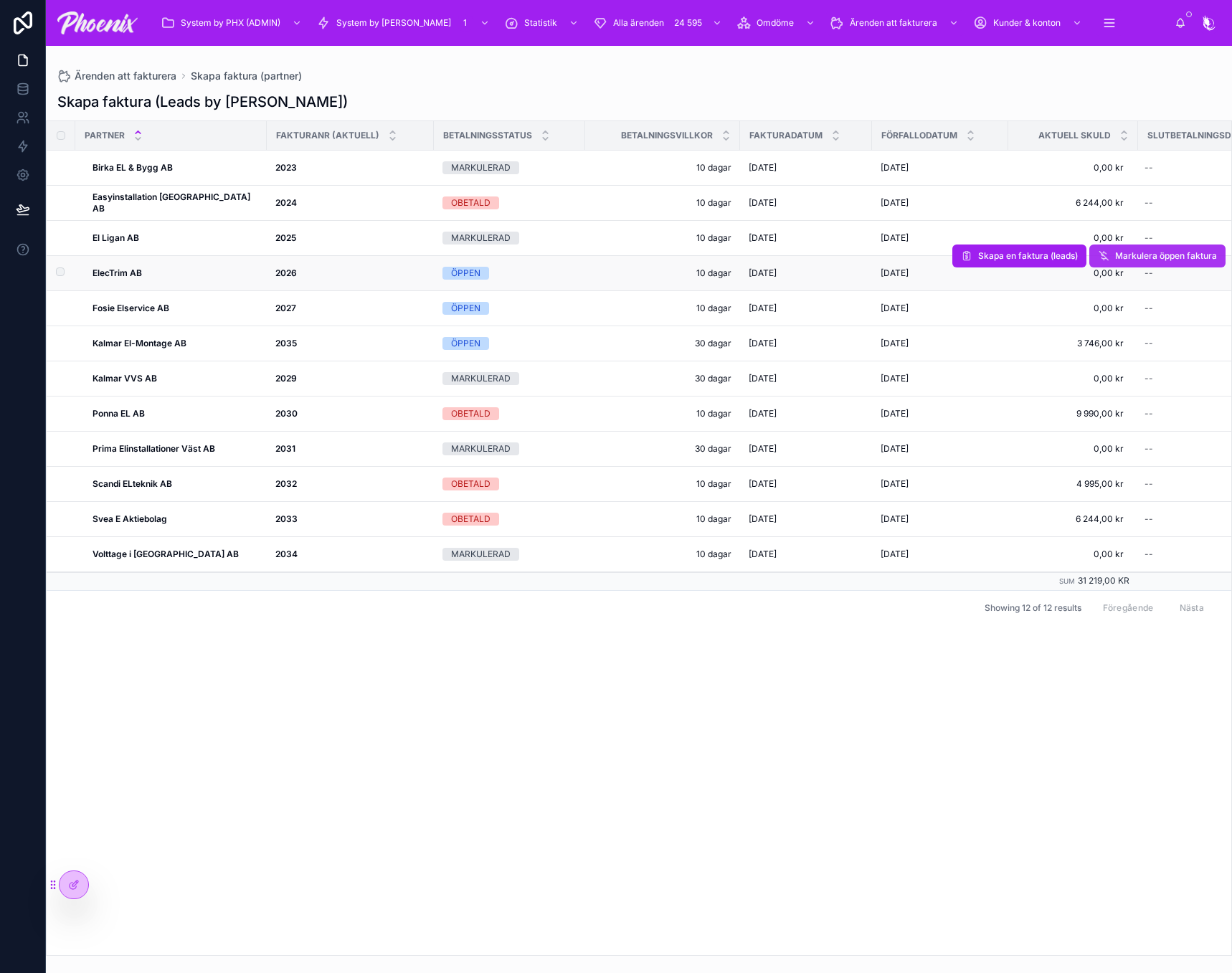
click at [1178, 258] on span "Markulera öppen faktura" at bounding box center [1166, 256] width 102 height 11
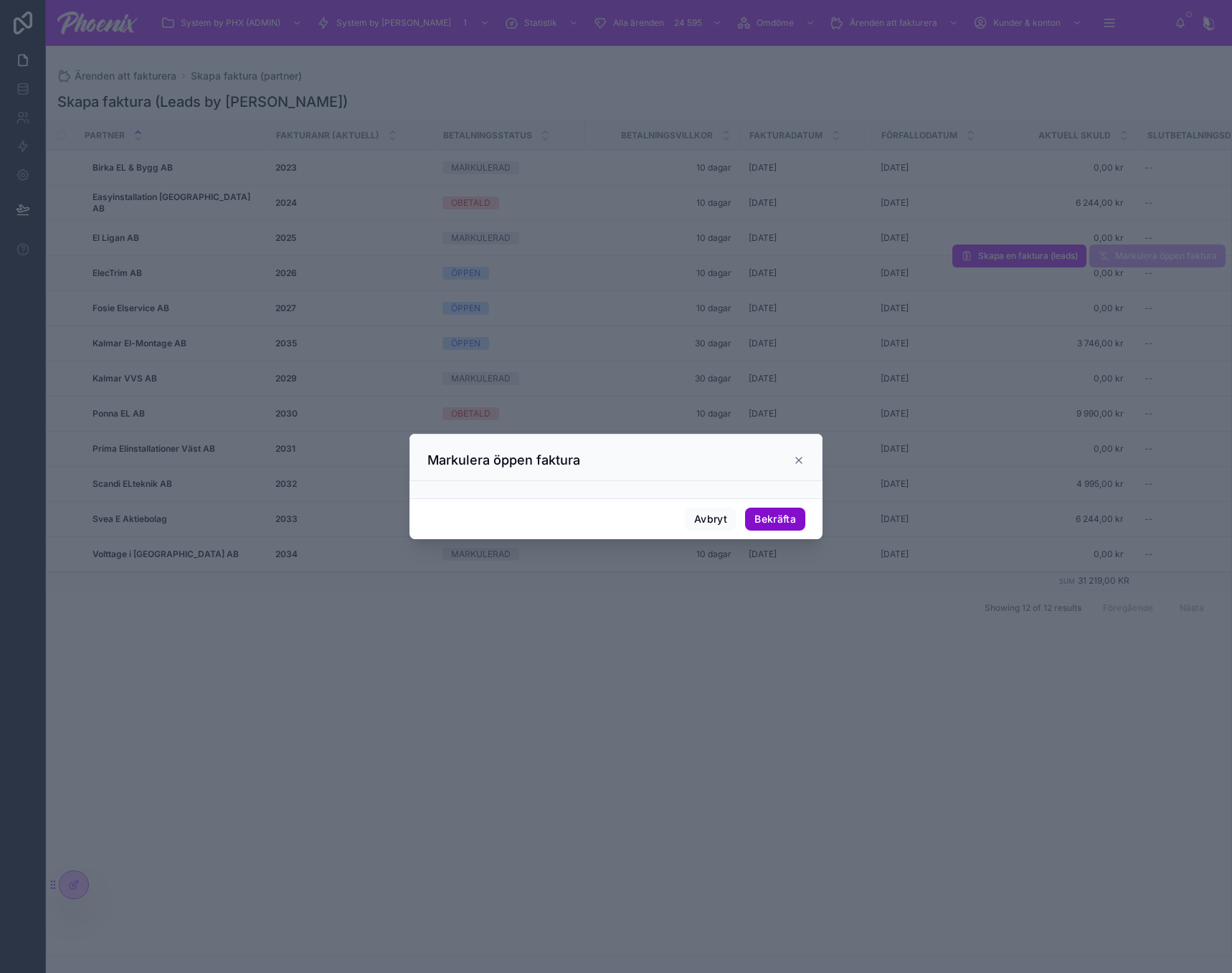
drag, startPoint x: 791, startPoint y: 517, endPoint x: 806, endPoint y: 469, distance: 50.3
click at [791, 515] on button "Bekräfta" at bounding box center [776, 518] width 61 height 23
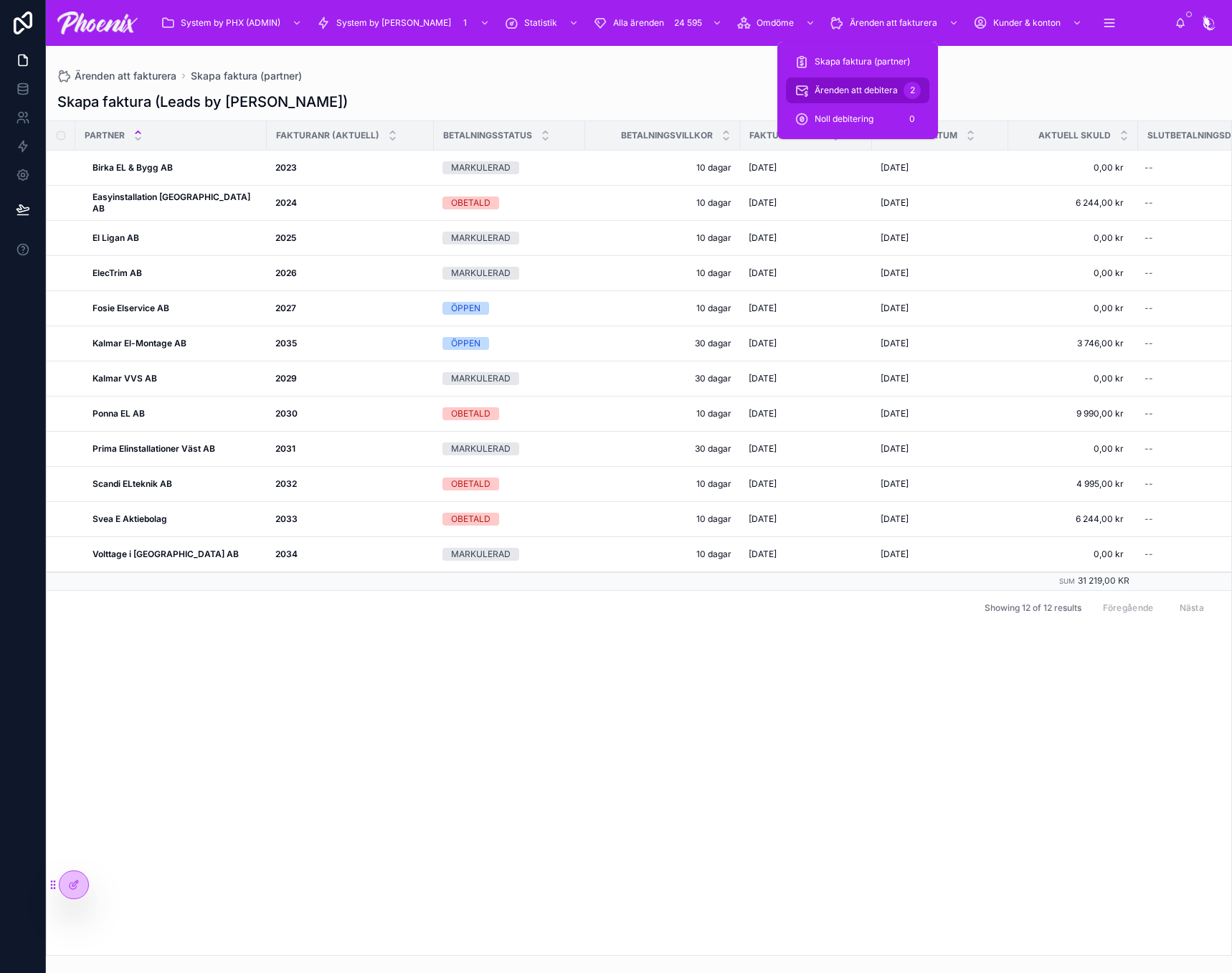
click at [850, 78] on div "Ärenden att debitera 2" at bounding box center [858, 90] width 161 height 29
click at [850, 78] on link "Ärenden att debitera 2" at bounding box center [858, 91] width 144 height 26
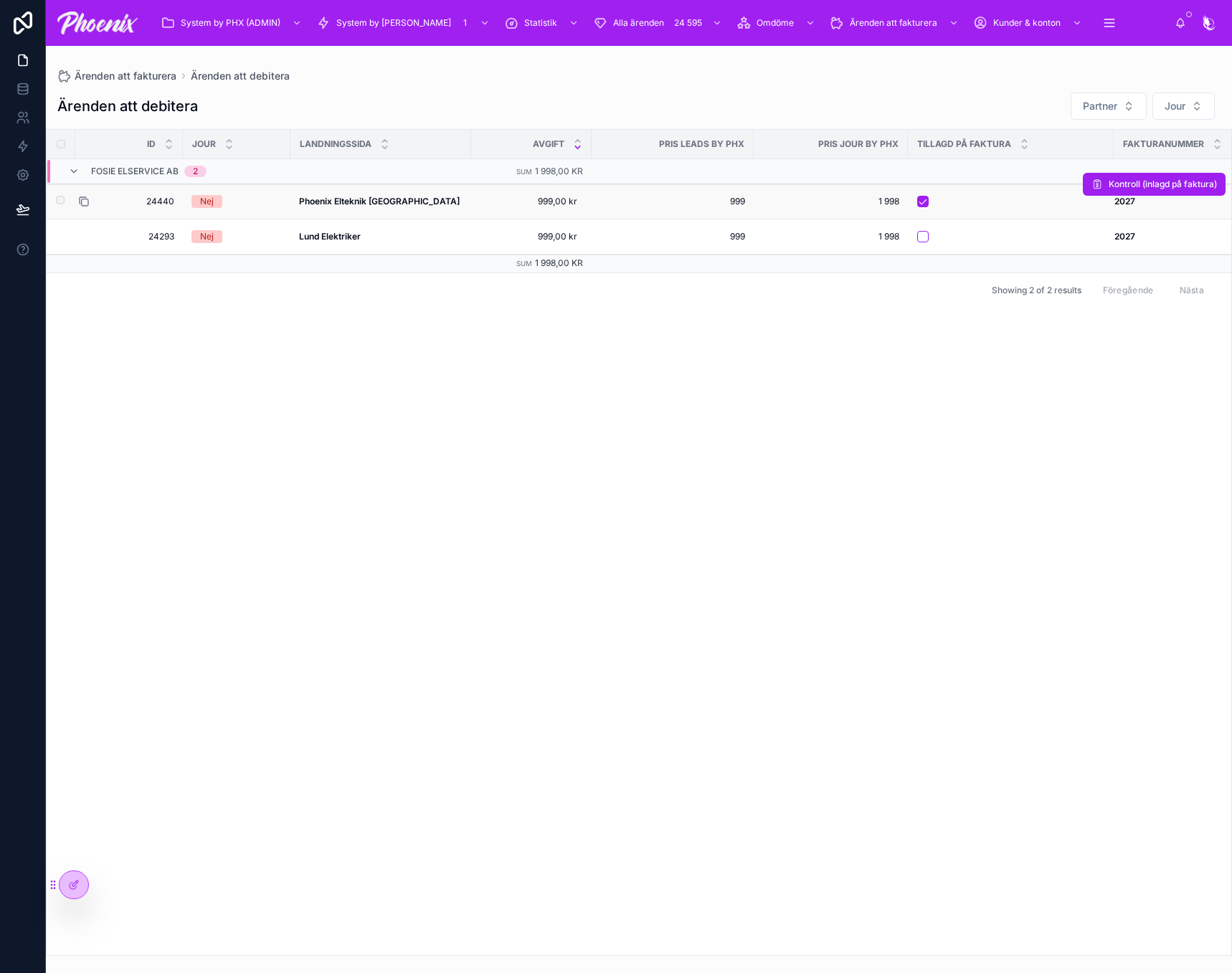
click at [86, 203] on icon at bounding box center [83, 200] width 11 height 11
click at [85, 238] on icon at bounding box center [83, 236] width 11 height 11
click at [852, 528] on div "Id JOUR LANDNINGSSIDA avgift PRIS LEADS BY PHX PRIS JOUR BY PHX Tillagd på fakt…" at bounding box center [639, 542] width 1184 height 825
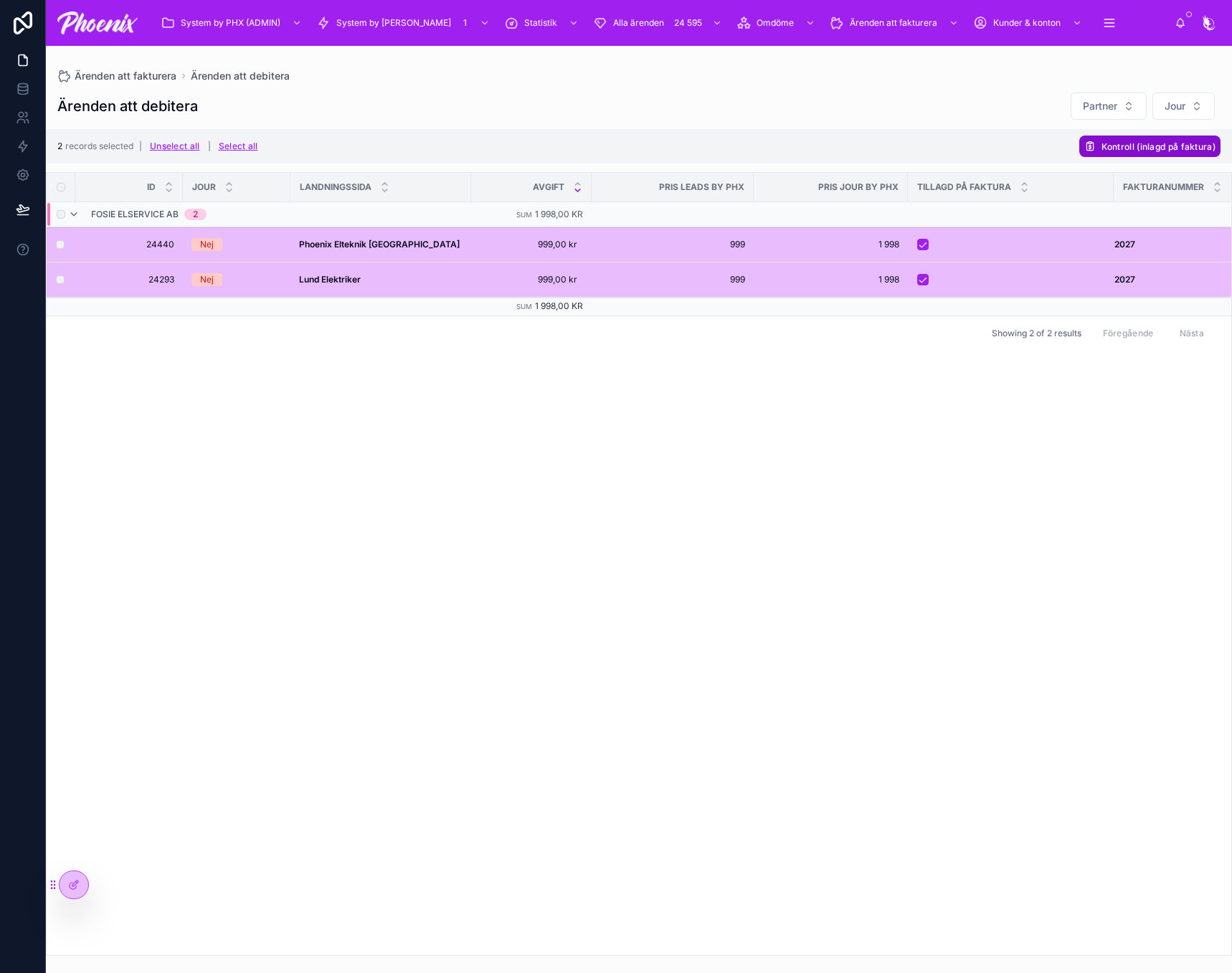
click at [1158, 147] on span "Kontroll (inlagd på faktura)" at bounding box center [1159, 146] width 114 height 10
click at [1194, 119] on icon at bounding box center [1196, 118] width 11 height 11
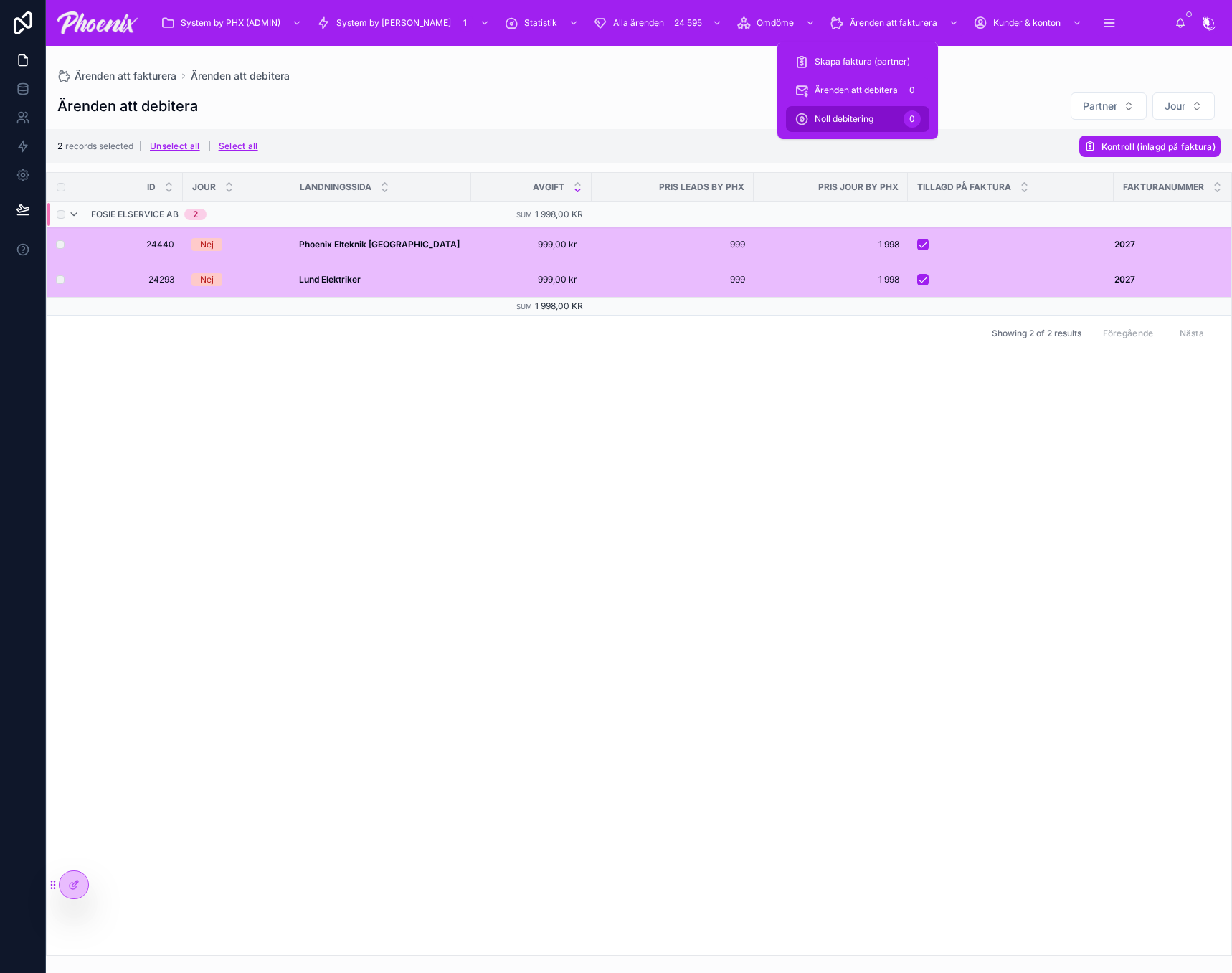
click at [880, 118] on div "Noll debitering 0" at bounding box center [858, 118] width 126 height 23
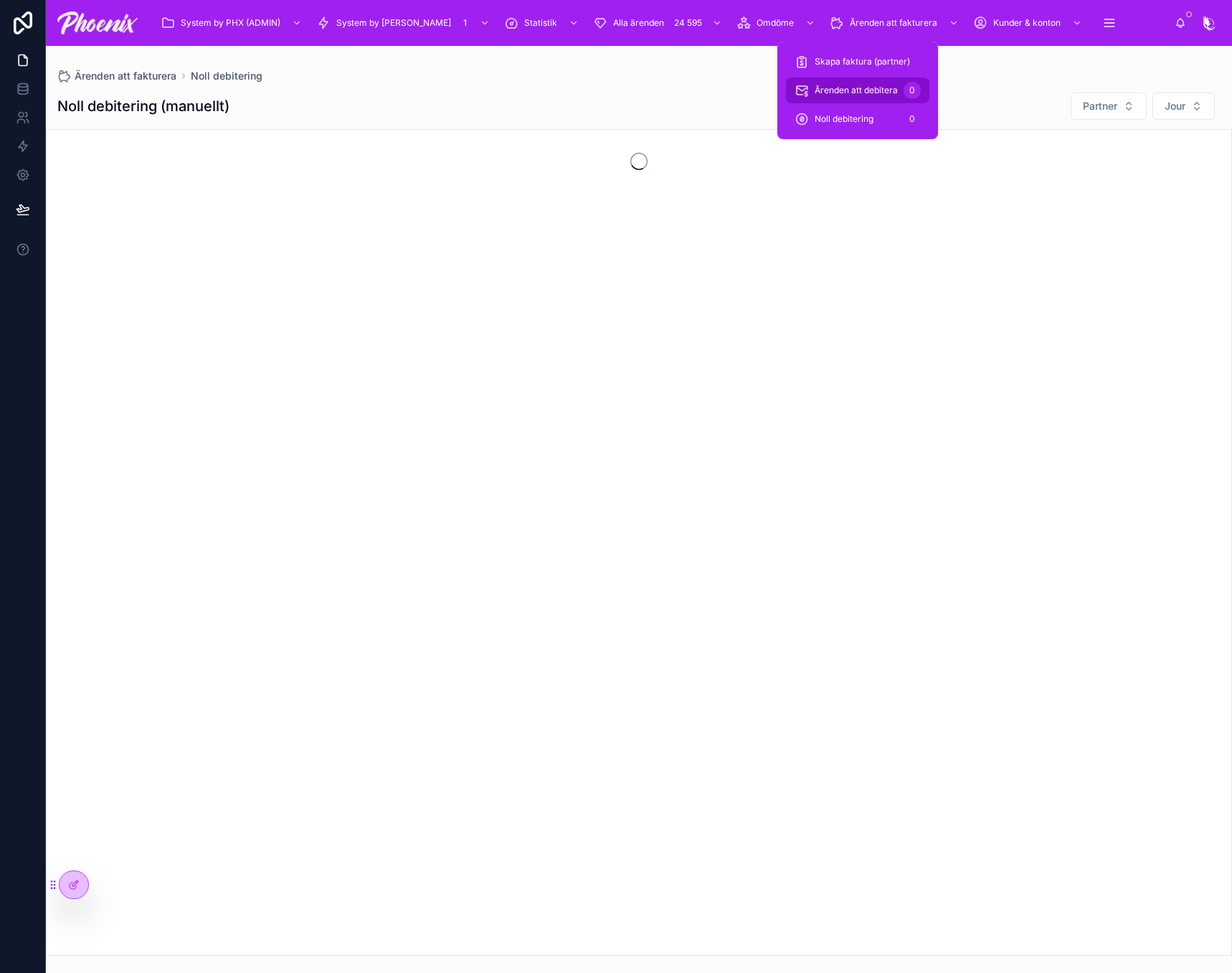
click at [885, 86] on span "Ärenden att debitera" at bounding box center [856, 90] width 83 height 11
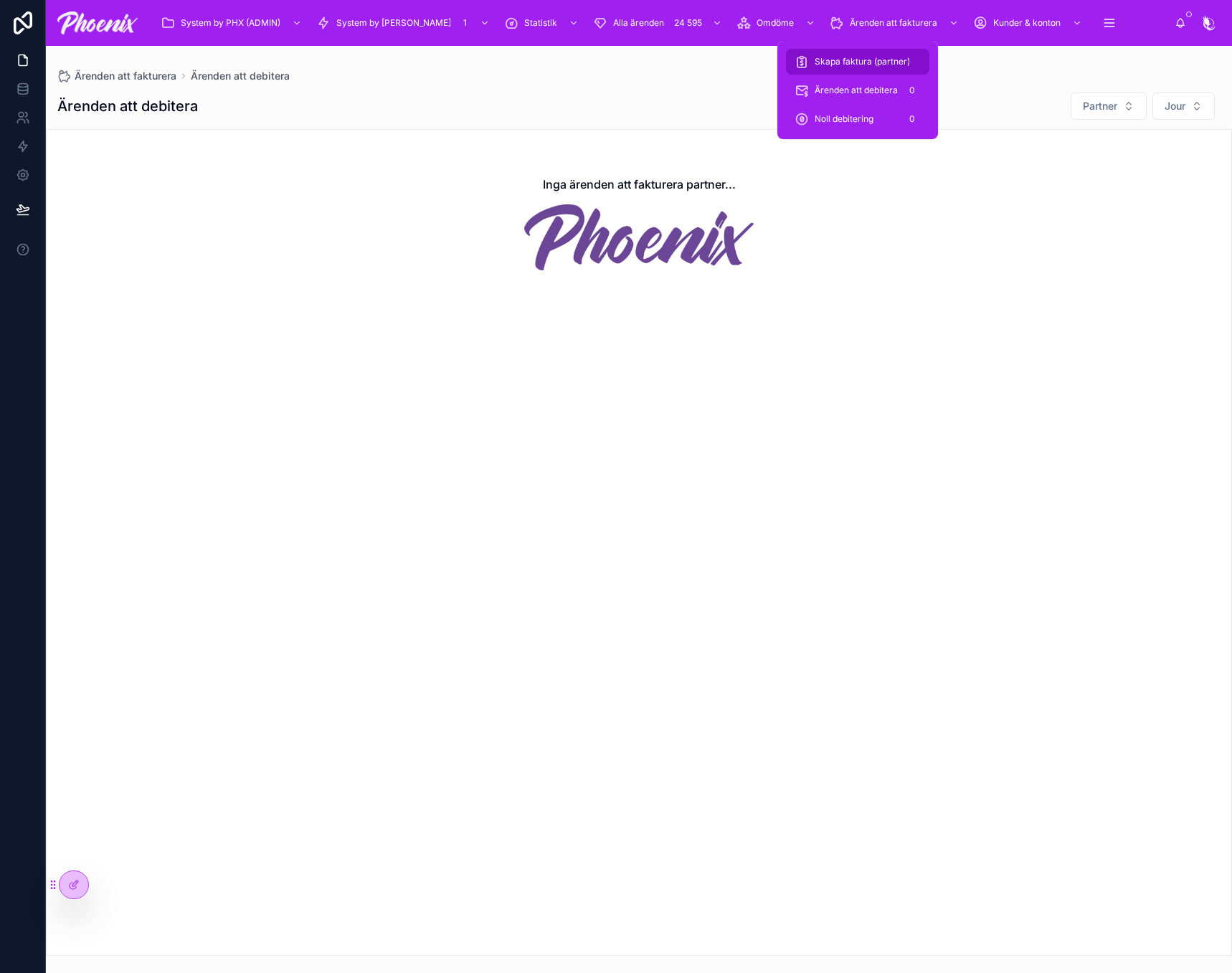
click at [883, 65] on span "Skapa faktura (partner)" at bounding box center [862, 61] width 95 height 11
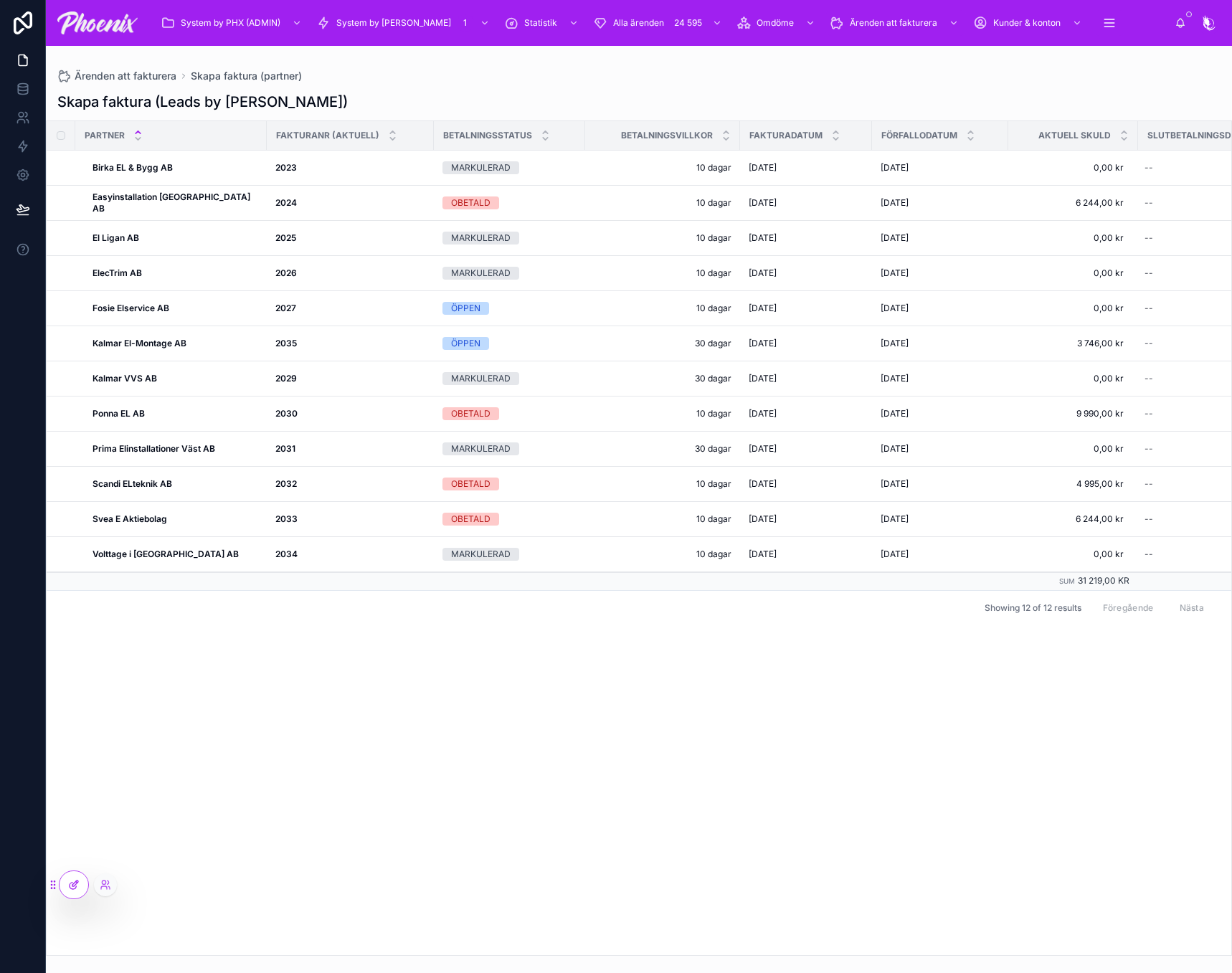
click at [75, 886] on icon at bounding box center [73, 884] width 11 height 11
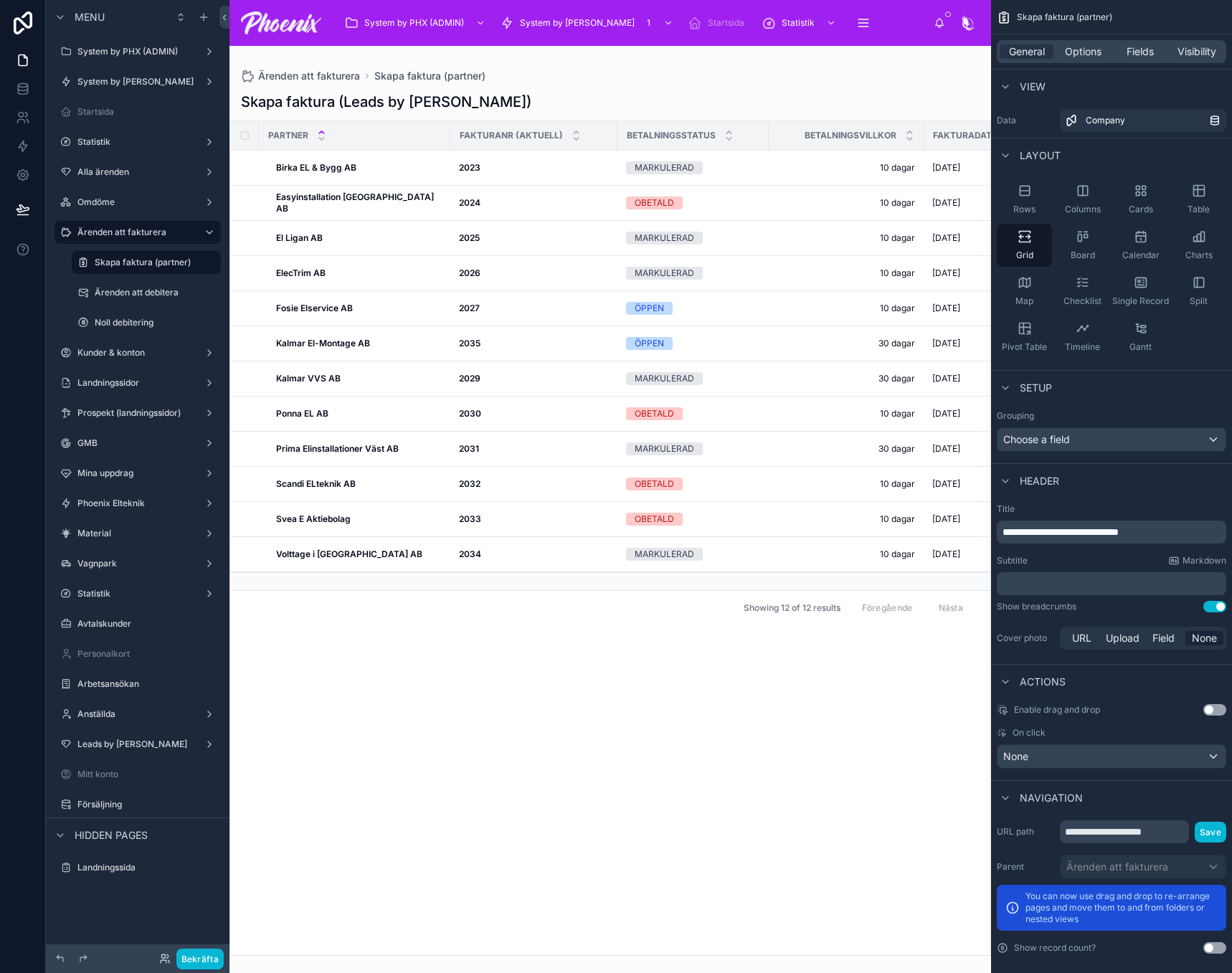
click at [321, 381] on div at bounding box center [610, 509] width 762 height 927
click at [322, 372] on strong "Kalmar VVS AB" at bounding box center [308, 378] width 65 height 10
click at [335, 381] on strong "Kalmar VVS AB" at bounding box center [308, 378] width 65 height 10
drag, startPoint x: 486, startPoint y: 680, endPoint x: 615, endPoint y: 562, distance: 174.8
click at [486, 679] on div "Partner fakturanr (aktuell) Betalningsstatus Betalningsvillkor fakturadatum för…" at bounding box center [610, 537] width 760 height 834
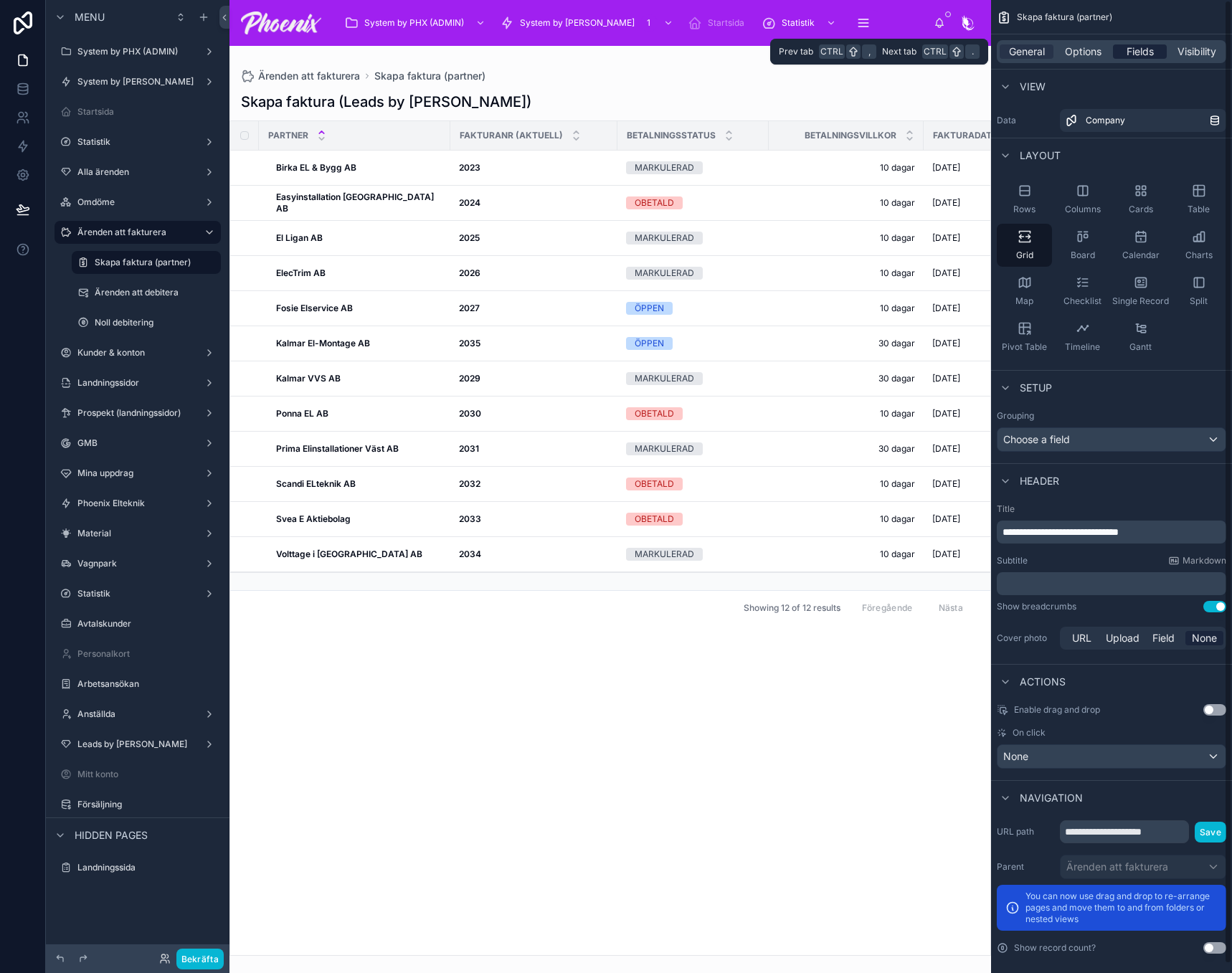
click at [1155, 45] on div "Fields" at bounding box center [1140, 51] width 54 height 15
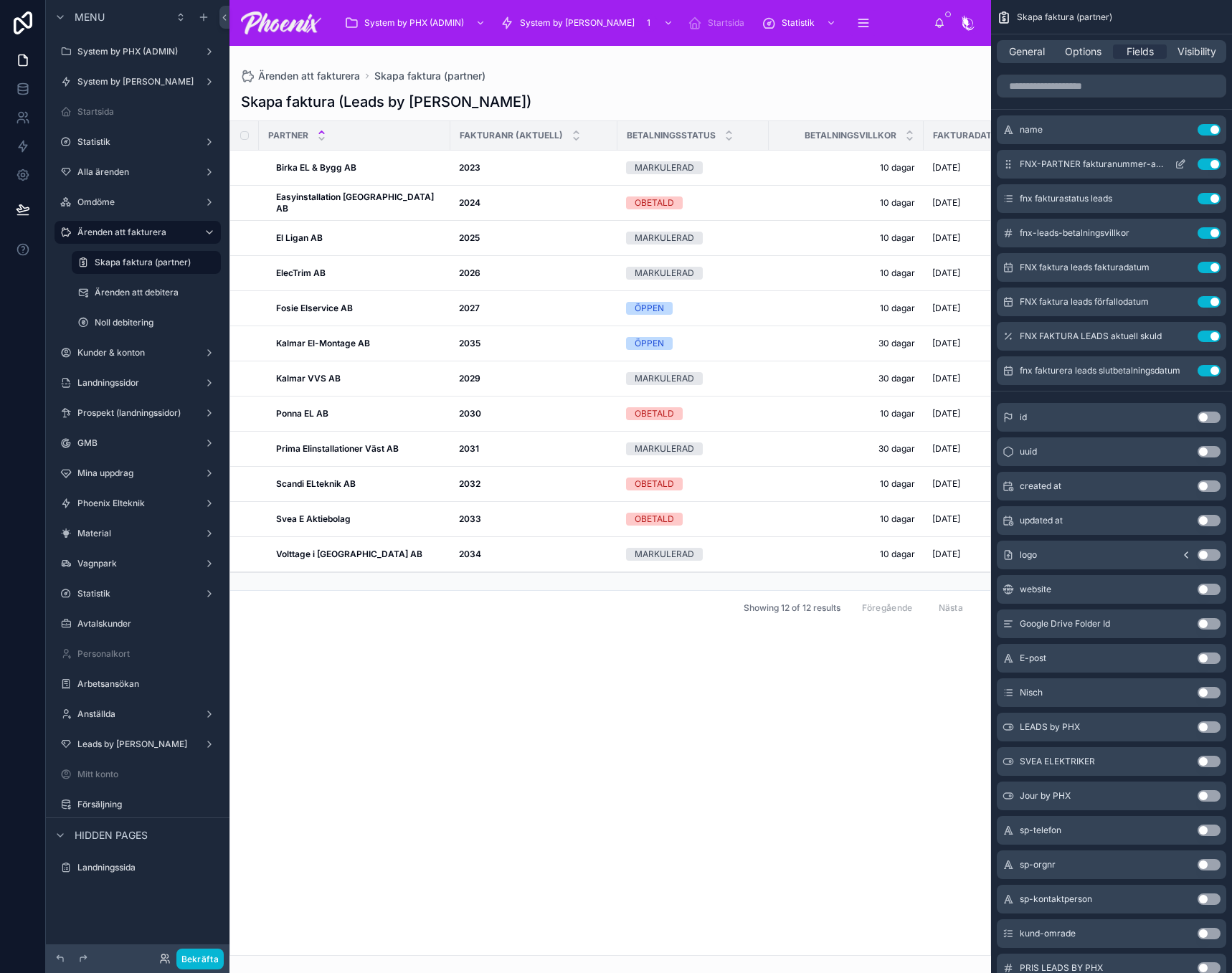
click at [1178, 164] on icon "scrollable content" at bounding box center [1180, 163] width 11 height 11
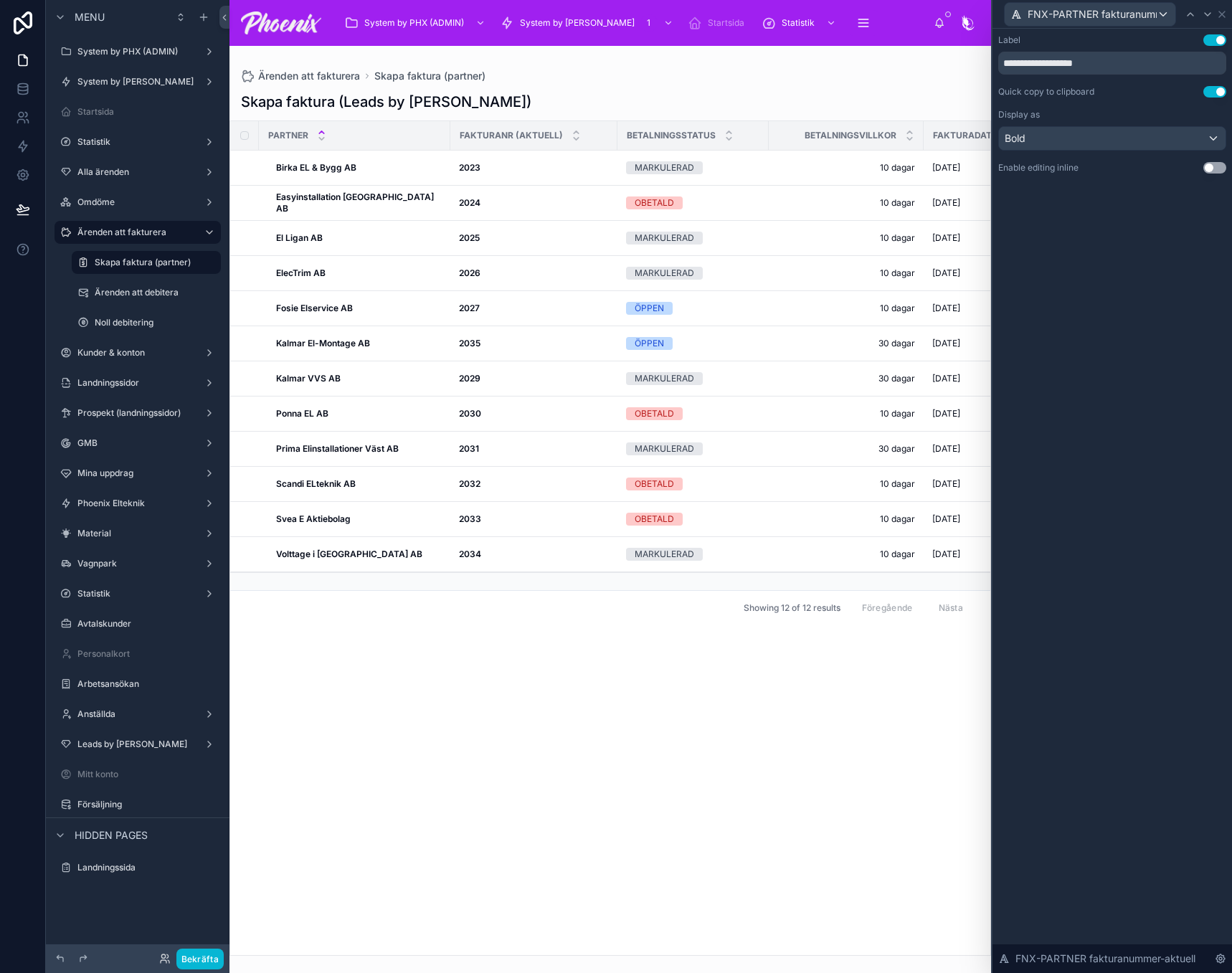
click at [1207, 169] on button "Use setting" at bounding box center [1215, 167] width 23 height 11
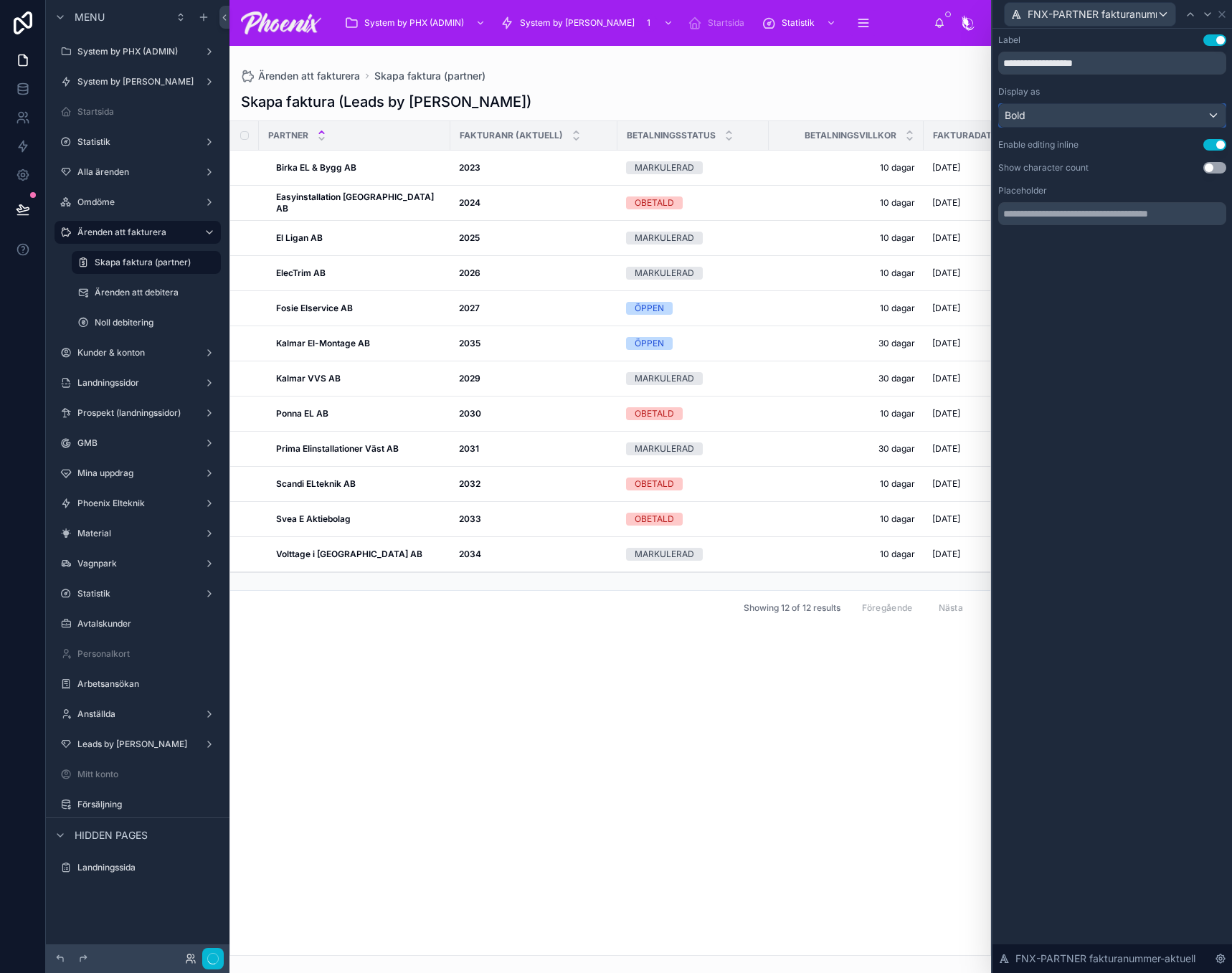
click at [1212, 114] on div "Bold" at bounding box center [1113, 115] width 227 height 23
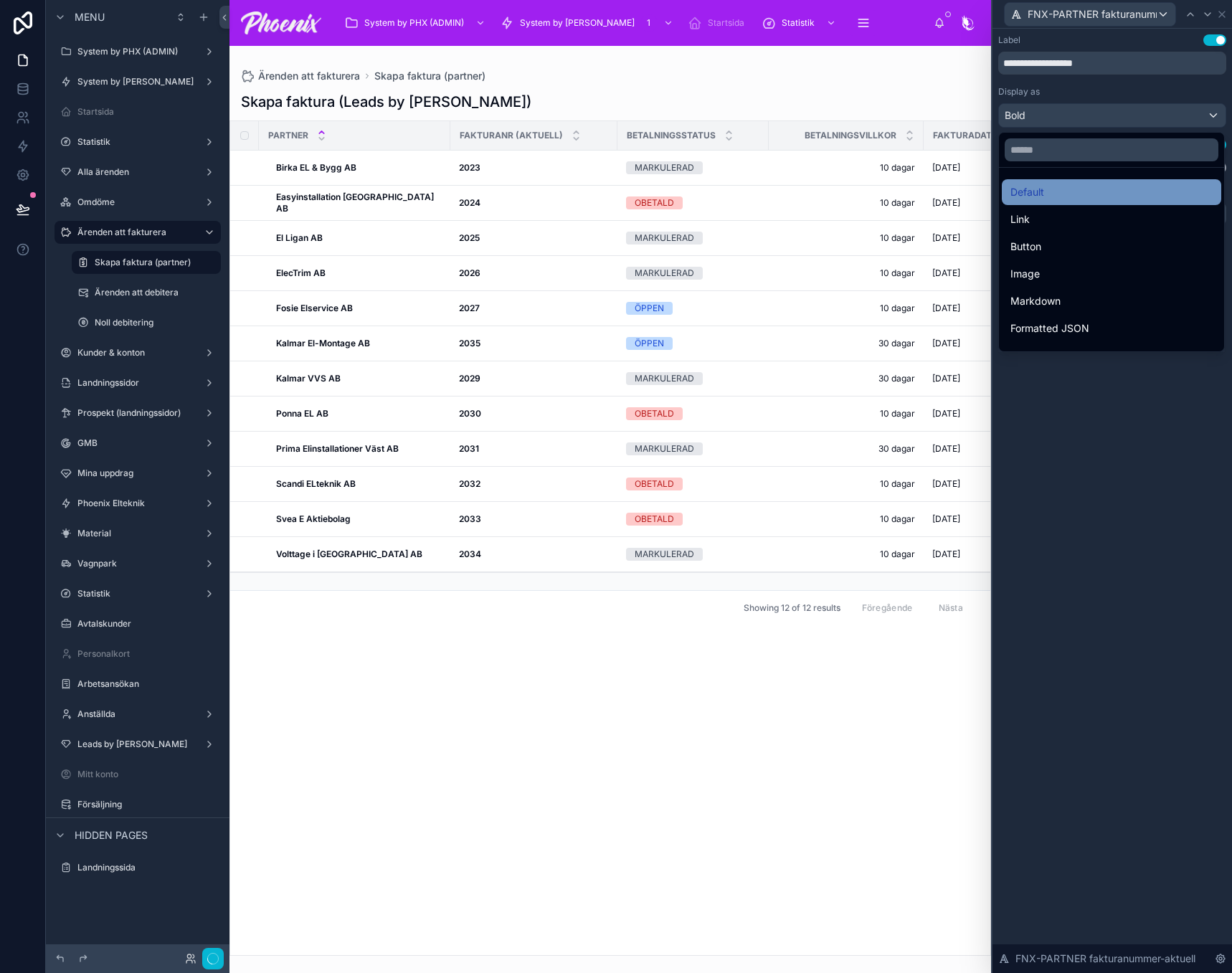
click at [1121, 181] on div "Default" at bounding box center [1112, 192] width 220 height 26
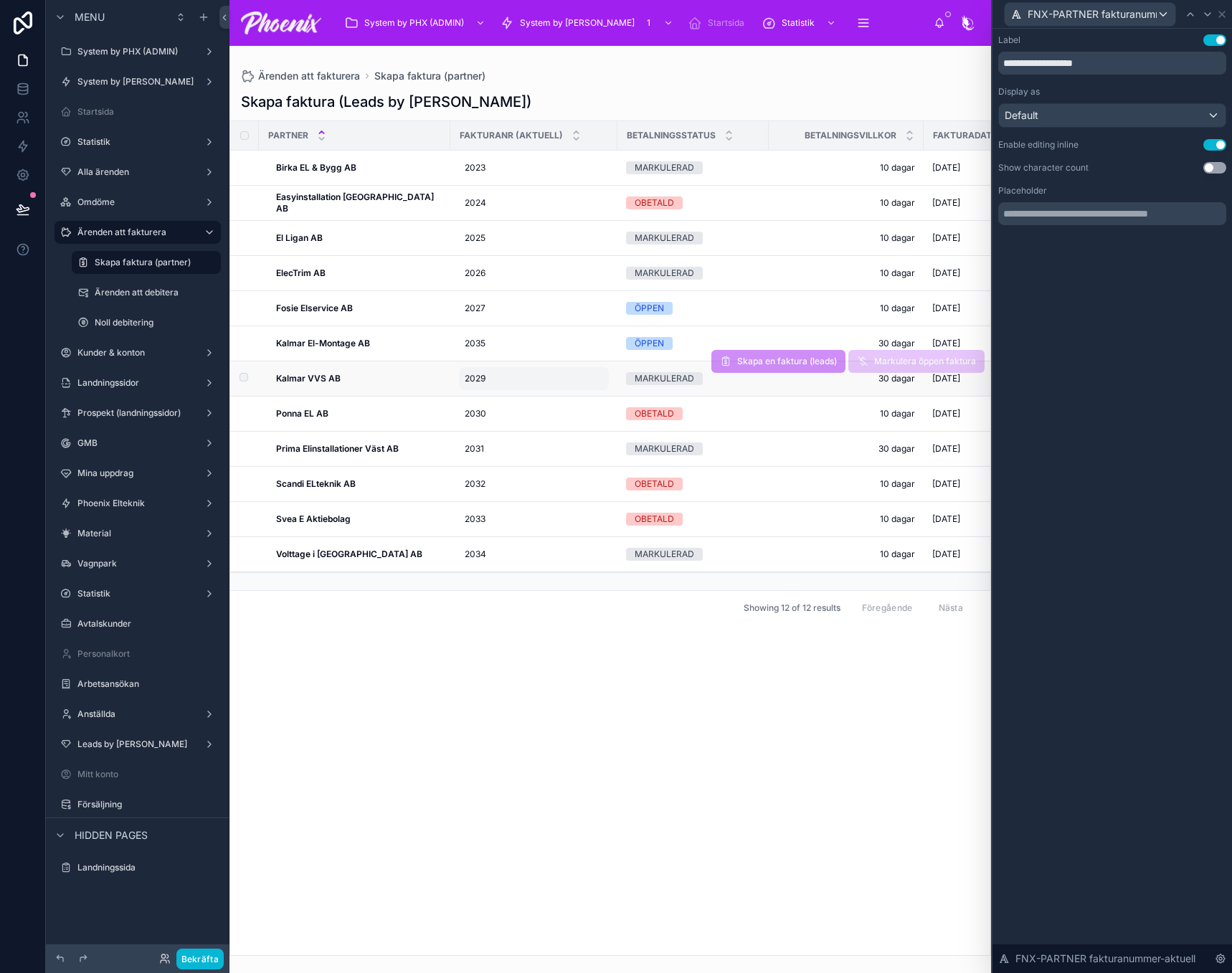
click at [466, 378] on span "2029" at bounding box center [476, 378] width 21 height 11
click at [477, 405] on input "****" at bounding box center [524, 398] width 137 height 20
type input "****"
click at [629, 402] on icon "submit" at bounding box center [629, 397] width 11 height 11
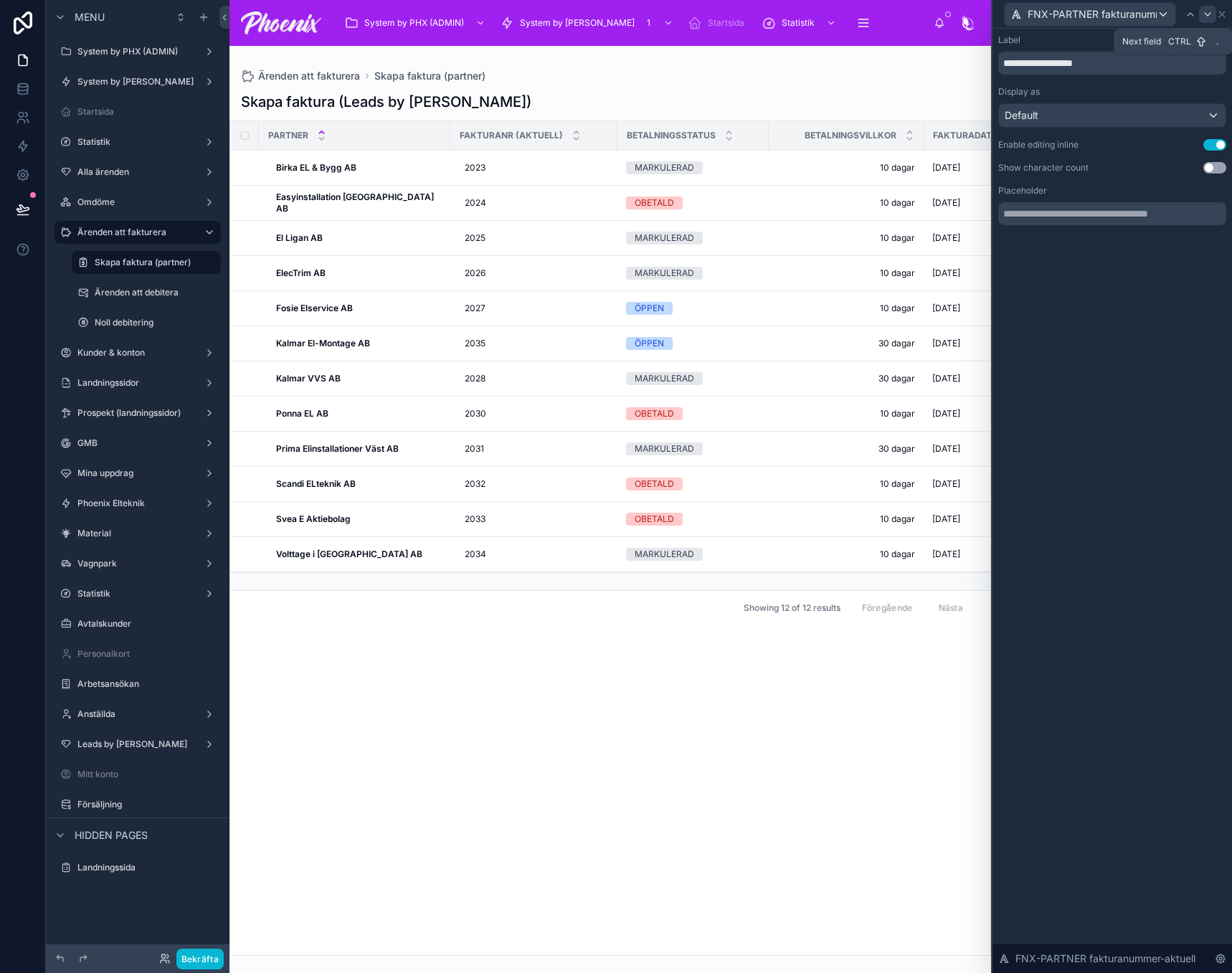
click at [1214, 14] on div at bounding box center [1208, 15] width 17 height 17
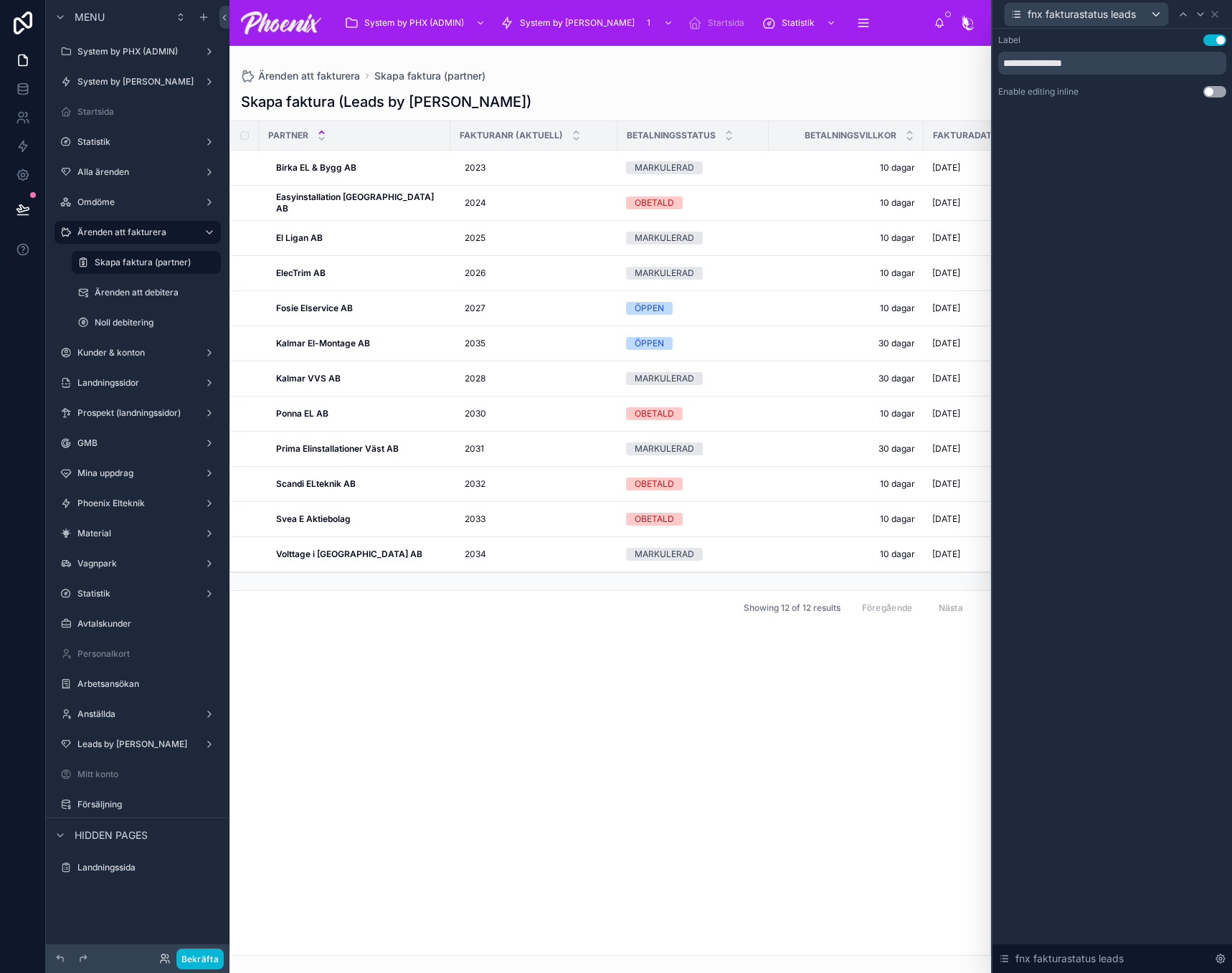
click at [1216, 92] on button "Use setting" at bounding box center [1215, 92] width 23 height 11
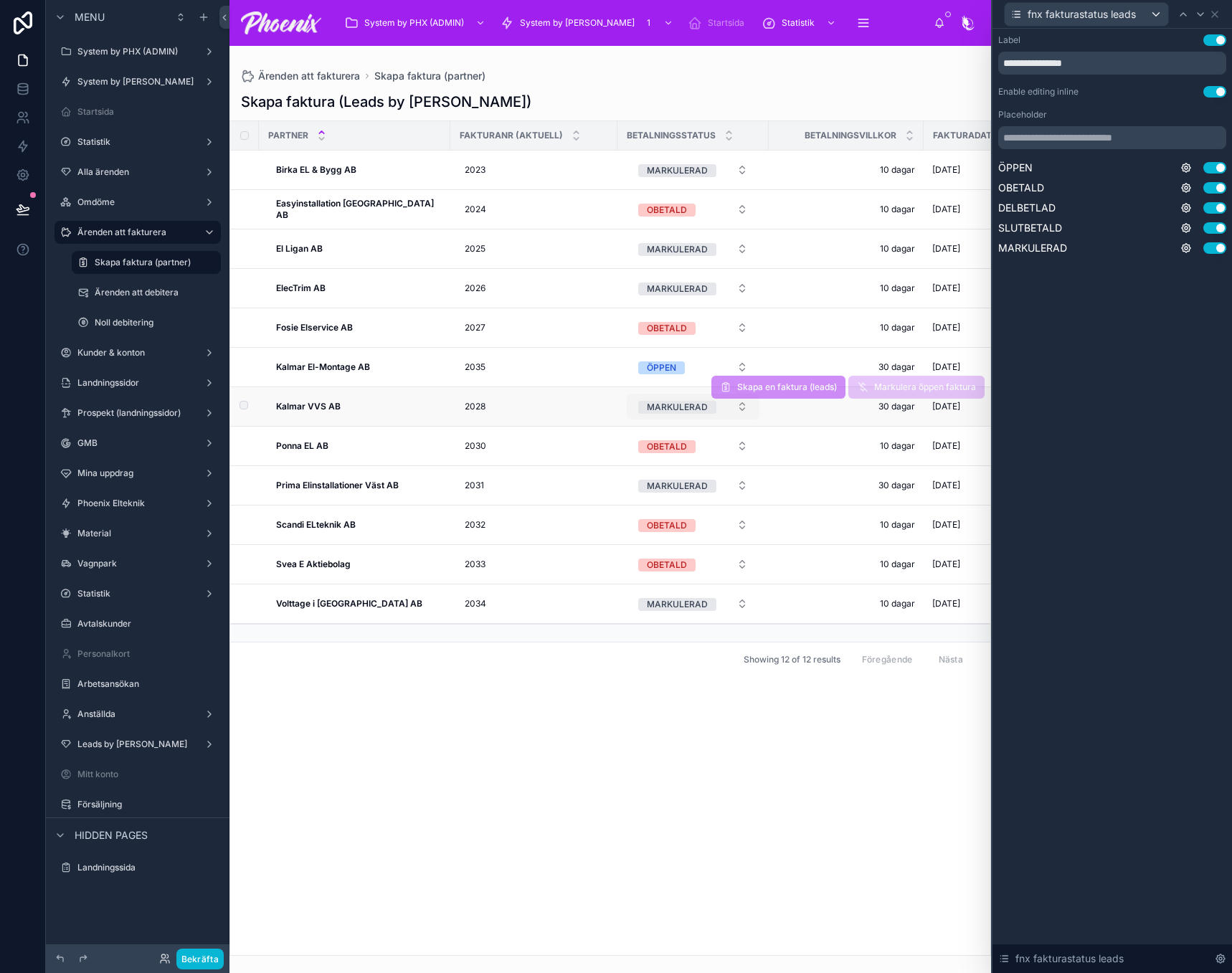
click at [685, 412] on div "MARKULERAD" at bounding box center [677, 407] width 61 height 13
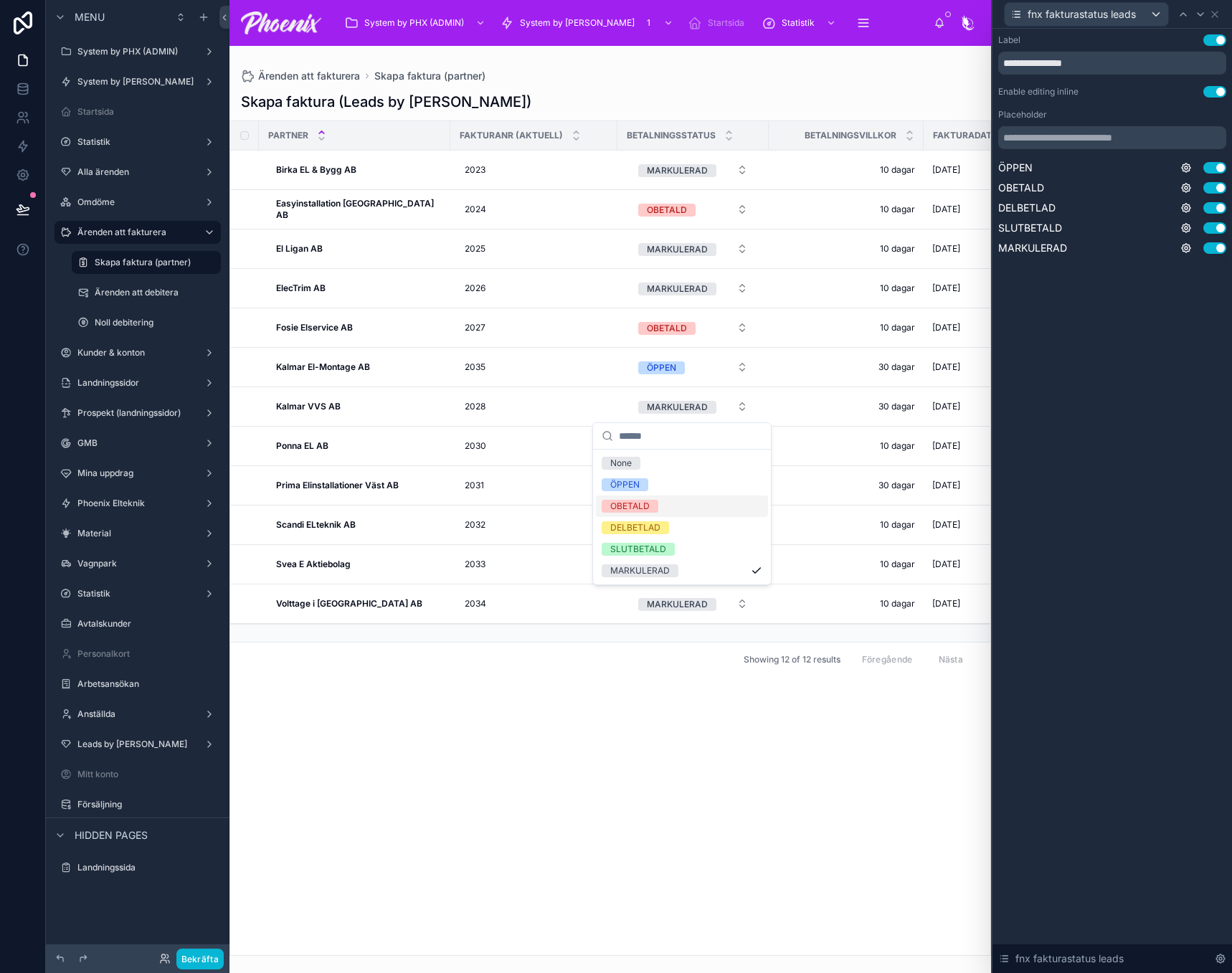
click at [620, 502] on div "OBETALD" at bounding box center [630, 506] width 40 height 13
click at [1207, 86] on div "**********" at bounding box center [1113, 145] width 228 height 221
drag, startPoint x: 1212, startPoint y: 86, endPoint x: 1181, endPoint y: 19, distance: 73.8
click at [1212, 86] on button "Use setting" at bounding box center [1215, 92] width 23 height 11
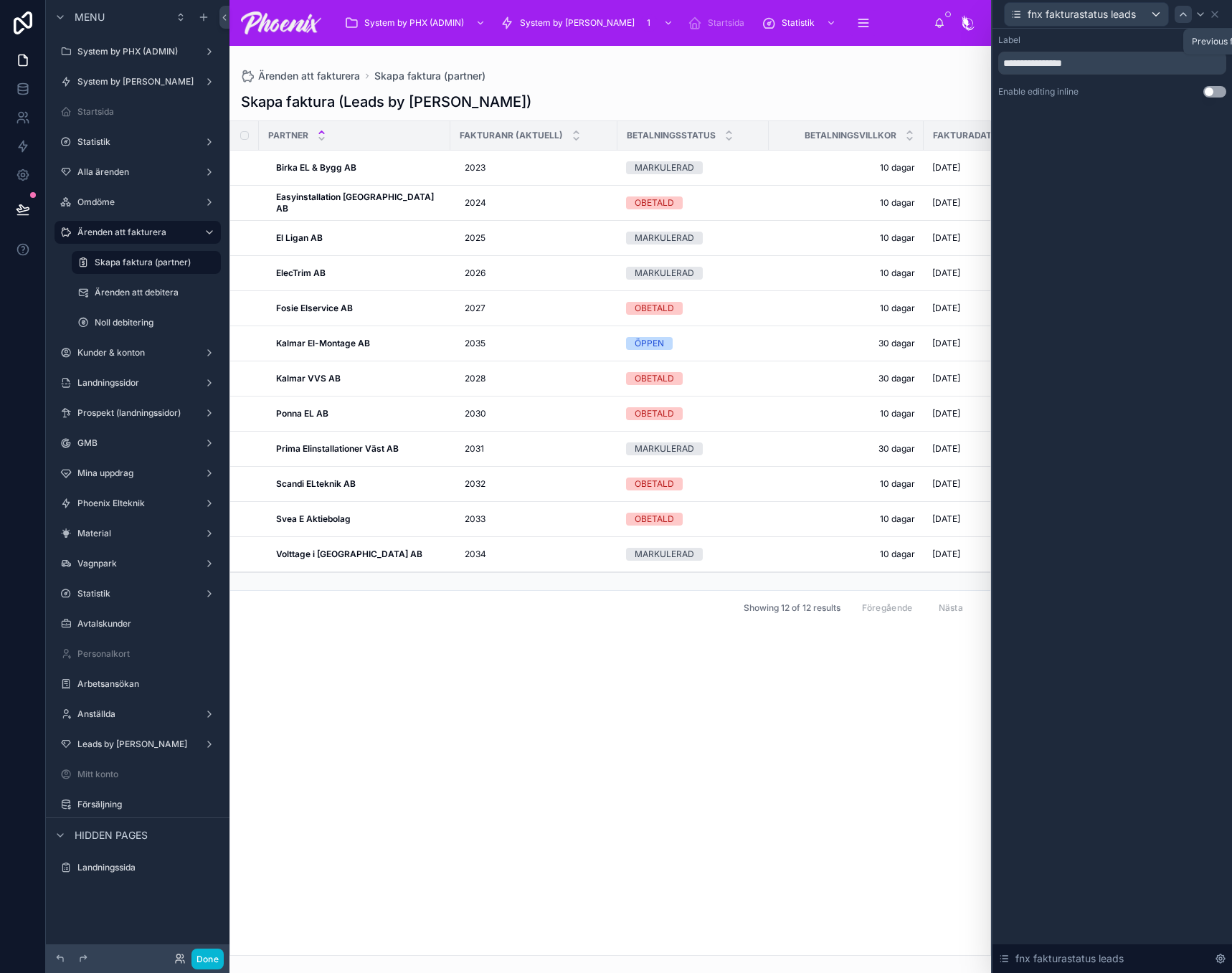
click at [1184, 19] on icon at bounding box center [1183, 14] width 11 height 11
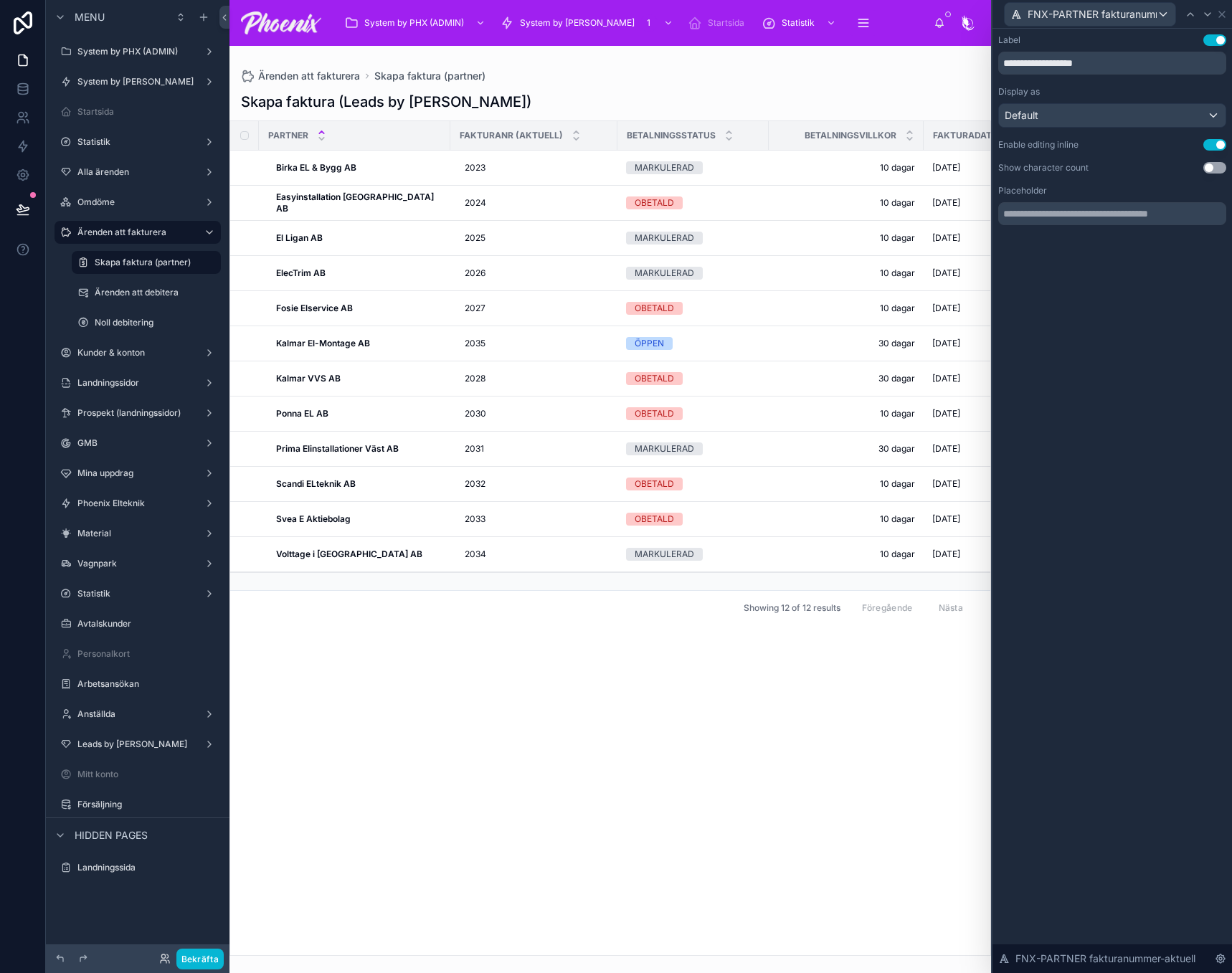
click at [1209, 141] on button "Use setting" at bounding box center [1215, 144] width 23 height 11
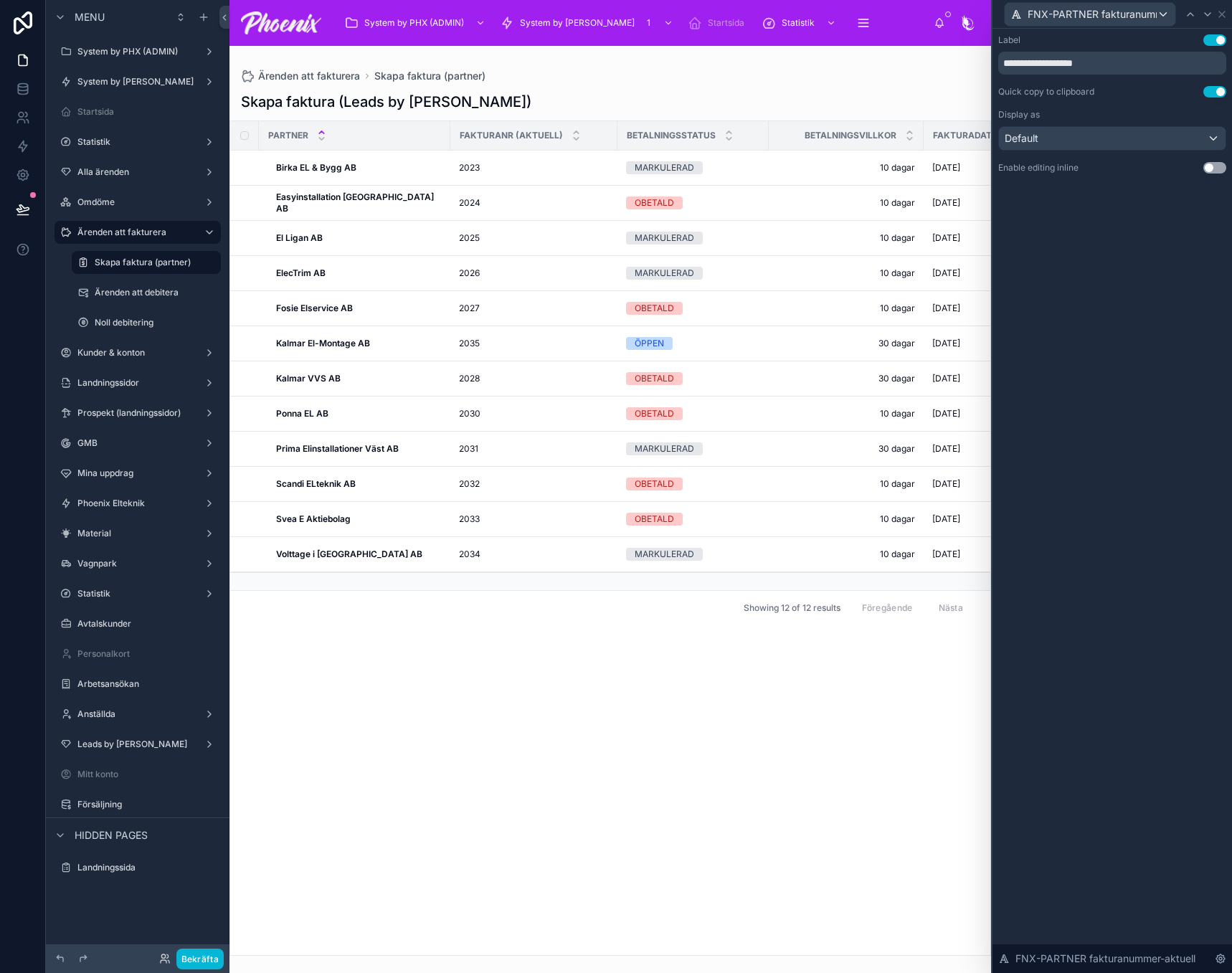
click at [1165, 109] on div "Display as" at bounding box center [1113, 114] width 228 height 11
click at [1139, 143] on div "Default" at bounding box center [1113, 138] width 227 height 23
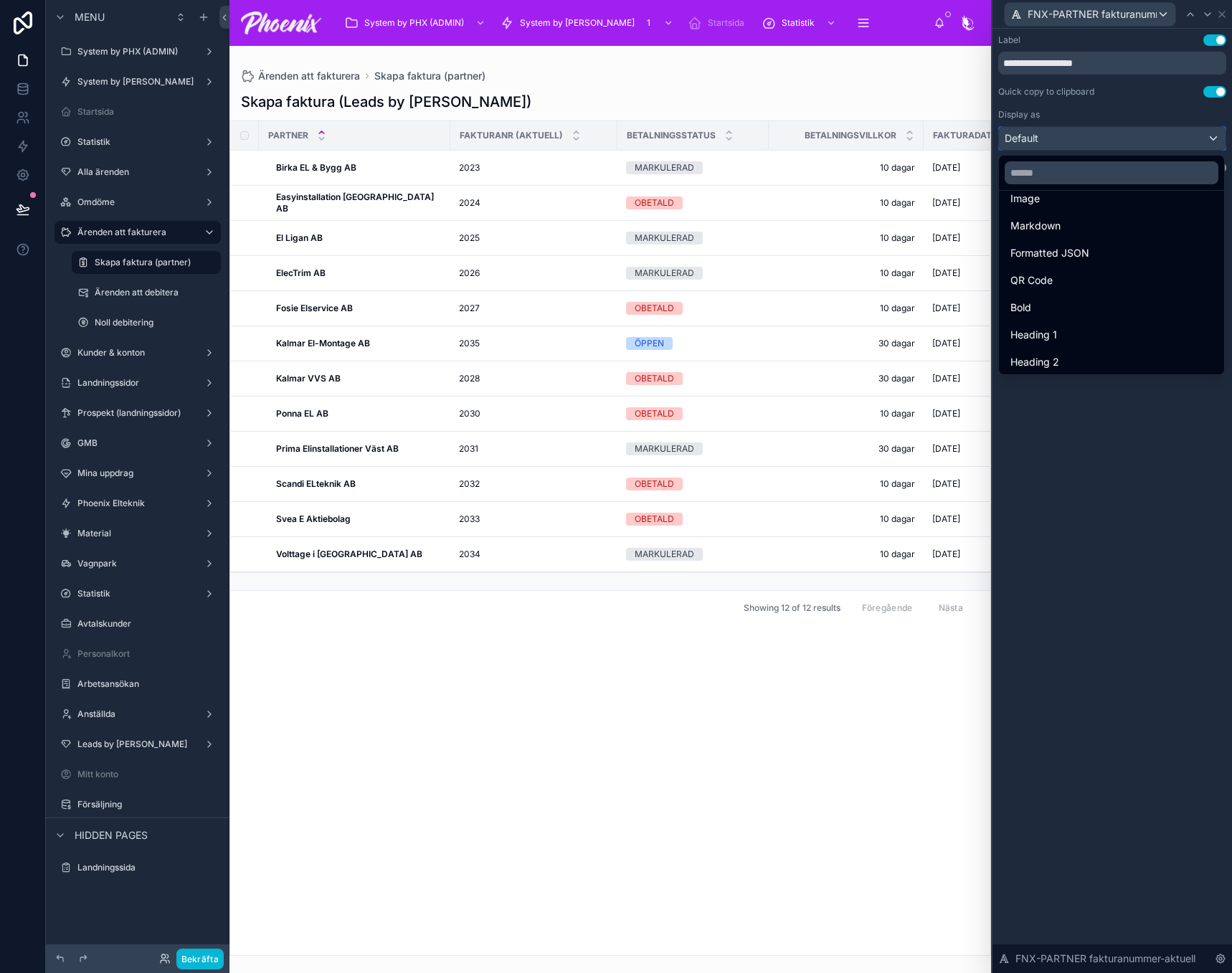
scroll to position [143, 0]
click at [1109, 262] on div "Bold" at bounding box center [1112, 263] width 202 height 17
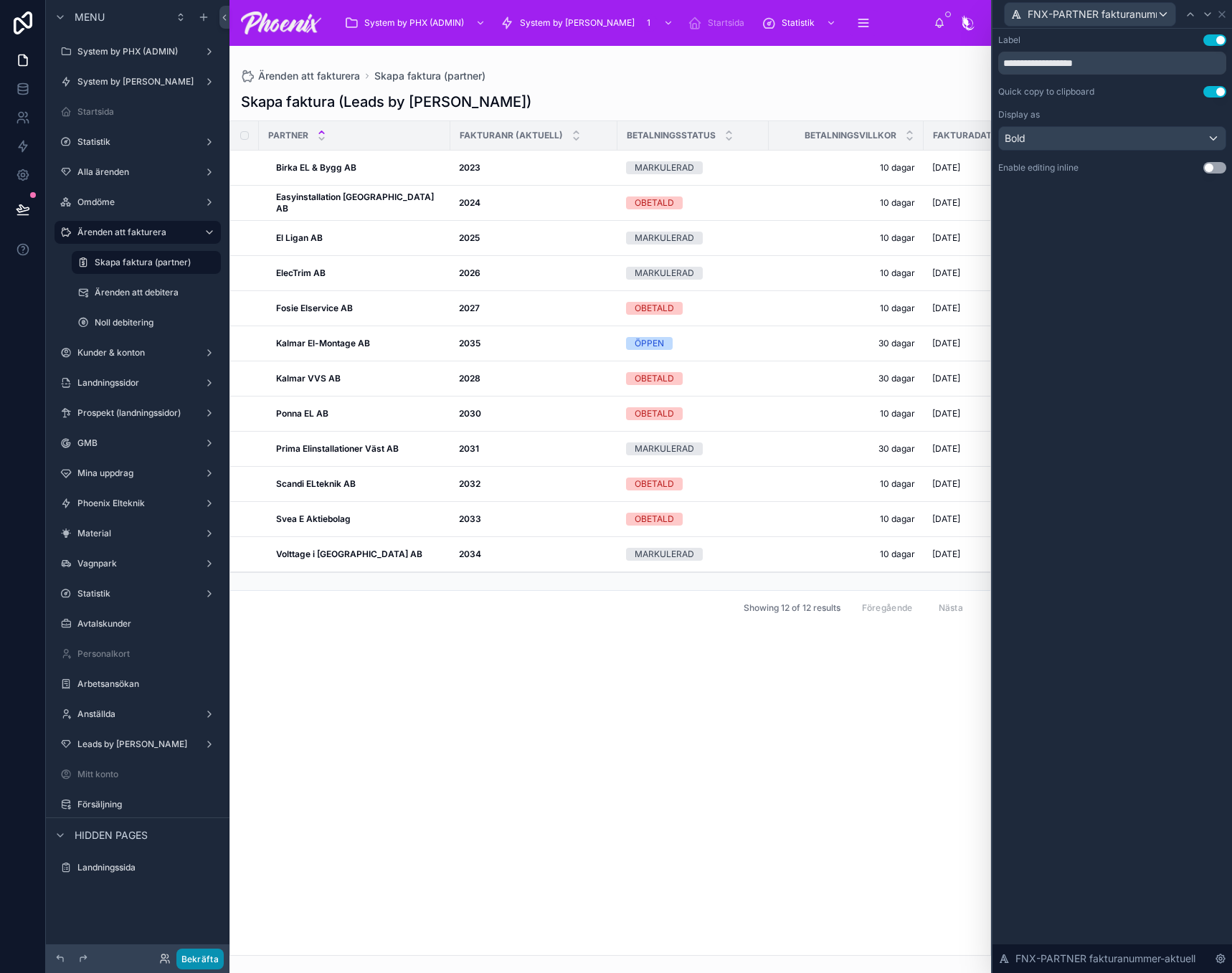
click at [215, 957] on button "Bekräfta" at bounding box center [200, 959] width 48 height 21
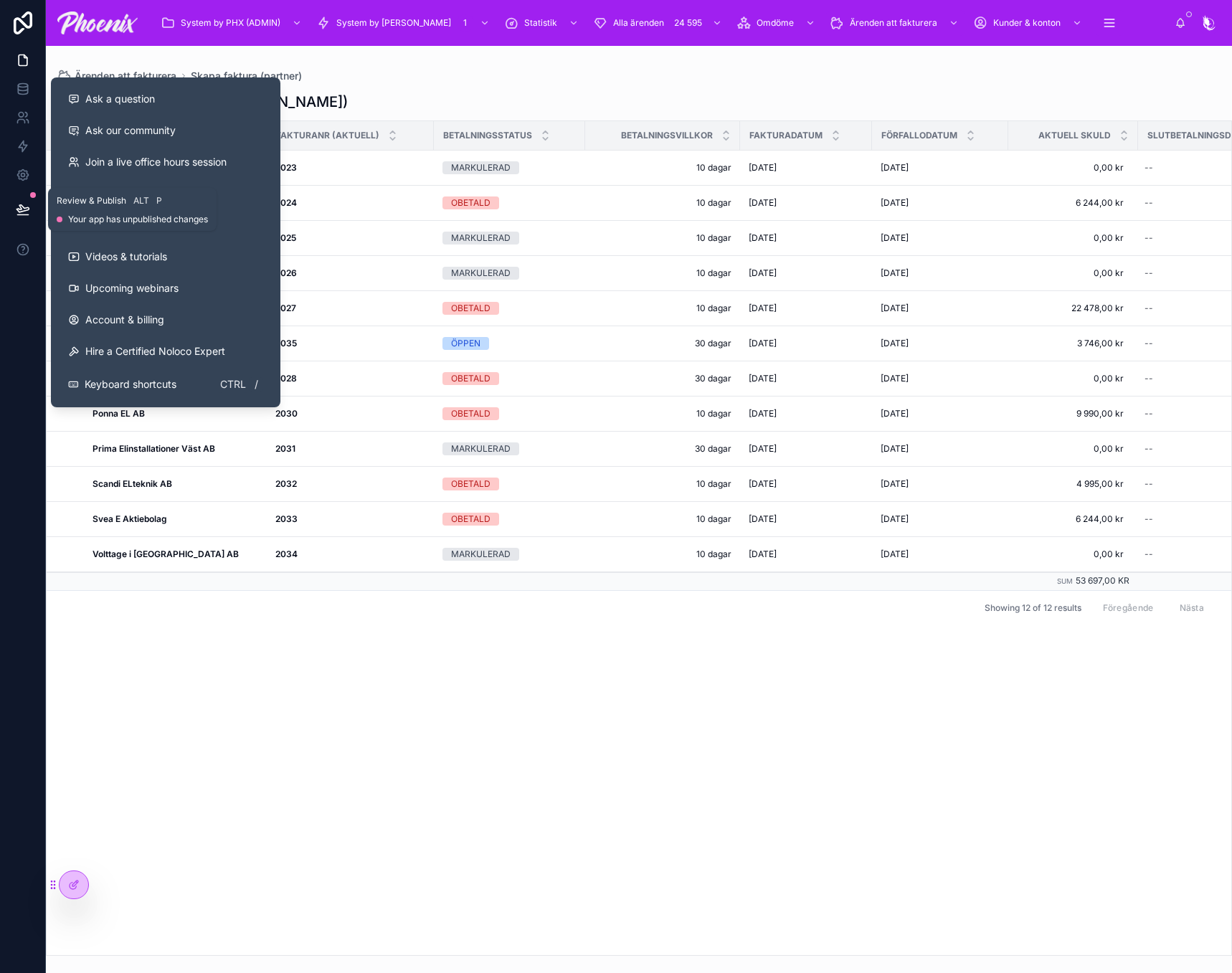
click at [22, 210] on icon at bounding box center [22, 209] width 15 height 15
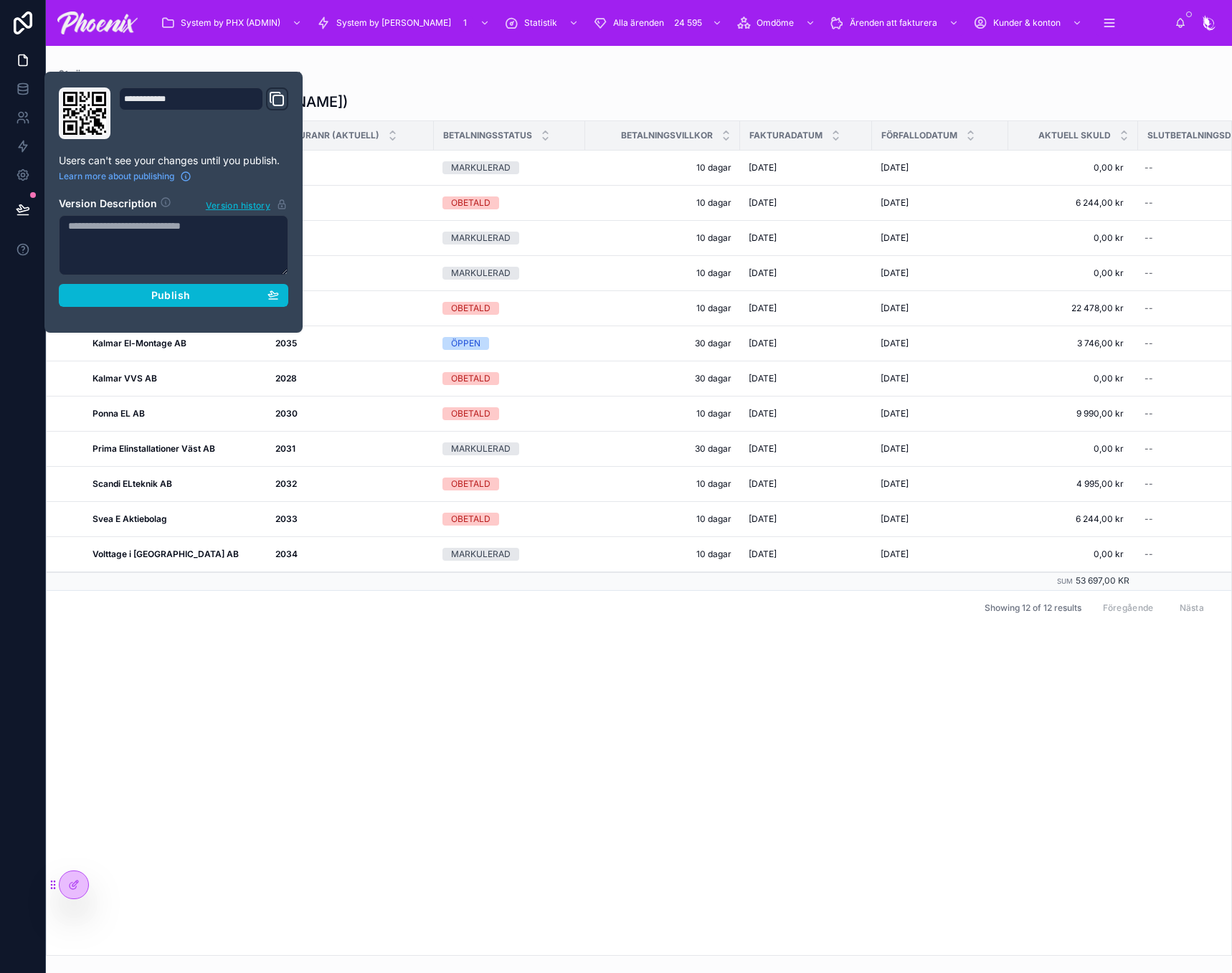
click at [188, 283] on section "Version Description Version history Publish" at bounding box center [173, 247] width 229 height 119
click at [190, 301] on div "Publish" at bounding box center [174, 295] width 211 height 13
click at [271, 621] on div "Showing 12 of 12 results Föregående Nästa" at bounding box center [639, 607] width 1184 height 35
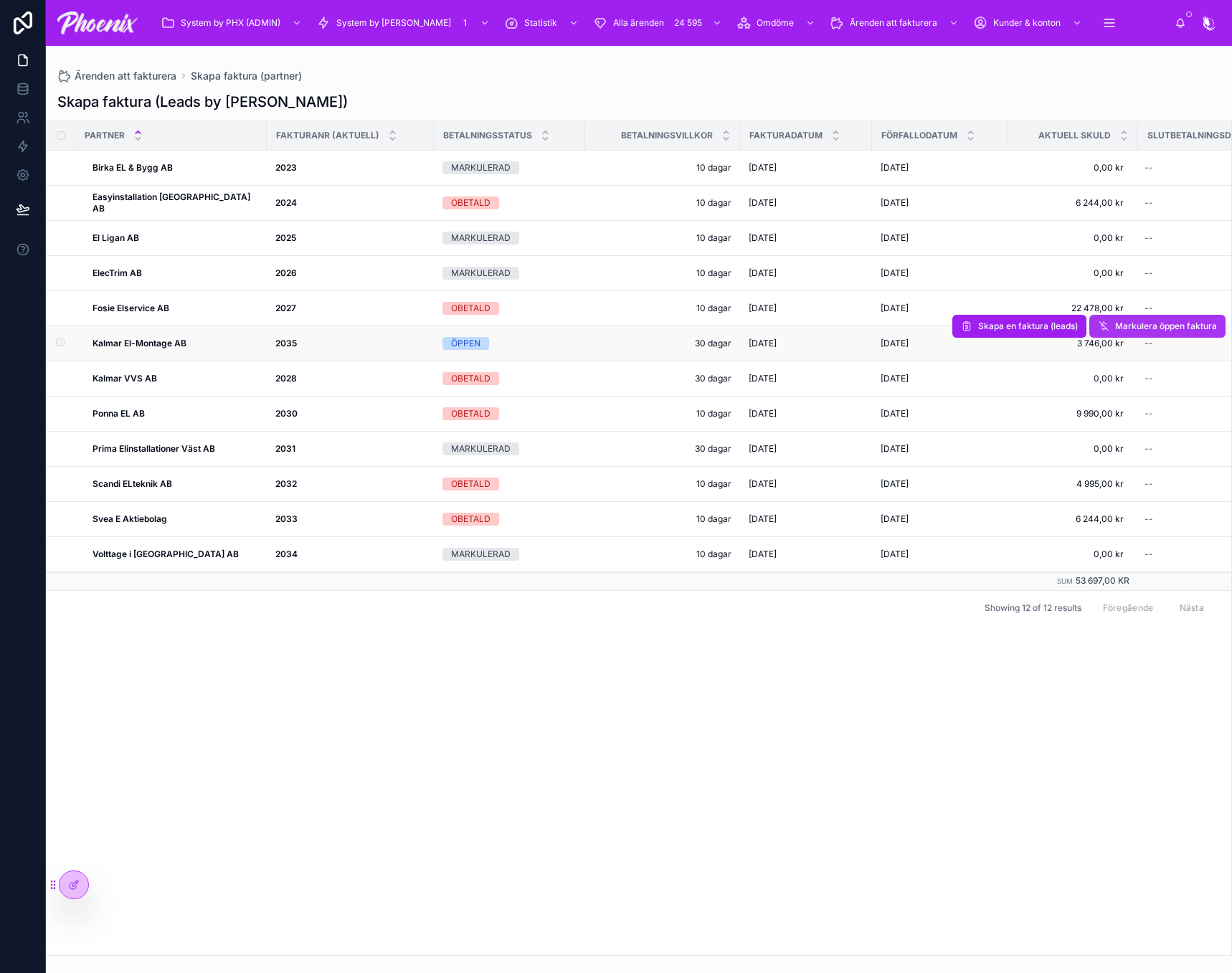
click at [1152, 328] on span "Markulera öppen faktura" at bounding box center [1166, 326] width 102 height 11
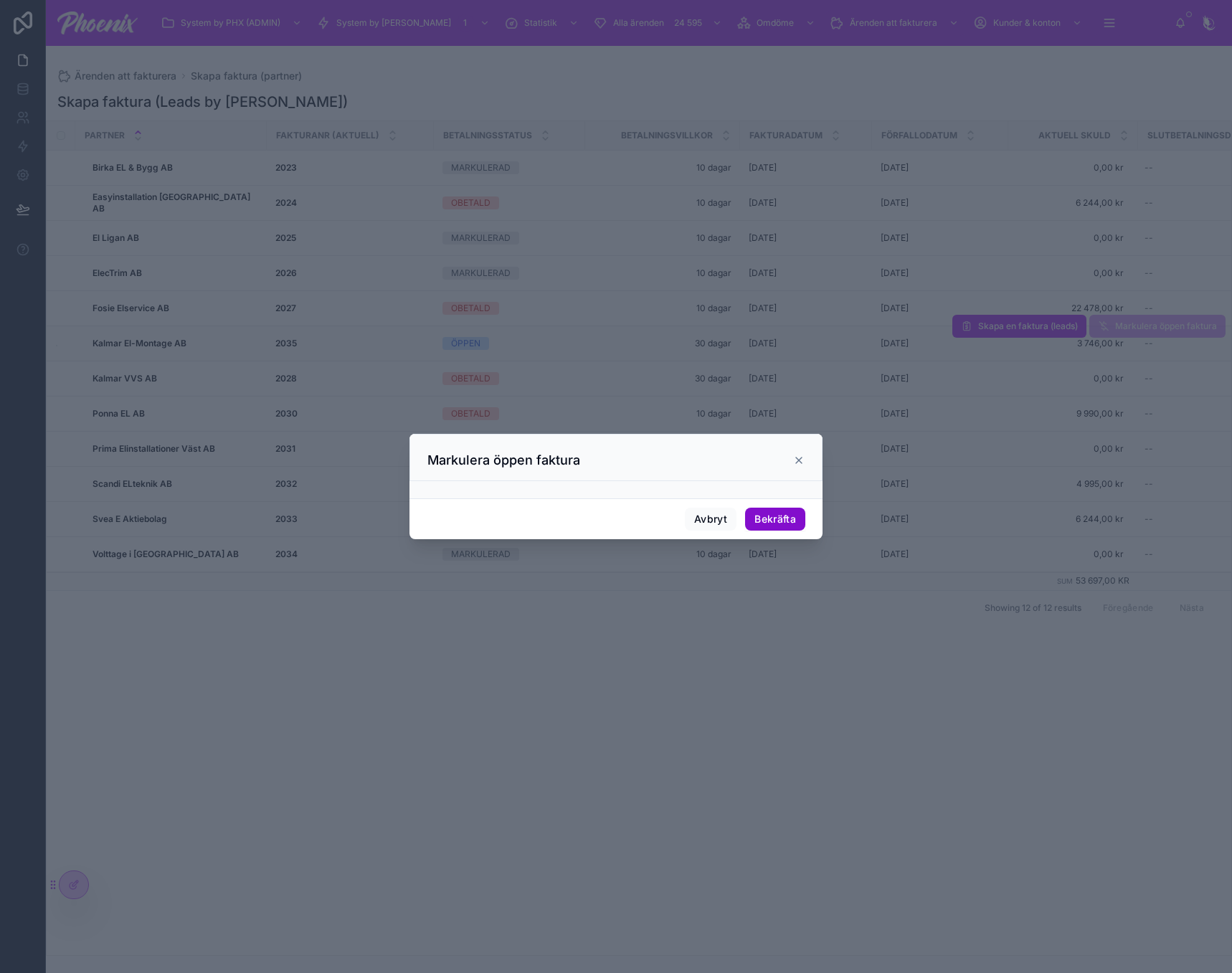
click at [802, 525] on button "Bekräfta" at bounding box center [776, 518] width 61 height 23
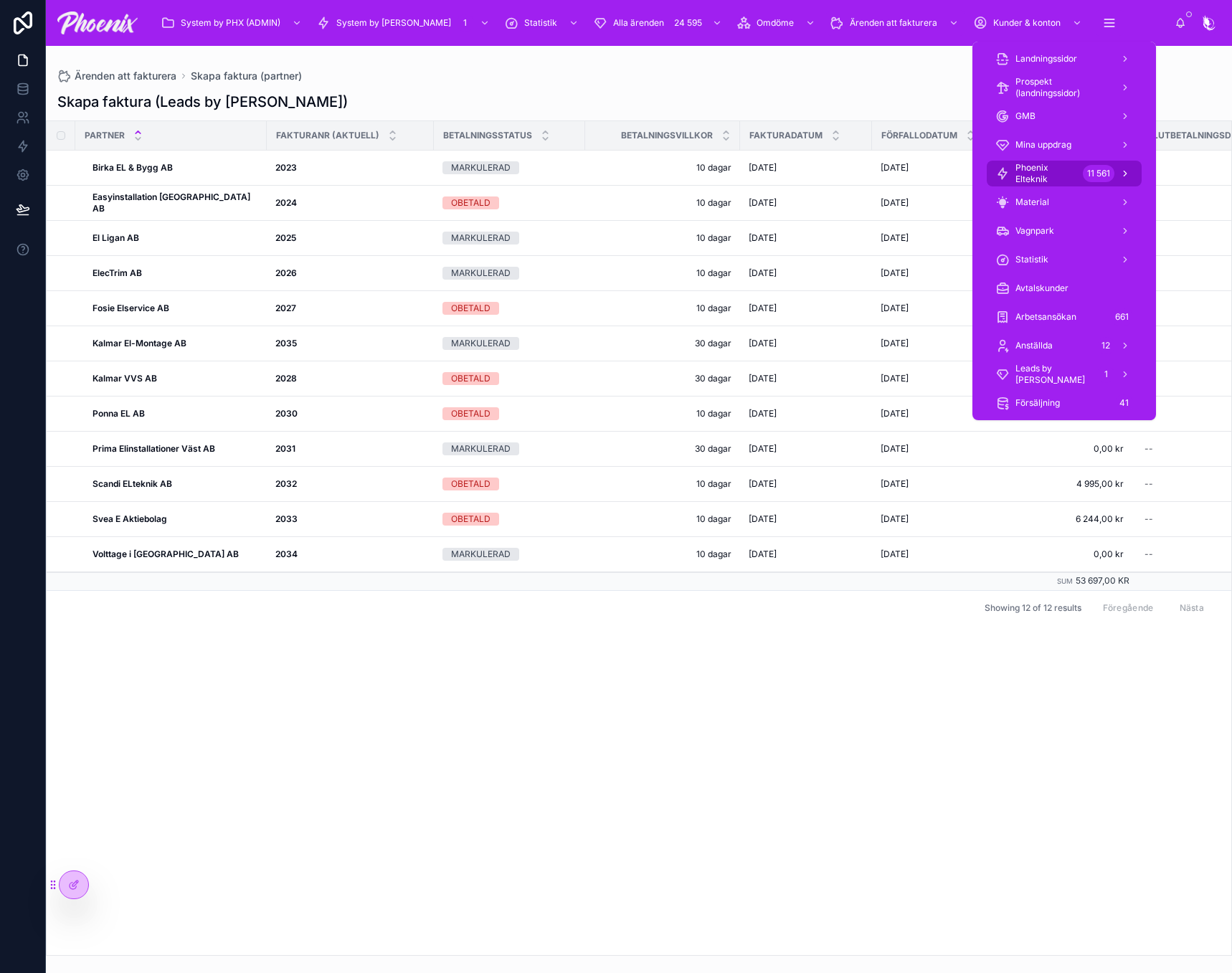
click at [1067, 171] on span "Phoenix Elteknik" at bounding box center [1046, 173] width 61 height 23
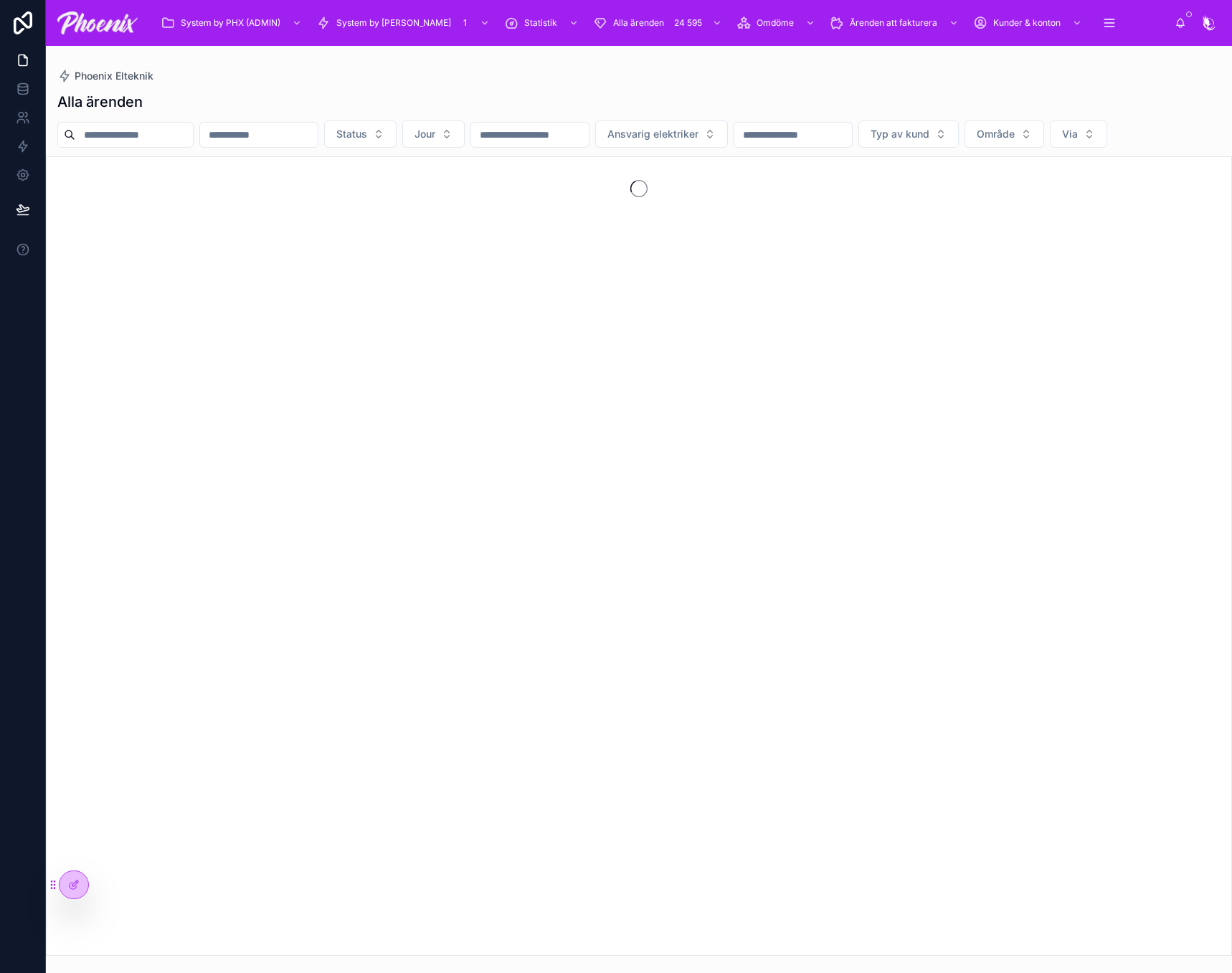
click at [189, 130] on input "text" at bounding box center [134, 134] width 118 height 20
paste input "*****"
type input "*****"
click at [285, 91] on div "Alla ärenden ***** Status Jour Ansvarig elektriker Typ av kund Område Via" at bounding box center [639, 519] width 1186 height 873
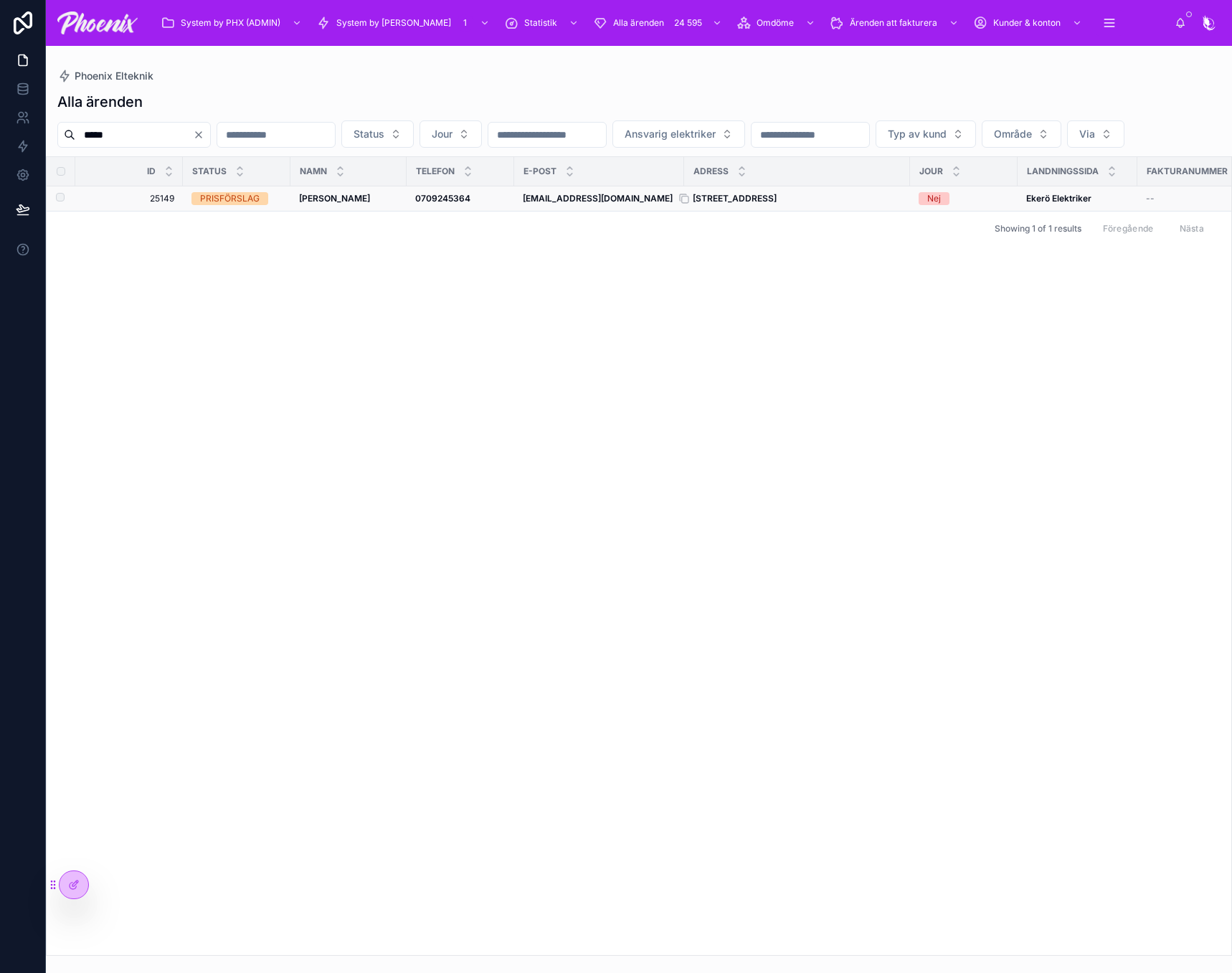
click at [776, 204] on strong "Rapsvägen 4, 178 35 Ekerö" at bounding box center [734, 198] width 84 height 10
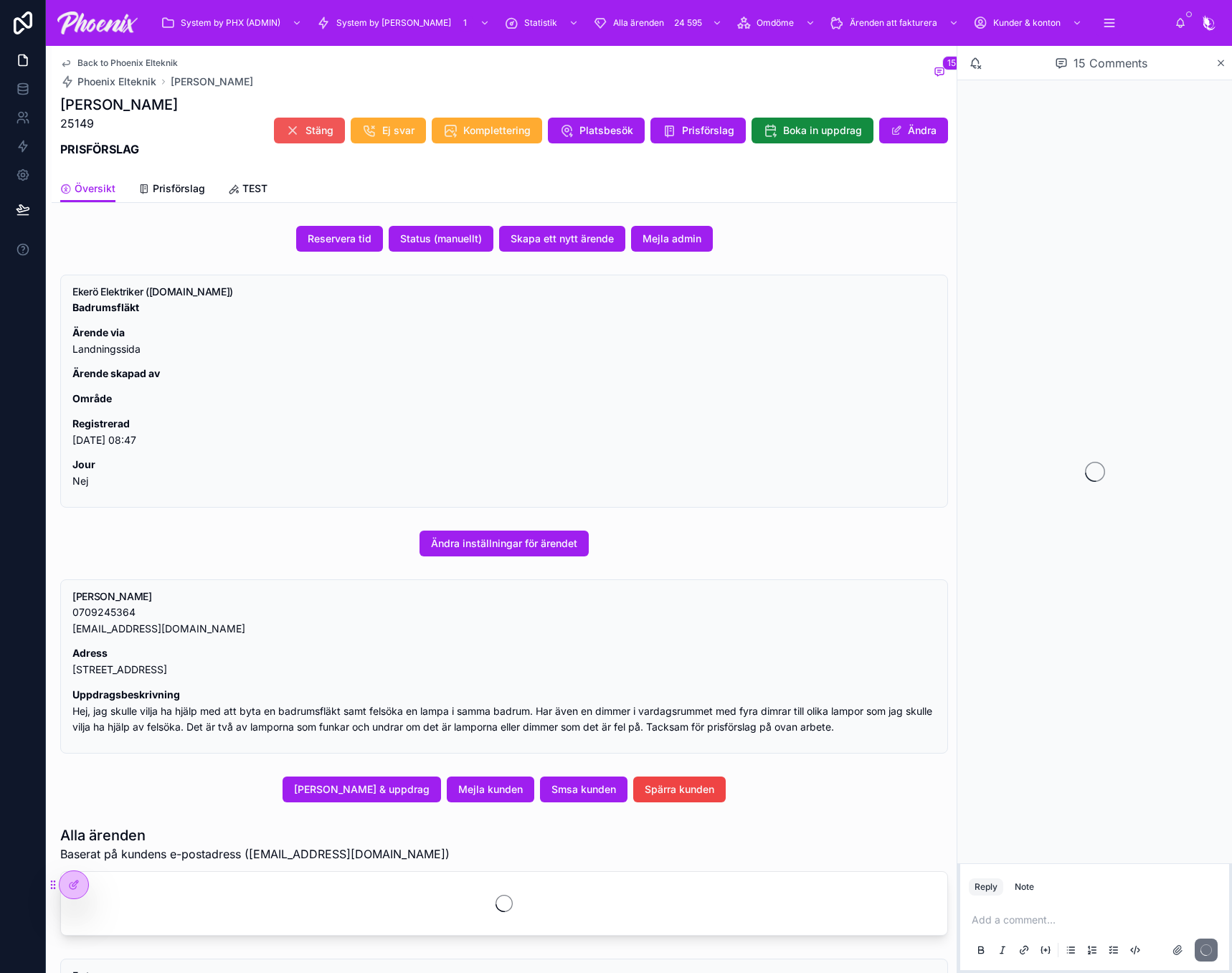
click at [309, 125] on span "Stäng" at bounding box center [319, 130] width 28 height 15
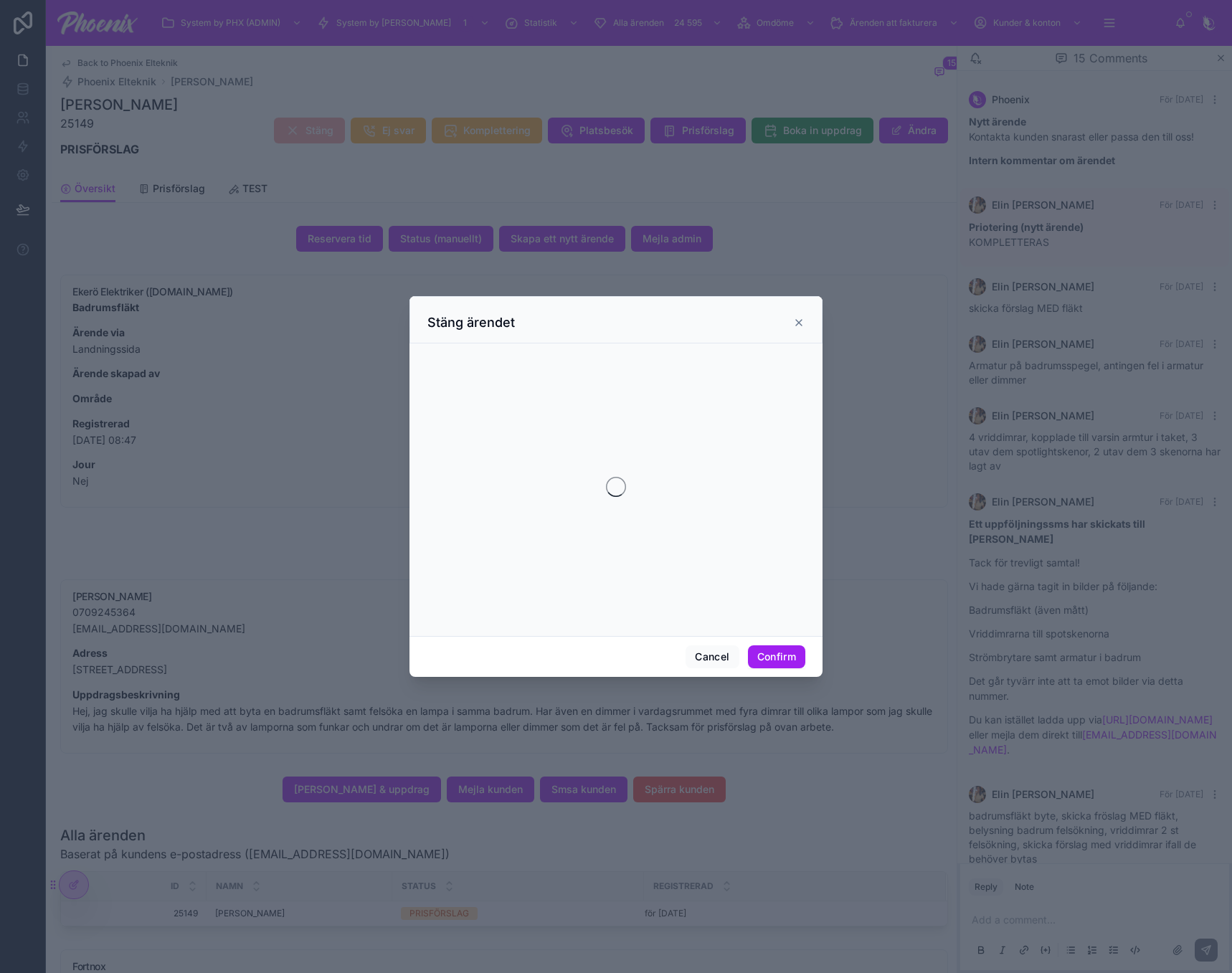
scroll to position [856, 0]
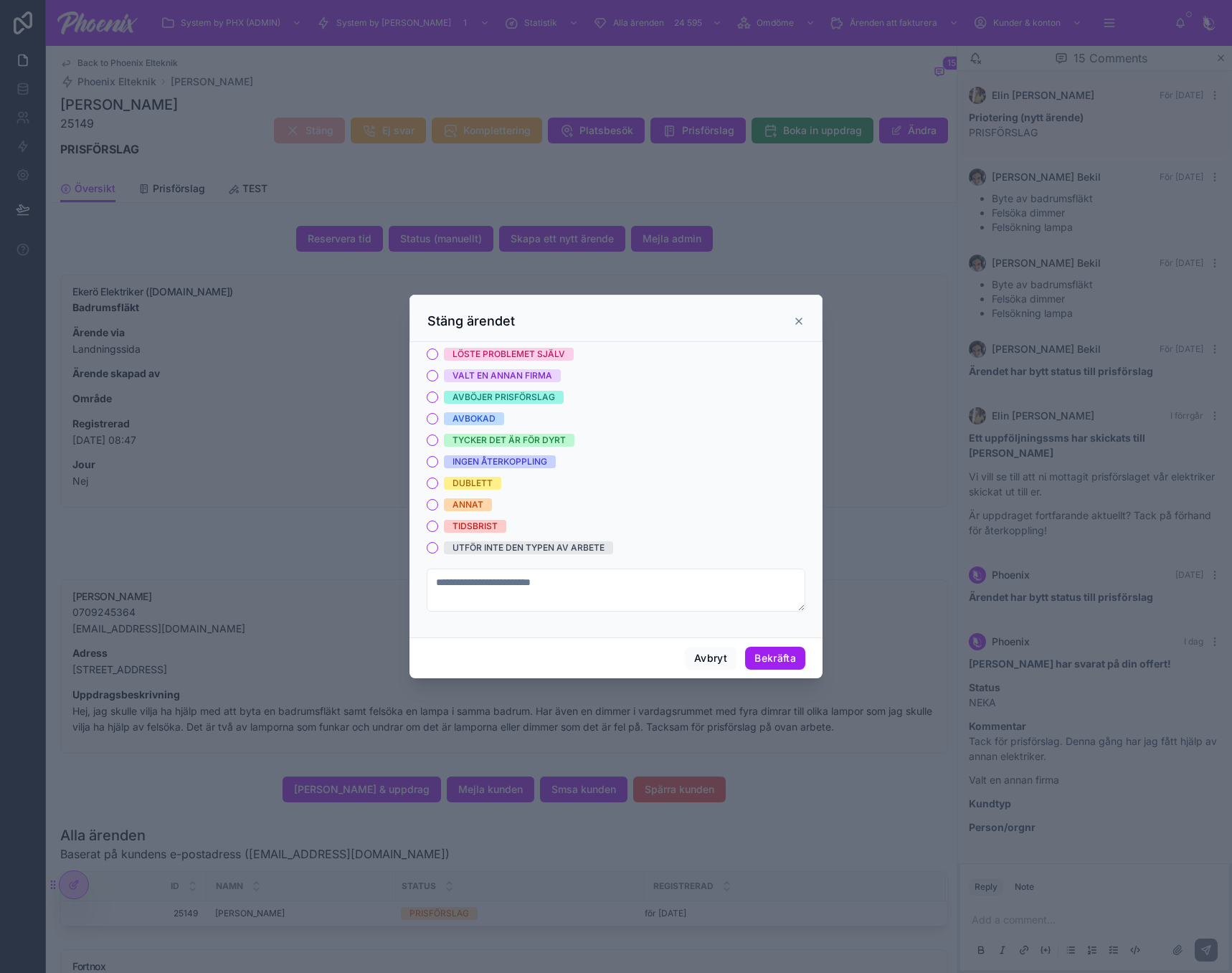
click at [533, 370] on div "VALT EN ANNAN FIRMA" at bounding box center [501, 375] width 99 height 13
click at [438, 370] on button "VALT EN ANNAN FIRMA" at bounding box center [432, 375] width 11 height 11
drag, startPoint x: 630, startPoint y: 591, endPoint x: 689, endPoint y: 601, distance: 59.8
click at [637, 591] on textarea at bounding box center [616, 590] width 379 height 43
paste textarea "**********"
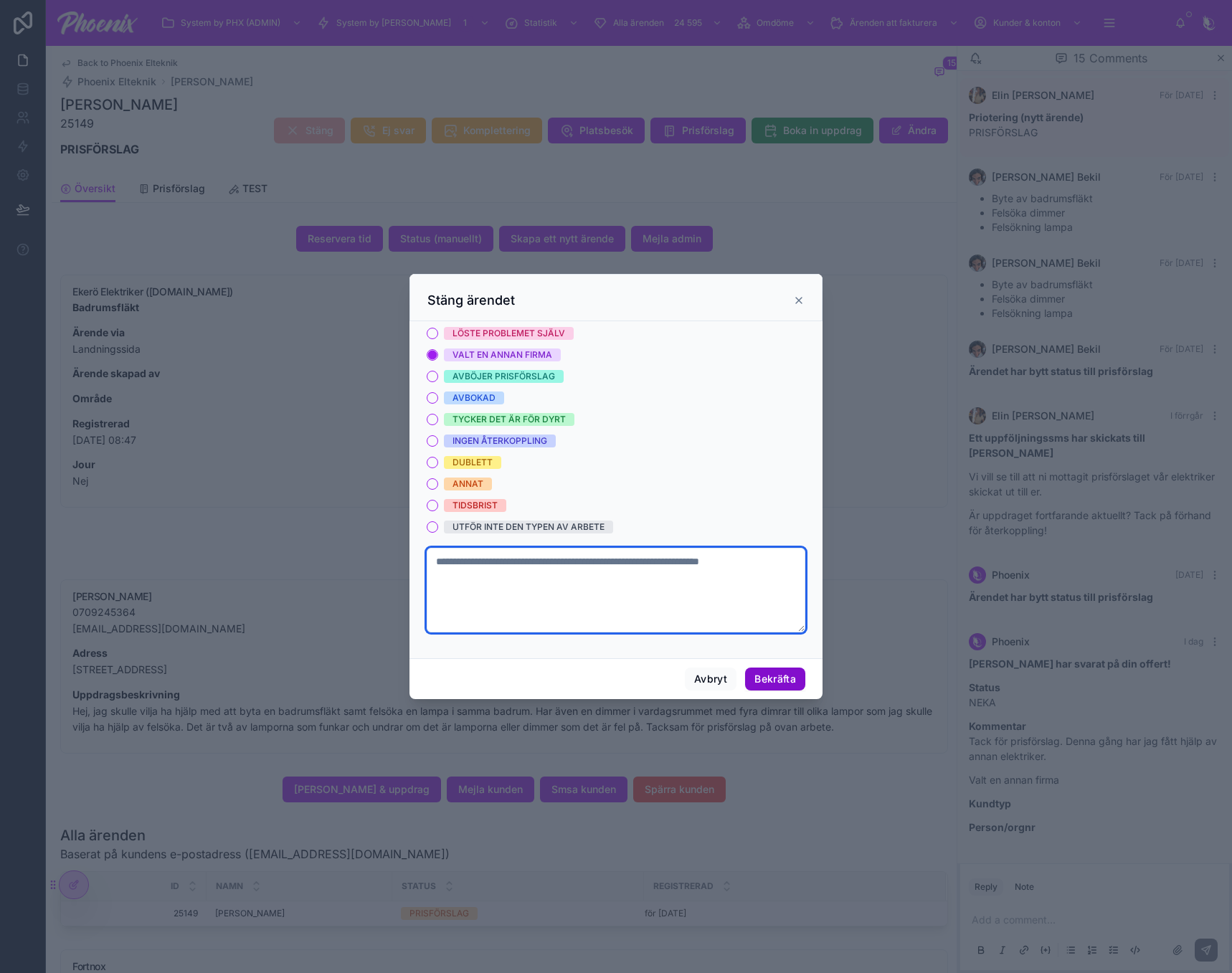
type textarea "**********"
drag, startPoint x: 776, startPoint y: 678, endPoint x: 1000, endPoint y: 635, distance: 228.1
click at [777, 678] on button "Bekräfta" at bounding box center [776, 678] width 61 height 23
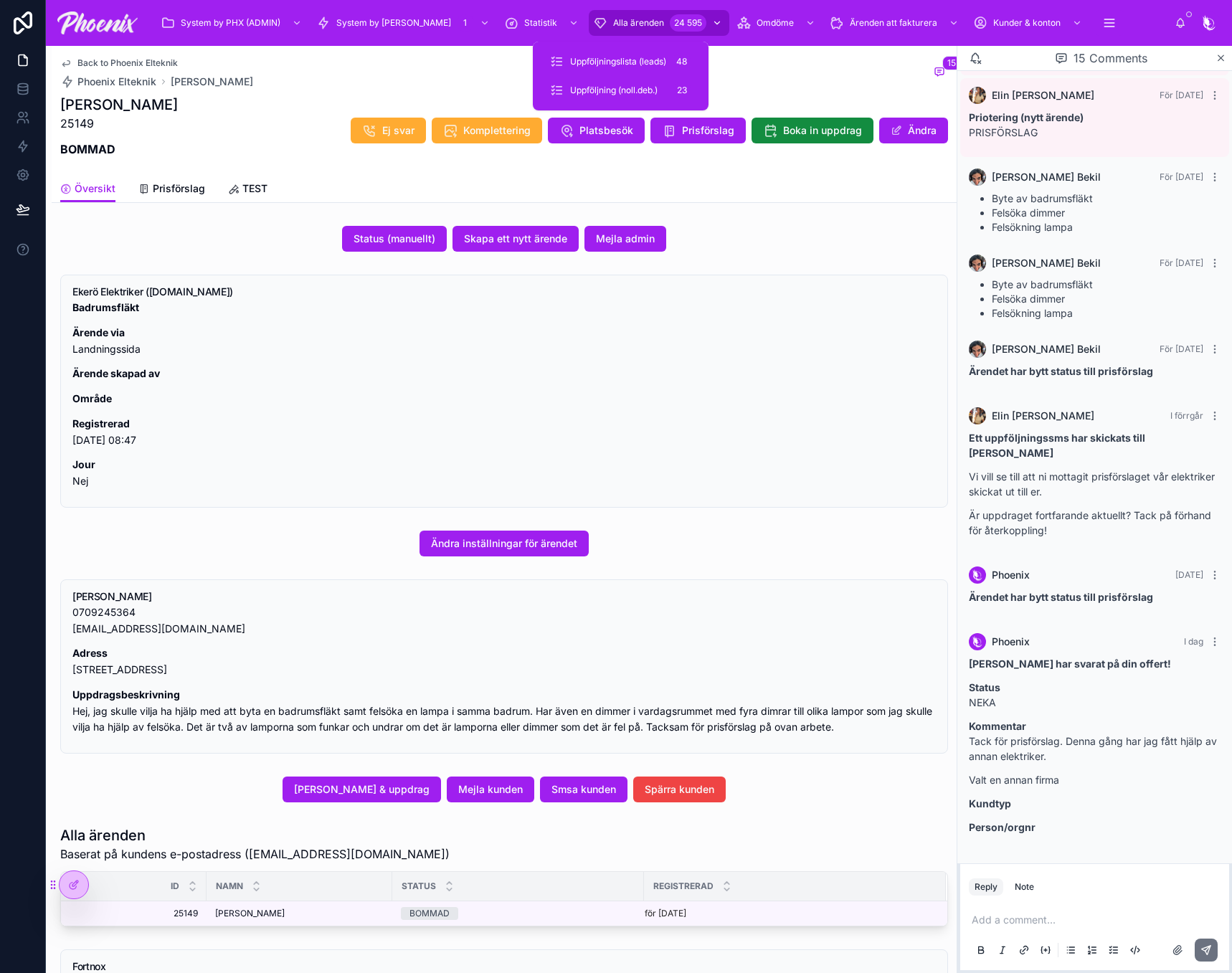
click at [616, 22] on span "Alla ärenden" at bounding box center [638, 22] width 51 height 11
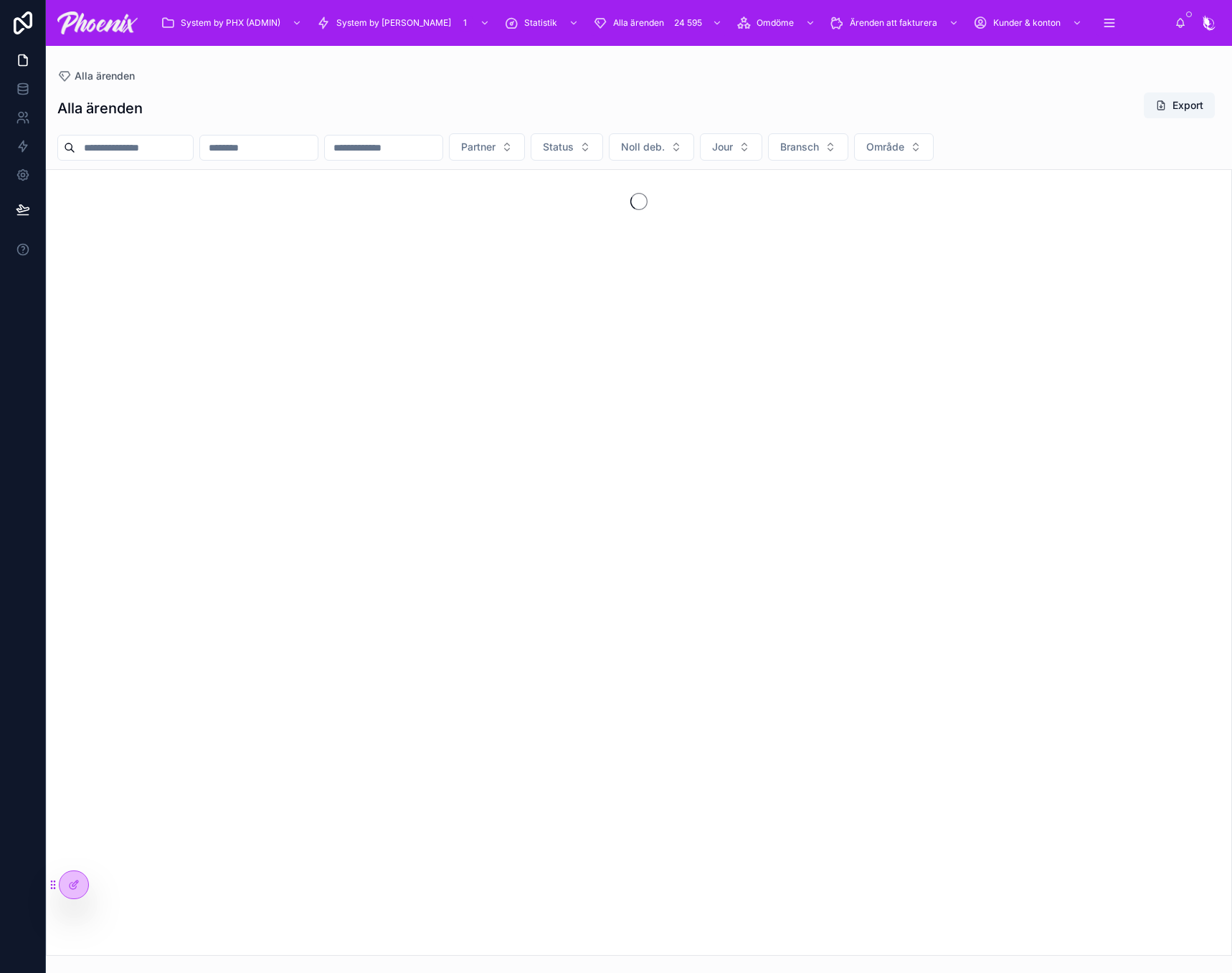
click at [136, 149] on input "text" at bounding box center [134, 147] width 118 height 20
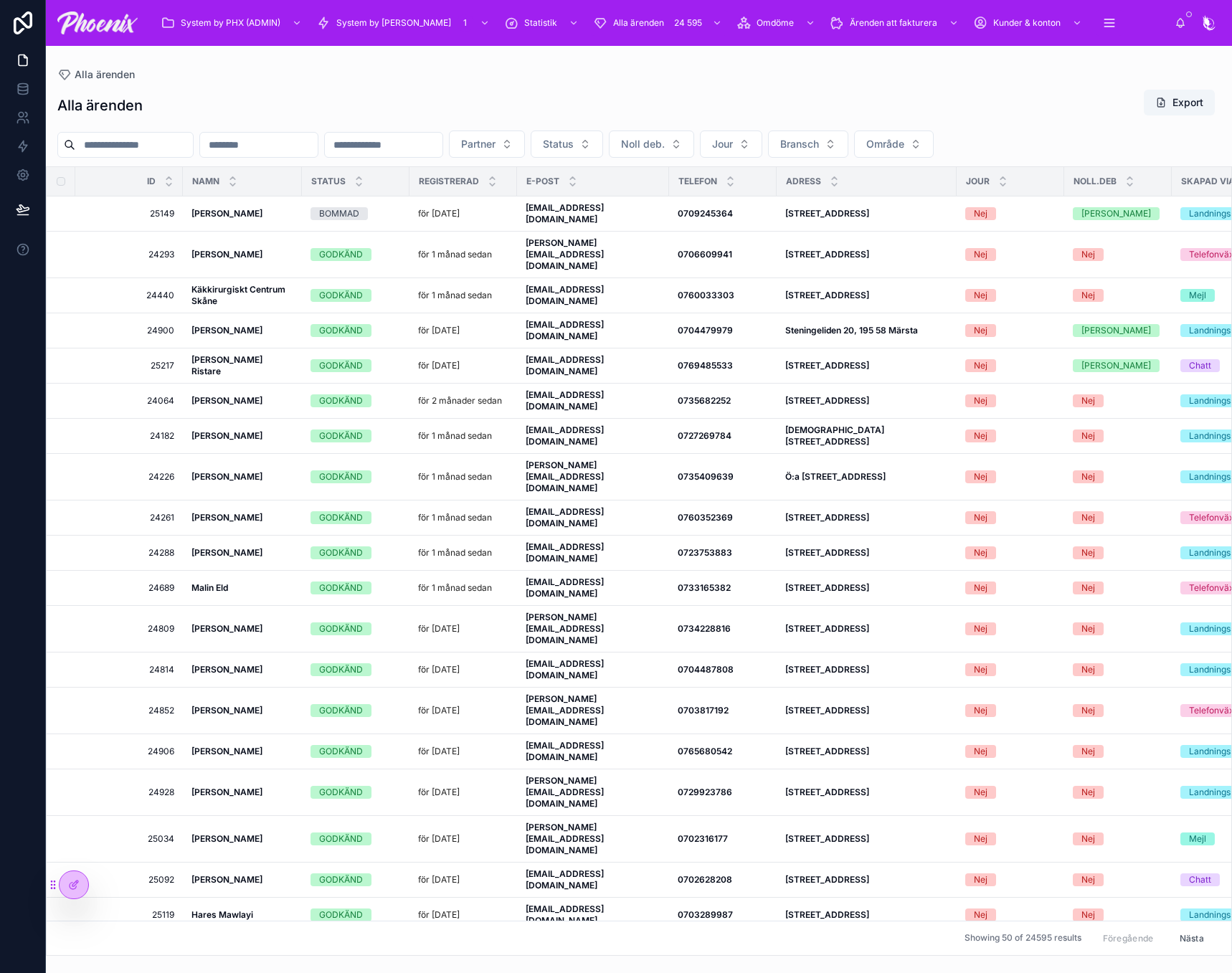
click at [144, 144] on input "text" at bounding box center [134, 144] width 118 height 20
paste input "**********"
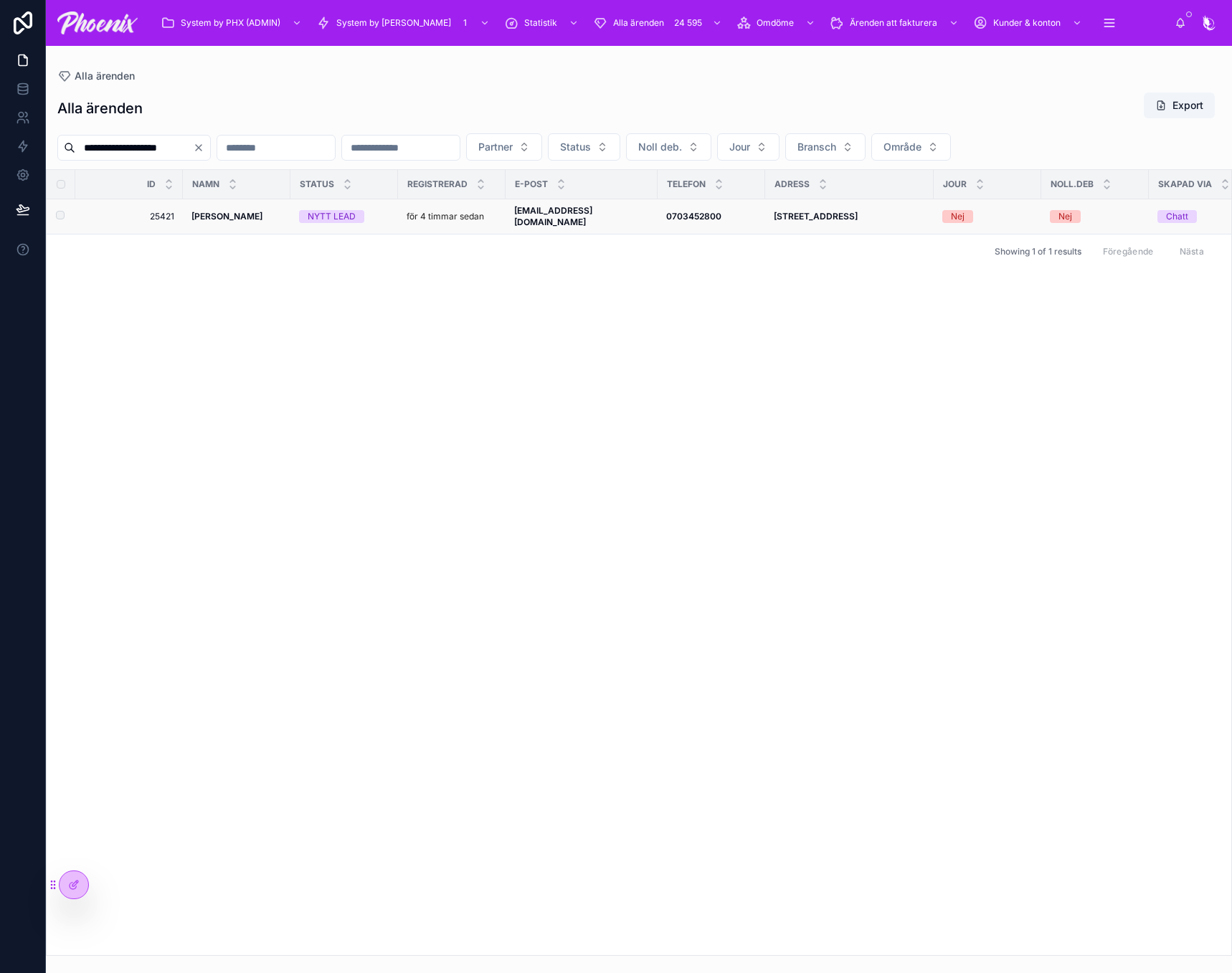
type input "**********"
click at [240, 209] on td "Jonas Hellnemo Jonas Hellnemo" at bounding box center [237, 217] width 107 height 35
click at [240, 213] on strong "[PERSON_NAME]" at bounding box center [227, 216] width 71 height 10
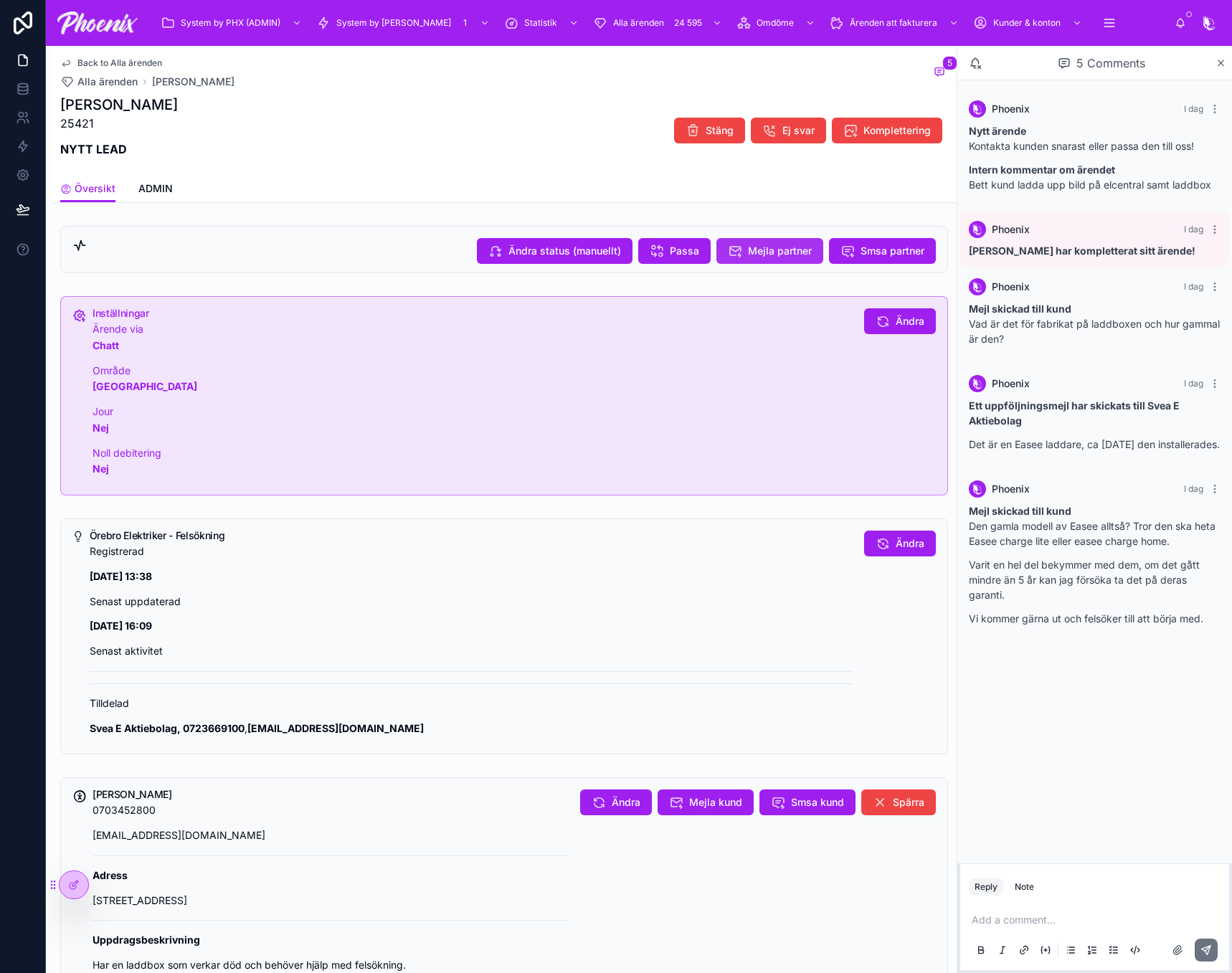
click at [795, 245] on span "Mejla partner" at bounding box center [780, 251] width 64 height 15
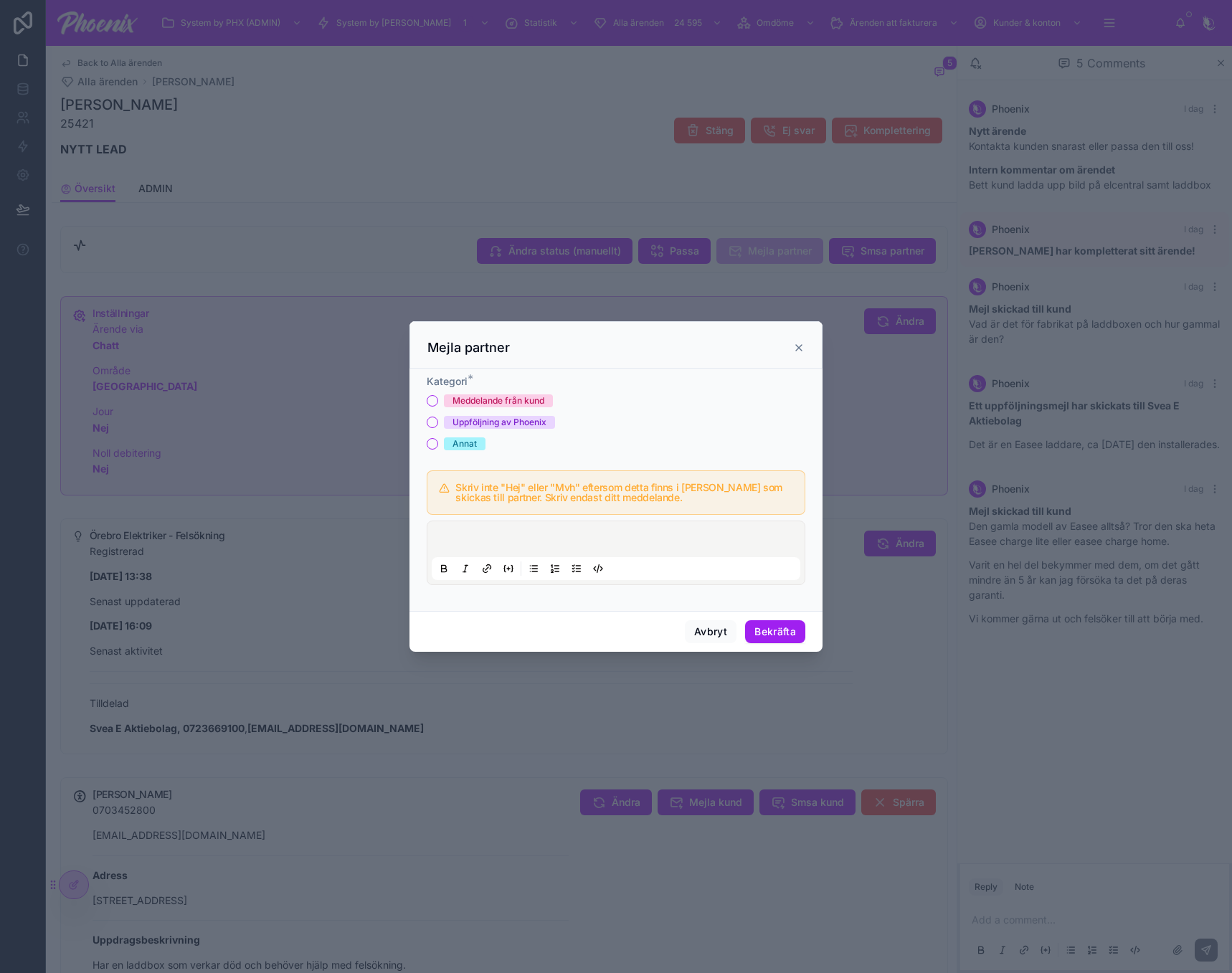
click at [505, 393] on div "Kategori * Meddelande från kund Uppföljning av Phoenix Annat" at bounding box center [616, 412] width 379 height 76
click at [513, 400] on div "Meddelande från kund" at bounding box center [498, 400] width 92 height 13
click at [438, 400] on button "Meddelande från kund" at bounding box center [432, 400] width 11 height 11
click at [566, 532] on div at bounding box center [616, 552] width 368 height 54
click at [568, 532] on div at bounding box center [616, 552] width 368 height 54
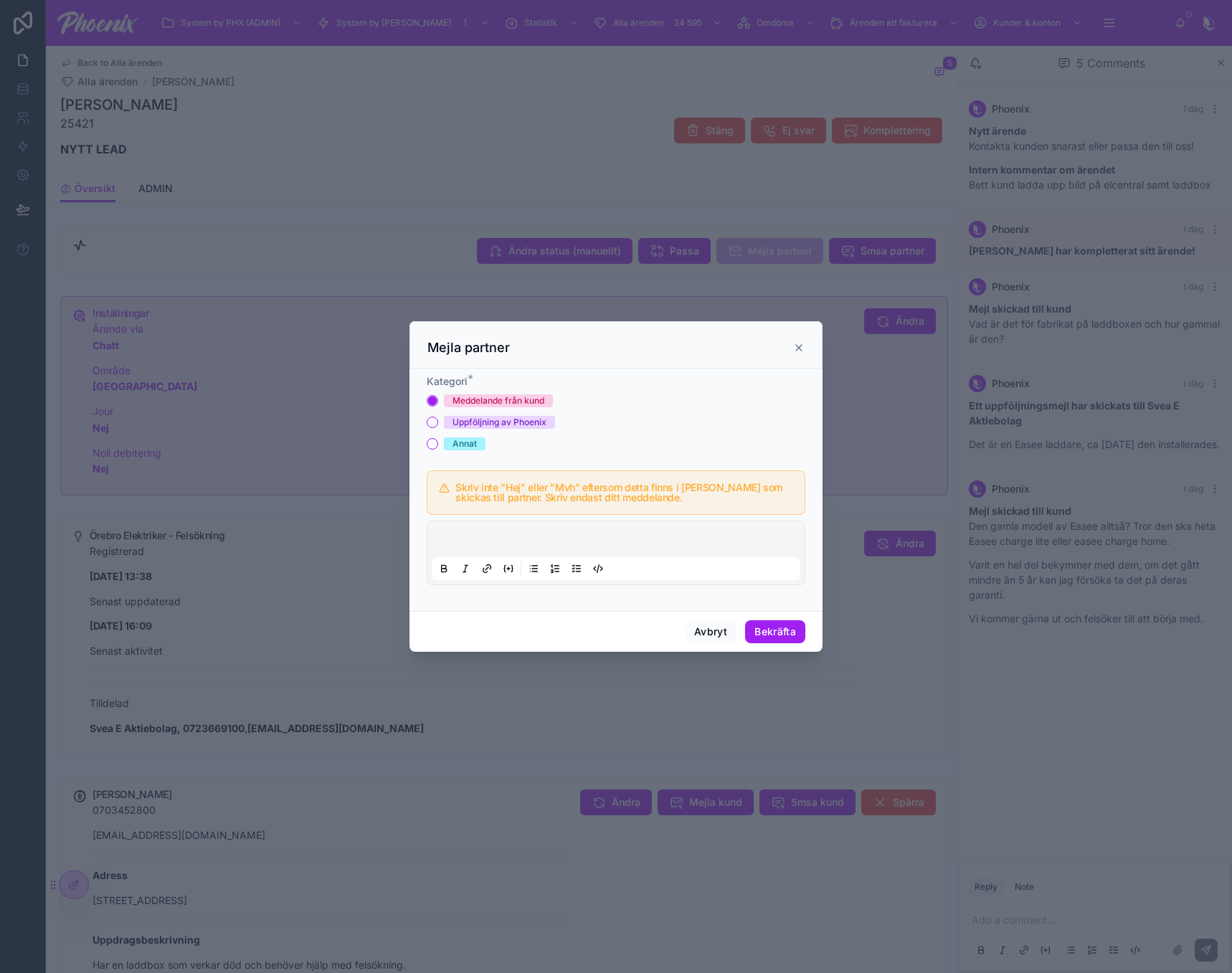
click at [573, 540] on div at bounding box center [616, 552] width 368 height 54
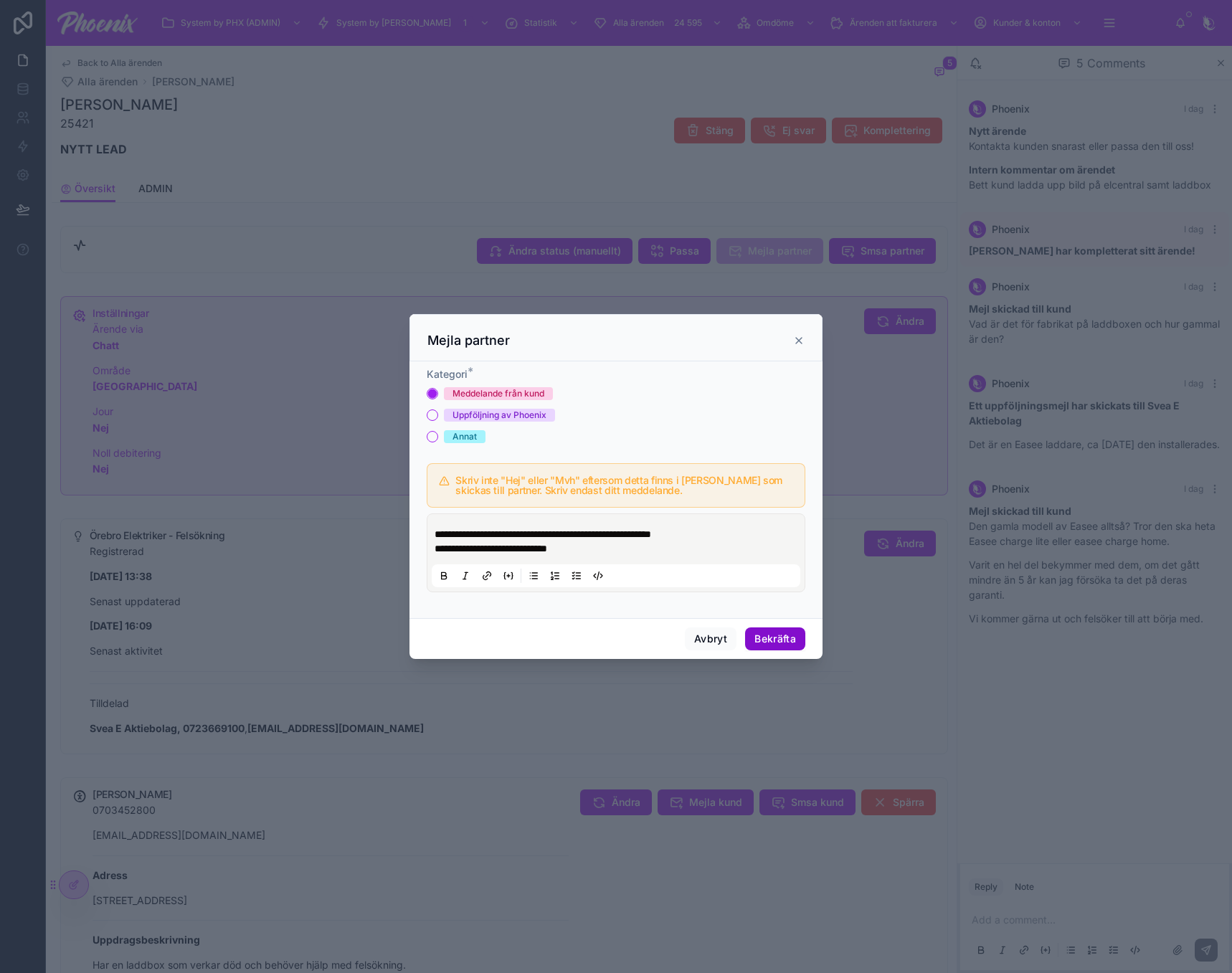
click at [776, 646] on button "Bekräfta" at bounding box center [776, 639] width 61 height 23
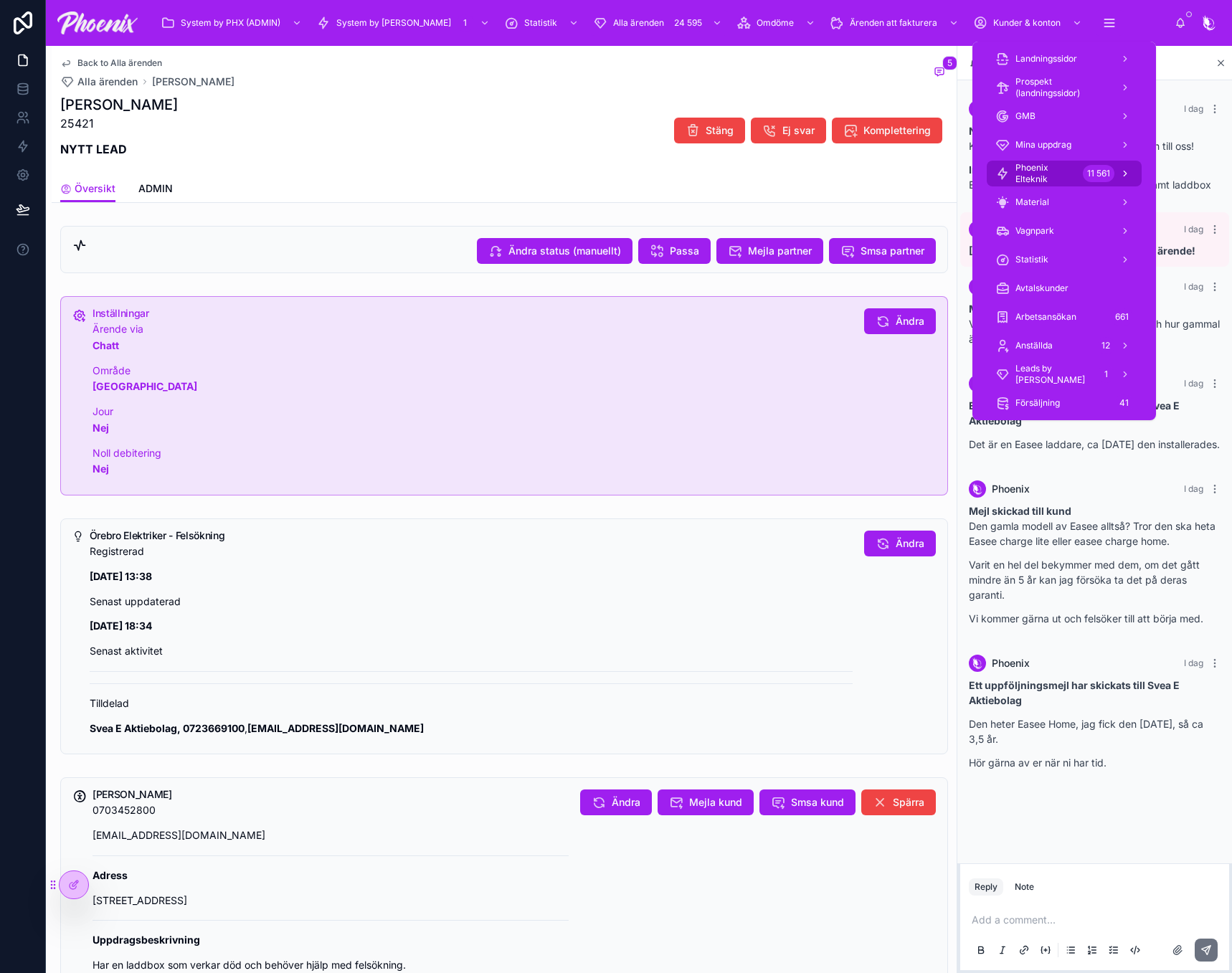
click at [1063, 170] on span "Phoenix Elteknik" at bounding box center [1046, 173] width 61 height 23
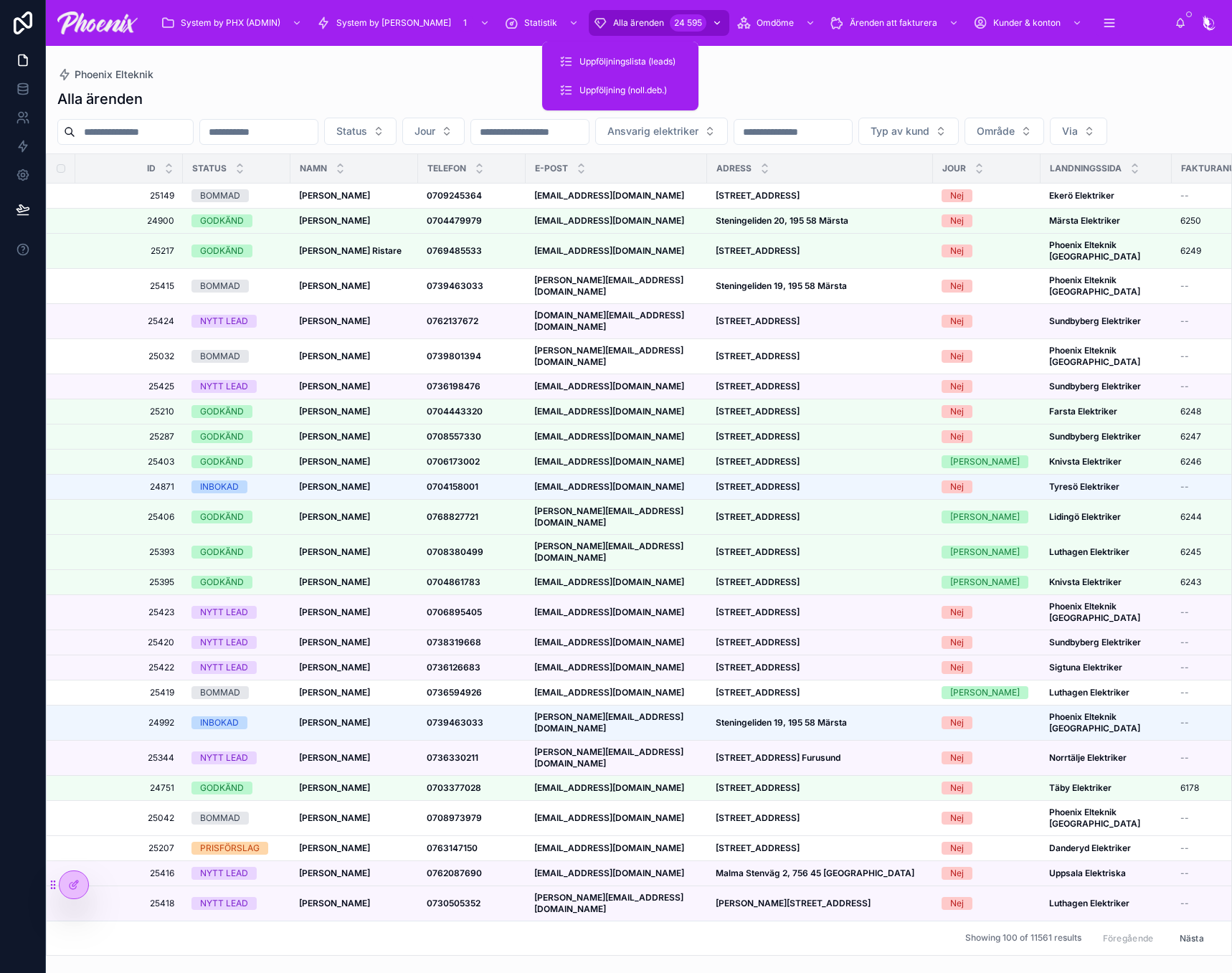
click at [670, 23] on div "24 595" at bounding box center [688, 23] width 36 height 17
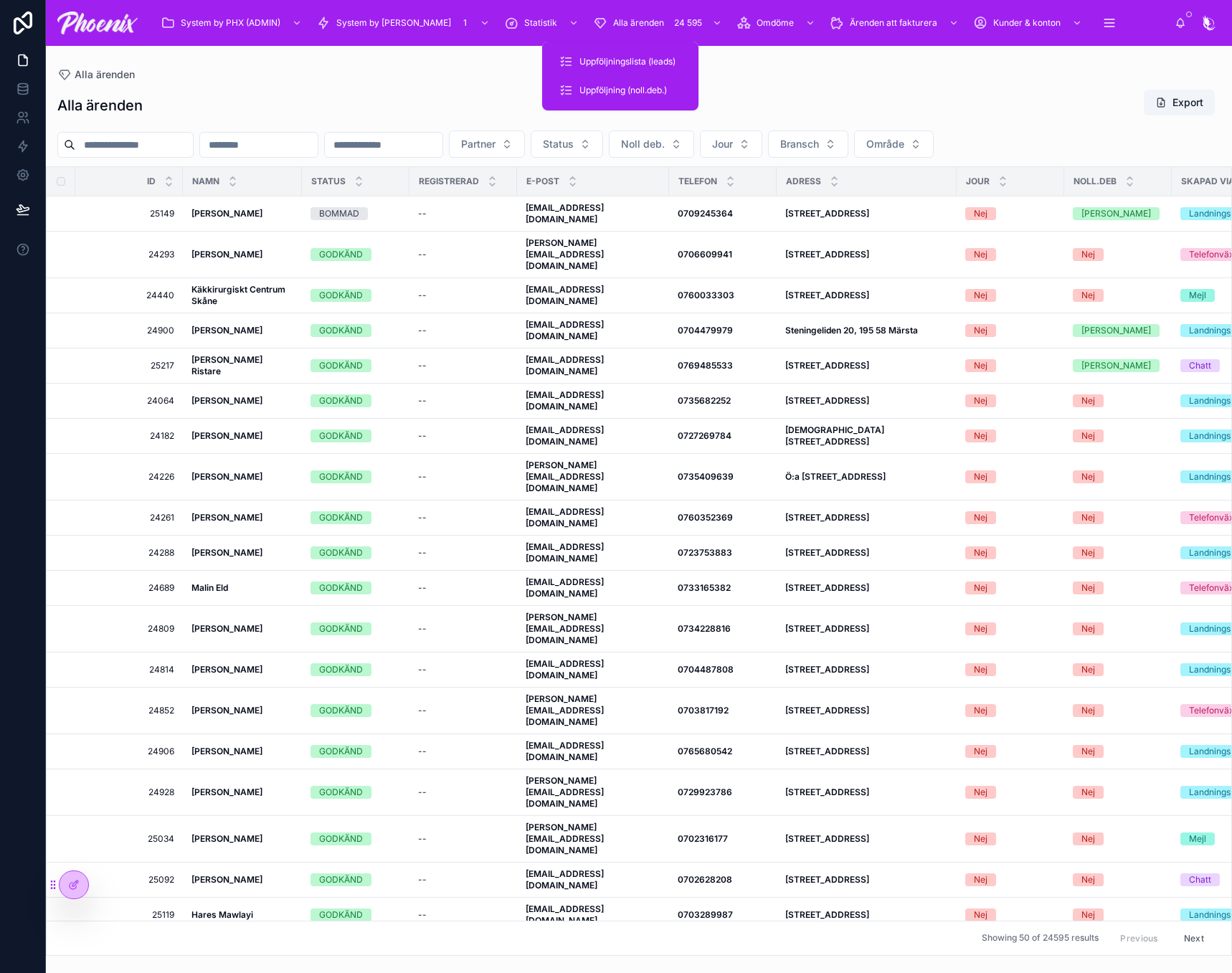
click at [170, 141] on input "text" at bounding box center [134, 144] width 118 height 20
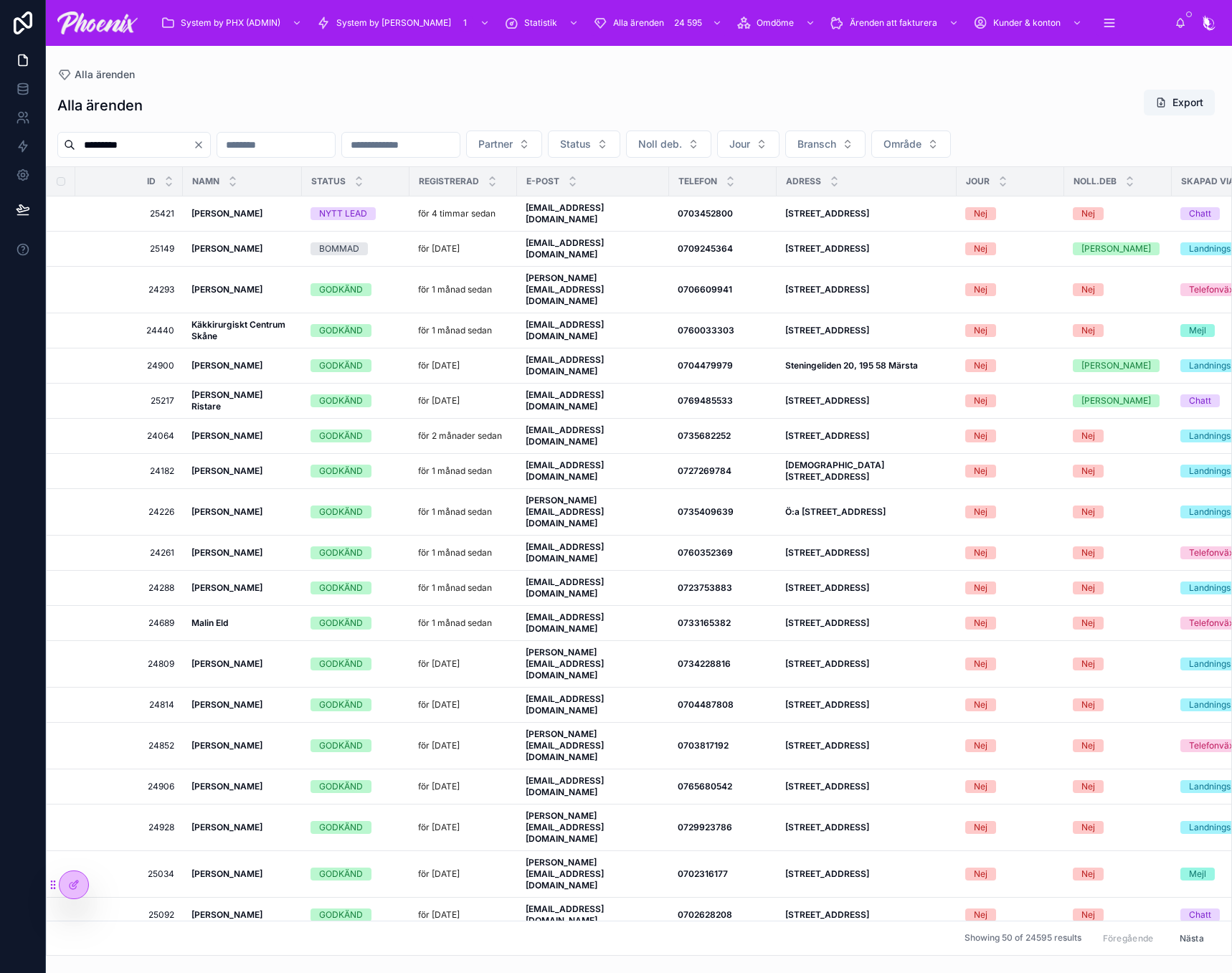
type input "*********"
drag, startPoint x: 391, startPoint y: 117, endPoint x: 708, endPoint y: 145, distance: 318.2
click at [396, 118] on div "Alla ärenden Export" at bounding box center [639, 105] width 1164 height 33
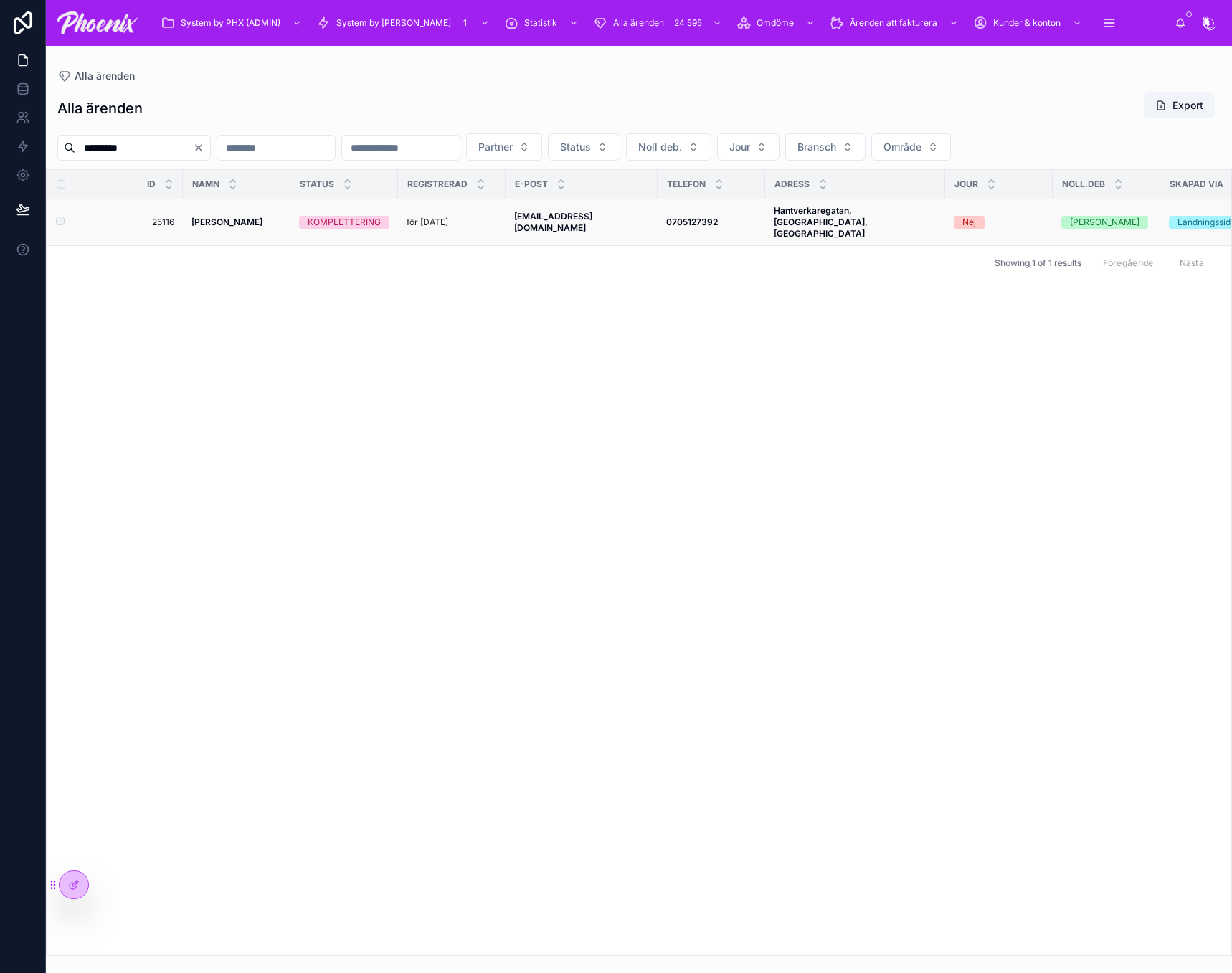
click at [380, 216] on div "KOMPLETTERING" at bounding box center [344, 222] width 73 height 13
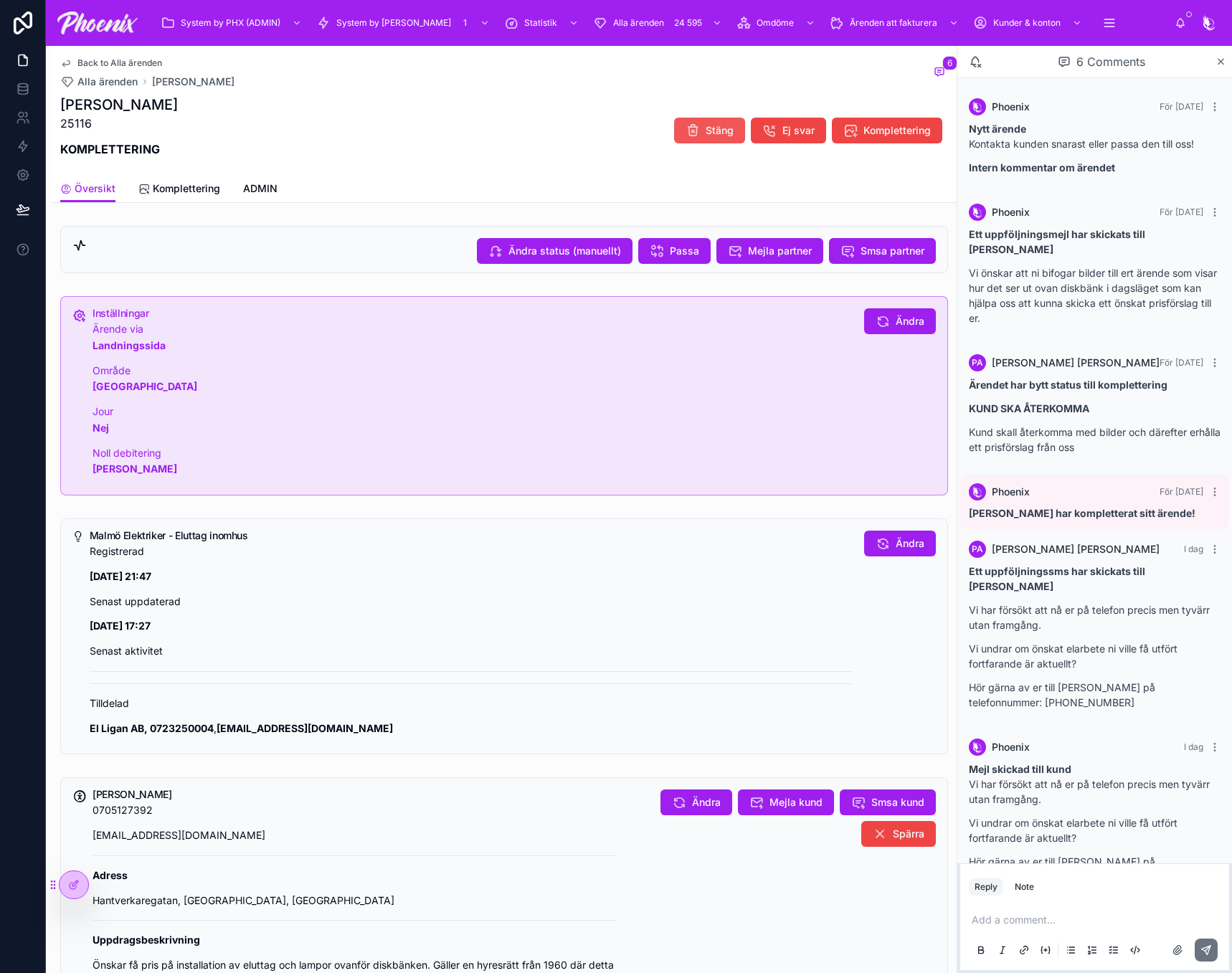
scroll to position [49, 0]
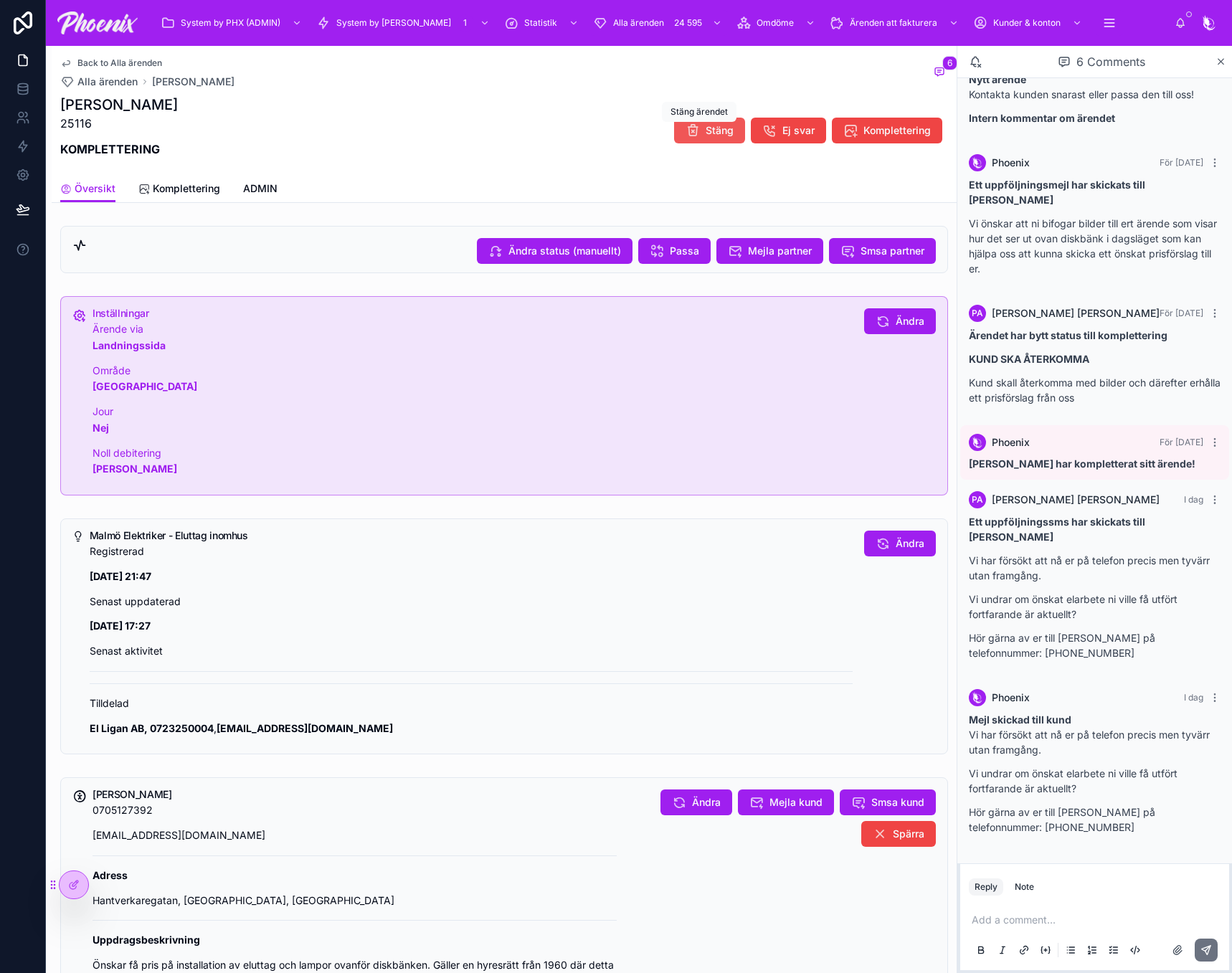
click at [712, 123] on button "Stäng" at bounding box center [710, 130] width 71 height 26
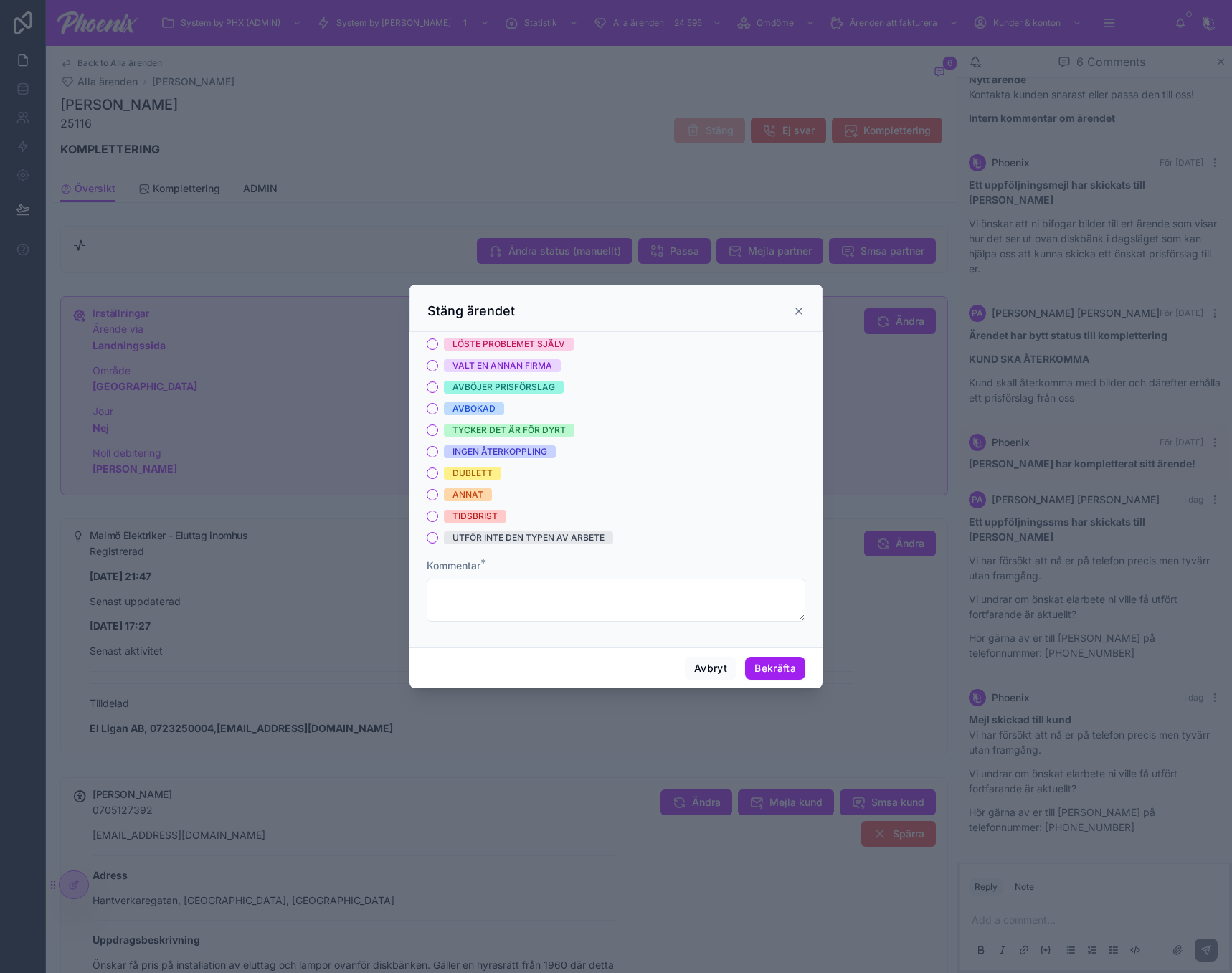
click at [483, 514] on div "TIDSBRIST" at bounding box center [475, 516] width 45 height 13
click at [438, 514] on button "TIDSBRIST" at bounding box center [432, 516] width 11 height 11
click at [474, 499] on div "ANNAT" at bounding box center [468, 494] width 31 height 13
drag, startPoint x: 565, startPoint y: 620, endPoint x: 590, endPoint y: 604, distance: 29.7
click at [565, 619] on textarea at bounding box center [616, 600] width 379 height 43
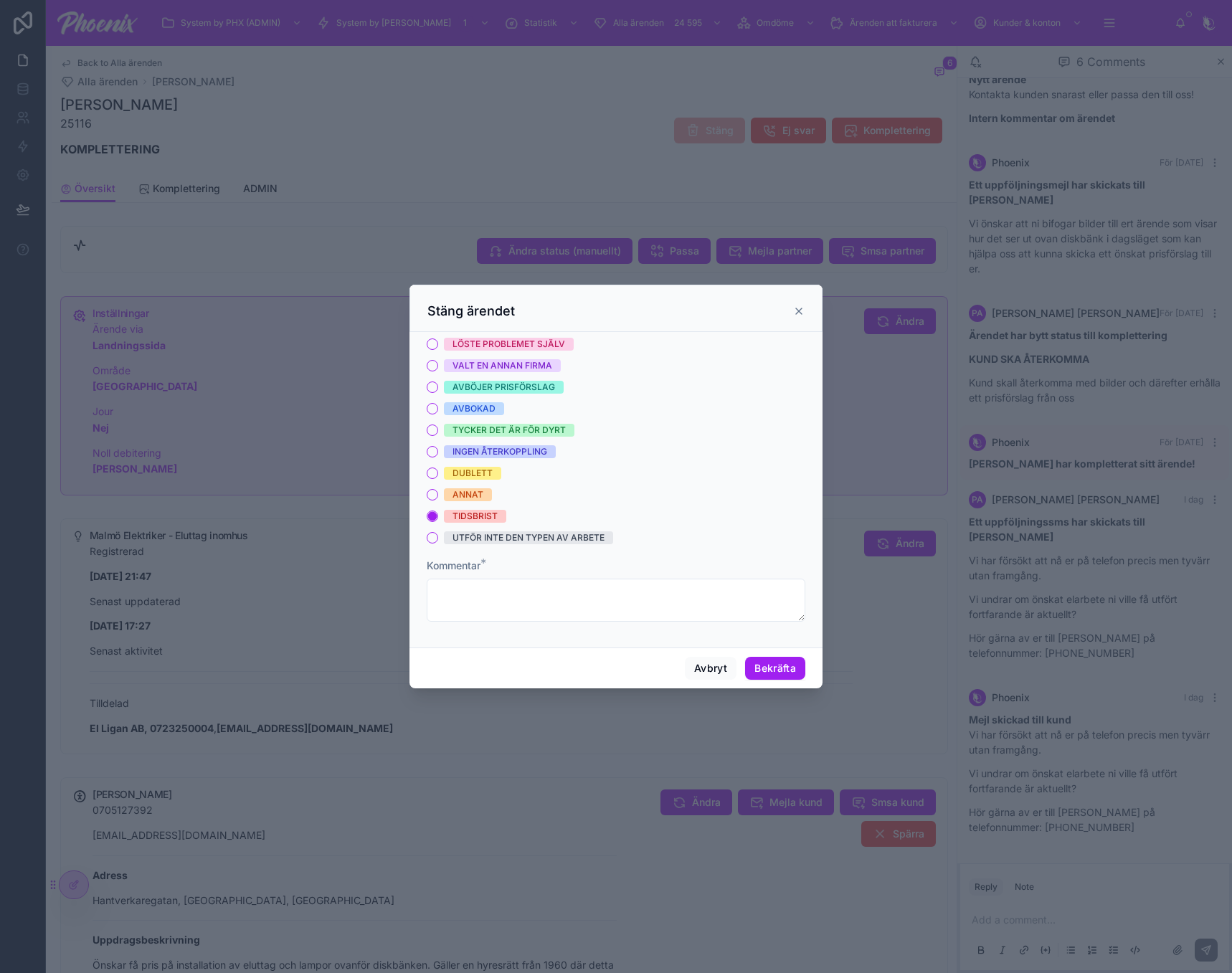
click at [485, 491] on span "ANNAT" at bounding box center [469, 494] width 48 height 13
click at [438, 491] on button "ANNAT" at bounding box center [432, 494] width 11 height 11
click at [581, 616] on textarea at bounding box center [616, 600] width 379 height 43
paste textarea "**********"
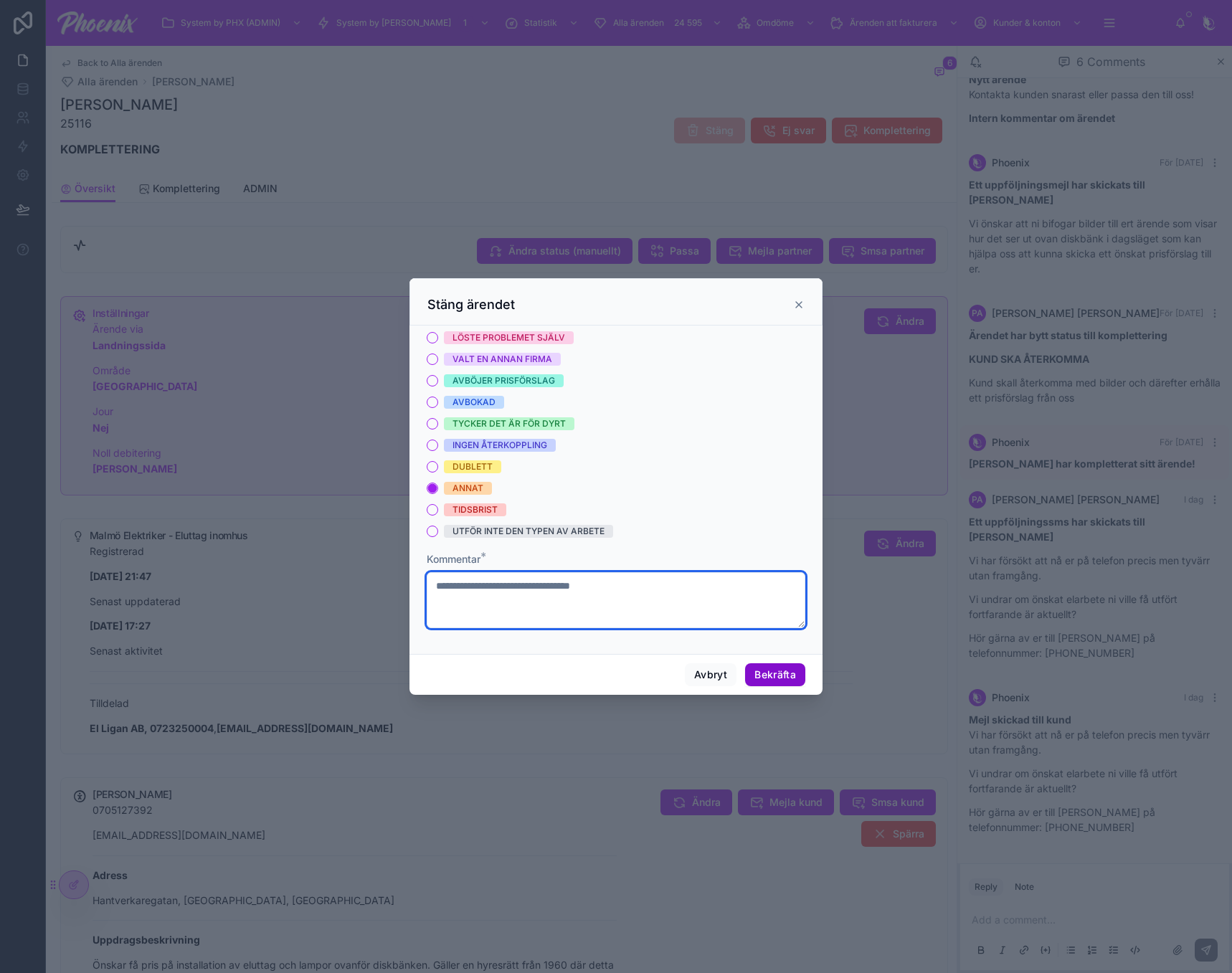
type textarea "**********"
drag, startPoint x: 771, startPoint y: 677, endPoint x: 801, endPoint y: 677, distance: 30.0
click at [772, 677] on button "Bekräfta" at bounding box center [776, 674] width 61 height 23
